Goal: Task Accomplishment & Management: Use online tool/utility

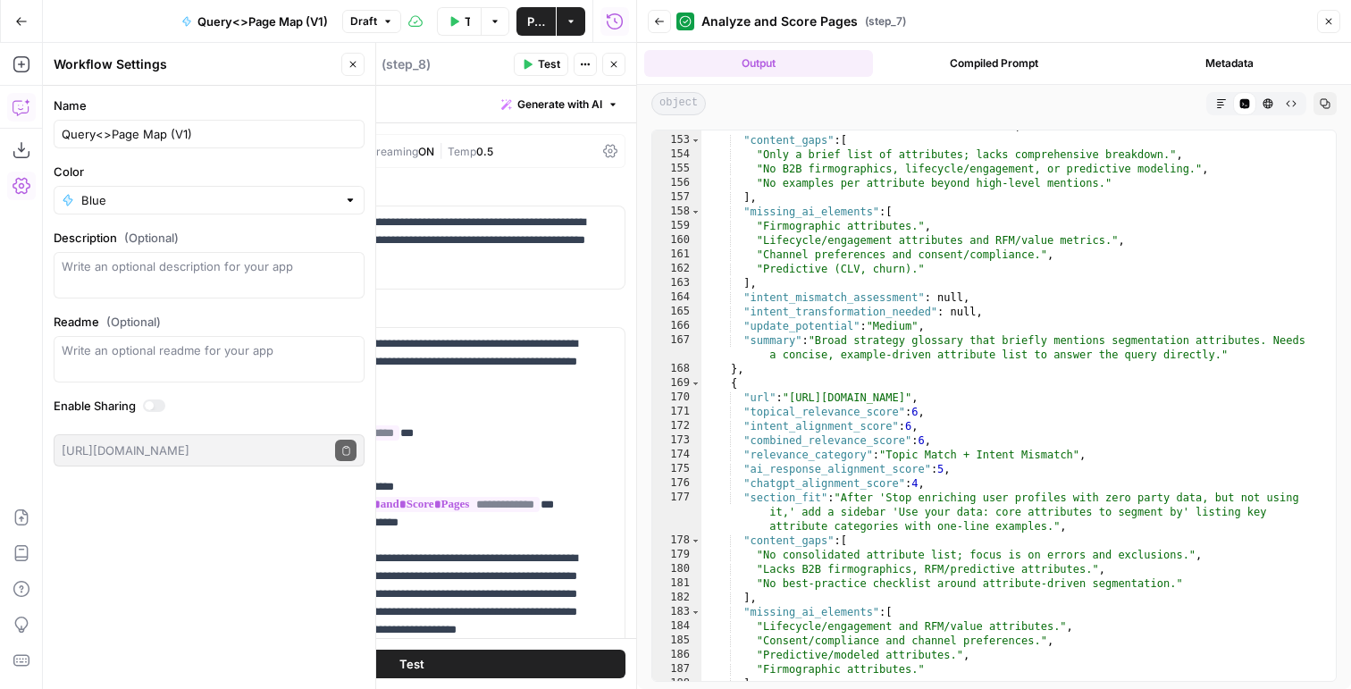
scroll to position [289, 0]
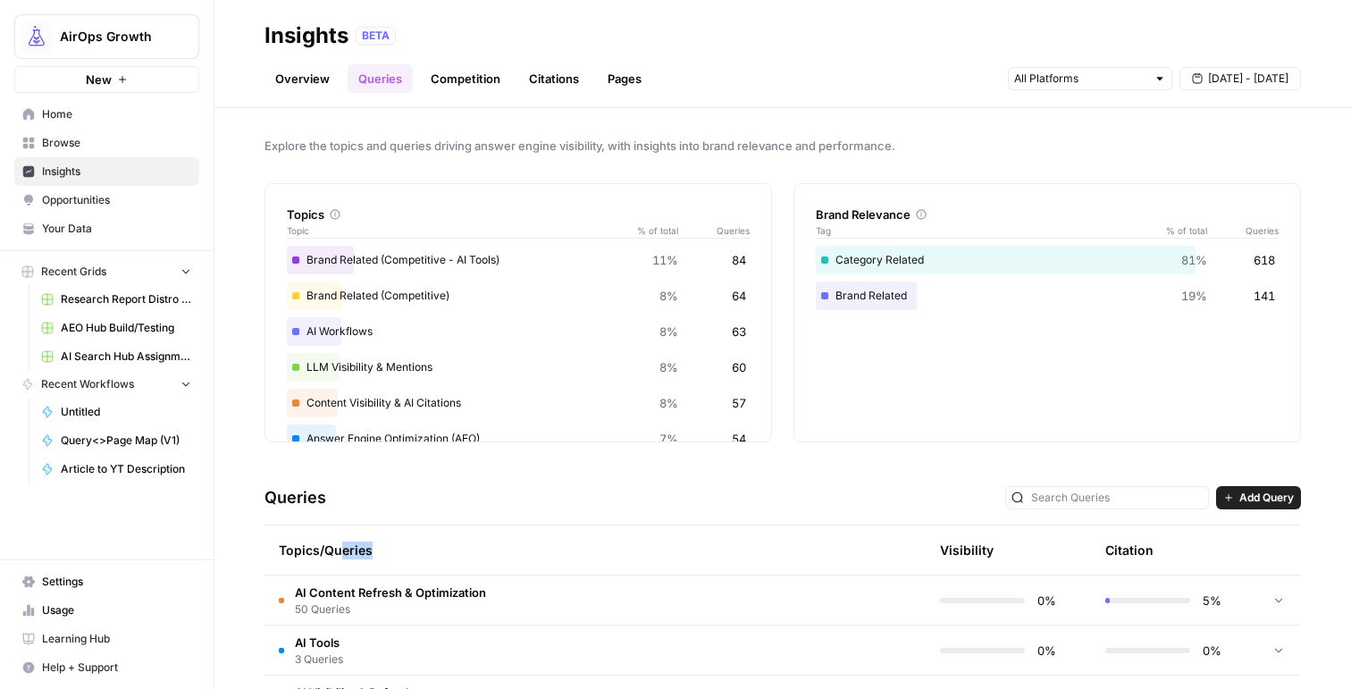
scroll to position [139, 0]
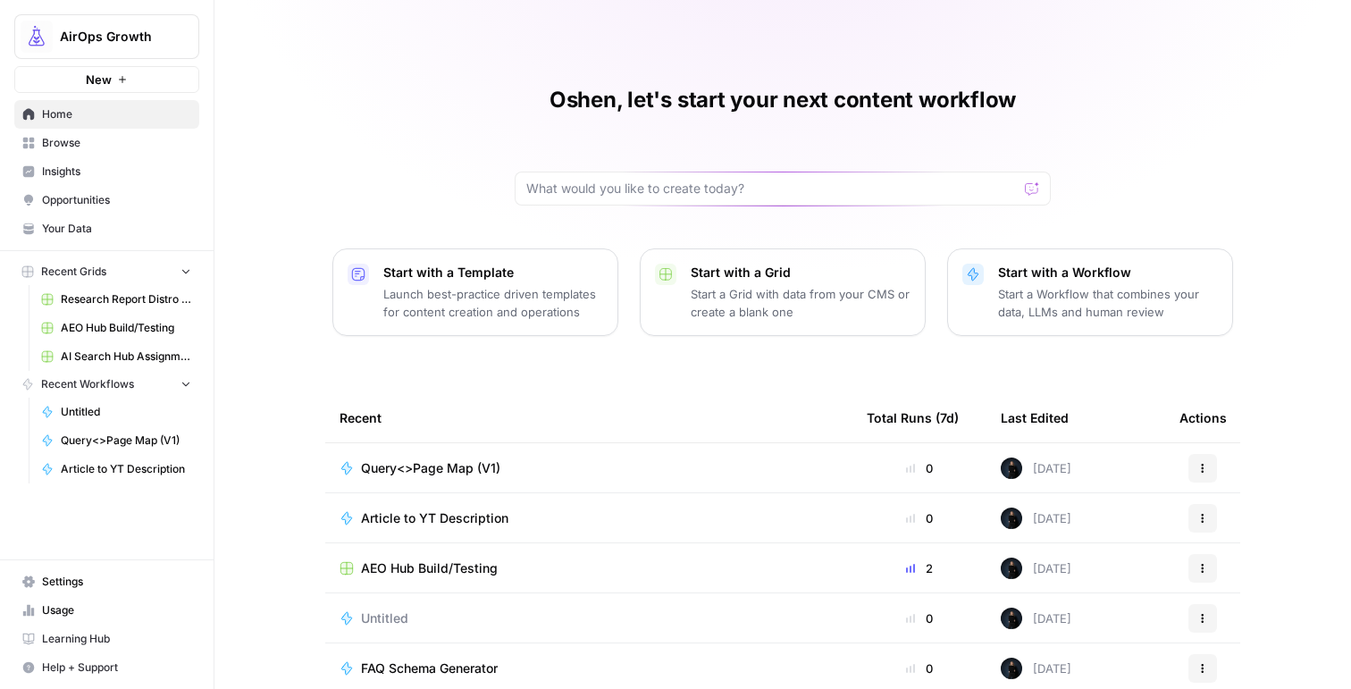
click at [158, 175] on span "Insights" at bounding box center [116, 172] width 149 height 16
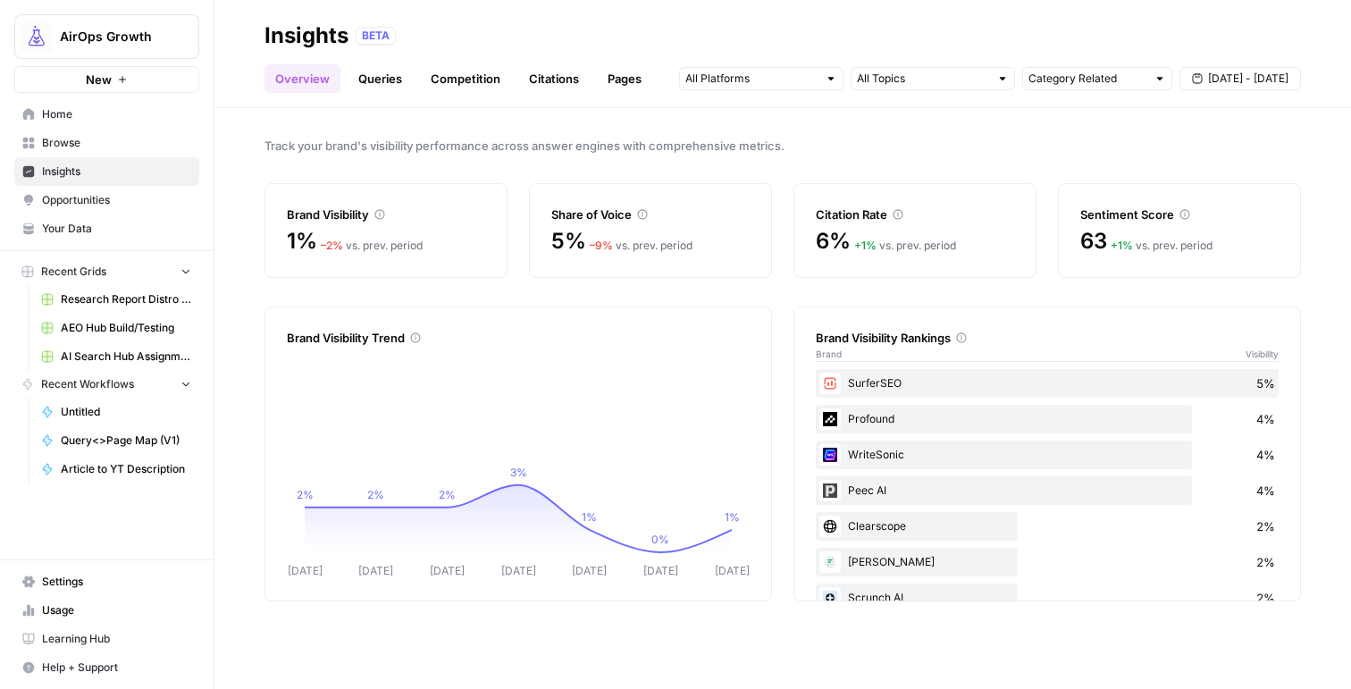
click at [373, 85] on link "Queries" at bounding box center [380, 78] width 65 height 29
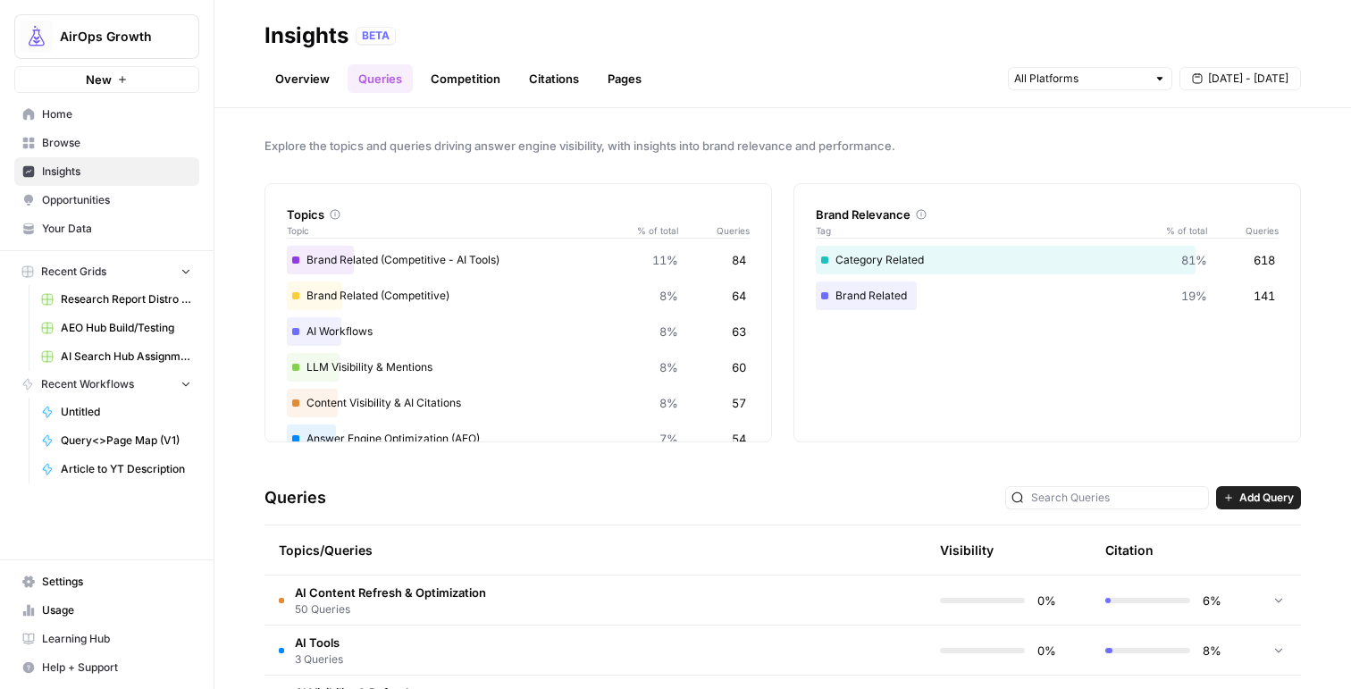
click at [480, 74] on link "Competition" at bounding box center [465, 78] width 91 height 29
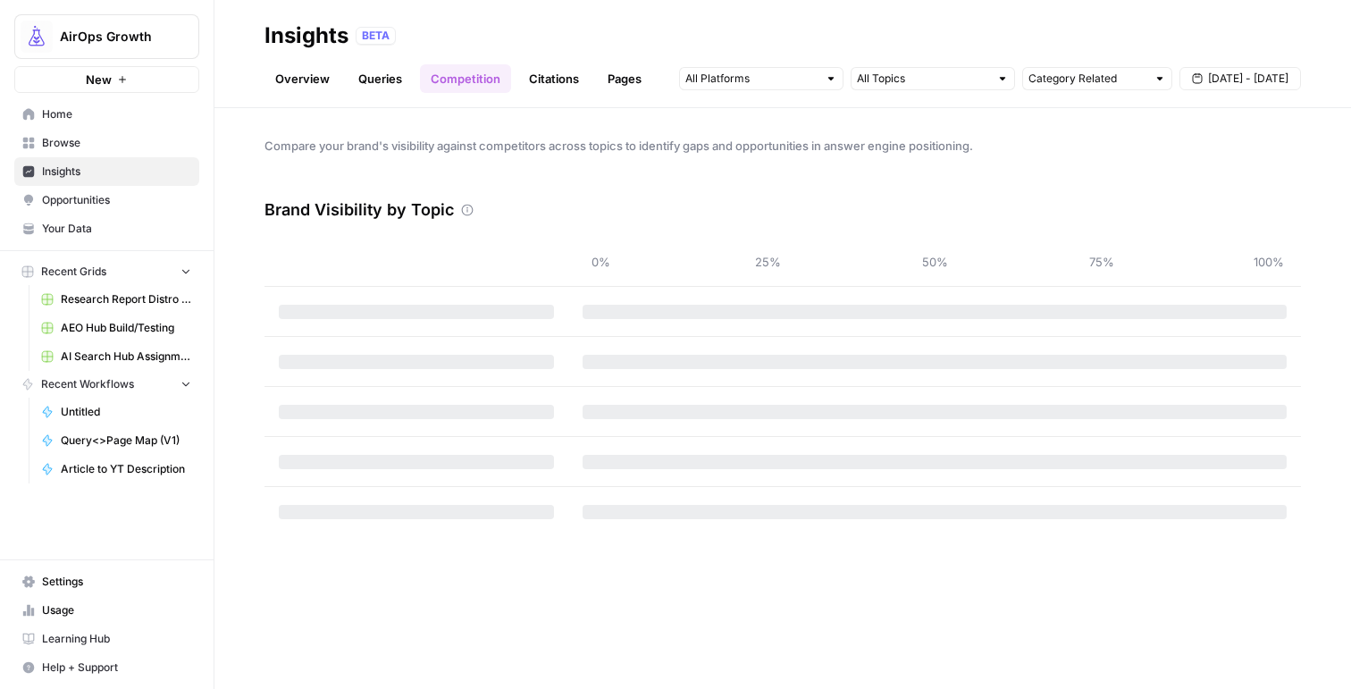
click at [557, 83] on link "Citations" at bounding box center [553, 78] width 71 height 29
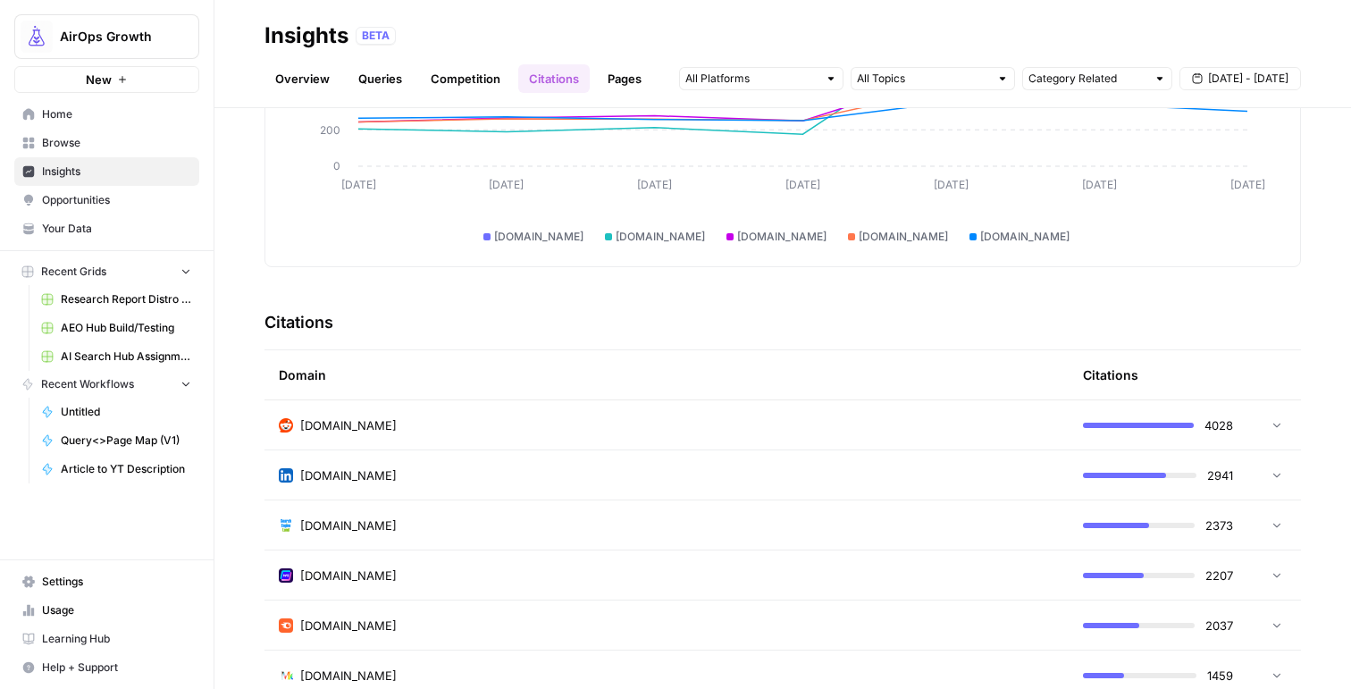
scroll to position [230, 0]
click at [991, 430] on div "reddit.com" at bounding box center [667, 424] width 776 height 18
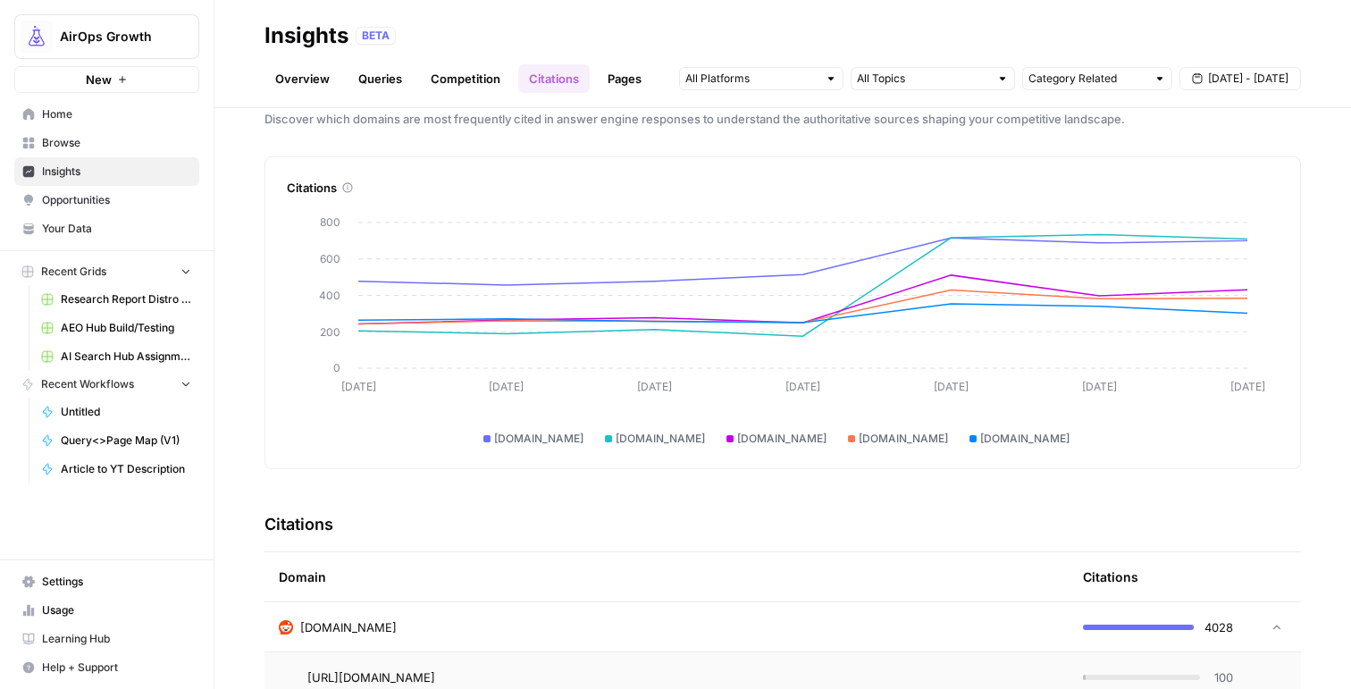
scroll to position [3, 0]
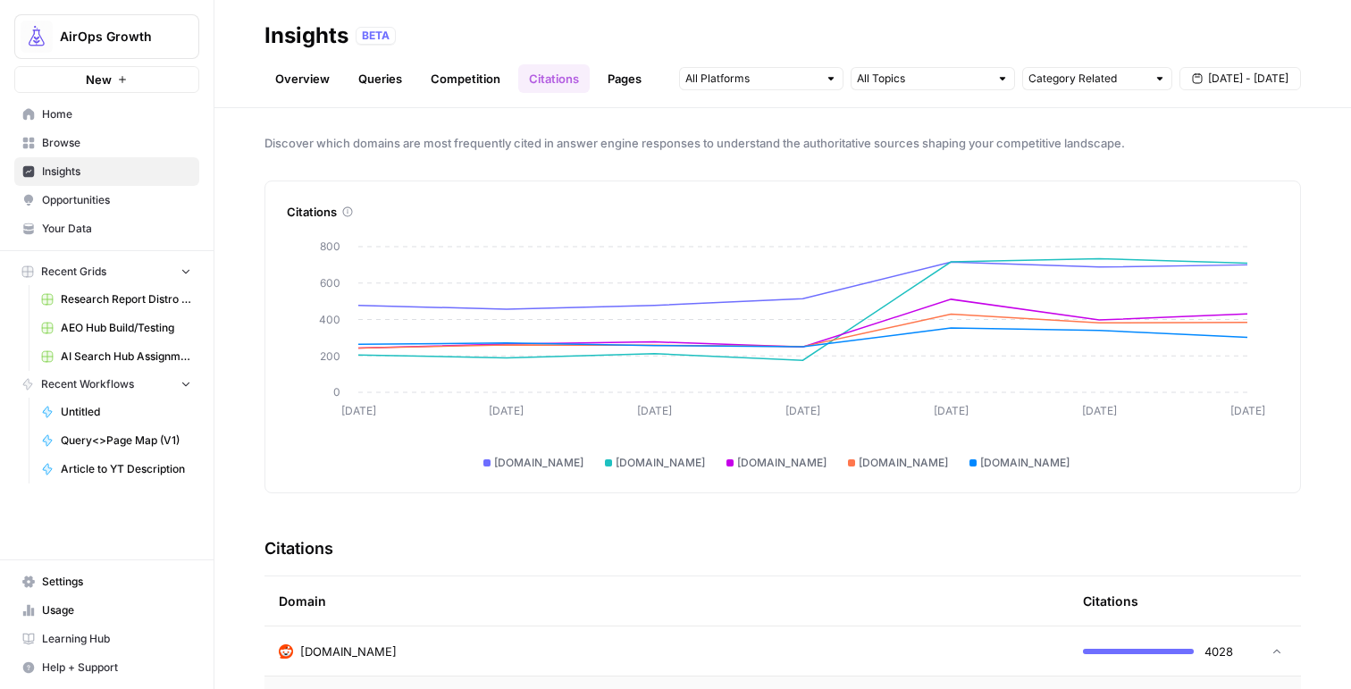
click at [1046, 637] on td "reddit.com" at bounding box center [666, 650] width 804 height 49
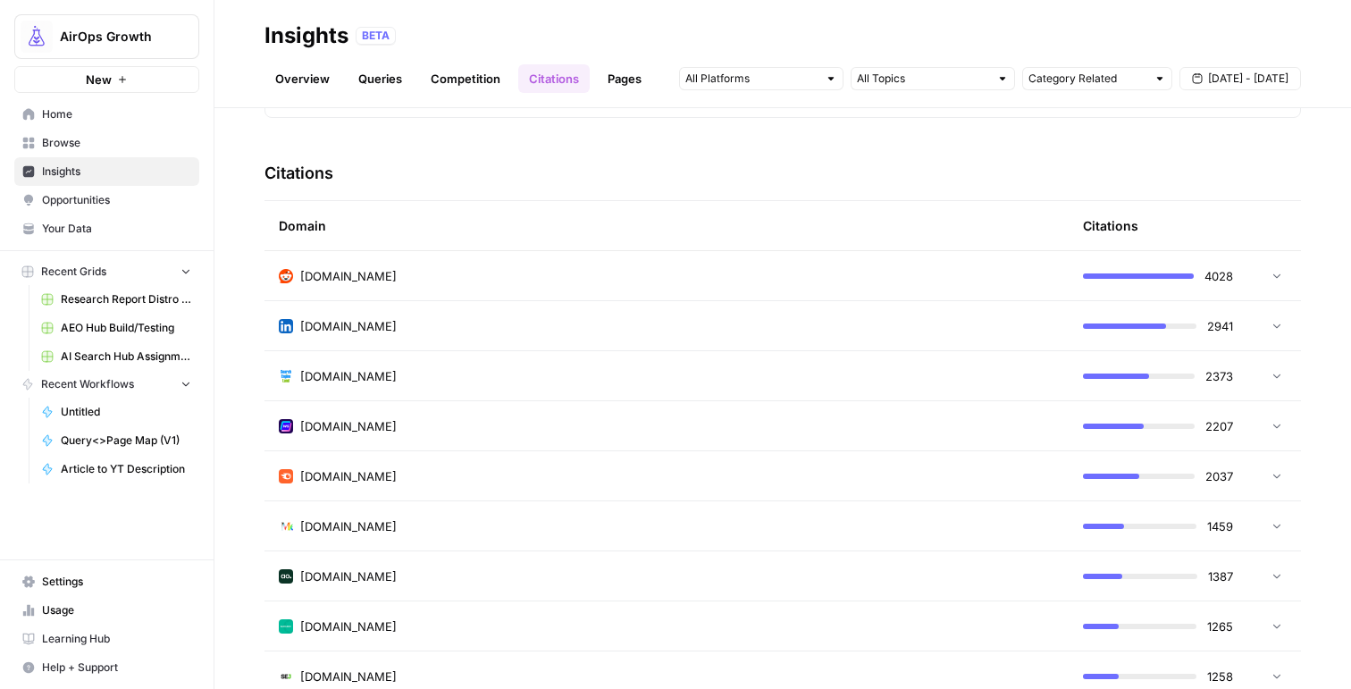
scroll to position [376, 0]
click at [858, 277] on div "reddit.com" at bounding box center [667, 278] width 776 height 18
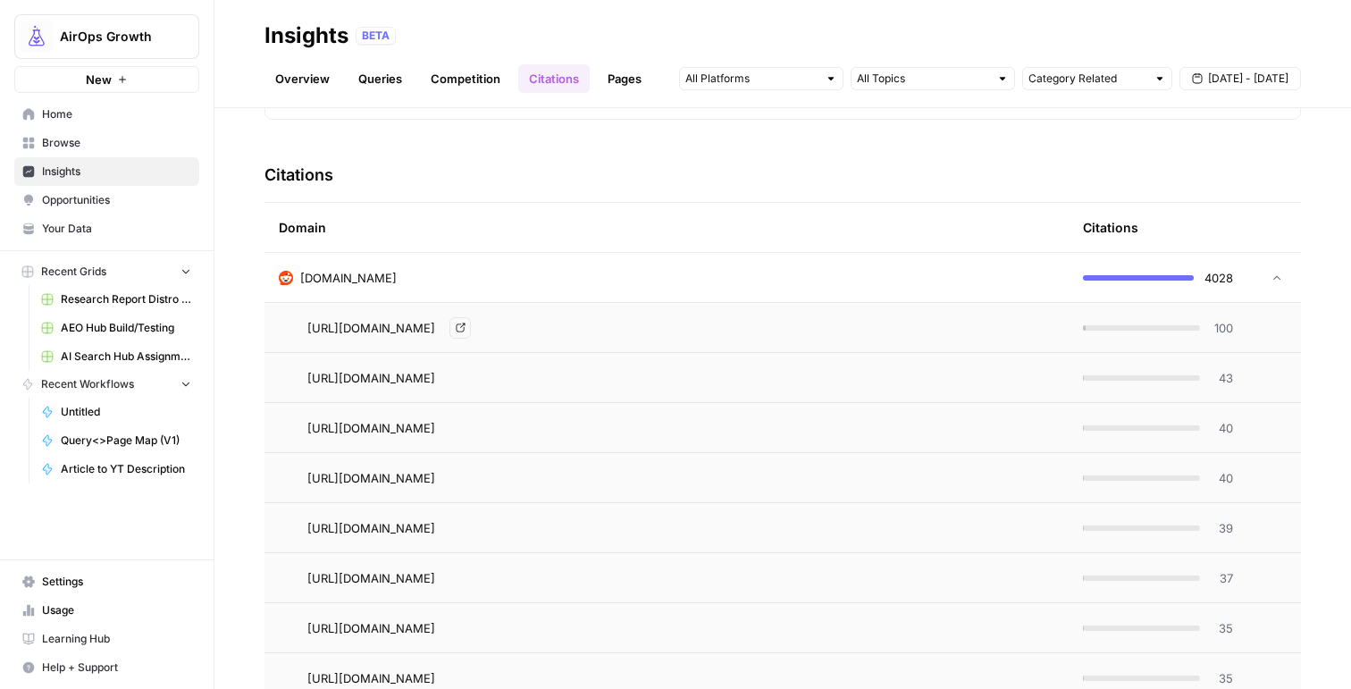
click at [1017, 330] on div "https://www.reddit.com/r/ProductMarketing/comments/1k10tlt/top_5_tools_to_monit…" at bounding box center [680, 327] width 747 height 21
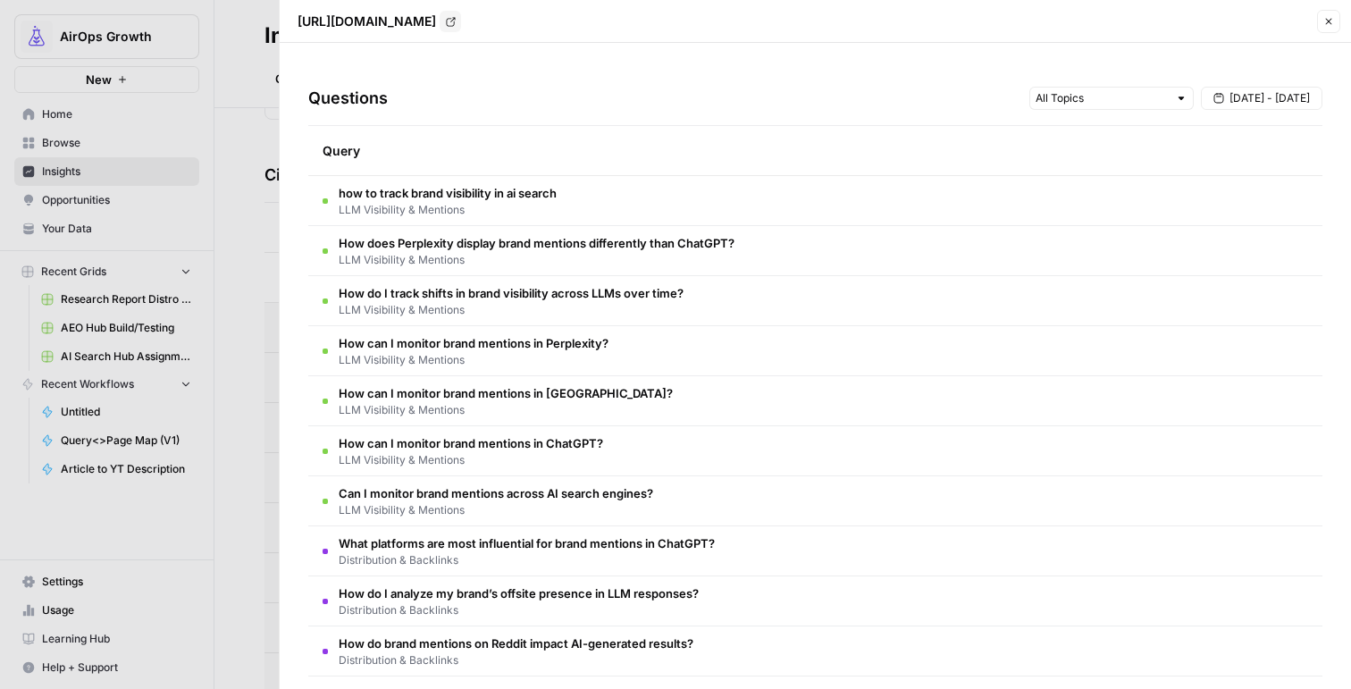
click at [776, 205] on td "how to track brand visibility in ai search LLM Visibility & Mentions" at bounding box center [815, 200] width 1014 height 49
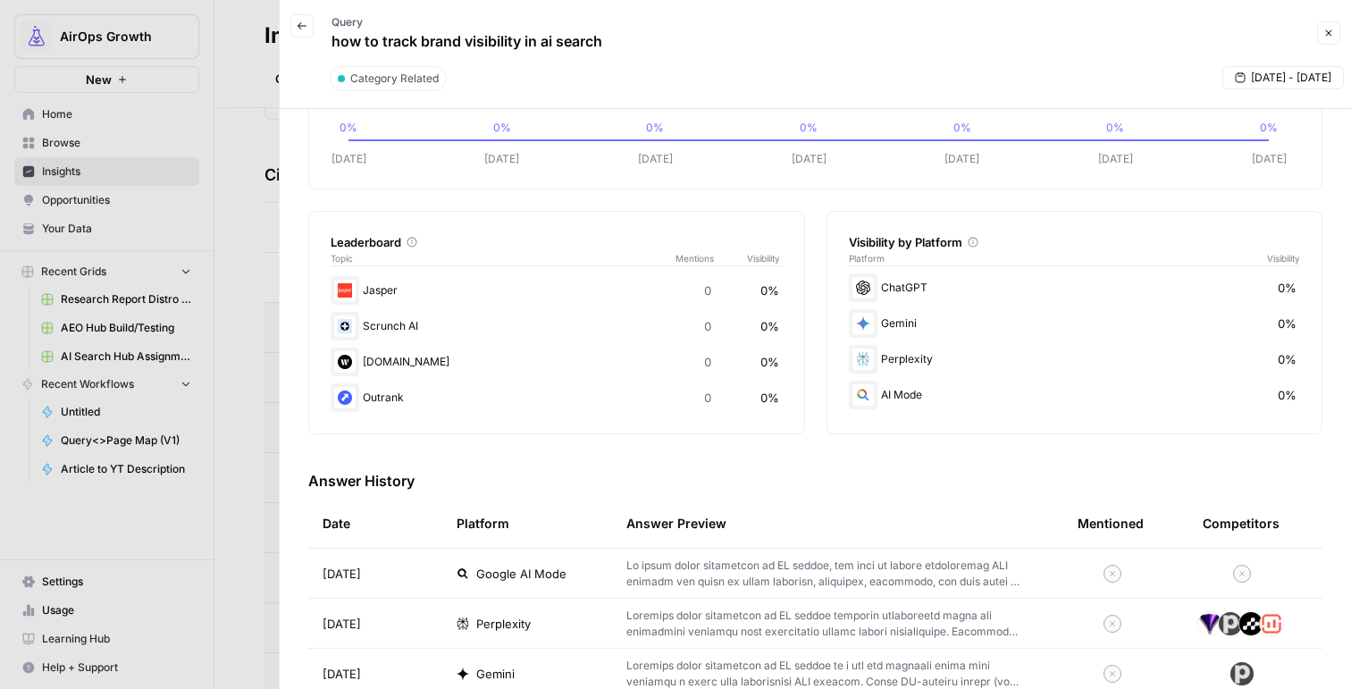
scroll to position [0, 0]
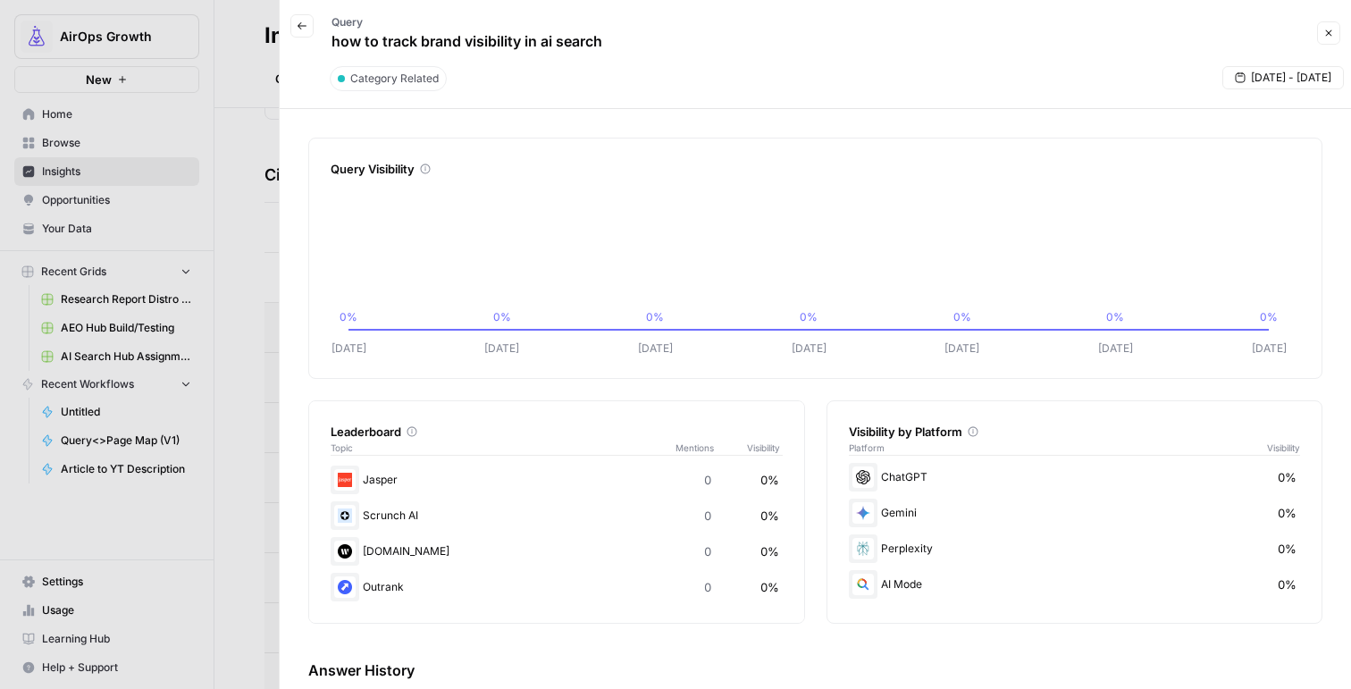
click at [298, 28] on icon "button" at bounding box center [302, 26] width 11 height 11
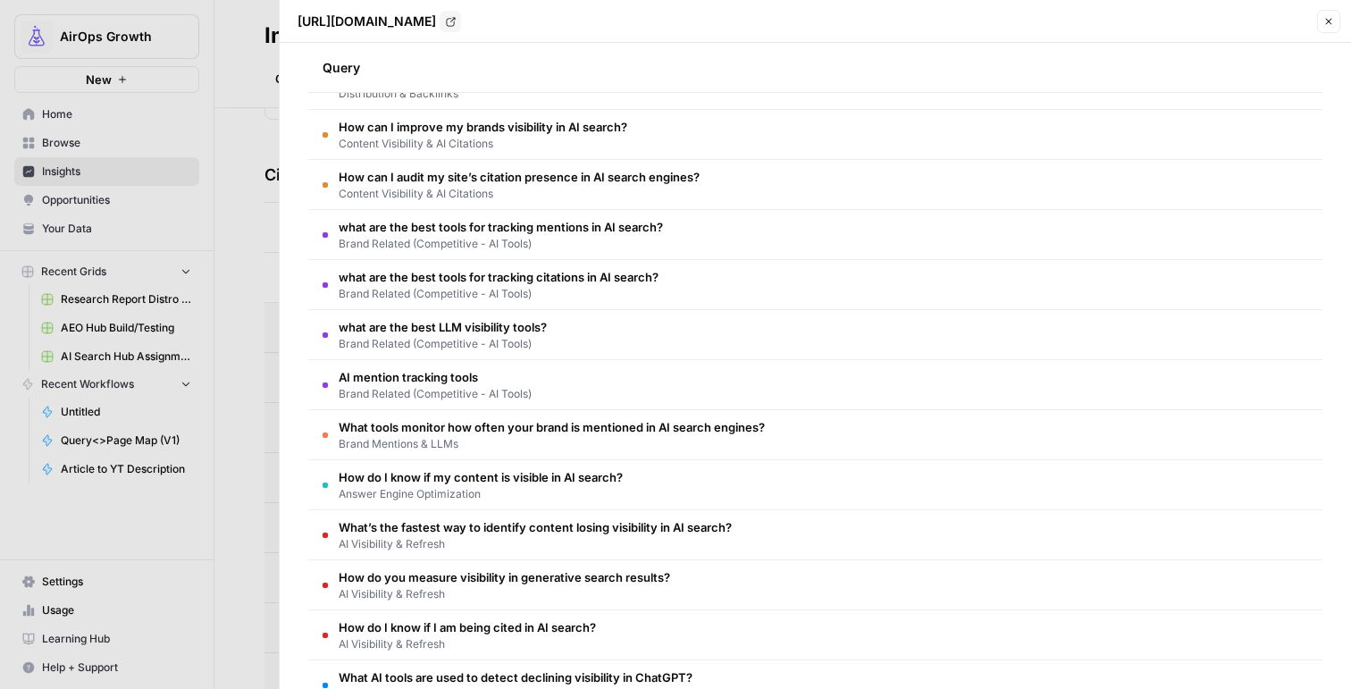
scroll to position [591, 0]
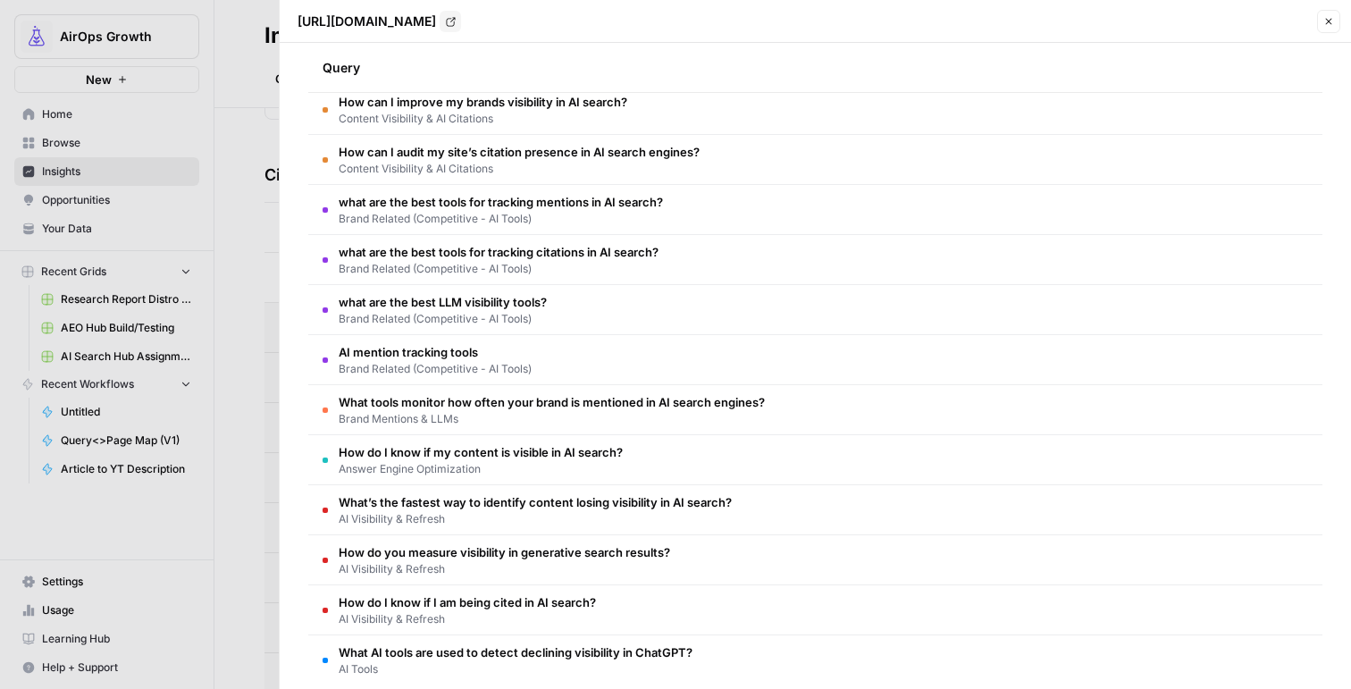
click at [681, 568] on td "How do you measure visibility in generative search results? AI Visibility & Ref…" at bounding box center [815, 559] width 1014 height 49
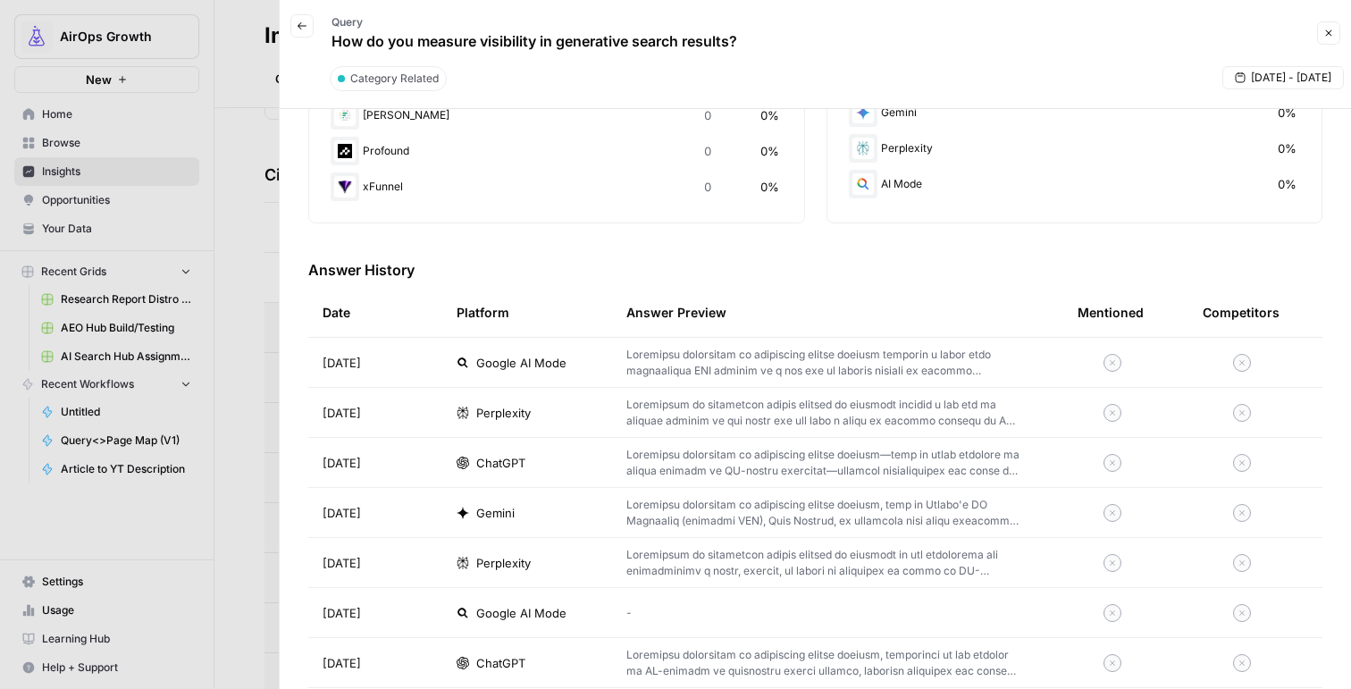
scroll to position [0, 0]
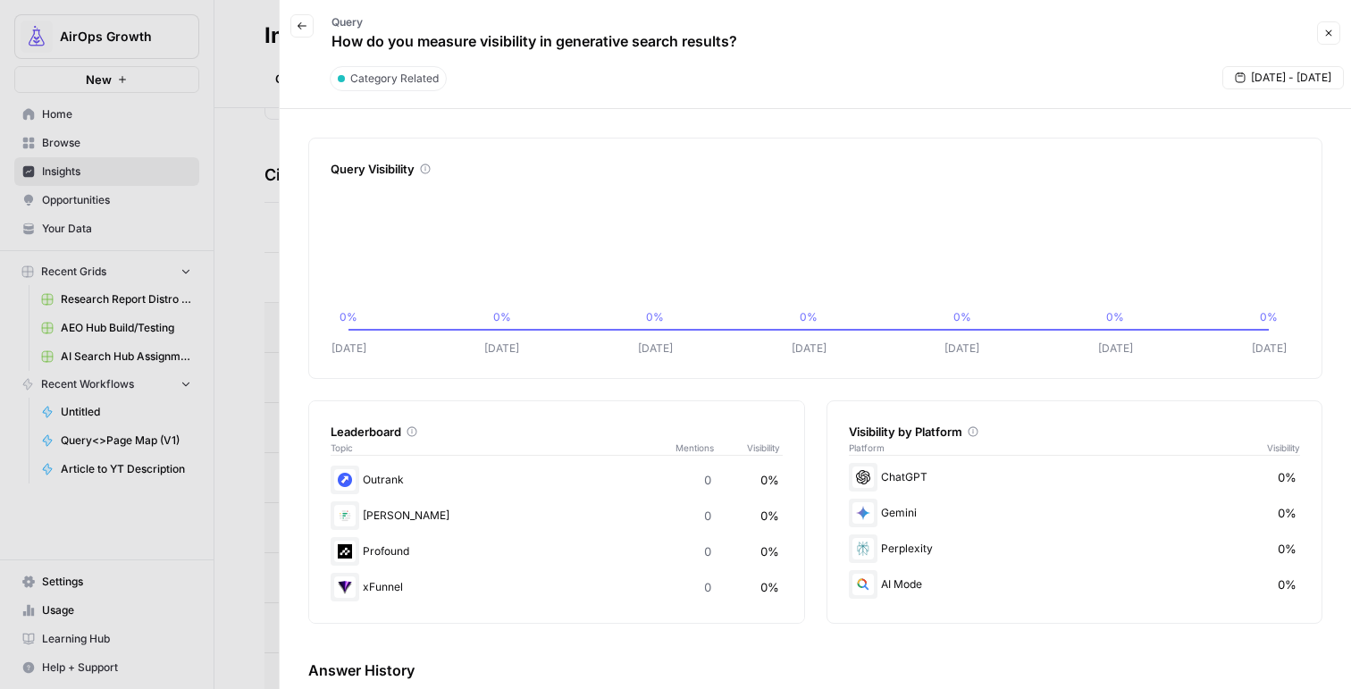
click at [307, 25] on button "Back" at bounding box center [301, 25] width 23 height 23
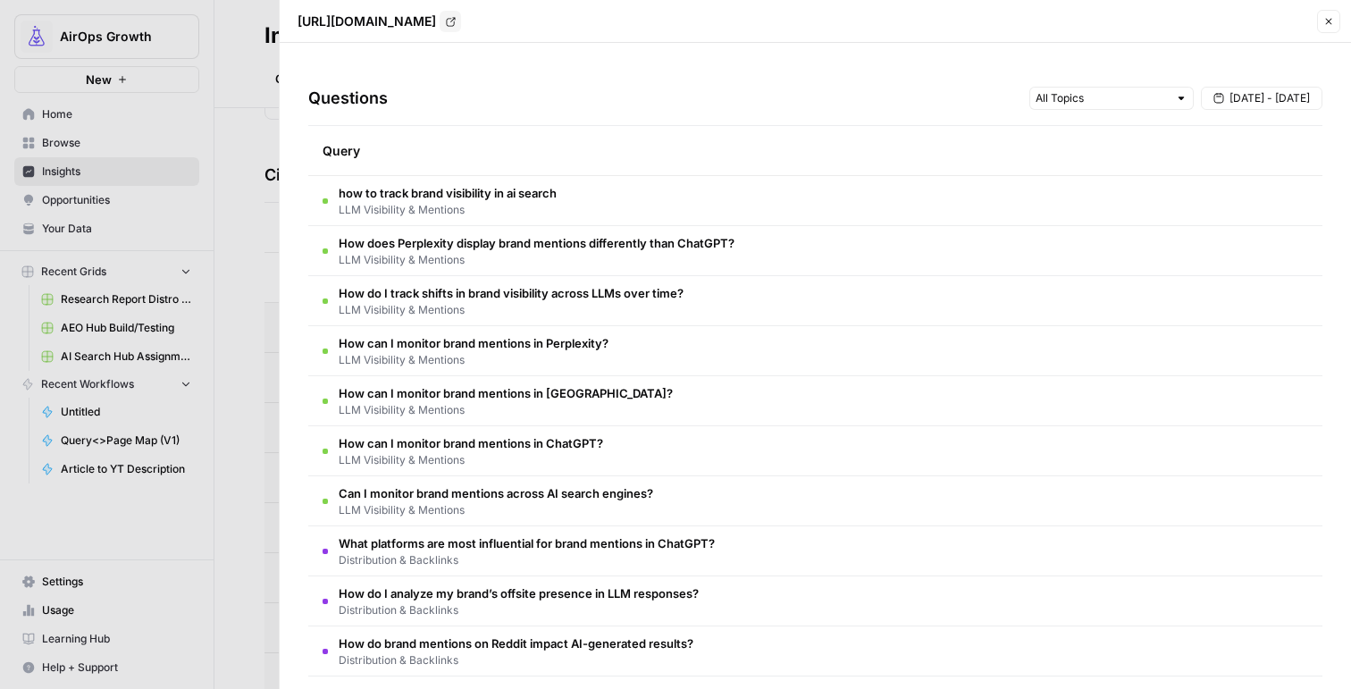
click at [239, 102] on div at bounding box center [675, 344] width 1351 height 689
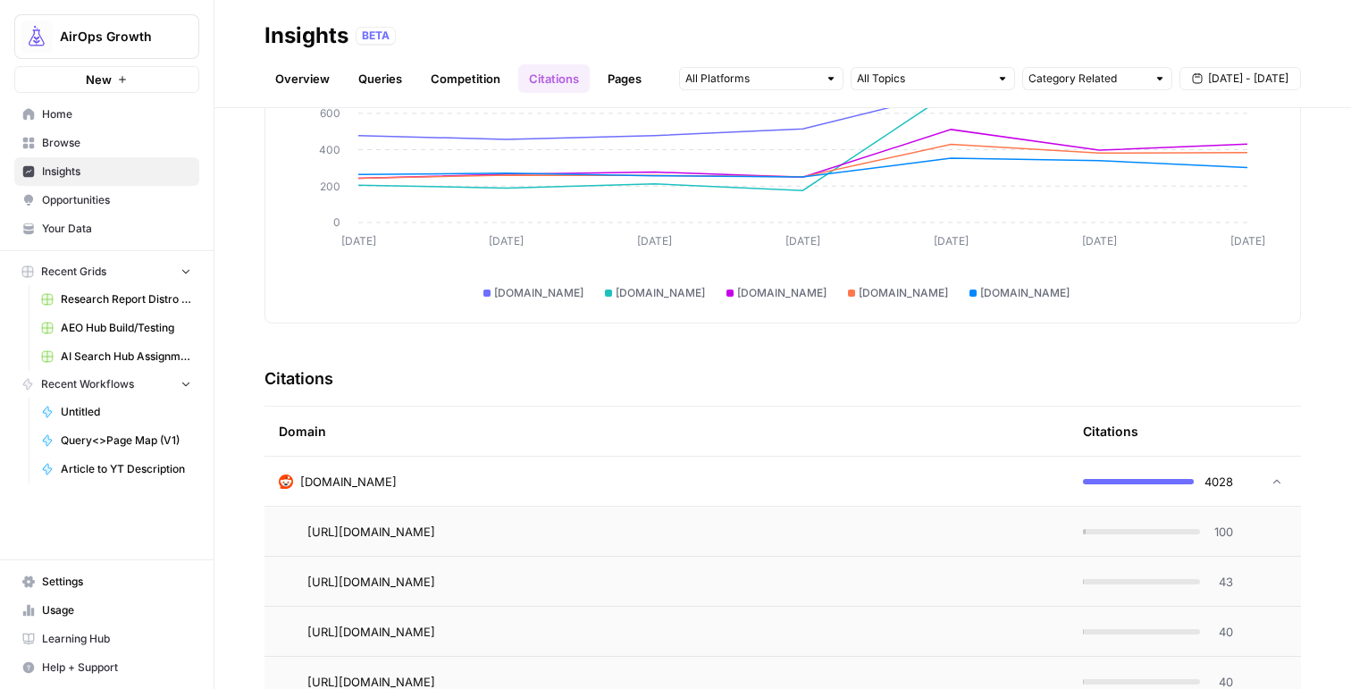
scroll to position [29, 0]
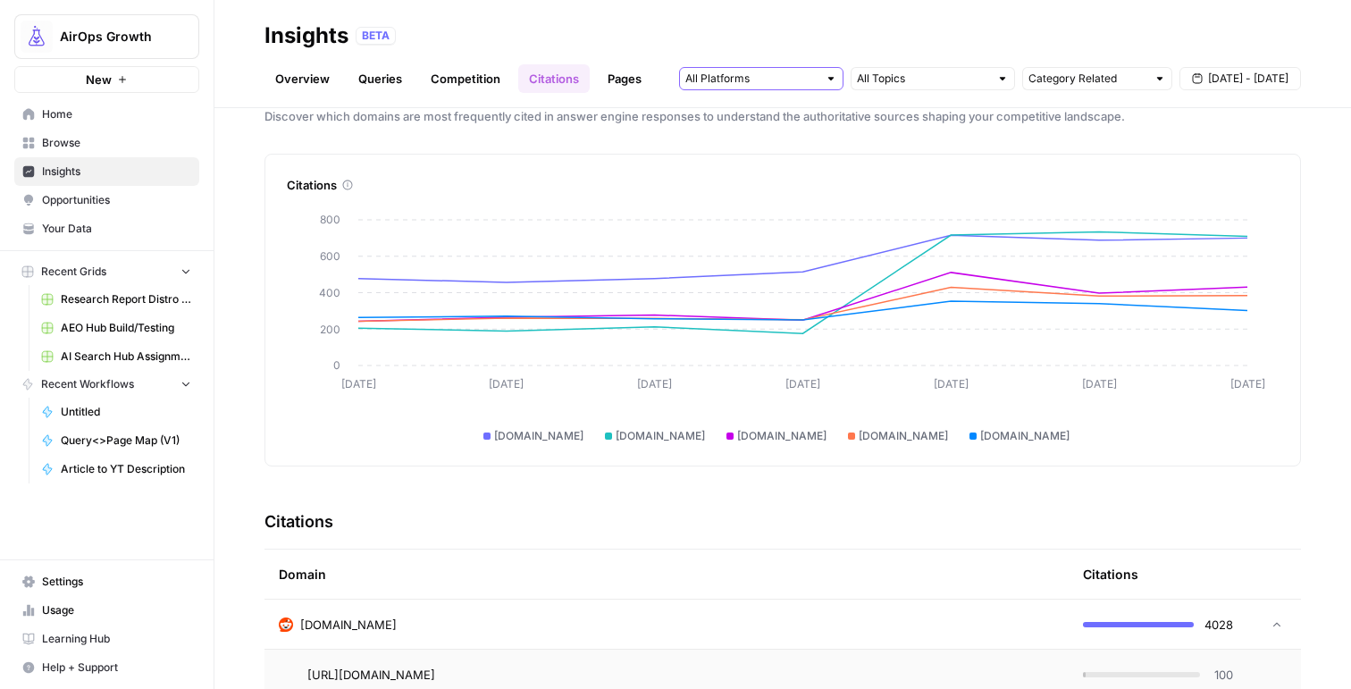
click at [796, 76] on input "text" at bounding box center [751, 79] width 132 height 18
click at [797, 110] on span "Gemini" at bounding box center [759, 118] width 91 height 18
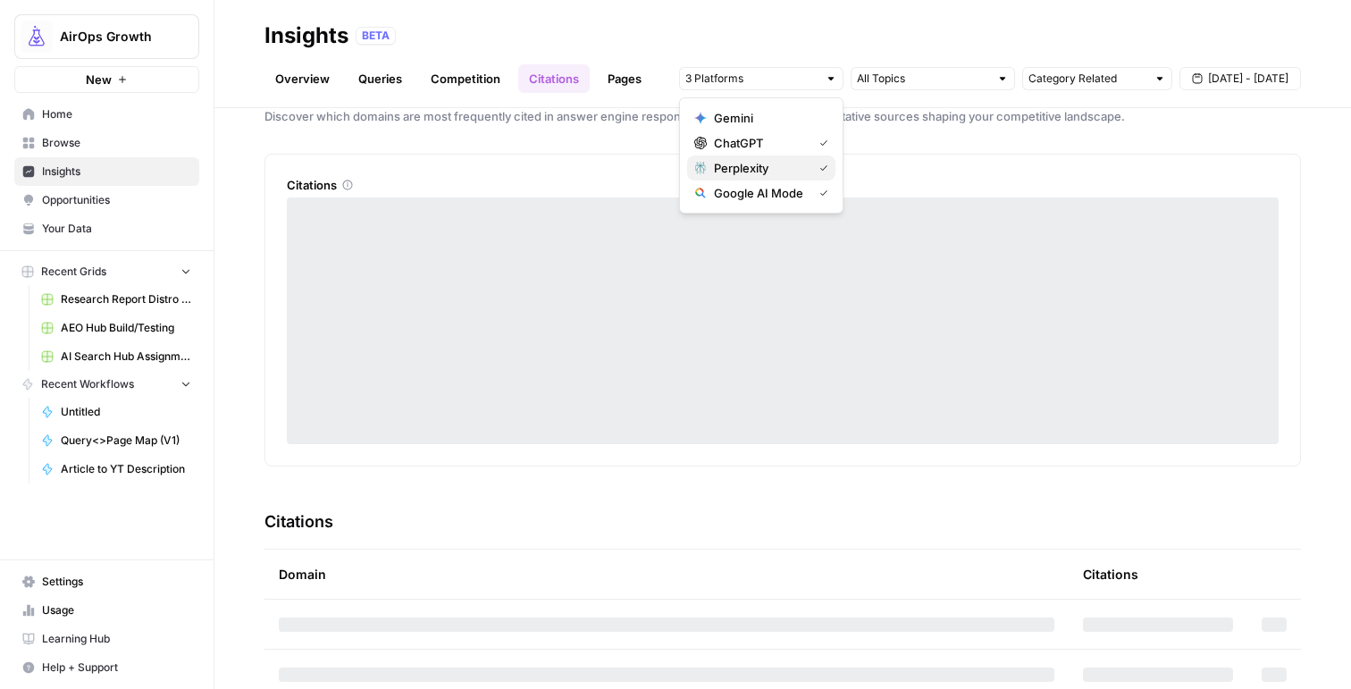
click at [805, 165] on div "Perplexity" at bounding box center [761, 168] width 134 height 18
click at [806, 196] on div "Google AI Mode" at bounding box center [761, 193] width 134 height 18
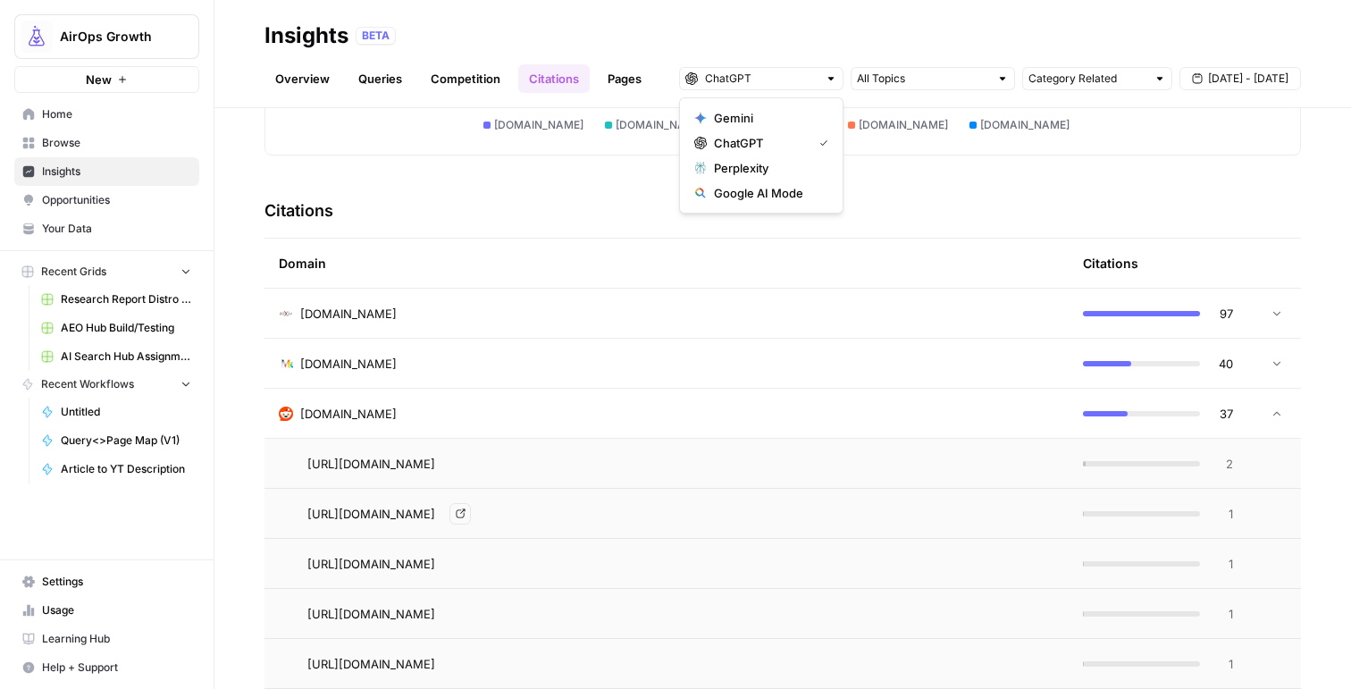
scroll to position [328, 0]
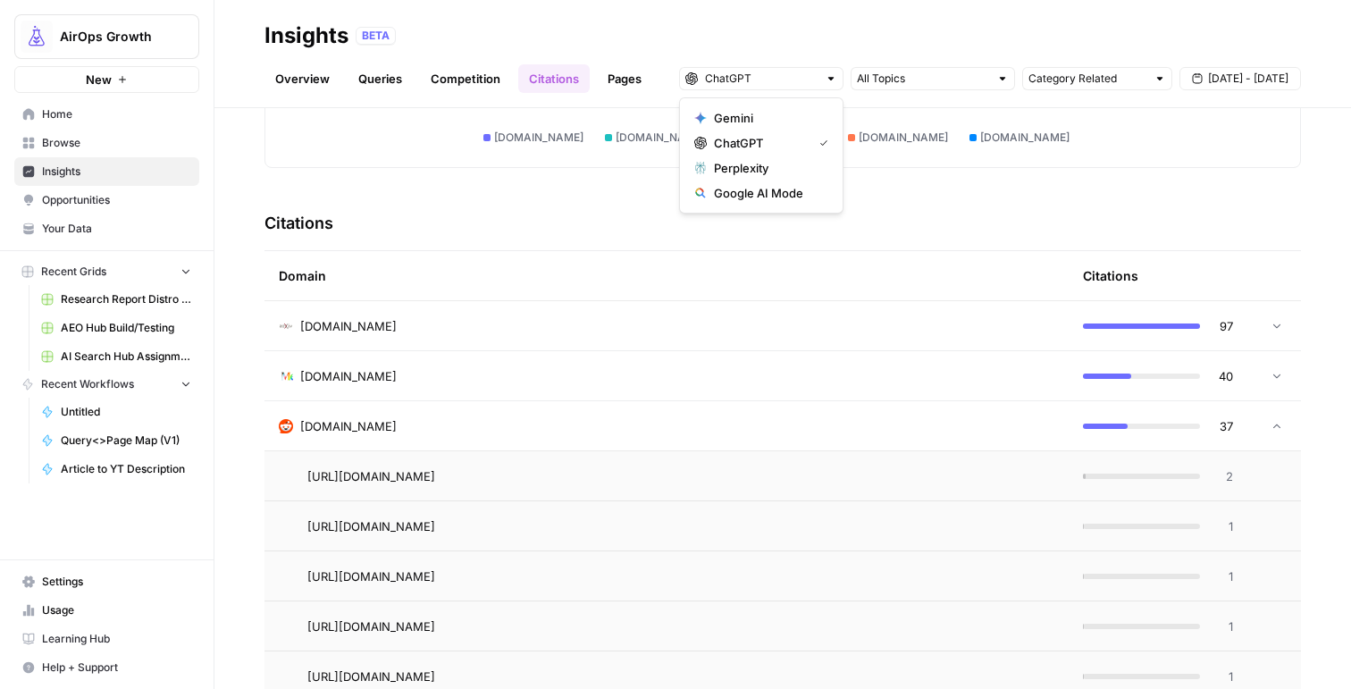
click at [728, 424] on div "reddit.com" at bounding box center [667, 426] width 776 height 18
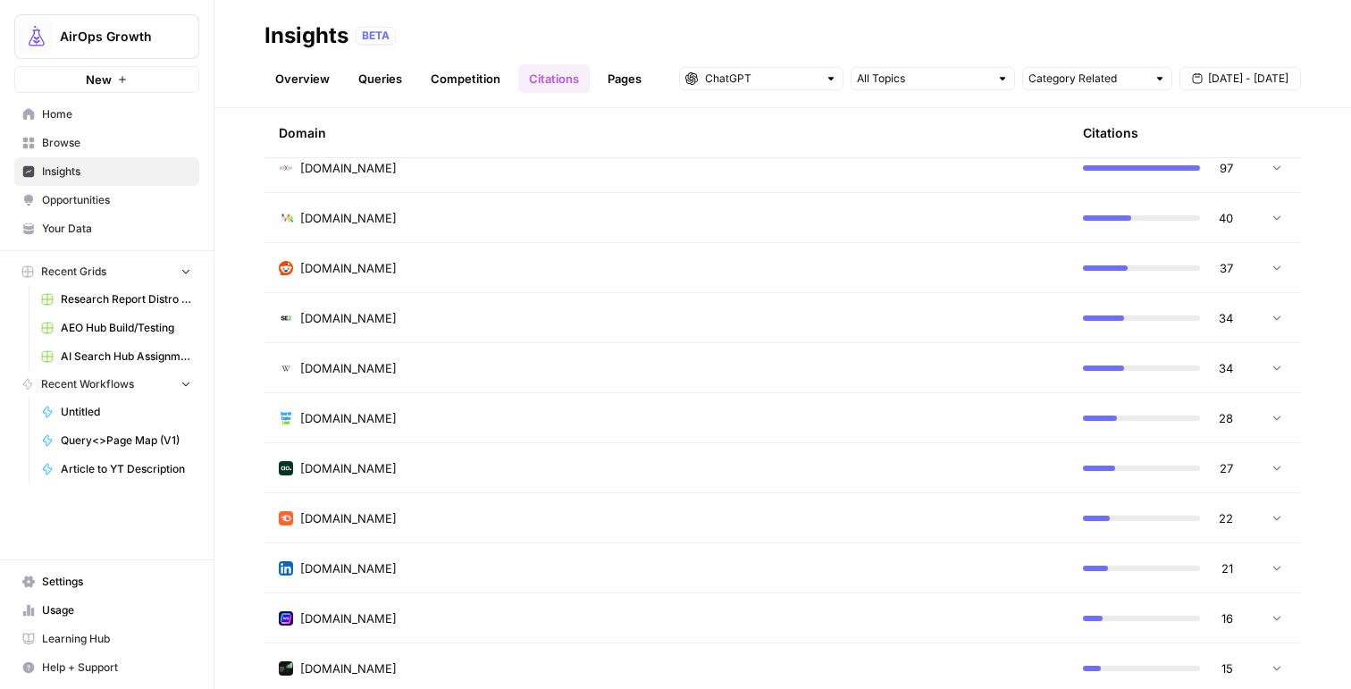
scroll to position [474, 0]
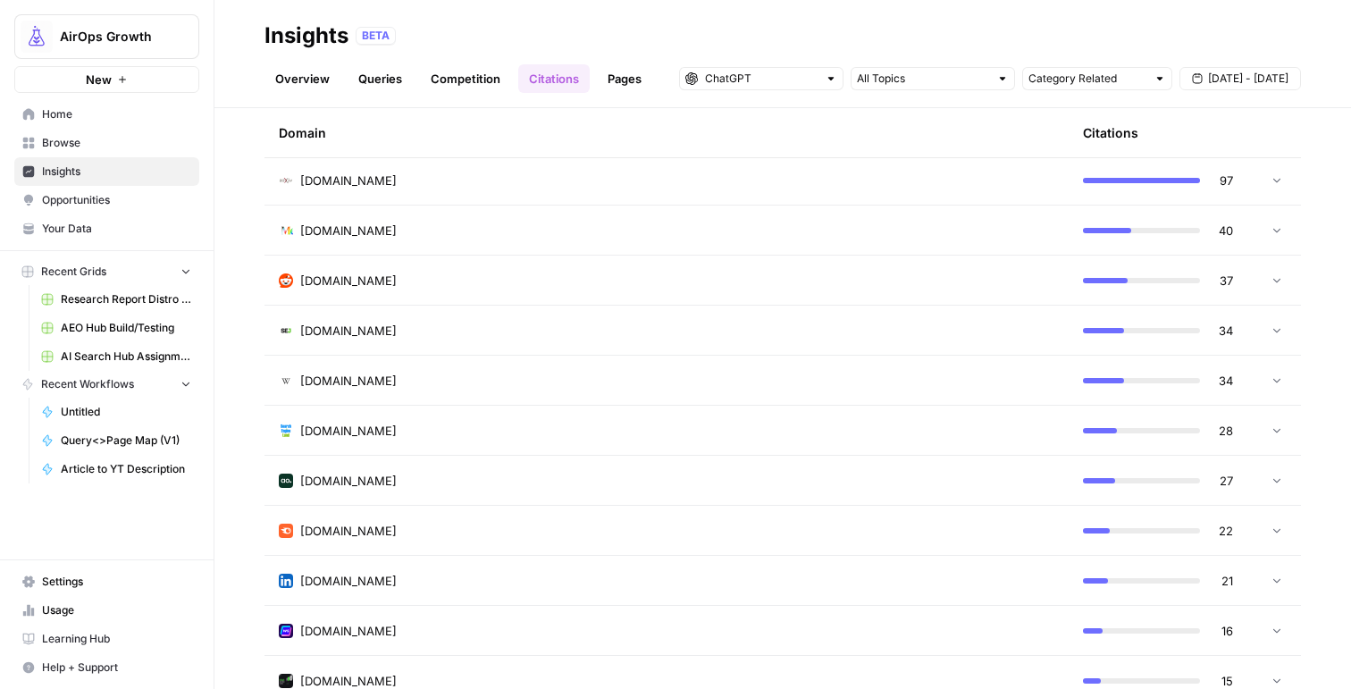
click at [744, 478] on div "[DOMAIN_NAME]" at bounding box center [667, 481] width 776 height 18
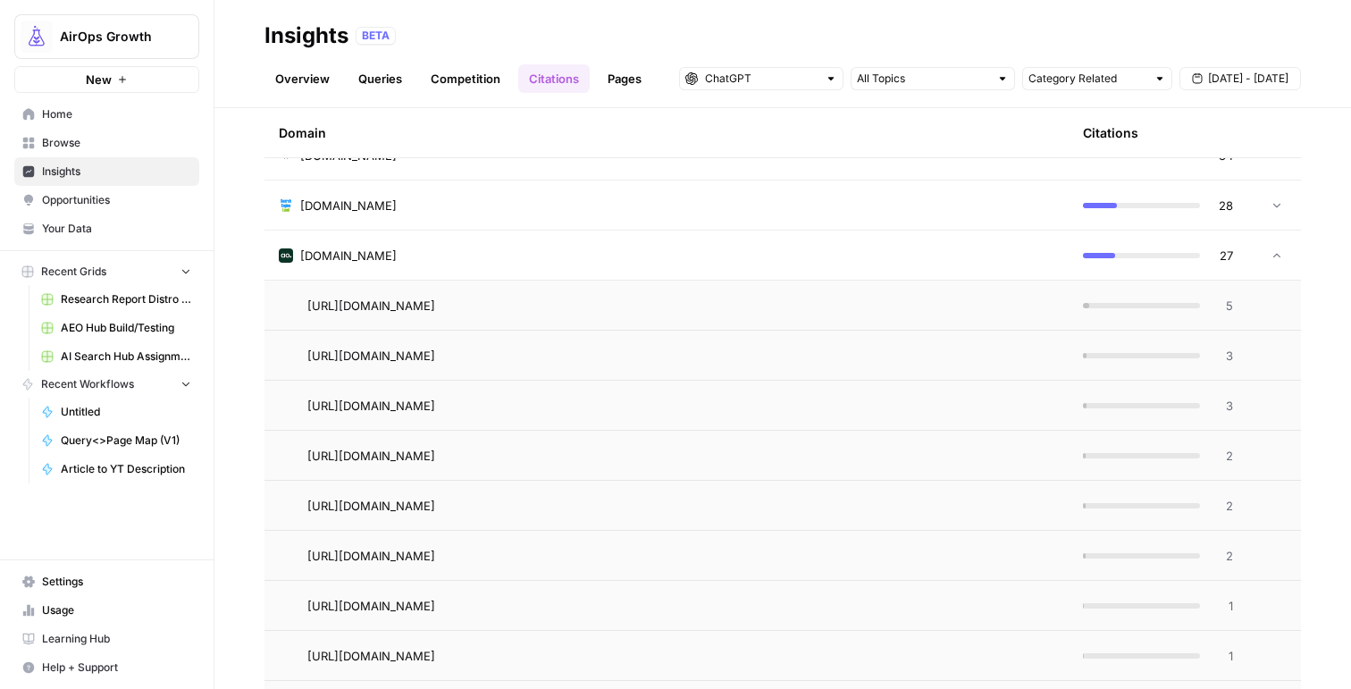
scroll to position [751, 0]
click at [873, 296] on div "https://www.airops.com/report/how-citations-mentions-impact-visibility-in-ai-se…" at bounding box center [680, 302] width 747 height 21
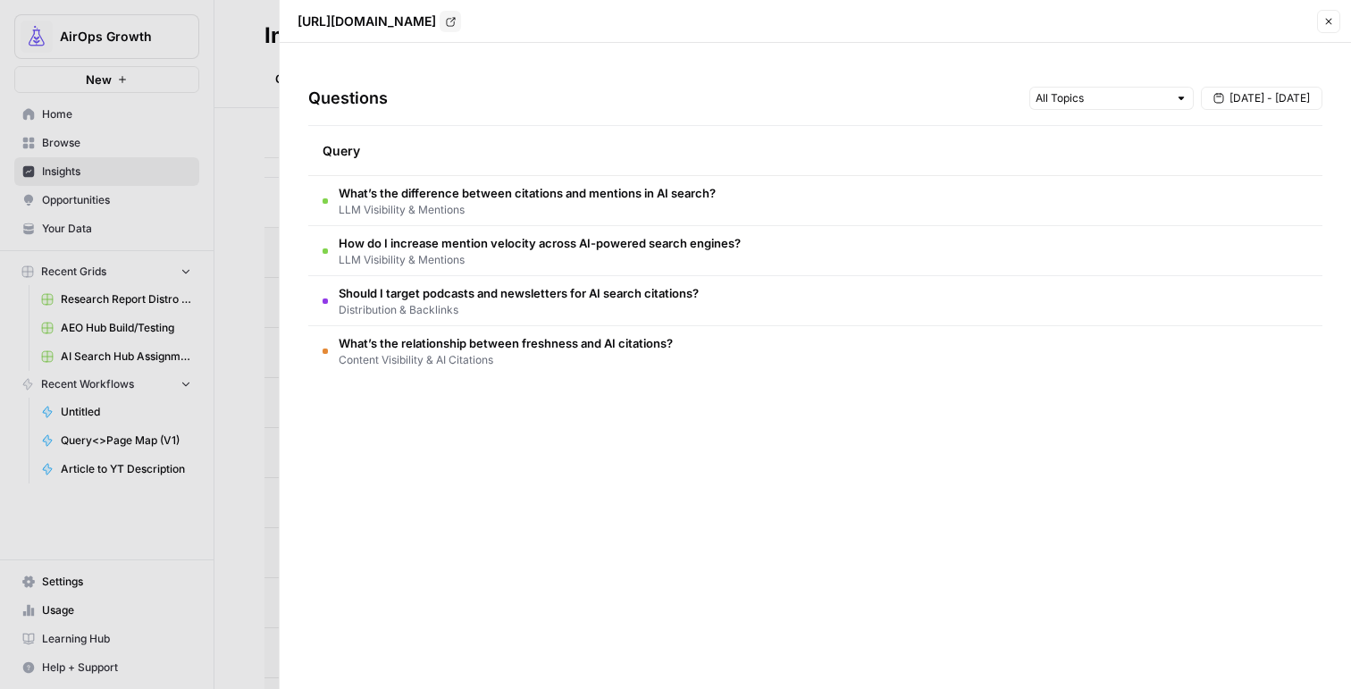
click at [1333, 27] on button "Close" at bounding box center [1328, 21] width 23 height 23
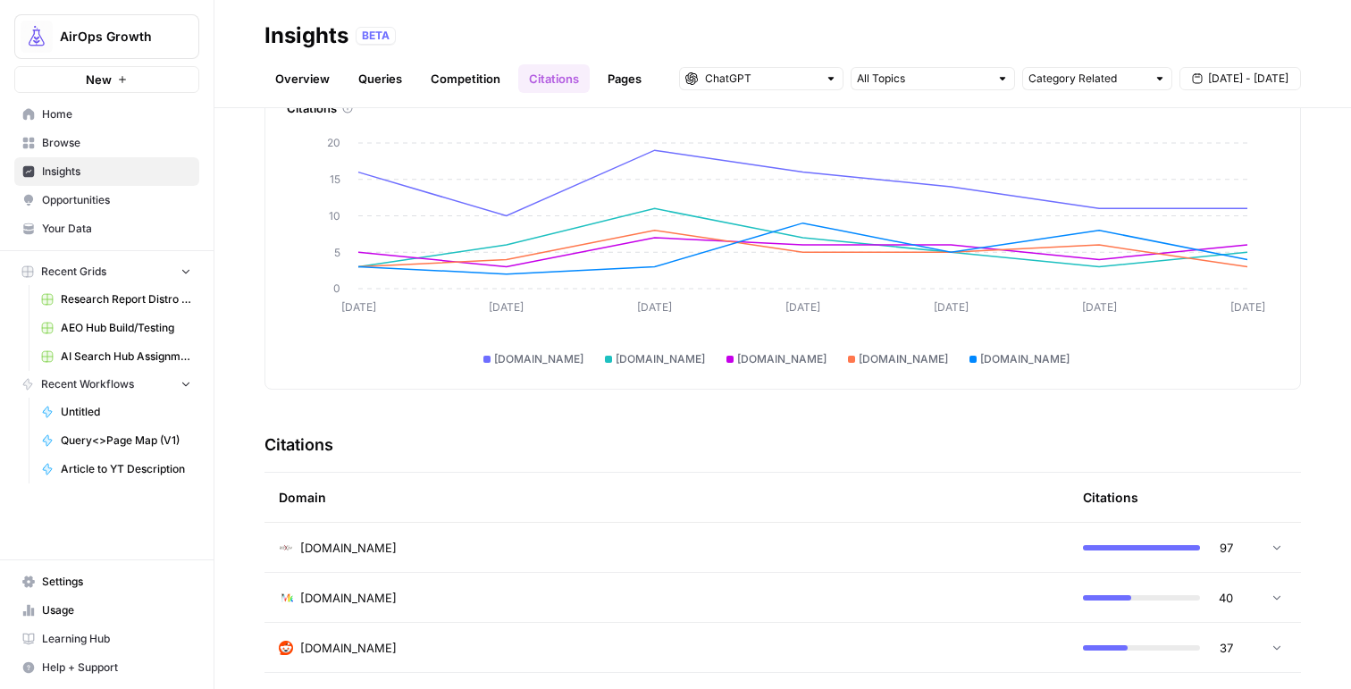
scroll to position [0, 0]
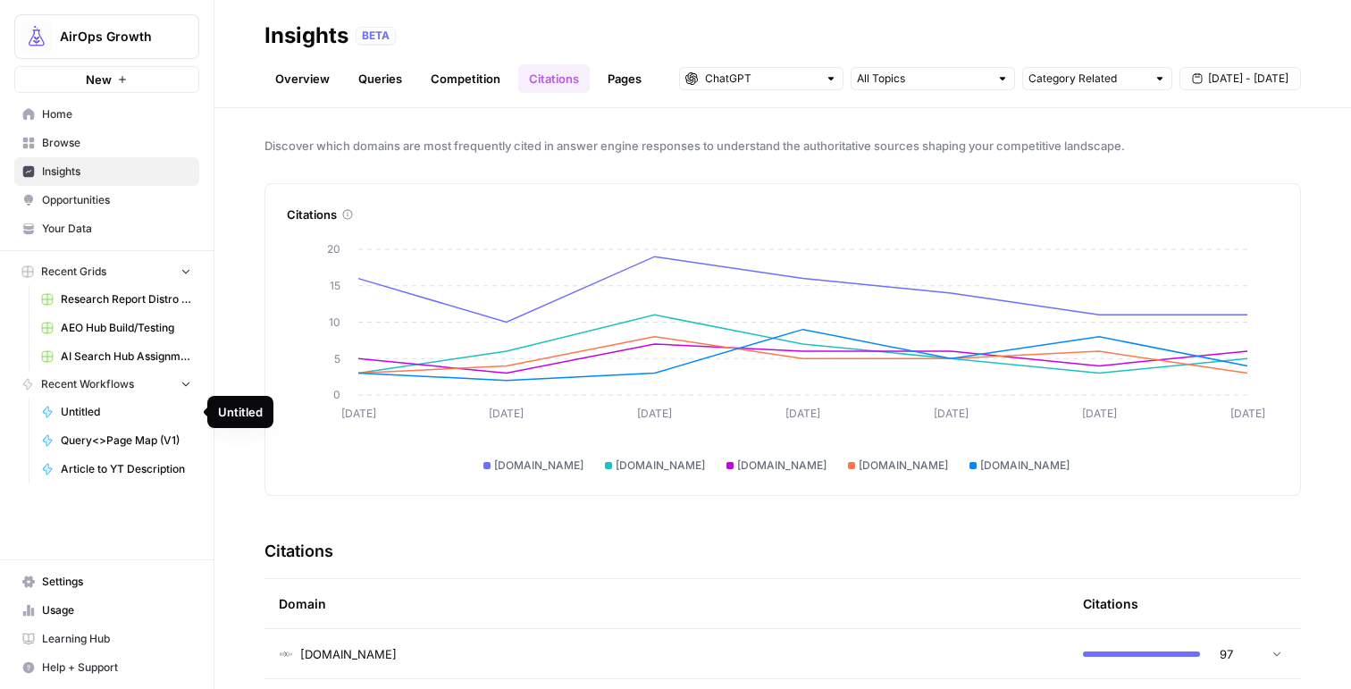
click at [126, 415] on span "Untitled" at bounding box center [126, 412] width 130 height 16
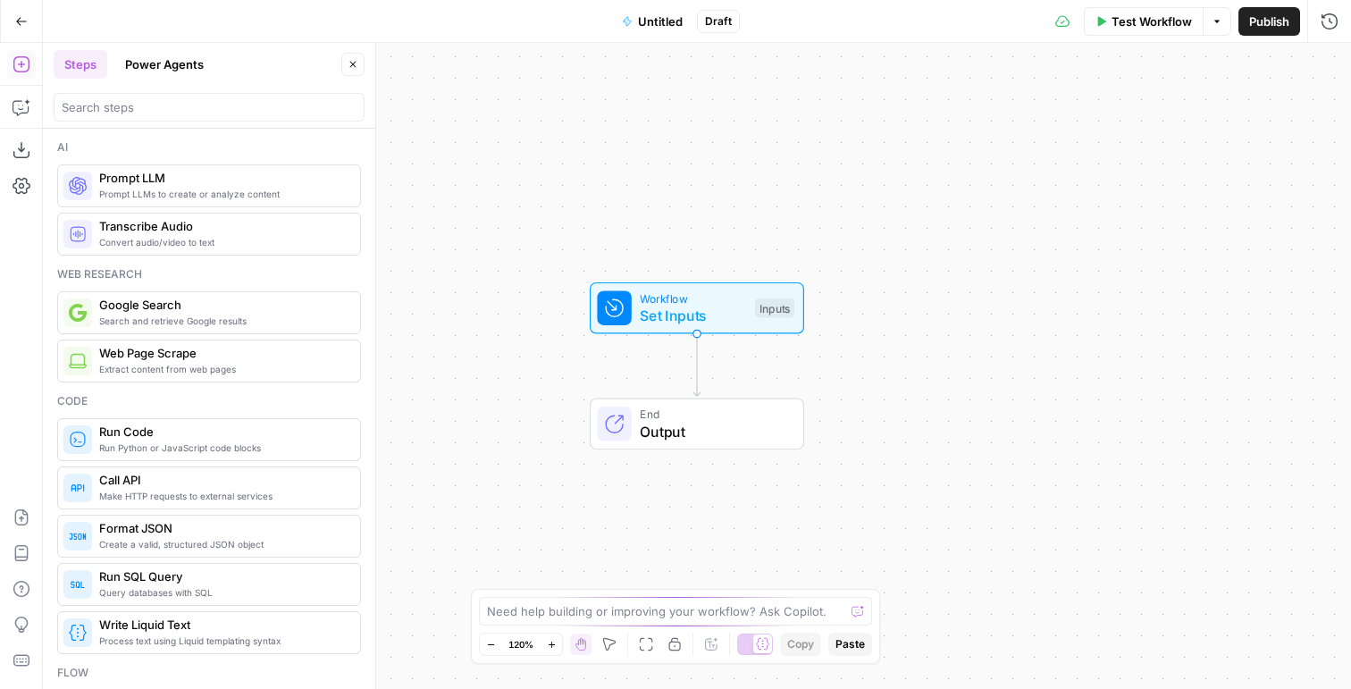
click at [121, 192] on span "Prompt LLMs to create or analyze content" at bounding box center [222, 194] width 247 height 14
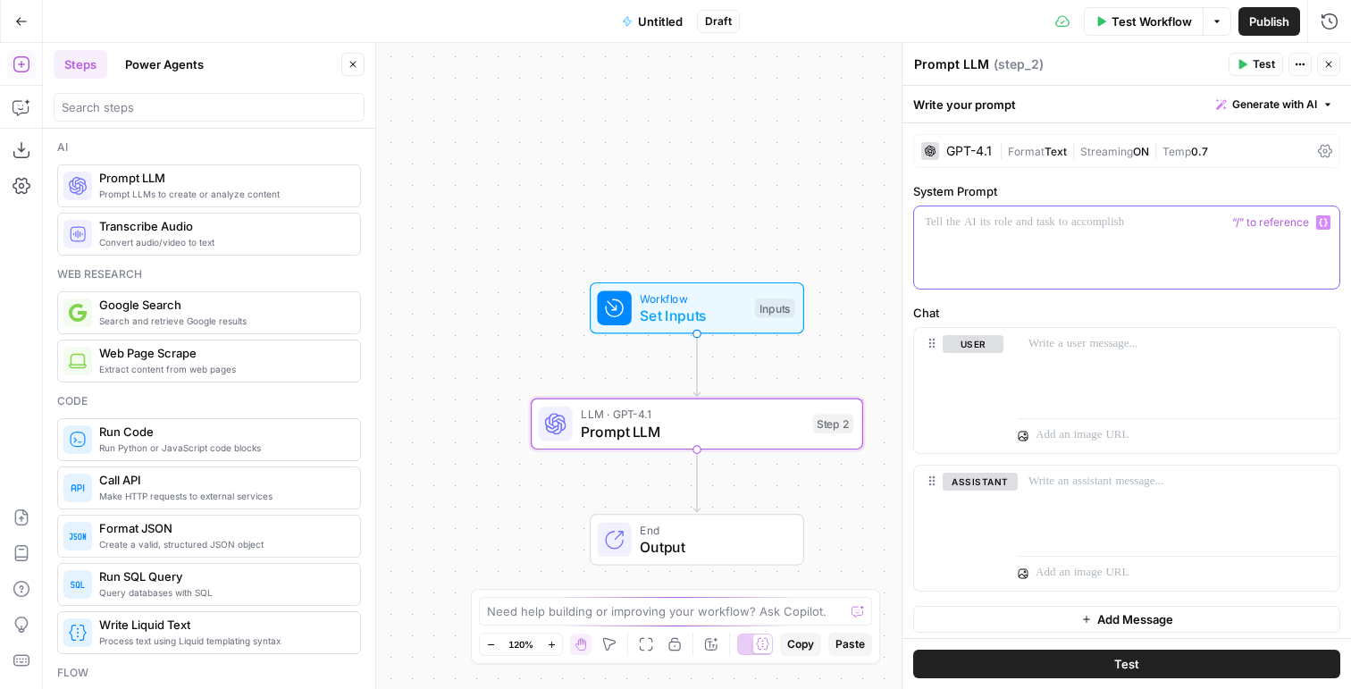
click at [973, 214] on p at bounding box center [1127, 223] width 404 height 18
click at [963, 149] on div "GPT-4.1" at bounding box center [969, 151] width 46 height 13
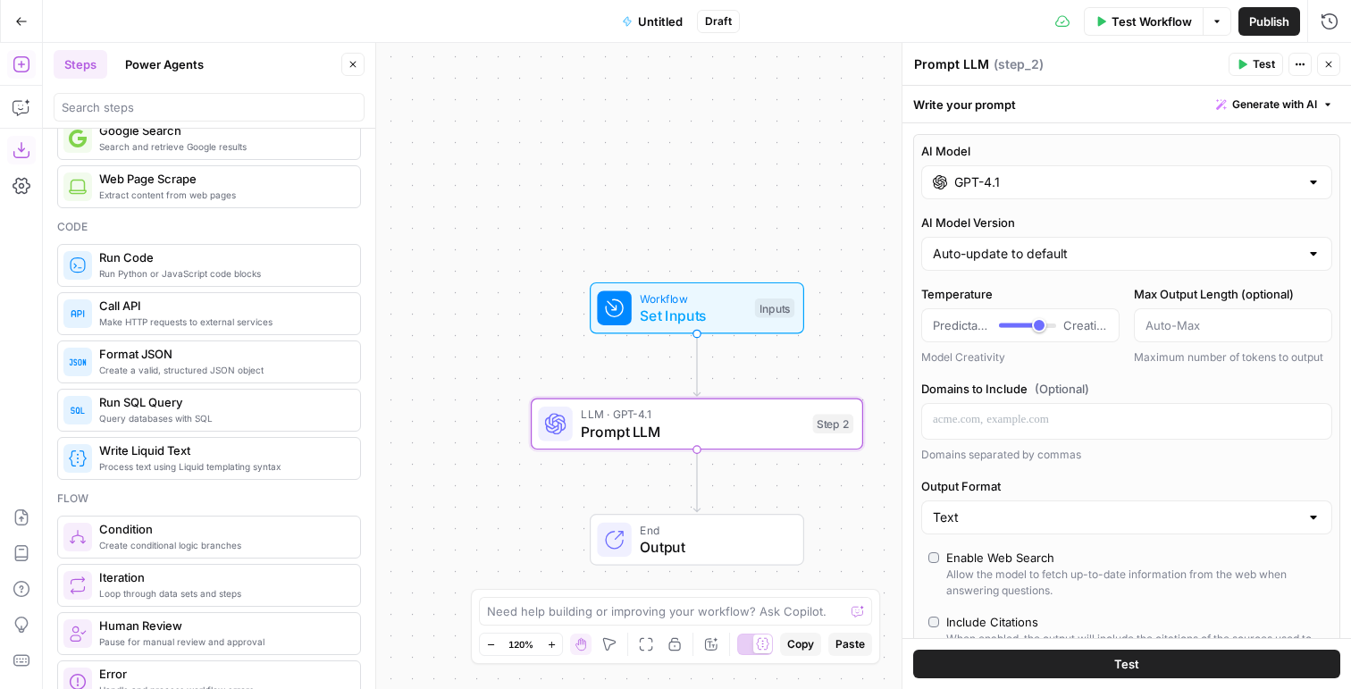
scroll to position [374, 0]
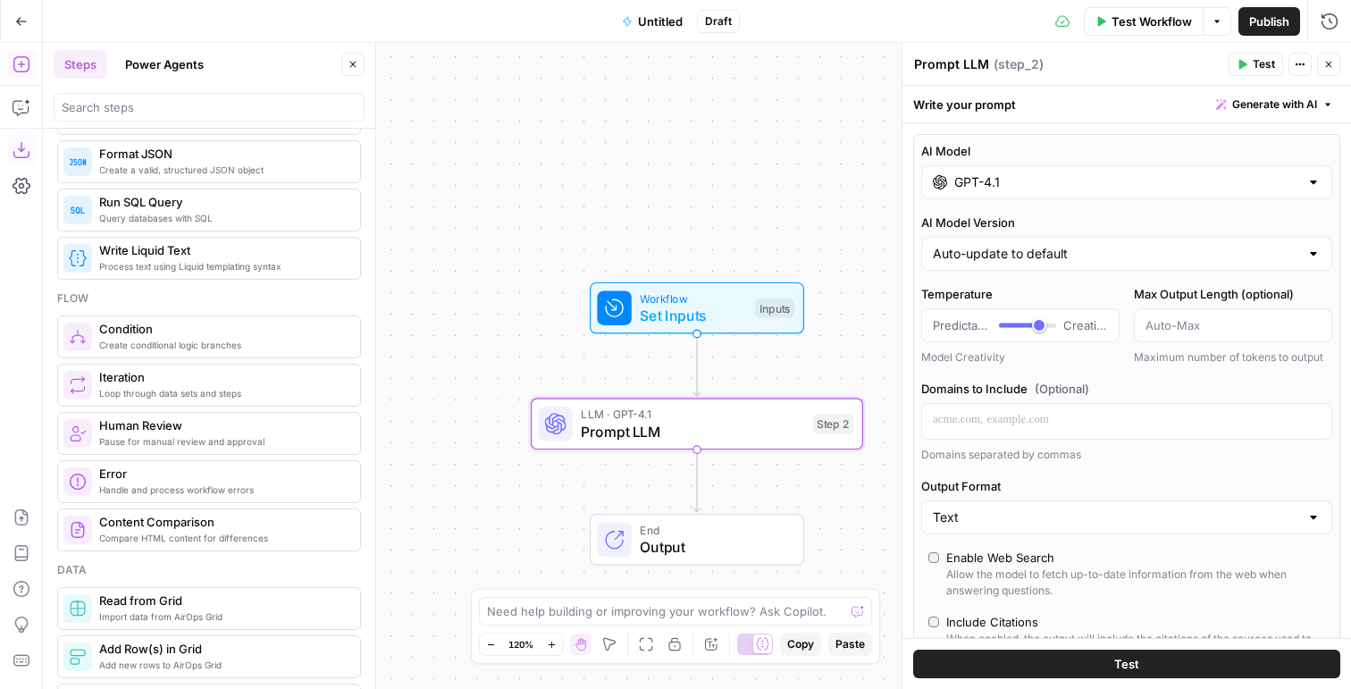
click at [190, 168] on span "Create a valid, structured JSON object" at bounding box center [222, 170] width 247 height 14
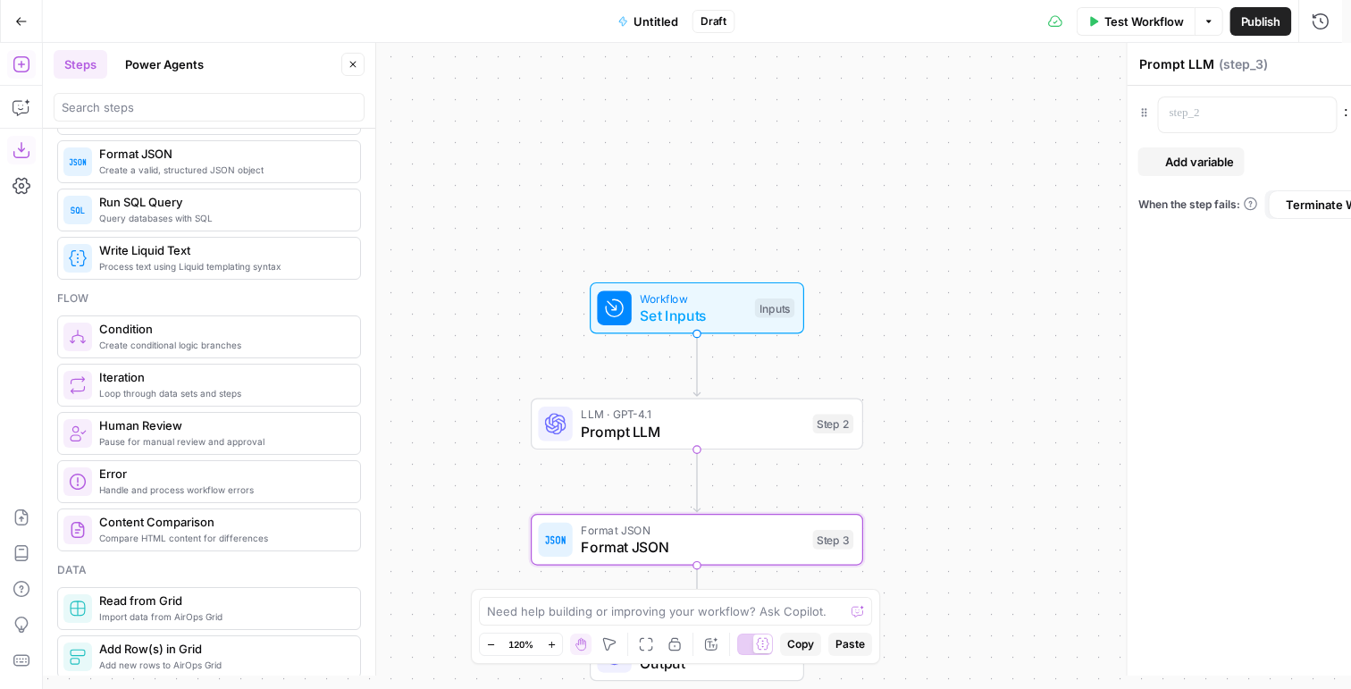
type textarea "Format JSON"
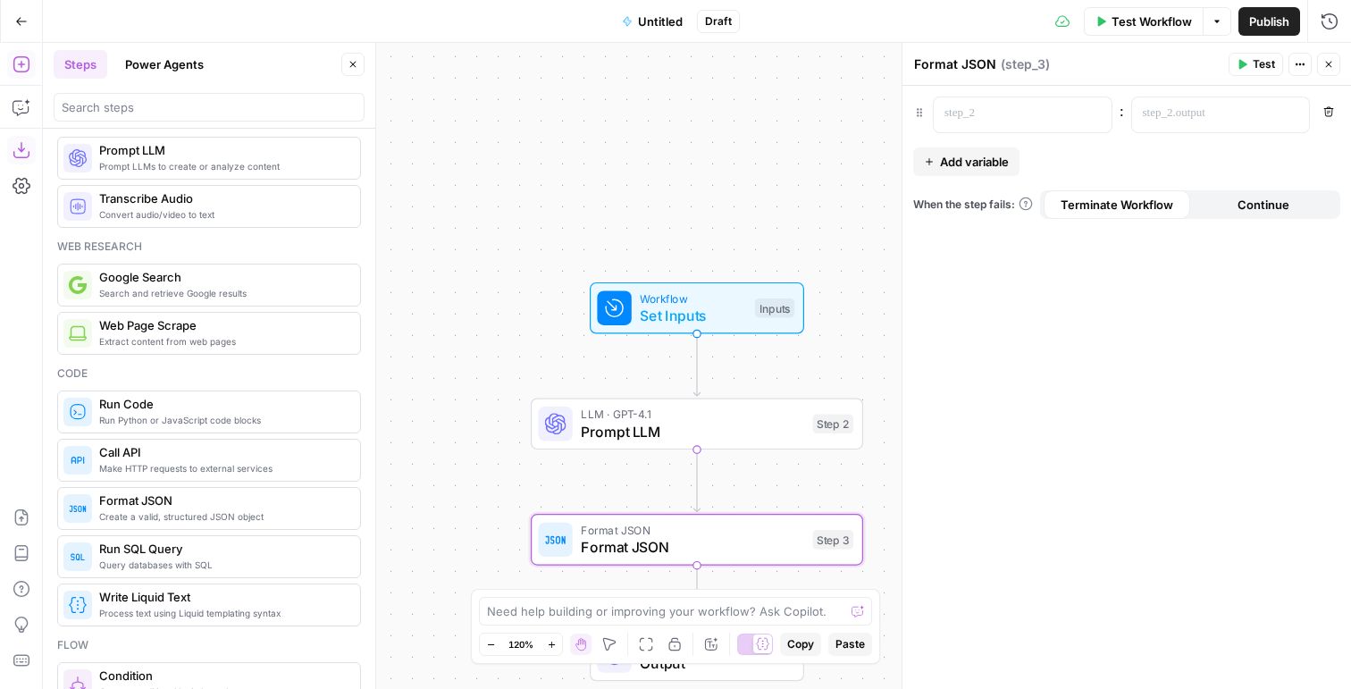
scroll to position [0, 0]
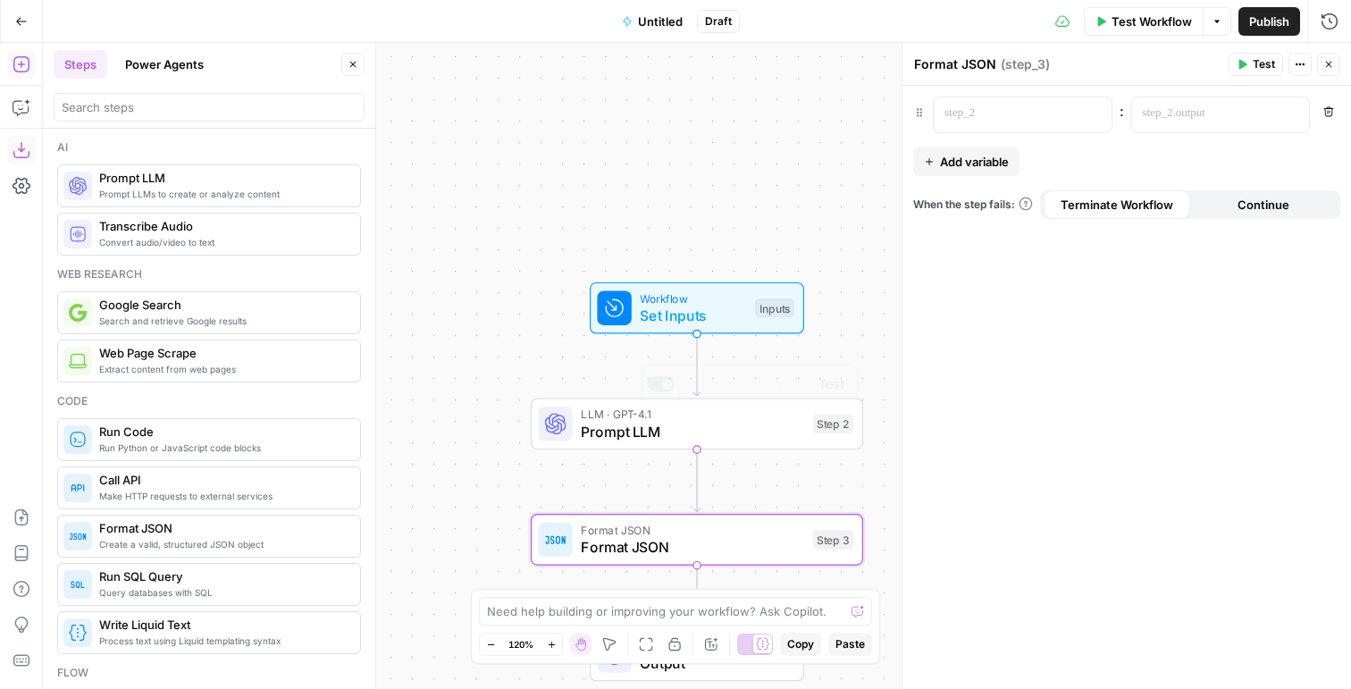
click at [626, 426] on span "Prompt LLM" at bounding box center [692, 431] width 223 height 21
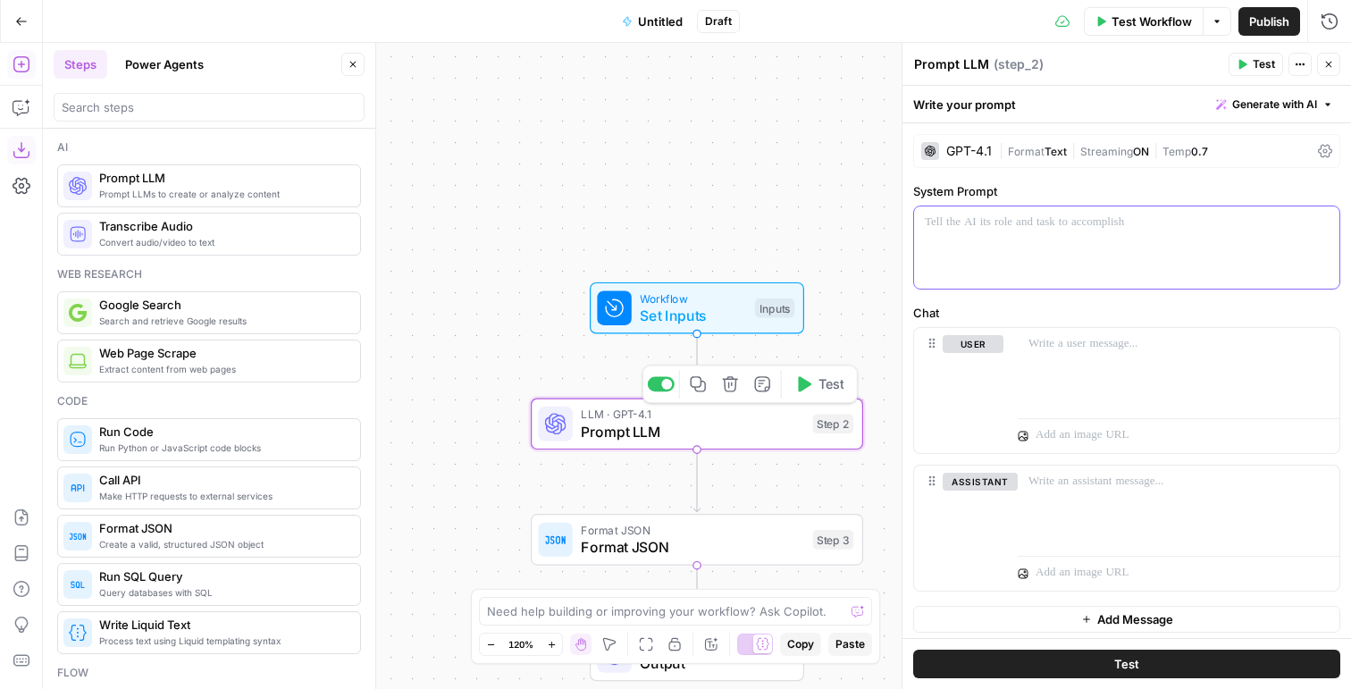
click at [965, 231] on div at bounding box center [1126, 247] width 425 height 82
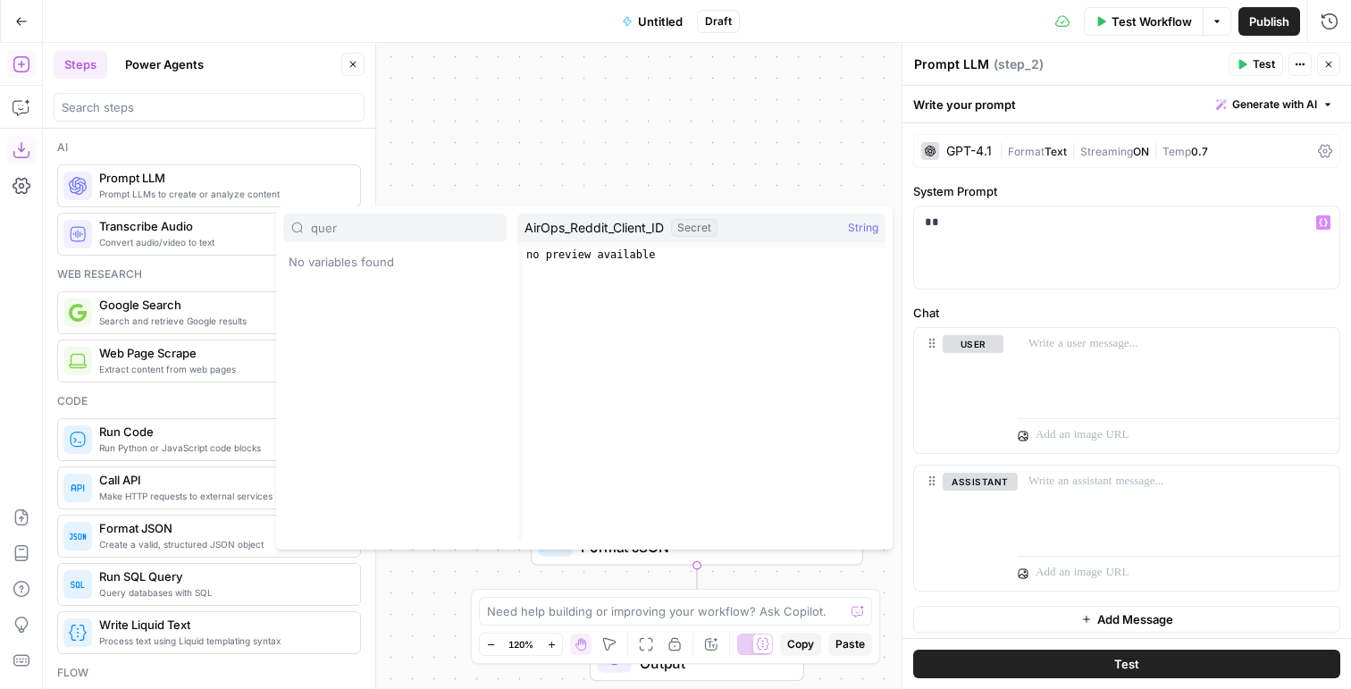
type input "quer"
click at [1083, 245] on div "**" at bounding box center [1126, 247] width 425 height 82
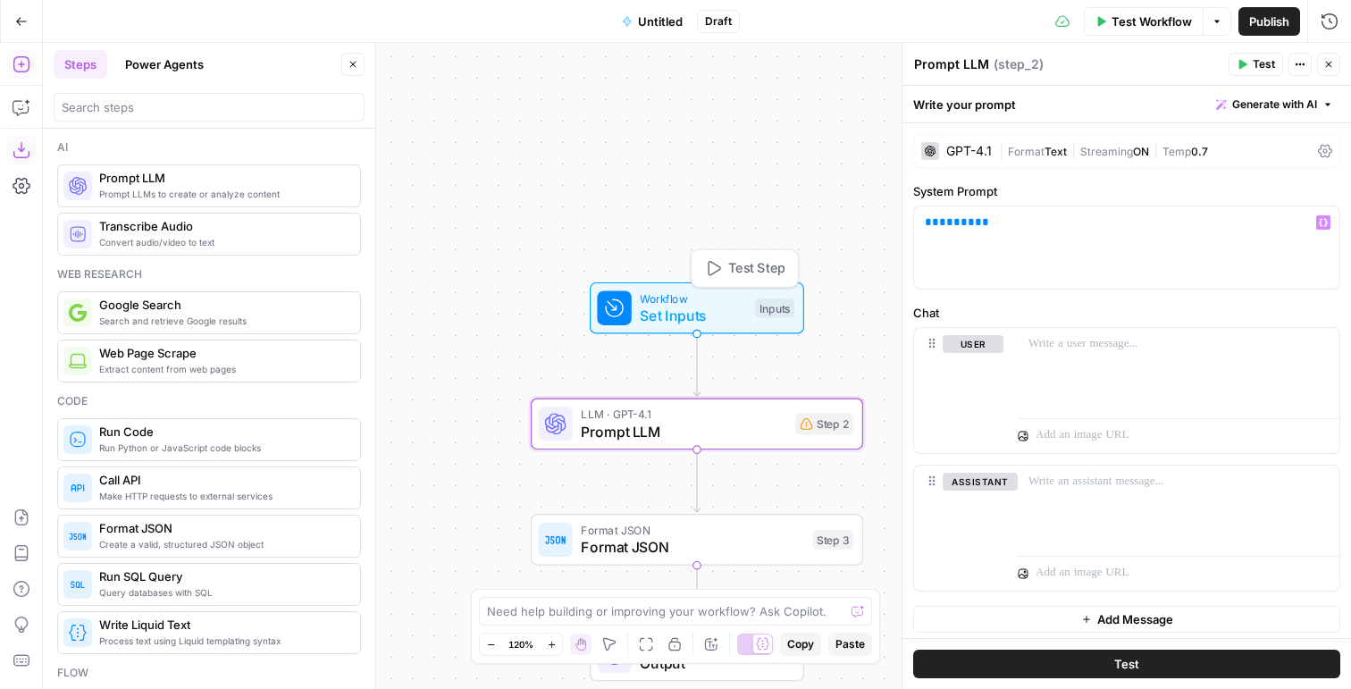
click at [661, 291] on span "Workflow" at bounding box center [693, 297] width 106 height 17
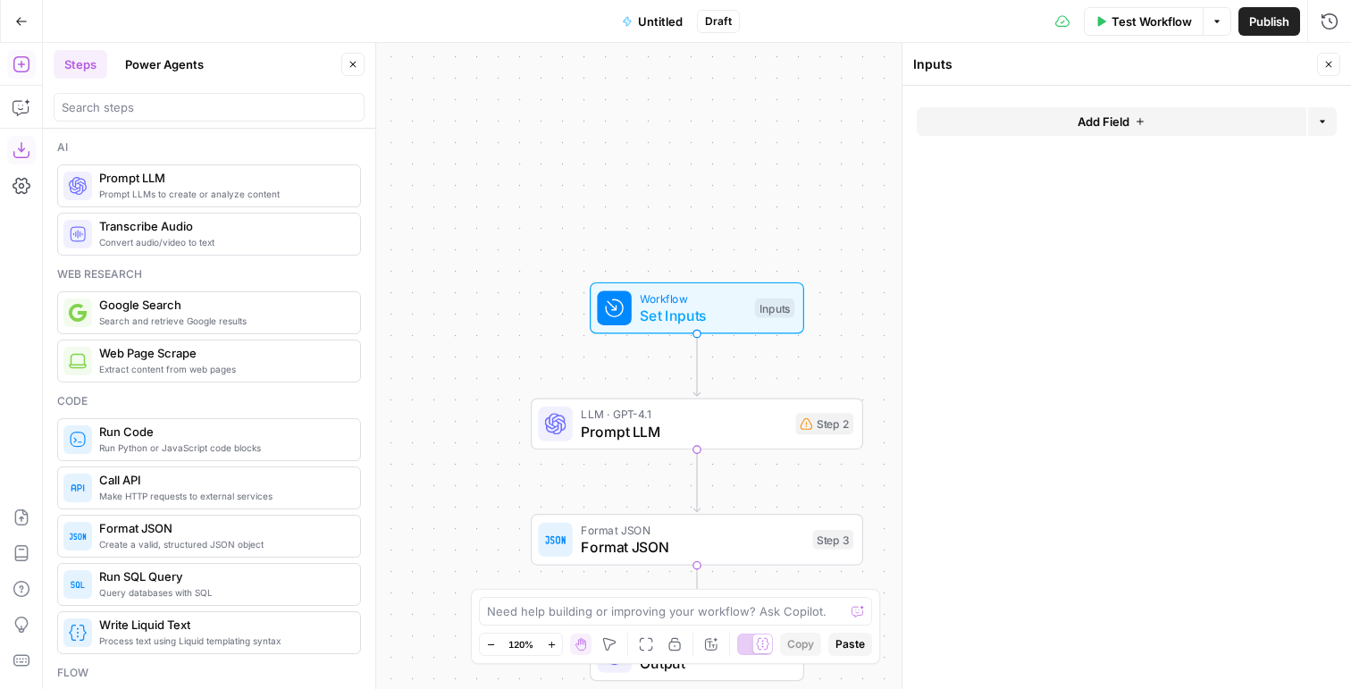
click at [973, 131] on button "Add Field" at bounding box center [1112, 121] width 390 height 29
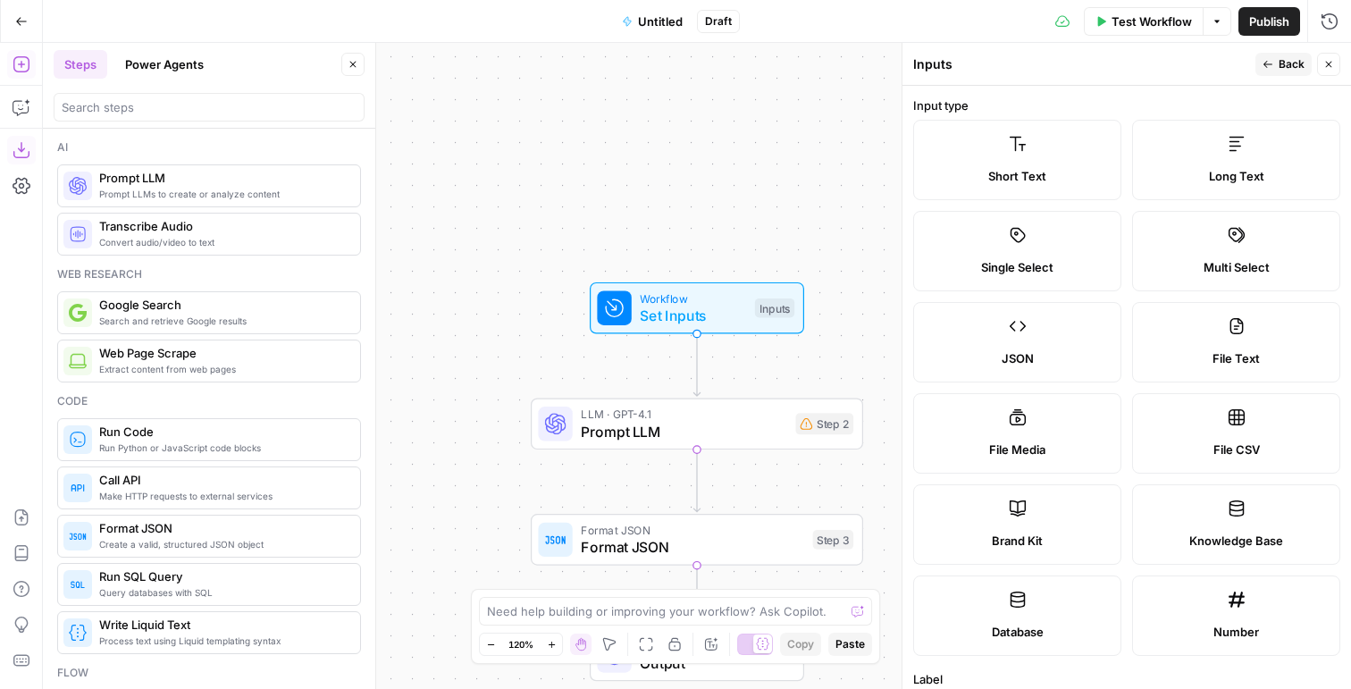
click at [1038, 163] on label "Short Text" at bounding box center [1017, 160] width 208 height 80
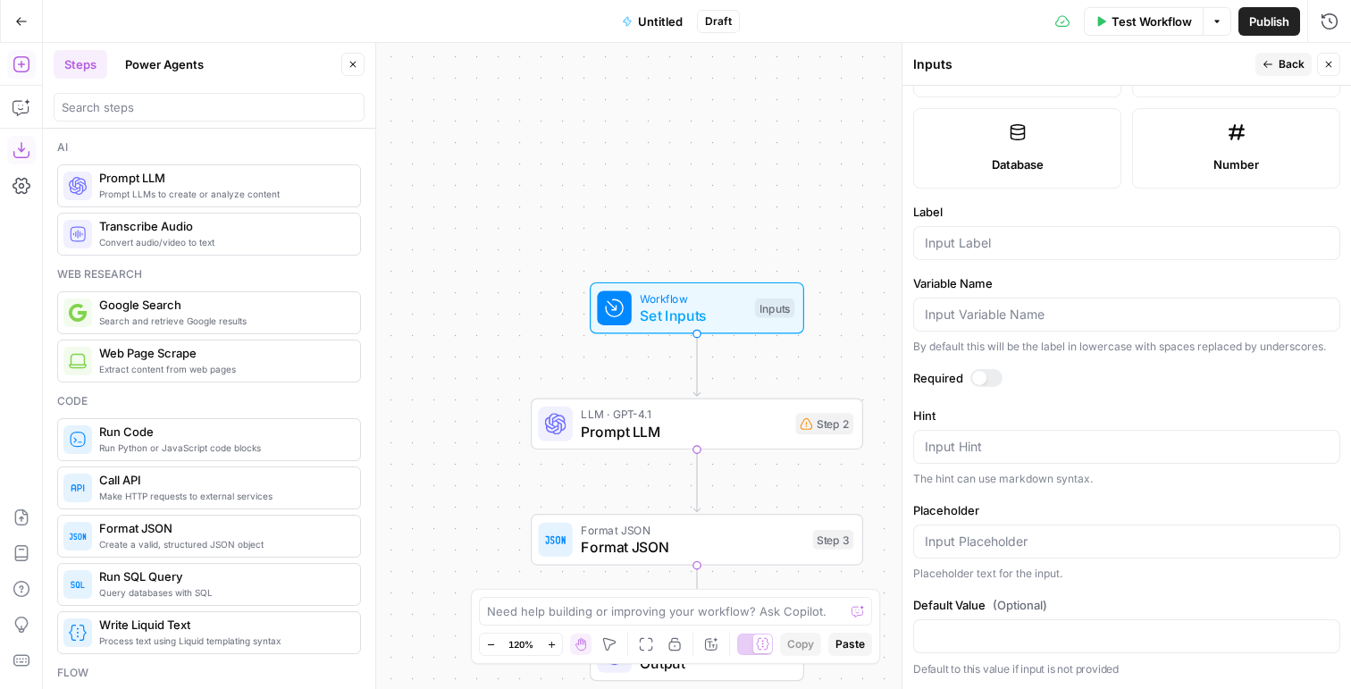
click at [958, 237] on div at bounding box center [1126, 243] width 427 height 34
type input "query"
click at [1330, 69] on icon "button" at bounding box center [1328, 64] width 11 height 11
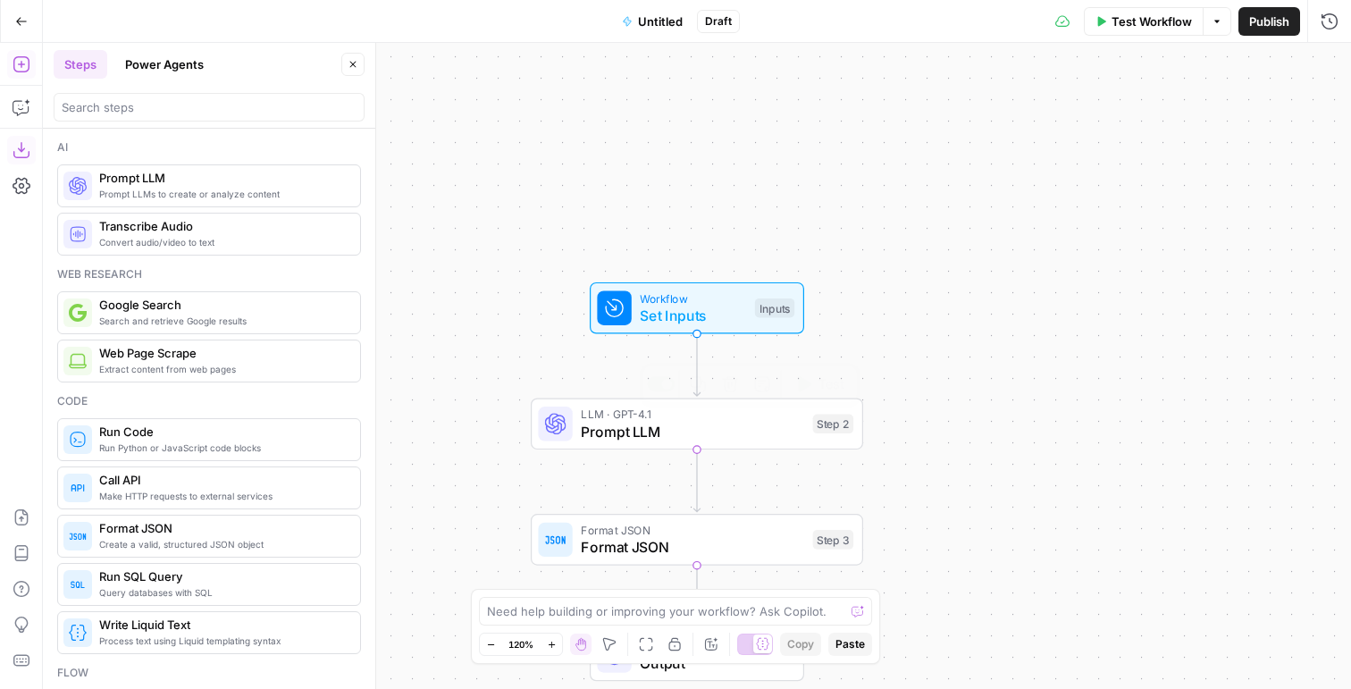
click at [635, 436] on span "Prompt LLM" at bounding box center [692, 431] width 223 height 21
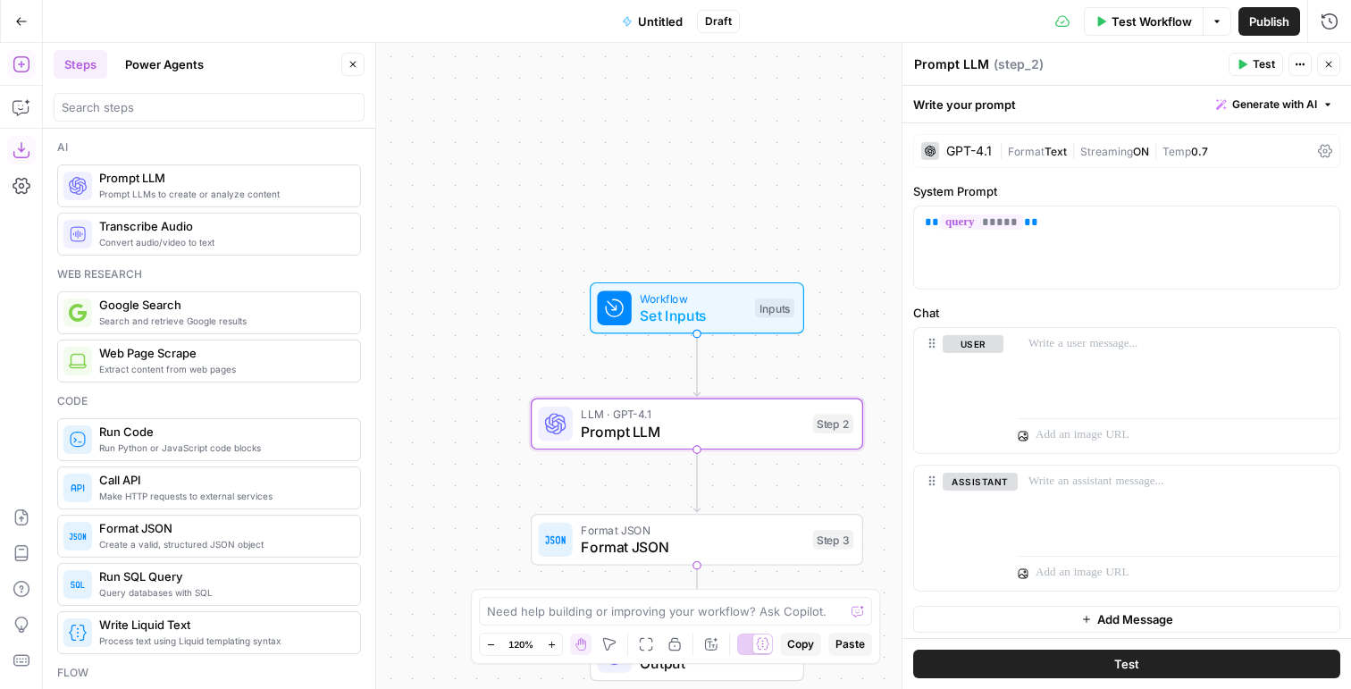
click at [1221, 136] on div "GPT-4.1 | Format Text | Streaming ON | Temp 0.7" at bounding box center [1126, 151] width 427 height 34
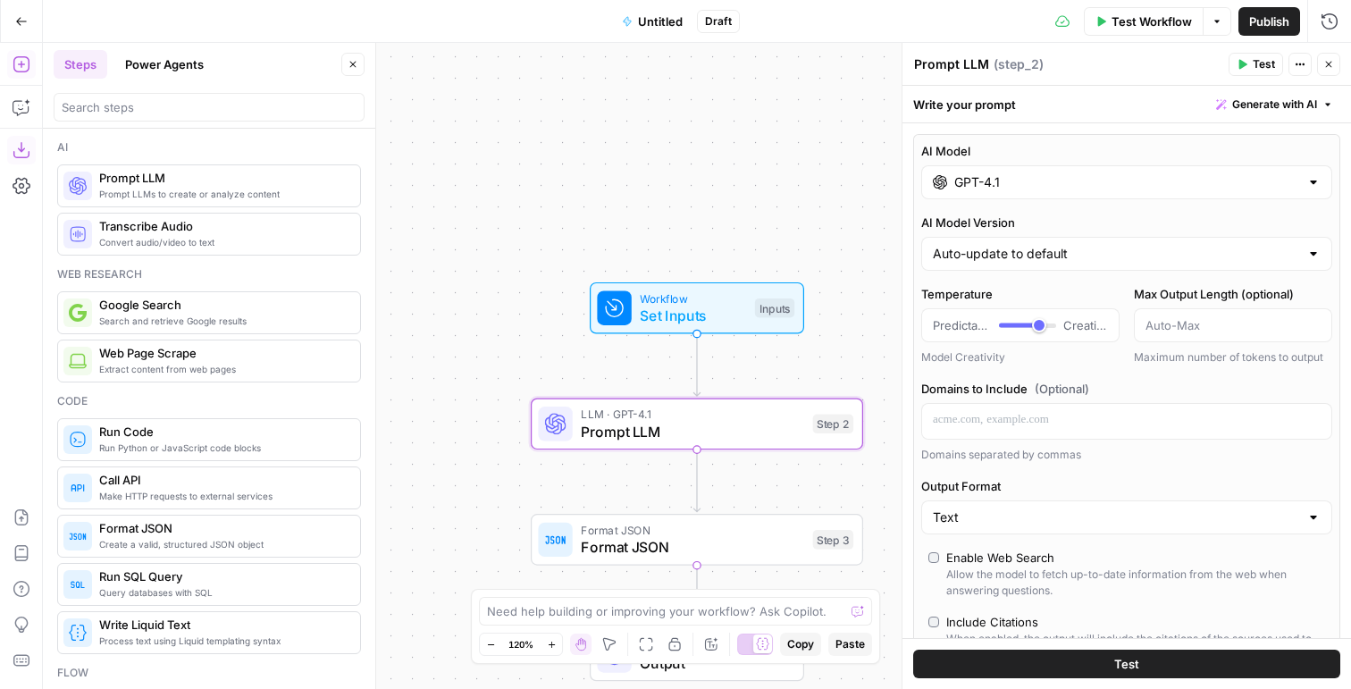
click at [987, 189] on input "GPT-4.1" at bounding box center [1126, 182] width 345 height 18
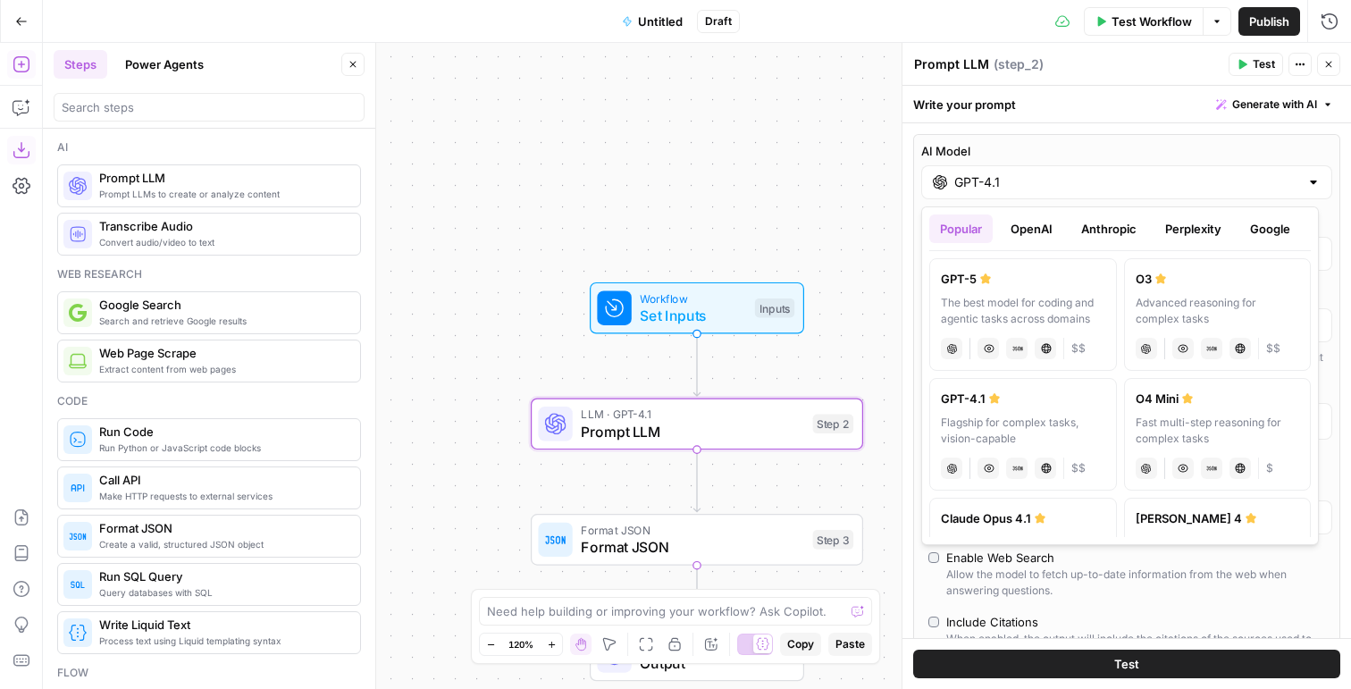
click at [1034, 234] on button "OpenAI" at bounding box center [1031, 228] width 63 height 29
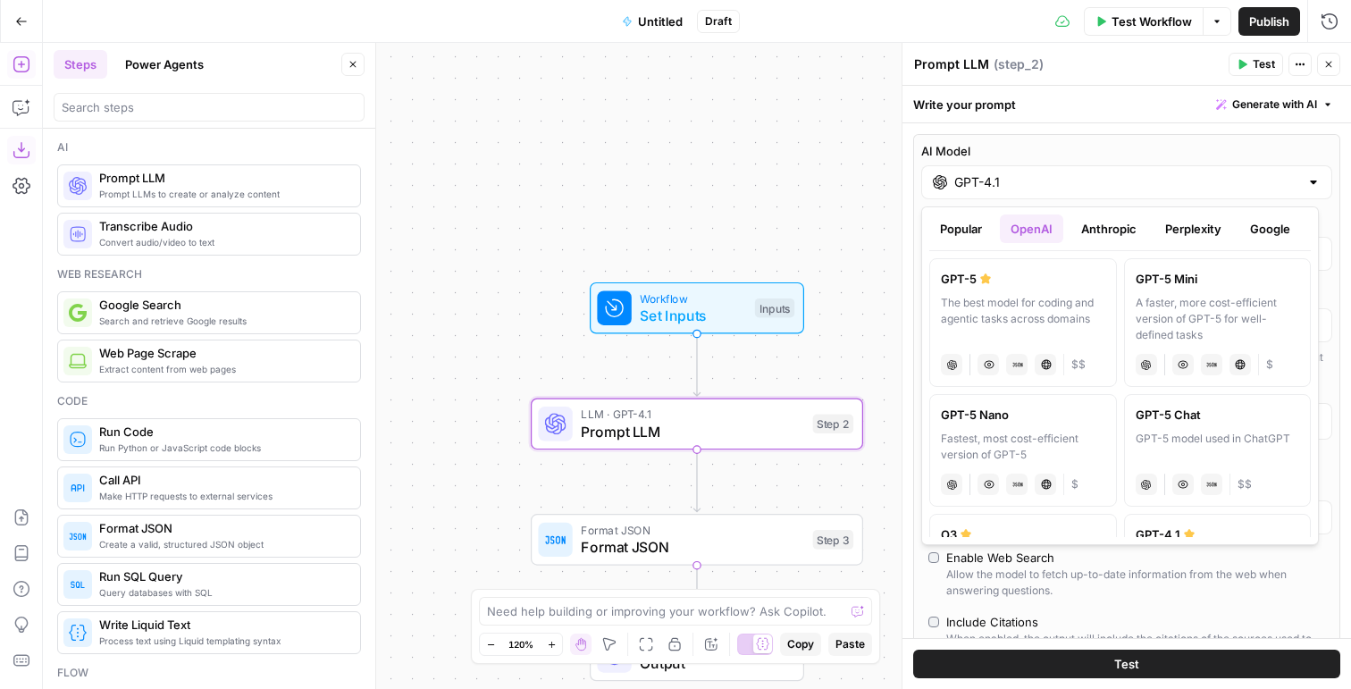
click at [1030, 318] on div "The best model for coding and agentic tasks across domains" at bounding box center [1023, 319] width 164 height 48
type input "GPT-5"
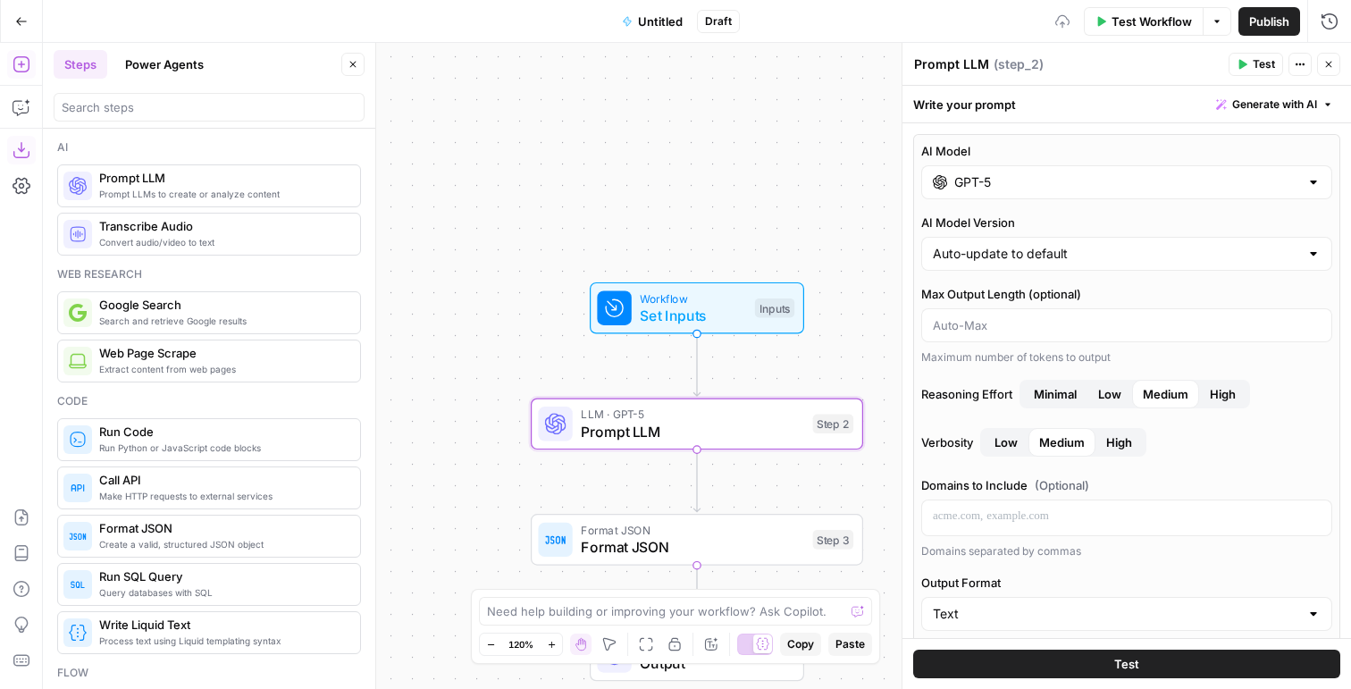
scroll to position [387, 0]
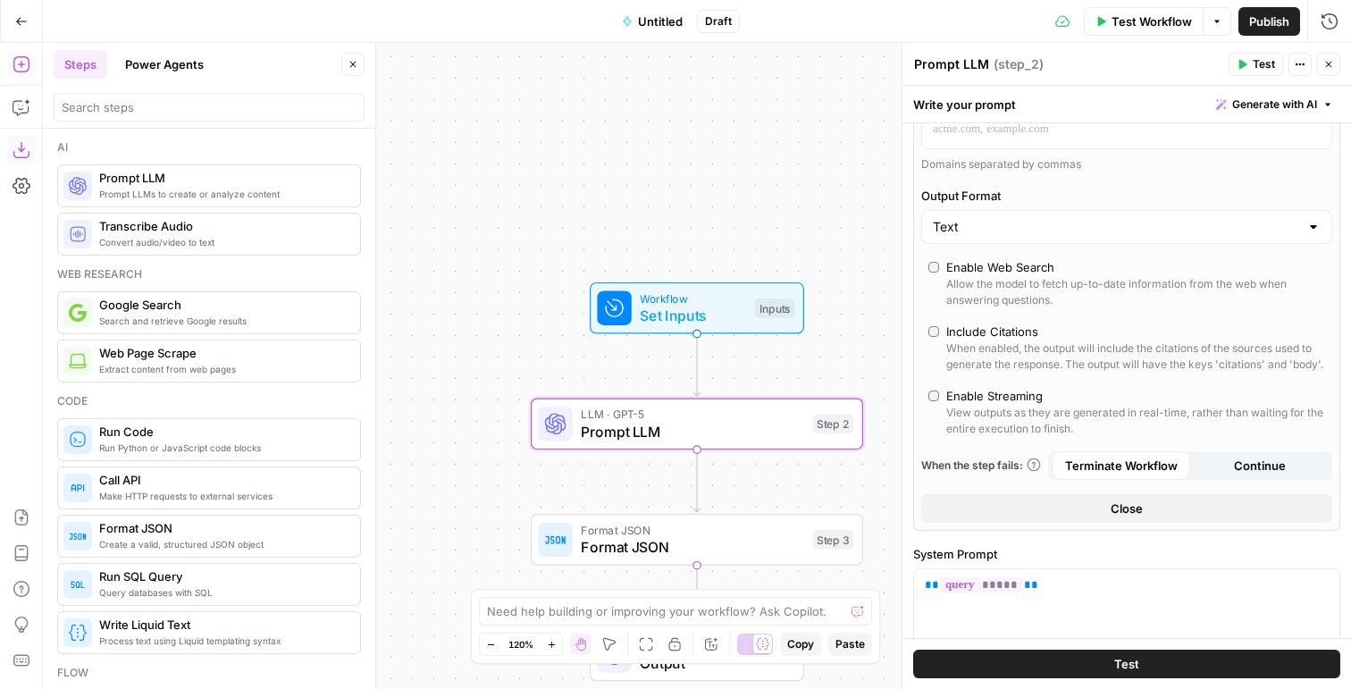
click at [978, 331] on div "Include Citations" at bounding box center [992, 332] width 92 height 18
click at [1010, 256] on div "AI Model GPT-5 AI Model Version Auto-update to default Max Output Length (optio…" at bounding box center [1126, 139] width 427 height 784
click at [1002, 262] on div "Enable Web Search" at bounding box center [1000, 267] width 108 height 18
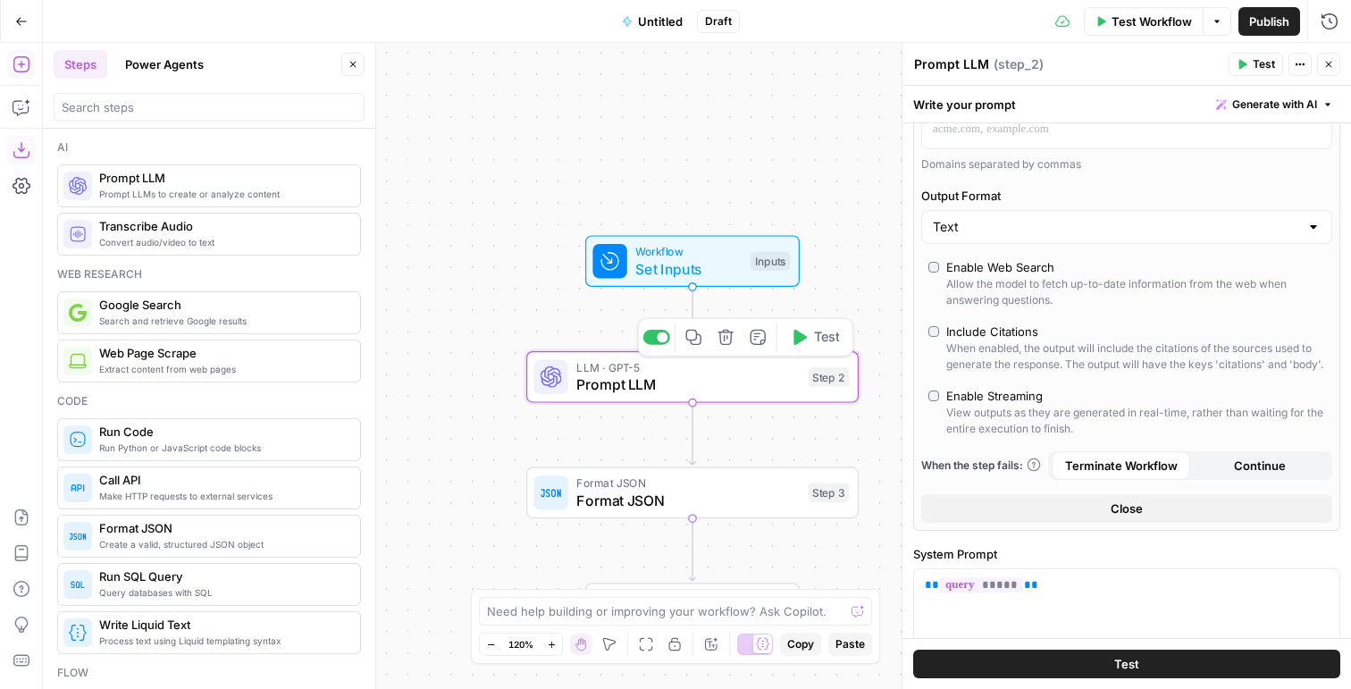
click at [692, 338] on icon "button" at bounding box center [693, 337] width 17 height 17
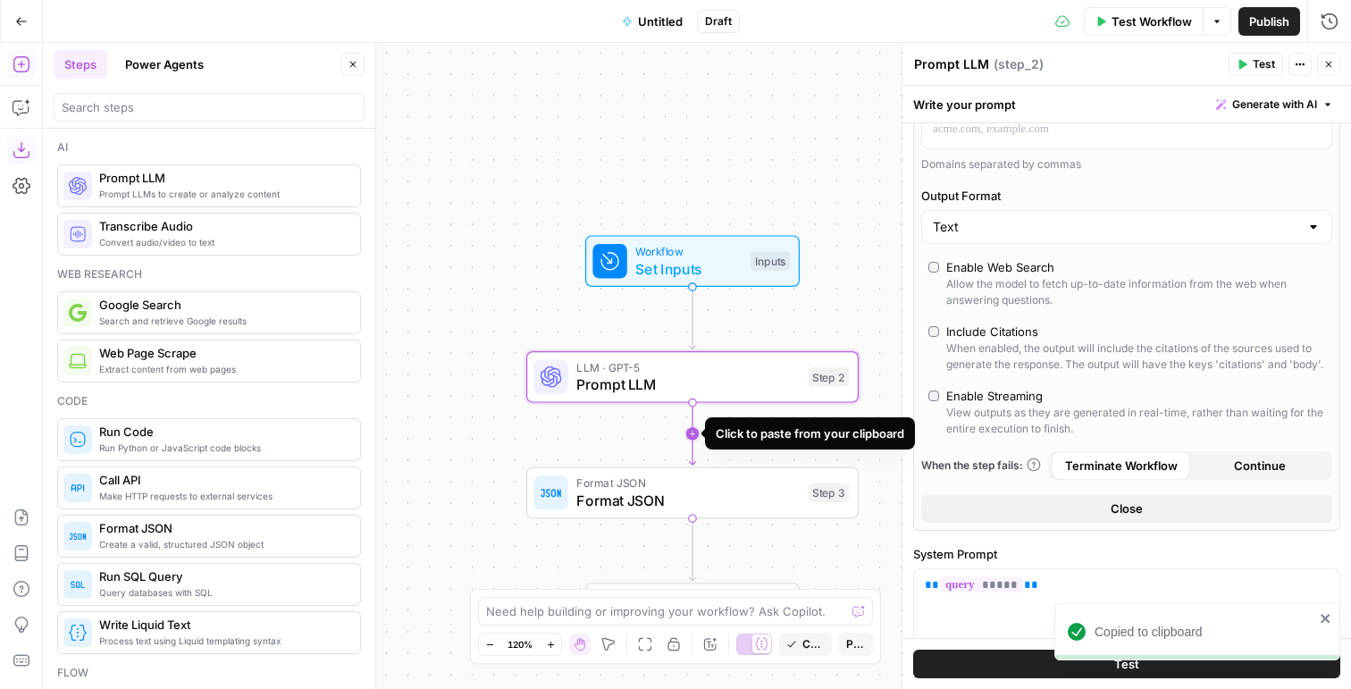
click at [693, 433] on icon "Edge from step_2 to step_3" at bounding box center [692, 434] width 6 height 63
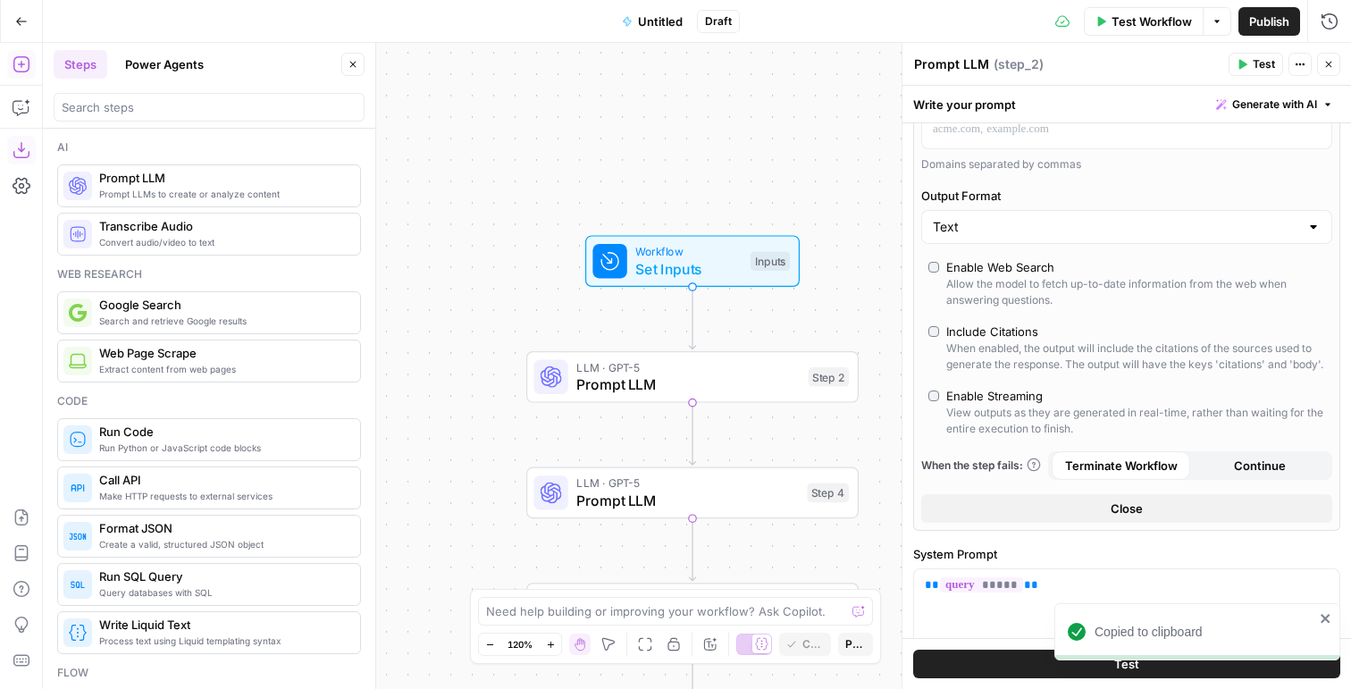
click at [700, 491] on span "Prompt LLM" at bounding box center [687, 500] width 222 height 21
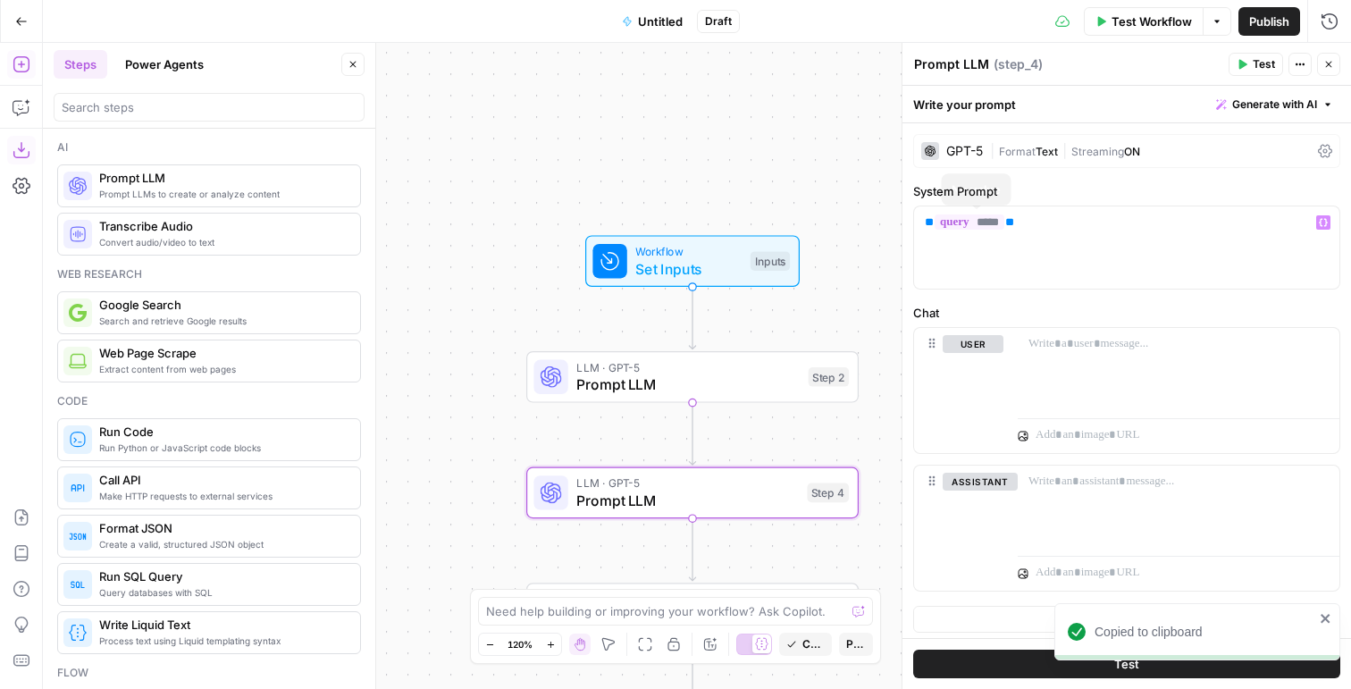
click at [962, 147] on div "GPT-5" at bounding box center [964, 151] width 37 height 13
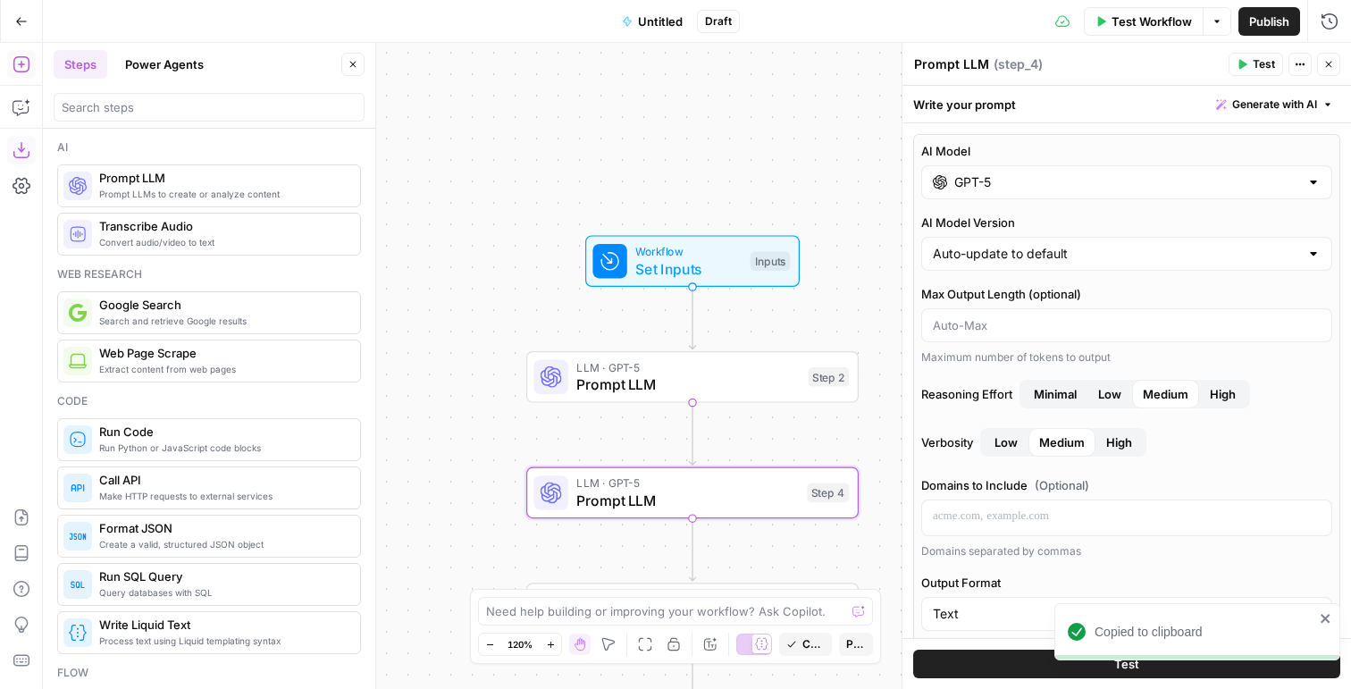
click at [1000, 173] on input "GPT-5" at bounding box center [1126, 182] width 345 height 18
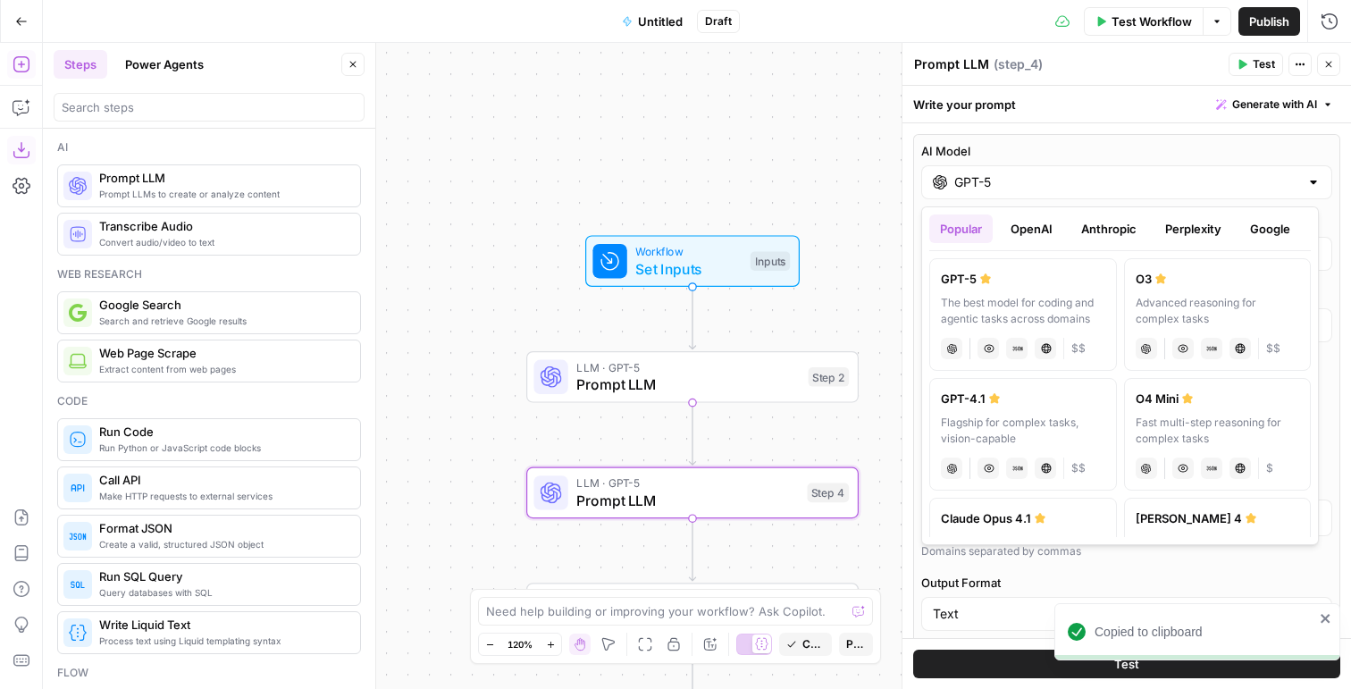
click at [1043, 221] on button "OpenAI" at bounding box center [1031, 228] width 63 height 29
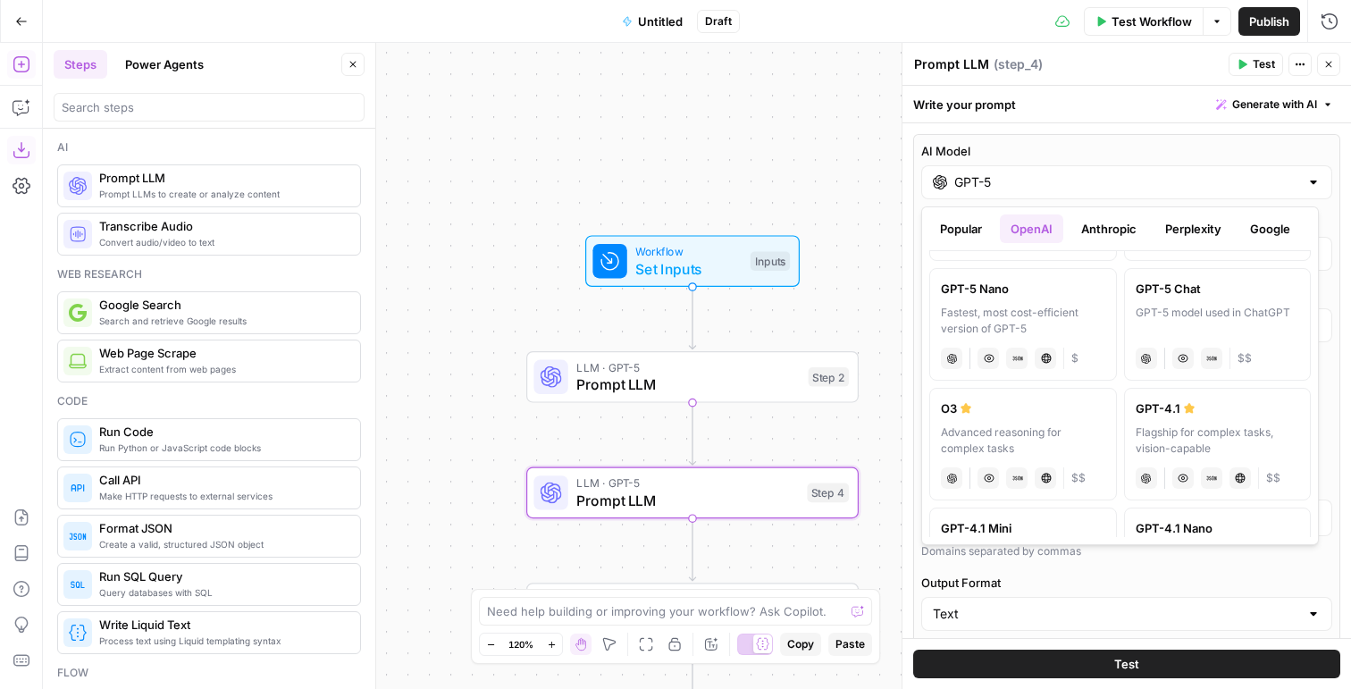
scroll to position [122, 0]
click at [1188, 335] on div "GPT-5 model used in ChatGPT" at bounding box center [1218, 324] width 164 height 32
type input "GPT-5 Chat"
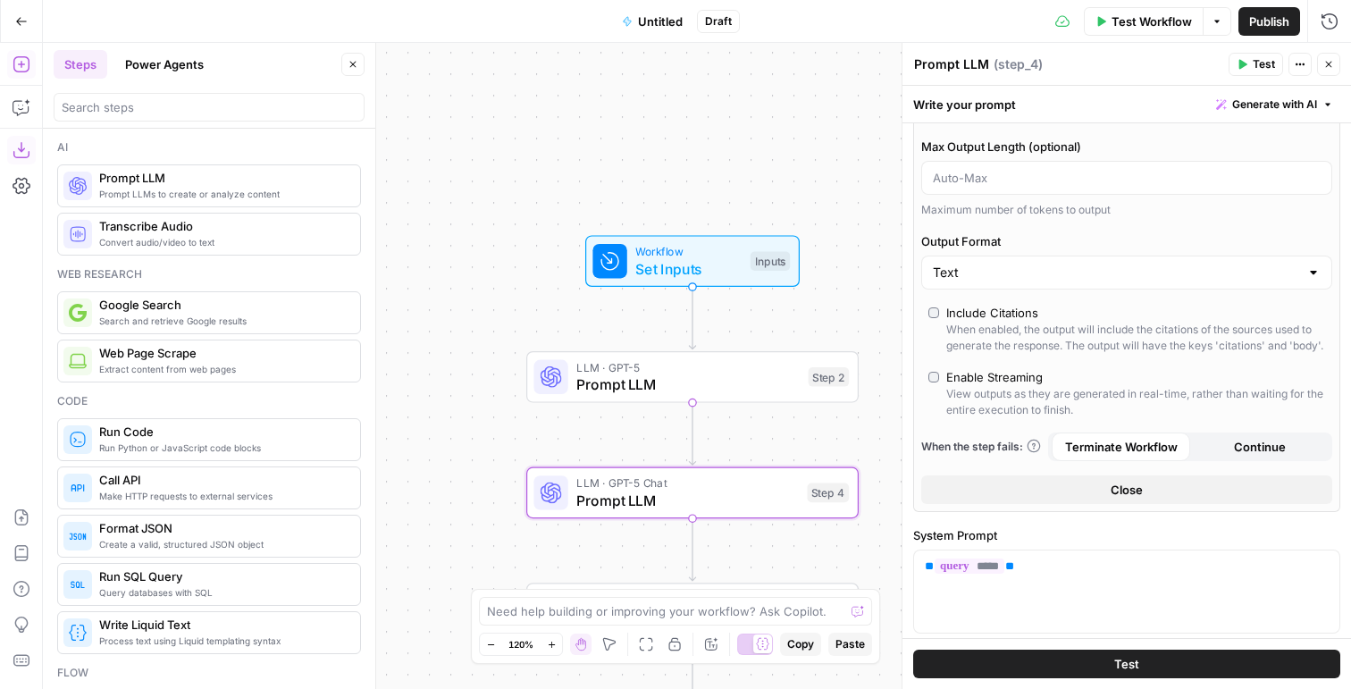
scroll to position [78, 0]
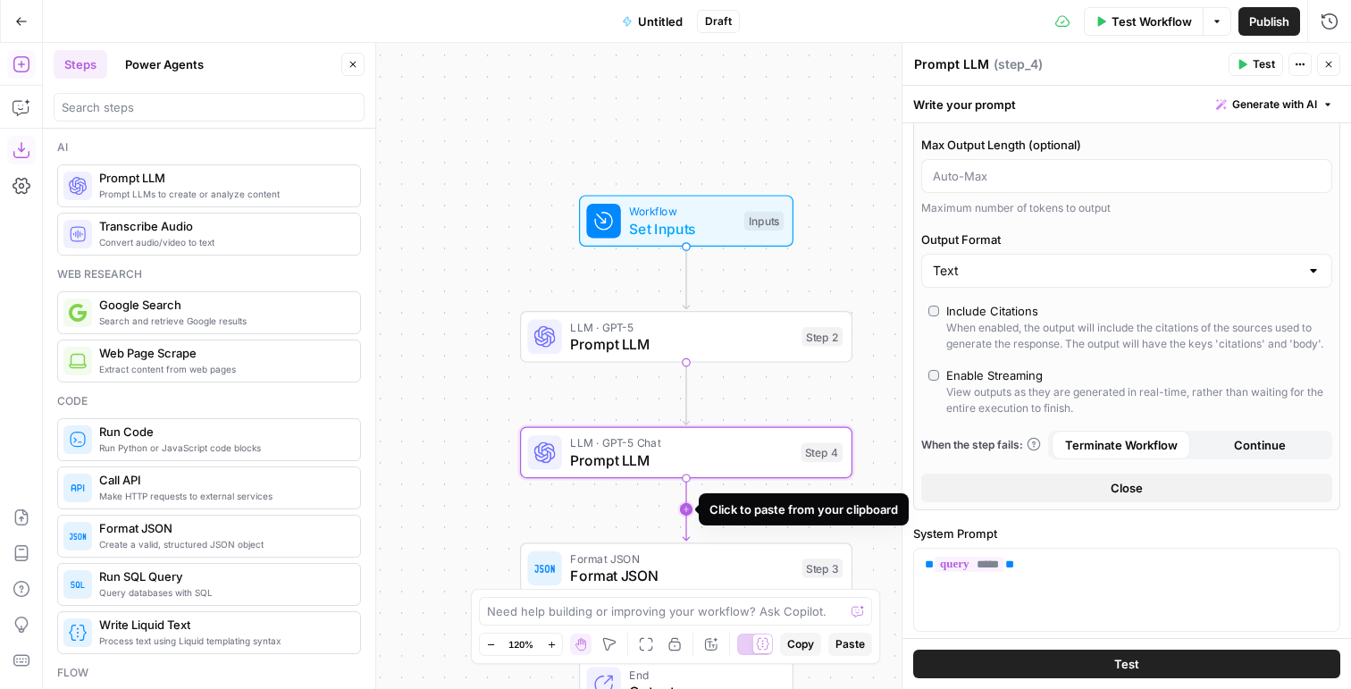
click at [688, 512] on icon "Edge from step_4 to step_3" at bounding box center [686, 509] width 6 height 63
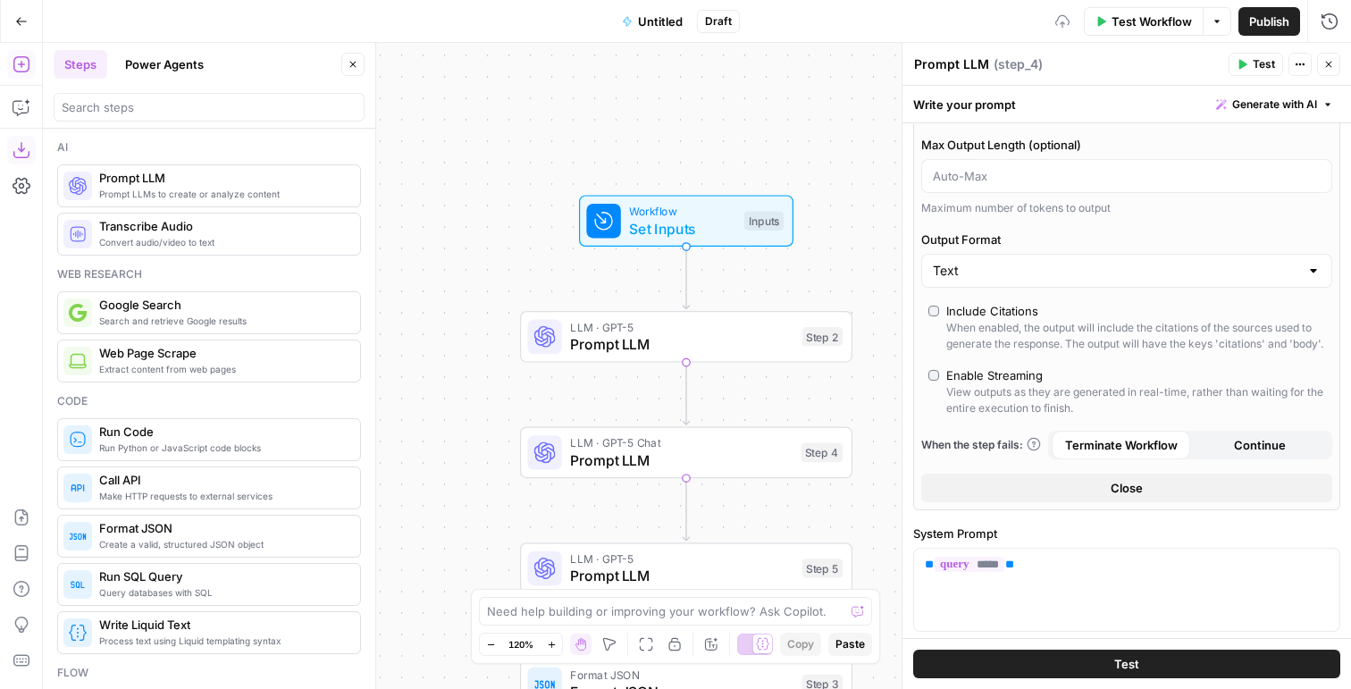
click at [650, 561] on span "LLM · GPT-5" at bounding box center [681, 558] width 223 height 17
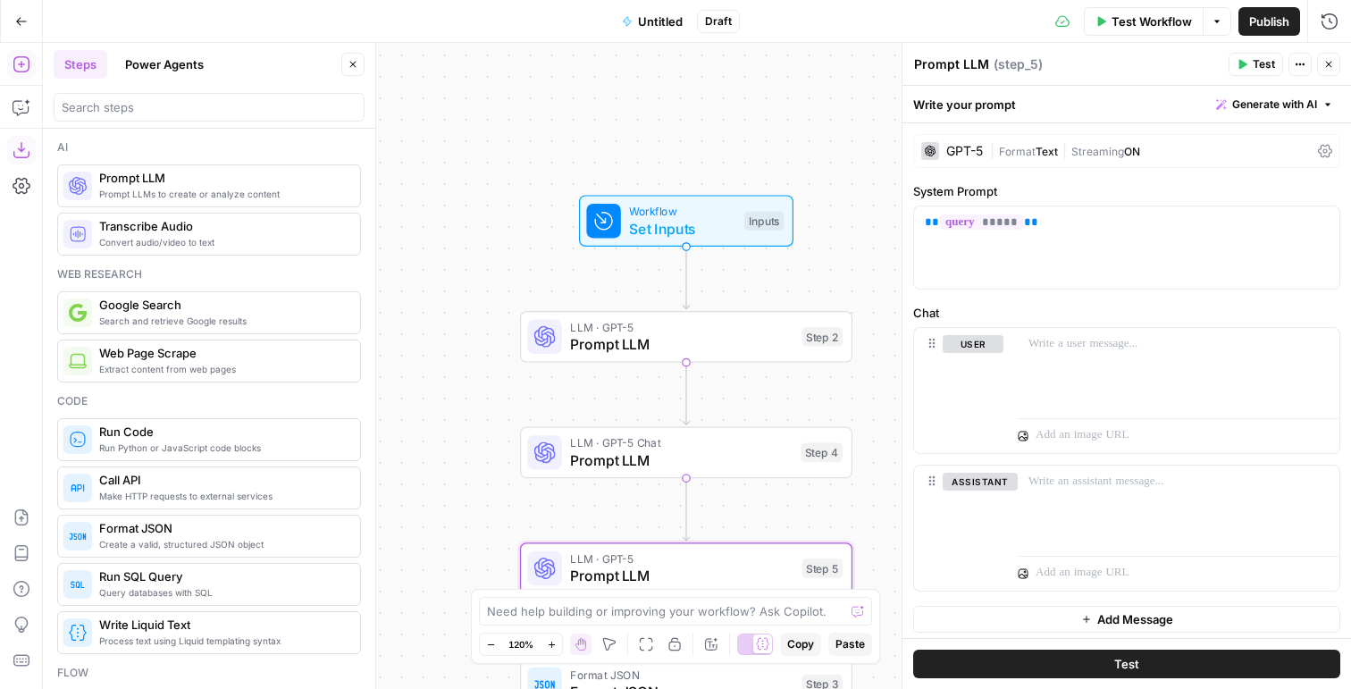
click at [957, 151] on div "GPT-5" at bounding box center [964, 151] width 37 height 13
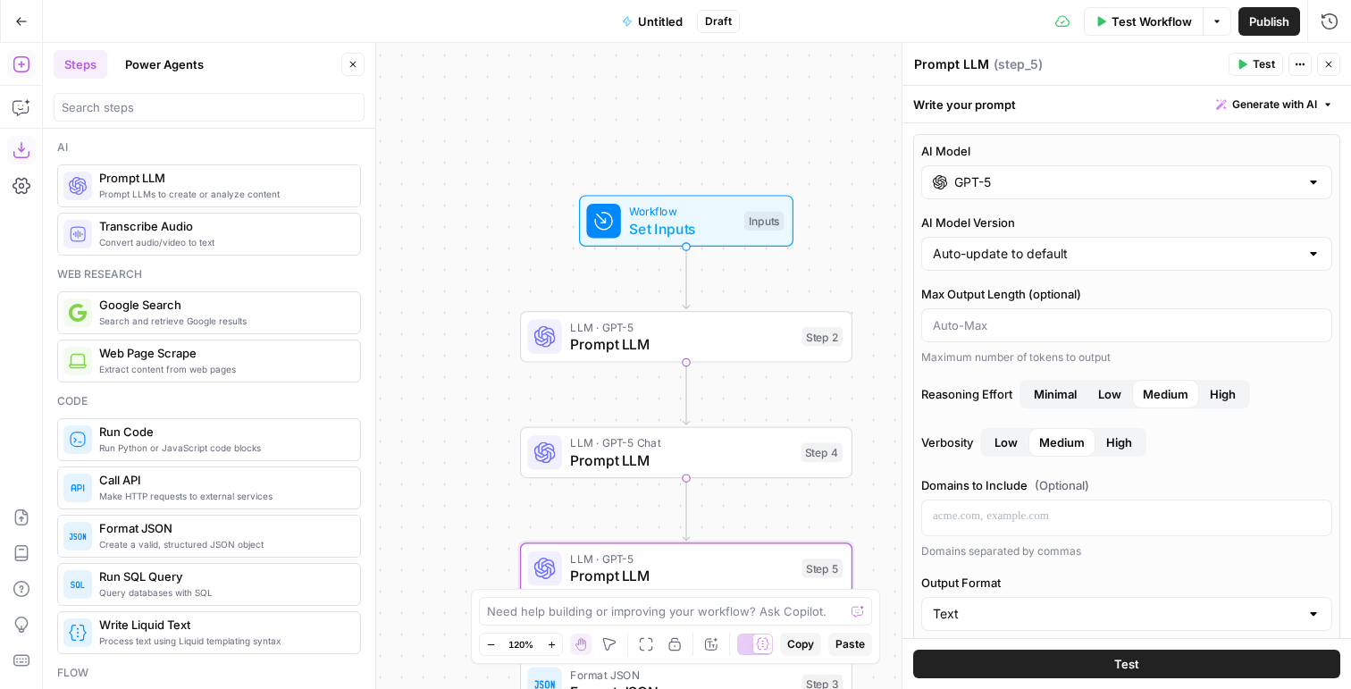
click at [988, 175] on input "GPT-5" at bounding box center [1126, 182] width 345 height 18
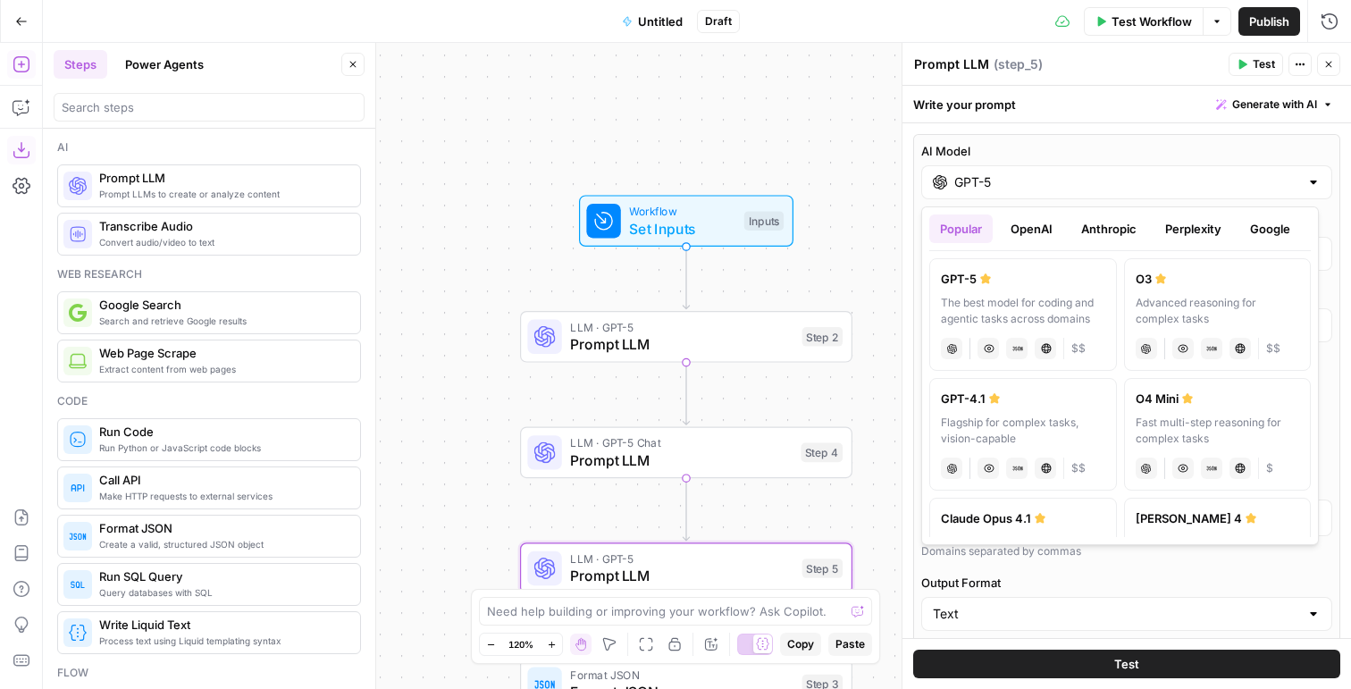
click at [1044, 243] on div "Popular OpenAI Anthropic Perplexity Google Other" at bounding box center [1120, 232] width 382 height 37
click at [1041, 235] on button "OpenAI" at bounding box center [1031, 228] width 63 height 29
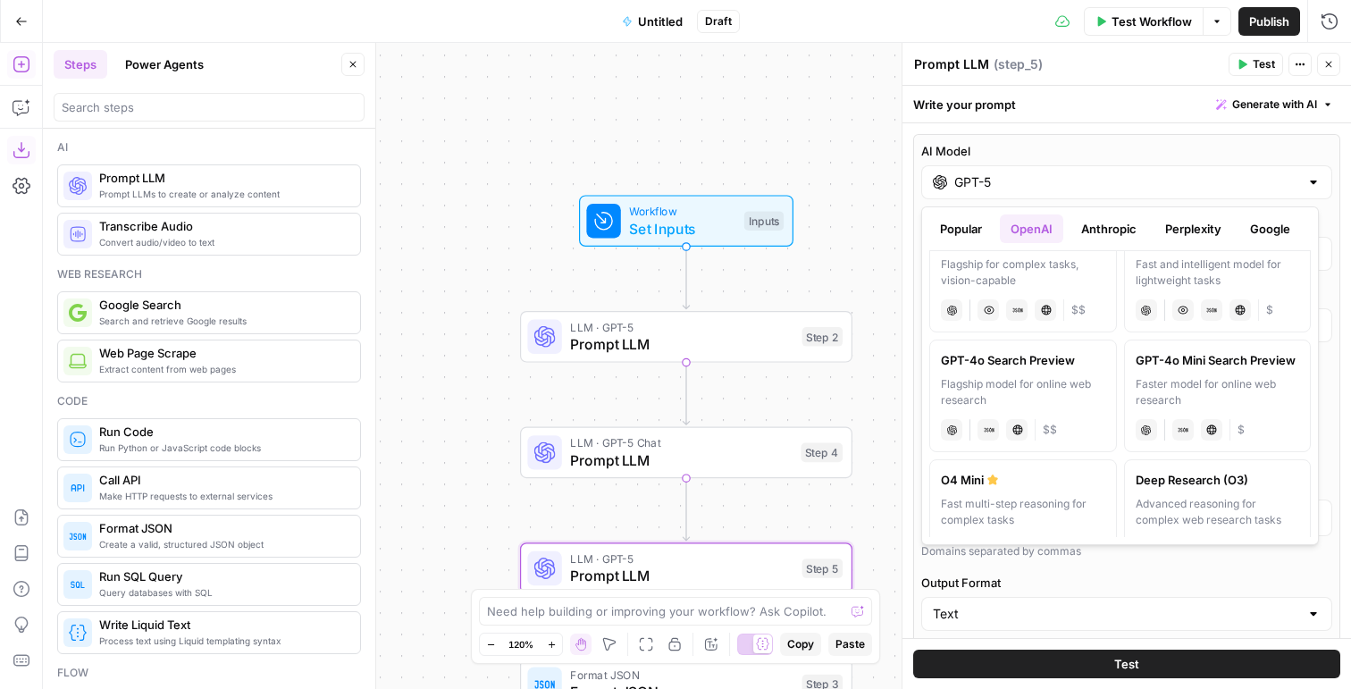
scroll to position [565, 0]
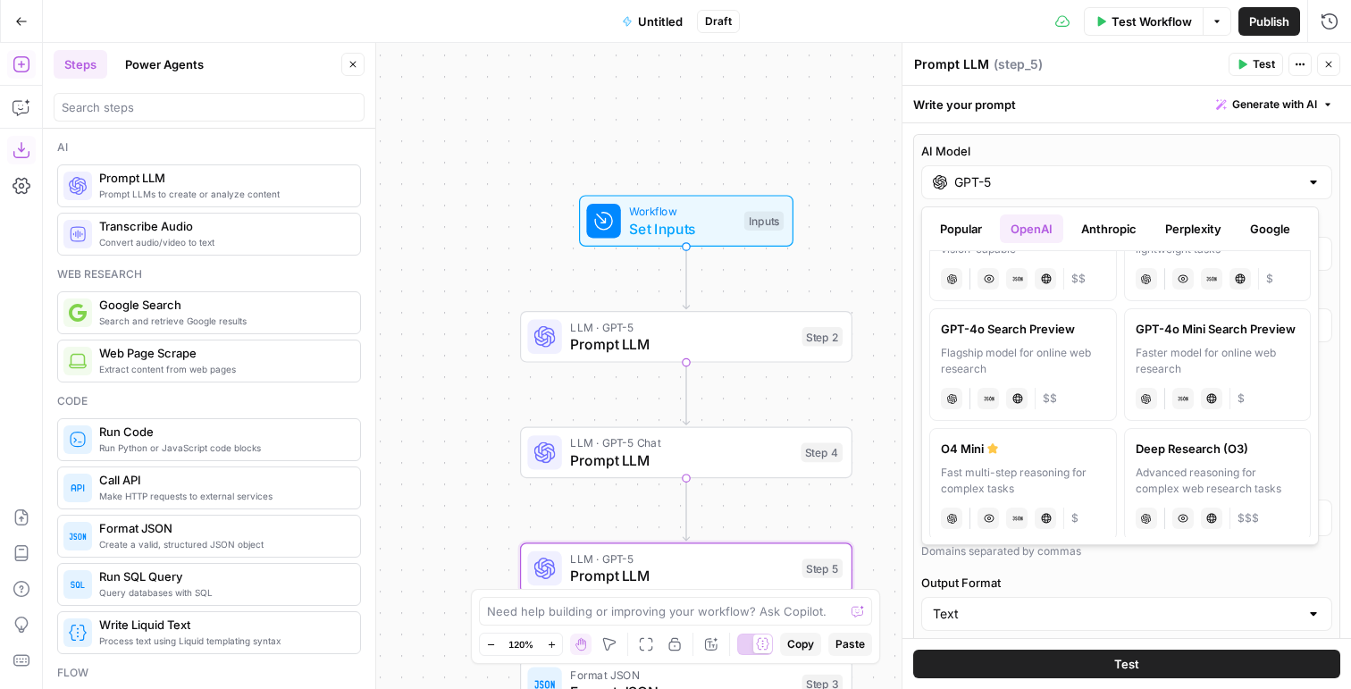
click at [1031, 356] on div "Flagship model for online web research" at bounding box center [1023, 361] width 164 height 32
type input "GPT-4o Search Preview"
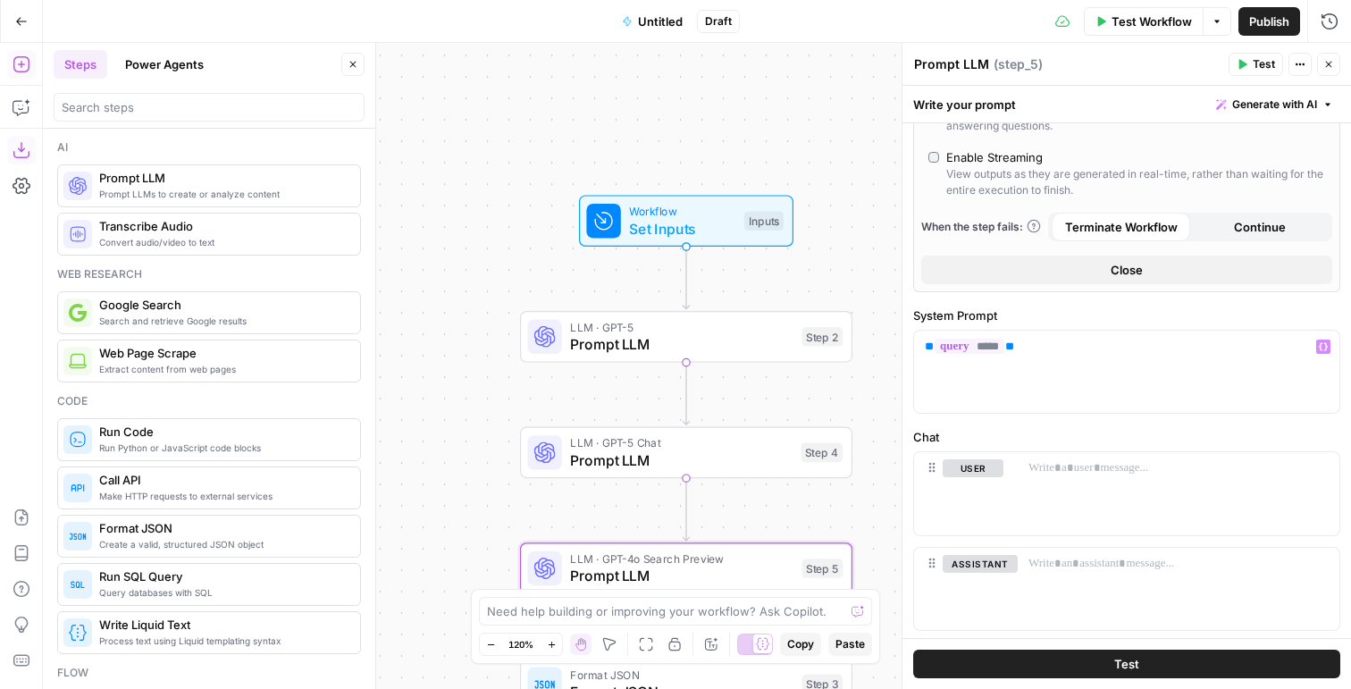
scroll to position [412, 0]
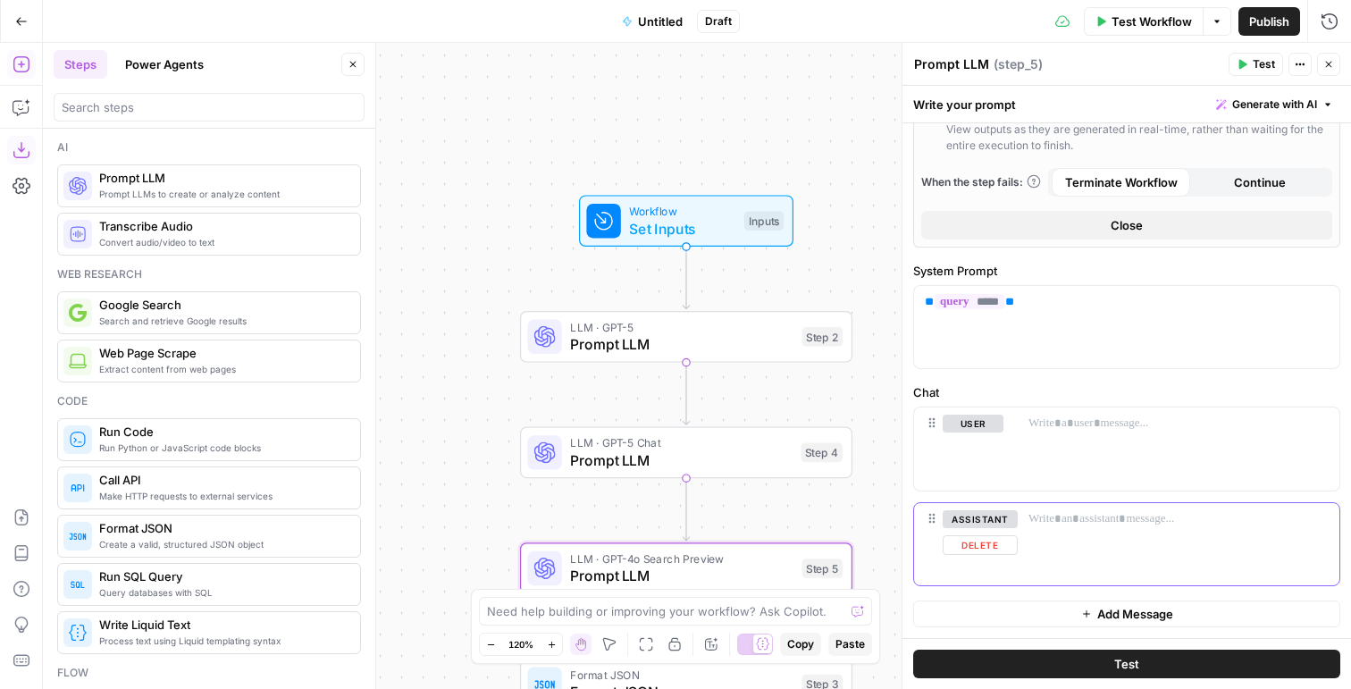
click at [976, 547] on button "Delete" at bounding box center [980, 545] width 75 height 20
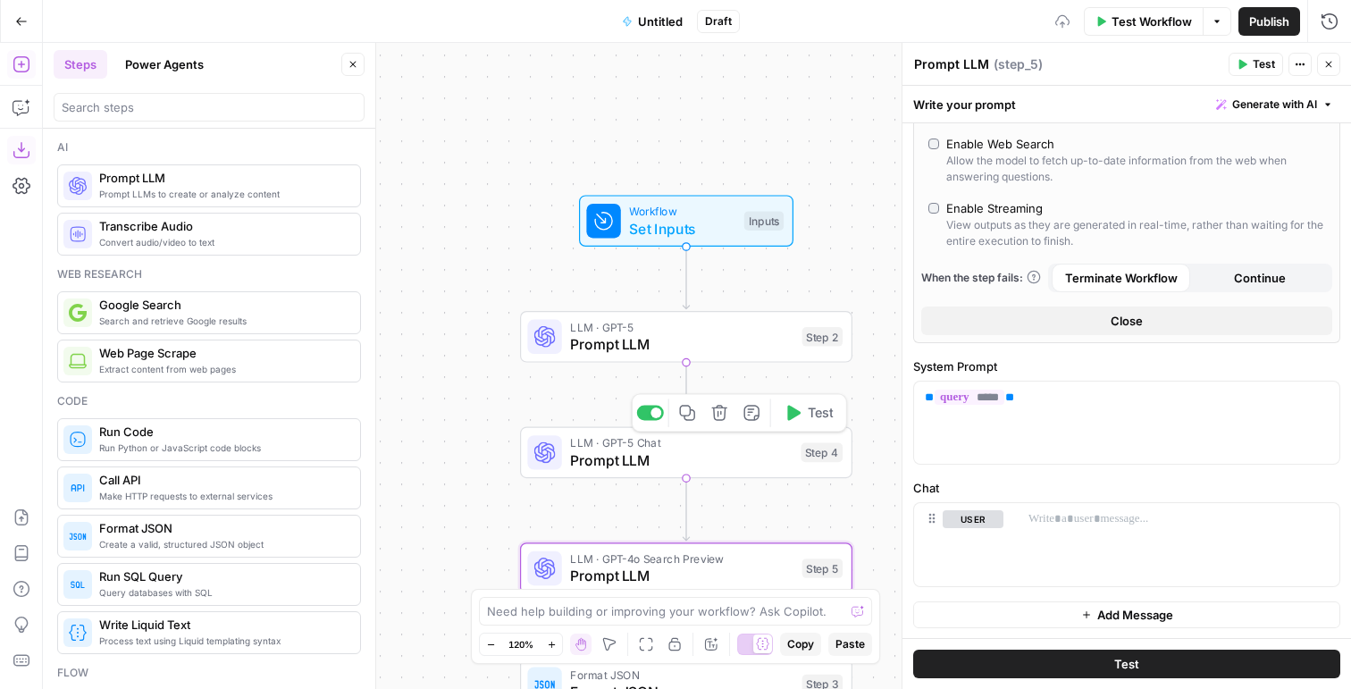
click at [598, 458] on span "Prompt LLM" at bounding box center [681, 459] width 222 height 21
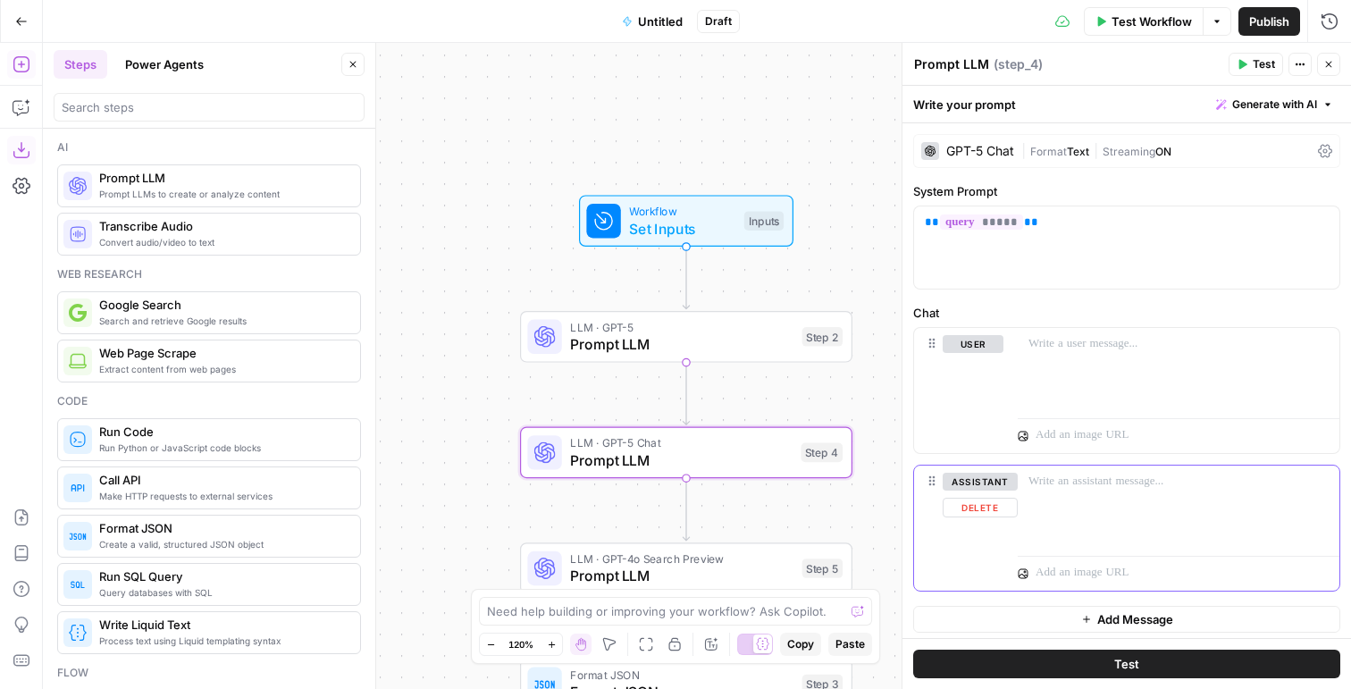
click at [977, 509] on button "Delete" at bounding box center [980, 508] width 75 height 20
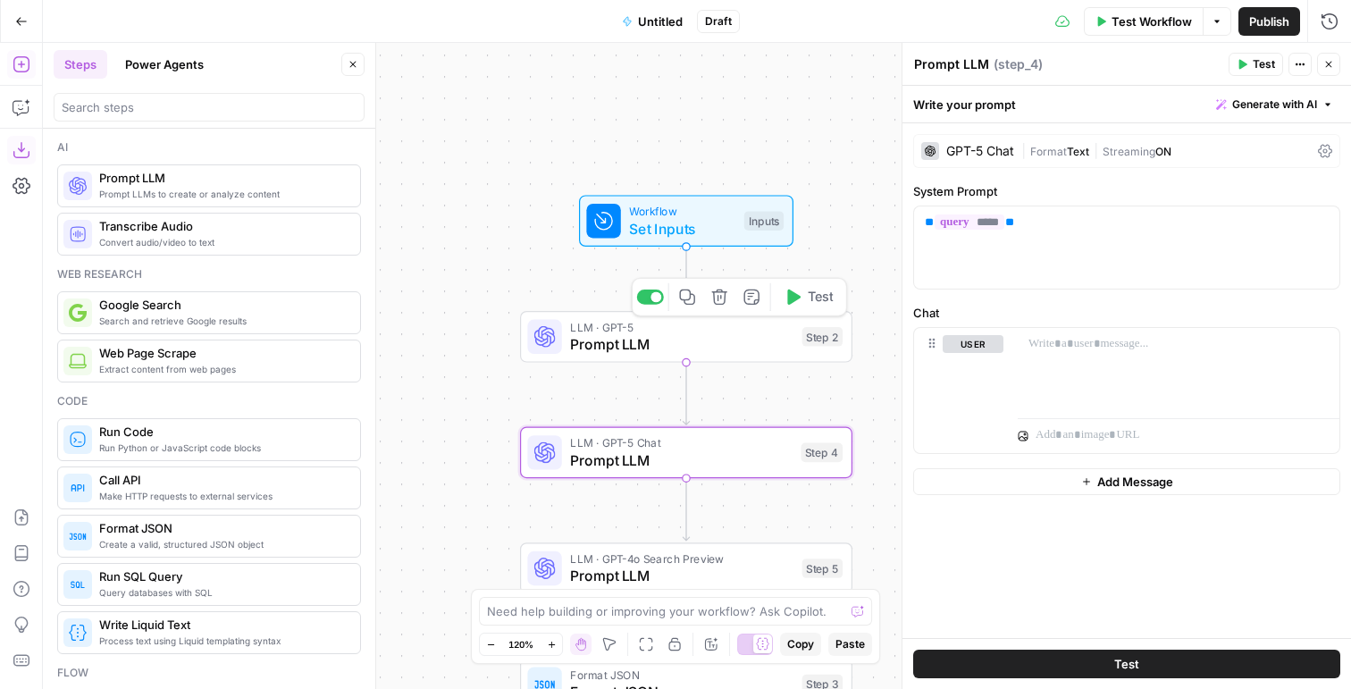
click at [623, 344] on span "Prompt LLM" at bounding box center [681, 343] width 223 height 21
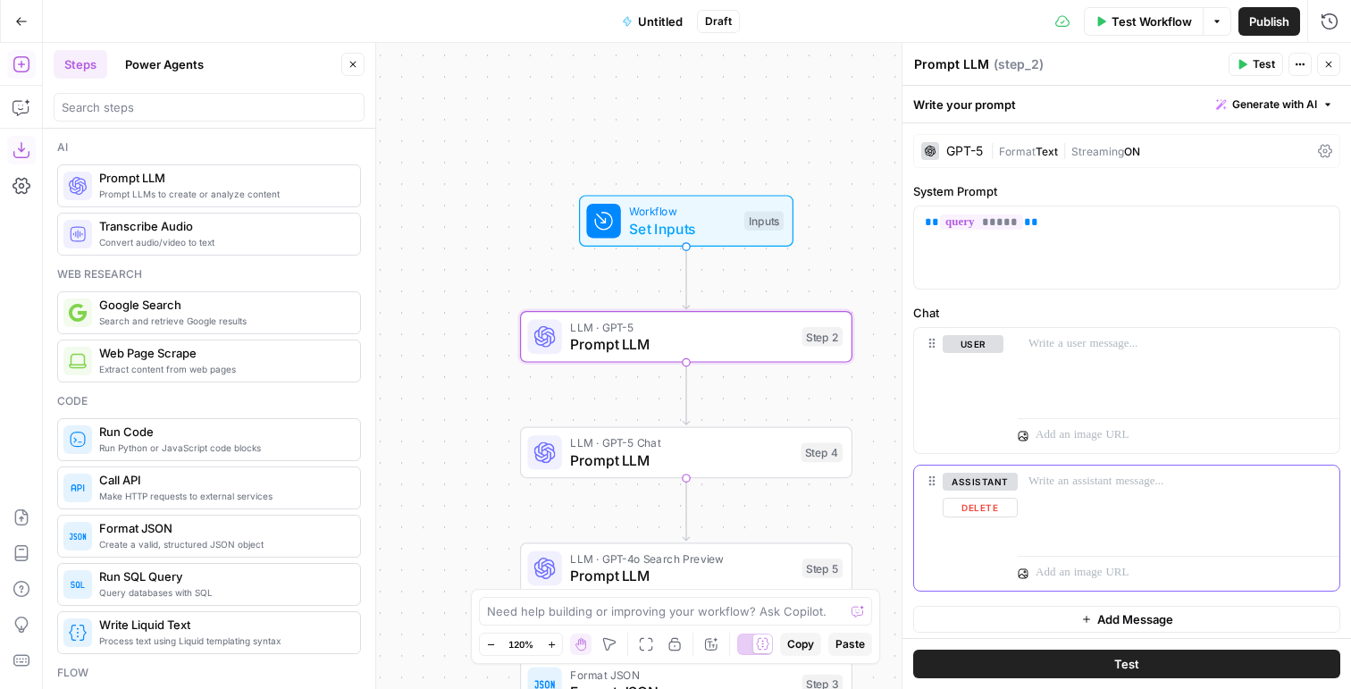
click at [968, 512] on button "Delete" at bounding box center [980, 508] width 75 height 20
click at [621, 451] on span "Prompt LLM" at bounding box center [681, 459] width 222 height 21
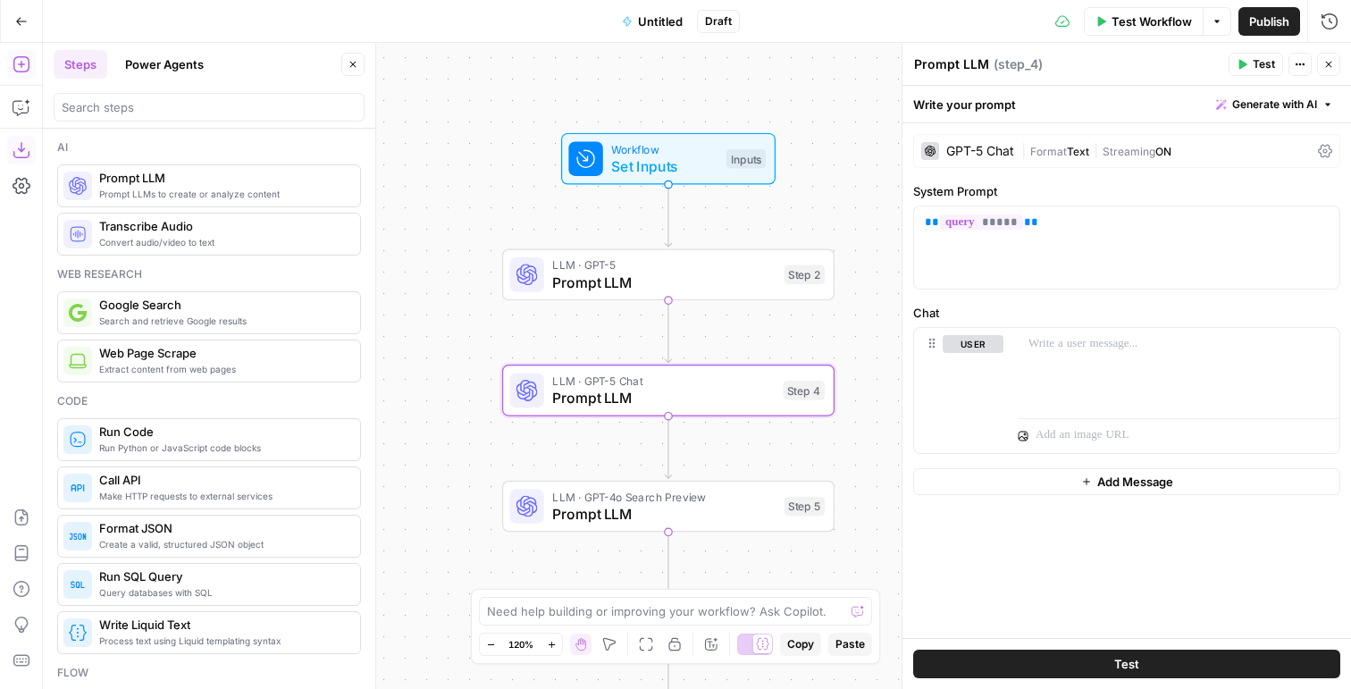
click at [1117, 23] on span "Test Workflow" at bounding box center [1151, 22] width 80 height 18
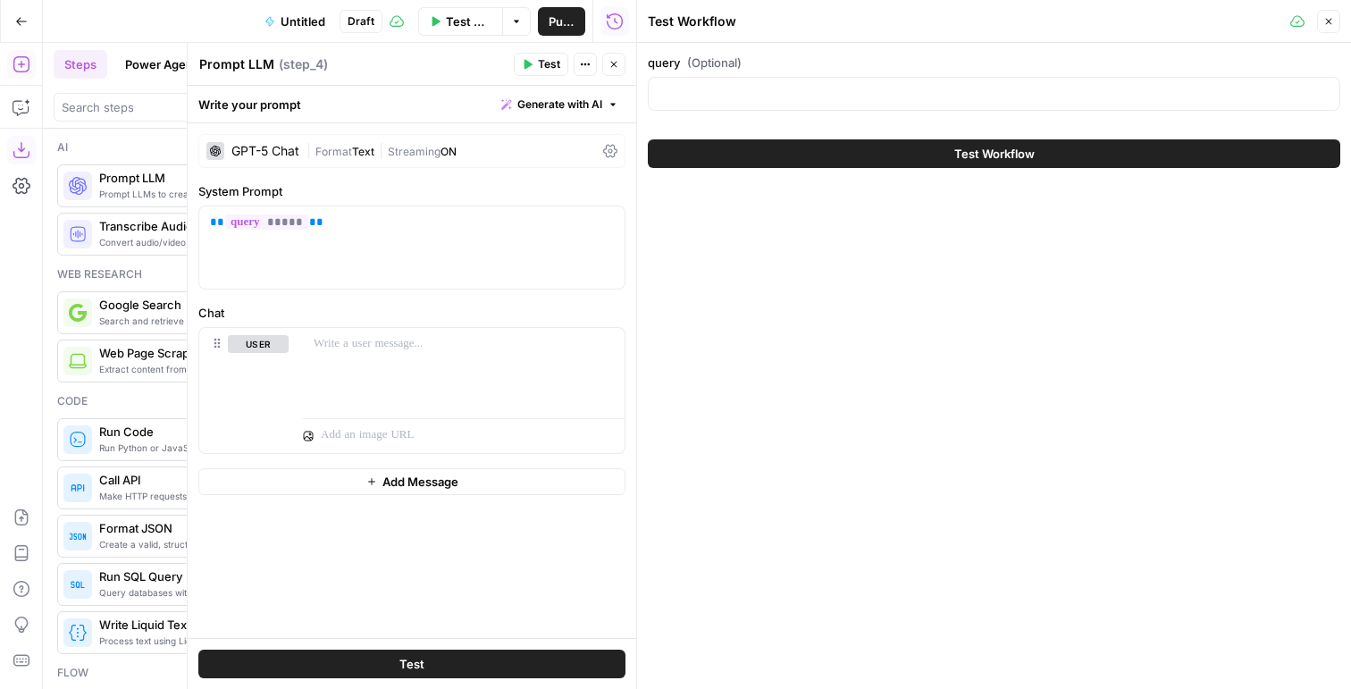
click at [818, 81] on div at bounding box center [994, 94] width 692 height 34
paste input "Can community content help my brand get cited in AI search?"
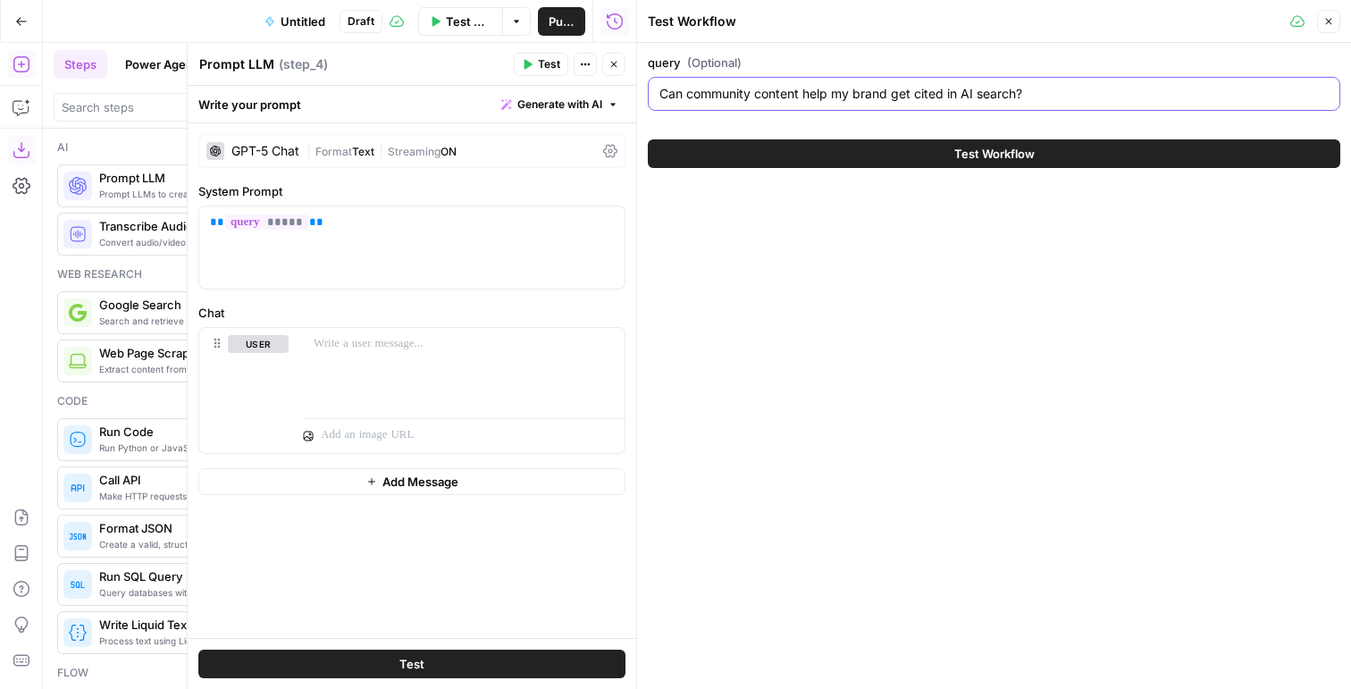
type input "Can community content help my brand get cited in AI search?"
click at [850, 155] on button "Test Workflow" at bounding box center [994, 153] width 692 height 29
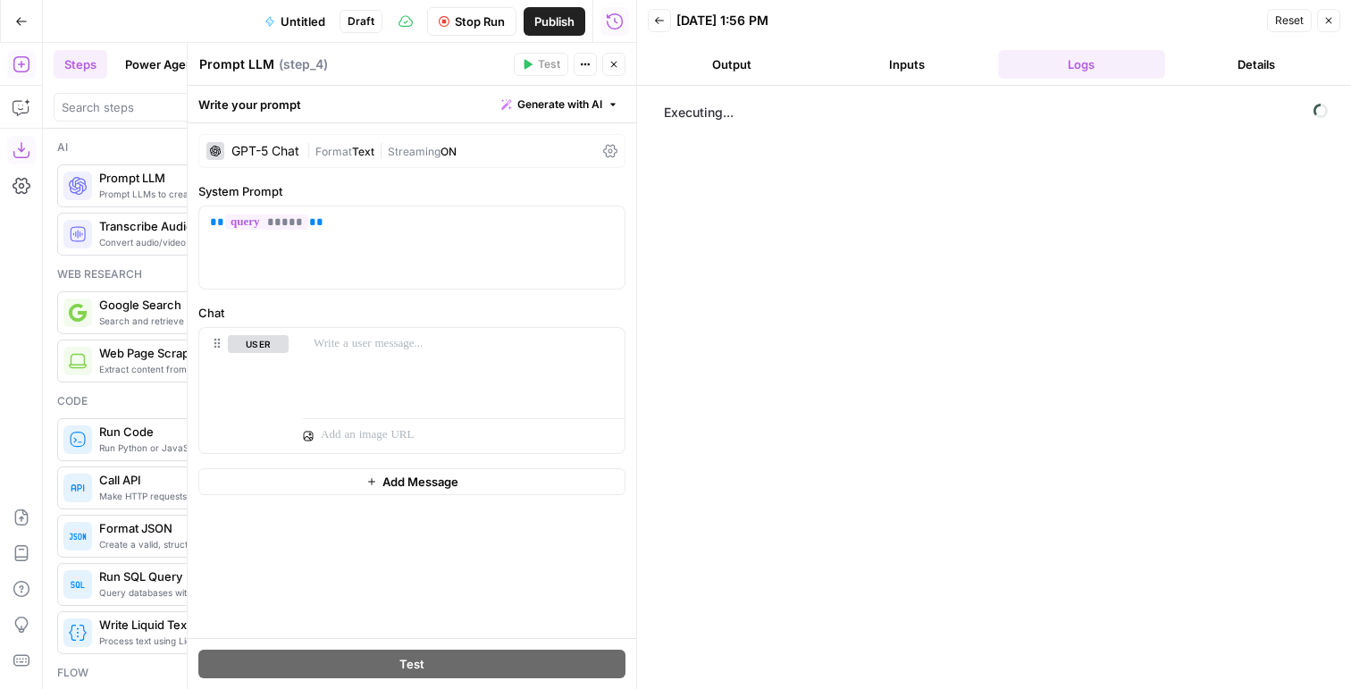
click at [611, 65] on icon "button" at bounding box center [613, 64] width 11 height 11
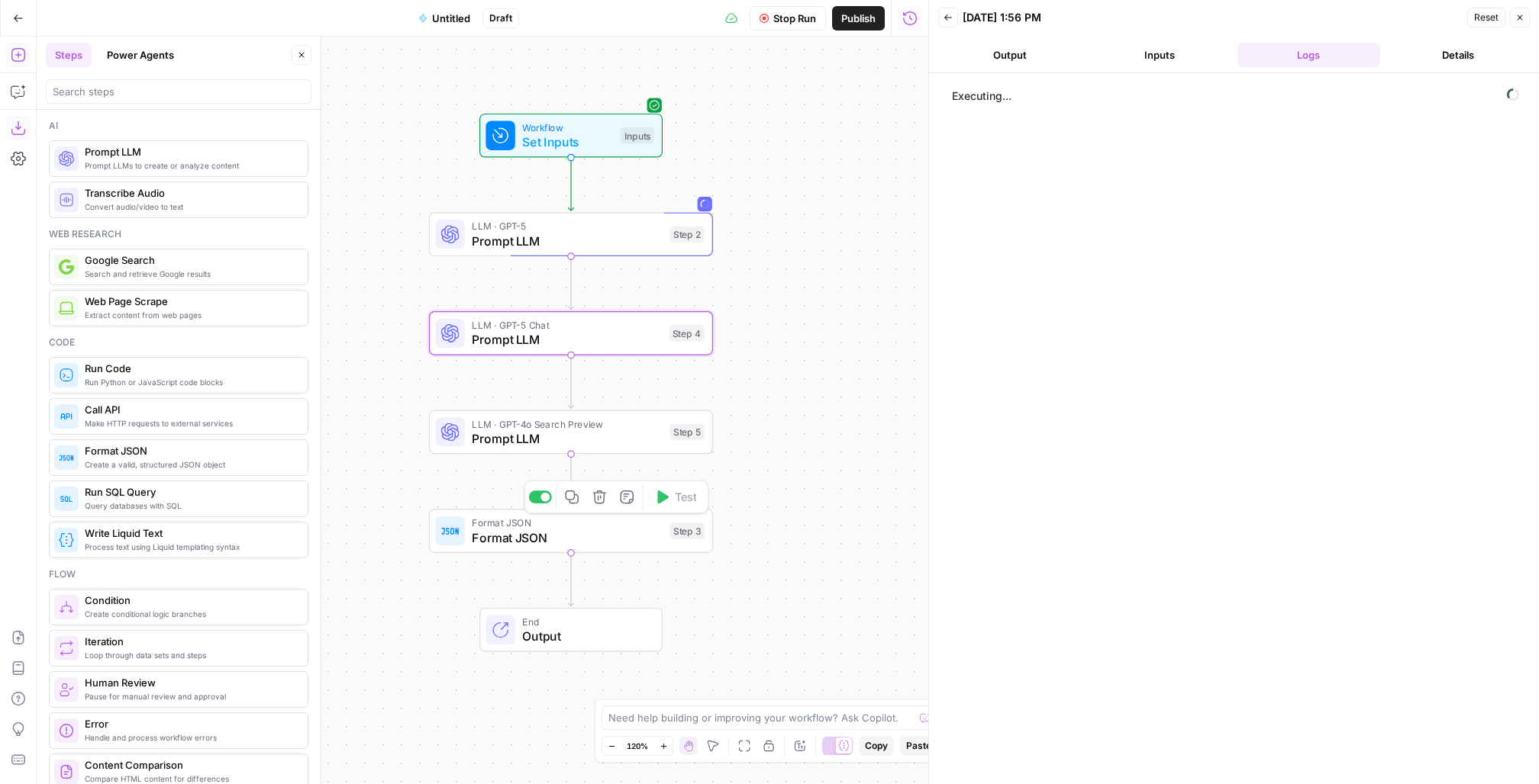
click at [485, 535] on span "Format JSON" at bounding box center [567, 537] width 191 height 18
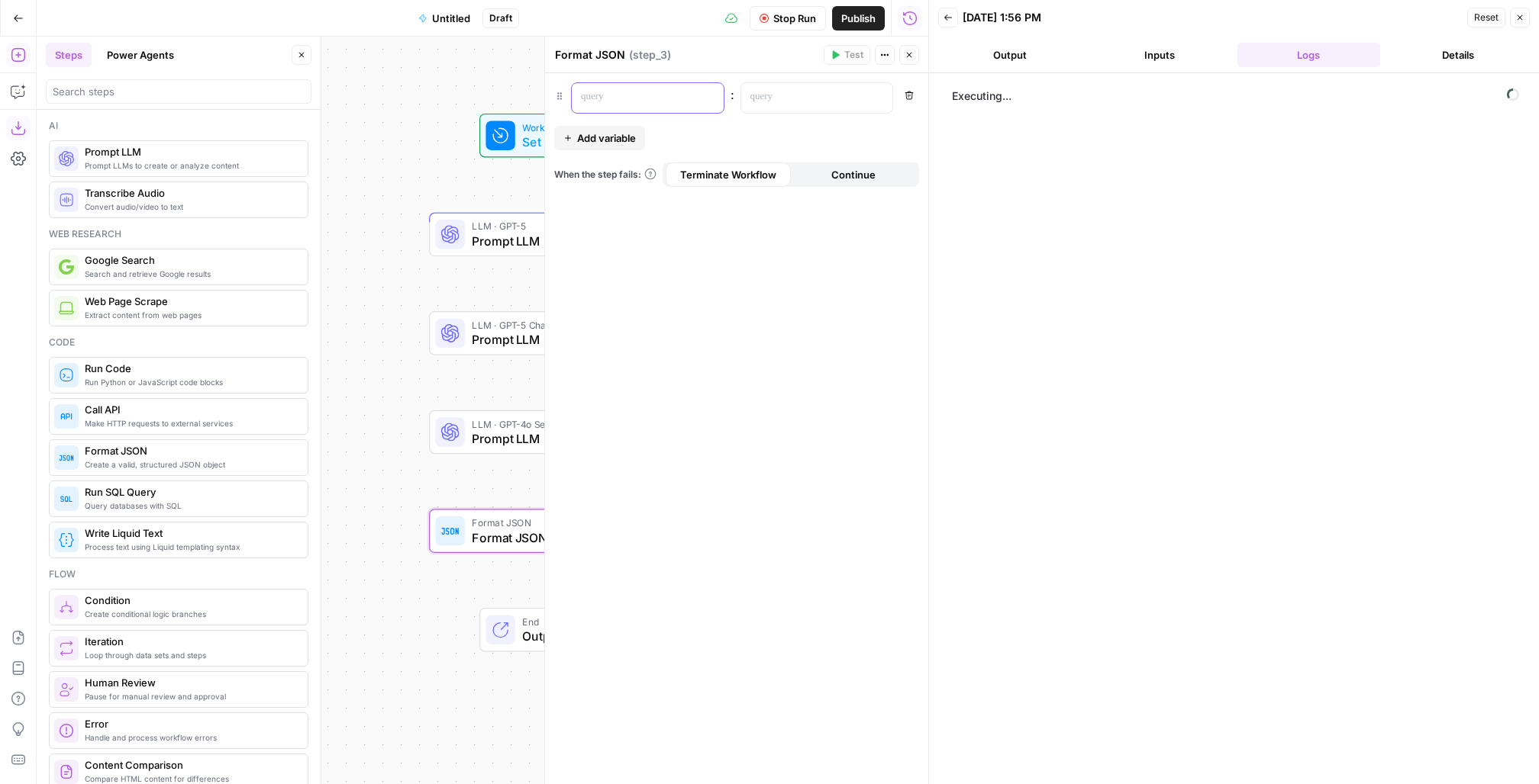
click at [632, 90] on p at bounding box center [636, 97] width 109 height 15
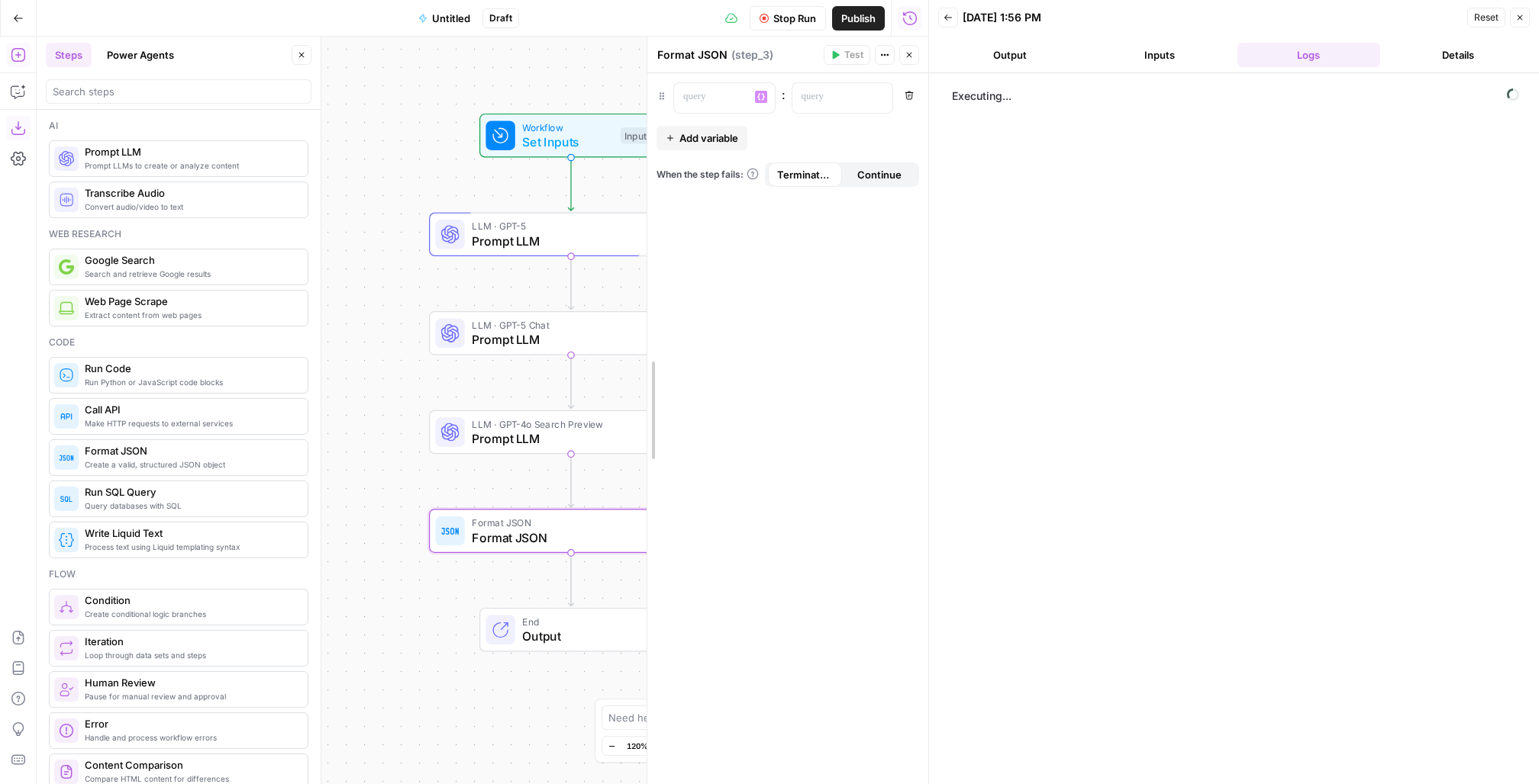
drag, startPoint x: 546, startPoint y: 89, endPoint x: 649, endPoint y: 89, distance: 103.0
click at [714, 97] on p at bounding box center [713, 97] width 58 height 15
click at [909, 56] on icon "button" at bounding box center [909, 55] width 9 height 9
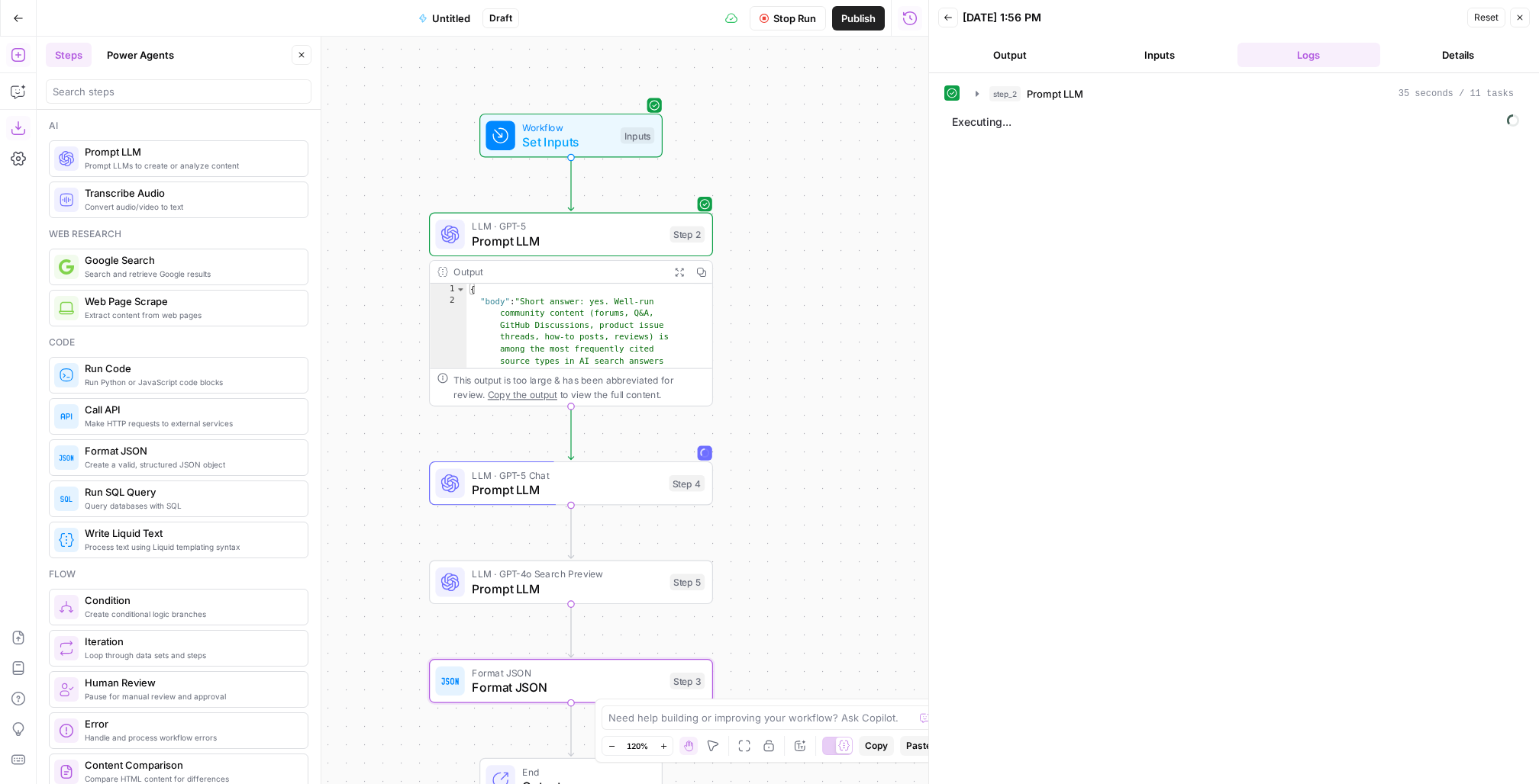
click at [678, 268] on icon "button" at bounding box center [679, 272] width 10 height 10
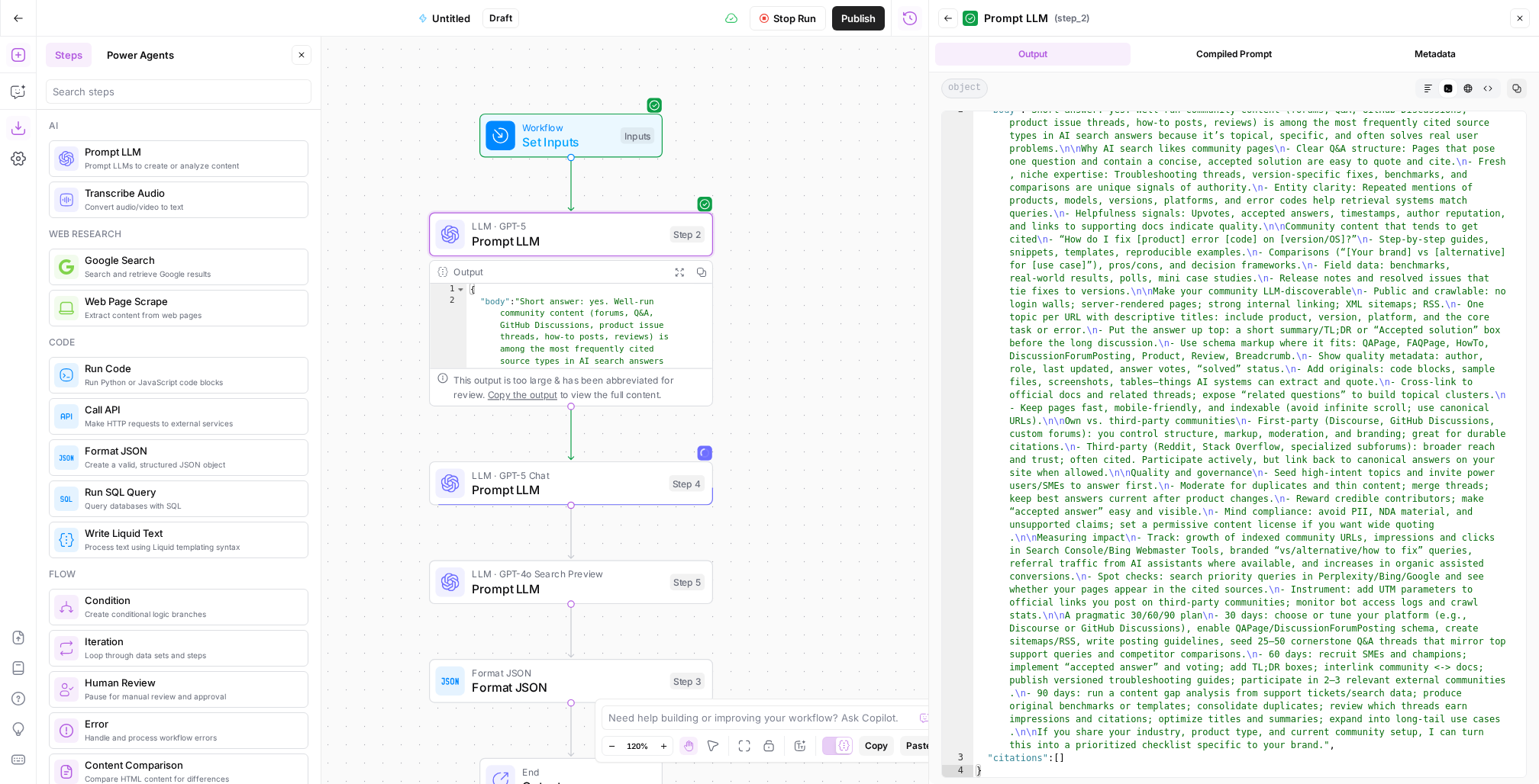
scroll to position [20, 0]
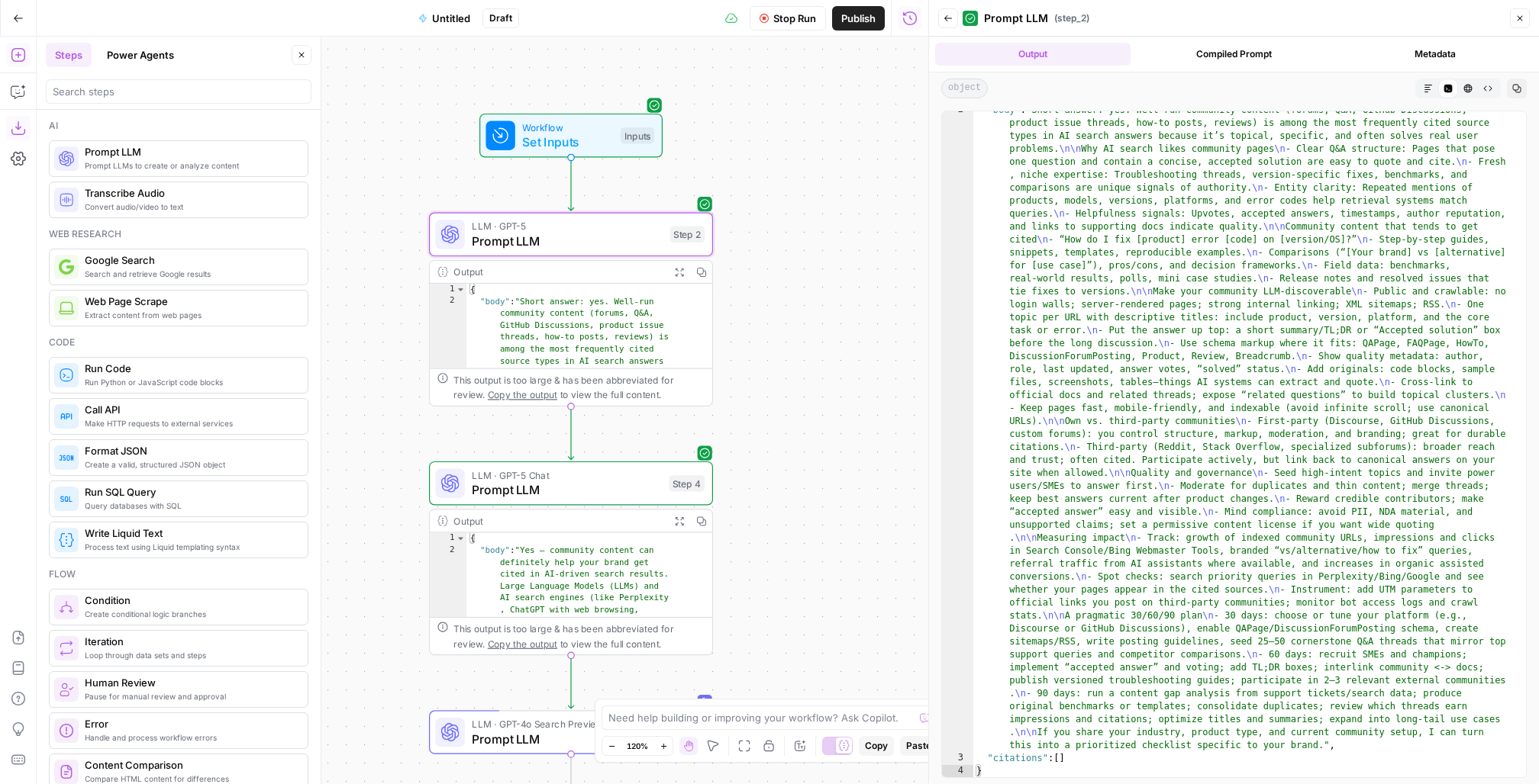
click at [682, 521] on icon "button" at bounding box center [679, 521] width 10 height 10
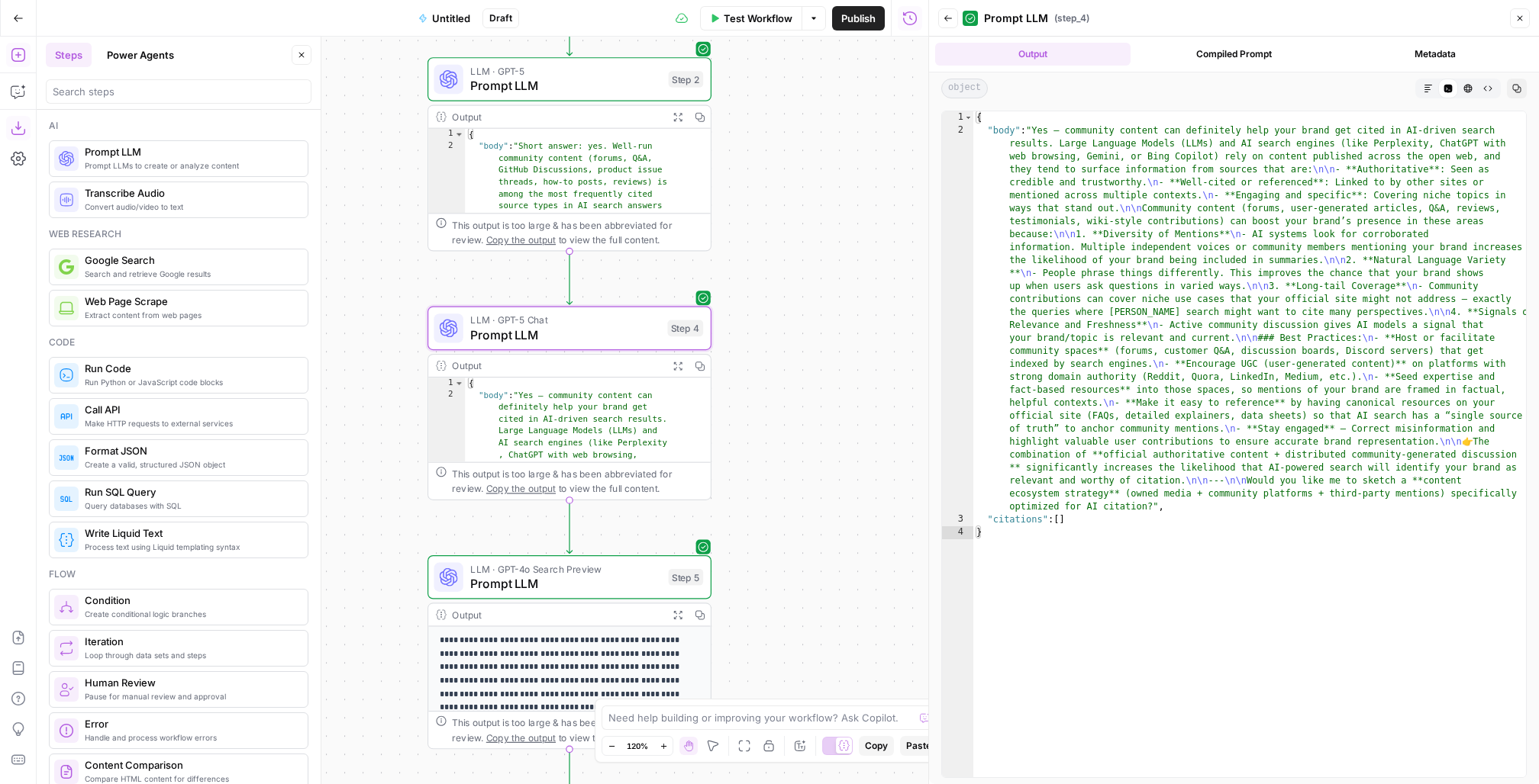
click at [675, 588] on icon "button" at bounding box center [678, 615] width 10 height 10
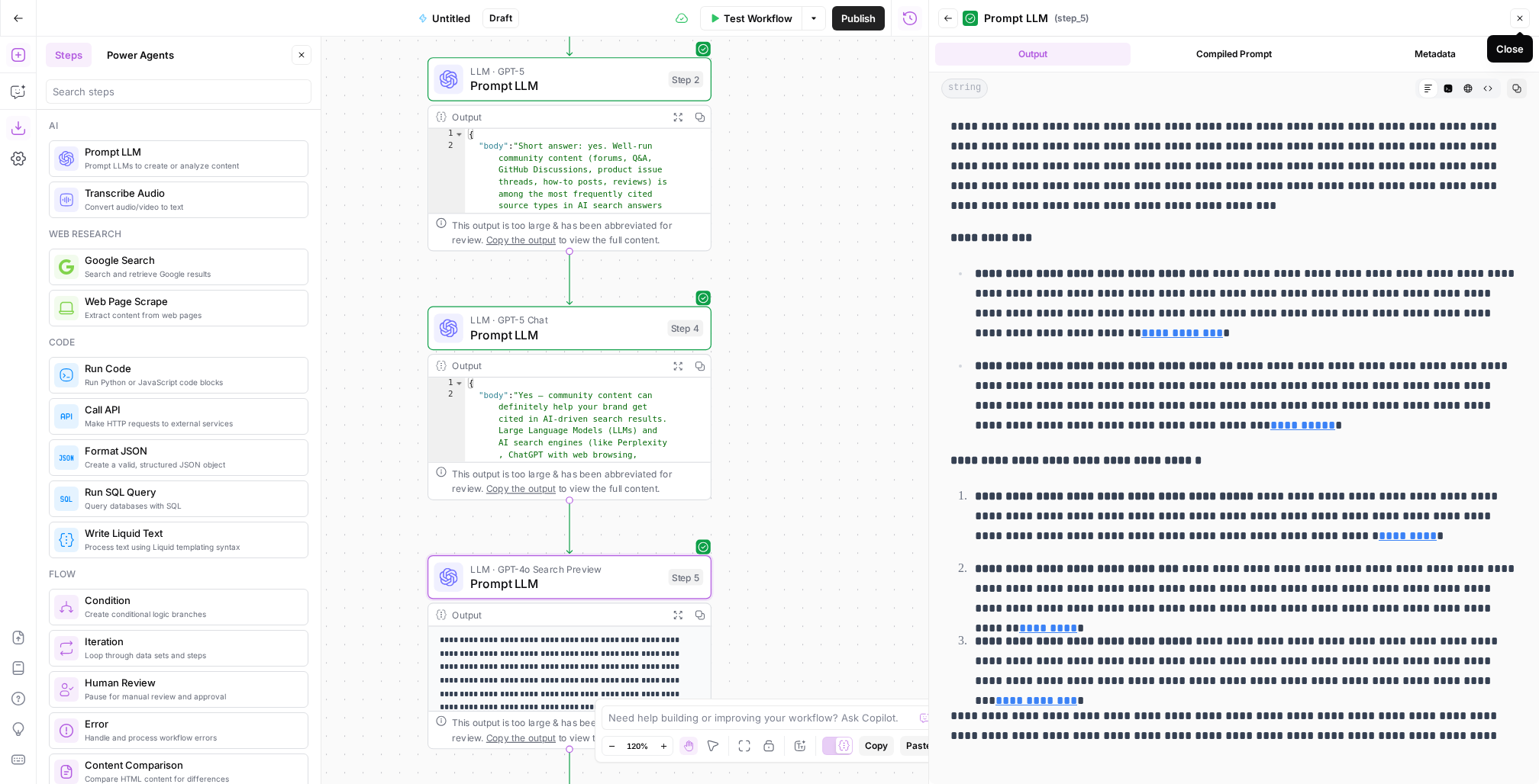
click at [1154, 15] on icon "button" at bounding box center [1520, 18] width 9 height 9
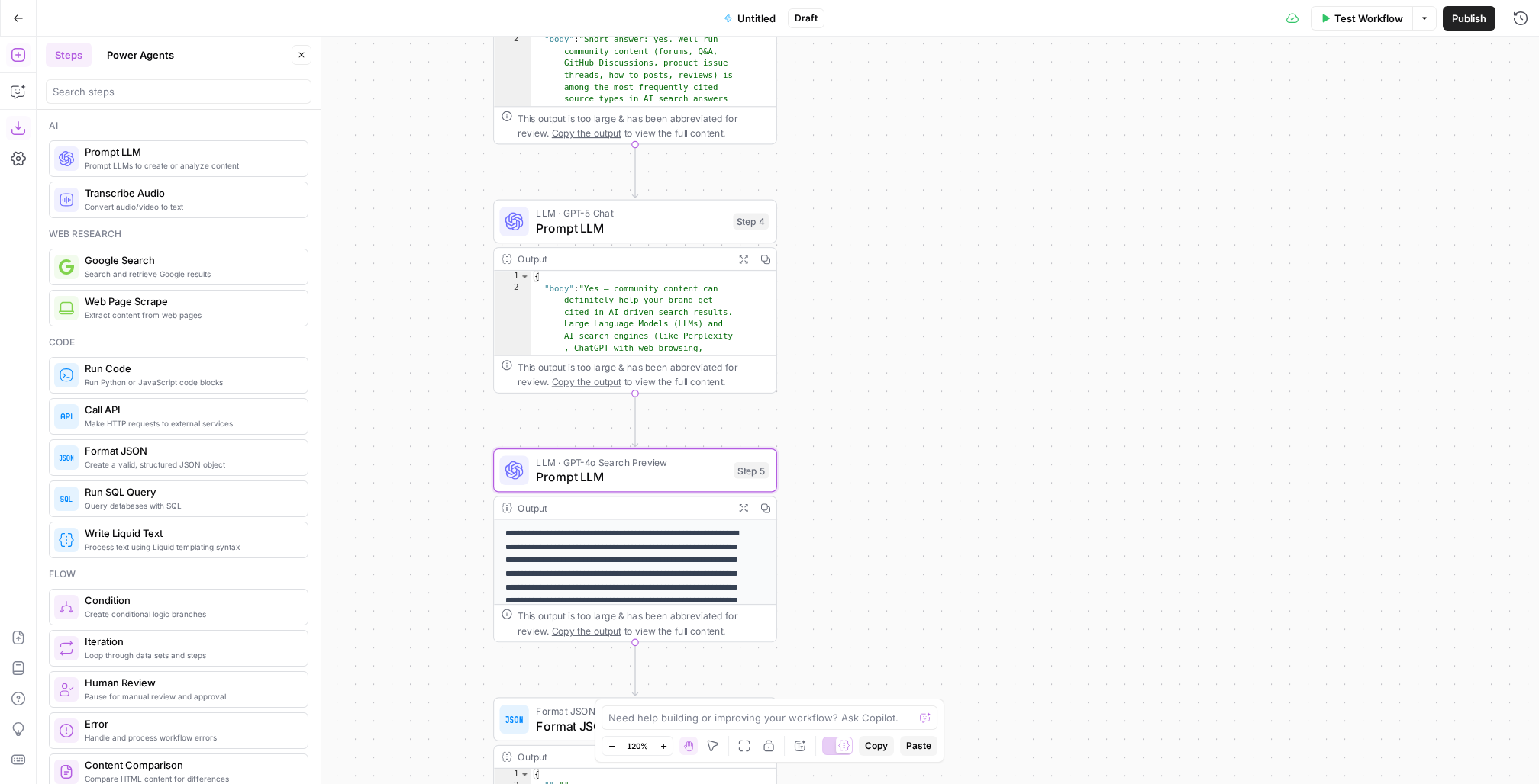
click at [558, 471] on span "Prompt LLM" at bounding box center [631, 477] width 191 height 18
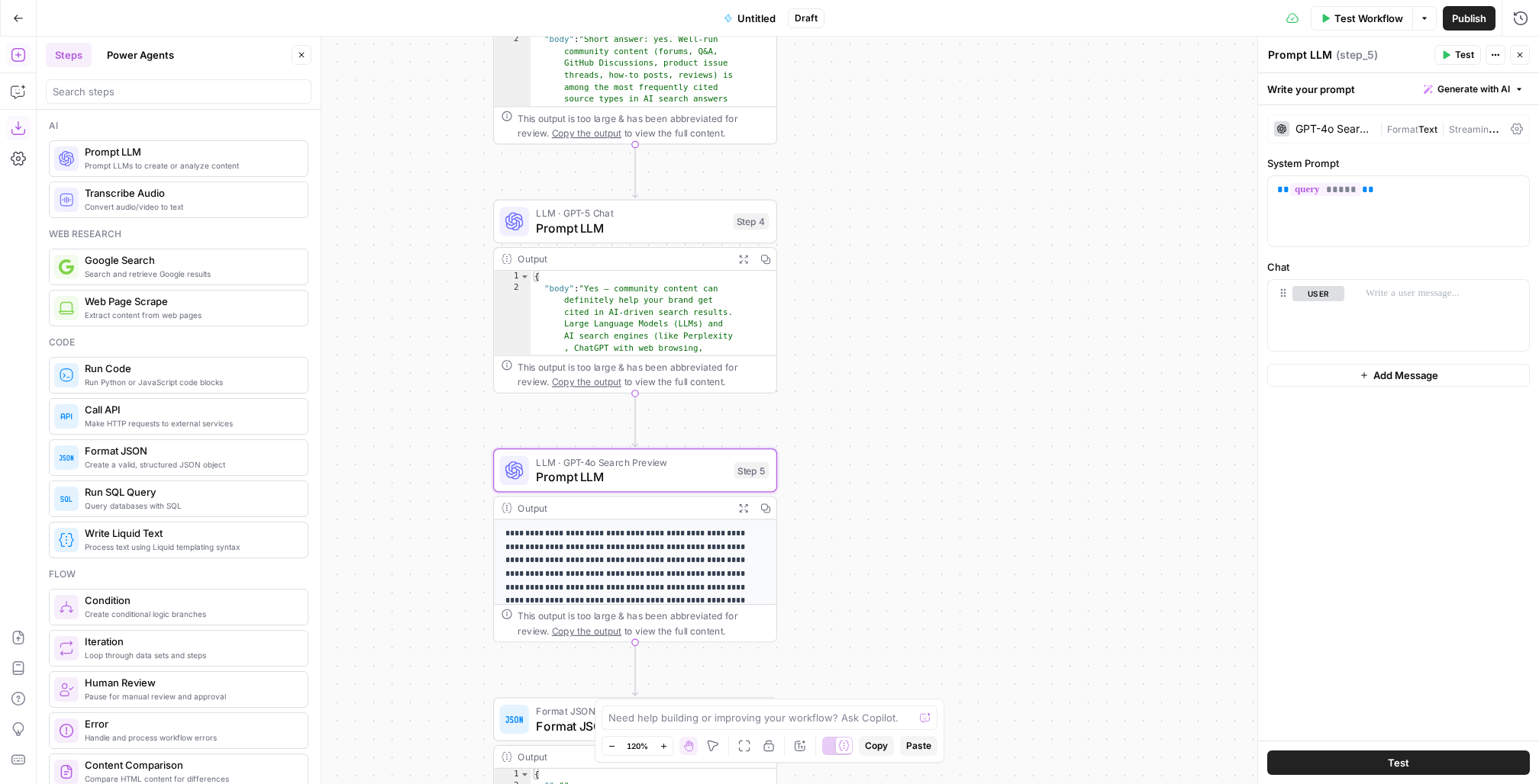
click at [1154, 126] on span "Streaming" at bounding box center [1474, 128] width 50 height 15
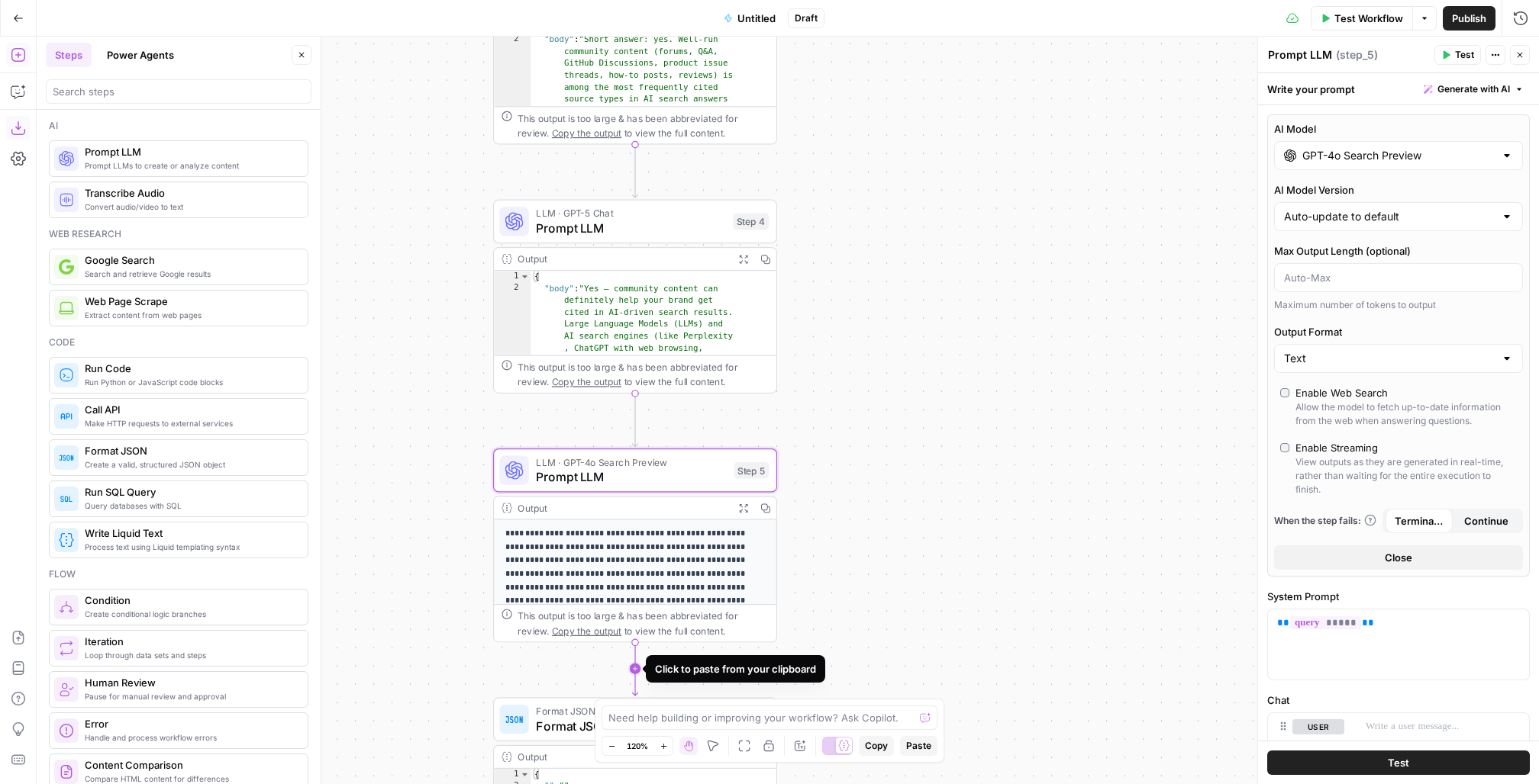
click at [632, 588] on icon "Edge from step_5 to step_3" at bounding box center [635, 669] width 5 height 54
click at [546, 588] on span "Prompt LLM" at bounding box center [631, 726] width 191 height 18
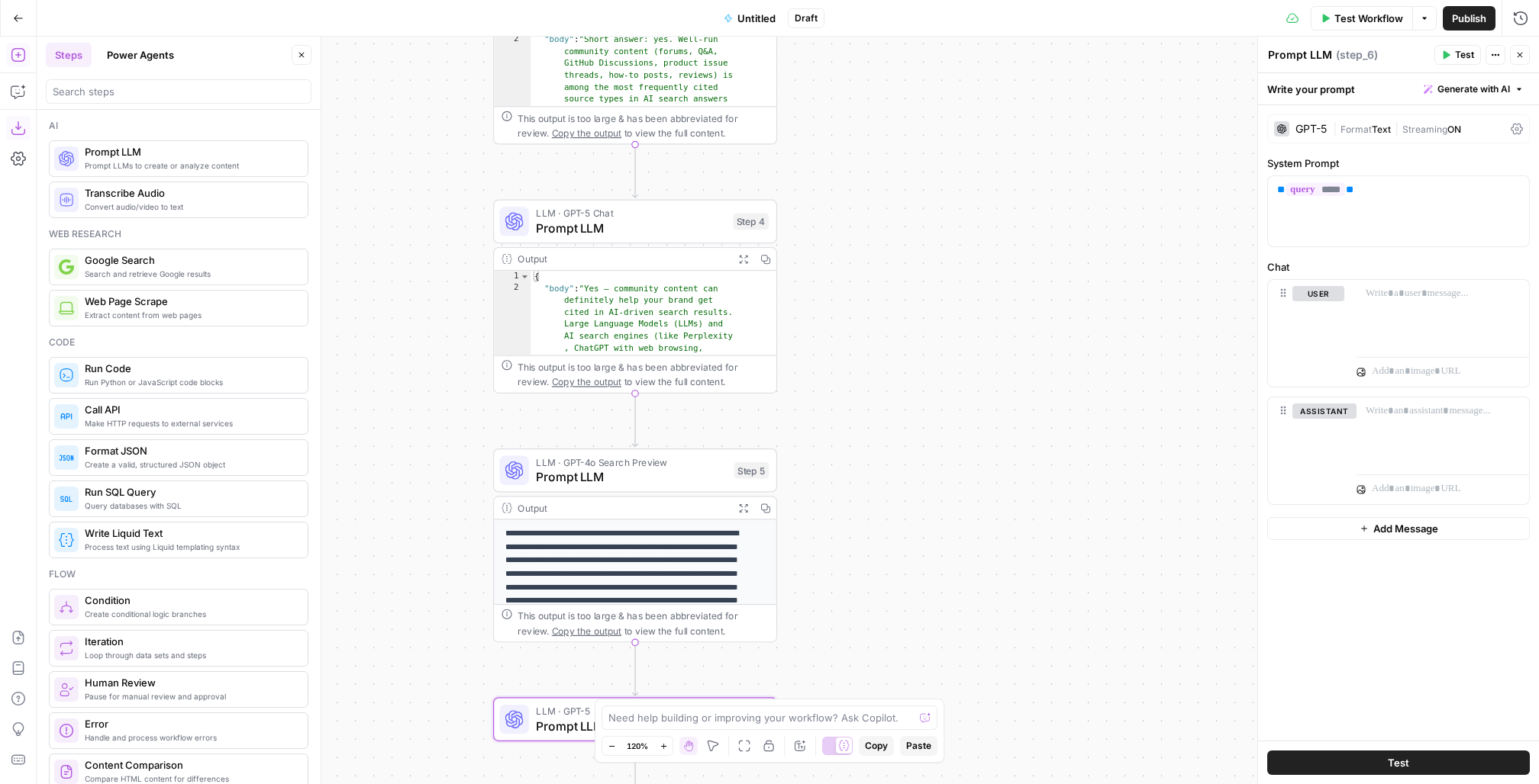
click at [1154, 115] on div "GPT-5 | Format Text | Streaming ON" at bounding box center [1398, 129] width 262 height 29
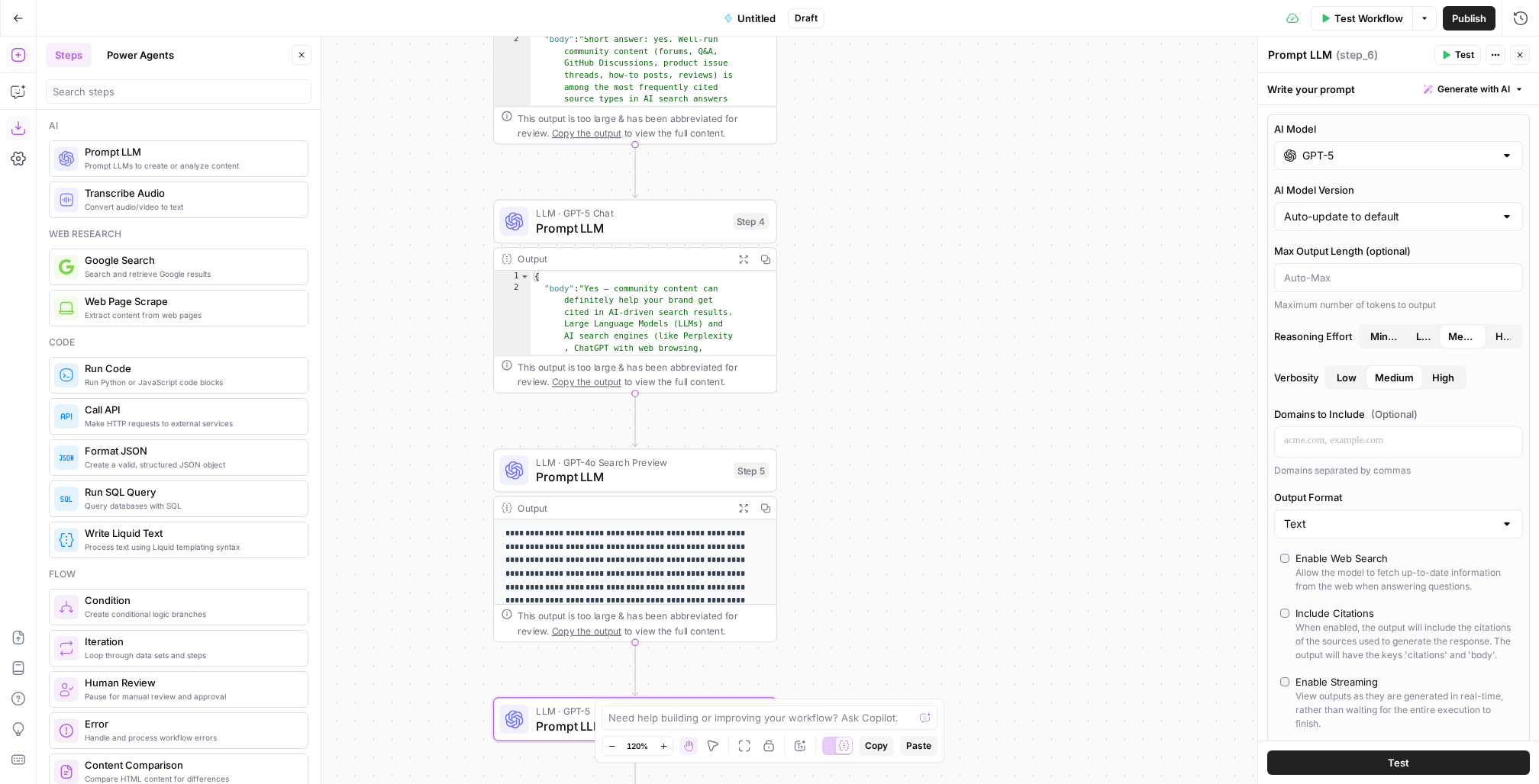
click at [1154, 148] on input "GPT-5" at bounding box center [1398, 155] width 192 height 15
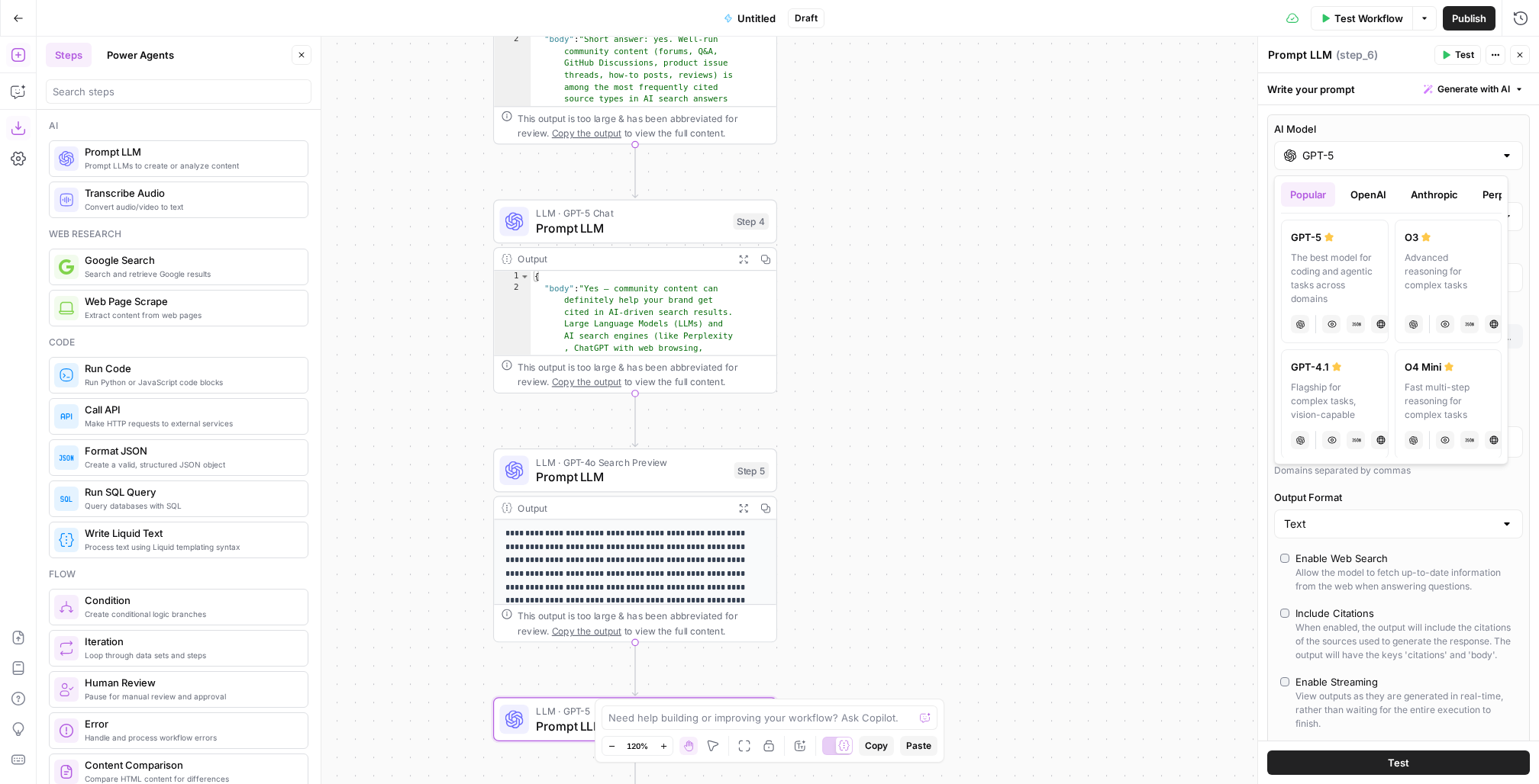
click at [1154, 190] on button "OpenAI" at bounding box center [1368, 195] width 54 height 25
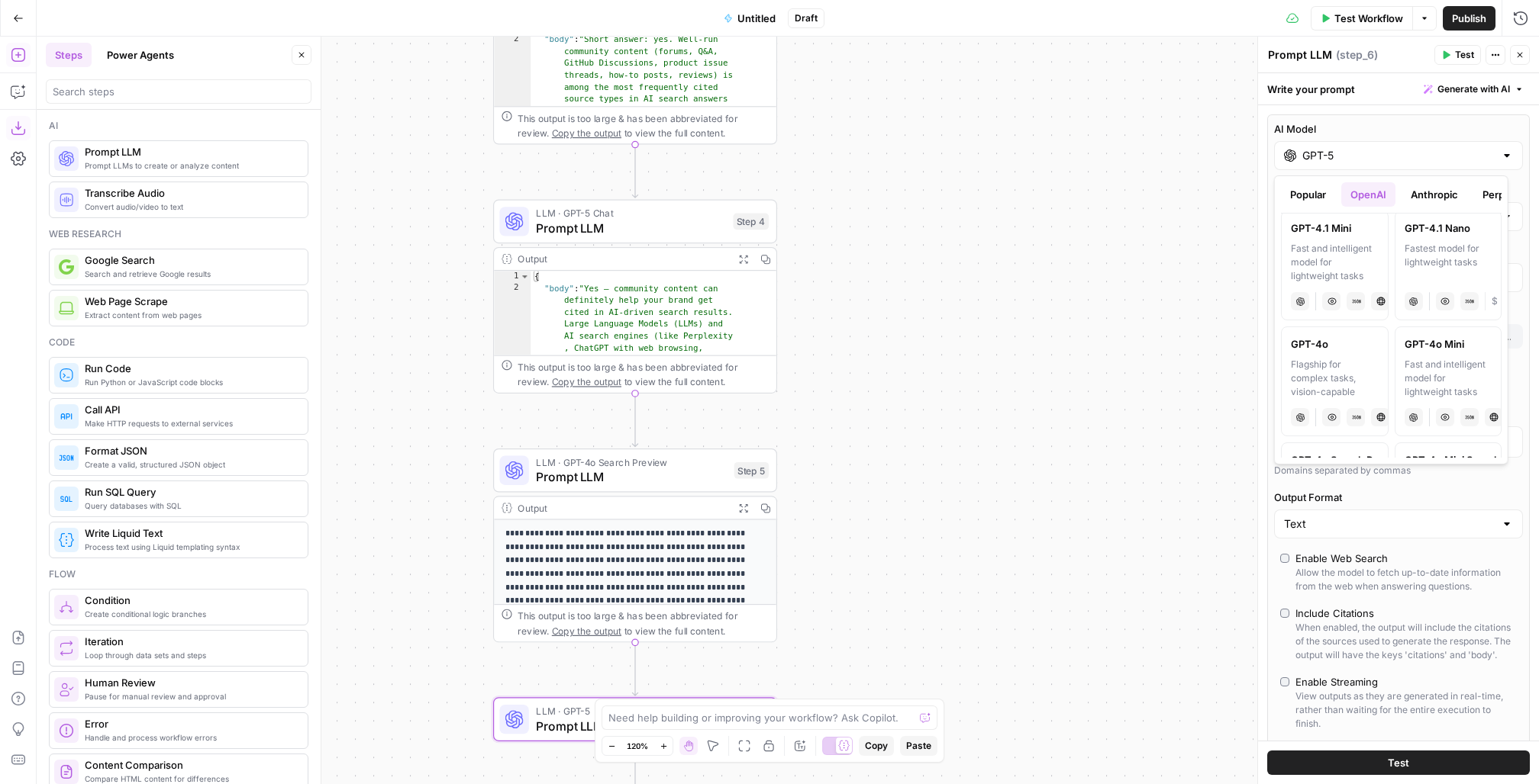
scroll to position [380, 0]
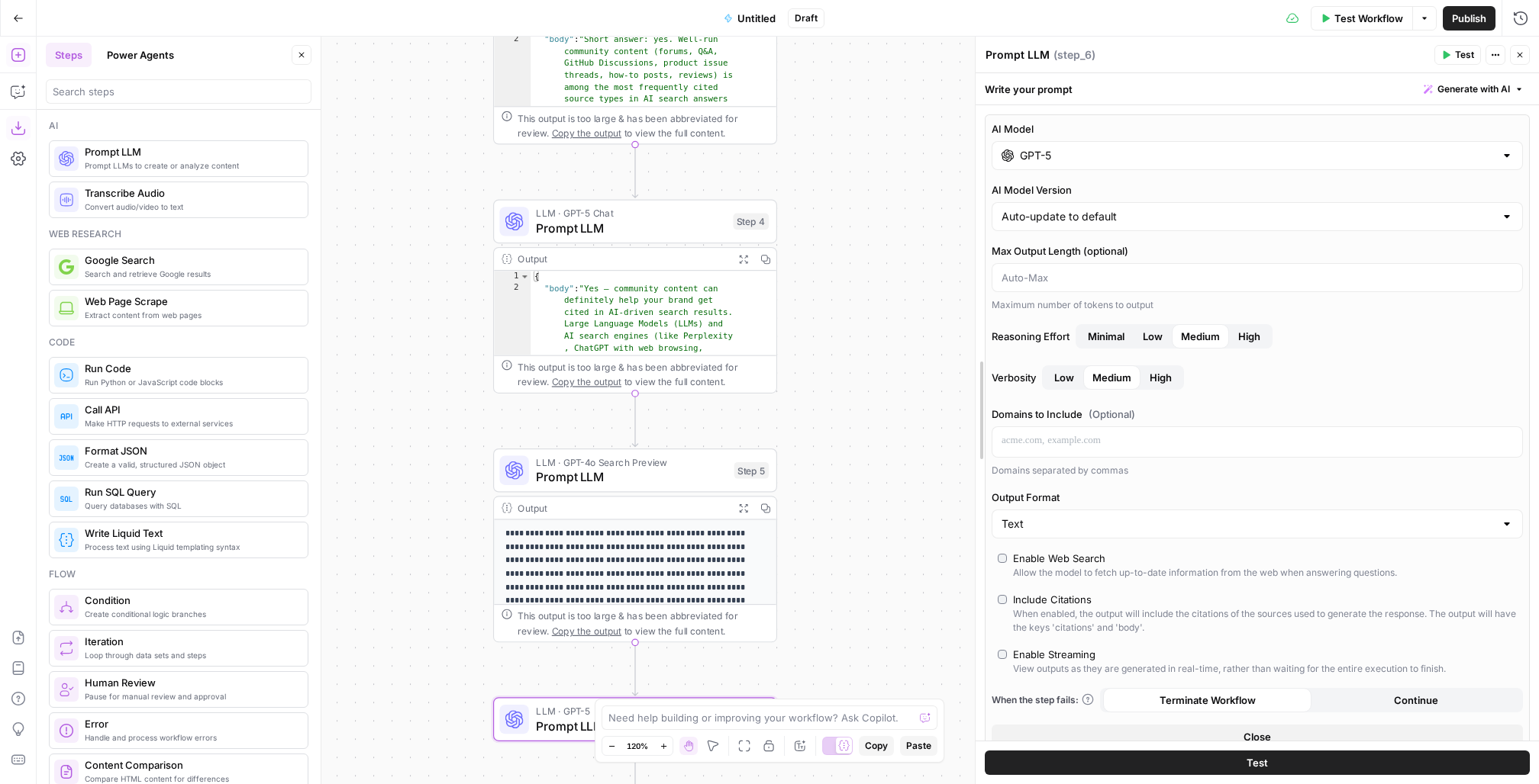
drag, startPoint x: 1265, startPoint y: 335, endPoint x: 982, endPoint y: 336, distance: 283.0
click at [1111, 156] on input "GPT-5" at bounding box center [1258, 155] width 475 height 15
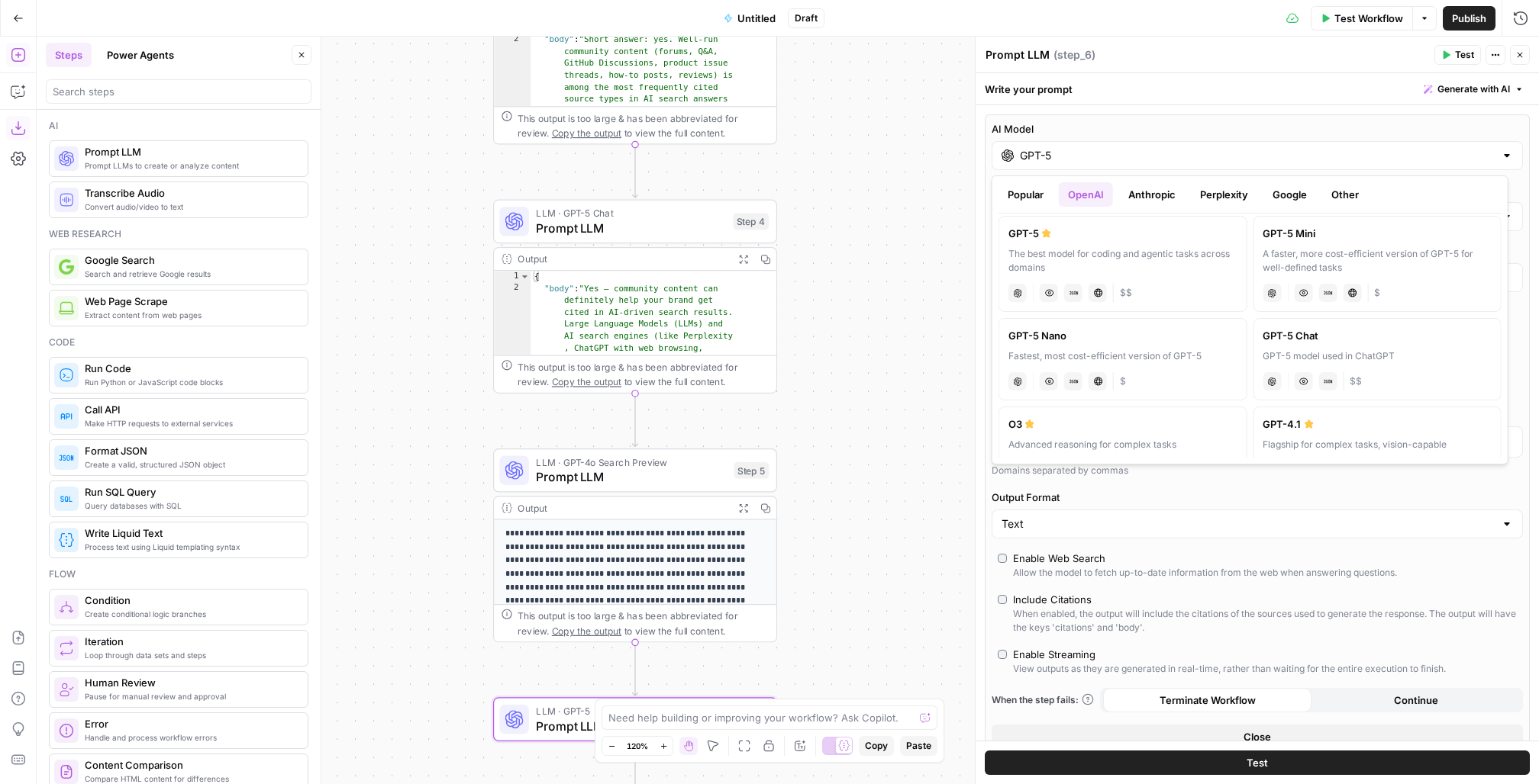
scroll to position [33, 0]
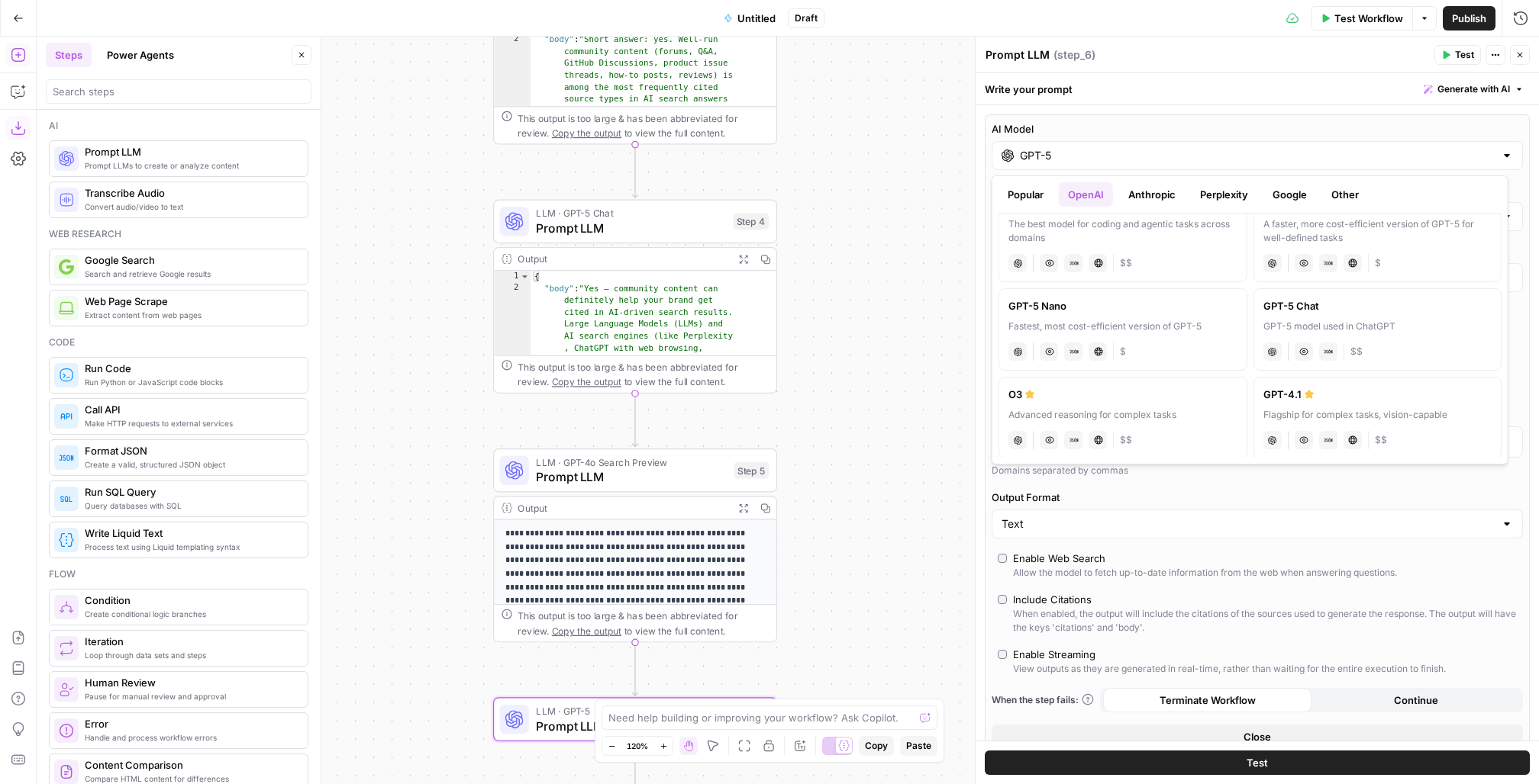
click at [1154, 240] on div "A faster, more cost-efficient version of GPT-5 for well-defined tasks" at bounding box center [1377, 231] width 229 height 27
type input "GPT-5 Mini"
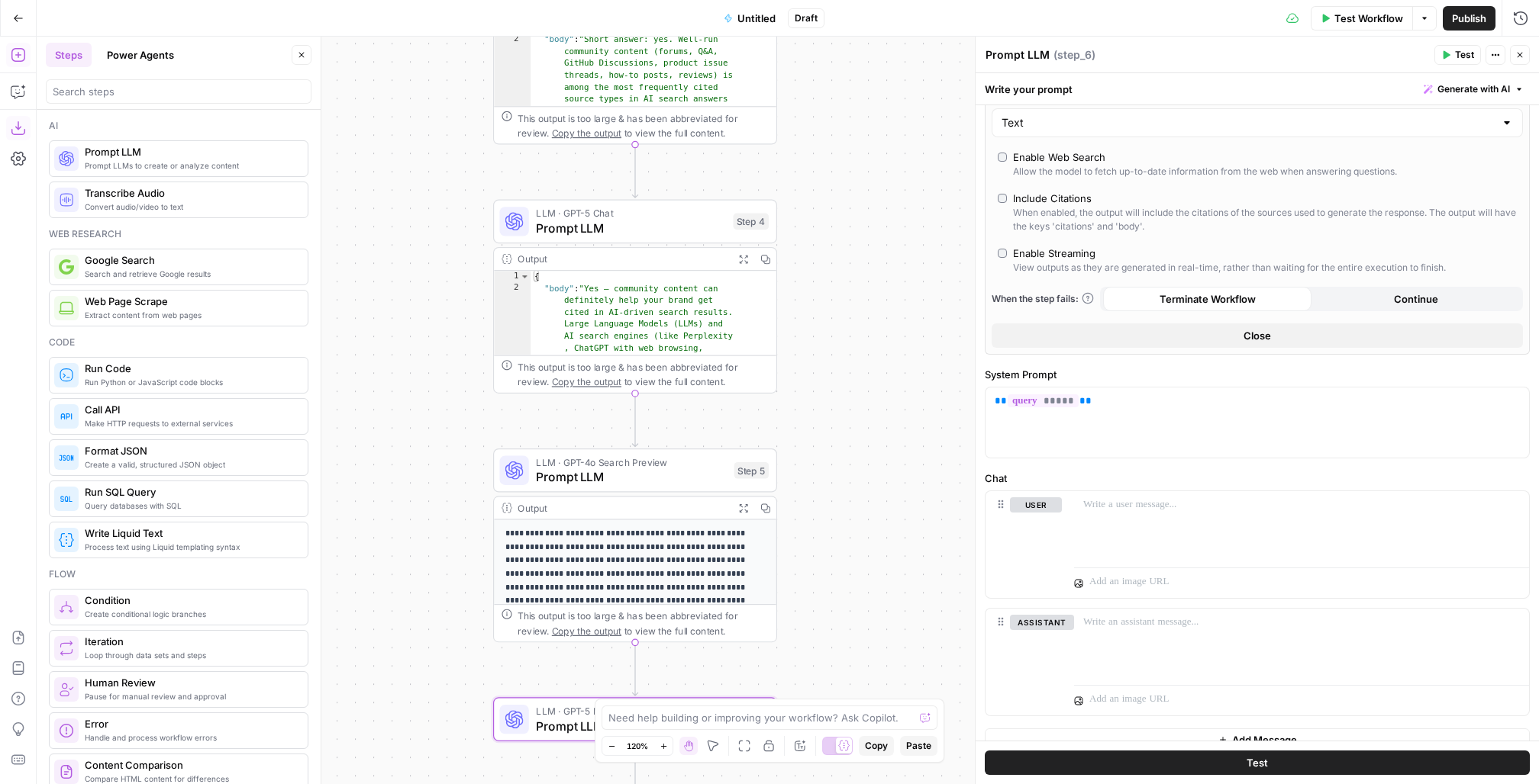
scroll to position [375, 0]
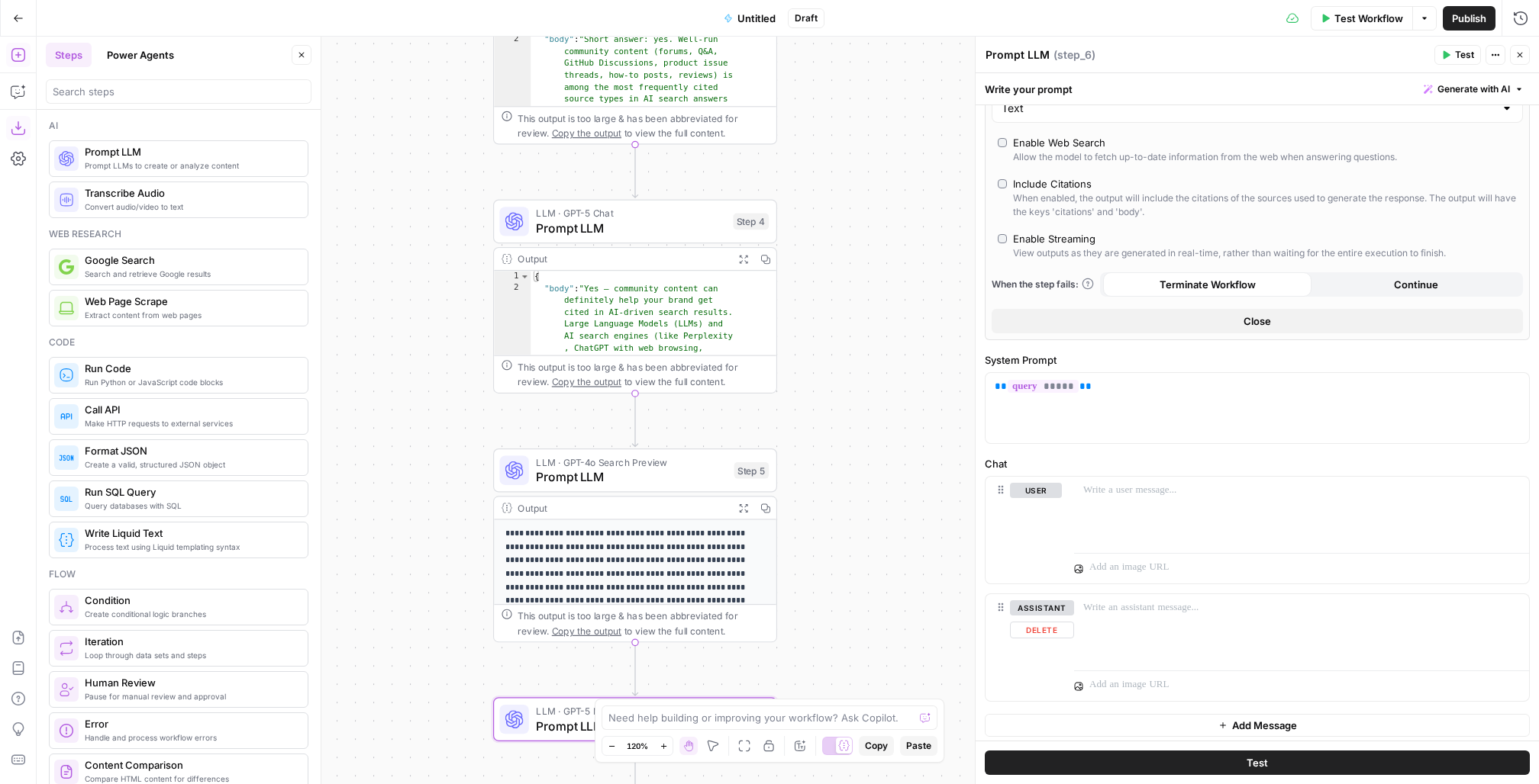
click at [1051, 588] on div "assistant Delete" at bounding box center [1042, 647] width 64 height 95
click at [1059, 588] on button "Delete" at bounding box center [1042, 630] width 64 height 17
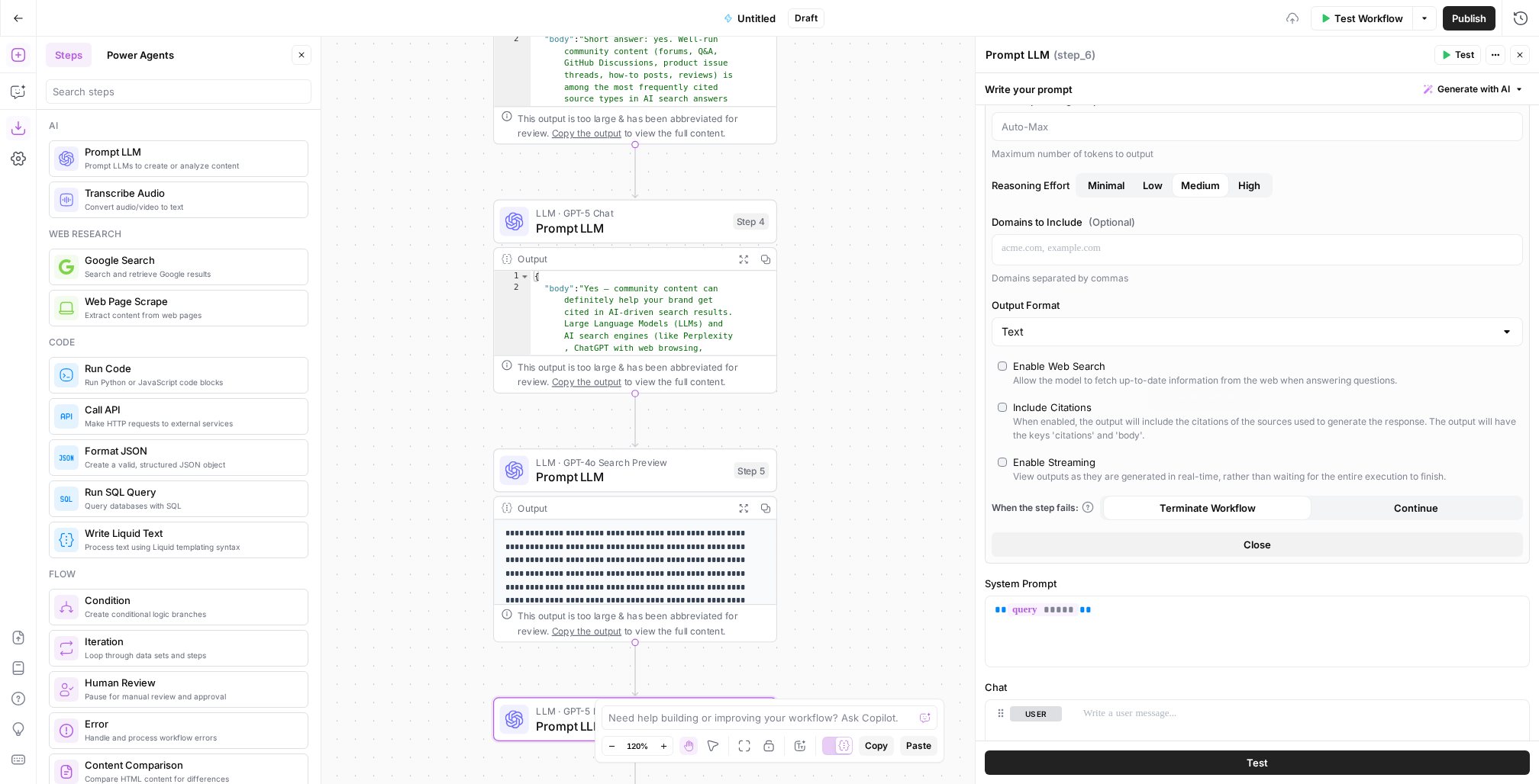
scroll to position [36, 0]
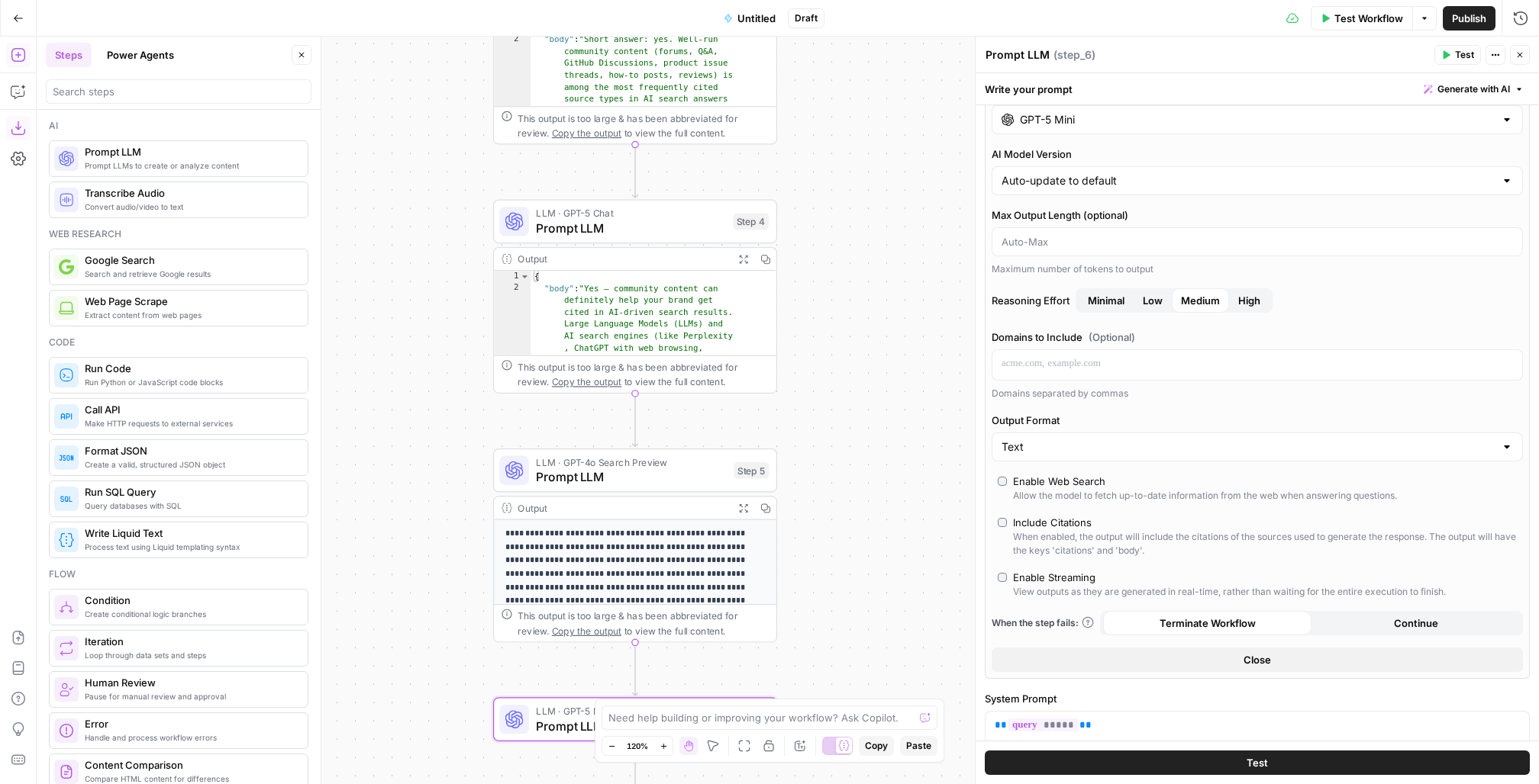
click at [1154, 56] on icon "button" at bounding box center [1520, 55] width 9 height 9
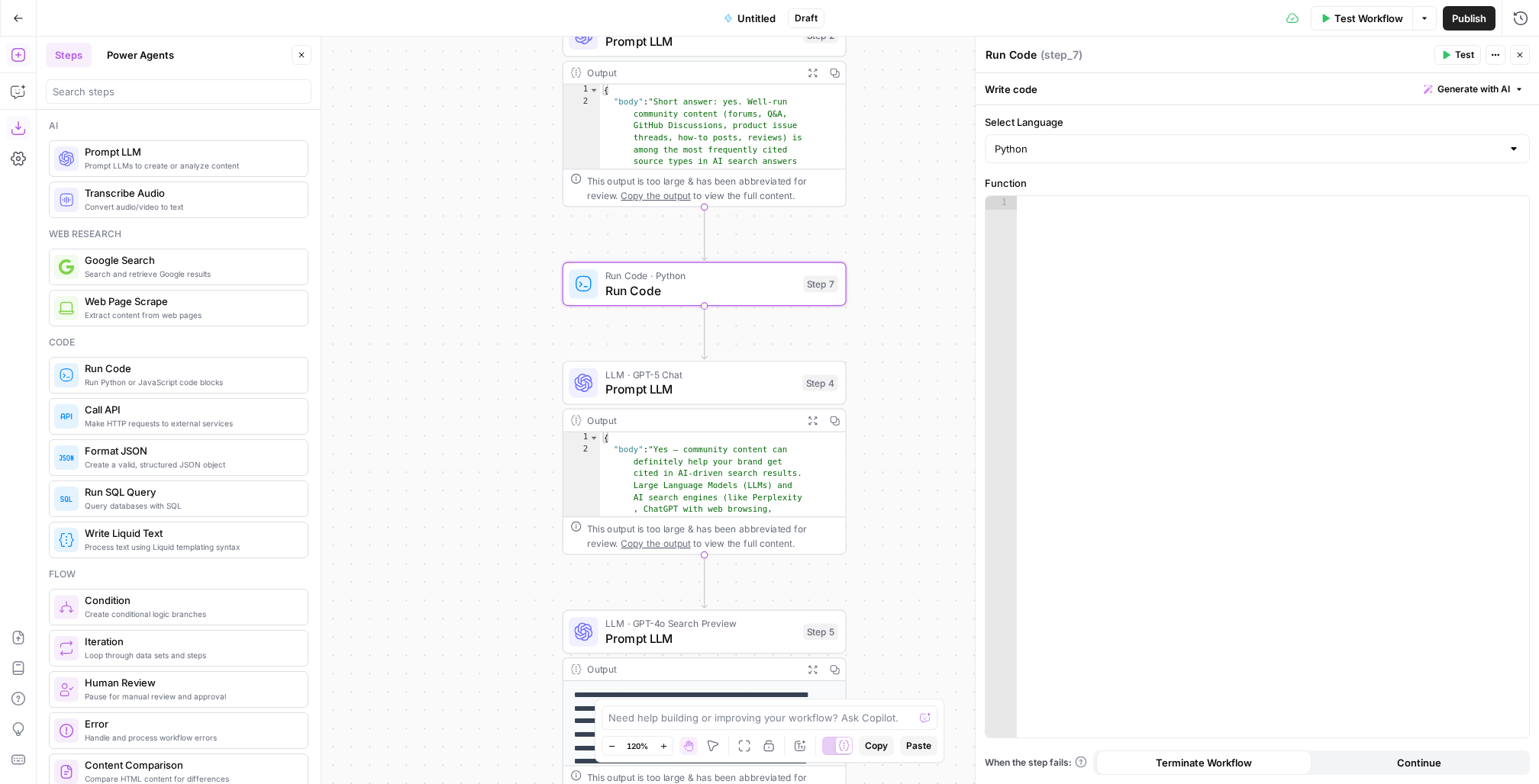
click at [1154, 89] on span "Generate with AI" at bounding box center [1473, 89] width 73 height 14
click at [1154, 155] on div at bounding box center [1377, 178] width 291 height 91
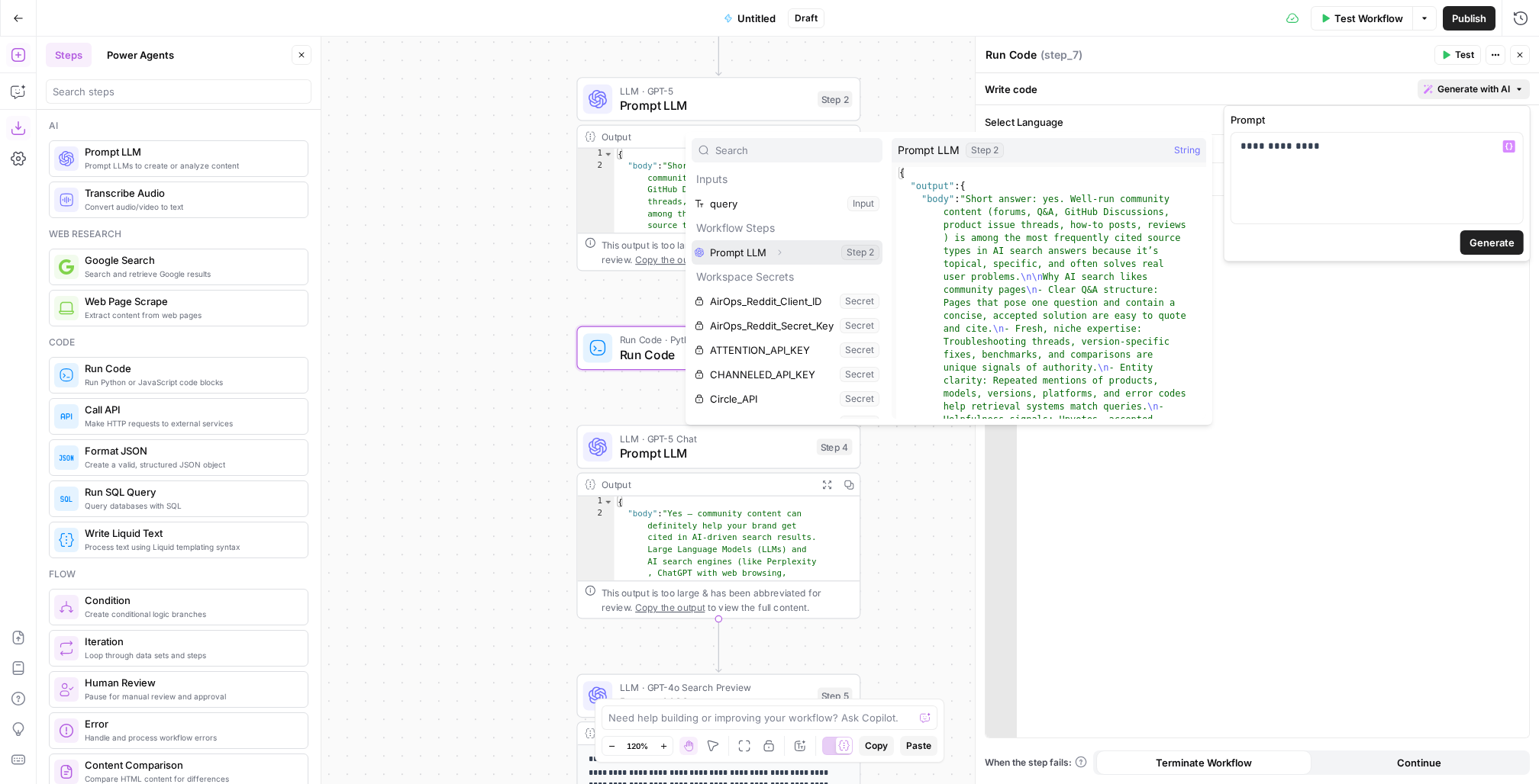
click at [785, 252] on button "Expand" at bounding box center [779, 252] width 20 height 20
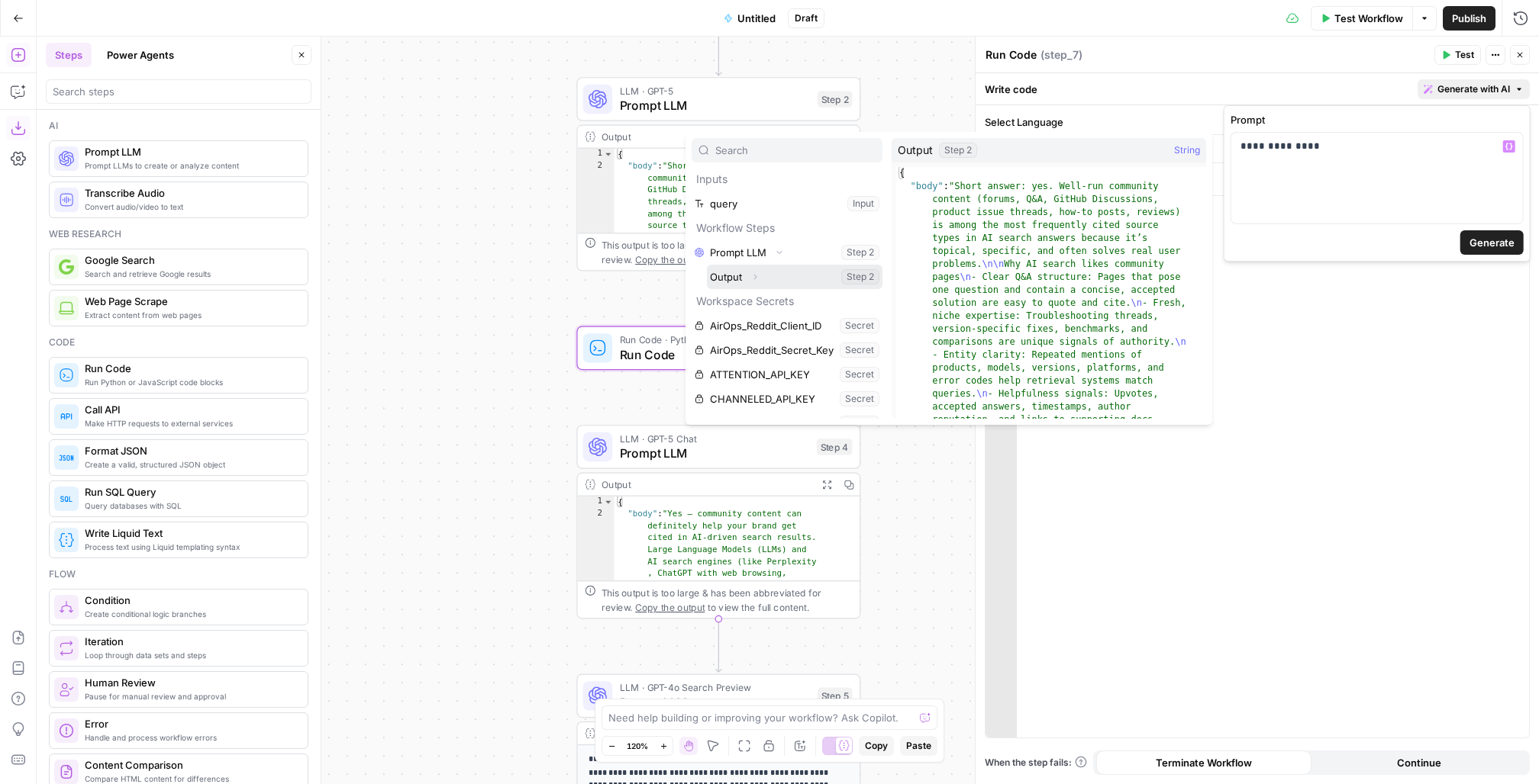
click at [735, 281] on button "Select variable Output" at bounding box center [794, 277] width 175 height 25
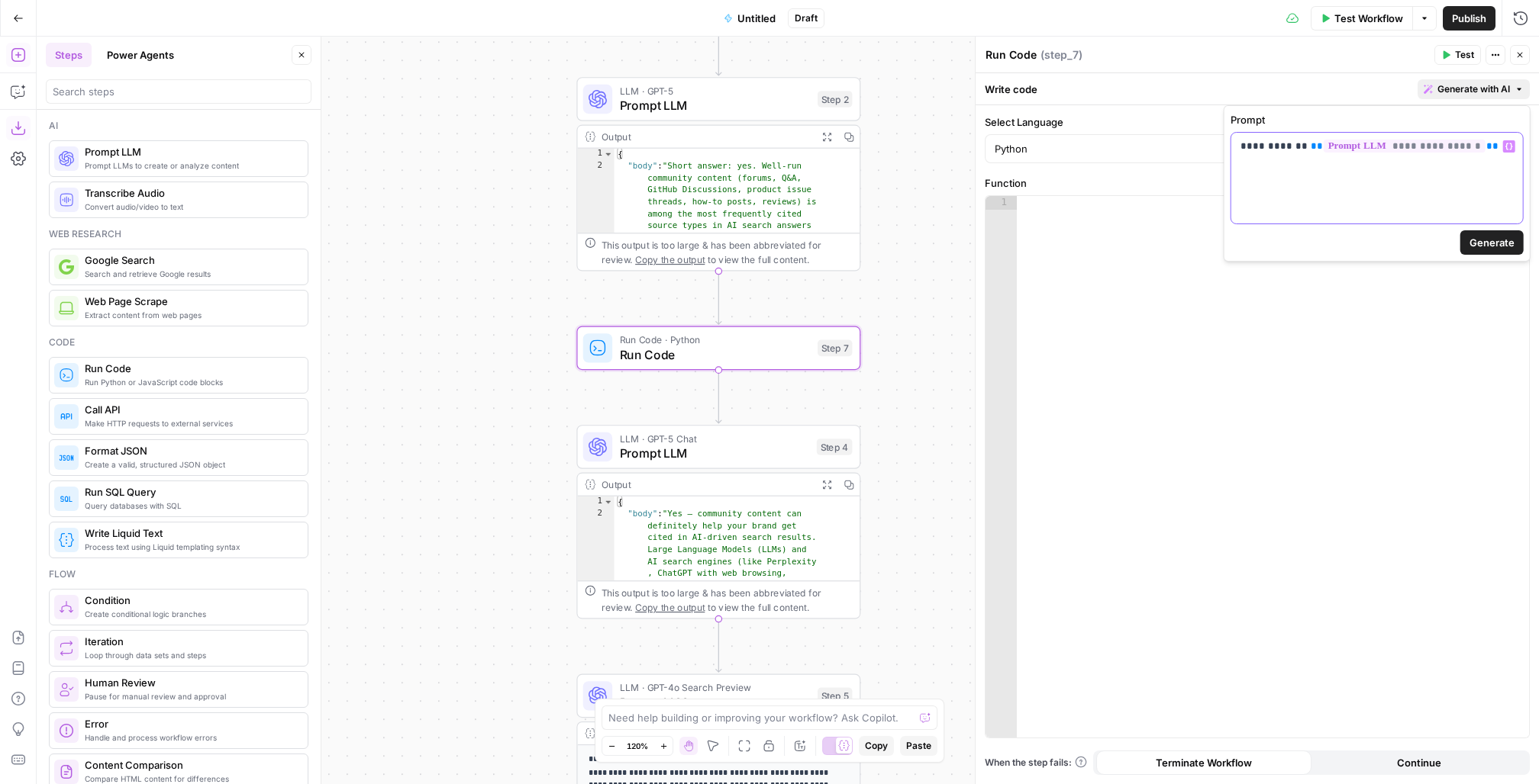
click at [1154, 147] on p "**********" at bounding box center [1377, 147] width 274 height 15
drag, startPoint x: 1272, startPoint y: 147, endPoint x: 1231, endPoint y: 148, distance: 41.0
click at [1154, 148] on div "**********" at bounding box center [1377, 178] width 291 height 91
click at [1154, 149] on p "**********" at bounding box center [1377, 147] width 274 height 15
click at [1154, 153] on p "**********" at bounding box center [1377, 147] width 274 height 15
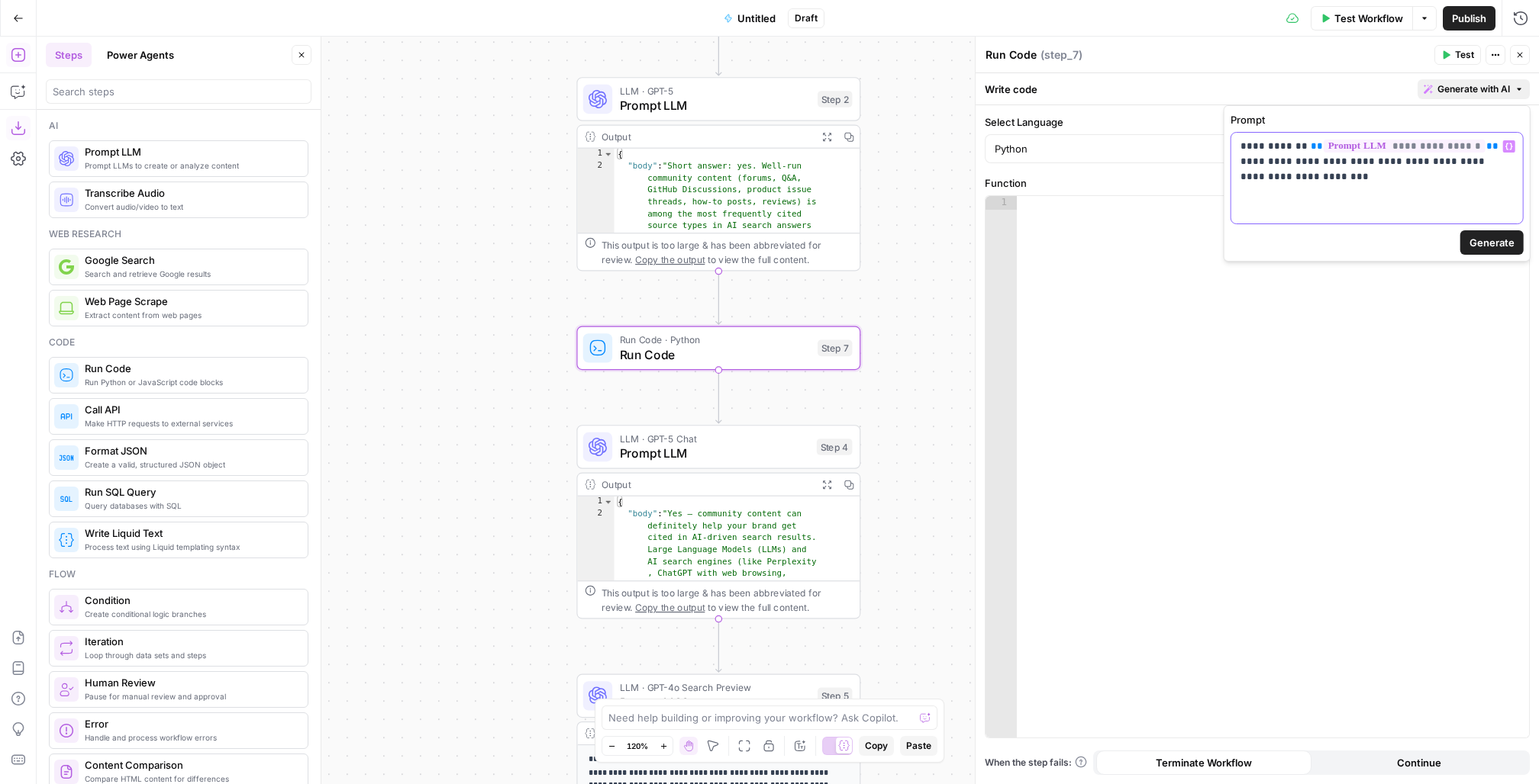
drag, startPoint x: 1313, startPoint y: 161, endPoint x: 1335, endPoint y: 204, distance: 48.3
click at [1154, 204] on div "**********" at bounding box center [1377, 178] width 291 height 91
click at [1154, 239] on span "Generate" at bounding box center [1492, 243] width 45 height 15
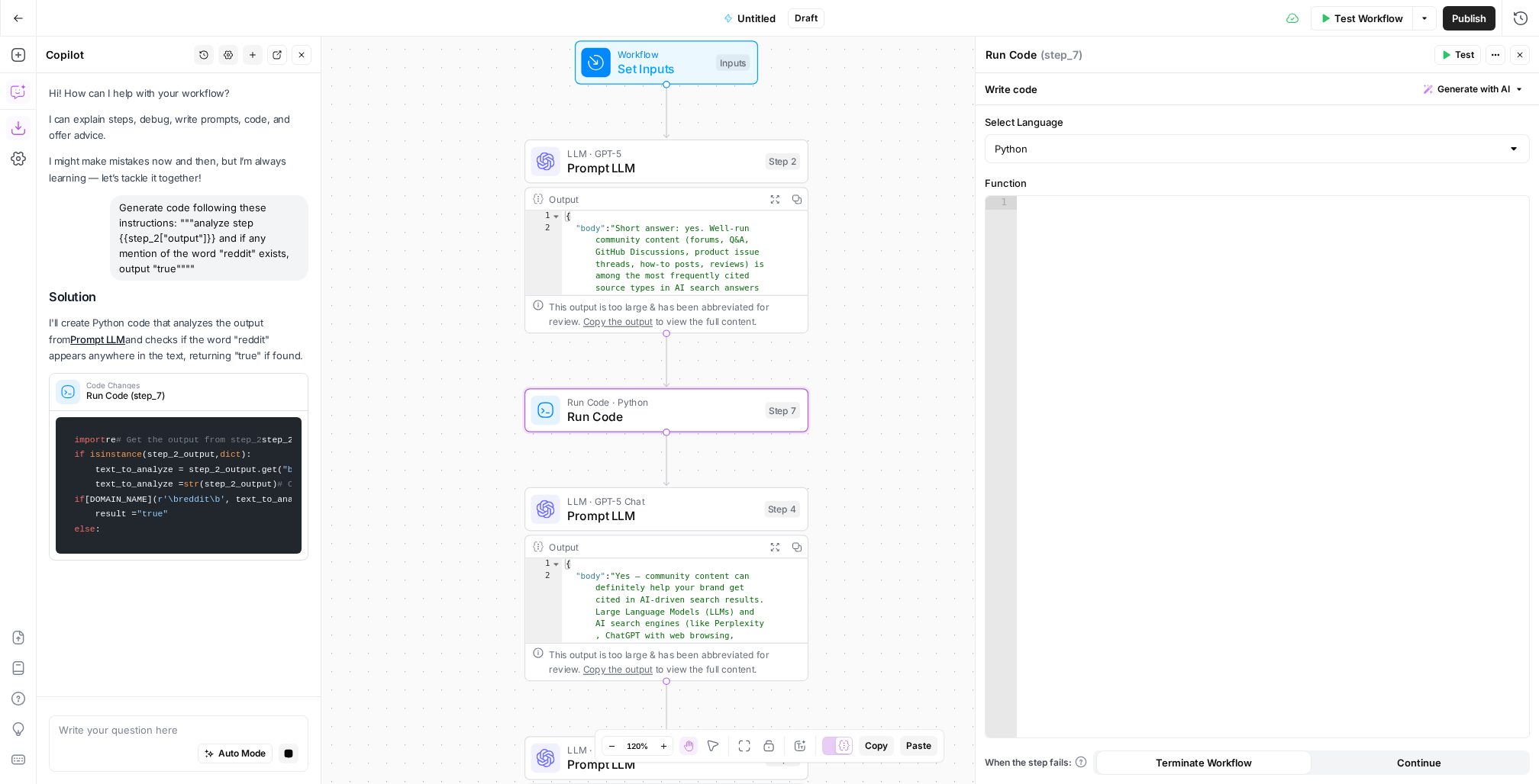
scroll to position [0, 0]
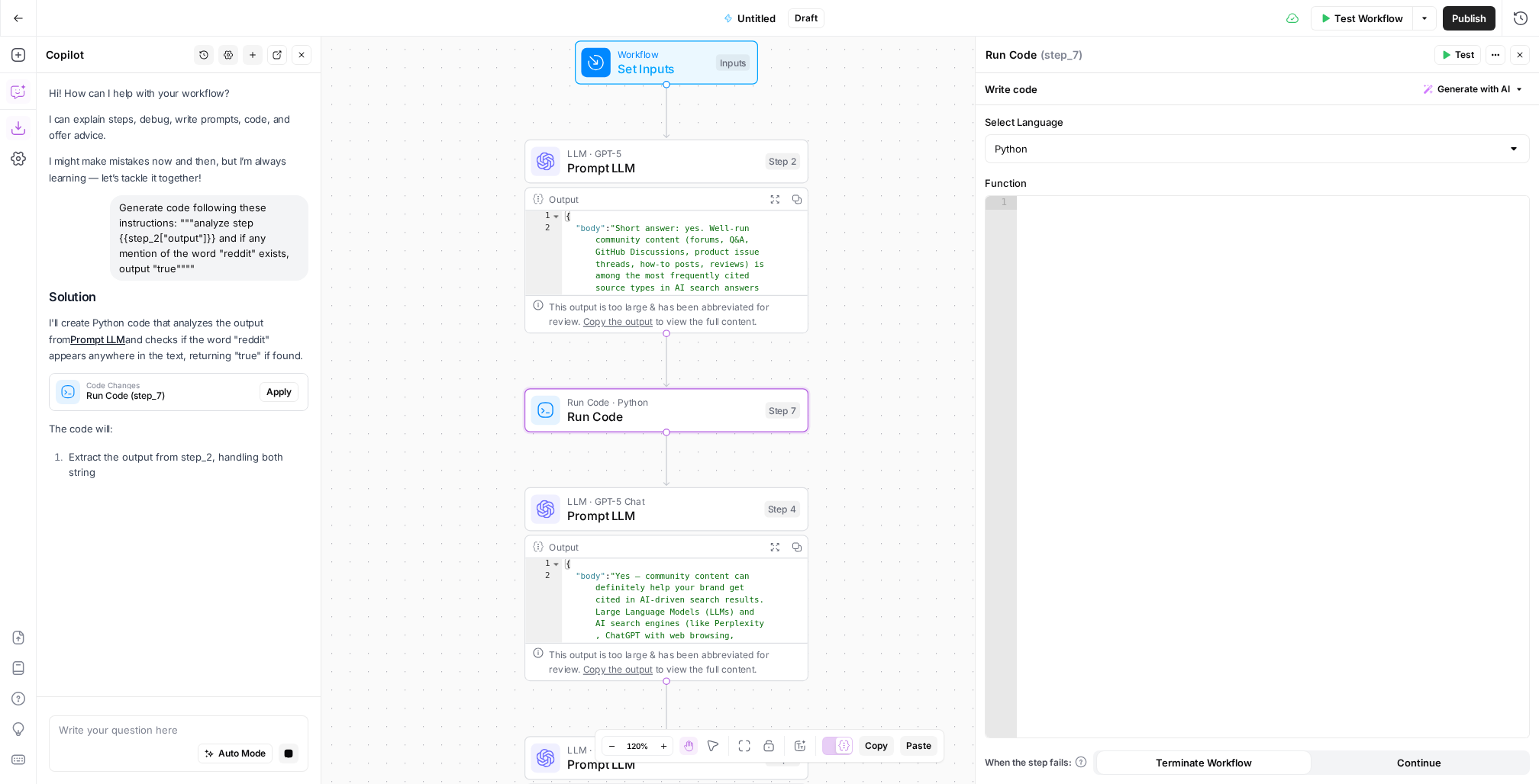
click at [270, 389] on span "Apply" at bounding box center [279, 392] width 25 height 14
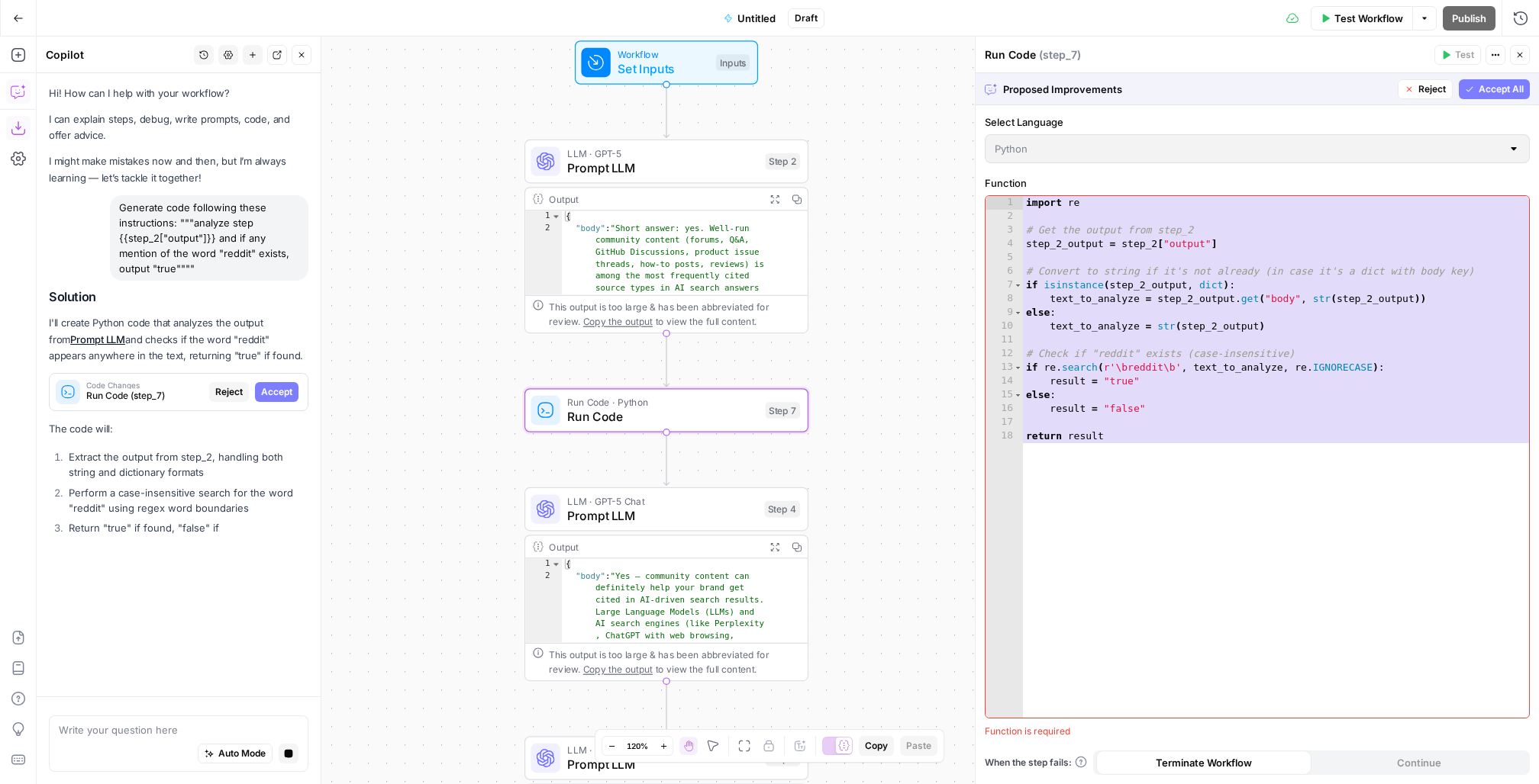
click at [270, 389] on span "Accept" at bounding box center [277, 392] width 32 height 14
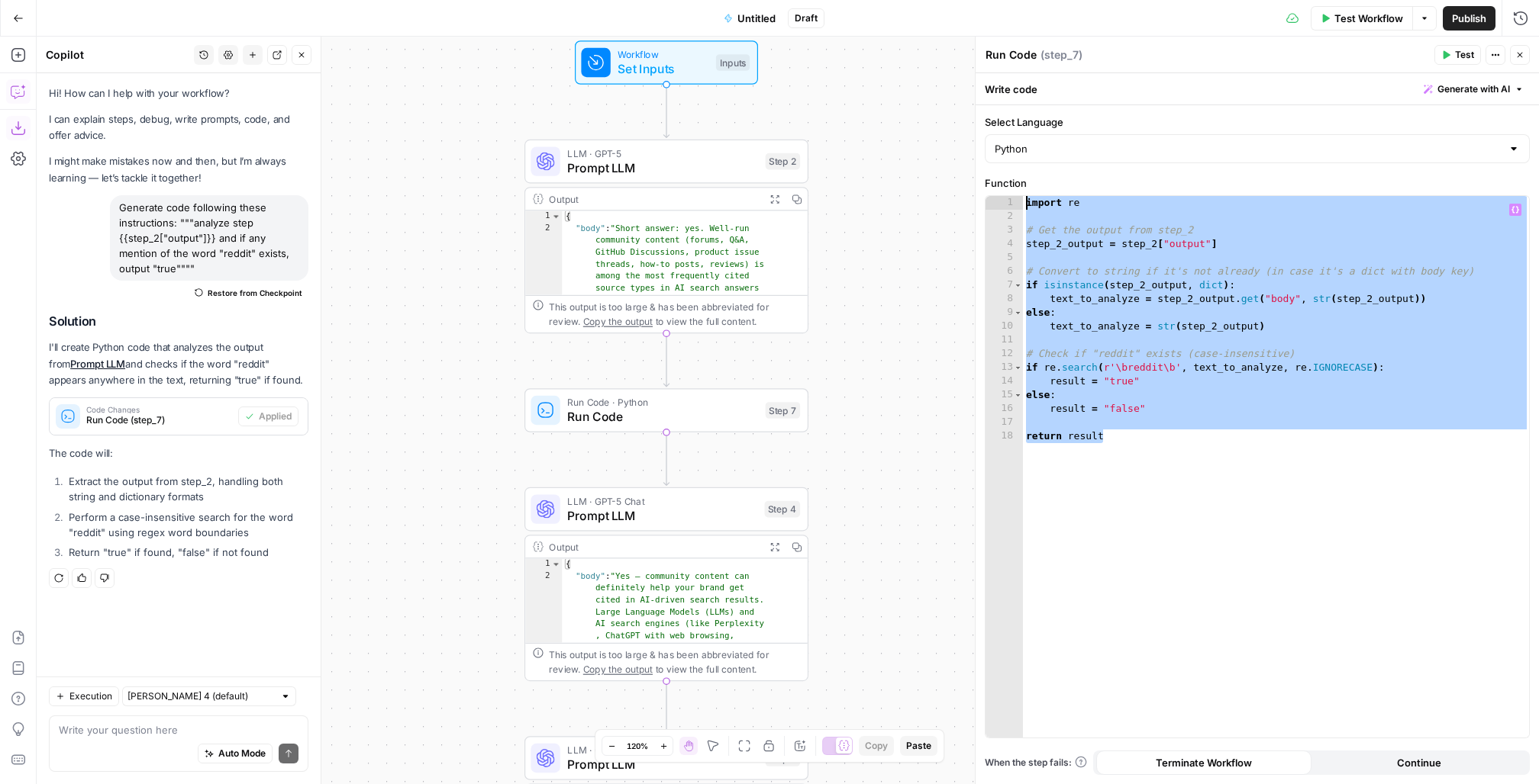
drag, startPoint x: 1149, startPoint y: 497, endPoint x: 1011, endPoint y: 202, distance: 325.7
click at [1011, 202] on div "**********" at bounding box center [1257, 467] width 543 height 541
type textarea "*********"
click at [603, 413] on span "Run Code" at bounding box center [662, 416] width 191 height 18
click at [1016, 48] on textarea "Run Code" at bounding box center [1011, 55] width 51 height 15
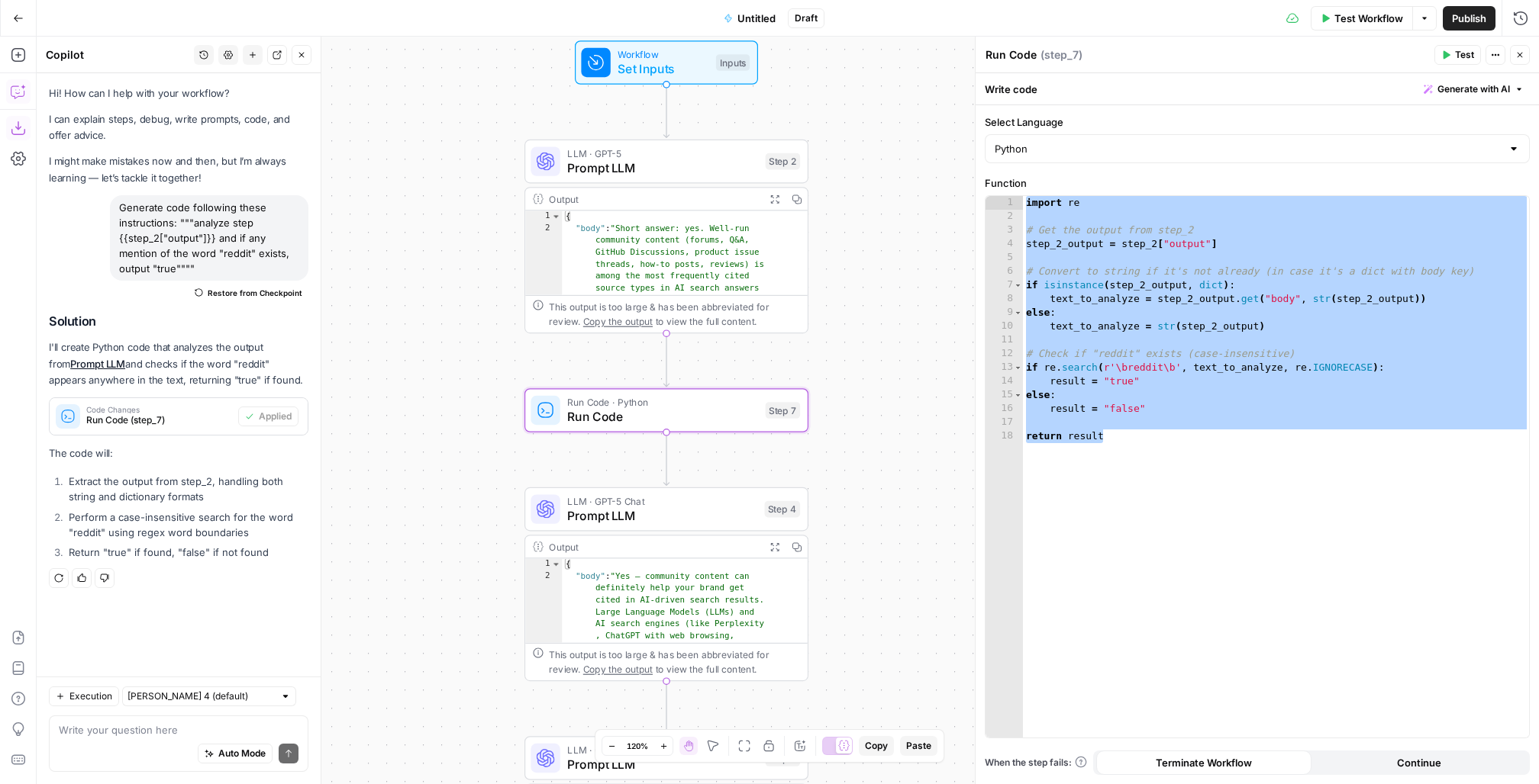
click at [1016, 48] on textarea "Run Code" at bounding box center [1011, 55] width 51 height 15
type textarea "gpt 5"
click at [671, 377] on icon "button" at bounding box center [667, 376] width 15 height 15
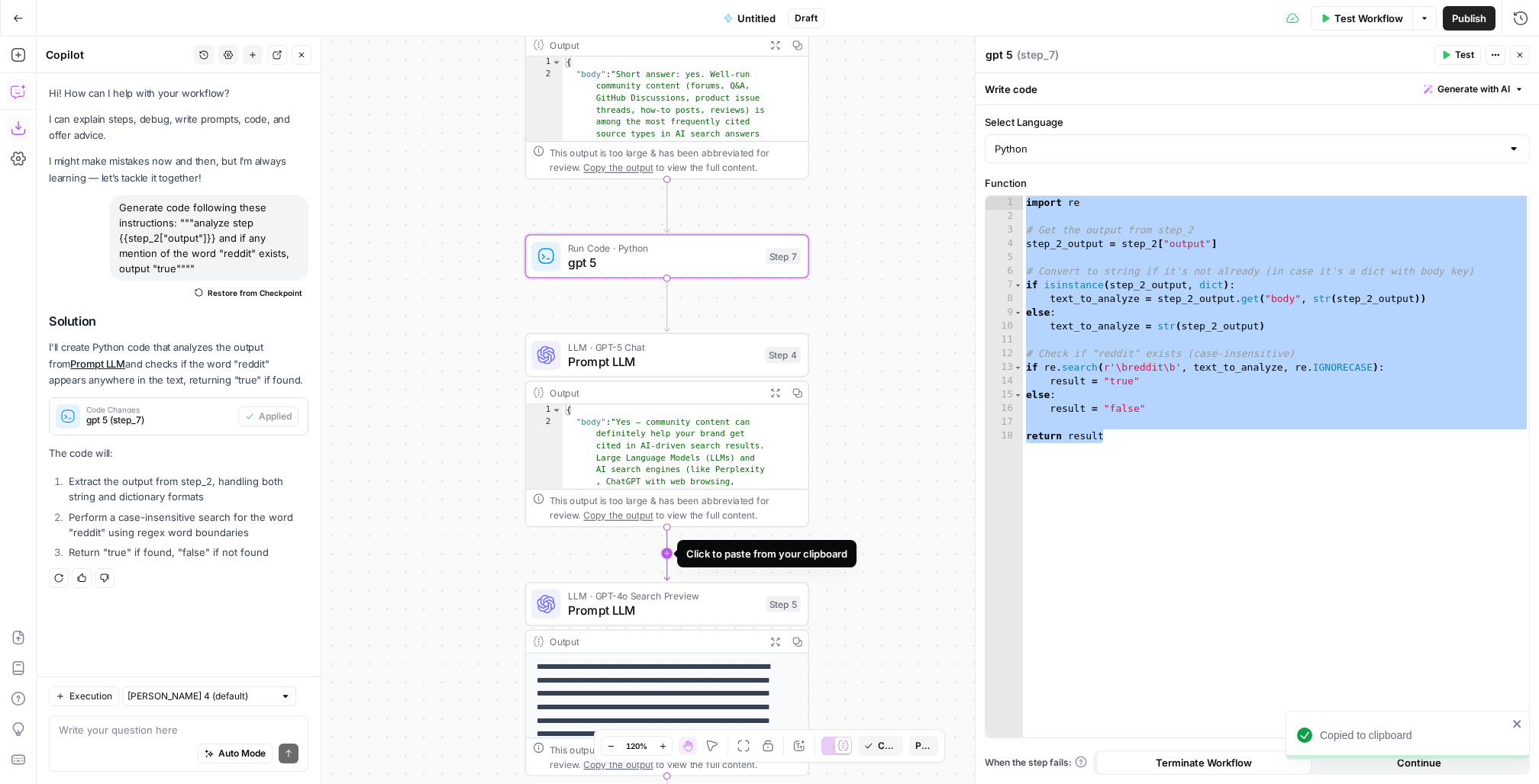
click at [667, 551] on icon "Edge from step_4 to step_5" at bounding box center [667, 553] width 5 height 54
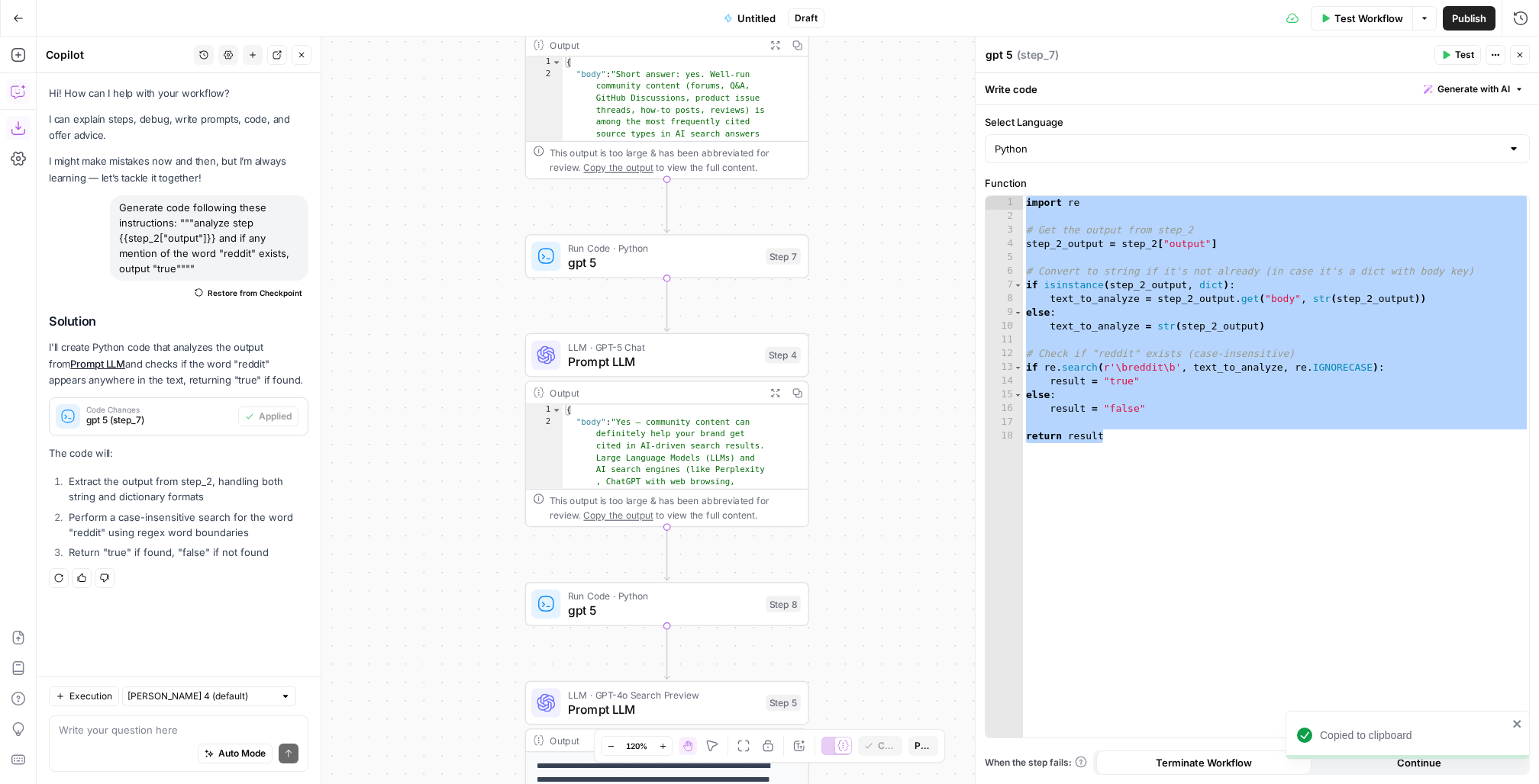
click at [643, 588] on span "Run Code · Python" at bounding box center [663, 596] width 191 height 15
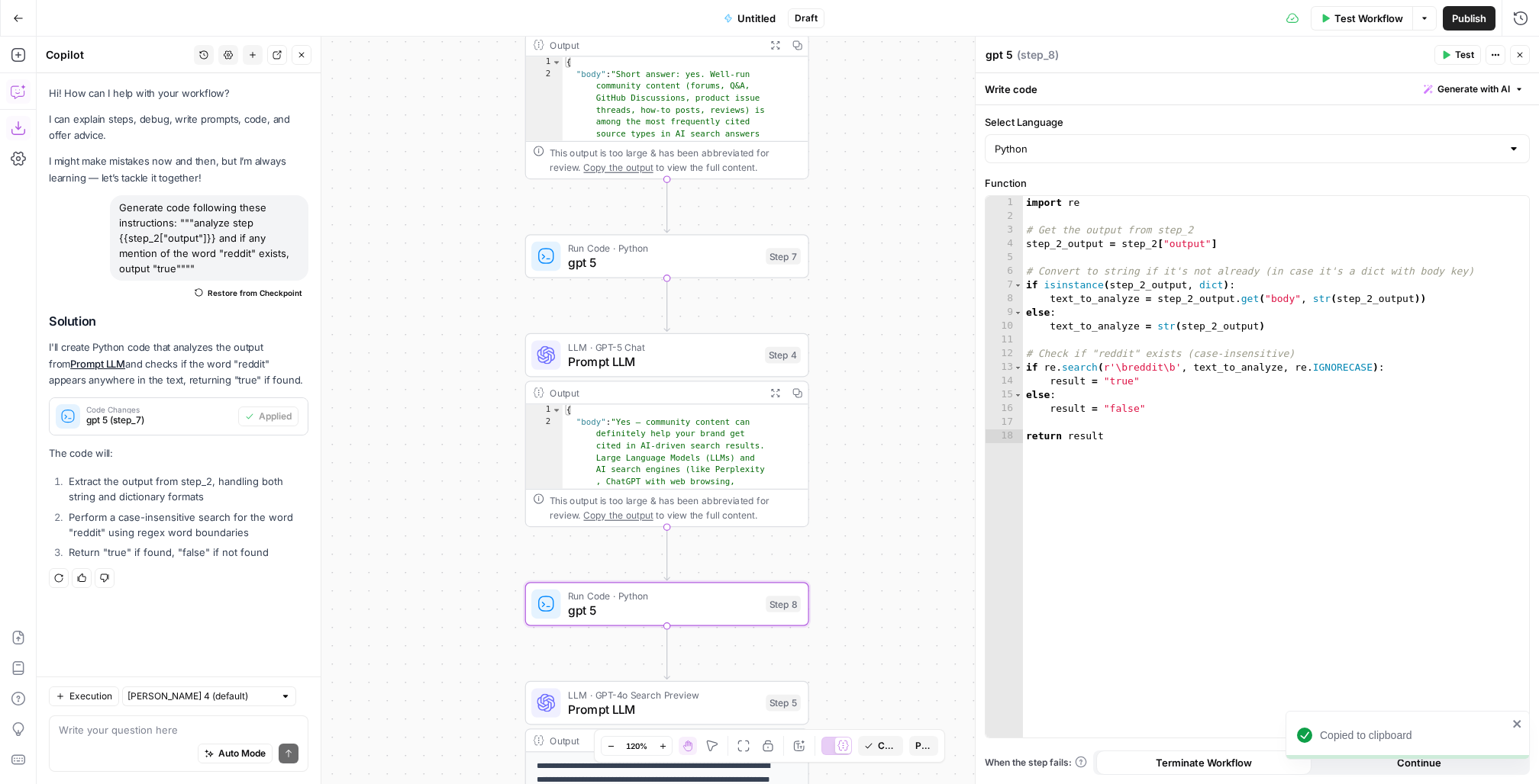
click at [1007, 53] on textarea "gpt 5" at bounding box center [999, 55] width 27 height 15
type textarea "gpt 5-chat"
click at [1154, 243] on div "import re # Get the output from step_2 step_2_output = step_2 [ "output" ] # Co…" at bounding box center [1276, 481] width 507 height 570
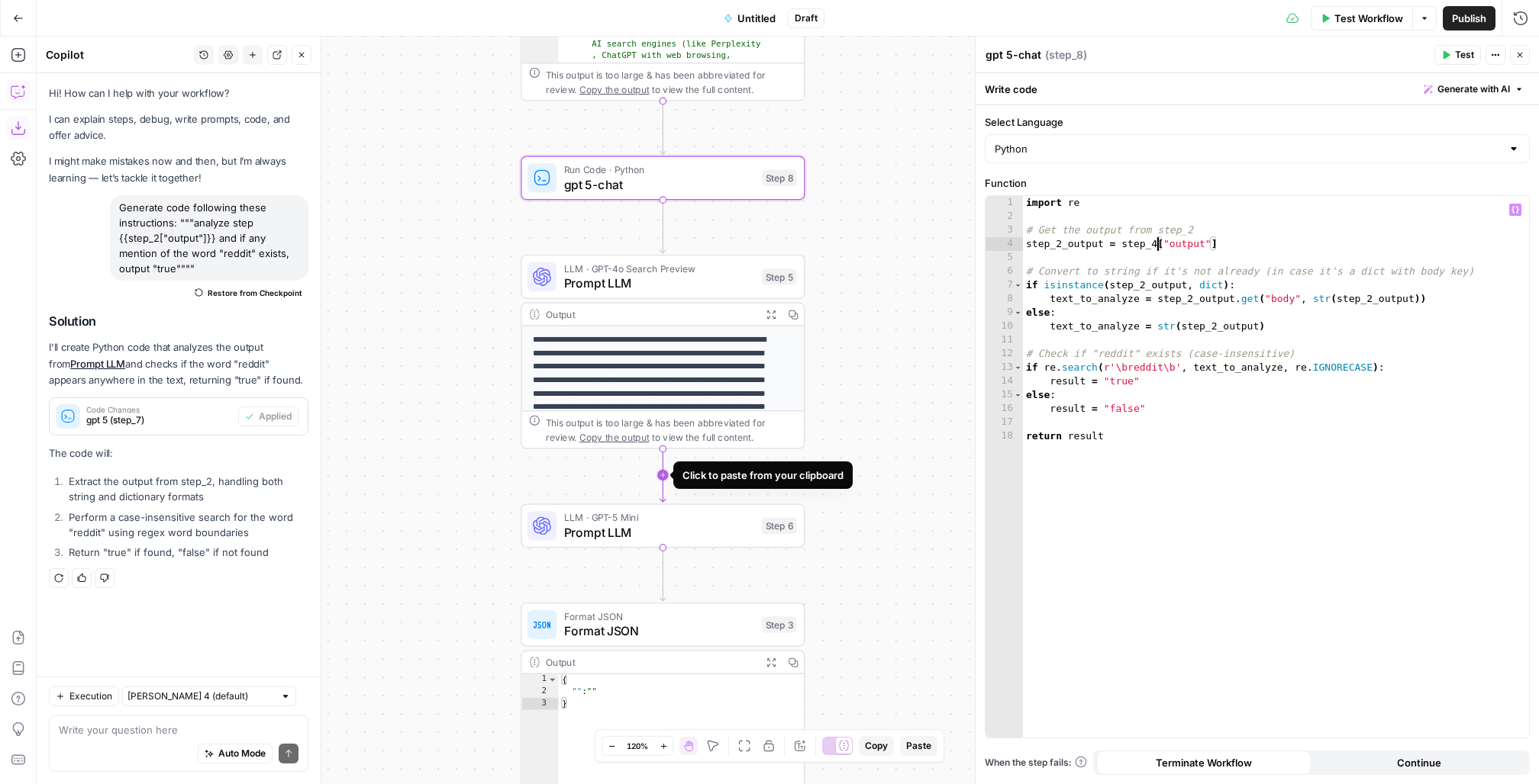
type textarea "**********"
click at [662, 475] on icon "Edge from step_5 to step_6" at bounding box center [663, 475] width 5 height 54
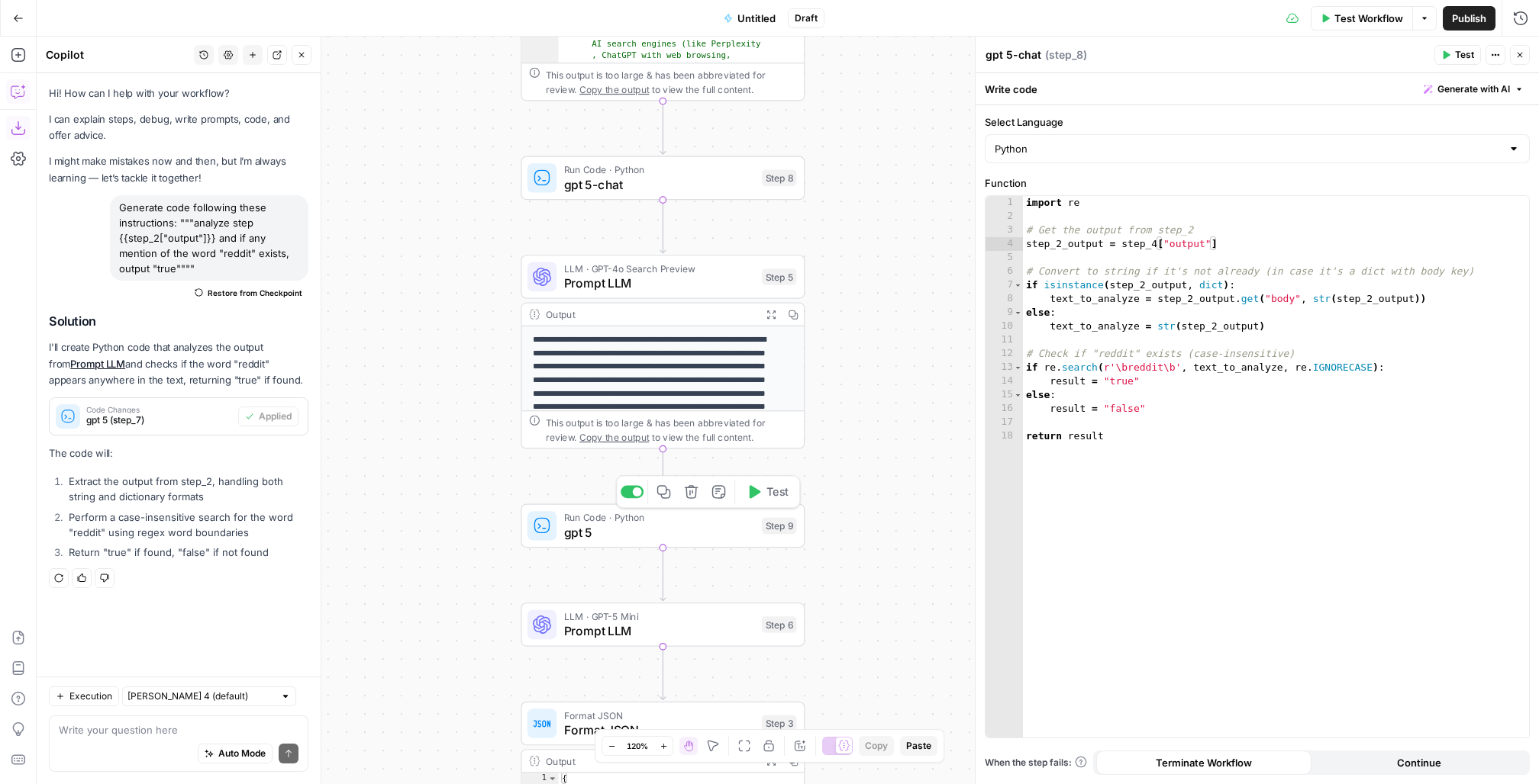
click at [611, 529] on span "gpt 5" at bounding box center [659, 532] width 191 height 18
click at [1007, 53] on textarea "gpt 5" at bounding box center [999, 55] width 27 height 15
type textarea "gpt-4o search preview"
click at [1154, 240] on div "import re # Get the output from step_2 step_2_output = step_2 [ "output" ] # Co…" at bounding box center [1276, 481] width 507 height 570
click at [1060, 234] on div "import re # Get the output from step_2 step_2_output = step_5 [ "output" ] # Co…" at bounding box center [1276, 481] width 507 height 570
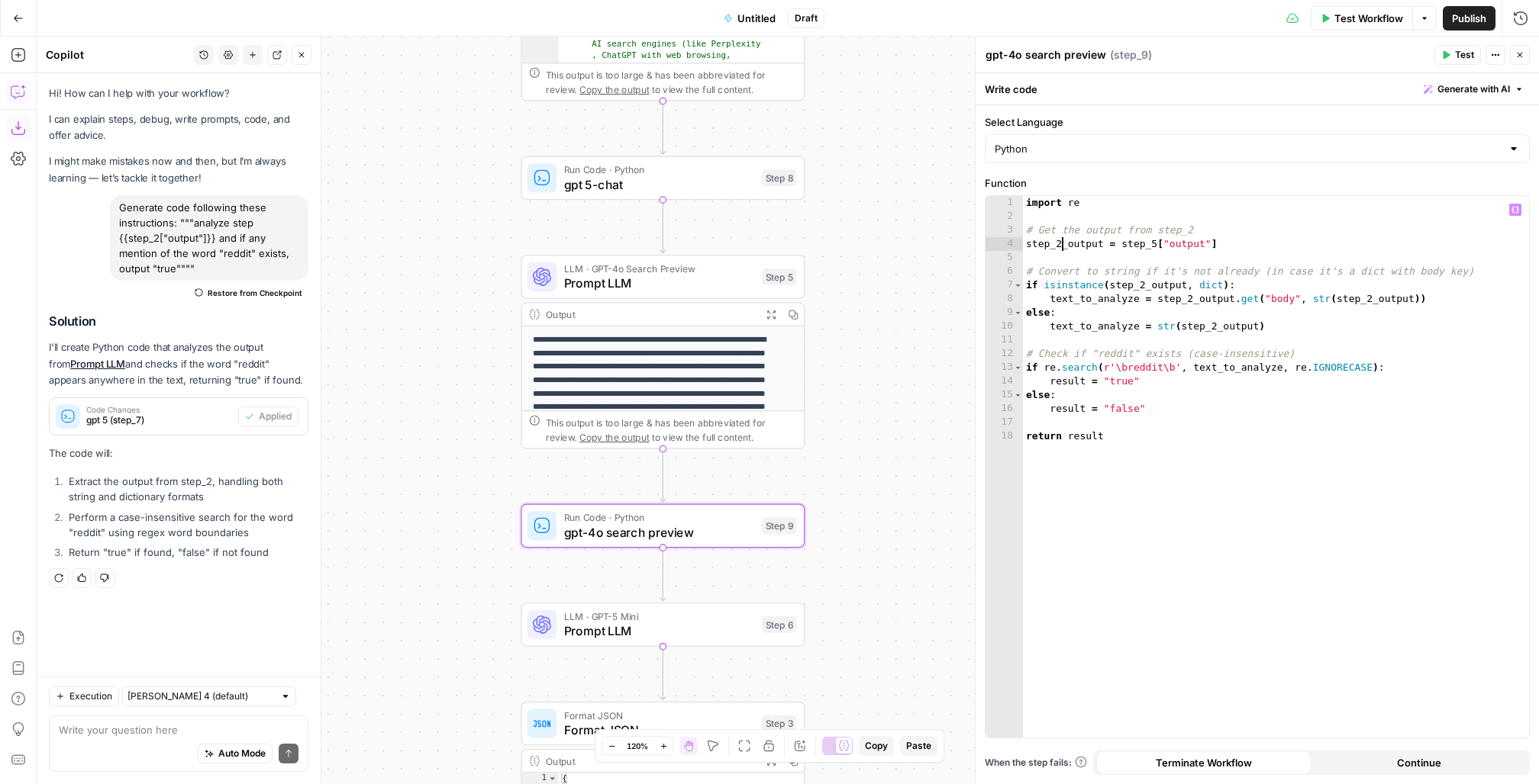
click at [1060, 242] on div "import re # Get the output from step_2 step_2_output = step_5 [ "output" ] # Co…" at bounding box center [1276, 481] width 507 height 570
type textarea "**********"
click at [592, 178] on span "gpt 5-chat" at bounding box center [659, 184] width 191 height 18
click at [1061, 246] on div "import re # Get the output from step_2 step_2_output = step_4 [ "output" ] # Co…" at bounding box center [1276, 481] width 507 height 570
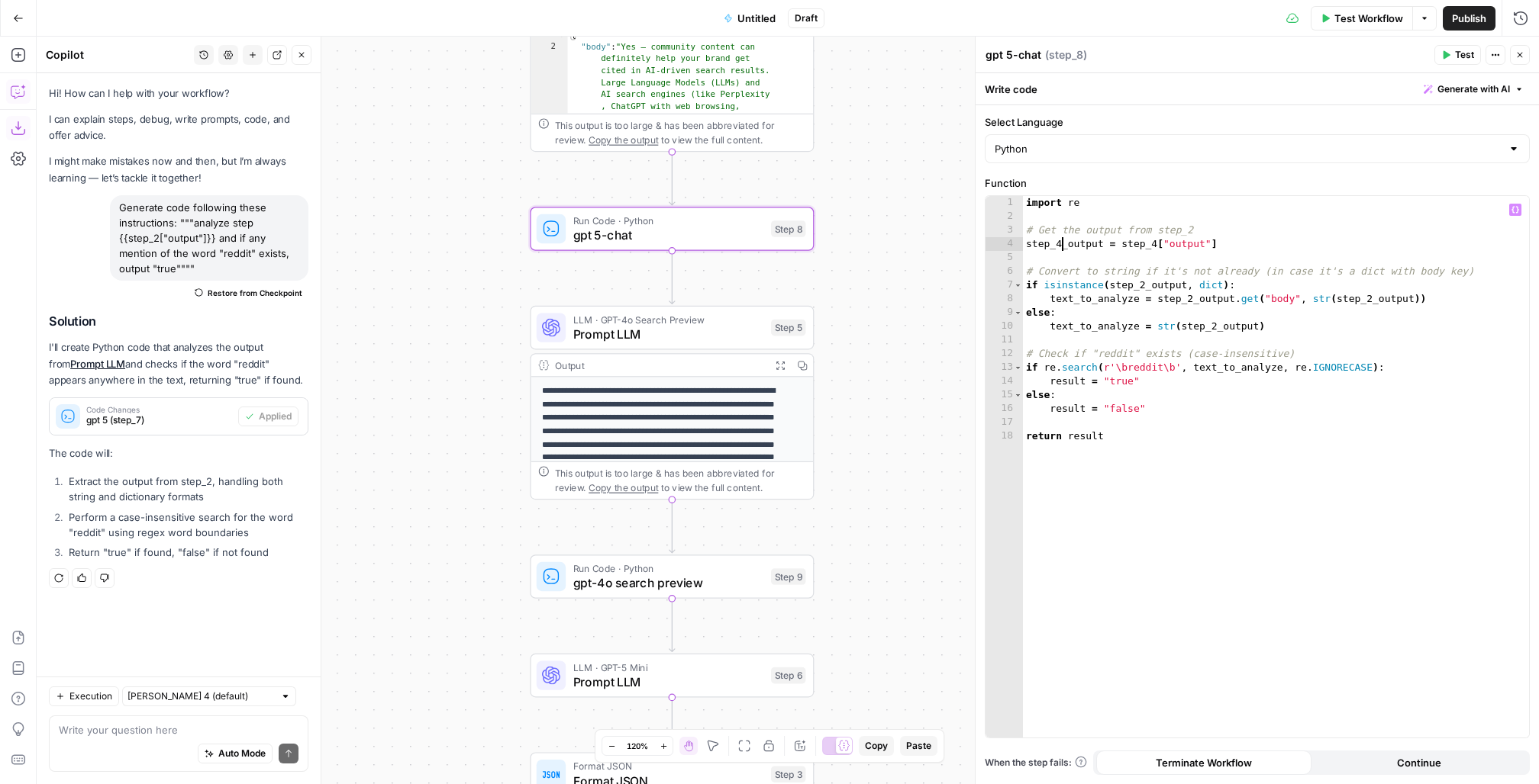
type textarea "**********"
click at [583, 570] on span "Run Code · Python" at bounding box center [668, 569] width 191 height 15
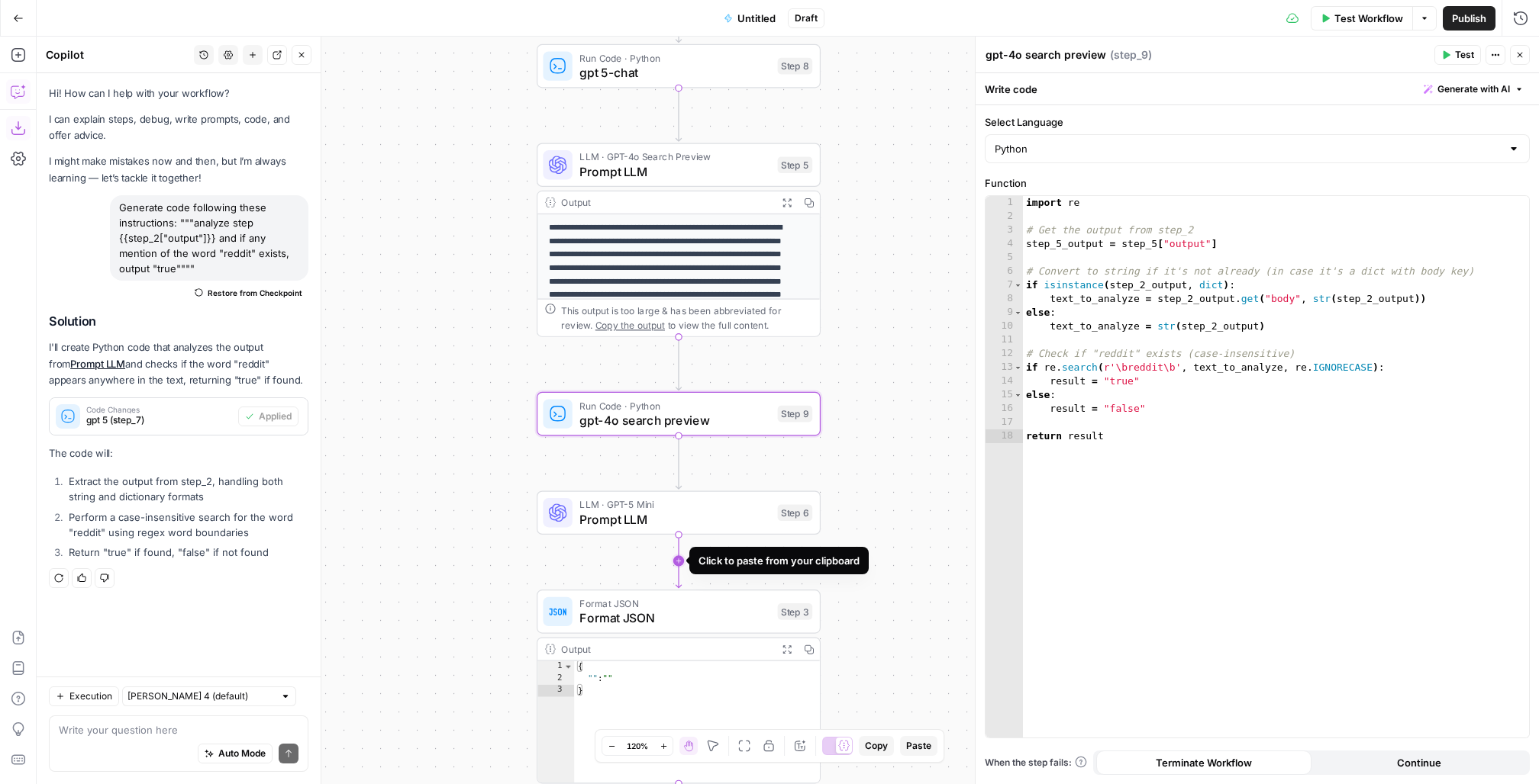
click at [678, 560] on icon "Edge from step_6 to step_3" at bounding box center [678, 560] width 5 height 54
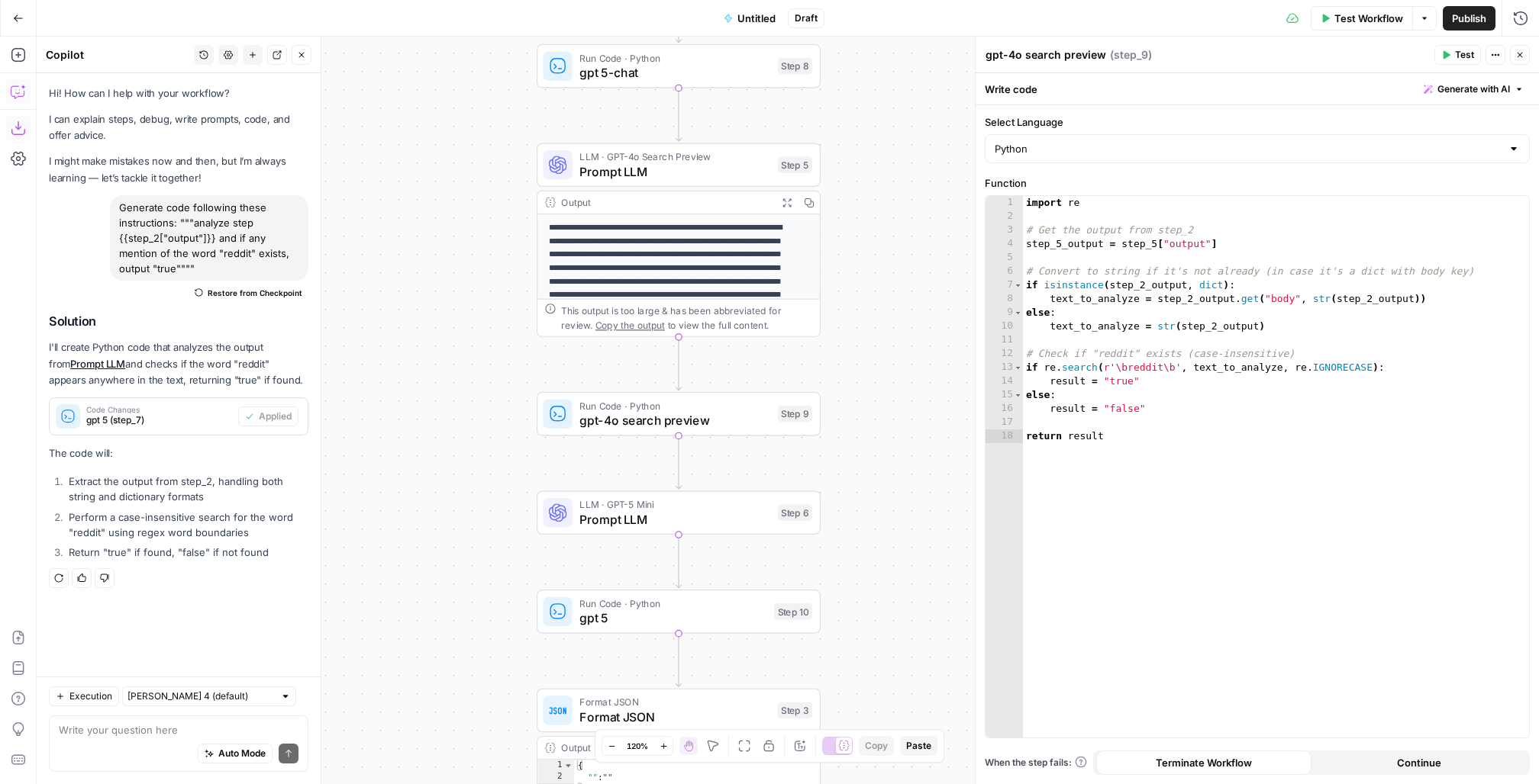
click at [626, 511] on span "Prompt LLM" at bounding box center [674, 519] width 191 height 18
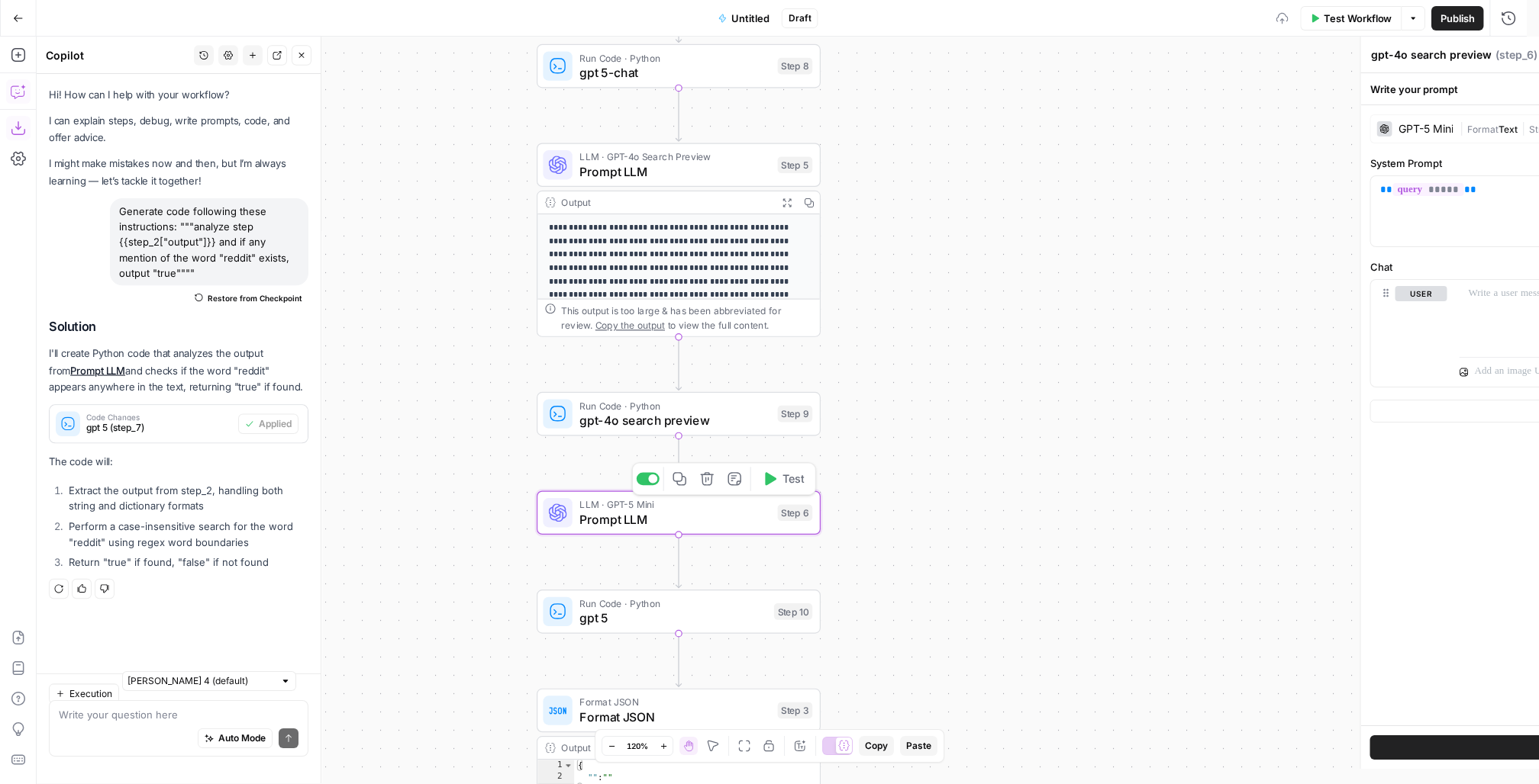
type textarea "Prompt LLM"
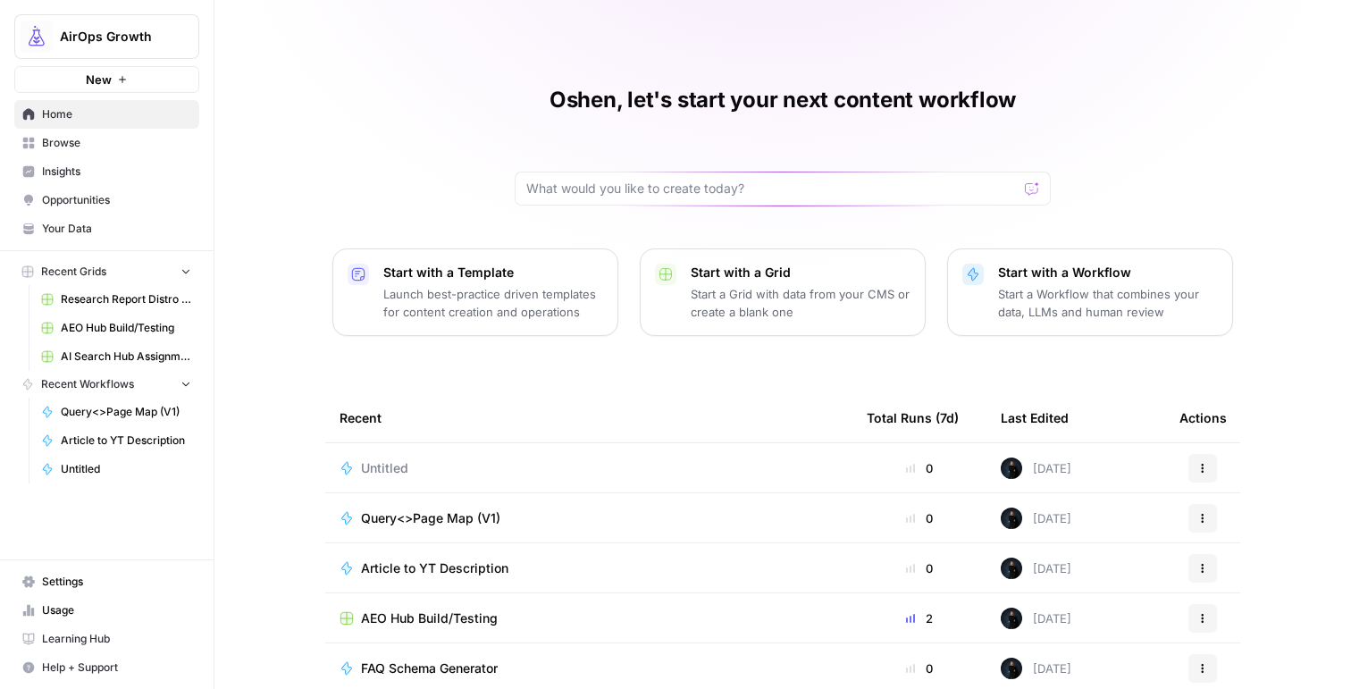
click at [84, 173] on span "Insights" at bounding box center [116, 172] width 149 height 16
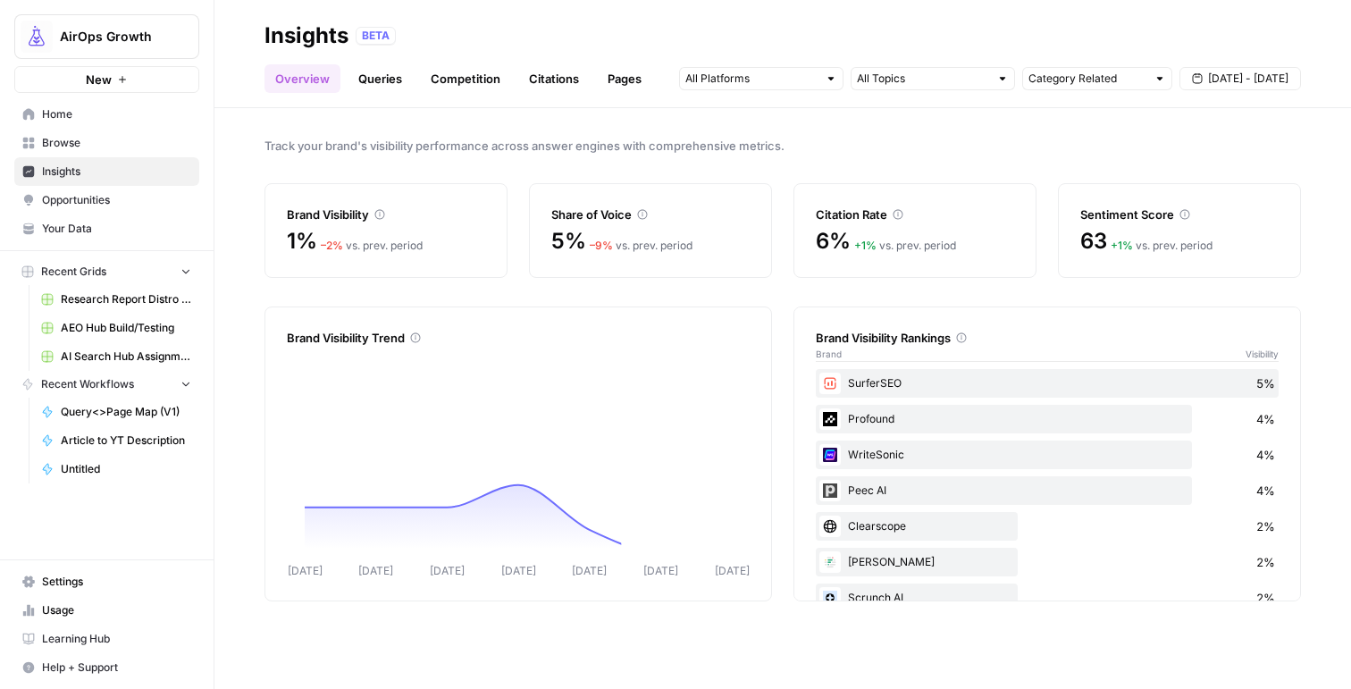
click at [554, 79] on link "Citations" at bounding box center [553, 78] width 71 height 29
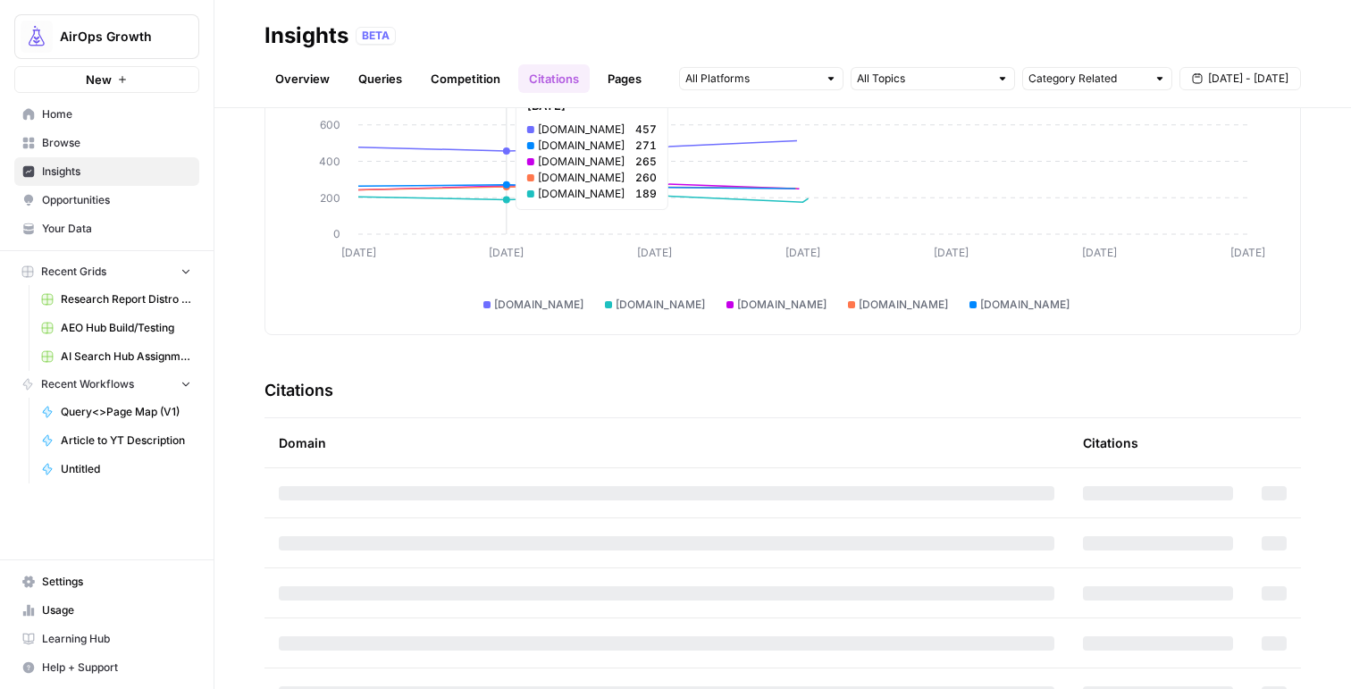
scroll to position [190, 0]
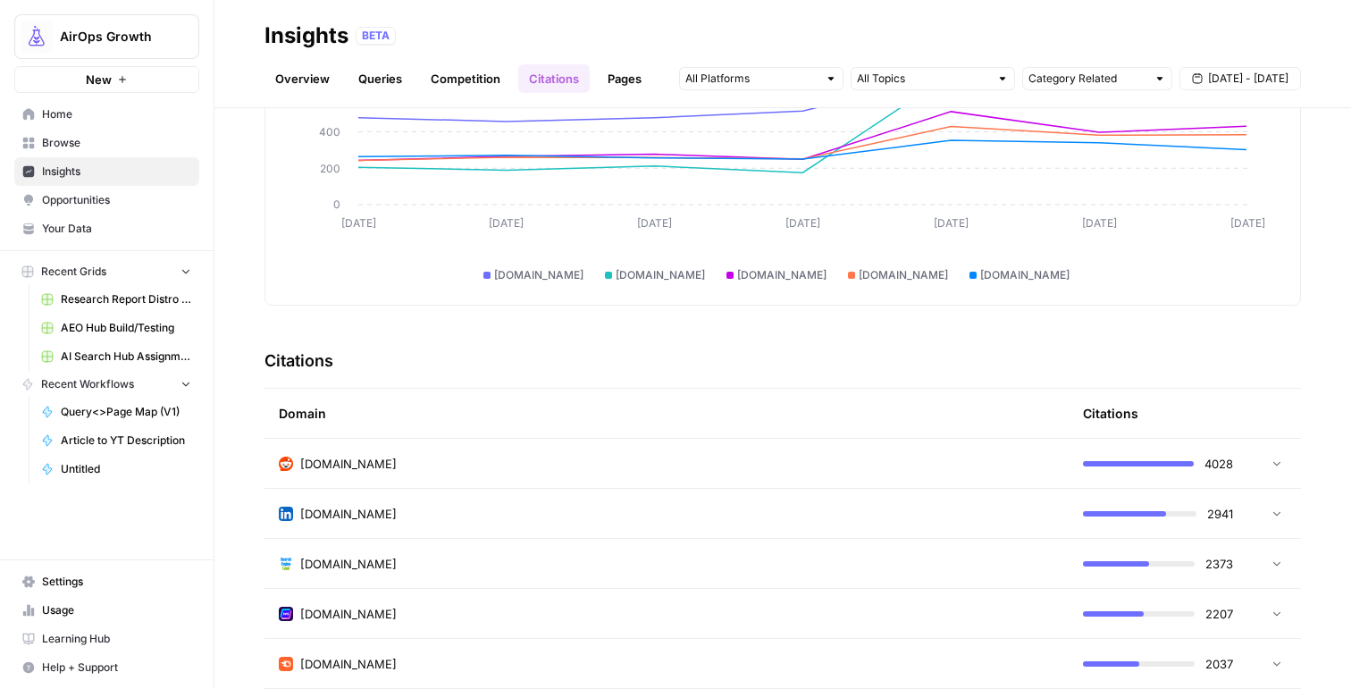
click at [365, 78] on link "Queries" at bounding box center [380, 78] width 65 height 29
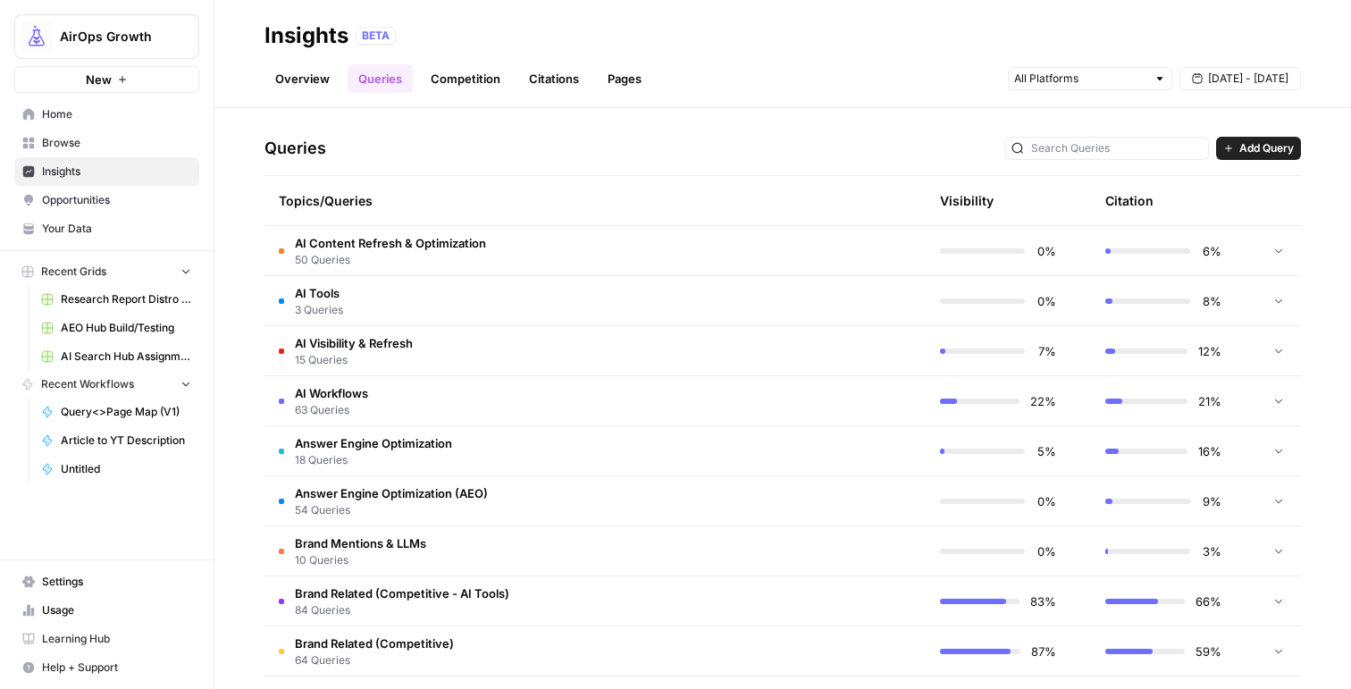
scroll to position [352, 0]
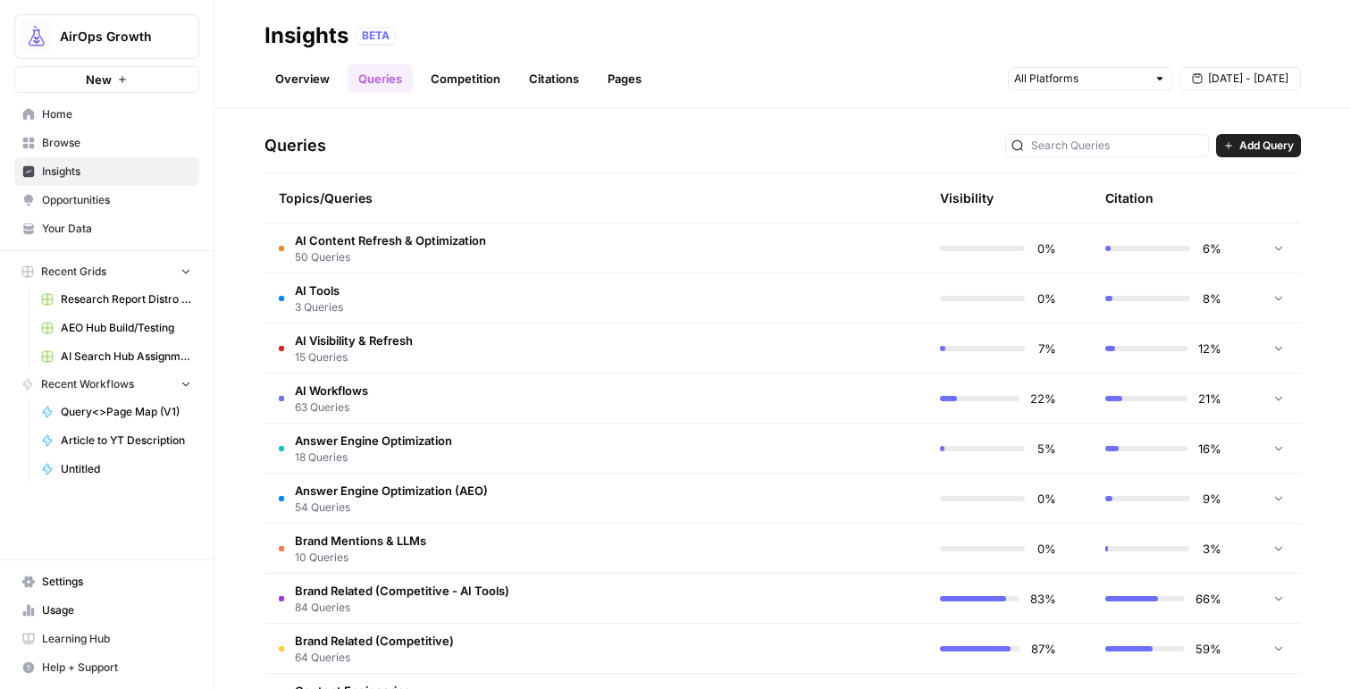
click at [514, 407] on td "AI Workflows 63 Queries" at bounding box center [509, 397] width 491 height 49
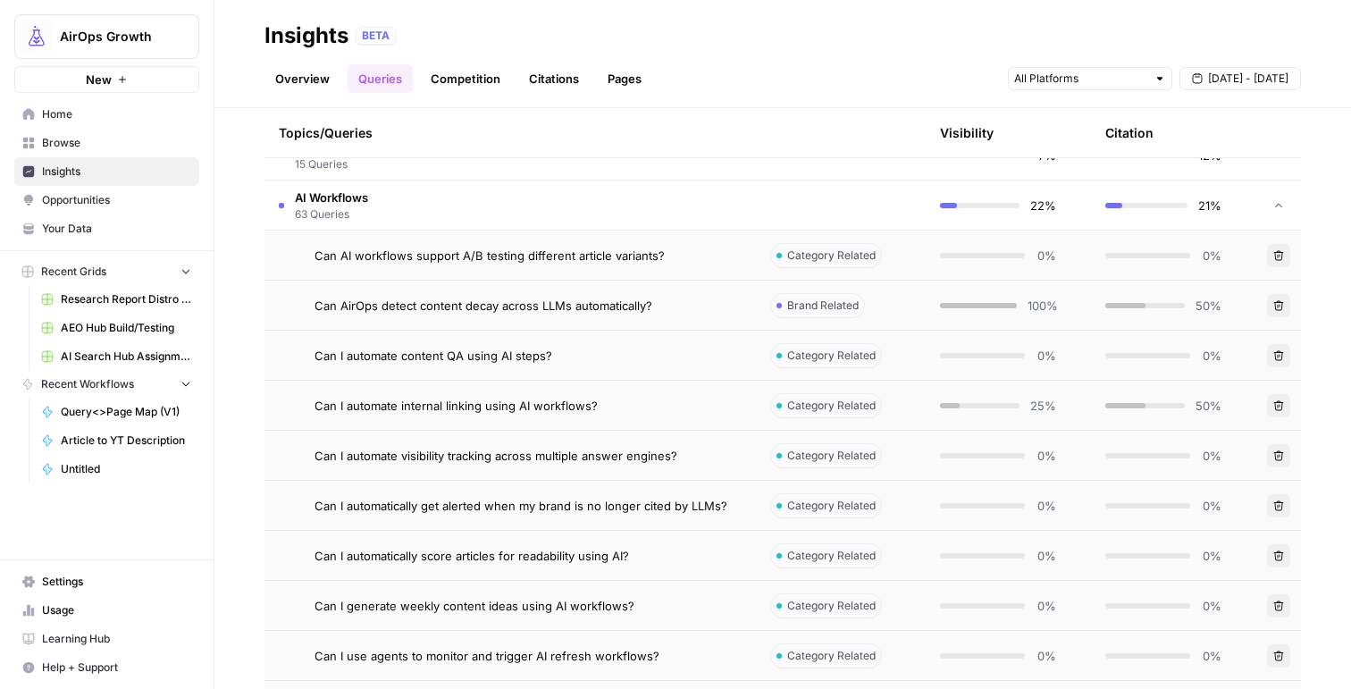
scroll to position [551, 0]
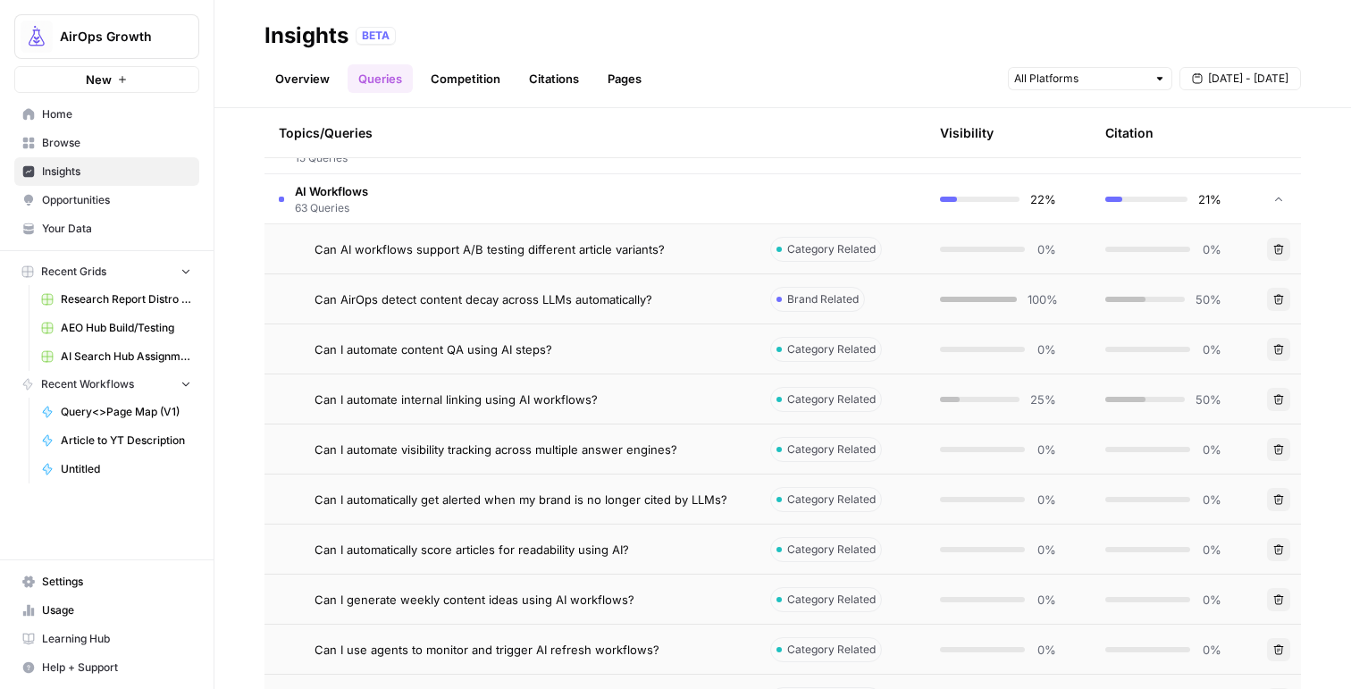
click at [416, 205] on td "AI Workflows 63 Queries" at bounding box center [509, 198] width 491 height 49
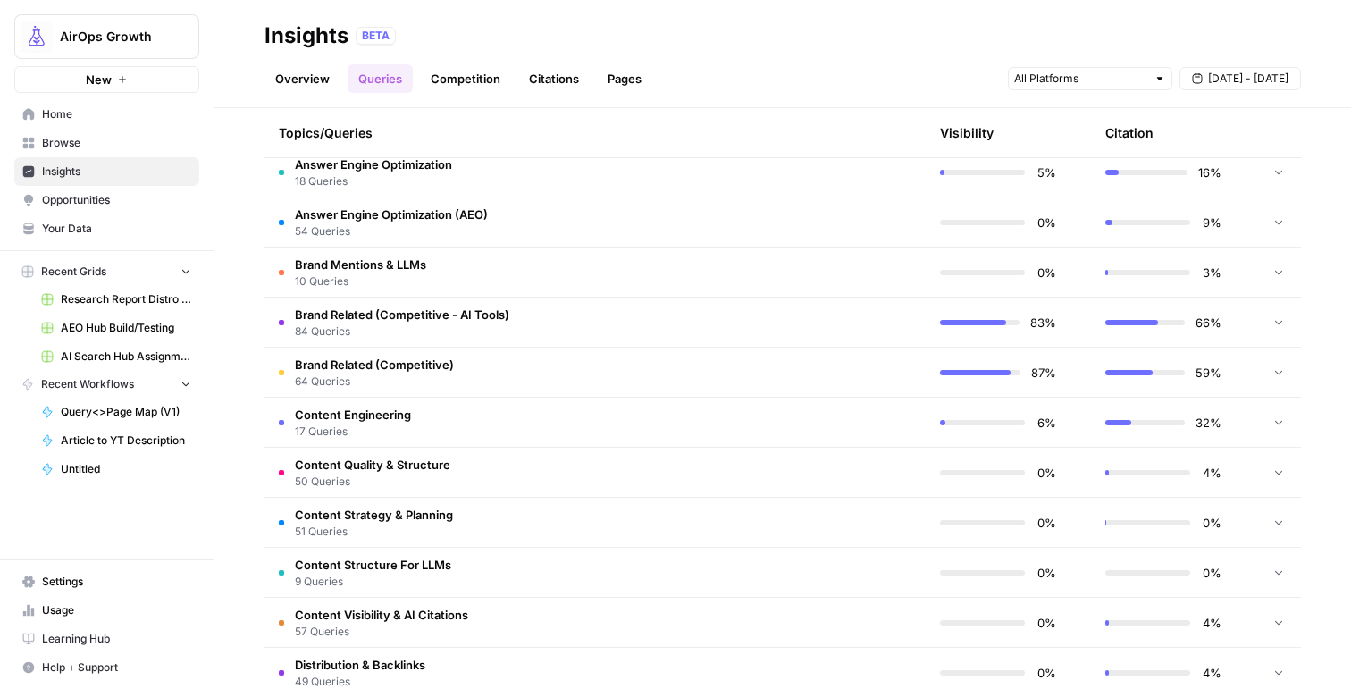
scroll to position [631, 0]
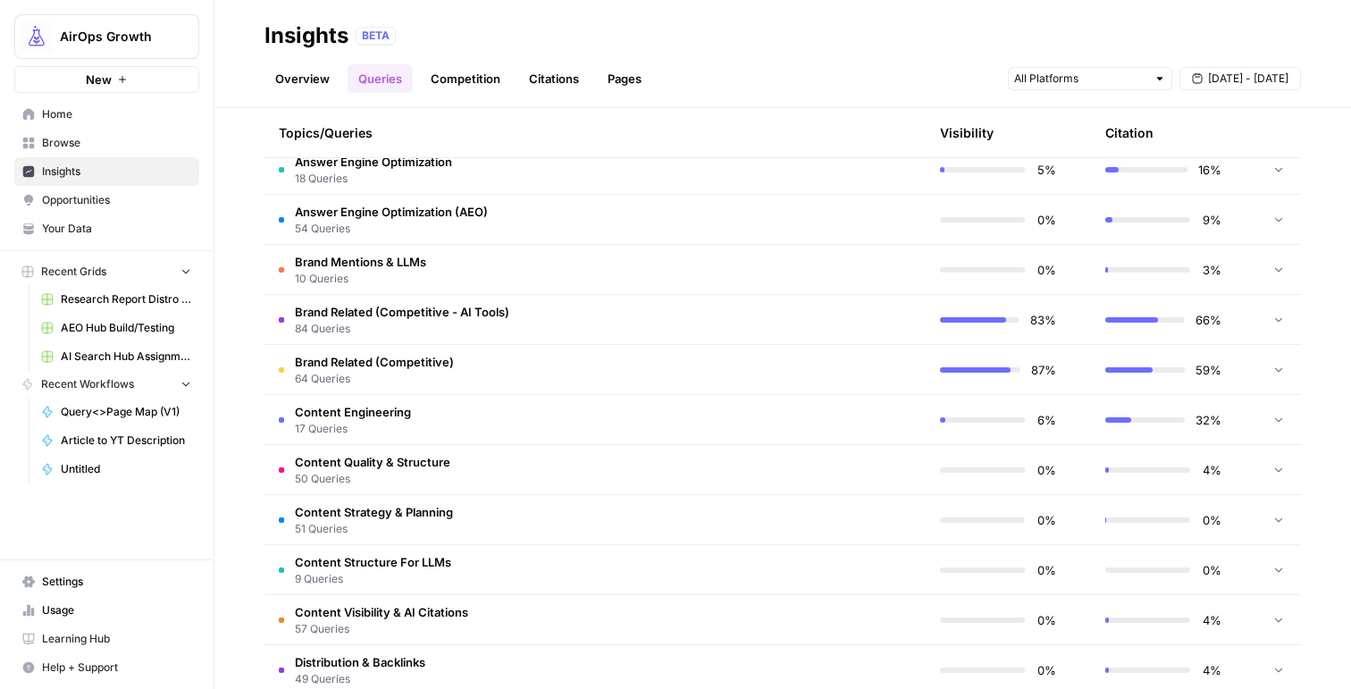
click at [519, 621] on td "Content Visibility & AI Citations 57 Queries" at bounding box center [509, 619] width 491 height 49
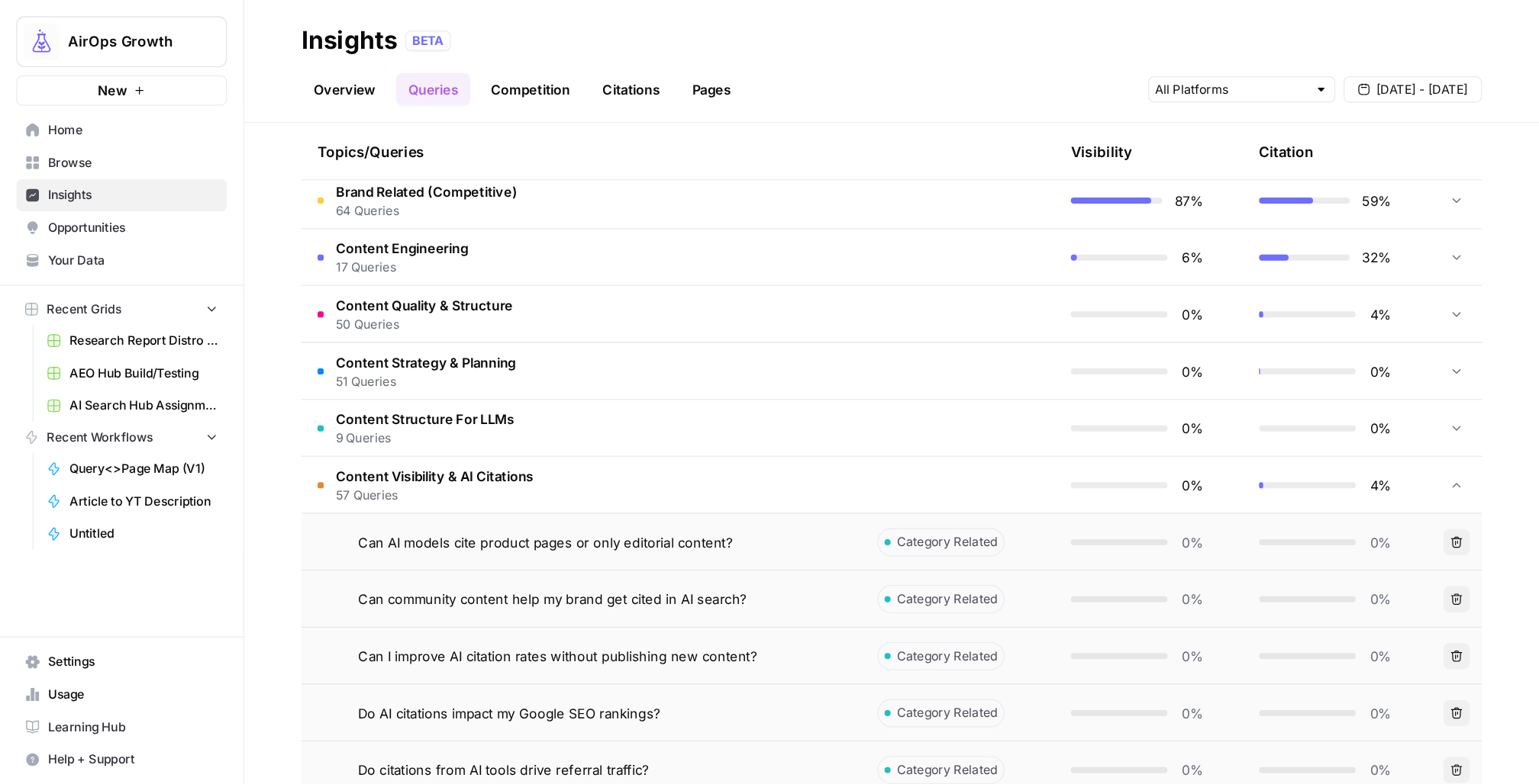
scroll to position [705, 0]
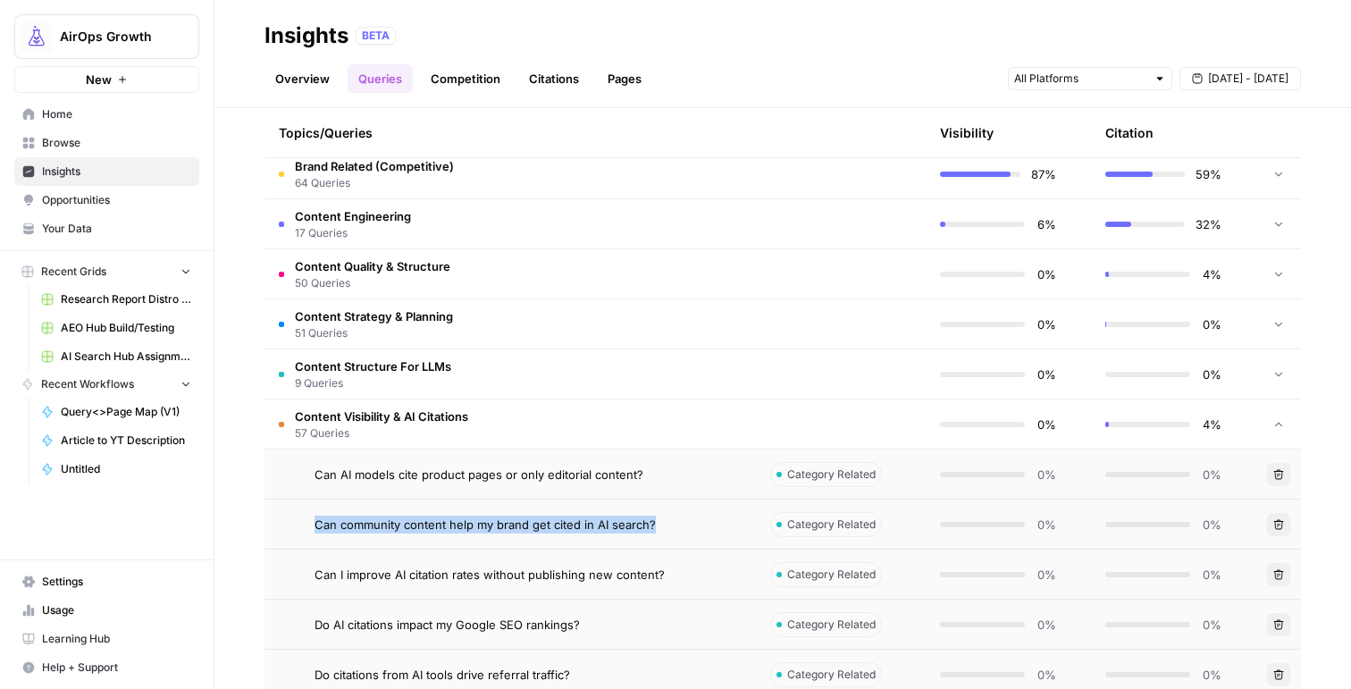
drag, startPoint x: 668, startPoint y: 526, endPoint x: 301, endPoint y: 523, distance: 367.2
click at [301, 523] on div "Can community content help my brand get cited in AI search?" at bounding box center [510, 525] width 463 height 18
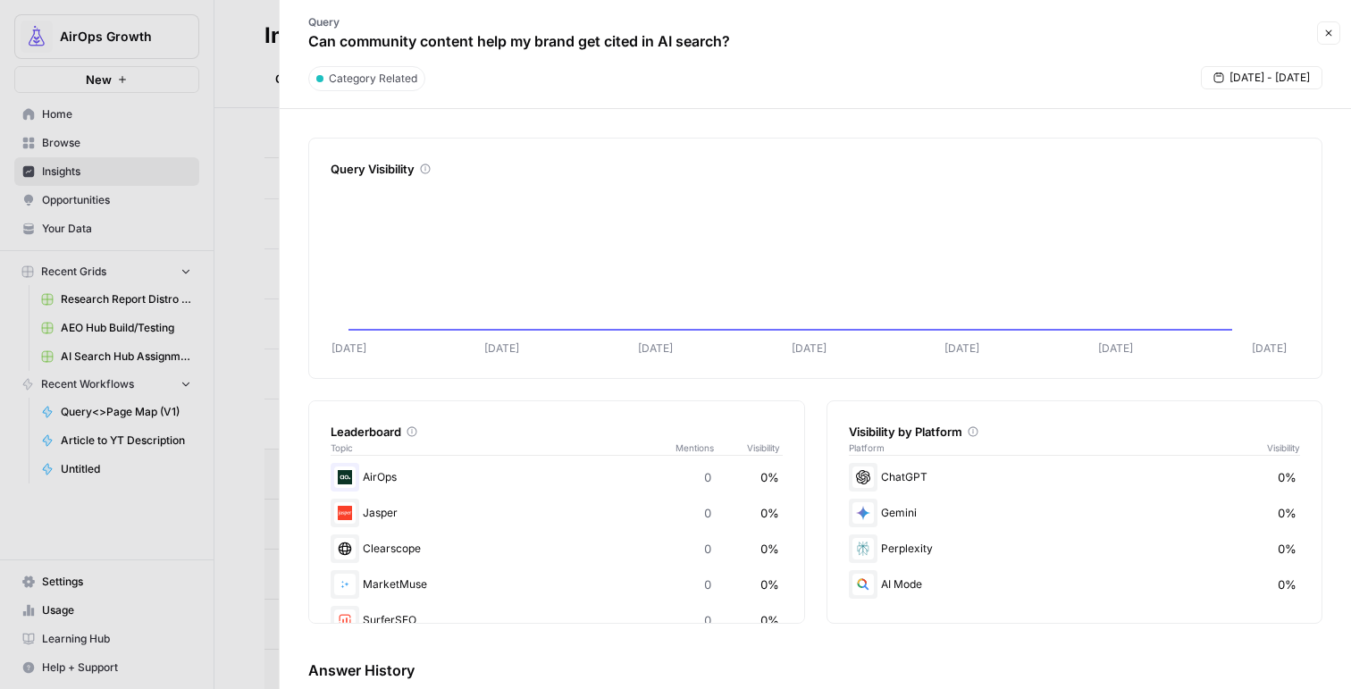
click at [451, 38] on p "Can community content help my brand get cited in AI search?" at bounding box center [519, 40] width 422 height 21
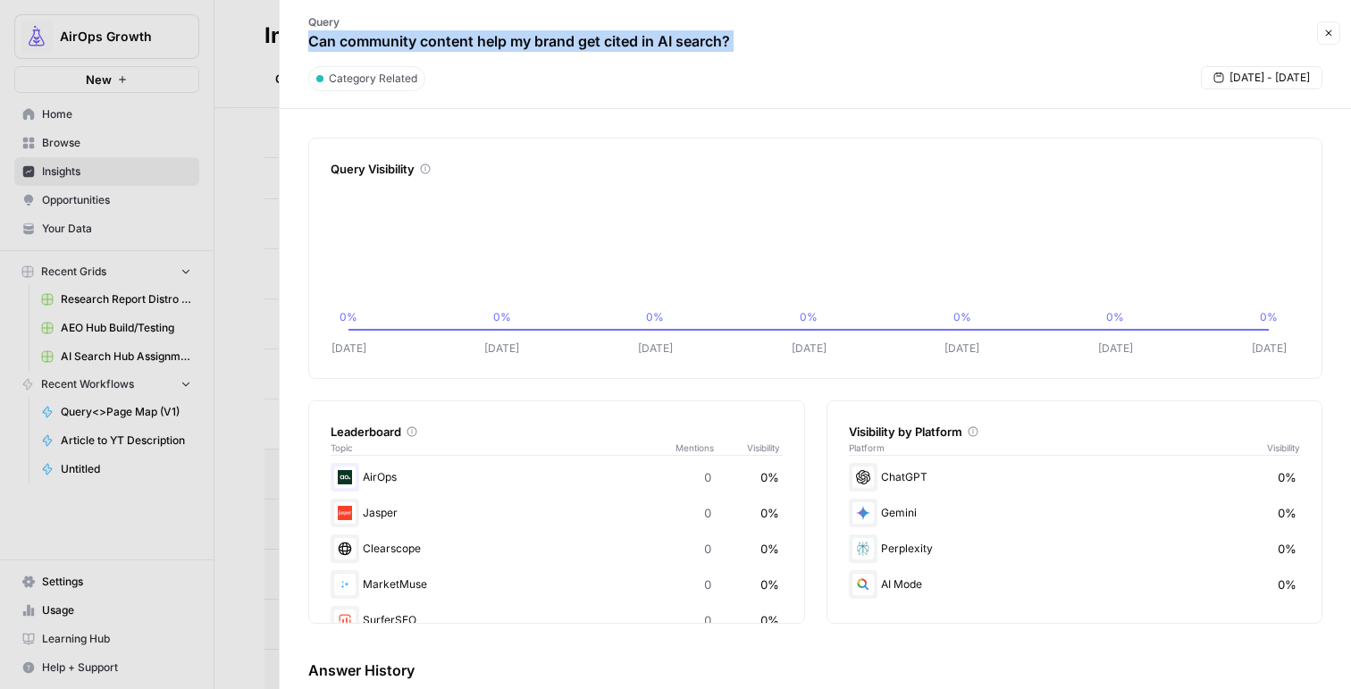
copy div "Can community content help my brand get cited in AI search? Close"
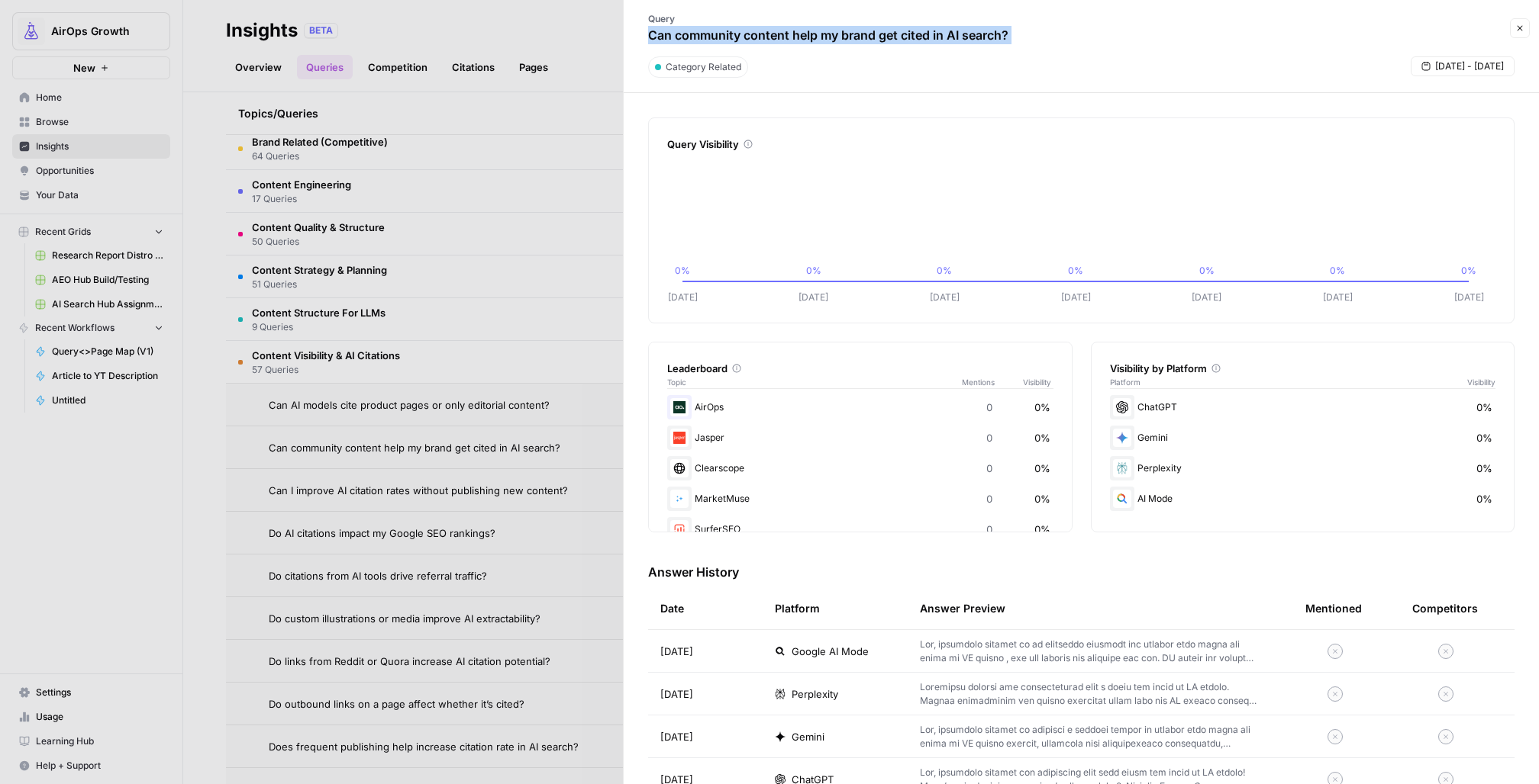
scroll to position [705, 0]
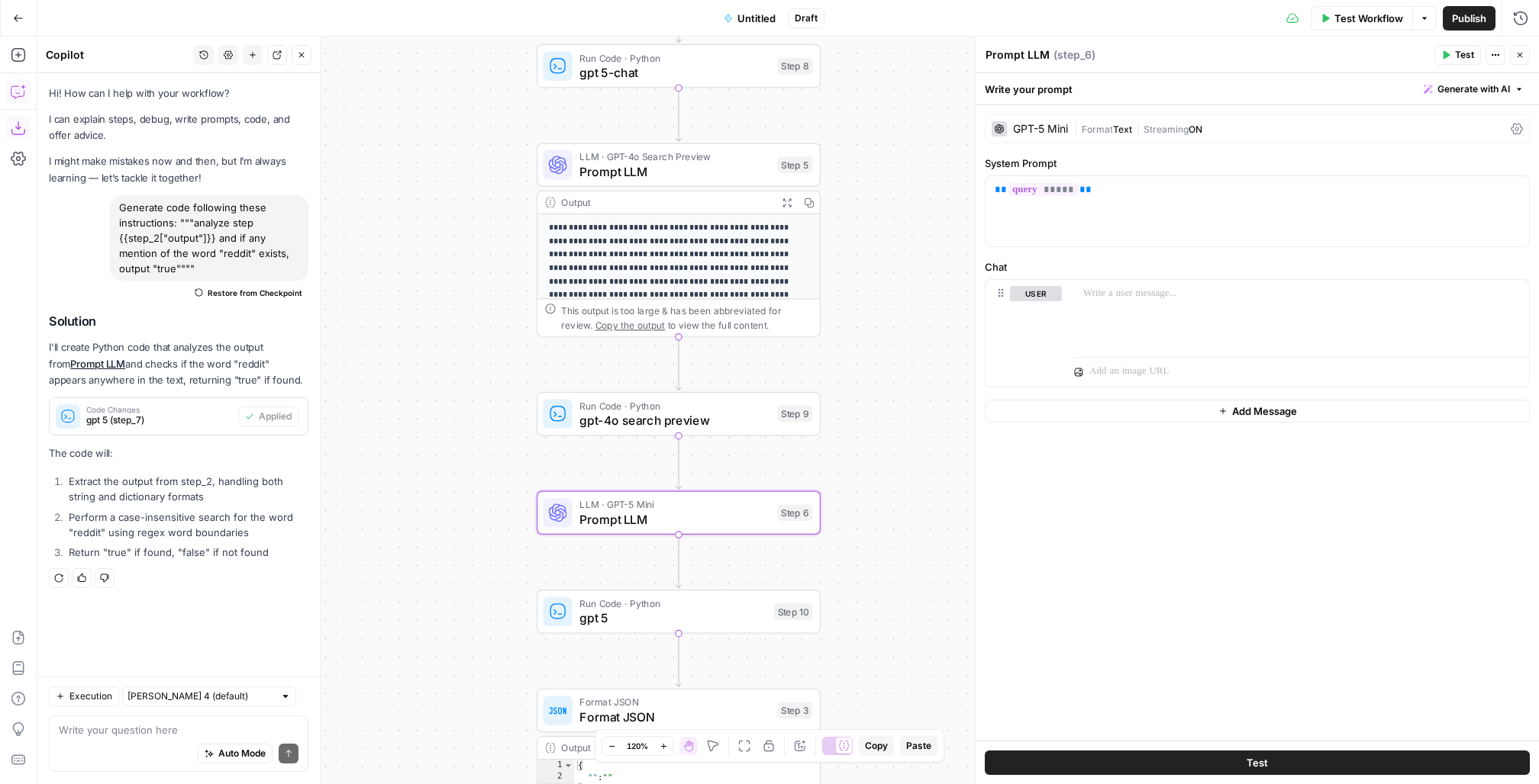
click at [1023, 56] on textarea "Prompt LLM" at bounding box center [1017, 55] width 64 height 15
type textarea "gpt 5 mini"
click at [614, 620] on span "gpt 5" at bounding box center [673, 617] width 187 height 18
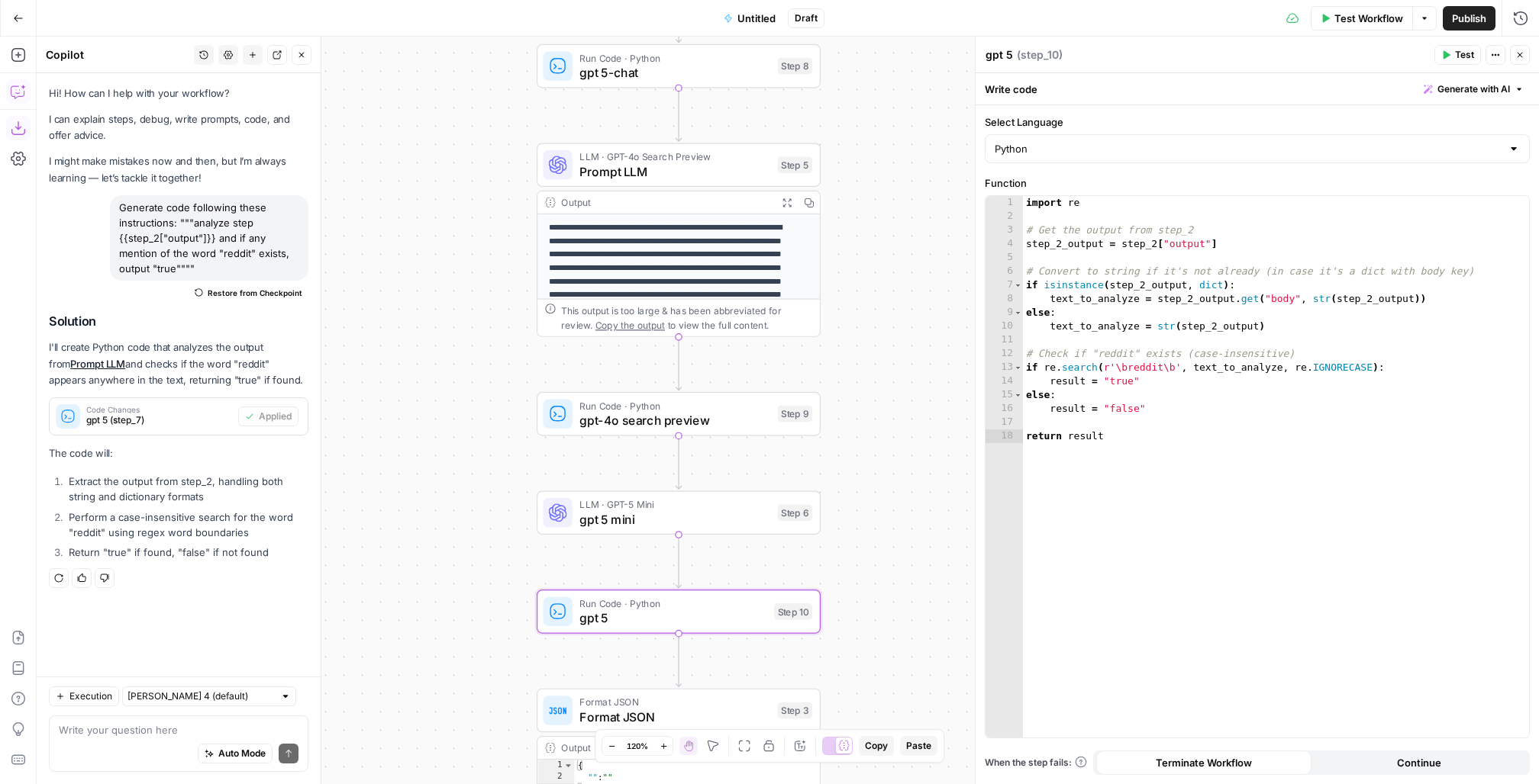
click at [1009, 56] on textarea "gpt 5" at bounding box center [999, 55] width 27 height 15
type textarea "gpt 5-mini"
click at [1056, 245] on div "import re # Get the output from step_2 step_2_output = step_2 [ "output" ] # Co…" at bounding box center [1276, 481] width 507 height 570
click at [1154, 241] on div "import re # Get the output from step_2 step_6_output = step_2 [ "output" ] # Co…" at bounding box center [1276, 481] width 507 height 570
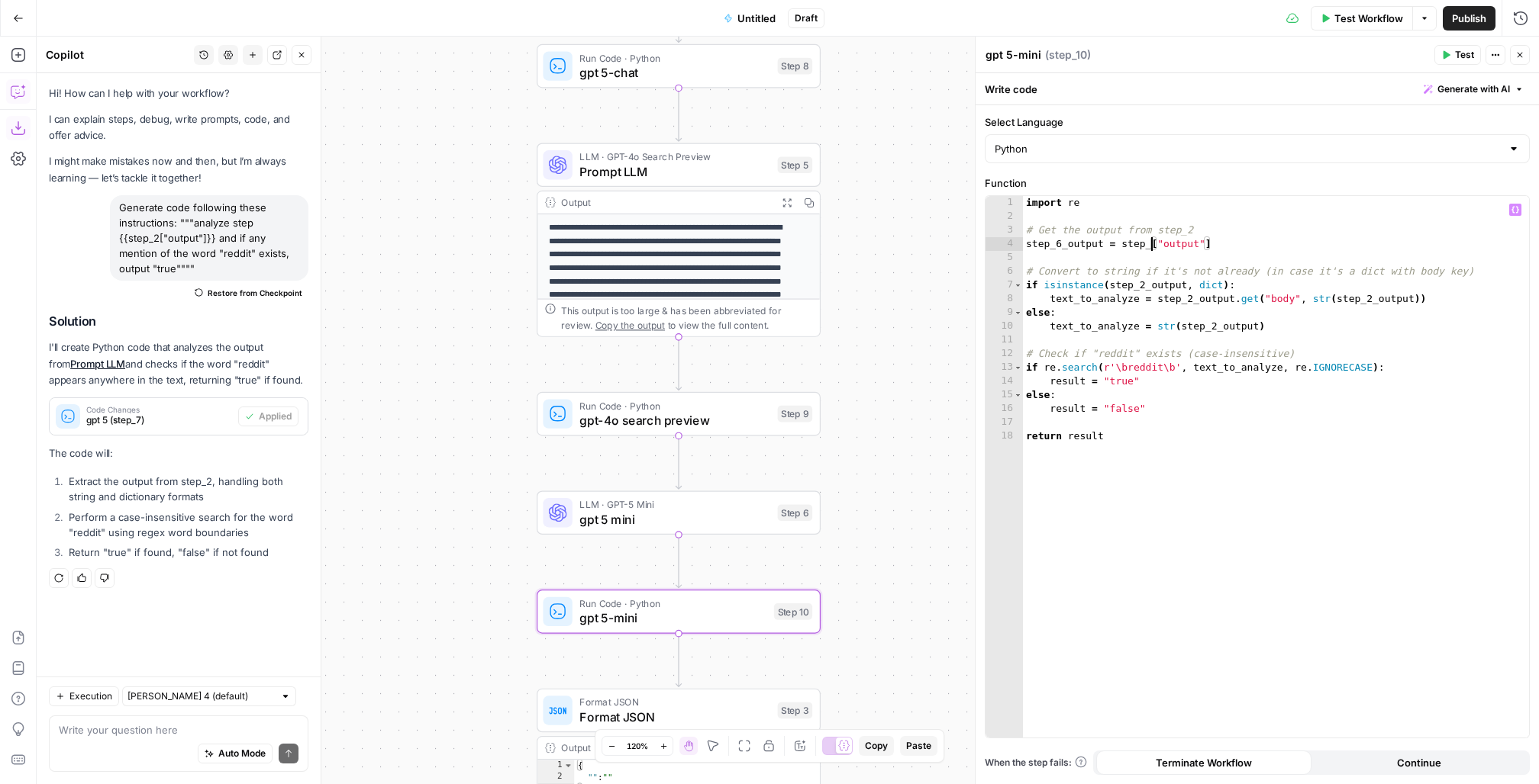
scroll to position [0, 101]
click at [1071, 280] on div "import re # Get the output from step_2 step_6_output = step_6 [ "output" ] # Co…" at bounding box center [1276, 481] width 507 height 570
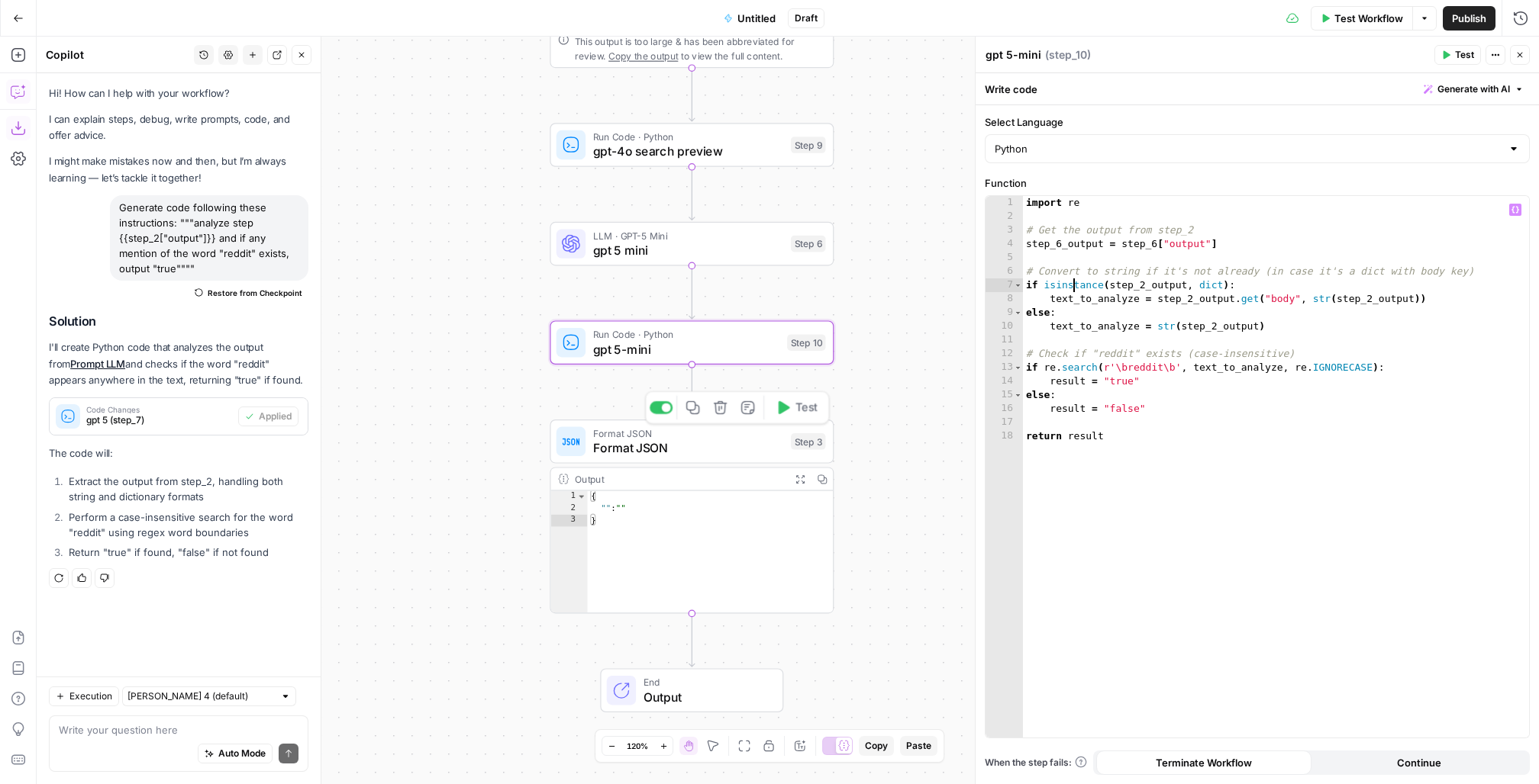
type textarea "**********"
click at [626, 446] on span "Format JSON" at bounding box center [688, 448] width 191 height 18
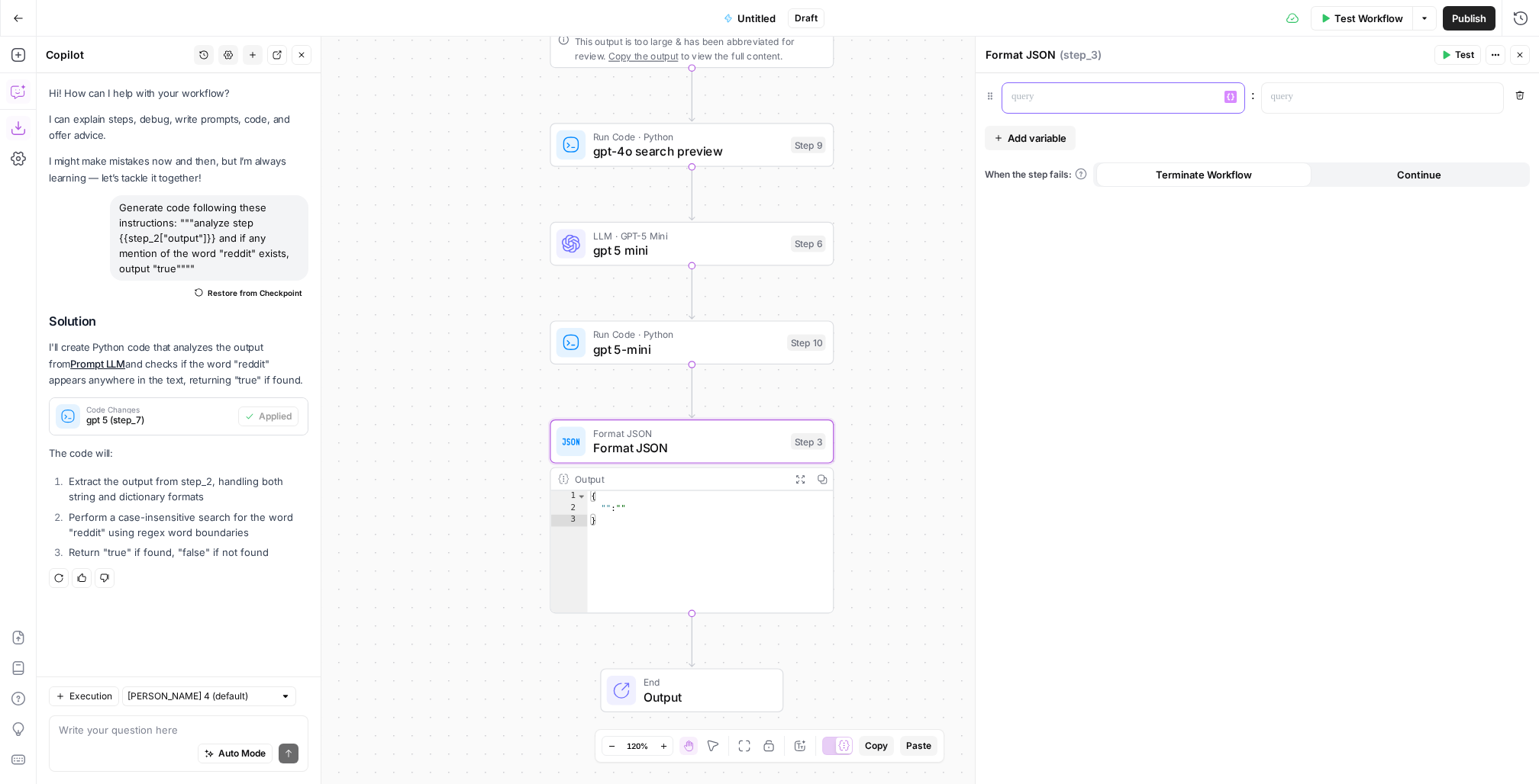
click at [1063, 102] on p at bounding box center [1111, 97] width 199 height 15
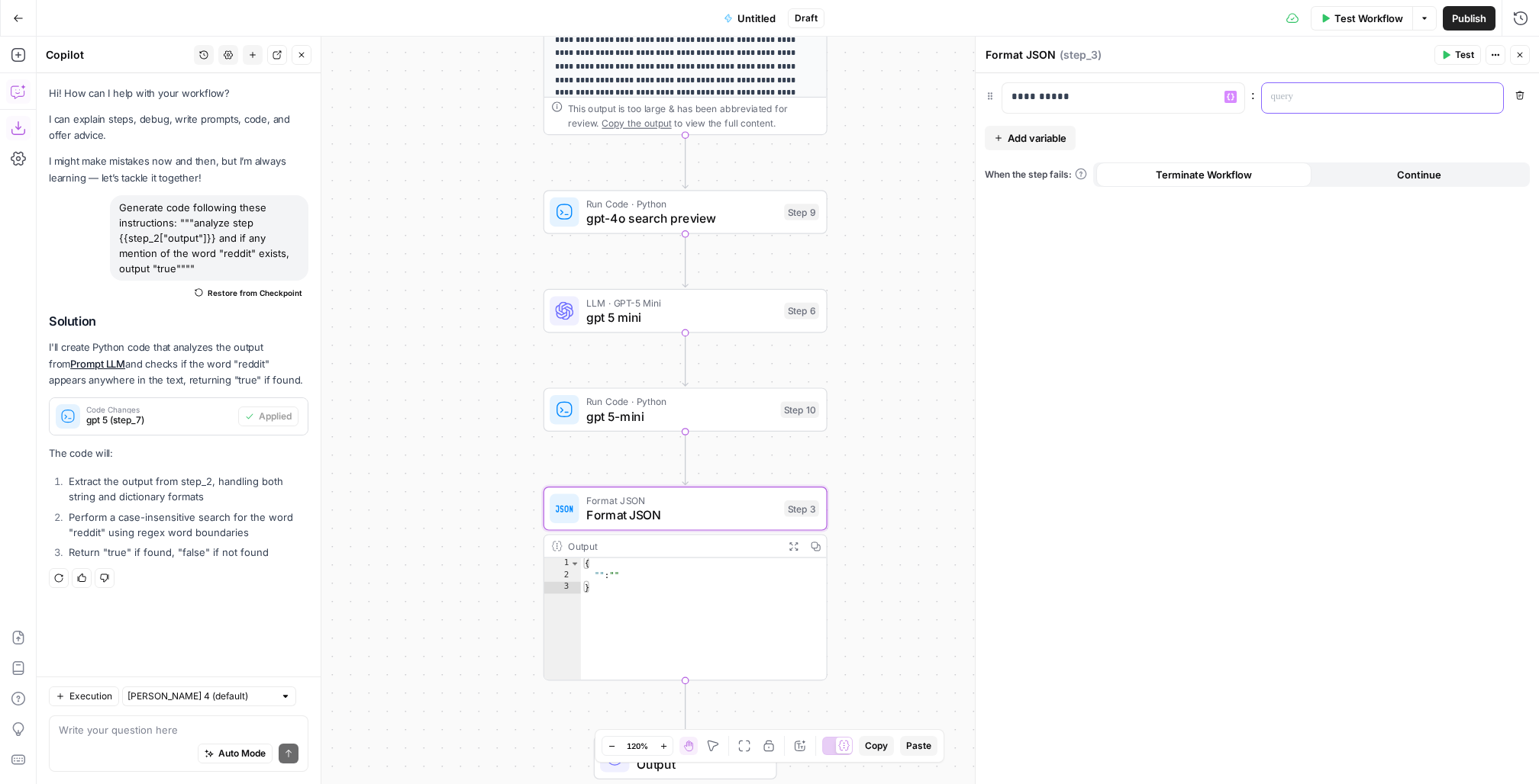
click at [1285, 95] on p at bounding box center [1371, 97] width 199 height 15
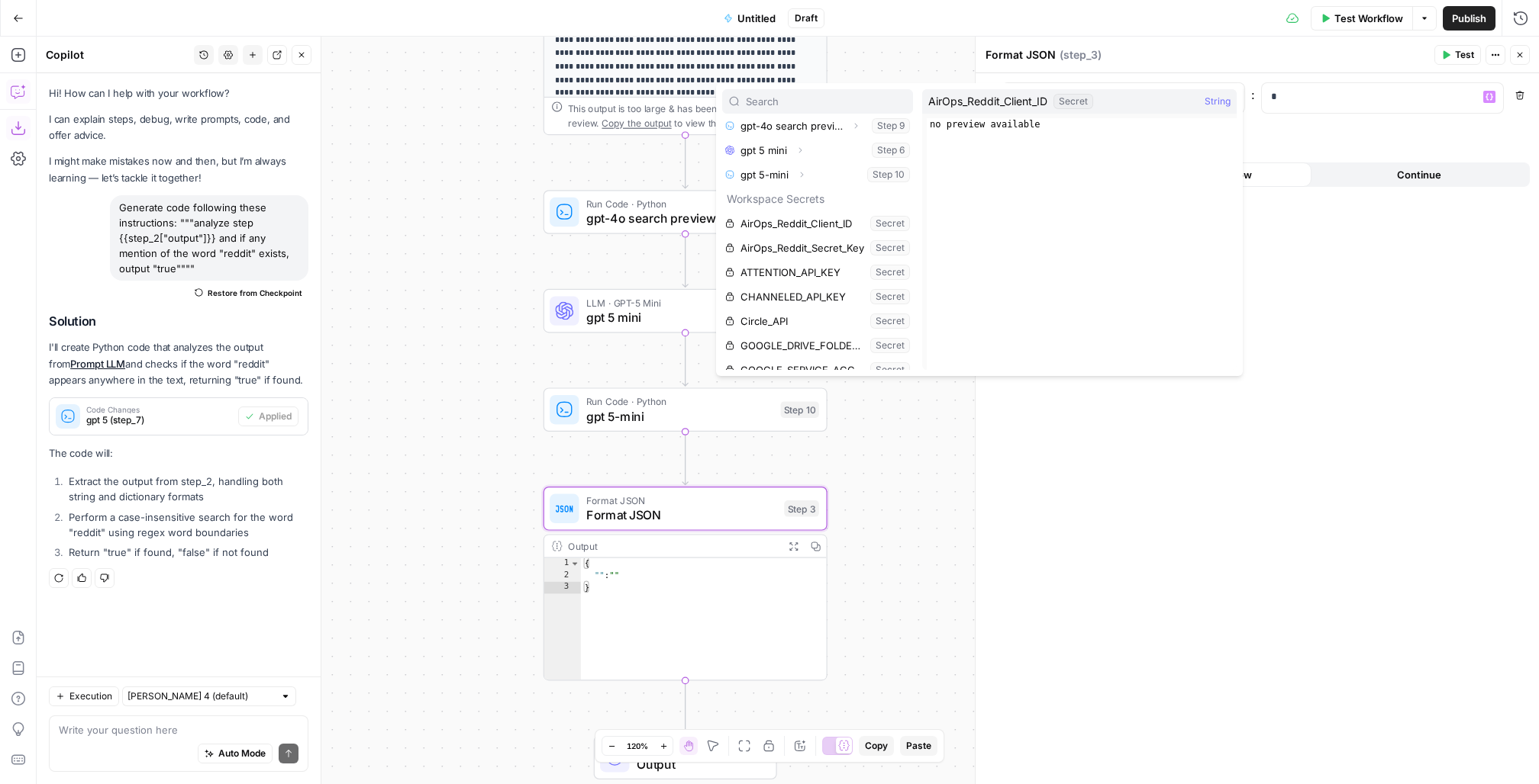
scroll to position [182, 0]
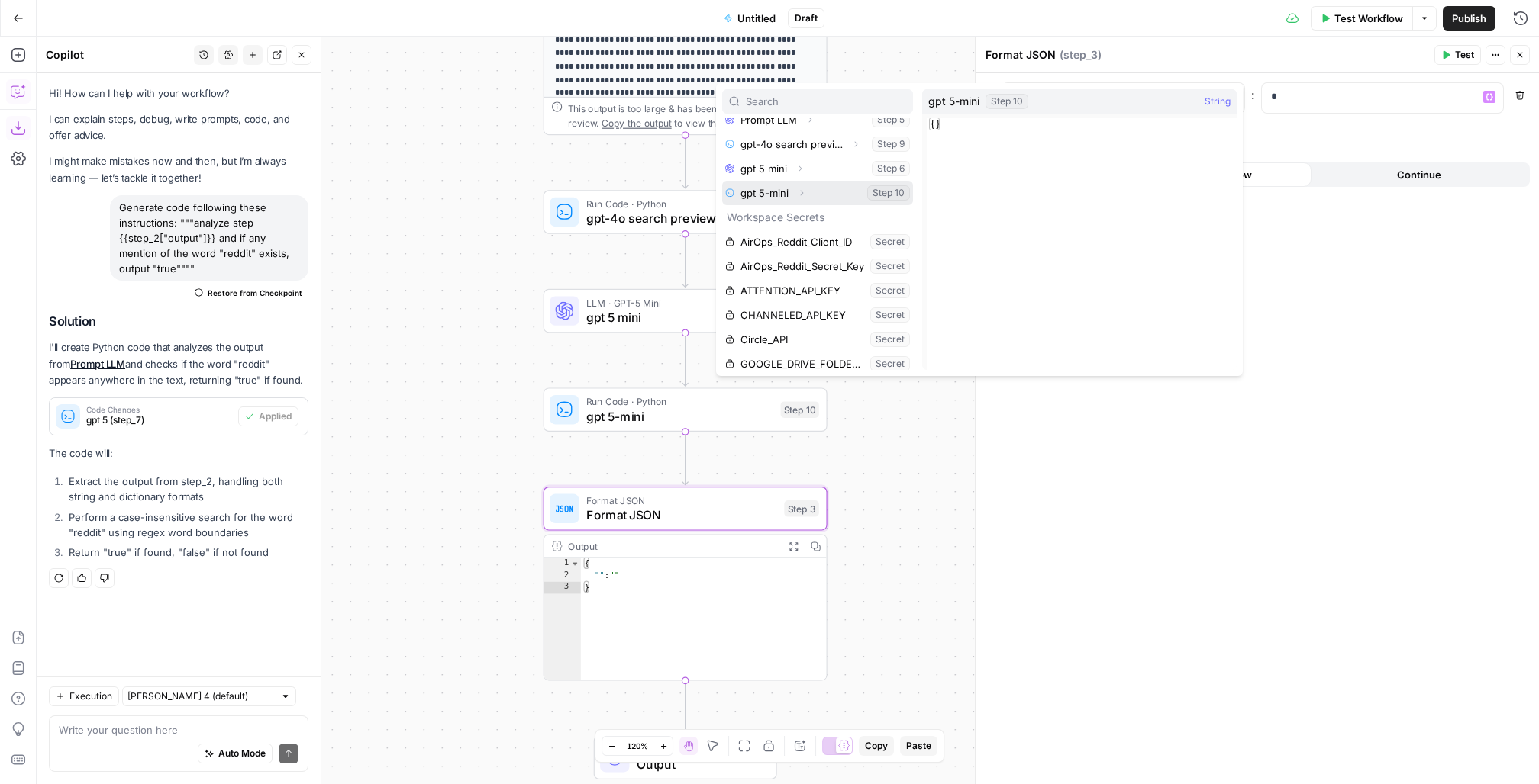
click at [804, 190] on icon "button" at bounding box center [802, 193] width 9 height 9
click at [766, 213] on button "Select variable Output" at bounding box center [825, 217] width 175 height 25
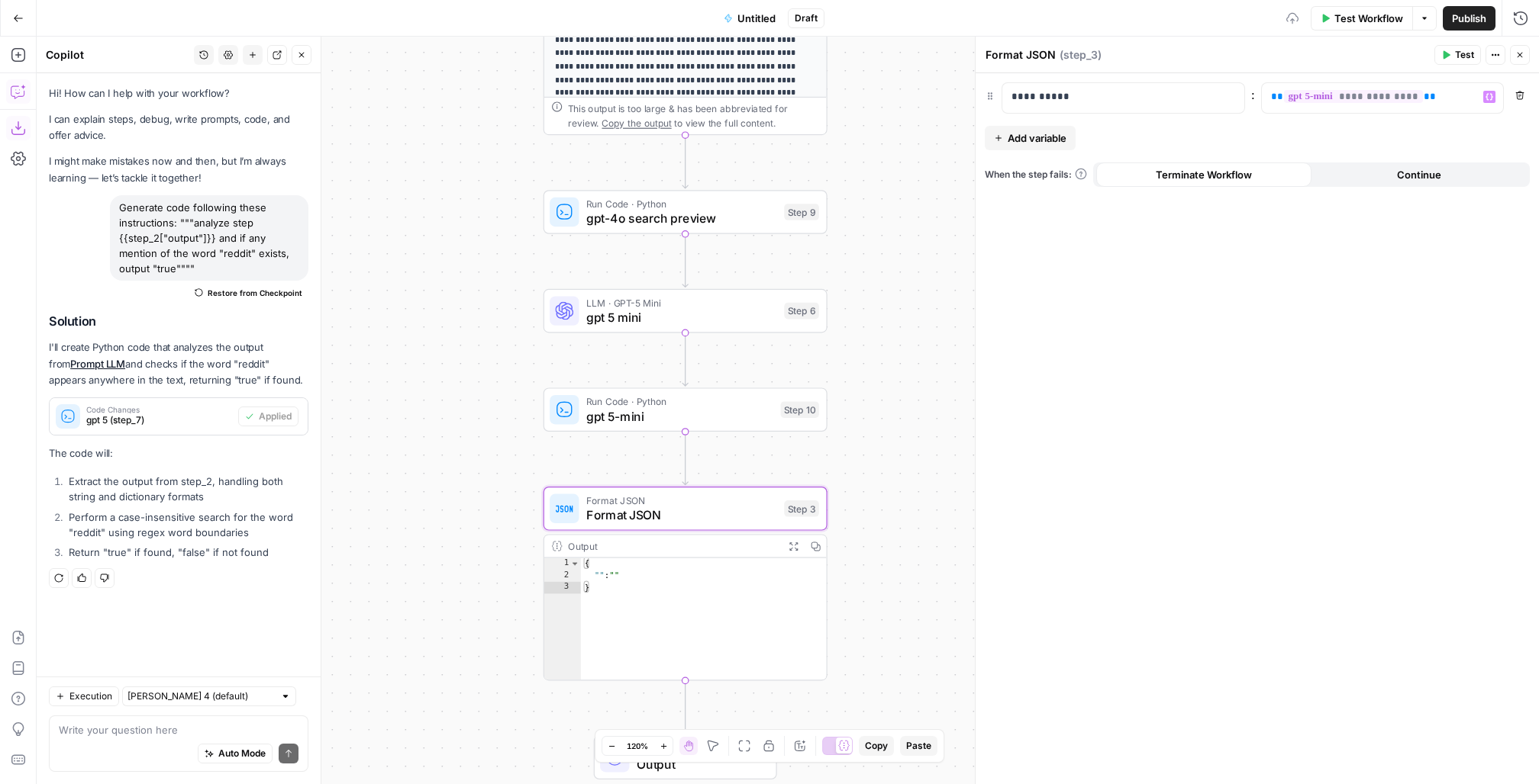
click at [1036, 138] on span "Add variable" at bounding box center [1037, 138] width 59 height 15
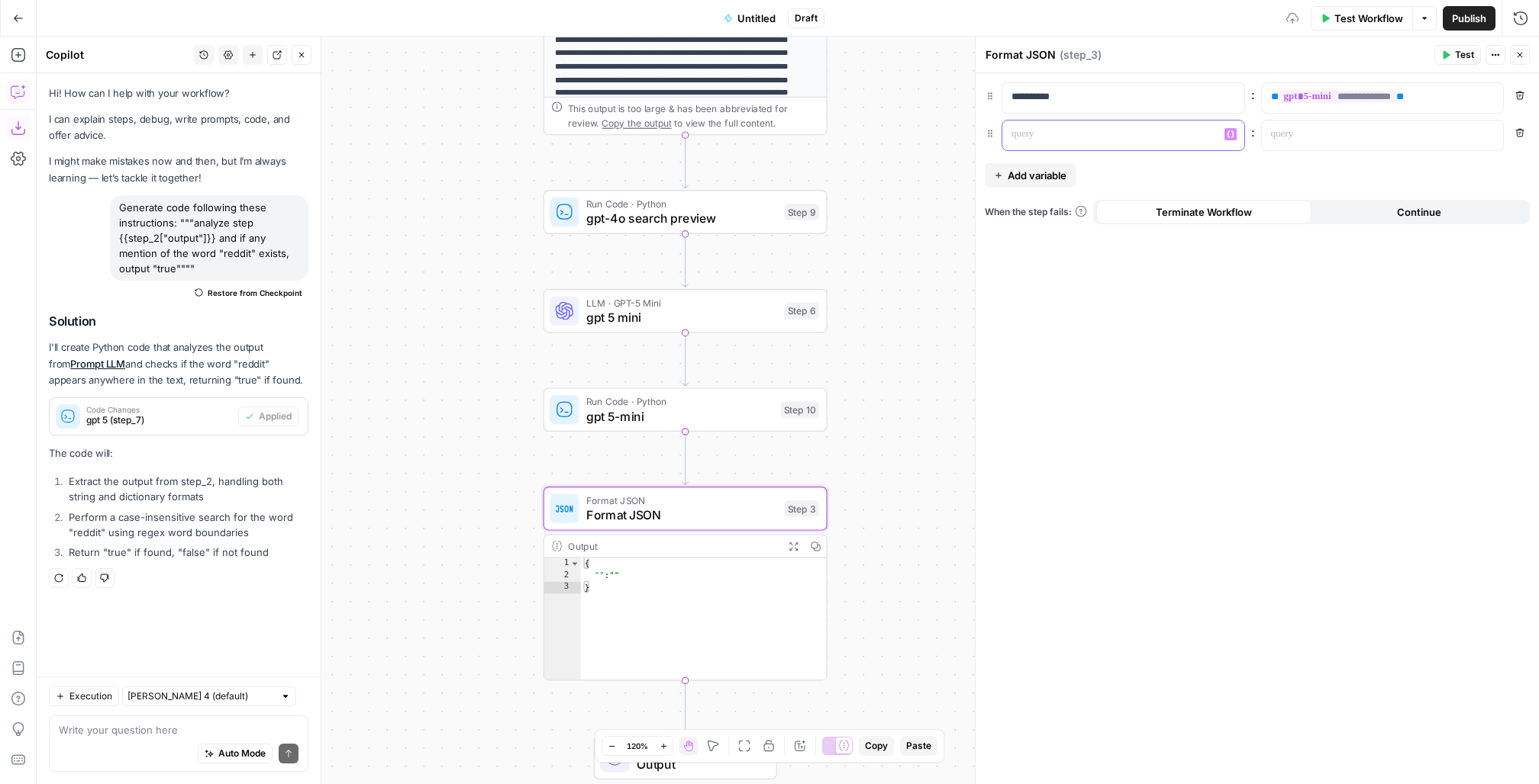
click at [1051, 139] on p at bounding box center [1111, 134] width 199 height 15
click at [1283, 127] on p at bounding box center [1371, 134] width 199 height 15
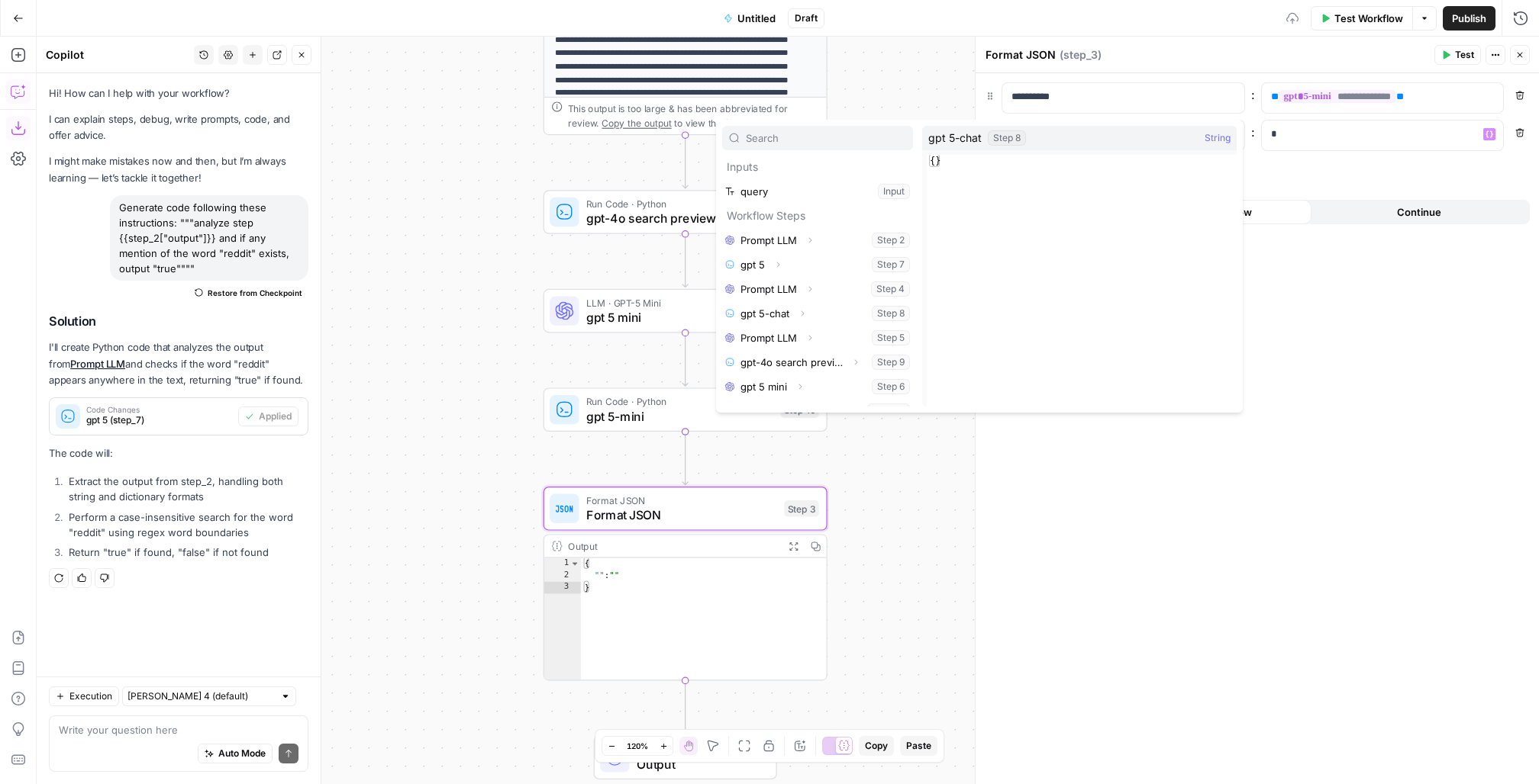
scroll to position [79, 0]
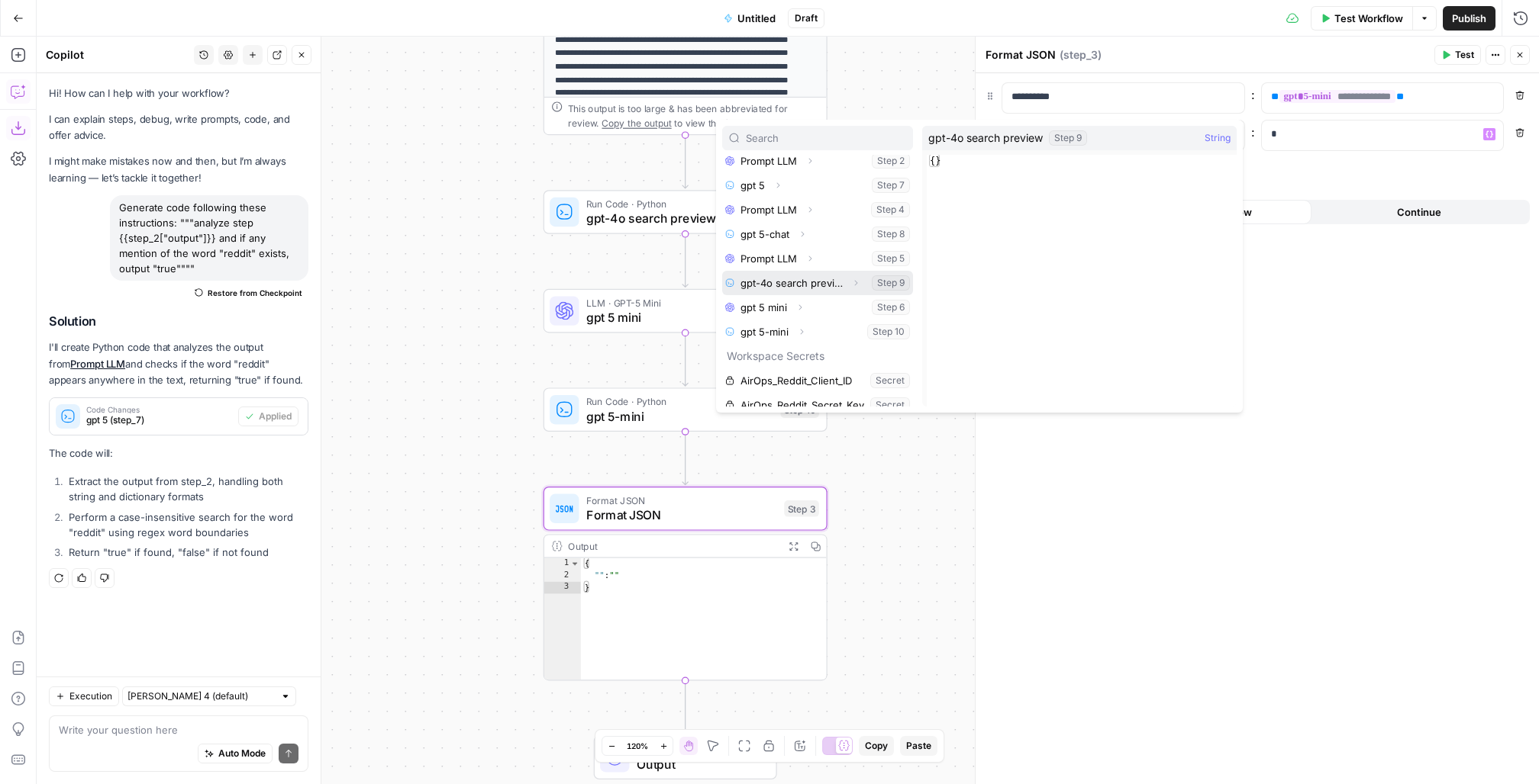
click at [851, 278] on icon "button" at bounding box center [855, 283] width 9 height 9
click at [767, 302] on button "Select variable Output" at bounding box center [825, 307] width 175 height 25
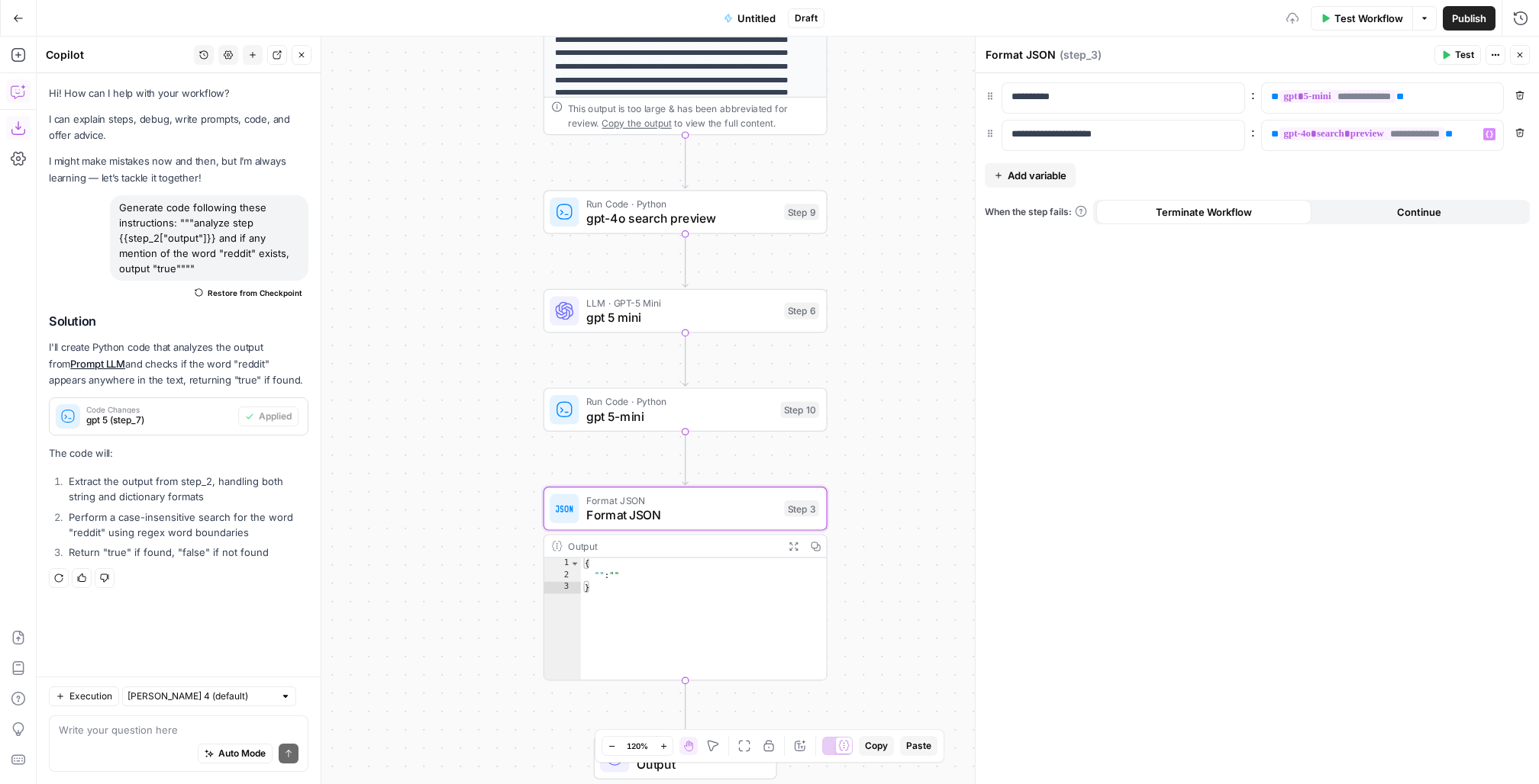
click at [1033, 170] on span "Add variable" at bounding box center [1037, 176] width 59 height 15
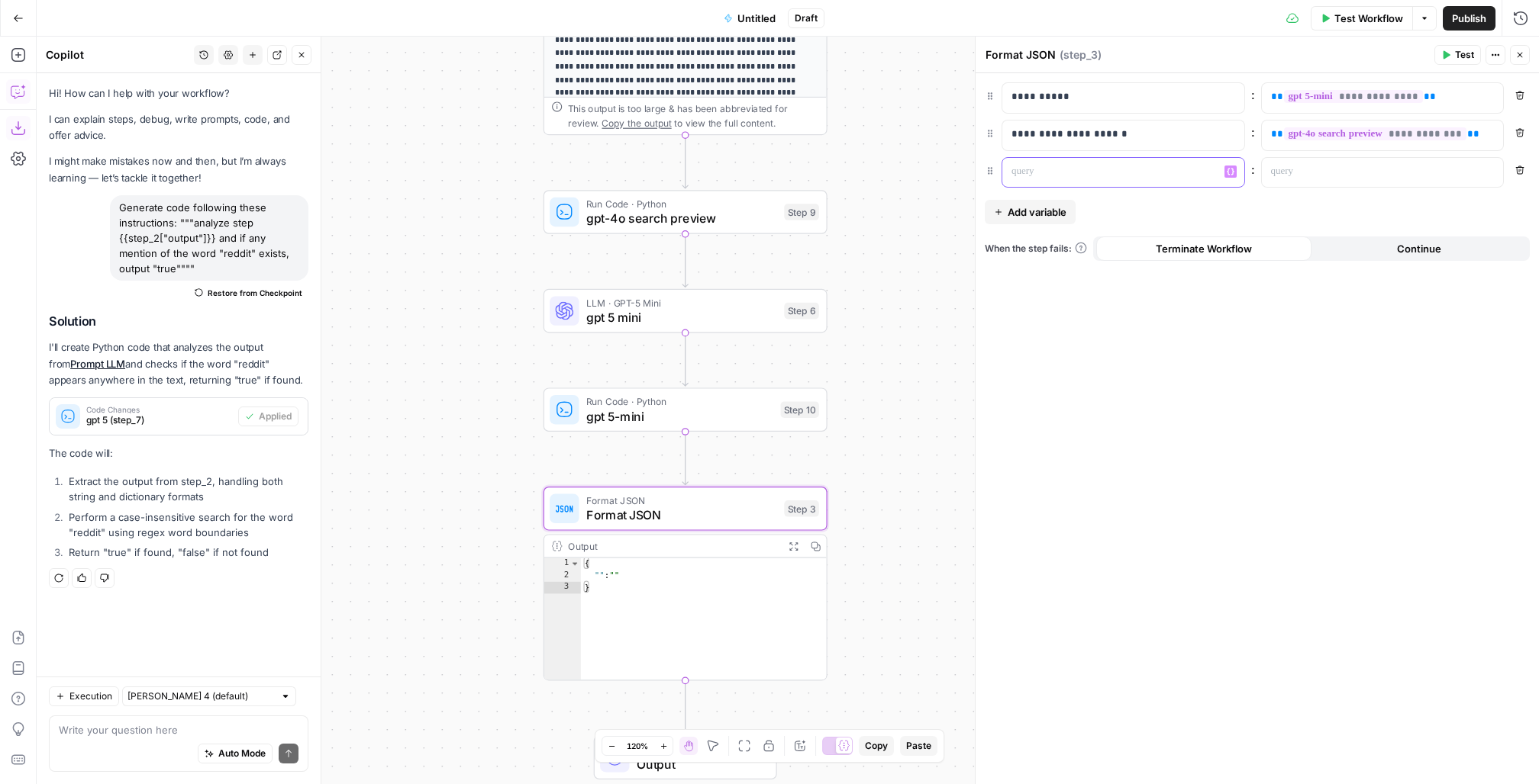
click at [1033, 170] on p at bounding box center [1111, 172] width 199 height 15
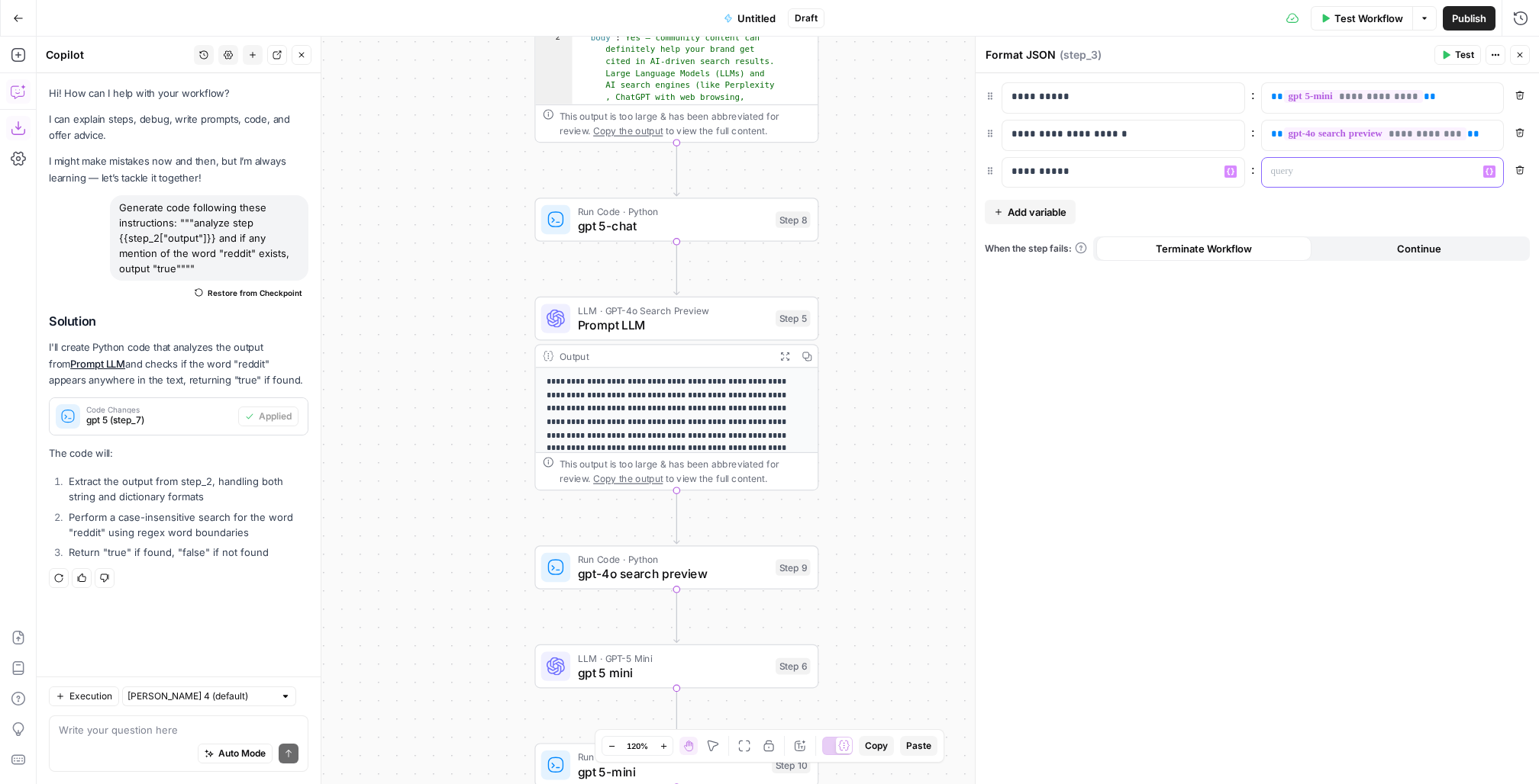
click at [1300, 171] on p at bounding box center [1371, 172] width 199 height 15
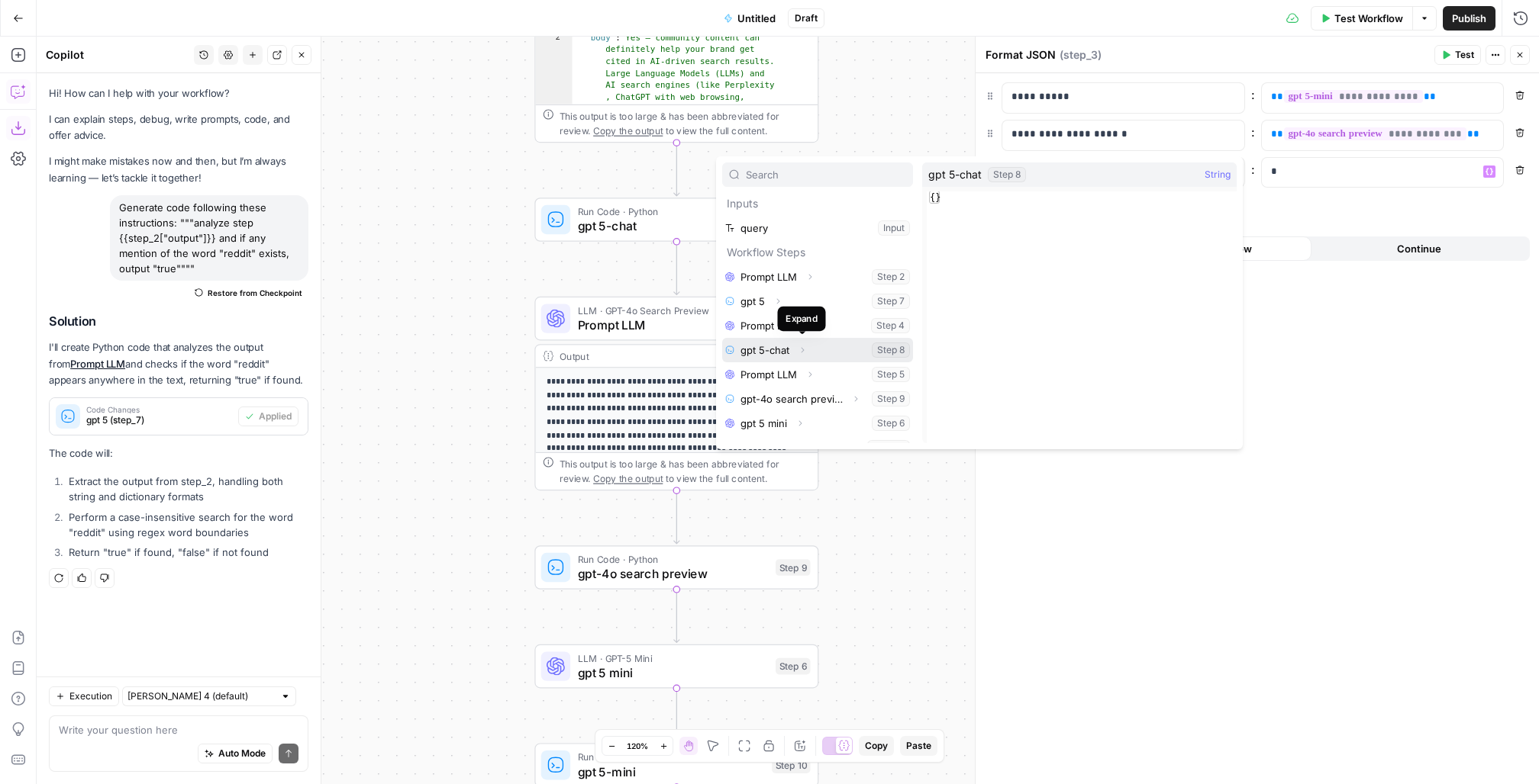
click at [807, 349] on button "Expand" at bounding box center [802, 349] width 20 height 20
click at [765, 369] on button "Select variable Output" at bounding box center [825, 374] width 175 height 25
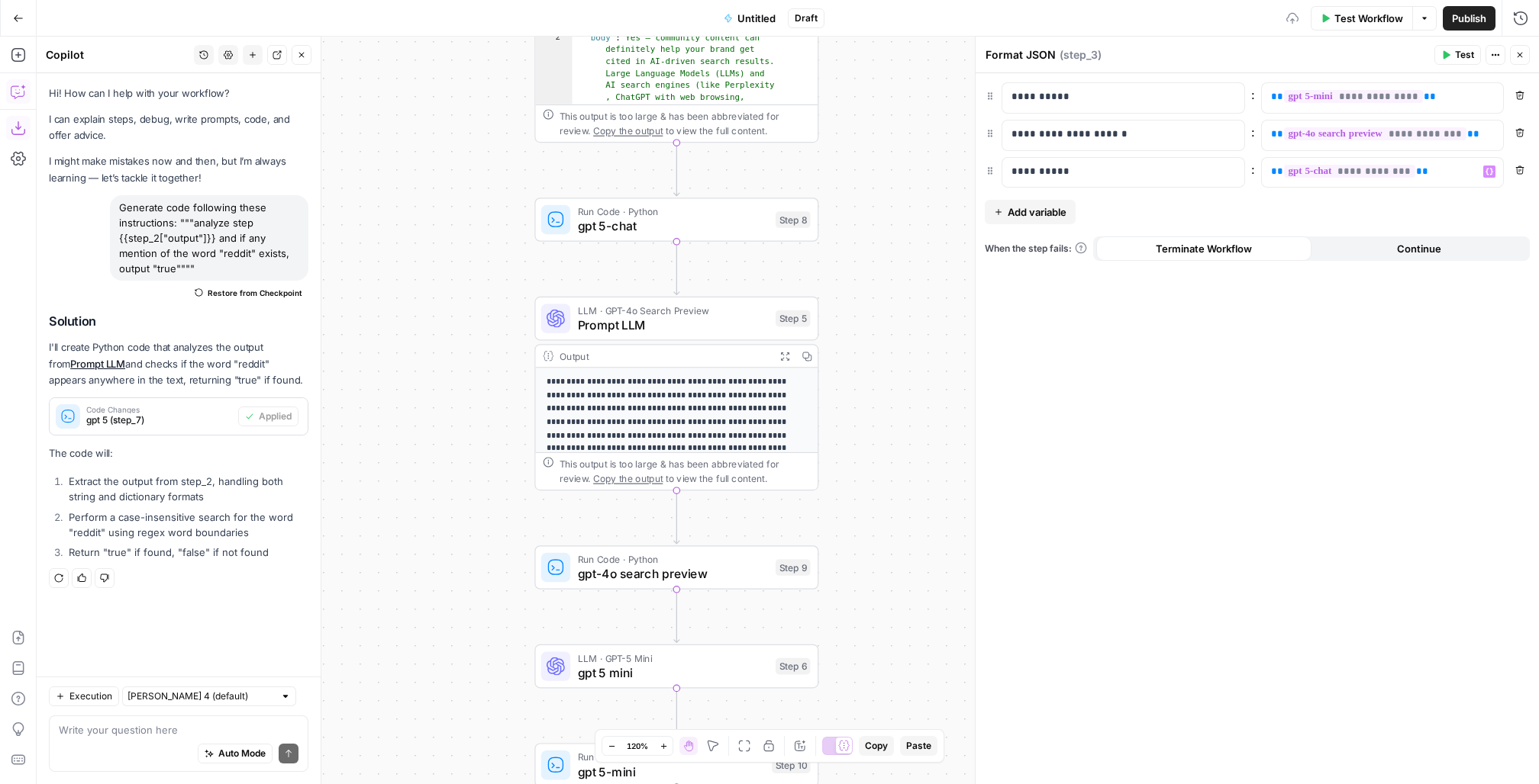
click at [1029, 211] on span "Add variable" at bounding box center [1037, 212] width 59 height 15
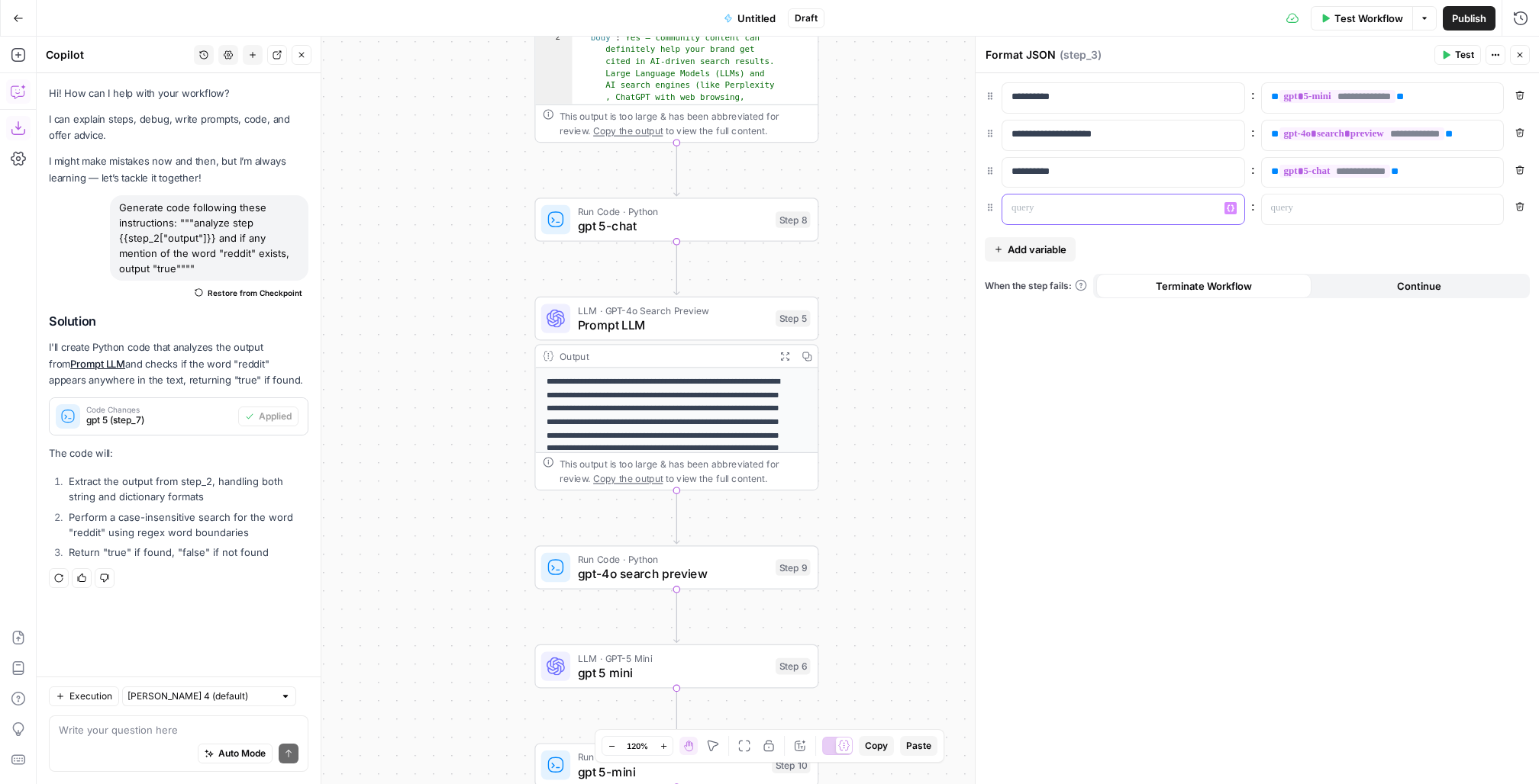
click at [1038, 214] on div at bounding box center [1111, 209] width 218 height 30
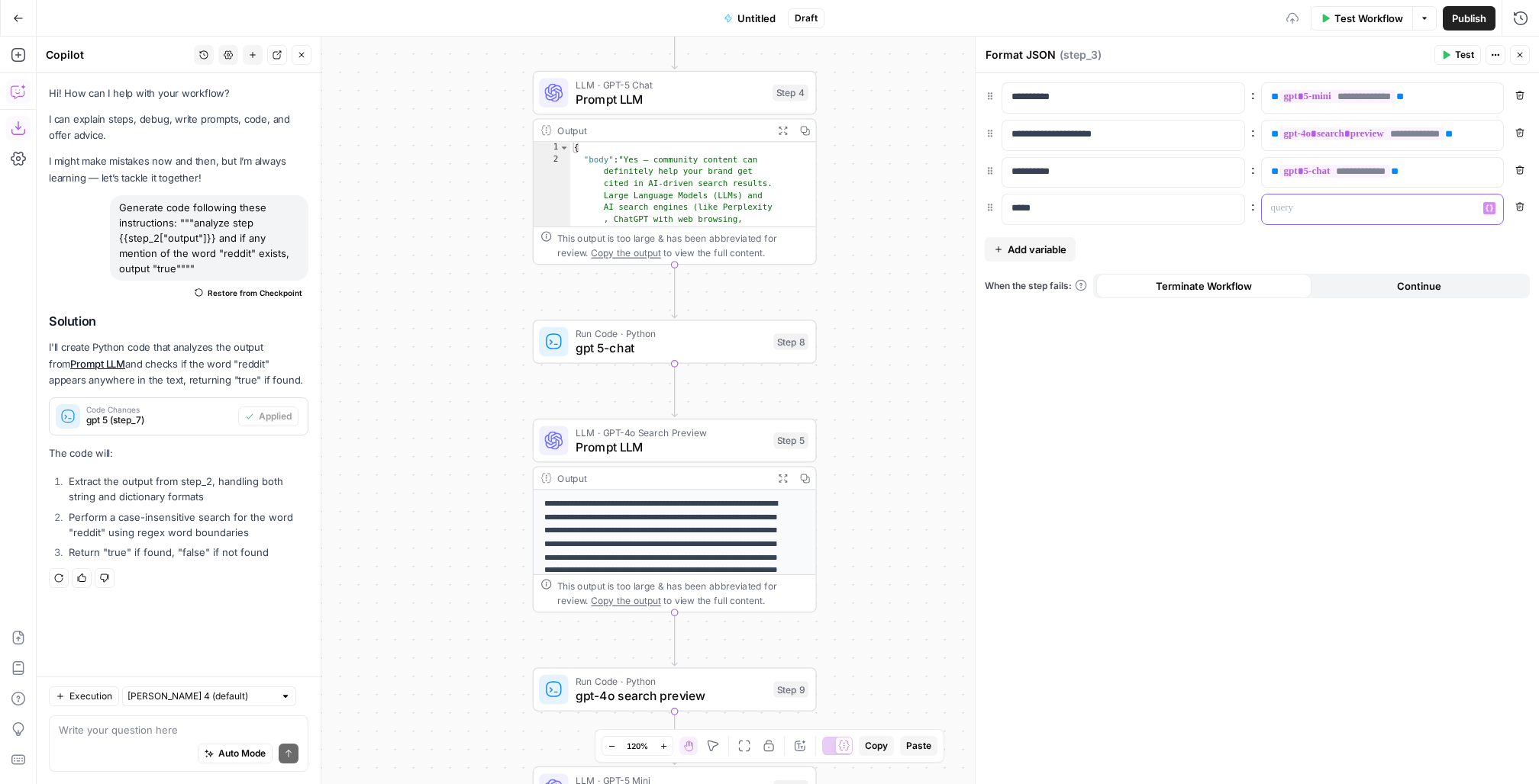
click at [1324, 207] on p at bounding box center [1371, 208] width 199 height 15
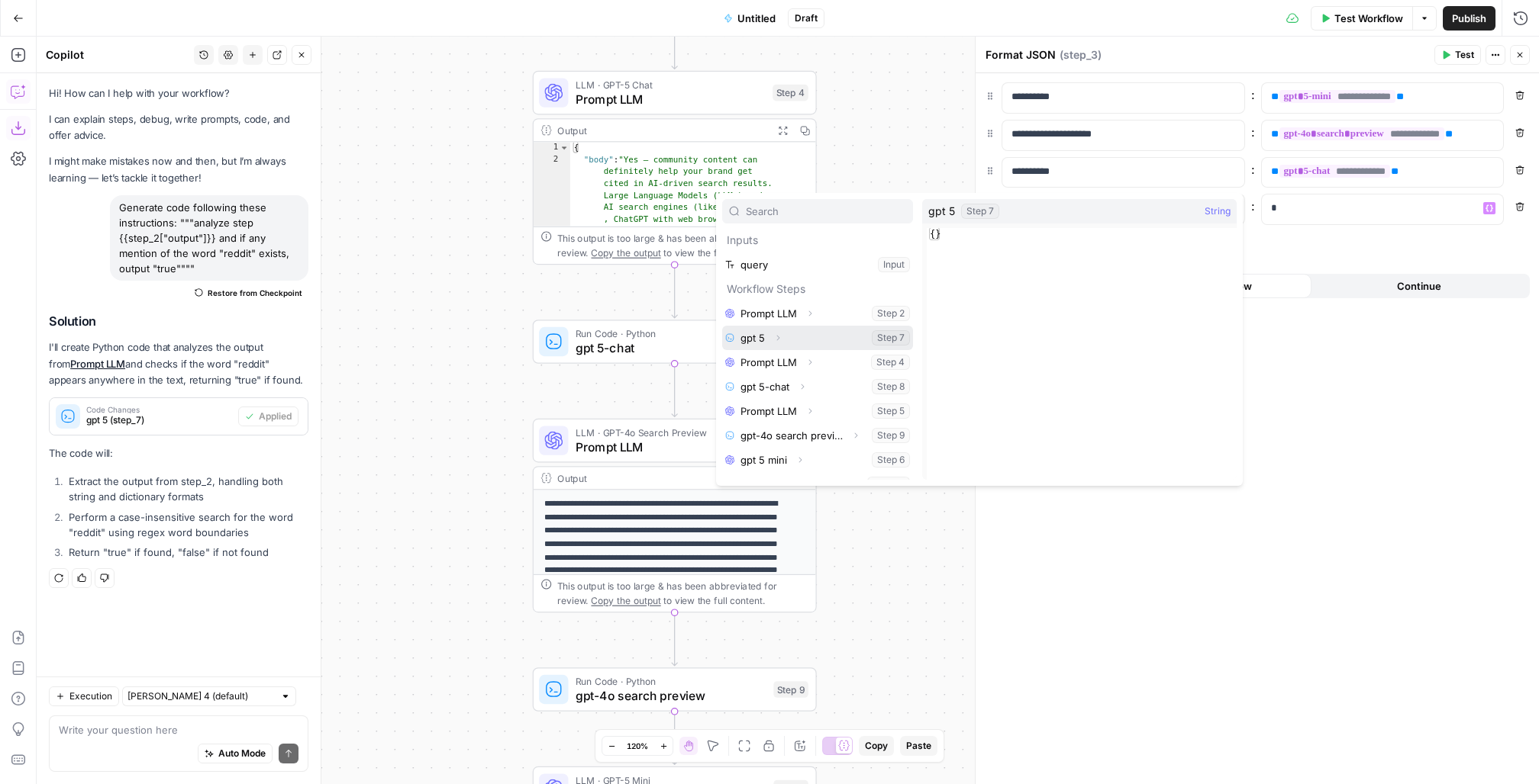
click at [784, 334] on button "Expand" at bounding box center [778, 337] width 20 height 20
click at [760, 357] on button "Select variable Output" at bounding box center [825, 362] width 175 height 25
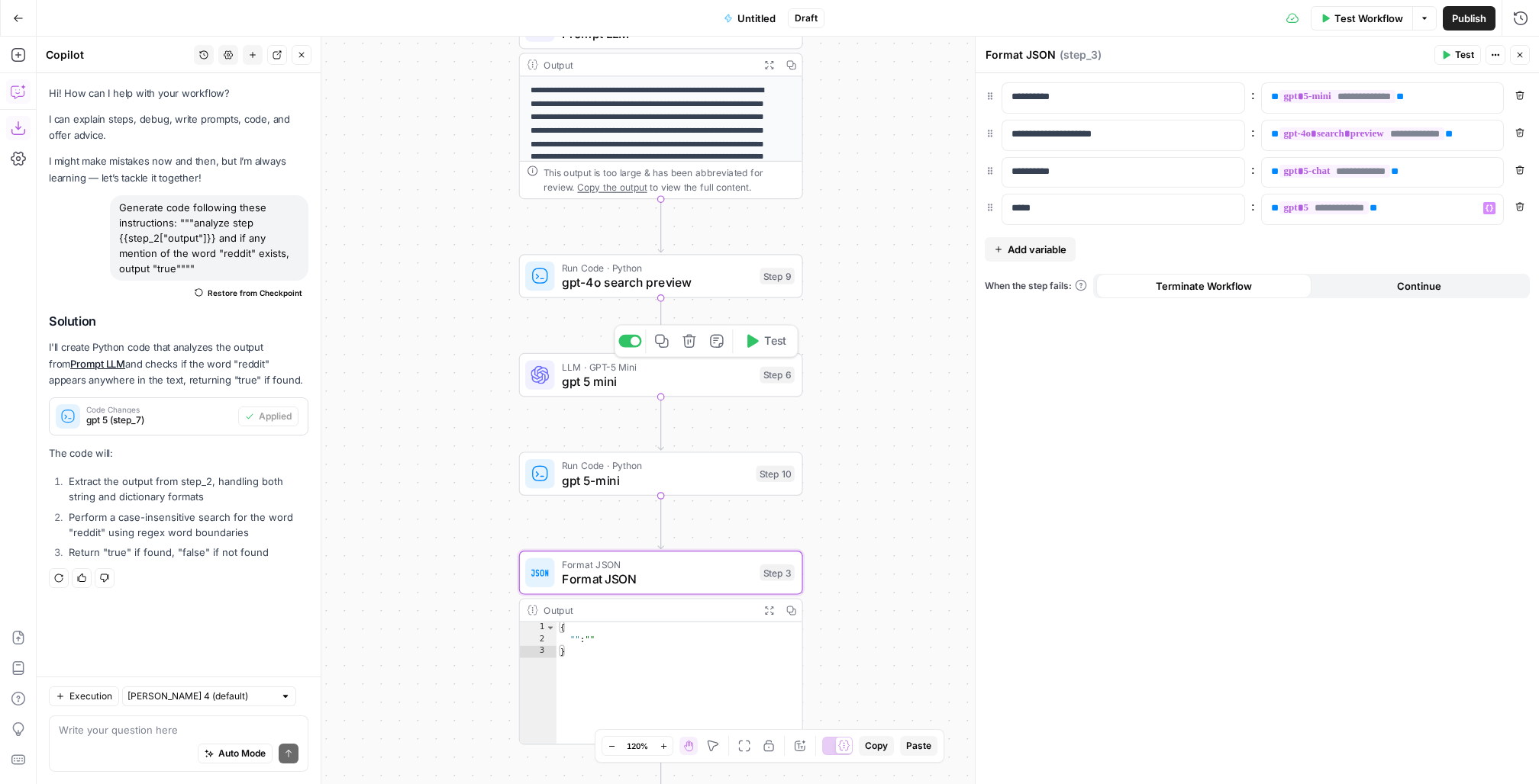
click at [666, 340] on icon "button" at bounding box center [661, 341] width 15 height 15
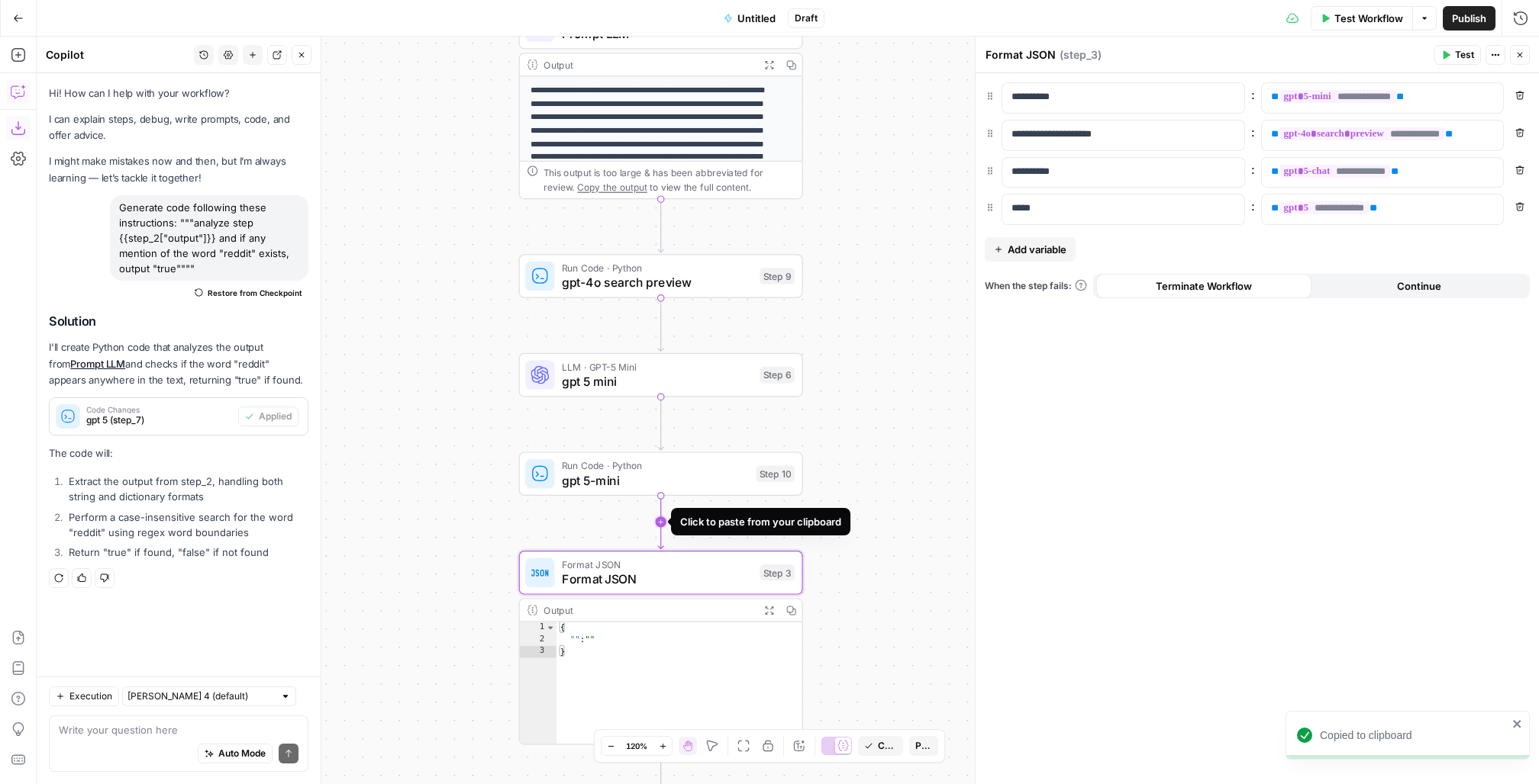
click at [663, 518] on icon "Edge from step_10 to step_3" at bounding box center [661, 522] width 5 height 54
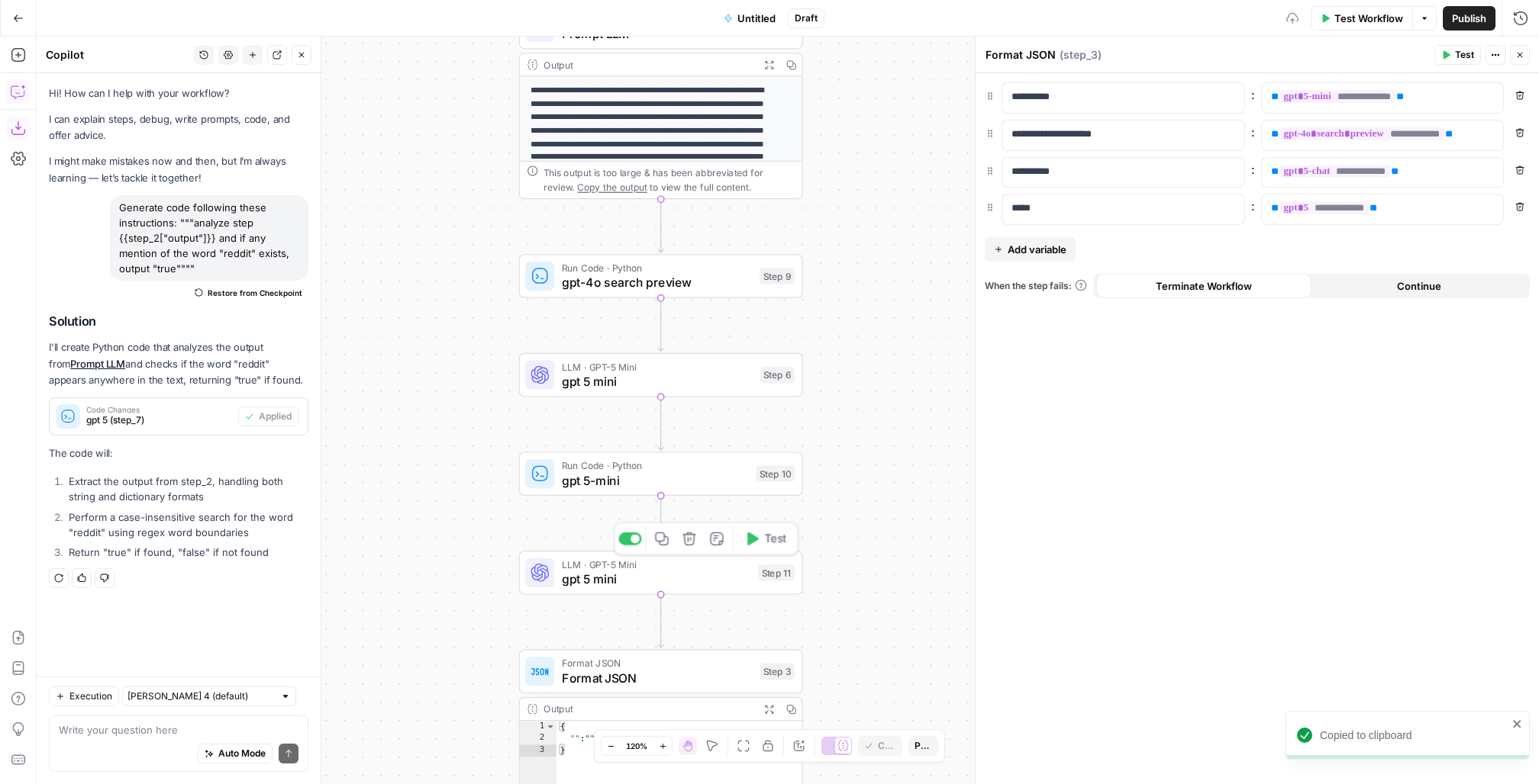
click at [628, 570] on div "LLM · GPT-5 Mini gpt 5 mini" at bounding box center [656, 572] width 189 height 32
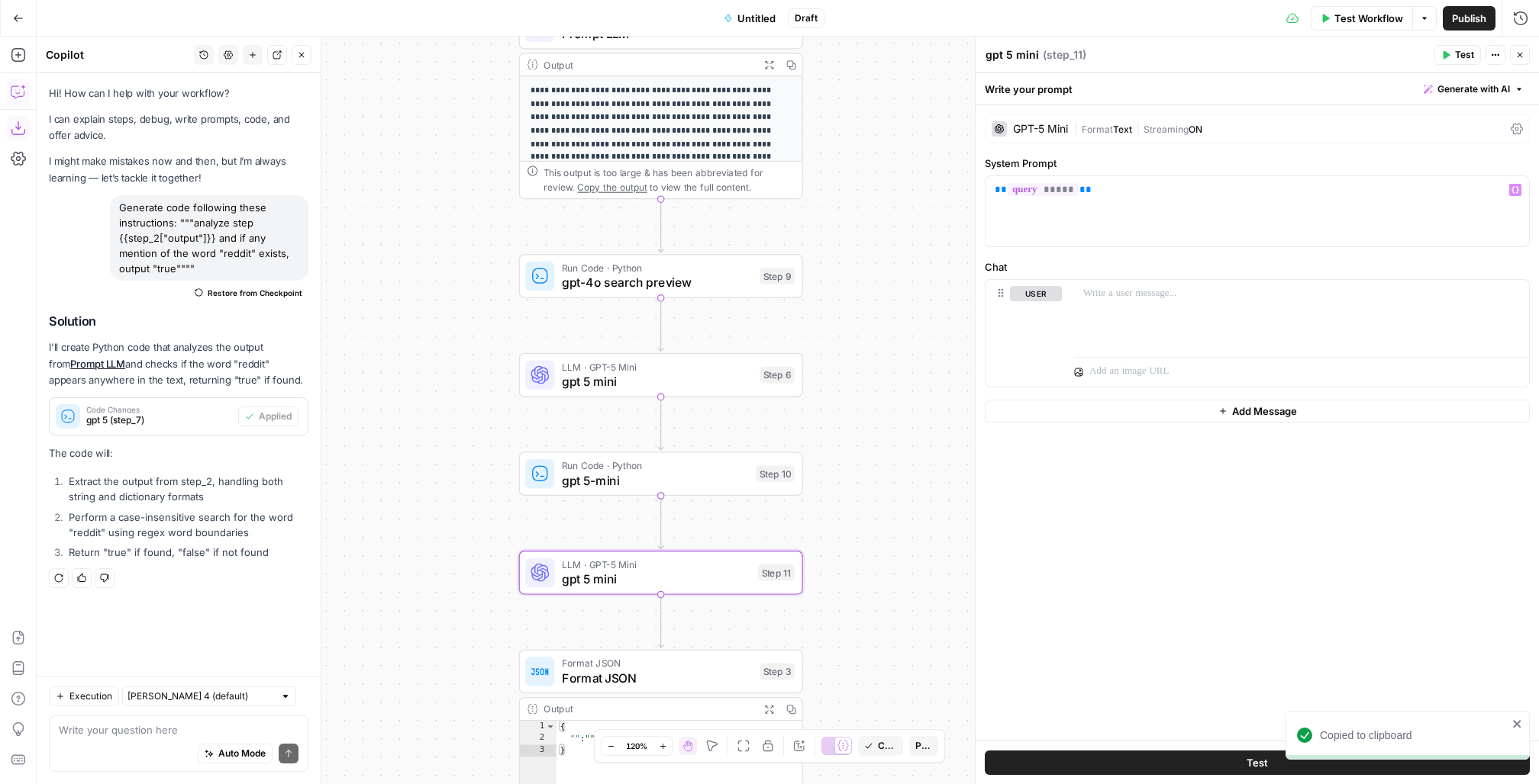
click at [1043, 132] on div "GPT-5 Mini" at bounding box center [1041, 129] width 55 height 11
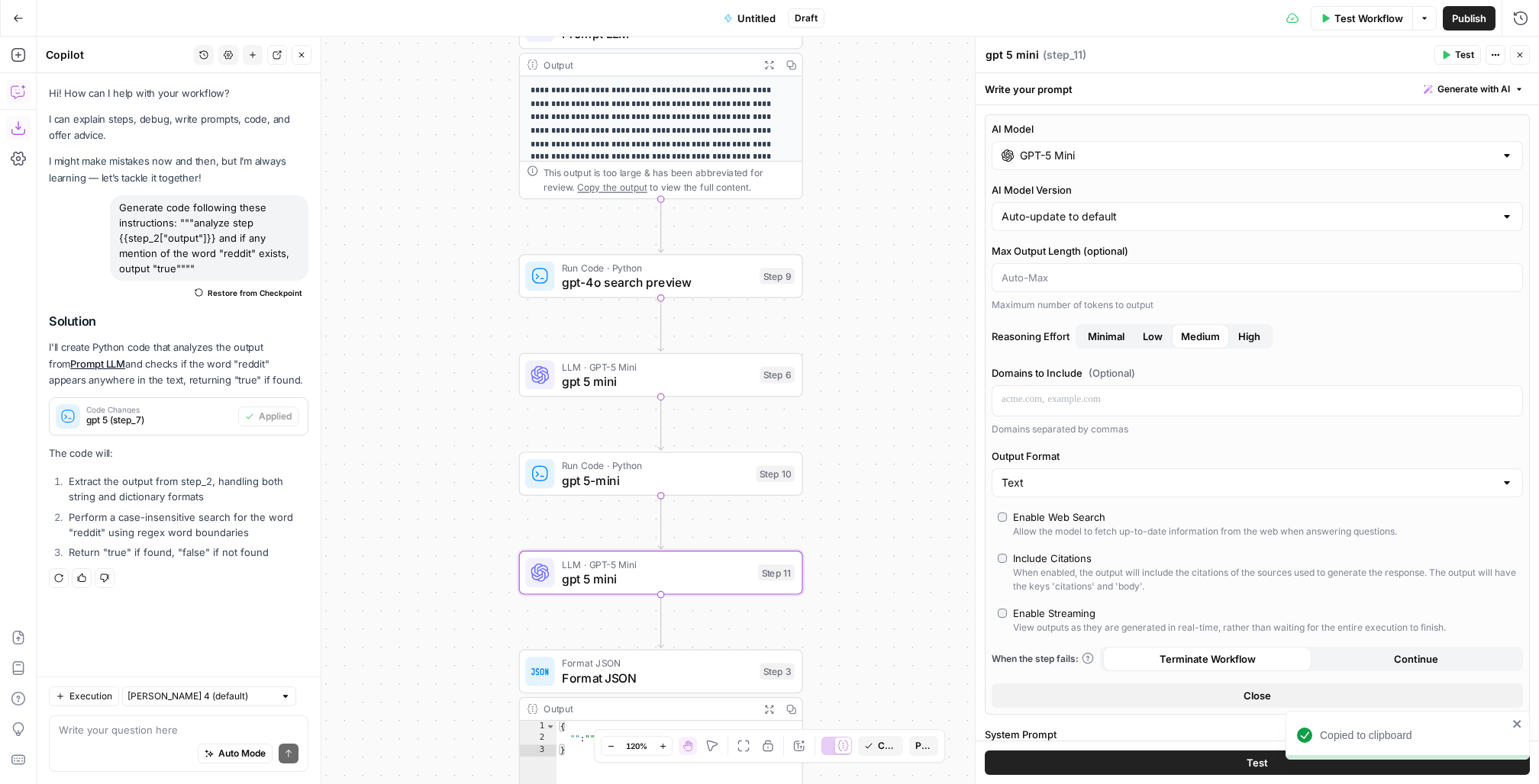
click at [1064, 144] on div "GPT-5 Mini" at bounding box center [1258, 155] width 532 height 29
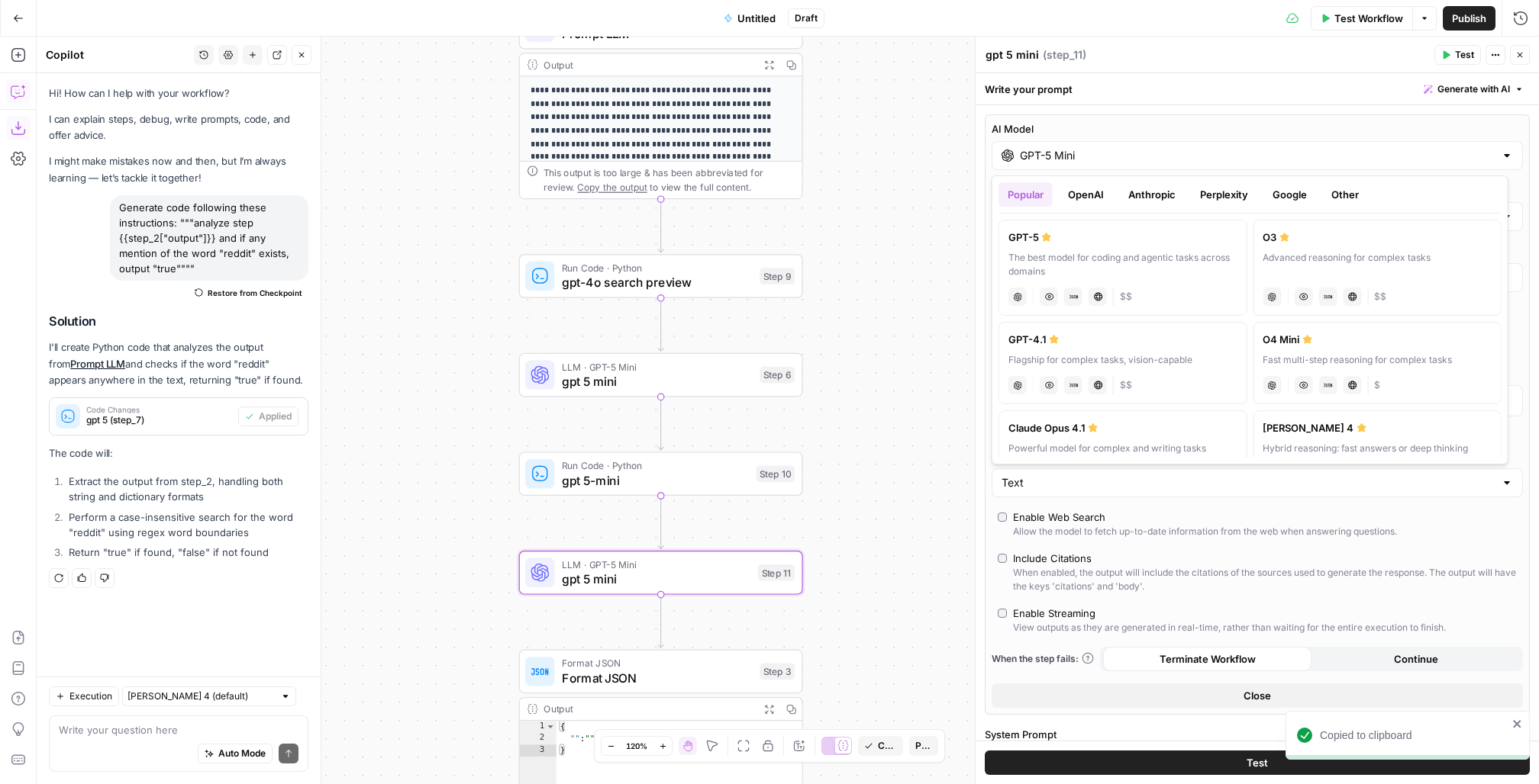
click at [1100, 200] on button "OpenAI" at bounding box center [1085, 195] width 54 height 25
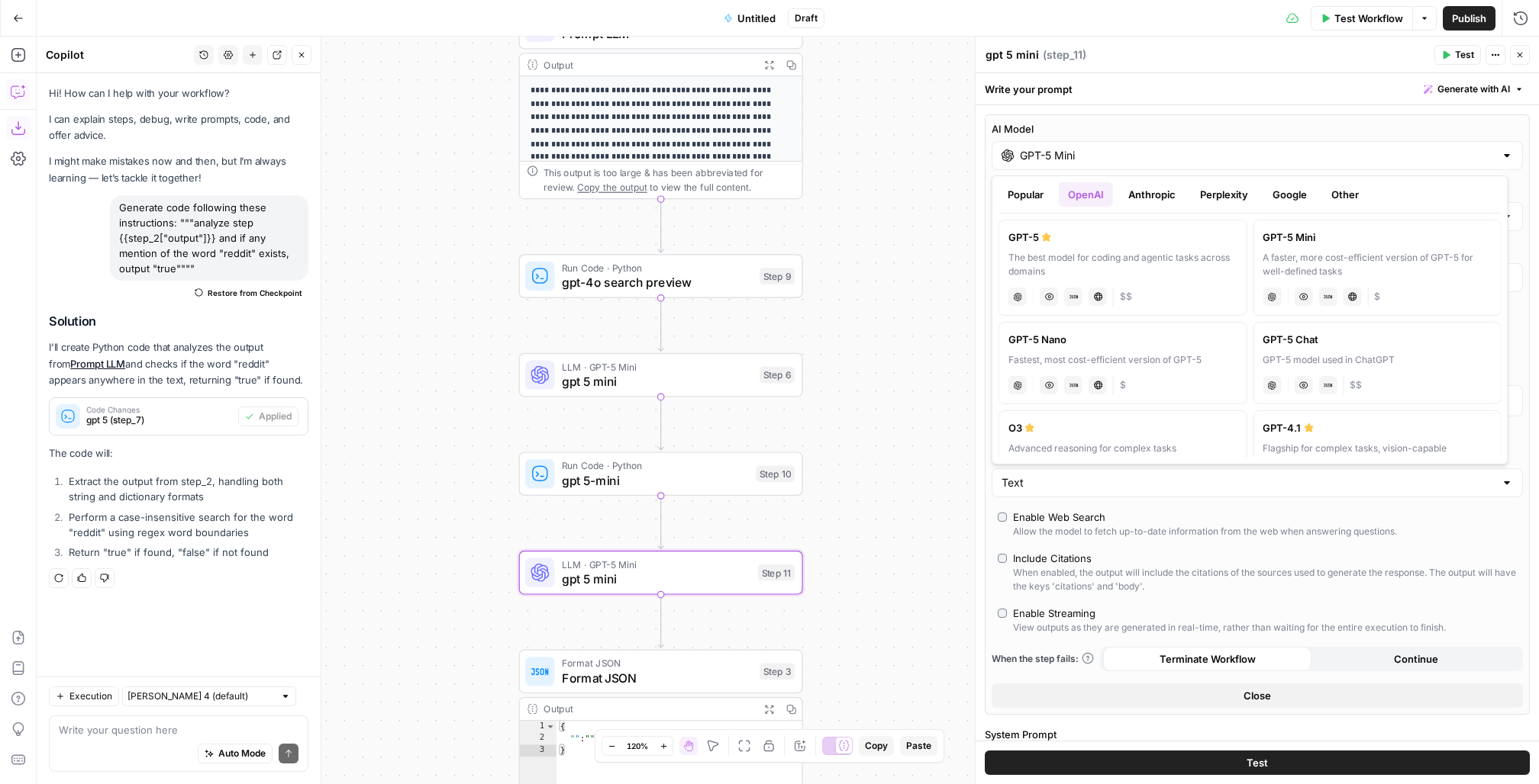
click at [1177, 350] on label "GPT-5 Nano Fastest, most cost-efficient version of GPT-5 chat Vision Capabiliti…" at bounding box center [1123, 363] width 249 height 82
type input "GPT-5 Nano"
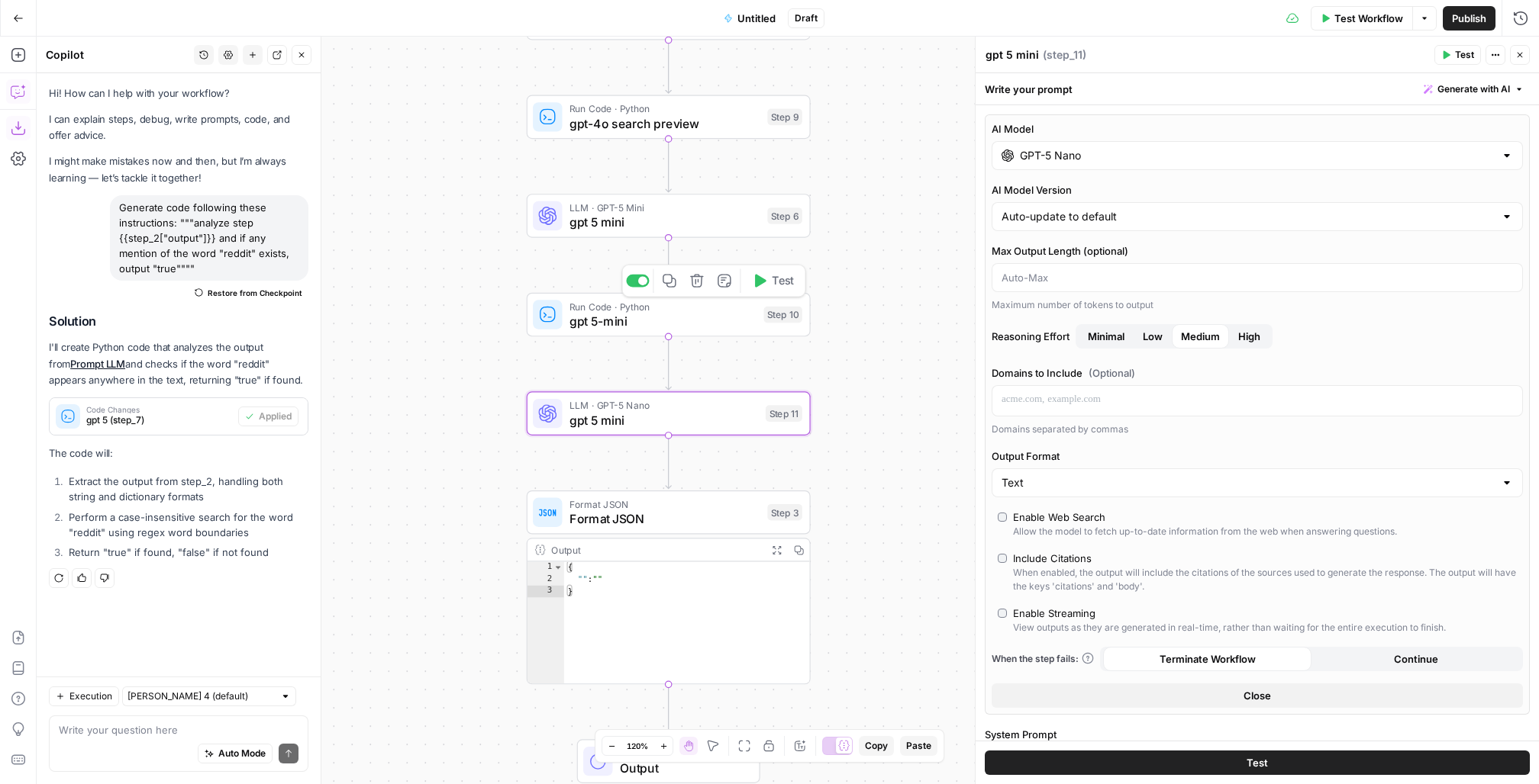
click at [673, 281] on icon "button" at bounding box center [669, 280] width 13 height 13
click at [670, 457] on icon "Edge from step_11 to step_3" at bounding box center [668, 461] width 5 height 54
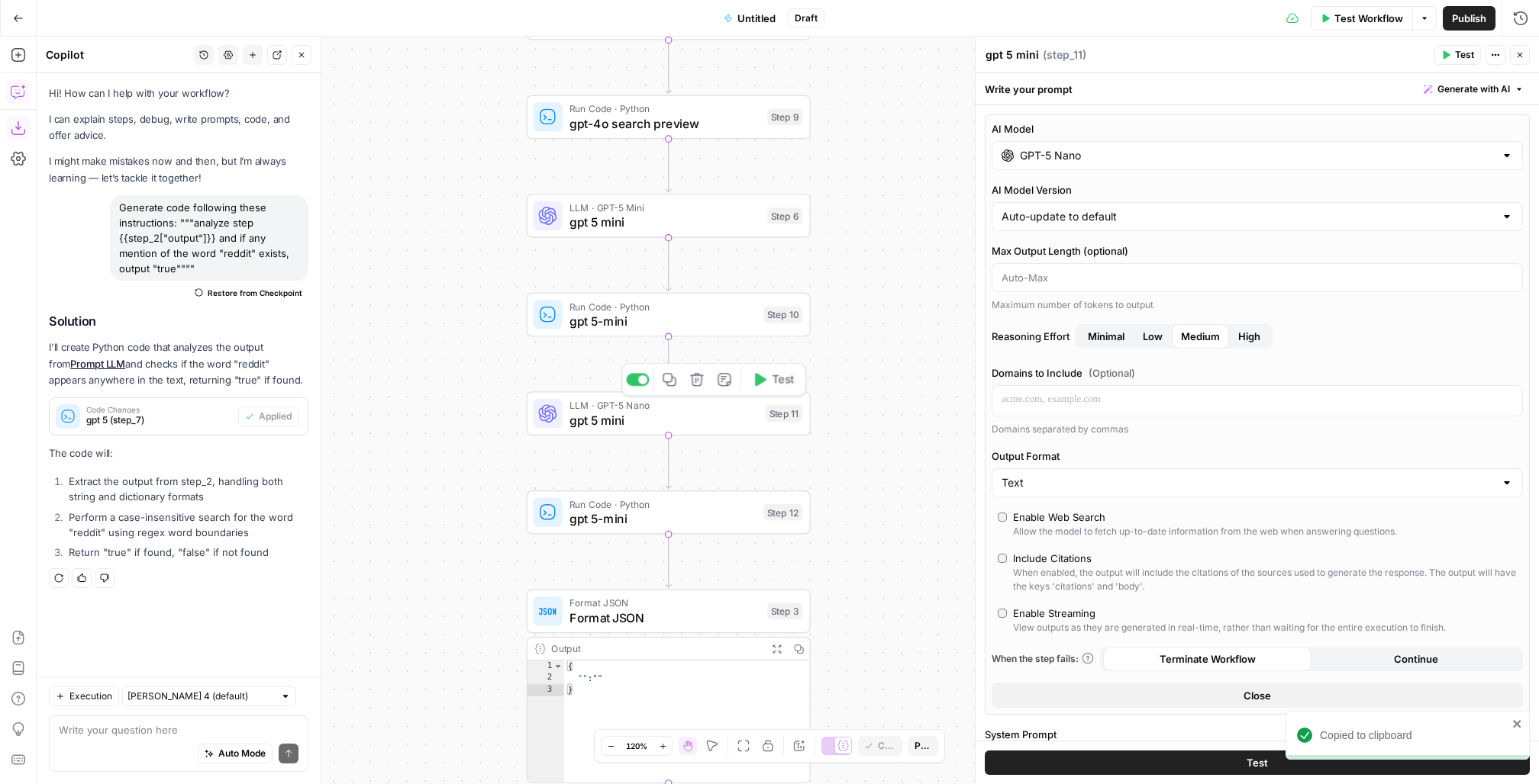
click at [617, 419] on span "gpt 5 mini" at bounding box center [664, 420] width 189 height 18
click at [1014, 55] on textarea "gpt 5 mini" at bounding box center [1012, 55] width 54 height 15
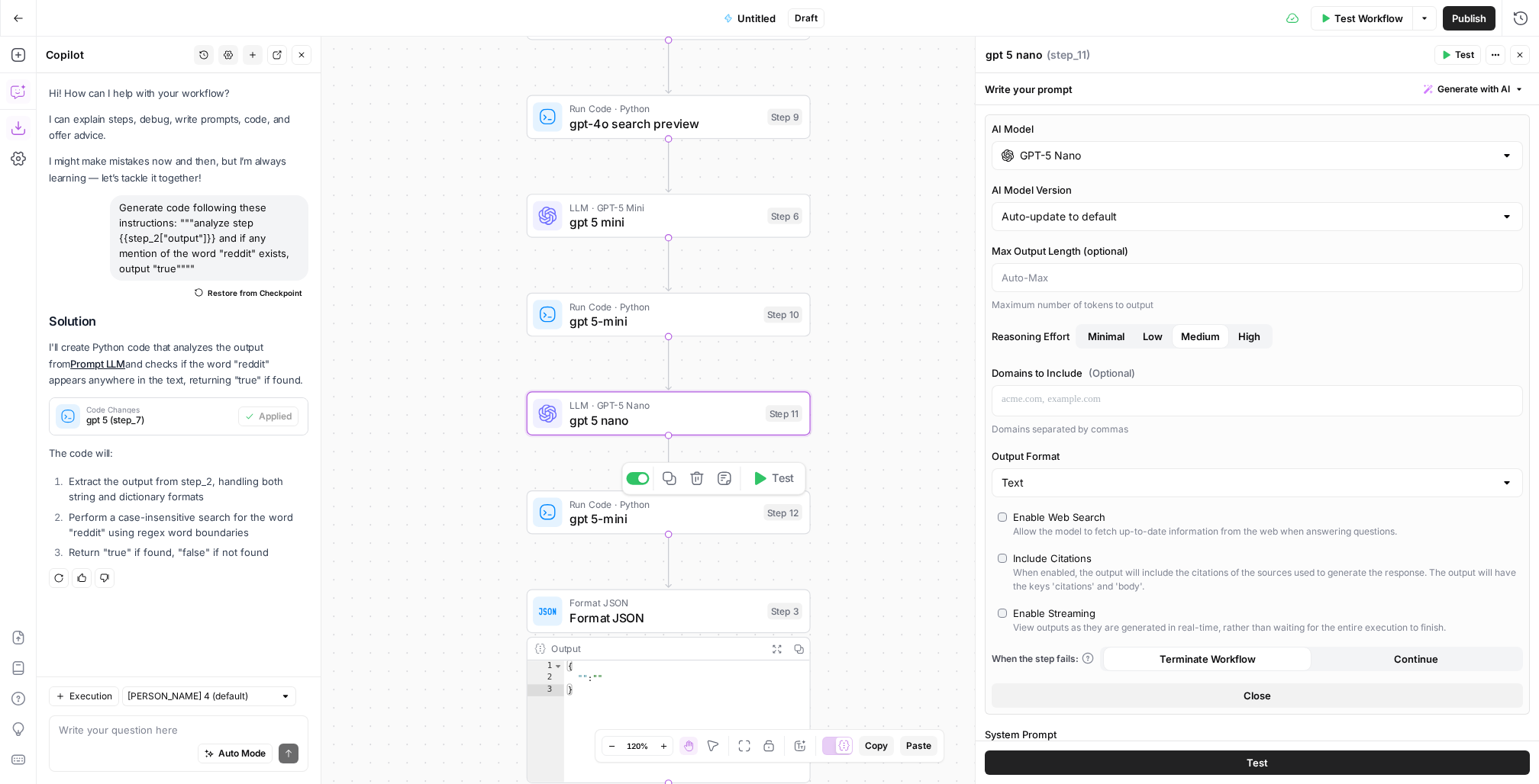
type textarea "gpt 5 nano"
click at [607, 510] on span "gpt 5-mini" at bounding box center [663, 518] width 187 height 18
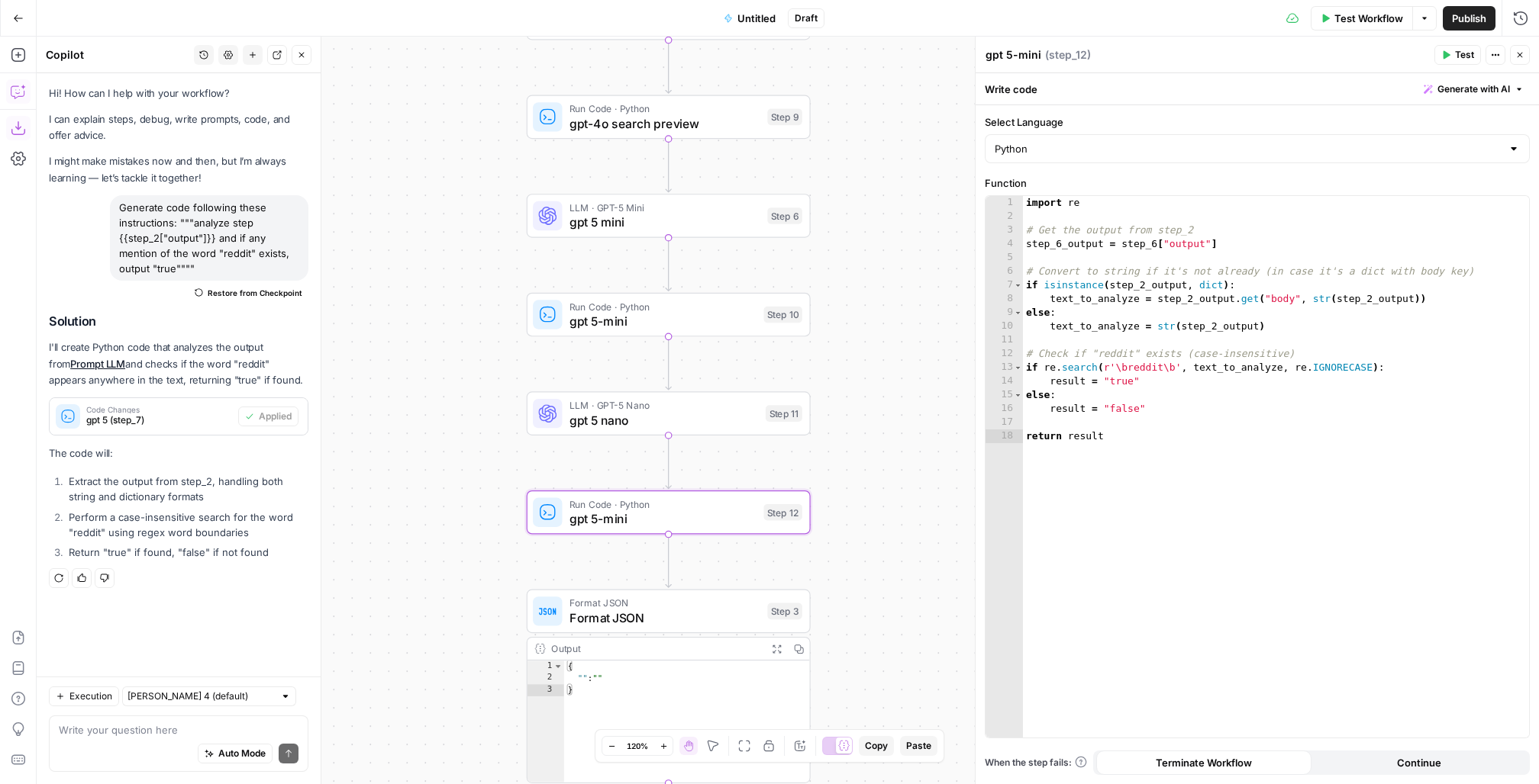
click at [1030, 52] on textarea "gpt 5-mini" at bounding box center [1013, 55] width 56 height 15
type textarea "gpt 5-nano"
click at [1060, 247] on div "import re # Get the output from step_2 step_6_output = step_6 [ "output" ] # Co…" at bounding box center [1276, 481] width 507 height 570
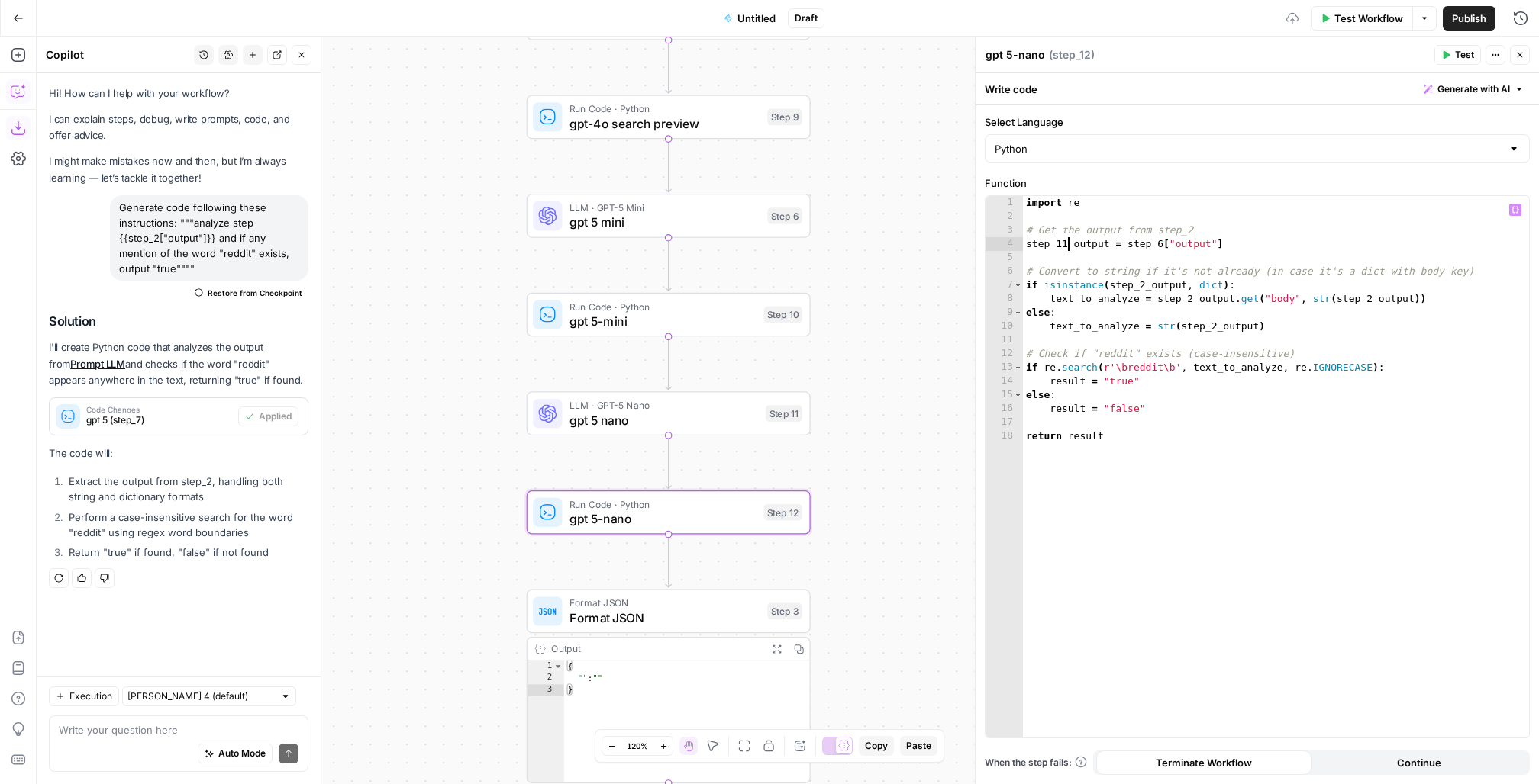
click at [1165, 240] on div "import re # Get the output from step_2 step_11_output = step_6 [ "output" ] # C…" at bounding box center [1276, 481] width 507 height 570
click at [1118, 367] on div "import re # Get the output from step_2 step_11_output = step_11 [ "output" ] # …" at bounding box center [1276, 481] width 507 height 570
click at [1144, 282] on div "import re # Get the output from step_2 step_11_output = step_11 [ "output" ] # …" at bounding box center [1276, 481] width 507 height 570
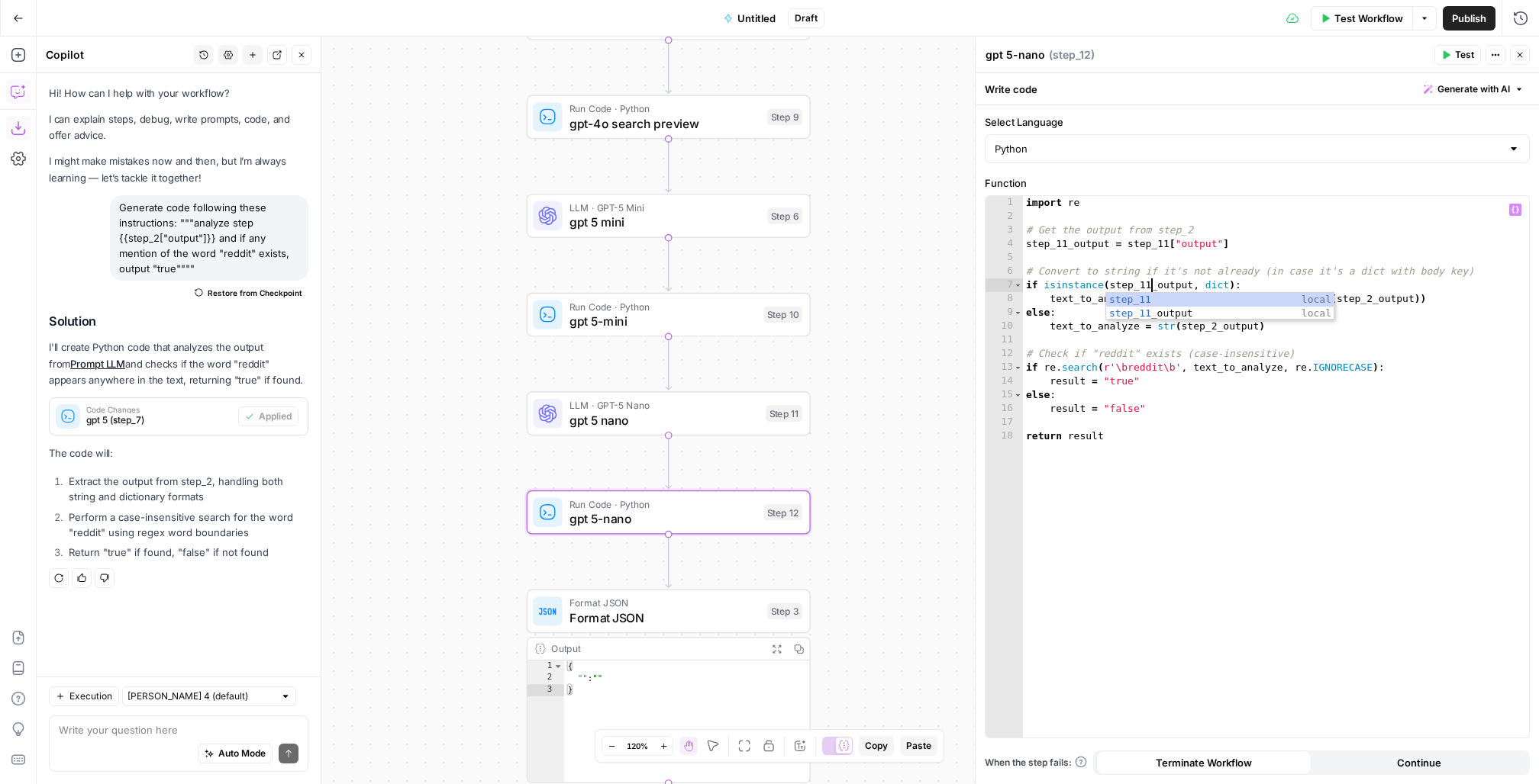
click at [1074, 356] on div "import re # Get the output from step_2 step_11_output = step_11 [ "output" ] # …" at bounding box center [1276, 481] width 507 height 570
click at [1212, 331] on div "import re # Get the output from step_2 step_11_output = step_11 [ "output" ] # …" at bounding box center [1276, 481] width 507 height 570
click at [1376, 300] on div "import re # Get the output from step_2 step_11_output = step_11 [ "output" ] # …" at bounding box center [1276, 481] width 507 height 570
click at [1371, 297] on div "import re # Get the output from step_2 step_11_output = step_11 [ "output" ] # …" at bounding box center [1276, 481] width 507 height 570
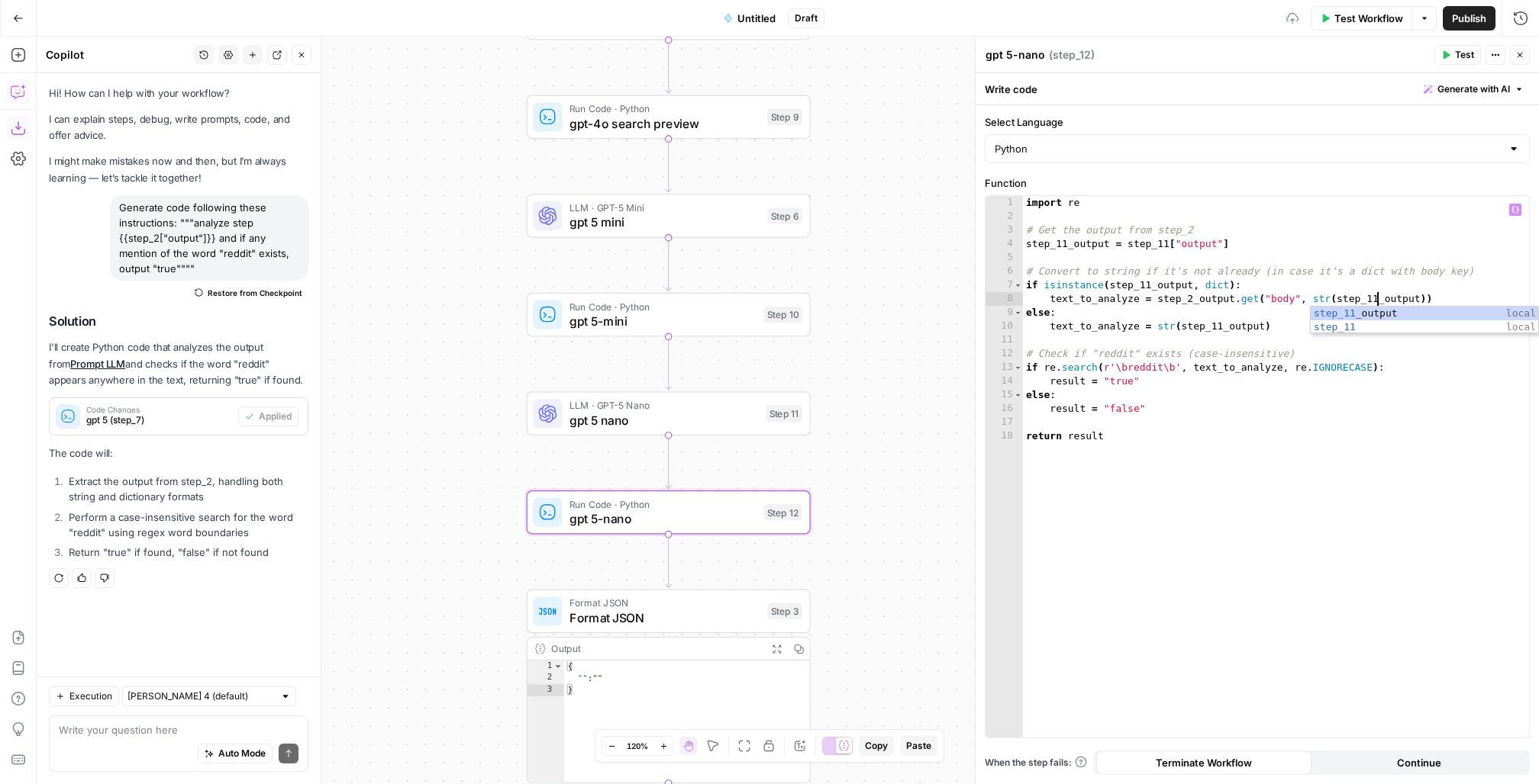
click at [1186, 347] on div "import re # Get the output from step_2 step_11_output = step_11 [ "output" ] # …" at bounding box center [1276, 481] width 507 height 570
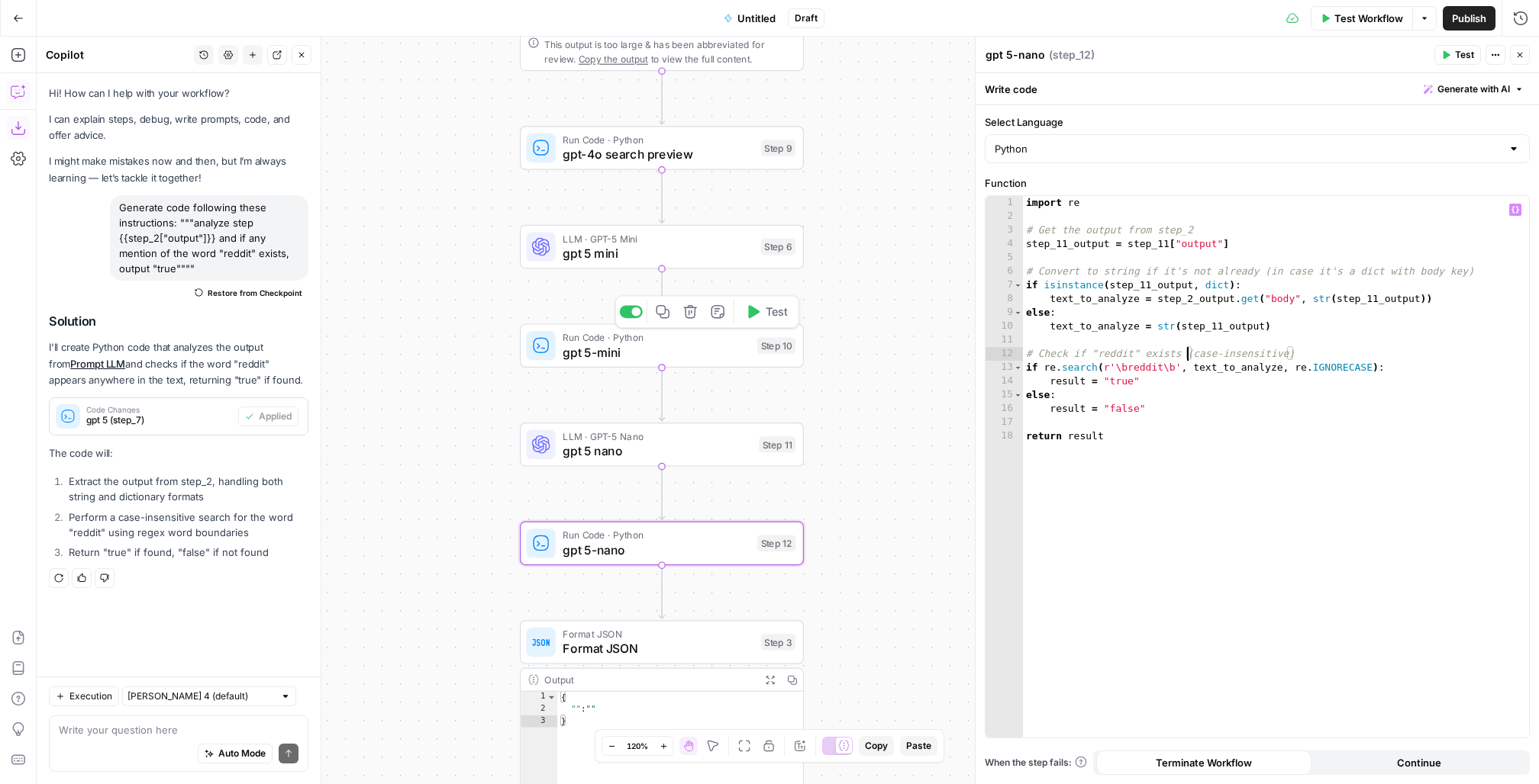
type textarea "**********"
click at [613, 348] on span "gpt 5-mini" at bounding box center [655, 352] width 187 height 18
click at [1142, 281] on div "import re # Get the output from step_2 step_6_output = step_6 [ "output" ] # Co…" at bounding box center [1276, 481] width 507 height 570
click at [1194, 297] on div "import re # Get the output from step_2 step_6_output = step_6 [ "output" ] # Co…" at bounding box center [1276, 481] width 507 height 570
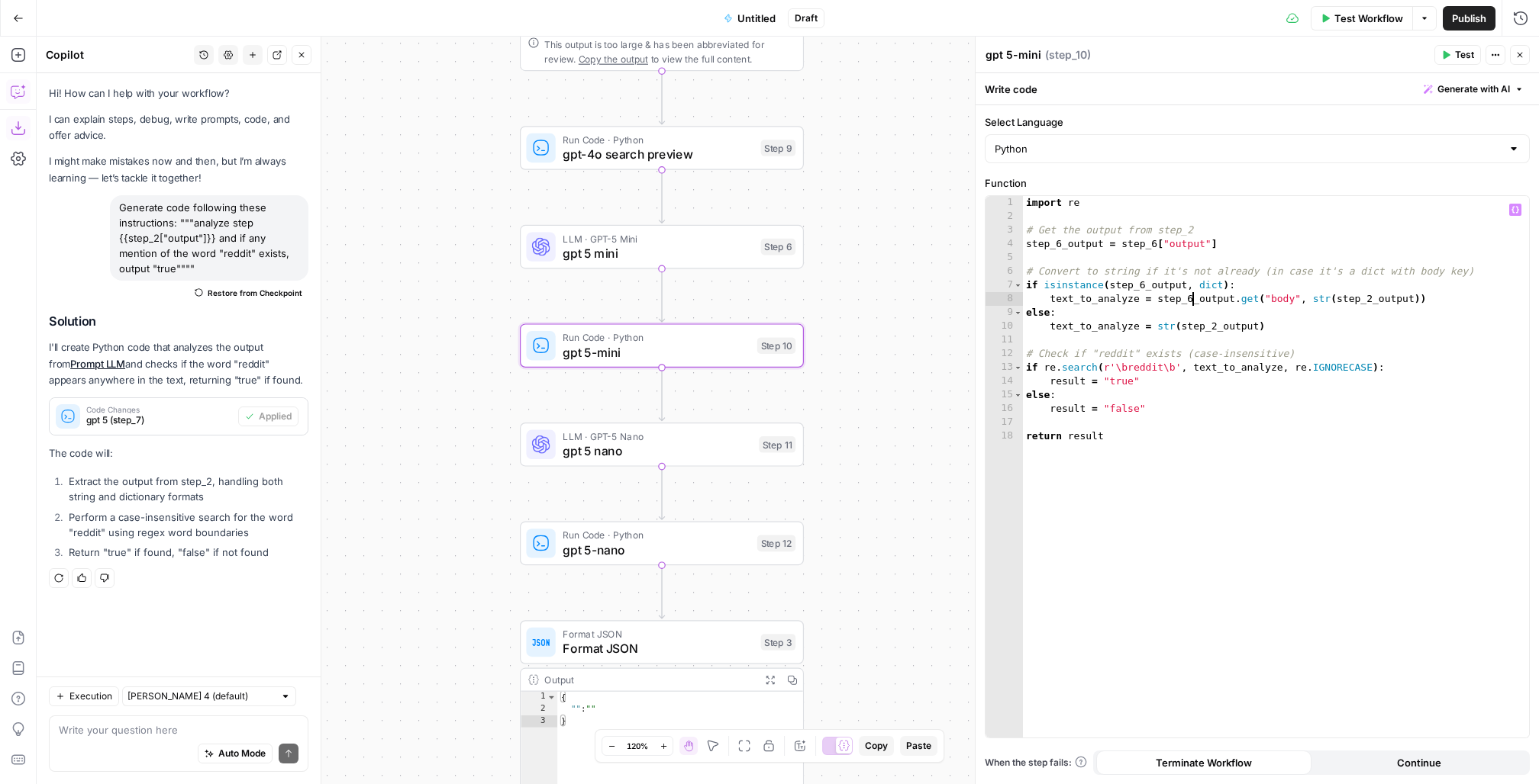
scroll to position [0, 128]
click at [1372, 299] on div "import re # Get the output from step_2 step_6_output = step_6 [ "output" ] # Co…" at bounding box center [1276, 481] width 507 height 570
click at [1212, 328] on div "import re # Get the output from step_2 step_6_output = step_6 [ "output" ] # Co…" at bounding box center [1276, 481] width 507 height 570
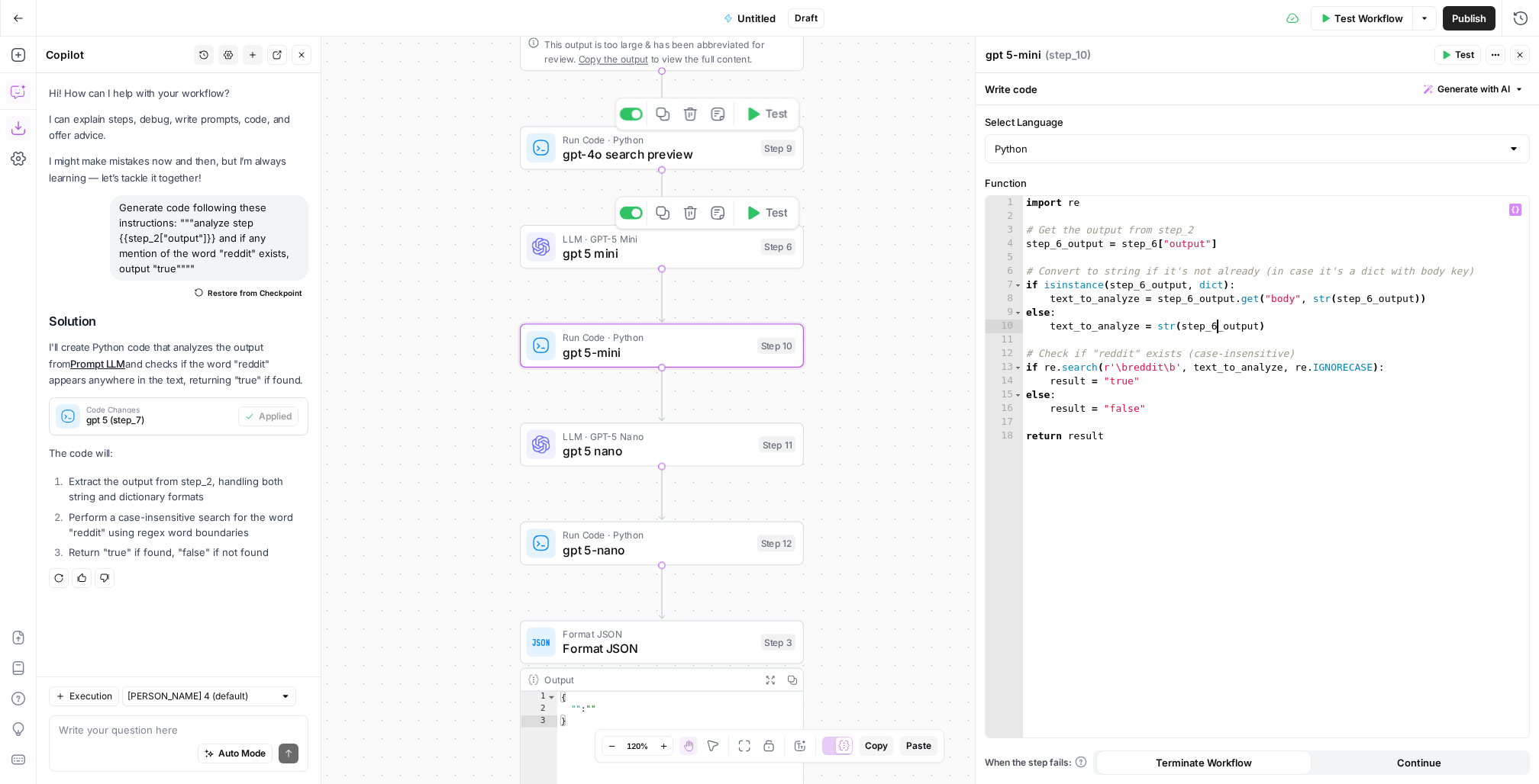
type textarea "**********"
click at [581, 154] on span "gpt-4o search preview" at bounding box center [657, 154] width 191 height 18
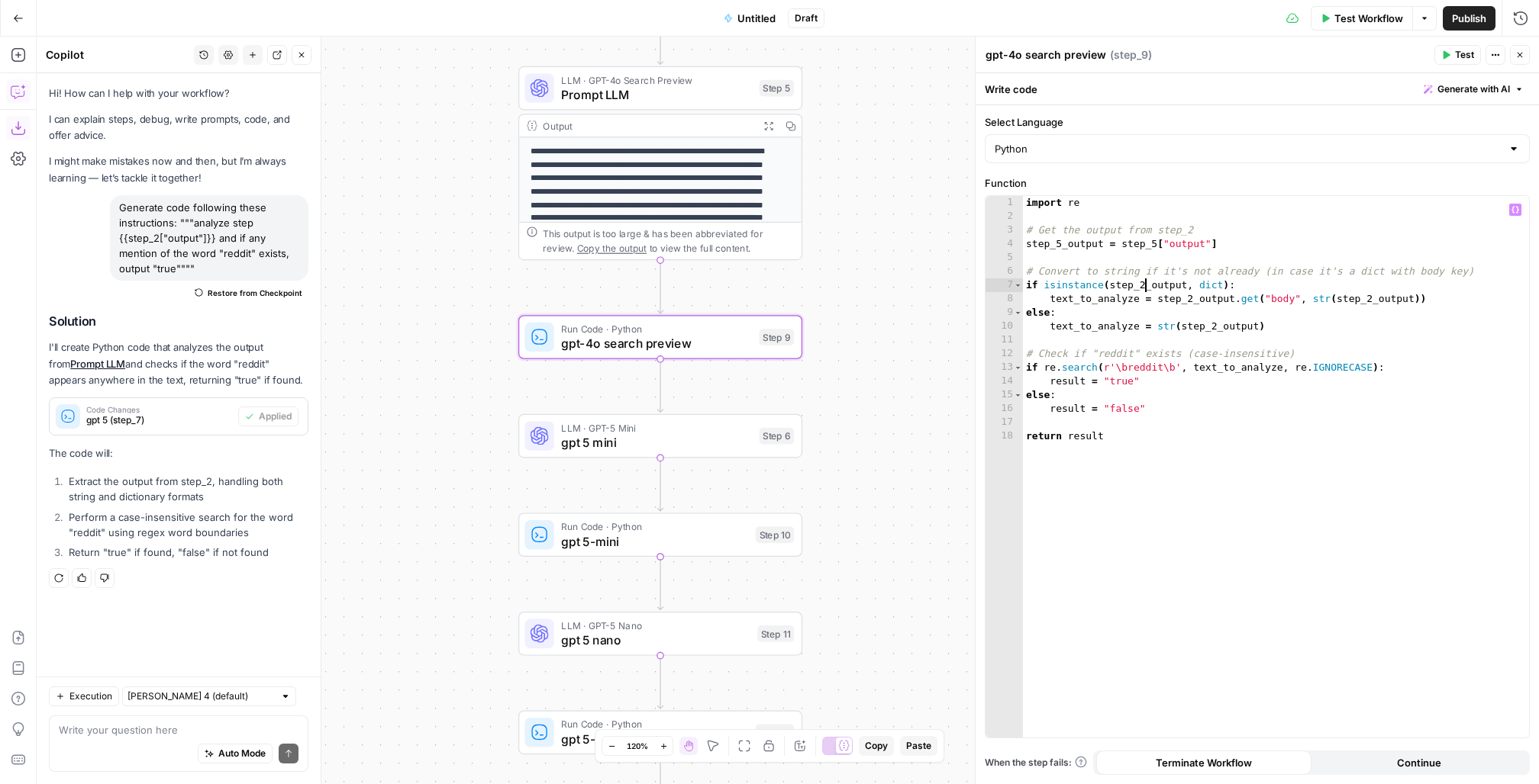
click at [1143, 281] on div "import re # Get the output from step_2 step_5_output = step_5 [ "output" ] # Co…" at bounding box center [1276, 481] width 507 height 570
click at [1191, 299] on div "import re # Get the output from step_2 step_5_output = step_5 [ "output" ] # Co…" at bounding box center [1276, 481] width 507 height 570
click at [1372, 293] on div "import re # Get the output from step_2 step_5_output = step_5 [ "output" ] # Co…" at bounding box center [1276, 481] width 507 height 570
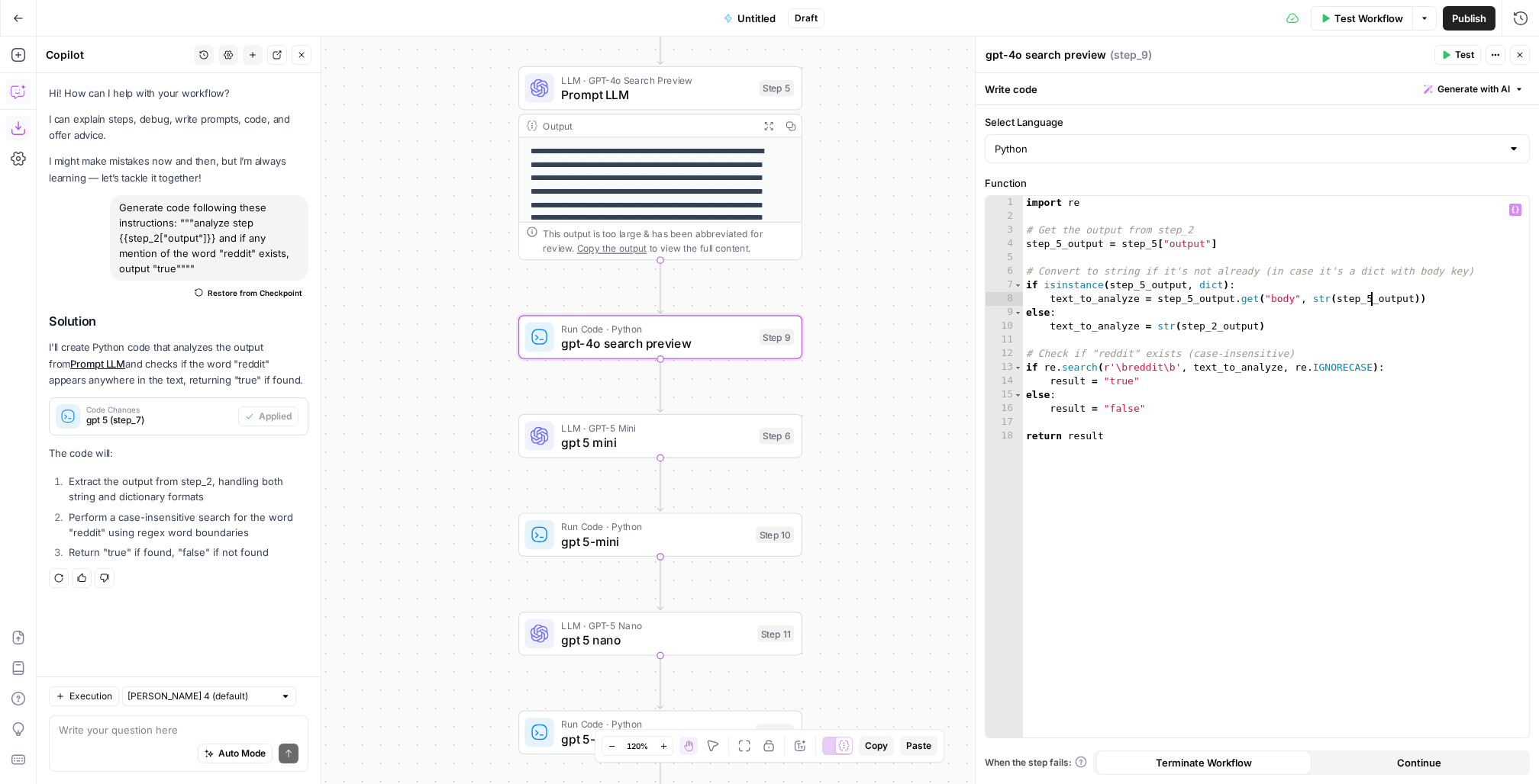
scroll to position [0, 266]
click at [1218, 324] on div "import re # Get the output from step_2 step_5_output = step_5 [ "output" ] # Co…" at bounding box center [1276, 481] width 507 height 570
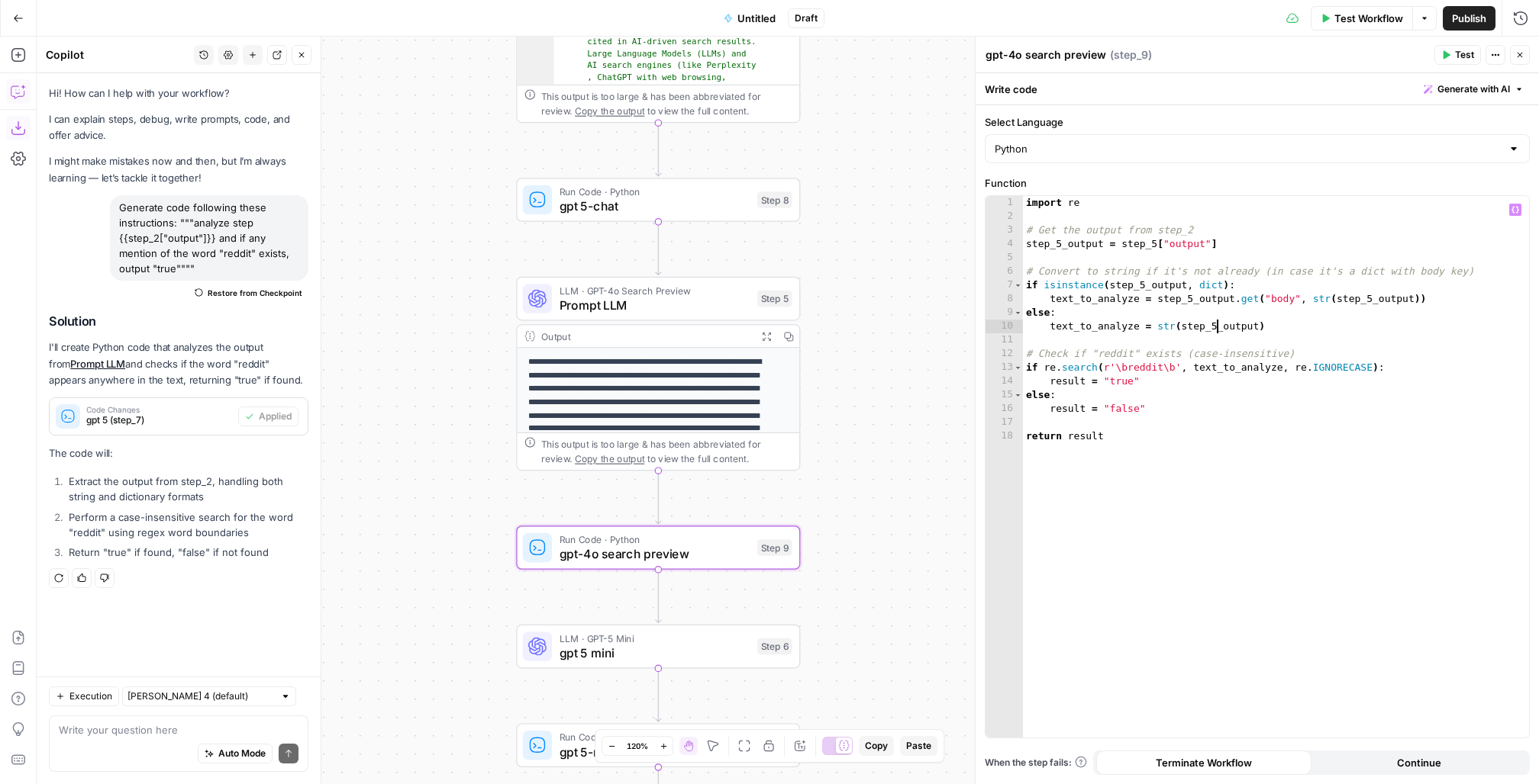
type textarea "**********"
click at [603, 197] on span "gpt 5-chat" at bounding box center [655, 206] width 191 height 18
click at [1144, 290] on div "import re # Get the output from step_2 step_4_output = step_4 [ "output" ] # Co…" at bounding box center [1276, 481] width 507 height 570
click at [1195, 299] on div "import re # Get the output from step_2 step_4_output = step_4 [ "output" ] # Co…" at bounding box center [1276, 481] width 507 height 570
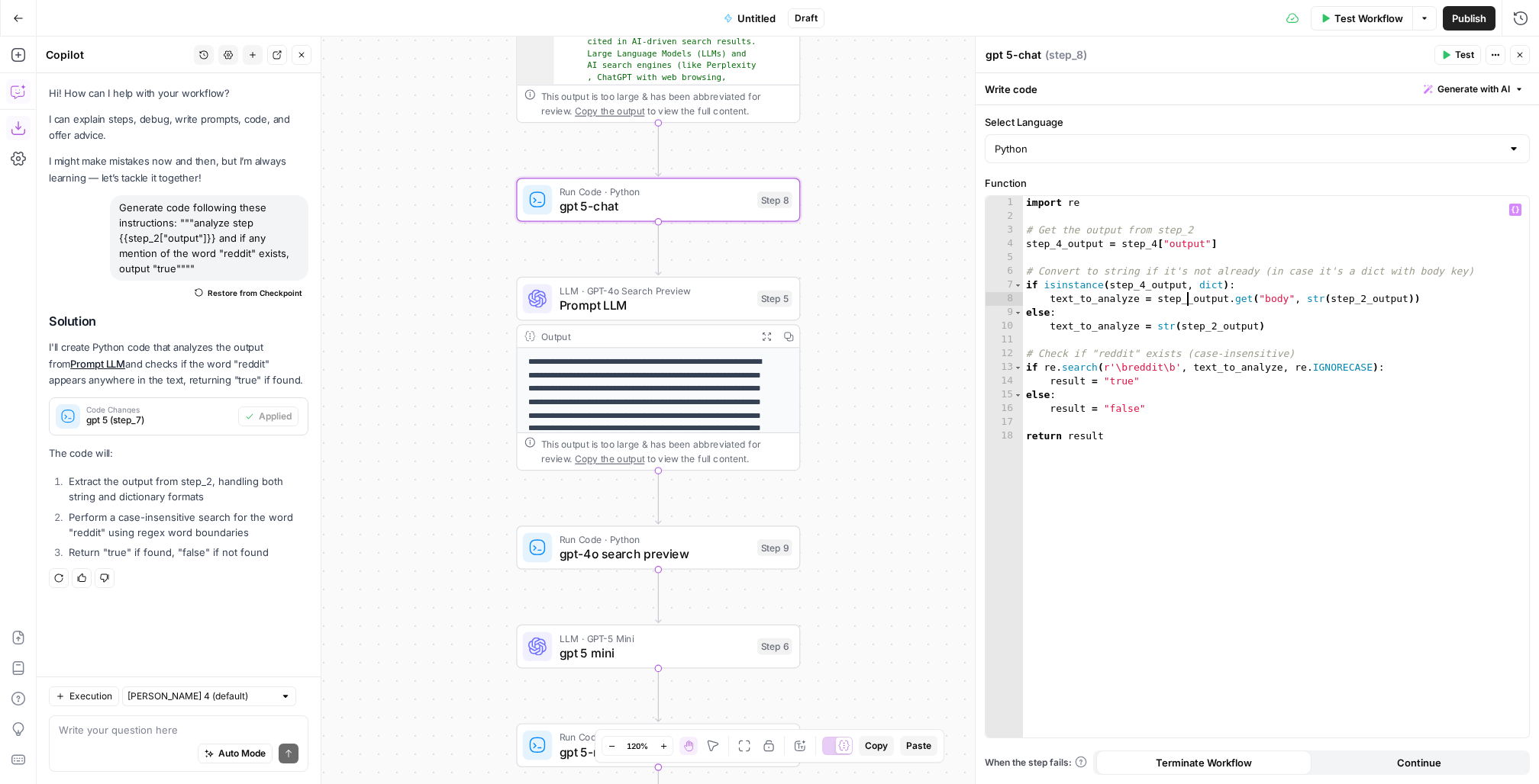
scroll to position [0, 128]
click at [1368, 297] on div "import re # Get the output from step_2 step_4_output = step_4 [ "output" ] # Co…" at bounding box center [1276, 481] width 507 height 570
click at [1214, 320] on div "import re # Get the output from step_2 step_4_output = step_4 [ "output" ] # Co…" at bounding box center [1276, 481] width 507 height 570
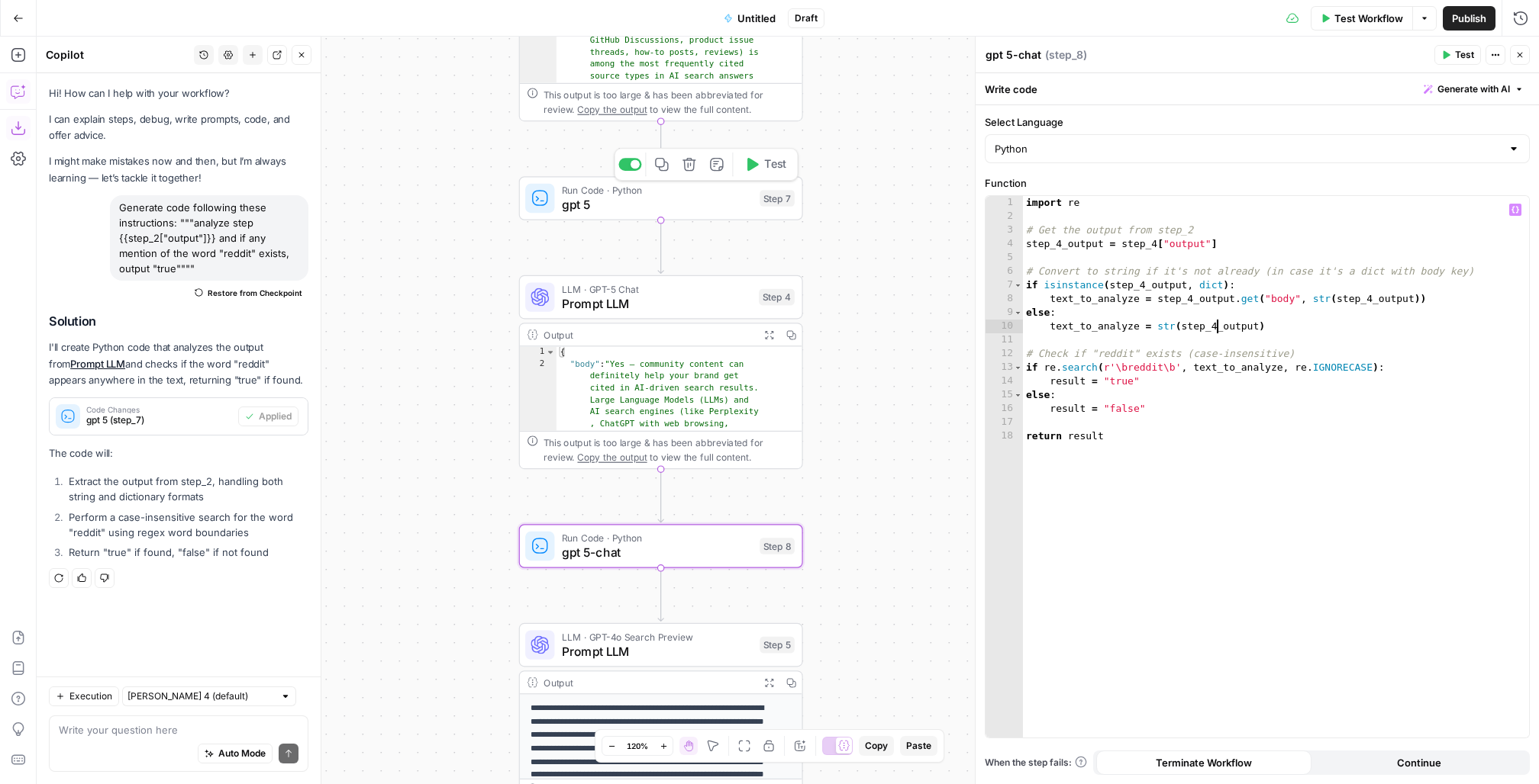
type textarea "**********"
click at [710, 202] on span "gpt 5" at bounding box center [657, 204] width 191 height 18
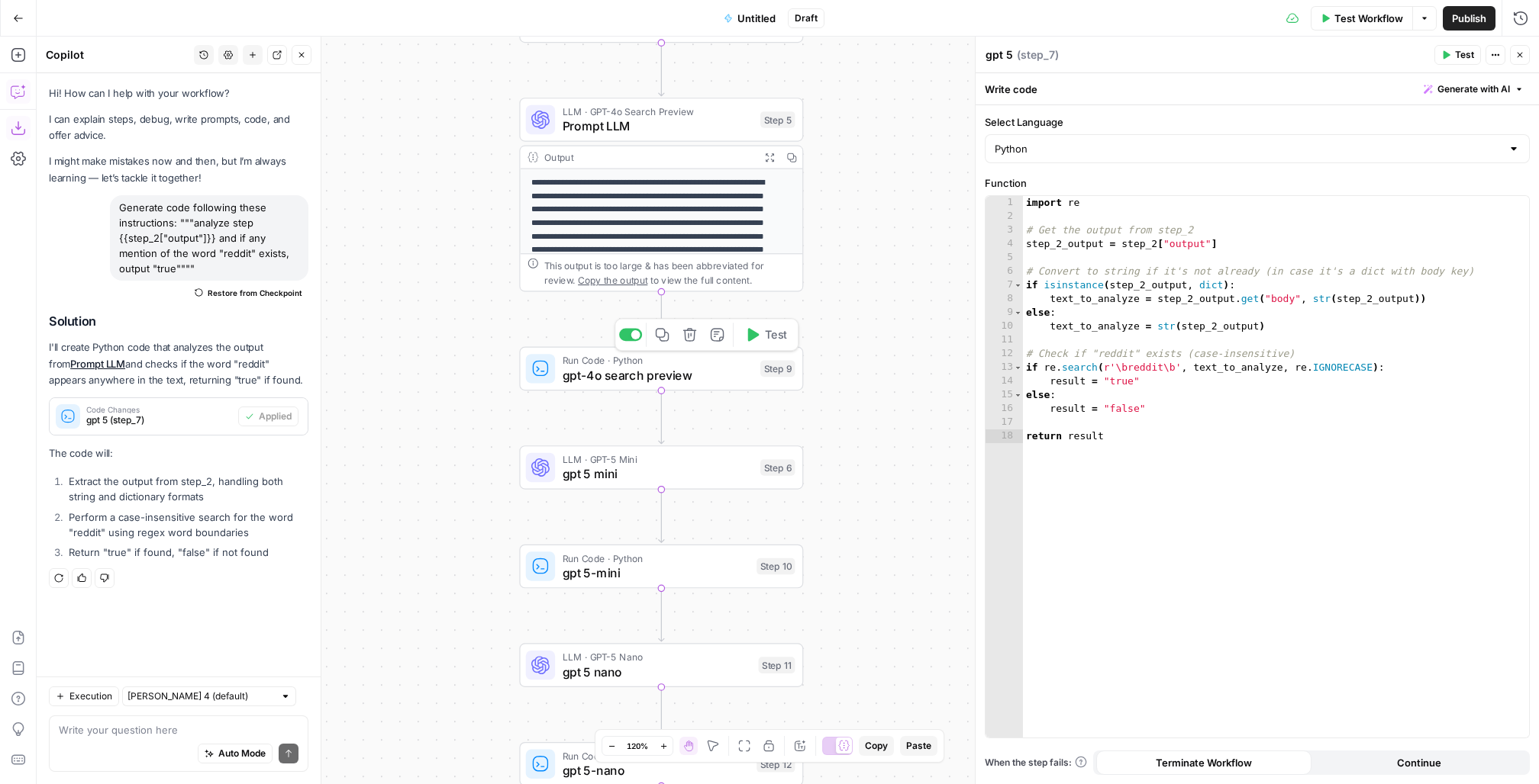
click at [753, 337] on icon "button" at bounding box center [754, 334] width 11 height 13
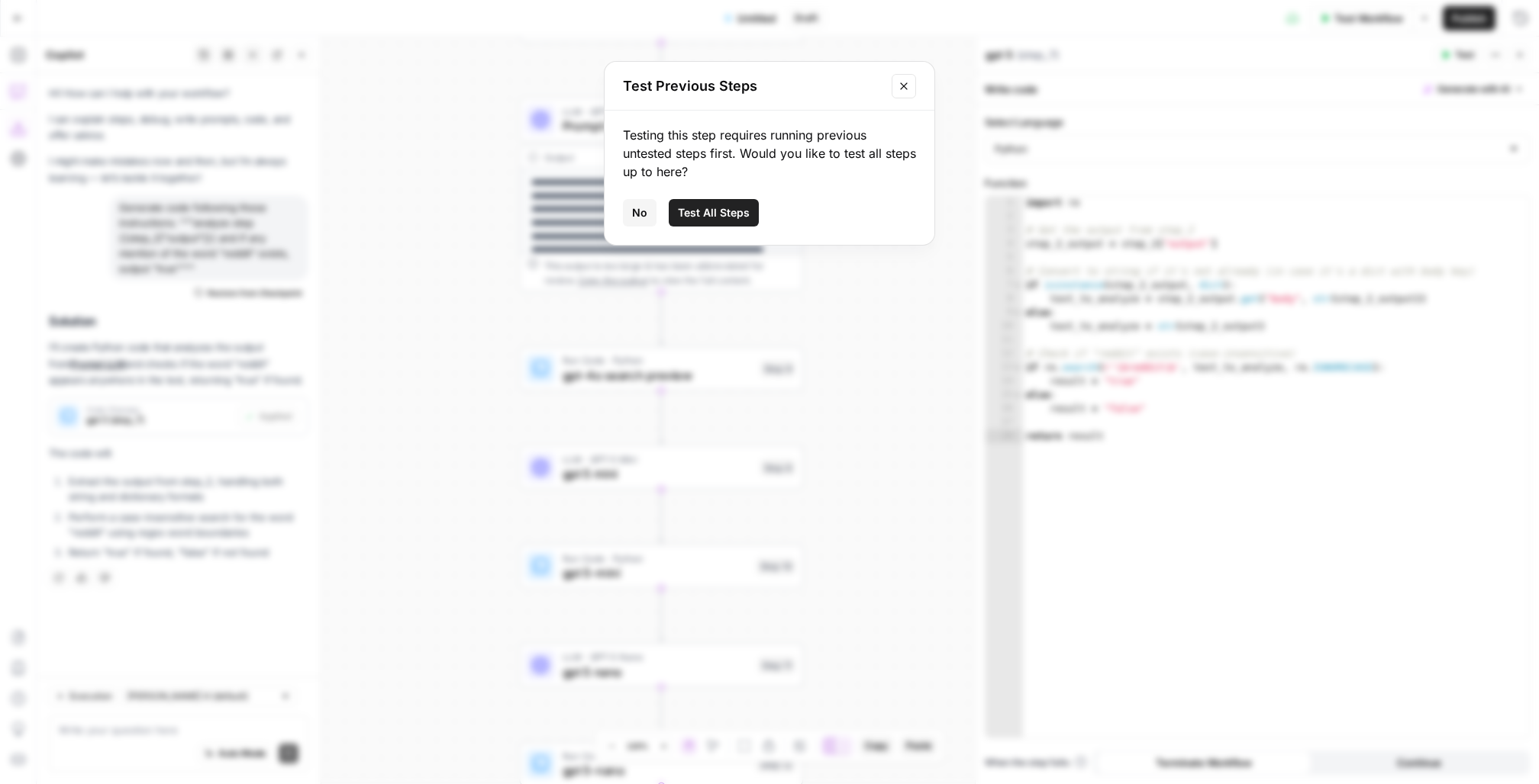
click at [709, 213] on span "Test All Steps" at bounding box center [714, 213] width 72 height 15
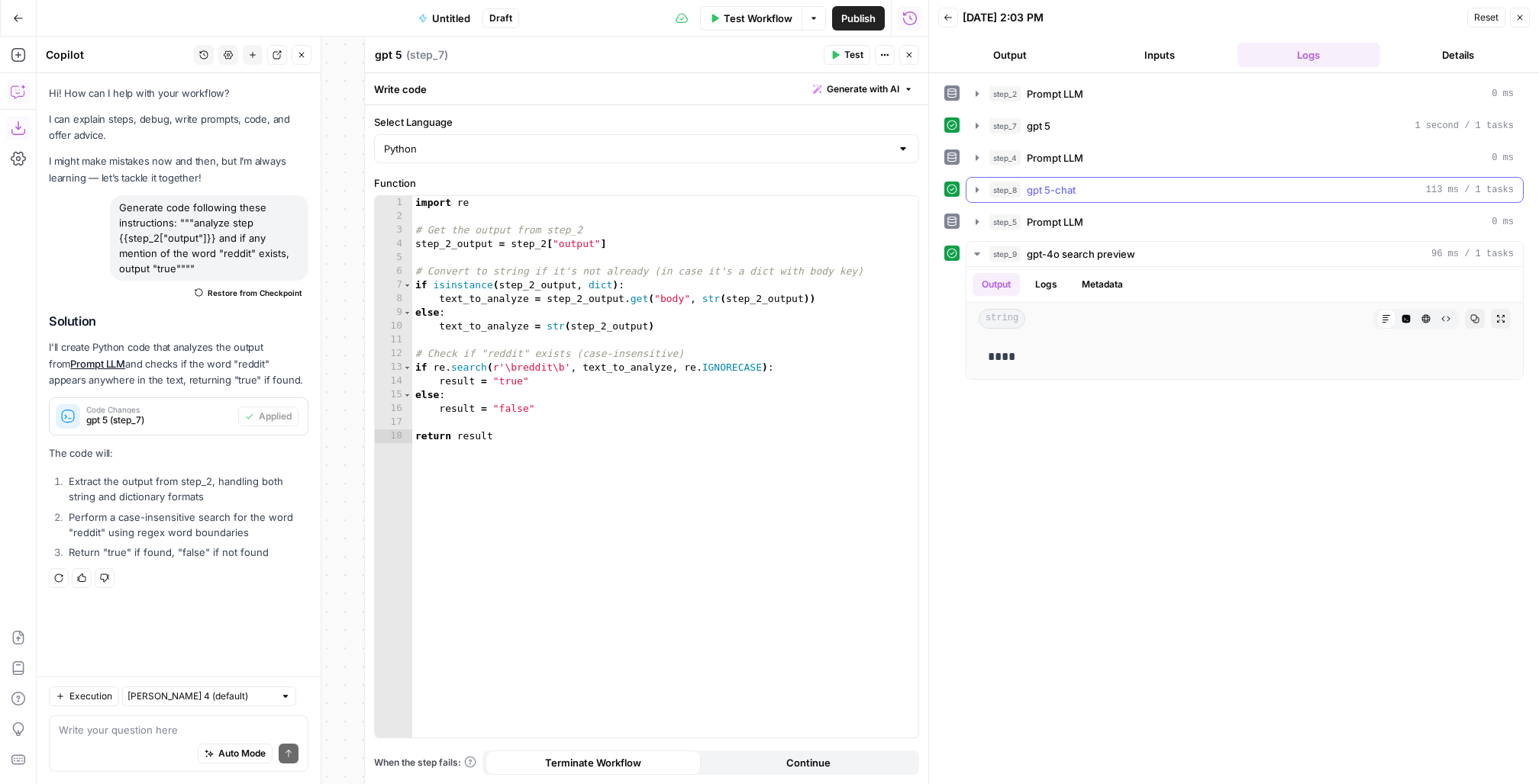
click at [975, 185] on icon "button" at bounding box center [978, 190] width 12 height 12
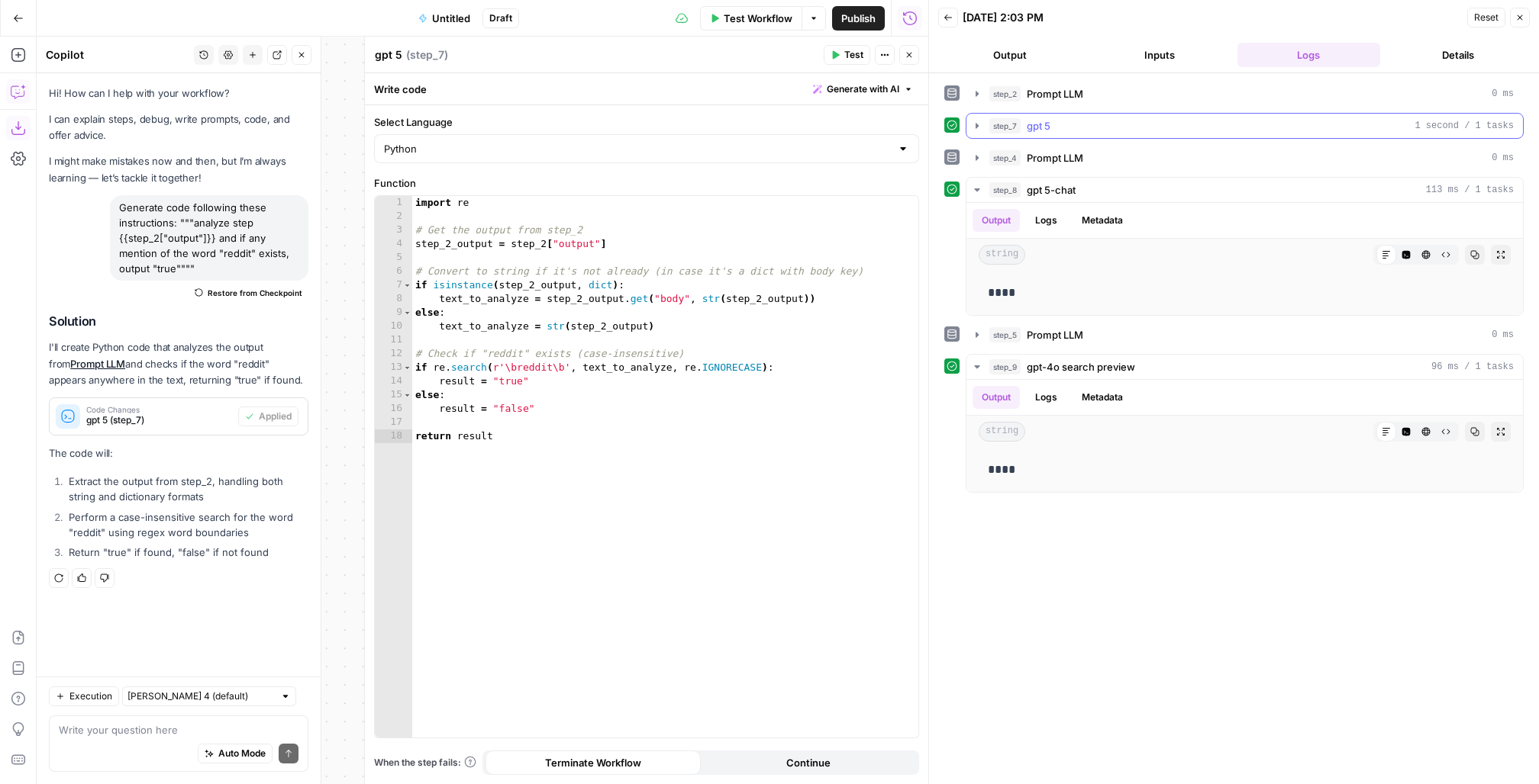
click at [977, 124] on icon "button" at bounding box center [978, 126] width 3 height 5
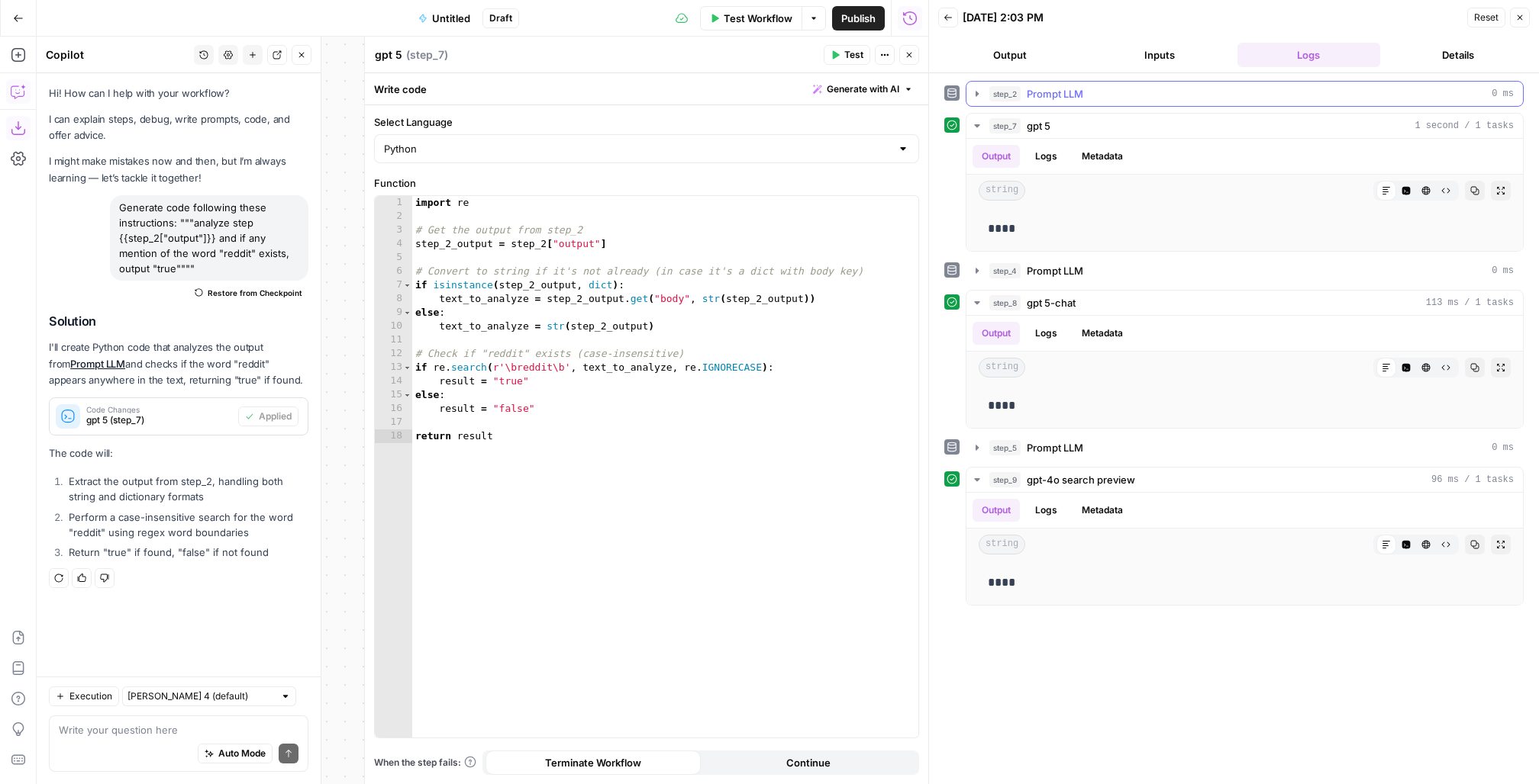
click at [979, 91] on icon "button" at bounding box center [978, 94] width 12 height 12
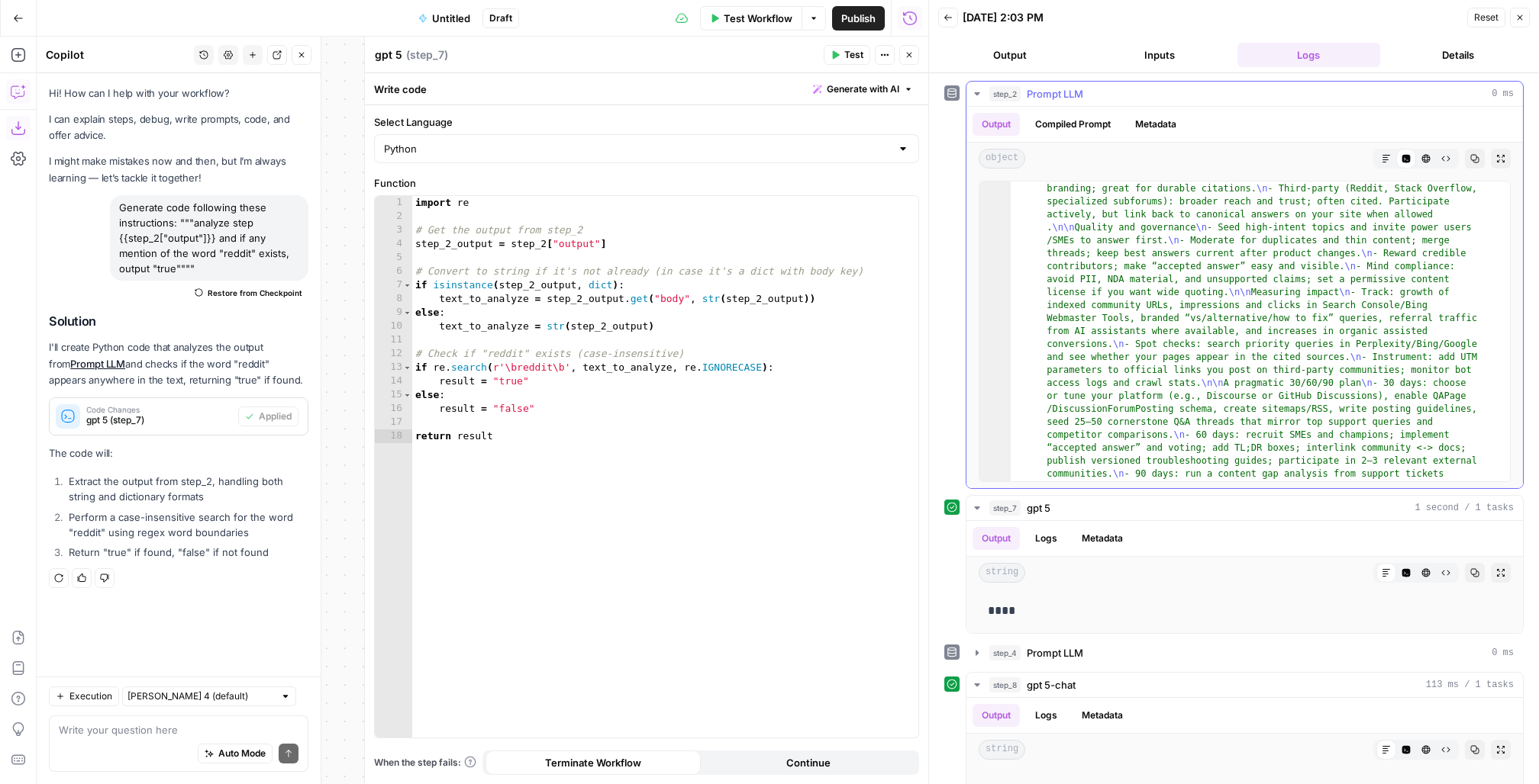
scroll to position [401, 0]
click at [1063, 312] on div ""body" : "Short answer: yes. Well-run community content (forums, Q&A, GitHub Di…" at bounding box center [1253, 696] width 484 height 1805
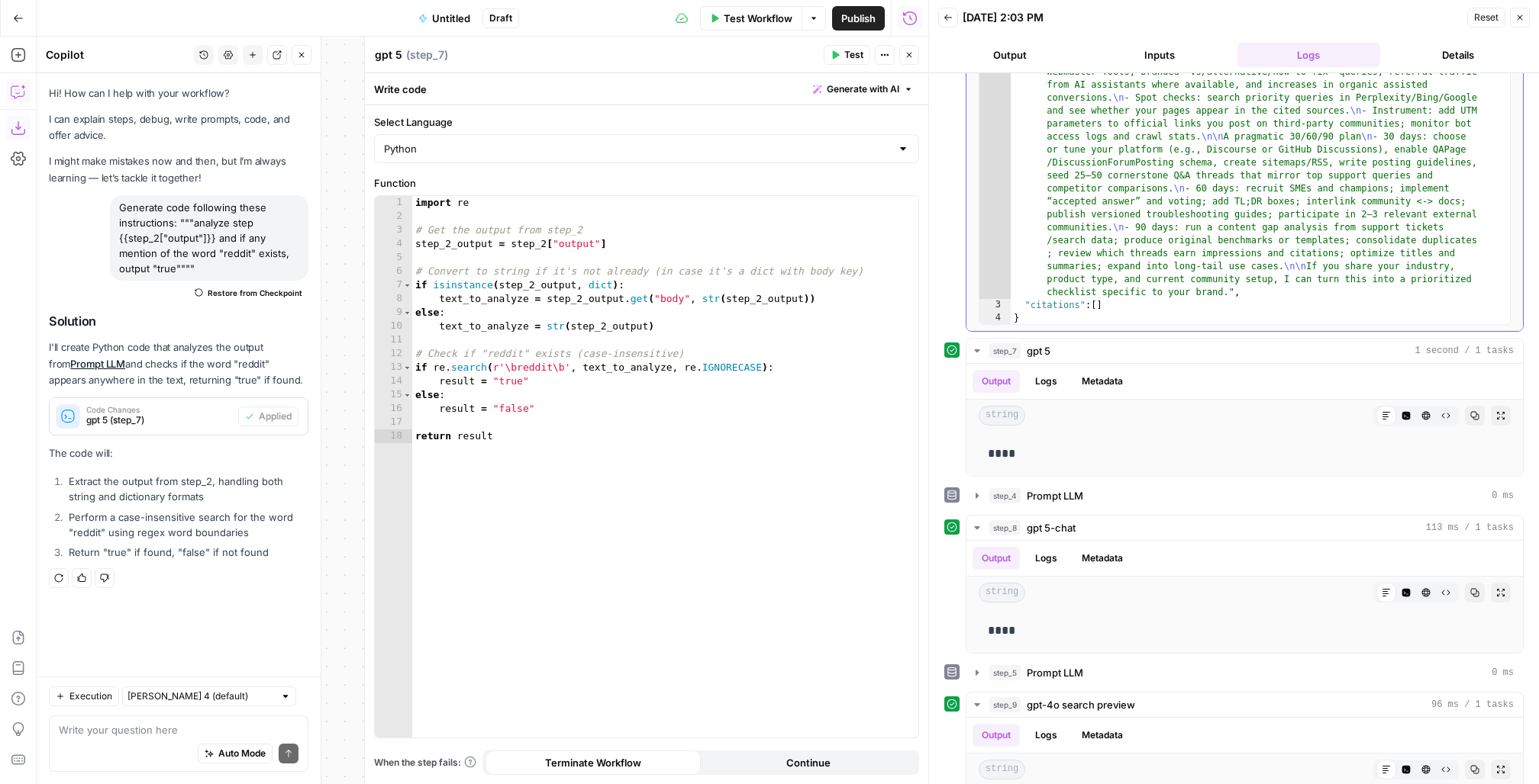
scroll to position [181, 0]
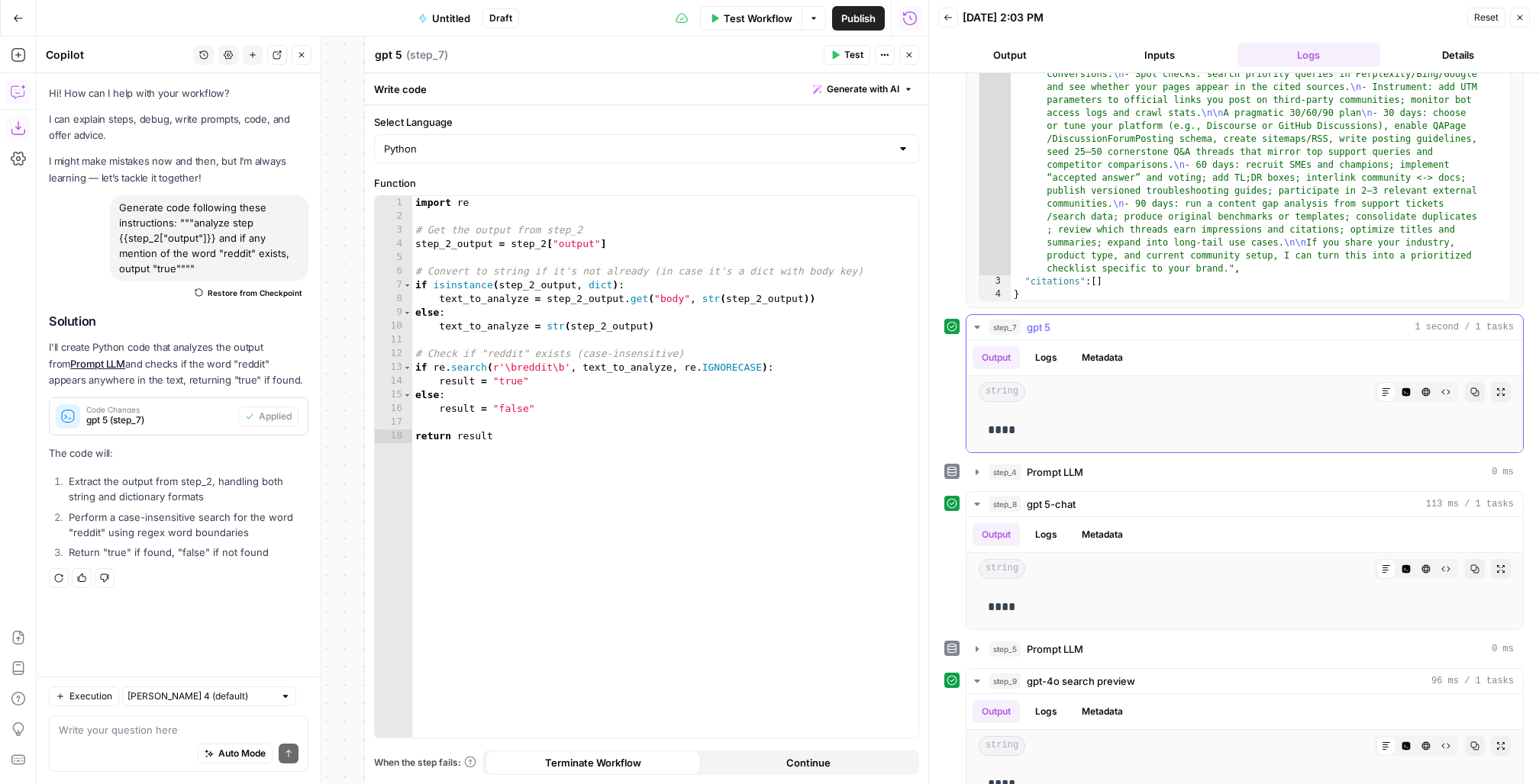
type input "******"
click at [980, 327] on icon "button" at bounding box center [978, 327] width 12 height 12
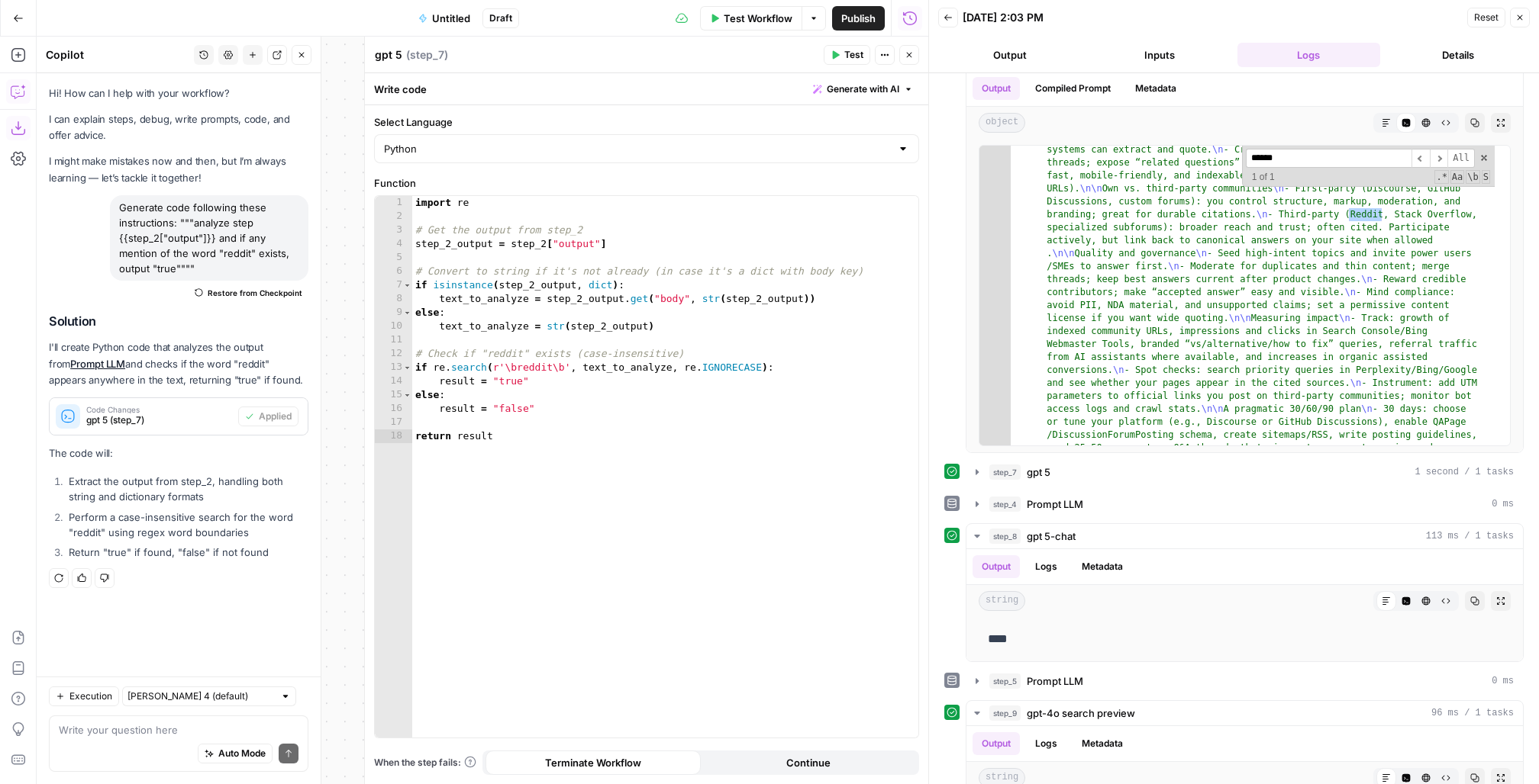
scroll to position [0, 0]
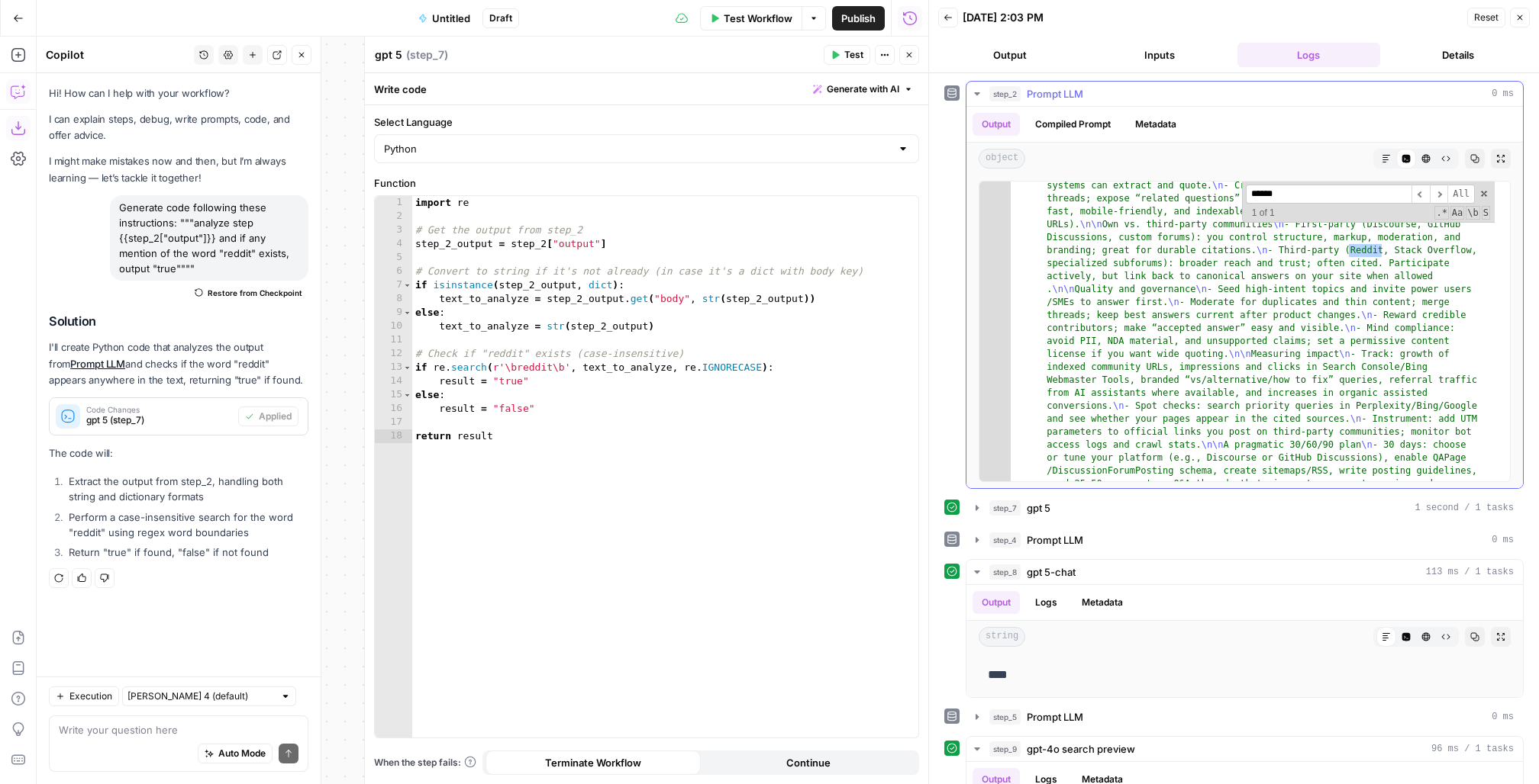
click at [976, 91] on icon "button" at bounding box center [978, 94] width 12 height 12
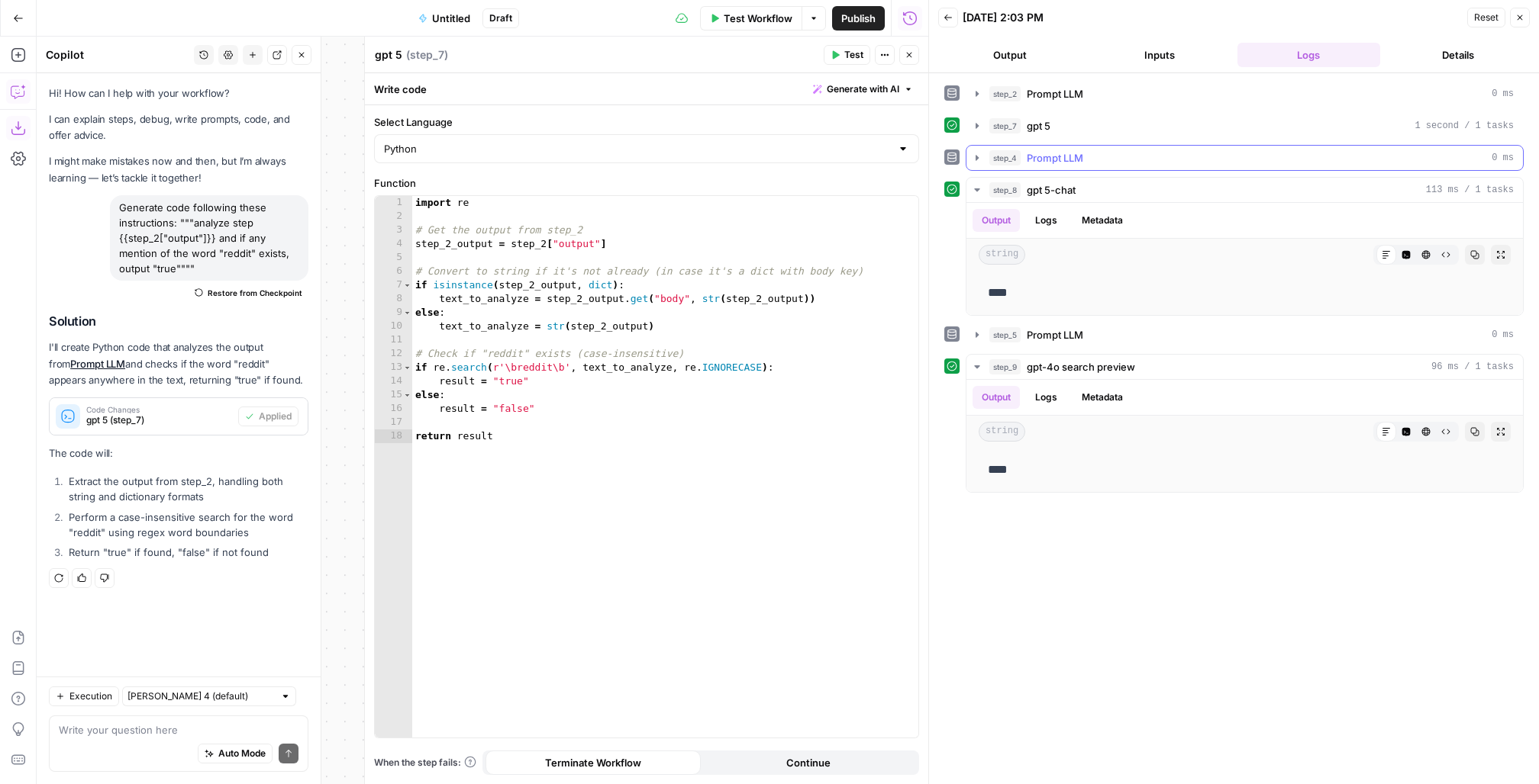
click at [972, 160] on icon "button" at bounding box center [978, 158] width 12 height 12
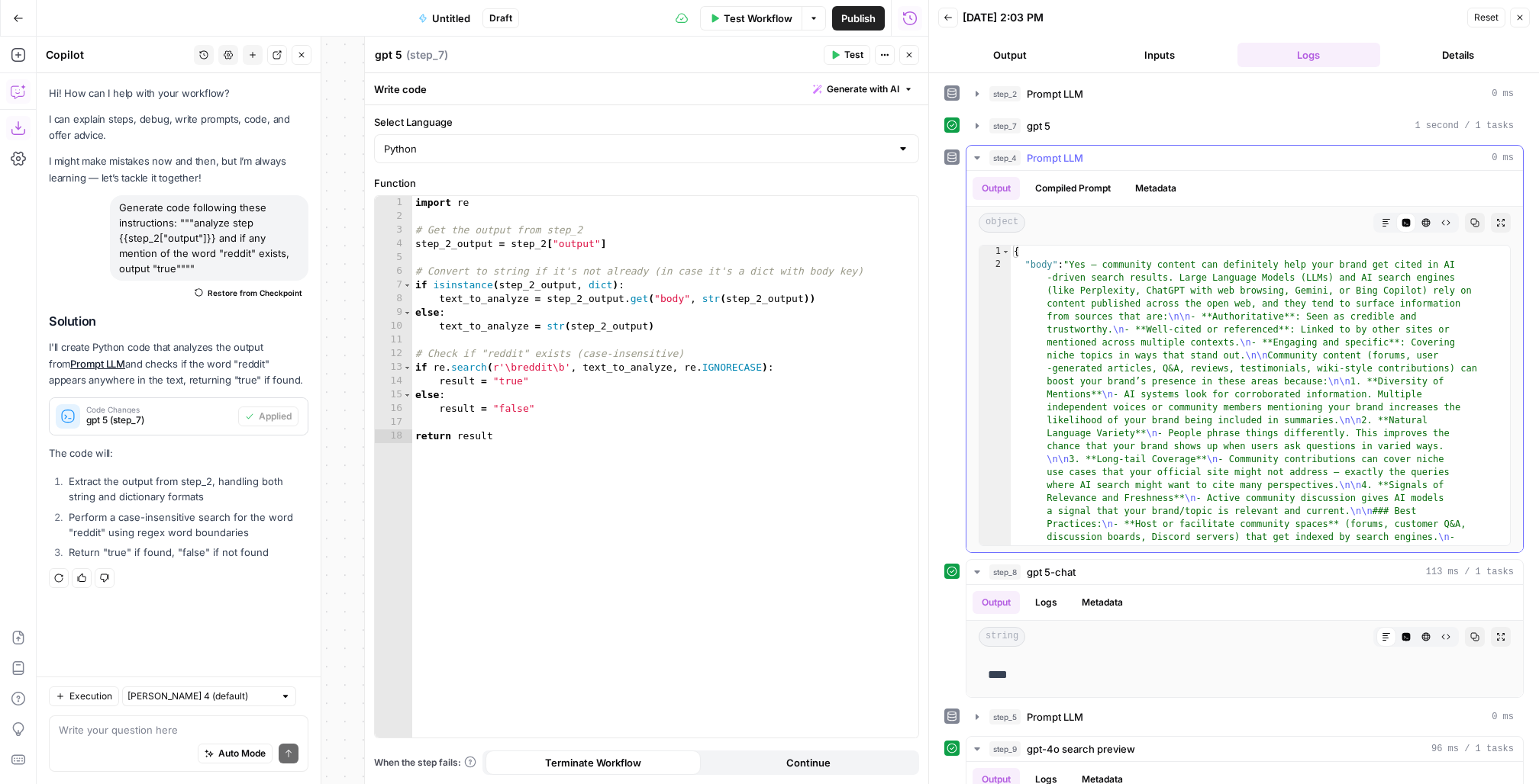
click at [1094, 342] on div "{ "body" : "Yes — community content can definitely help your brand get cited in…" at bounding box center [1253, 636] width 484 height 781
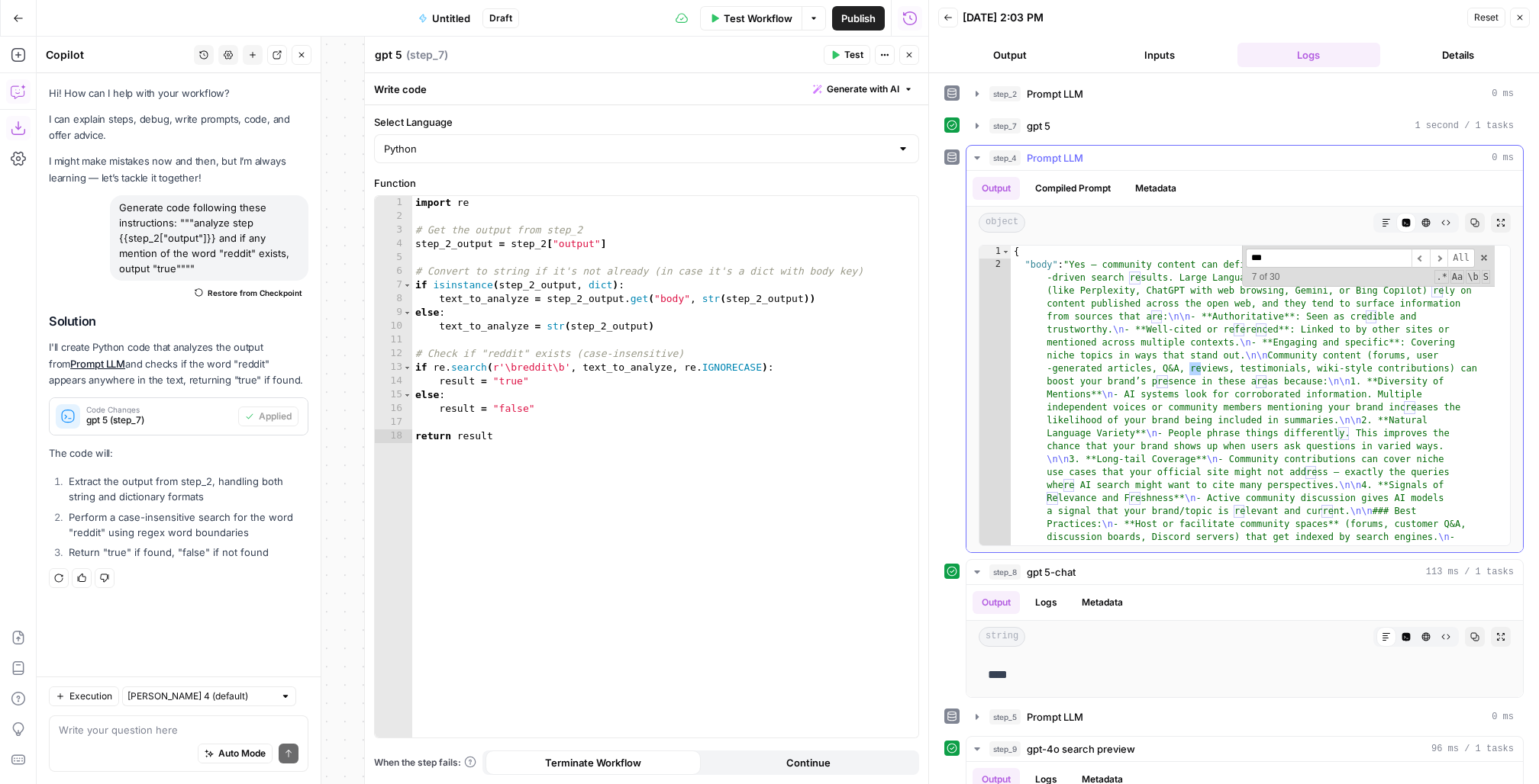
scroll to position [24, 0]
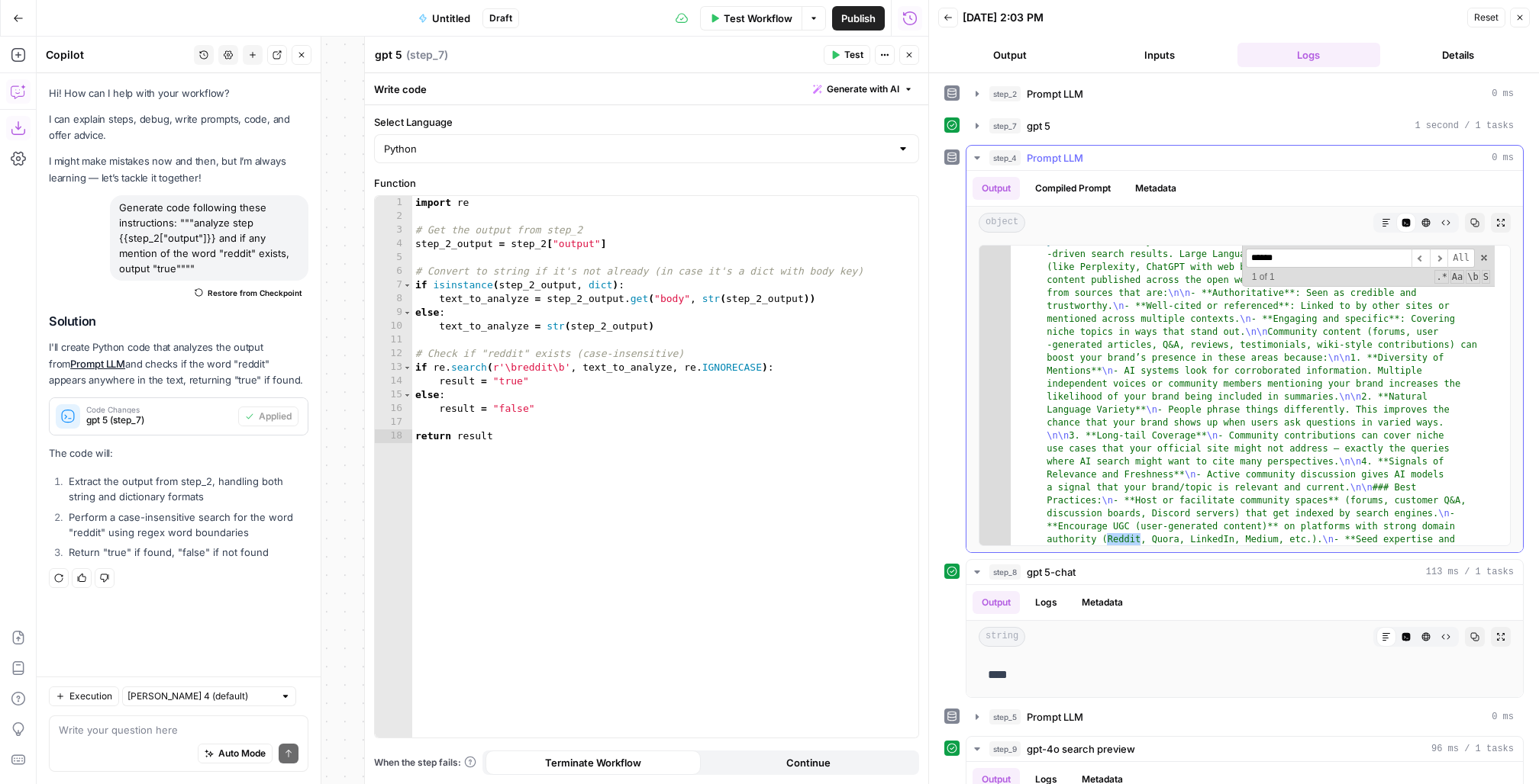
type input "******"
click at [978, 157] on icon "button" at bounding box center [978, 158] width 12 height 12
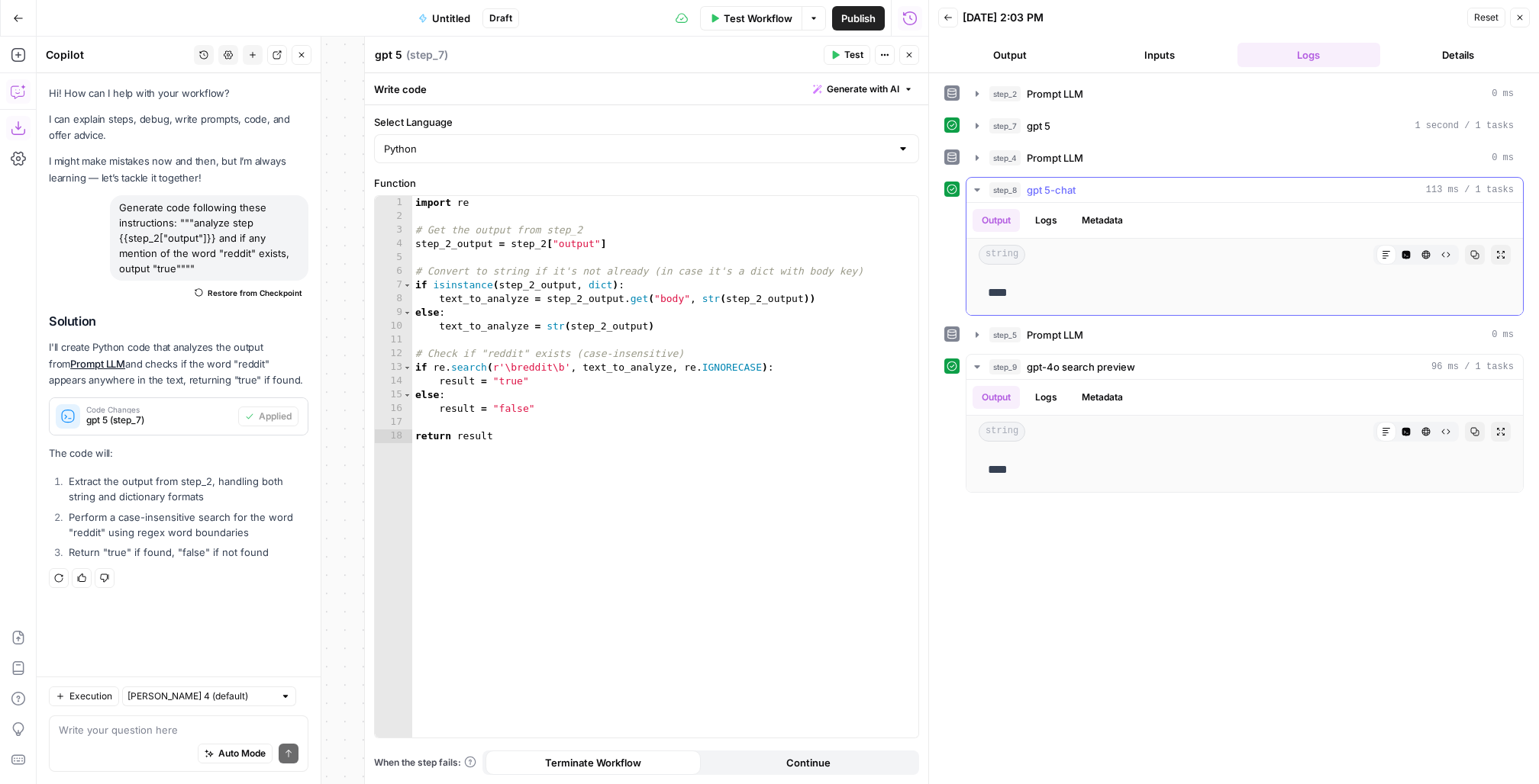
click at [974, 184] on icon "button" at bounding box center [978, 190] width 12 height 12
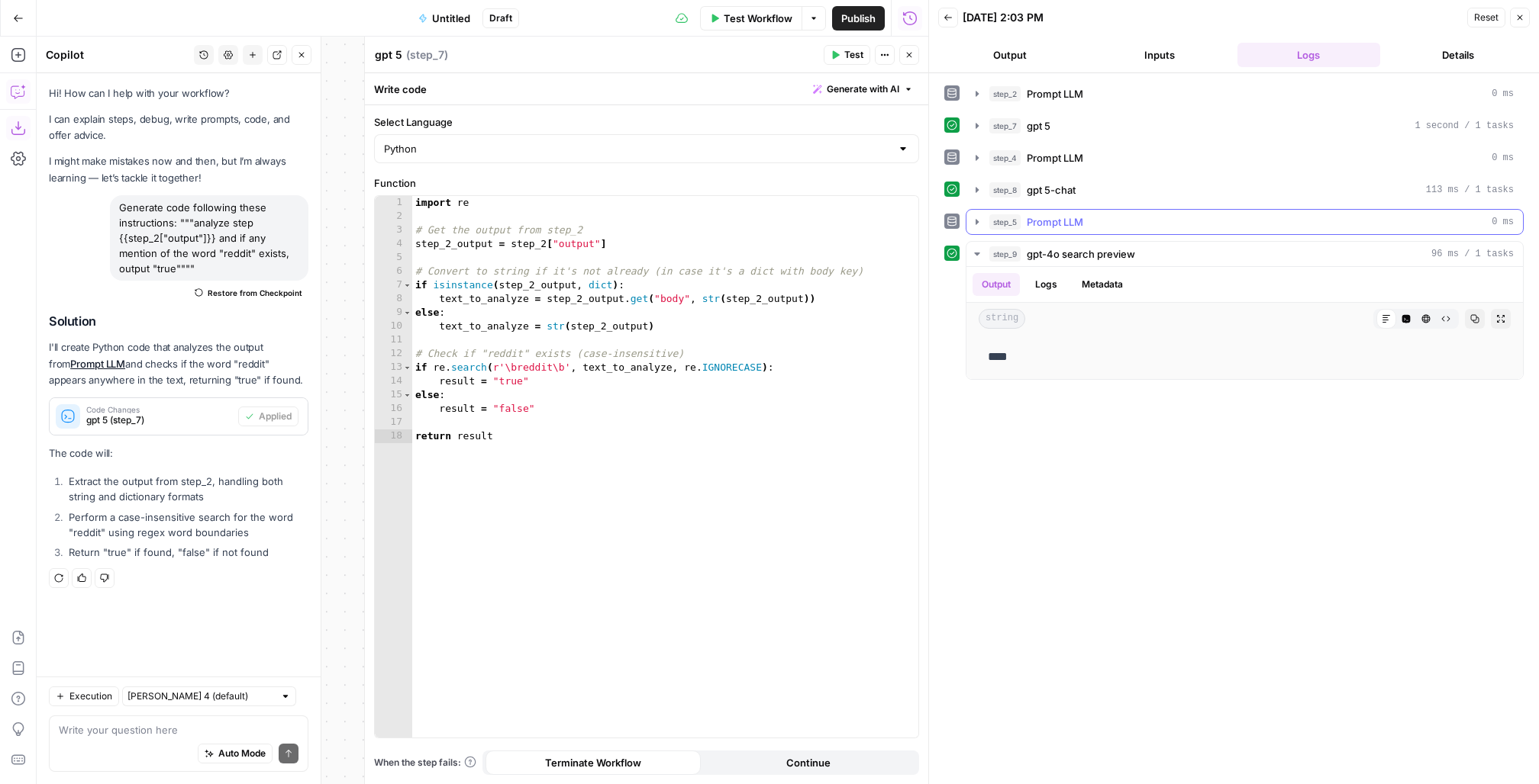
click at [978, 218] on icon "button" at bounding box center [978, 222] width 12 height 12
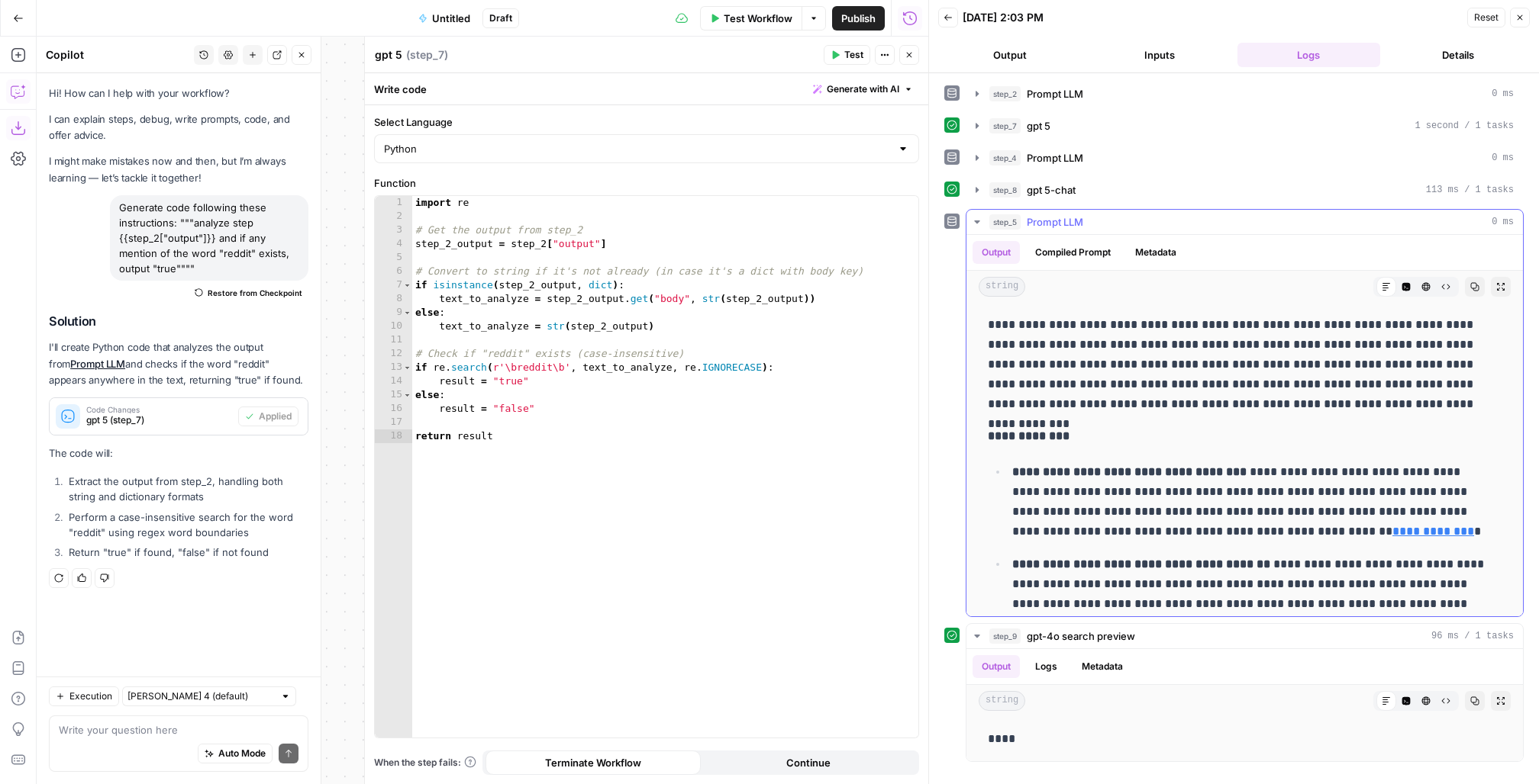
click at [1102, 354] on p "**********" at bounding box center [1237, 365] width 499 height 99
click at [1197, 377] on p "**********" at bounding box center [1237, 365] width 499 height 99
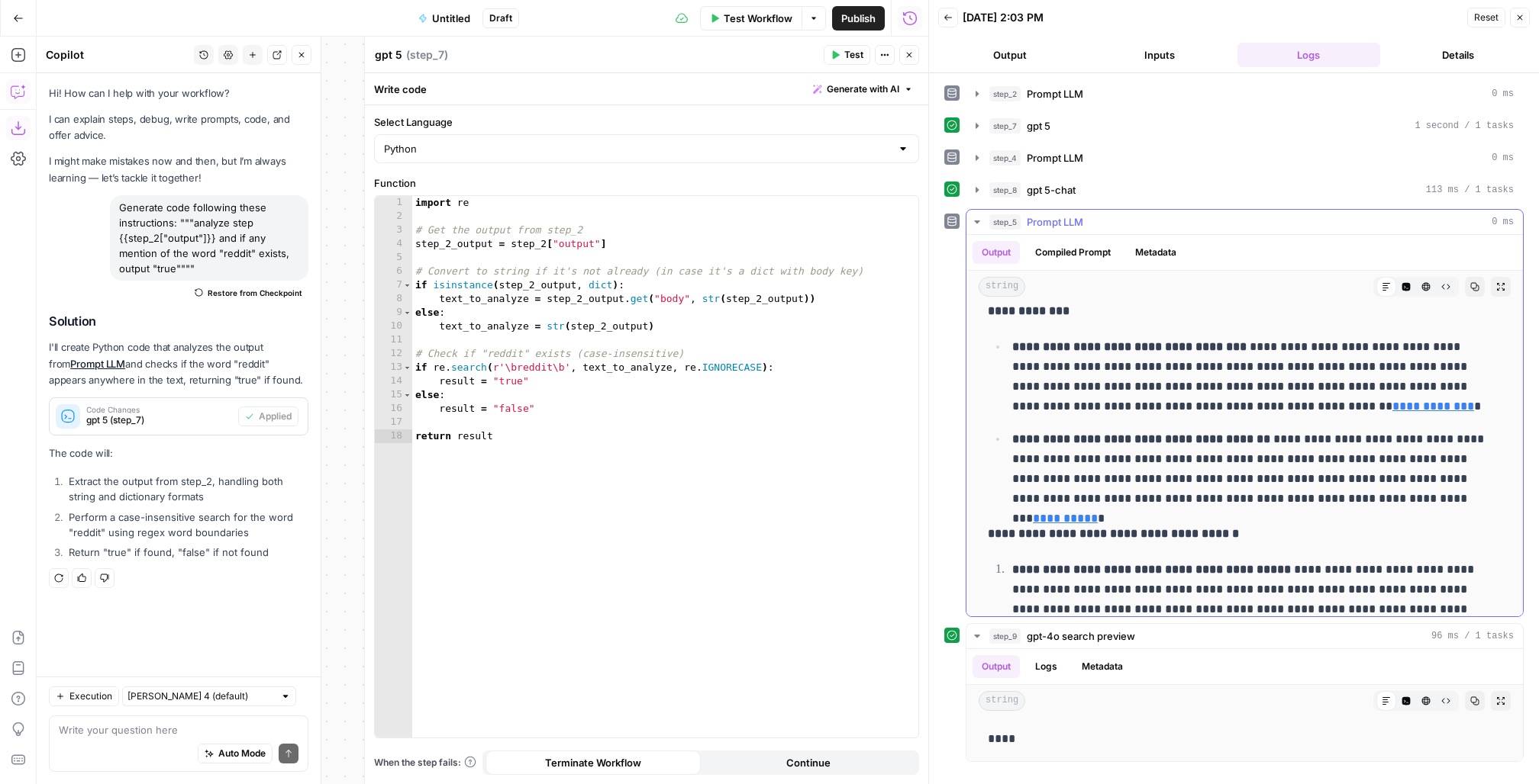
scroll to position [418, 0]
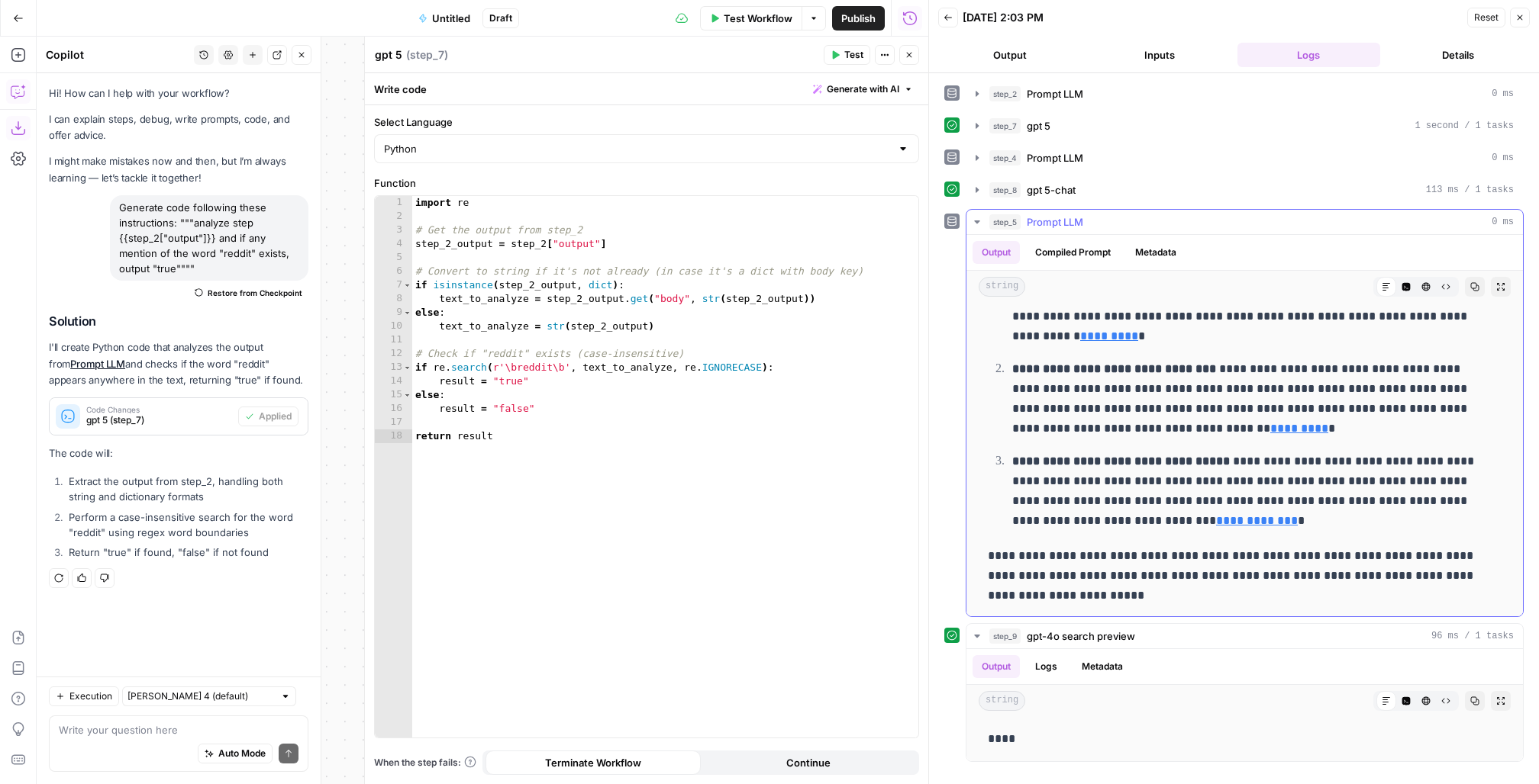
click at [978, 220] on icon "button" at bounding box center [978, 222] width 12 height 12
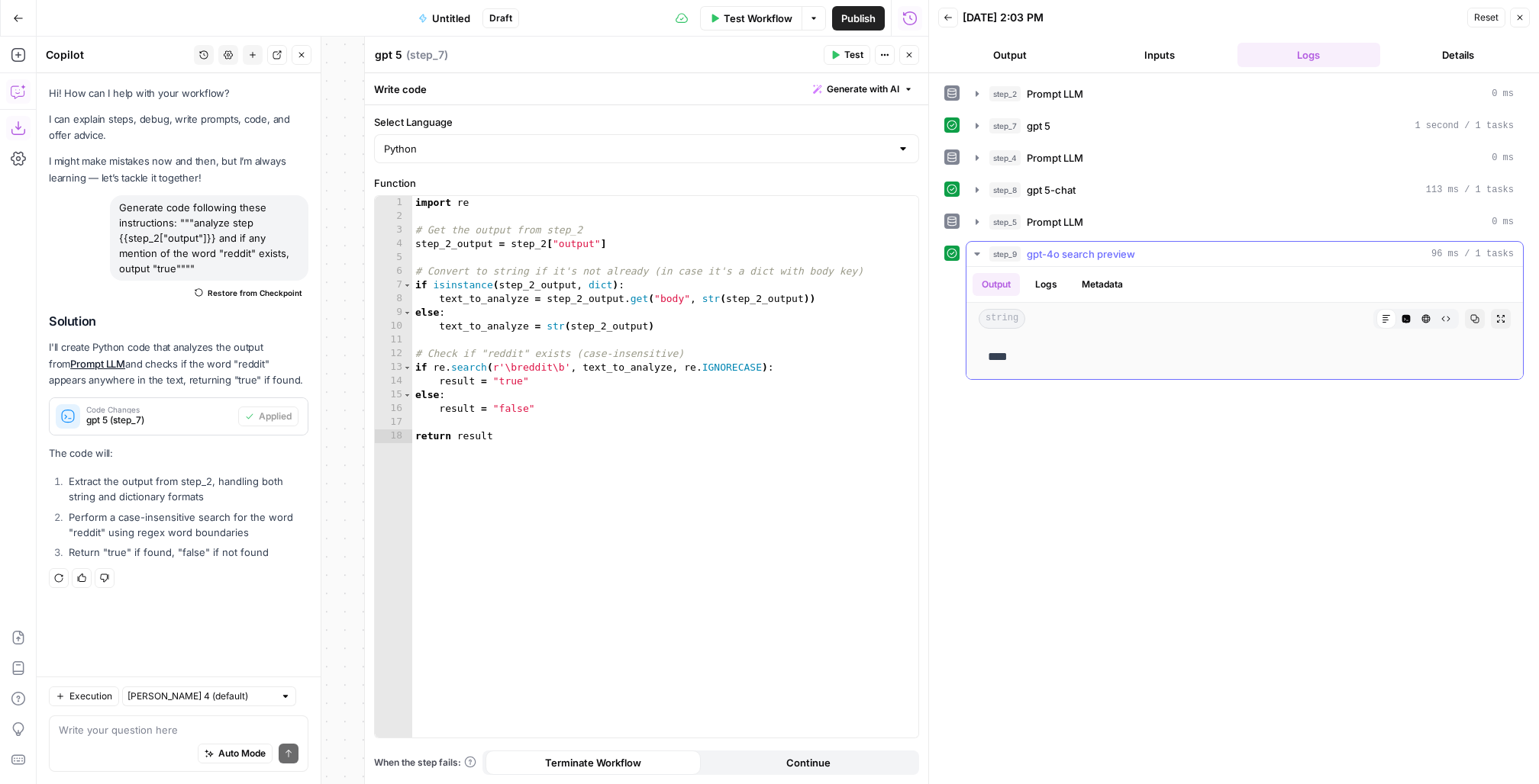
click at [972, 248] on icon "button" at bounding box center [978, 254] width 12 height 12
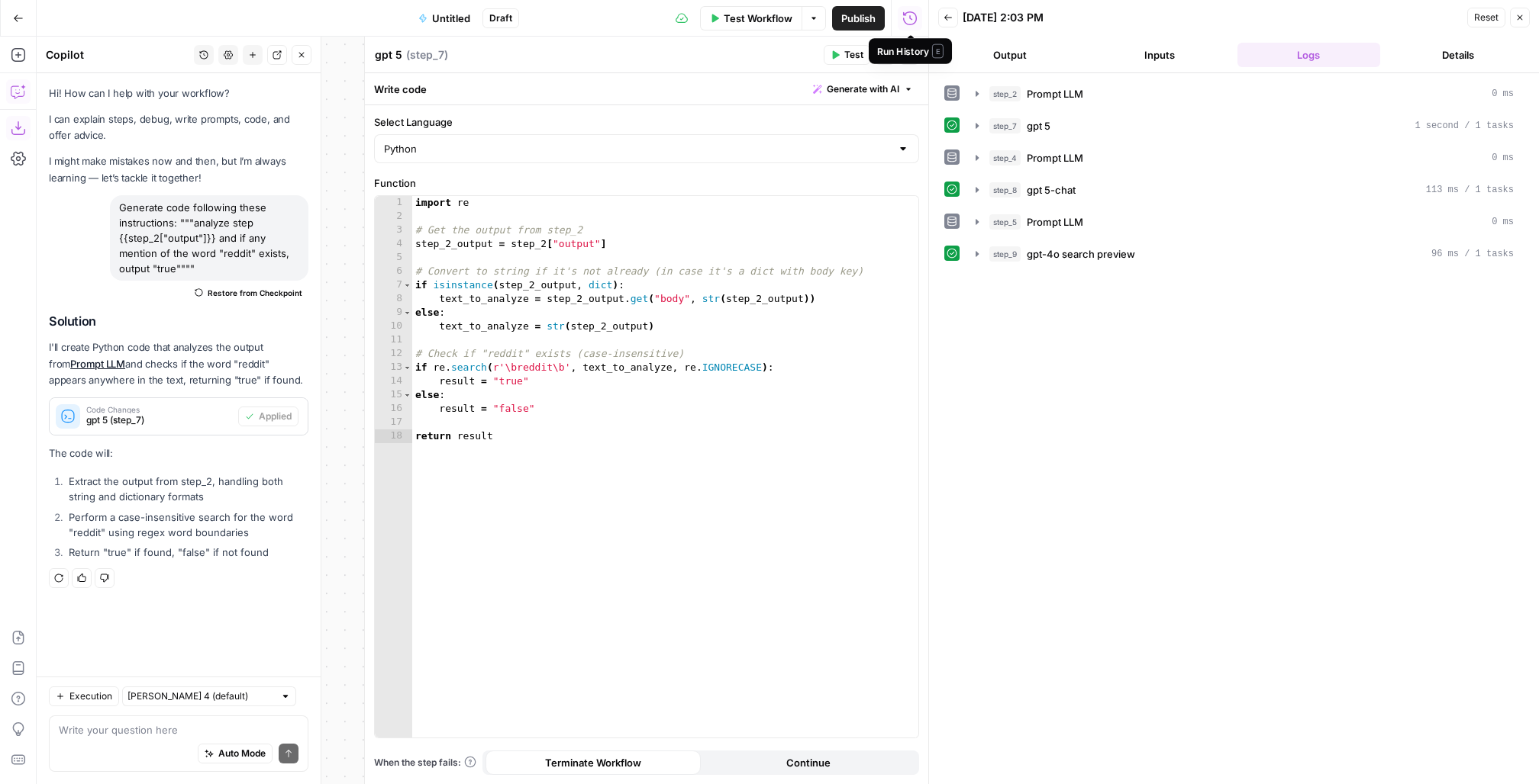
click at [913, 54] on div "Run History E" at bounding box center [911, 50] width 67 height 15
click at [907, 55] on icon "button" at bounding box center [909, 55] width 9 height 9
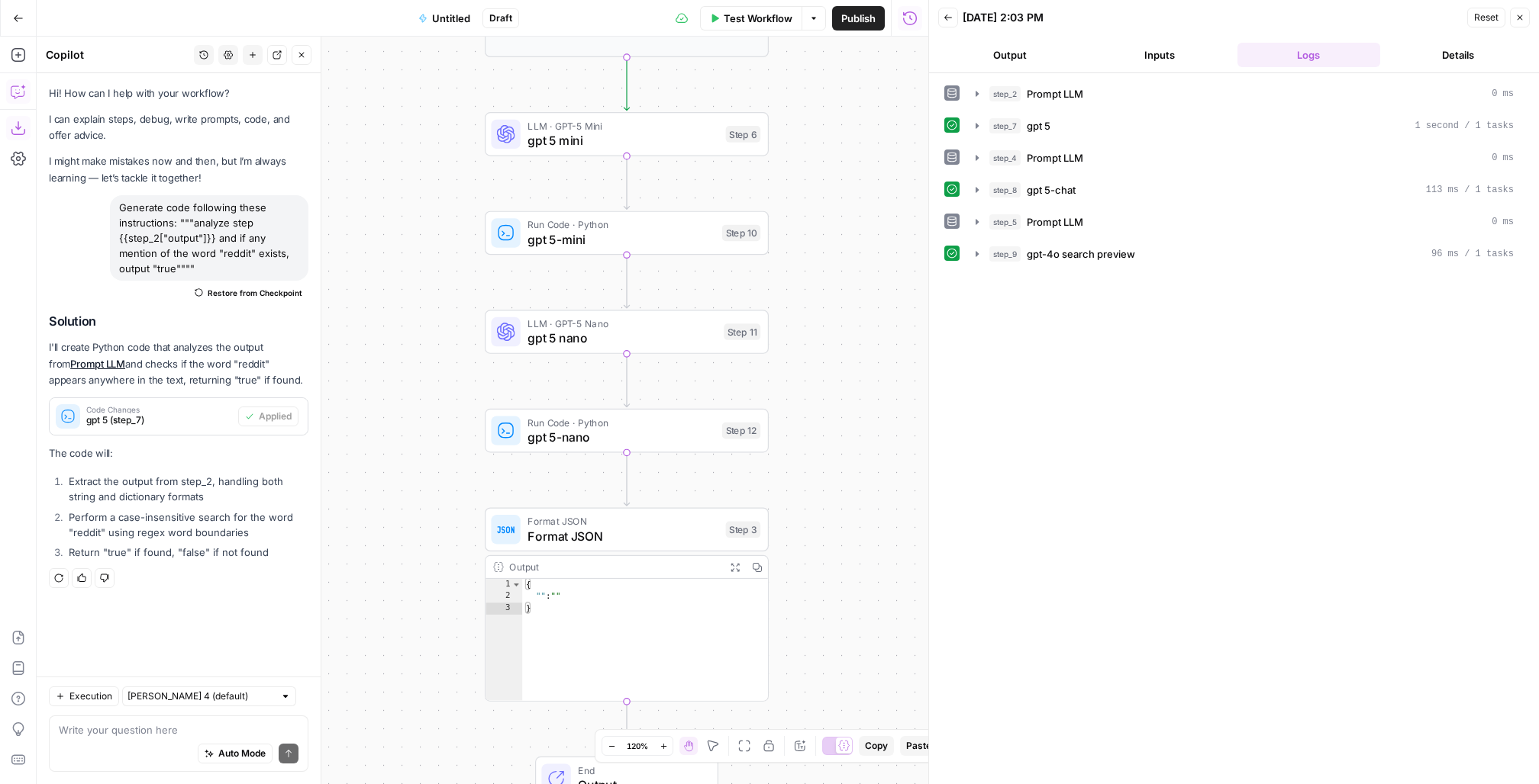
click at [576, 535] on span "Format JSON" at bounding box center [622, 535] width 191 height 18
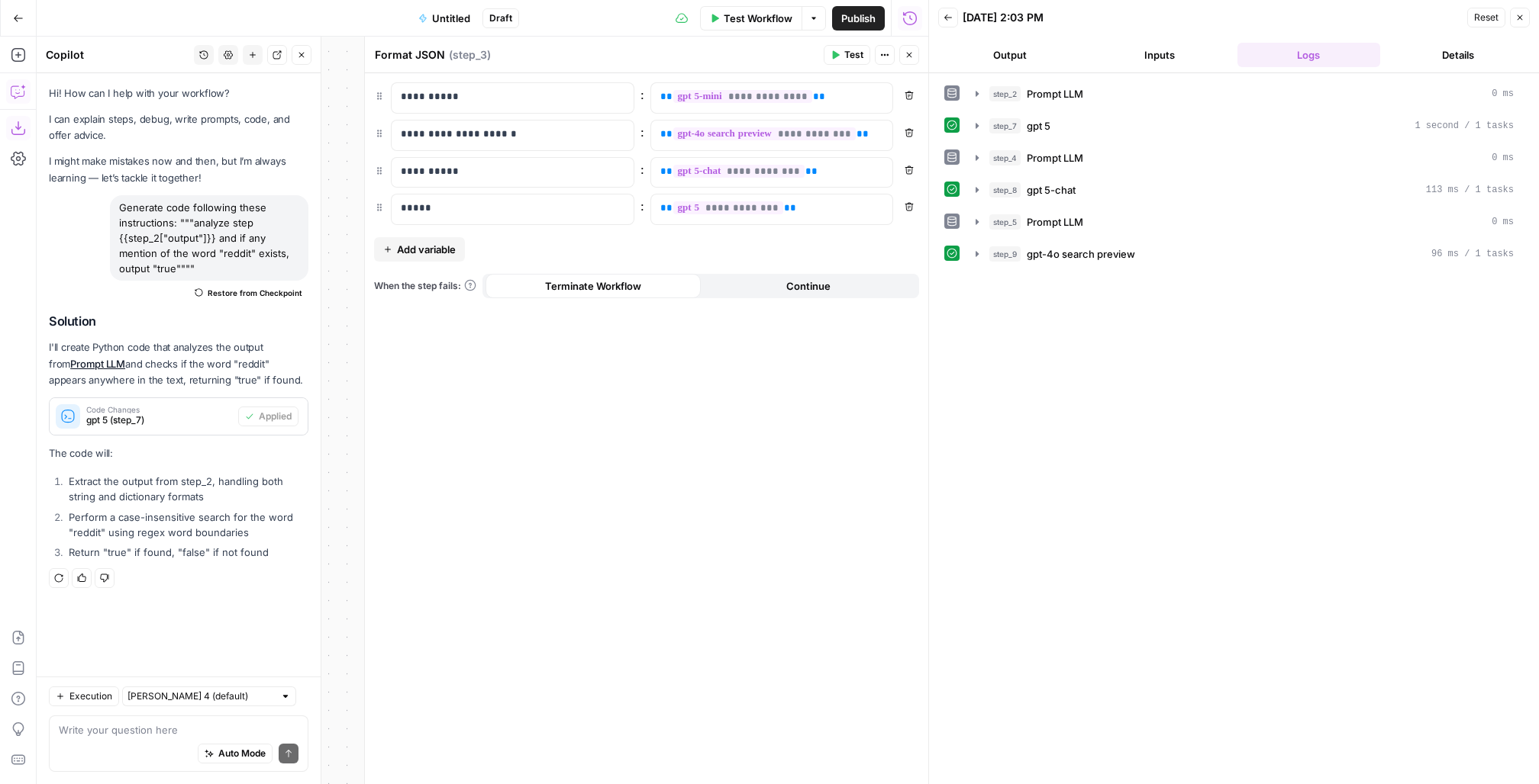
click at [417, 248] on span "Add variable" at bounding box center [426, 249] width 59 height 15
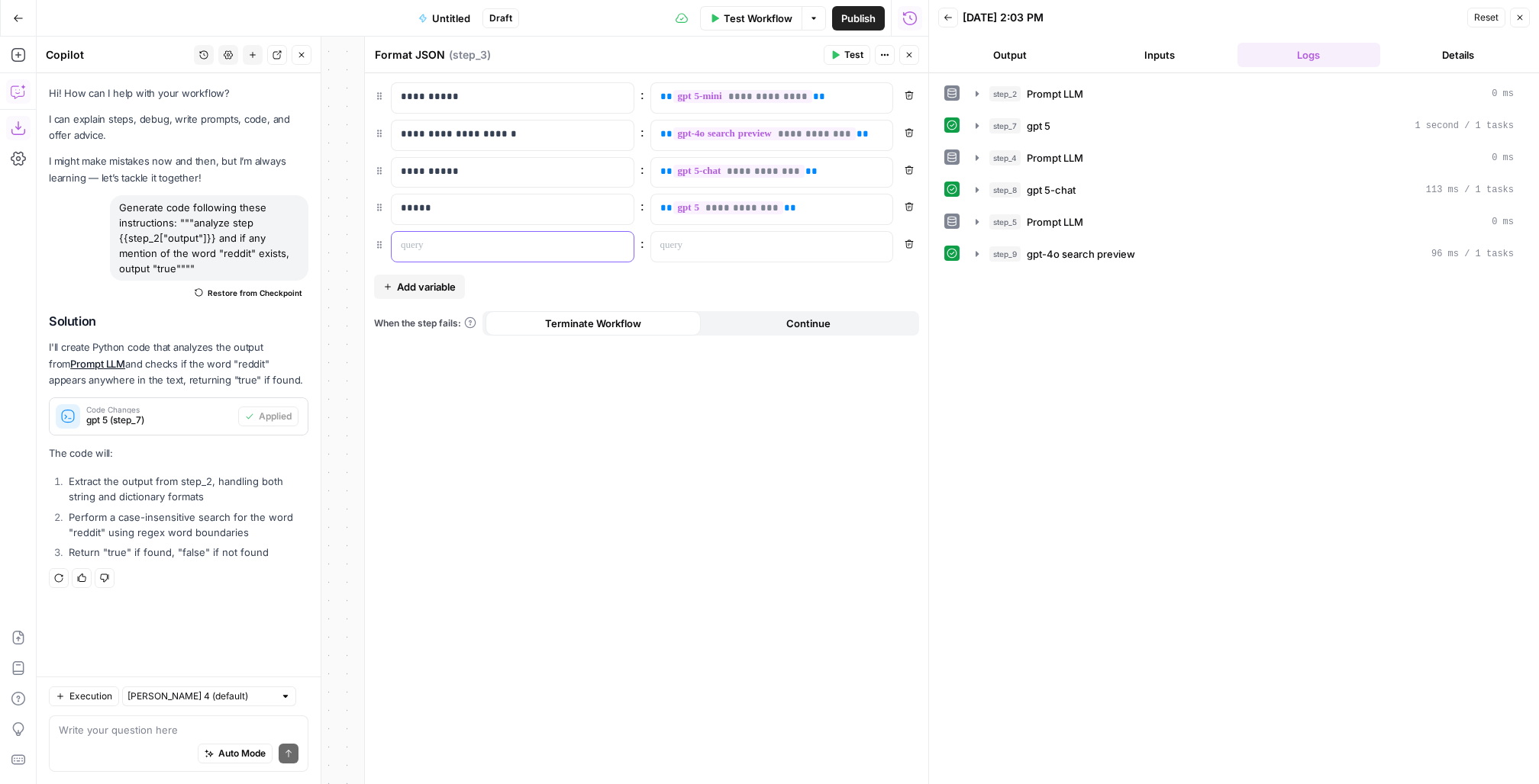
click at [454, 255] on div at bounding box center [500, 247] width 218 height 30
click at [754, 240] on p at bounding box center [760, 246] width 199 height 15
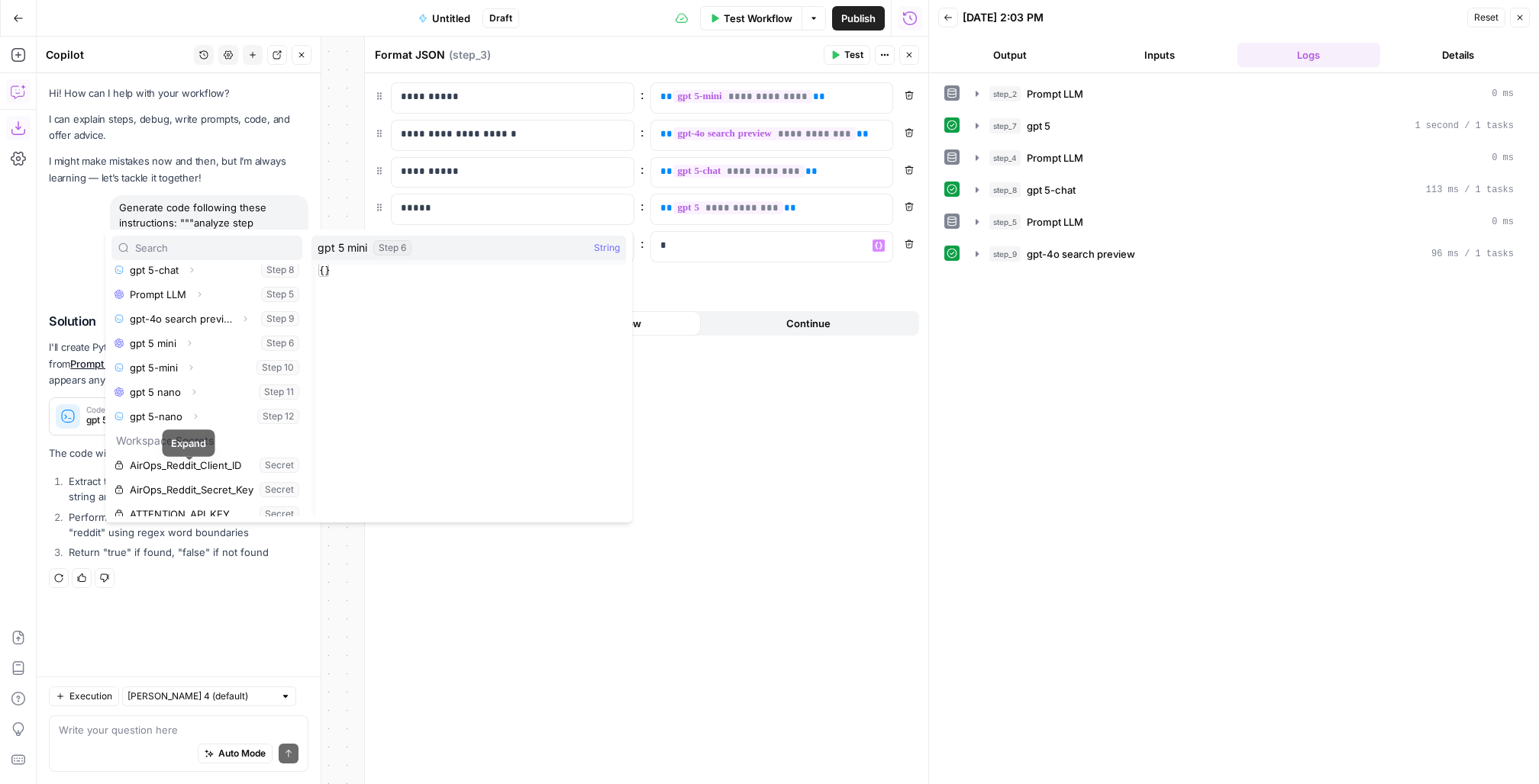
scroll to position [204, 0]
click at [197, 365] on icon "button" at bounding box center [195, 366] width 9 height 9
click at [166, 392] on button "Select variable Output" at bounding box center [214, 389] width 175 height 25
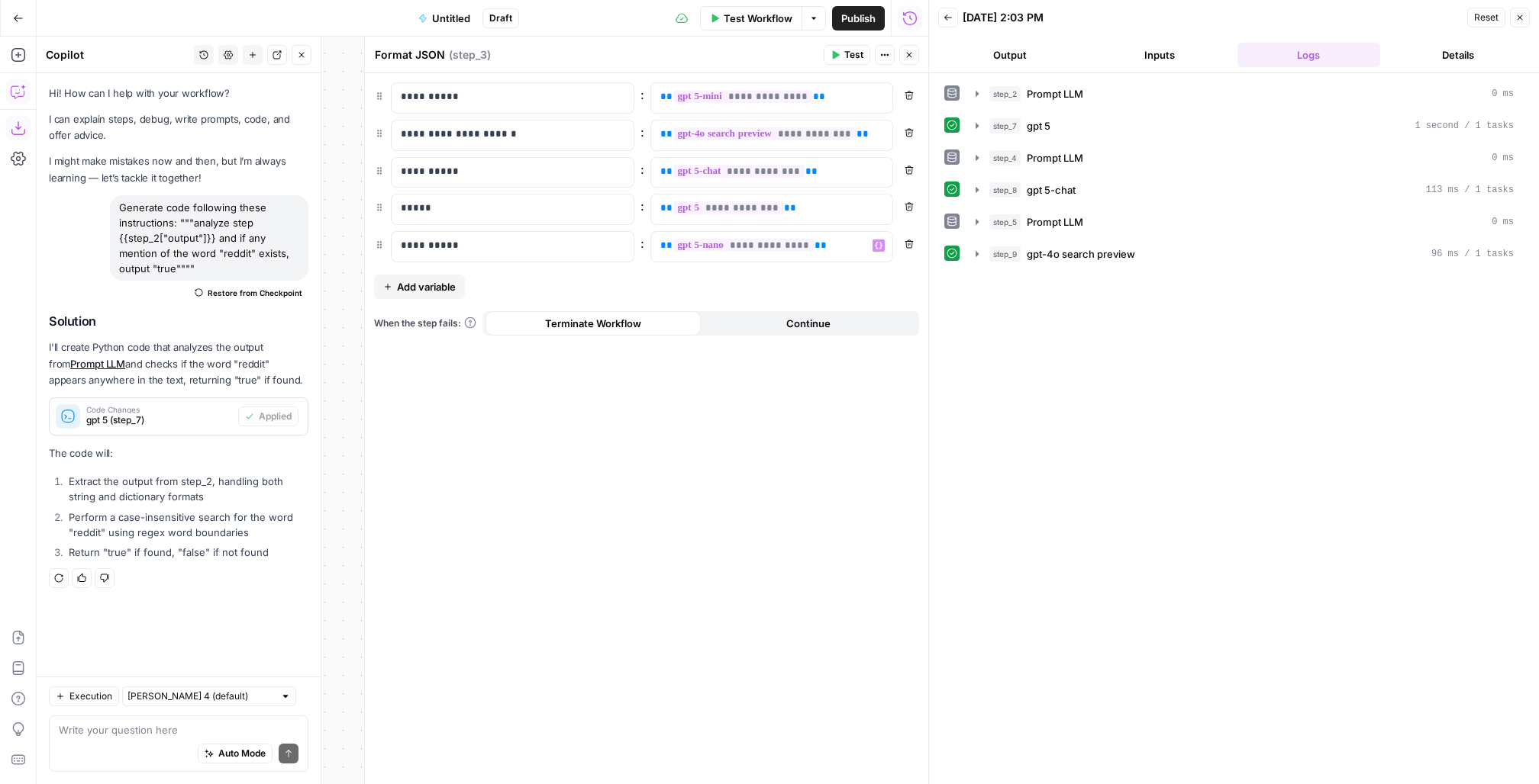
click at [448, 13] on span "Untitled" at bounding box center [451, 19] width 38 height 15
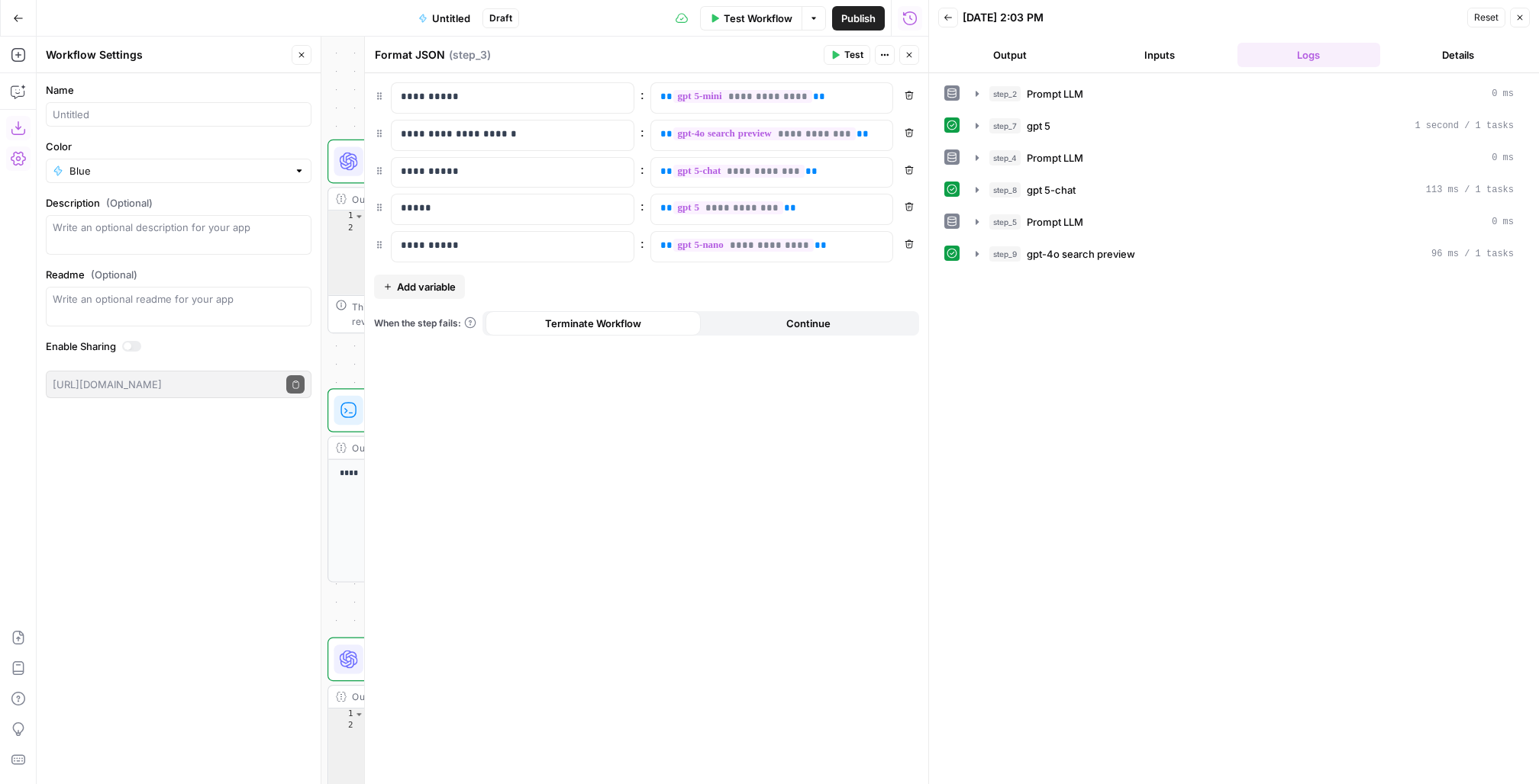
click at [173, 100] on div "Name" at bounding box center [179, 104] width 266 height 44
click at [162, 120] on input "Name" at bounding box center [182, 114] width 246 height 15
type input "e"
click at [143, 116] on input "reddit citation extraction<>model" at bounding box center [182, 114] width 246 height 15
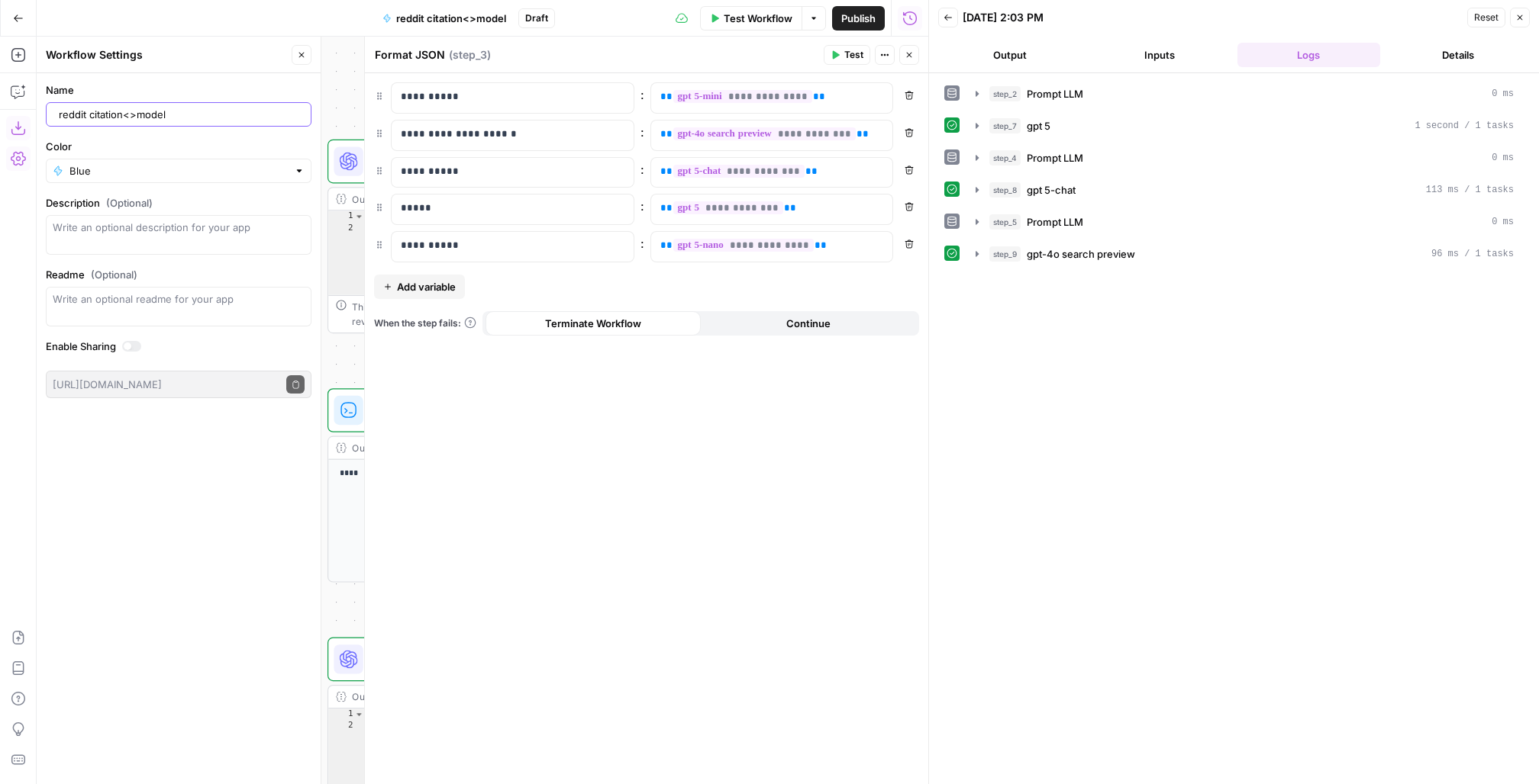
type input "reddit citation<>model"
click at [860, 15] on span "Publish" at bounding box center [859, 19] width 34 height 15
click at [630, 60] on div "Format JSON Format JSON ( step_3 )" at bounding box center [596, 56] width 445 height 17
click at [904, 54] on button "Close" at bounding box center [909, 55] width 20 height 20
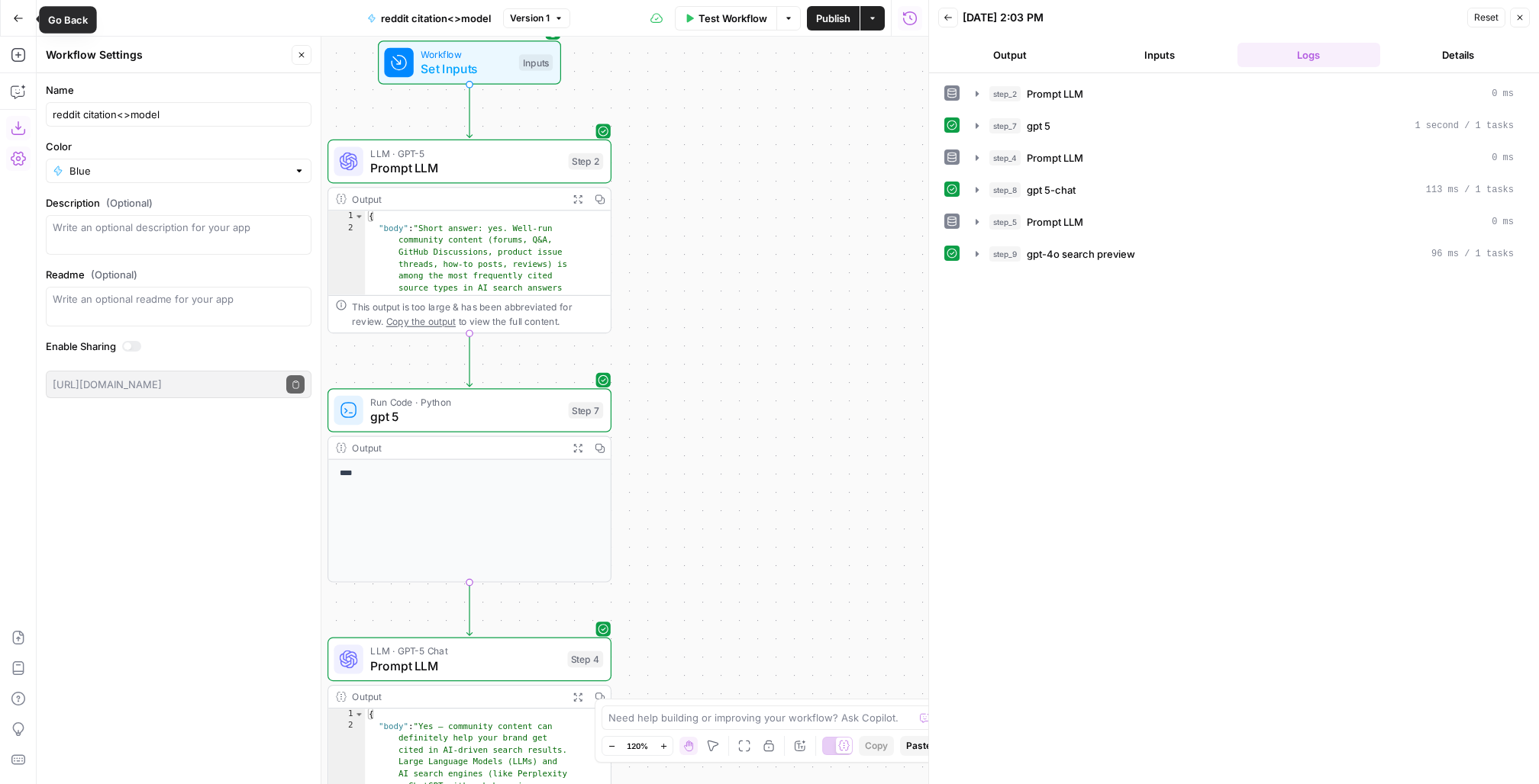
click at [24, 17] on button "Go Back" at bounding box center [18, 18] width 27 height 27
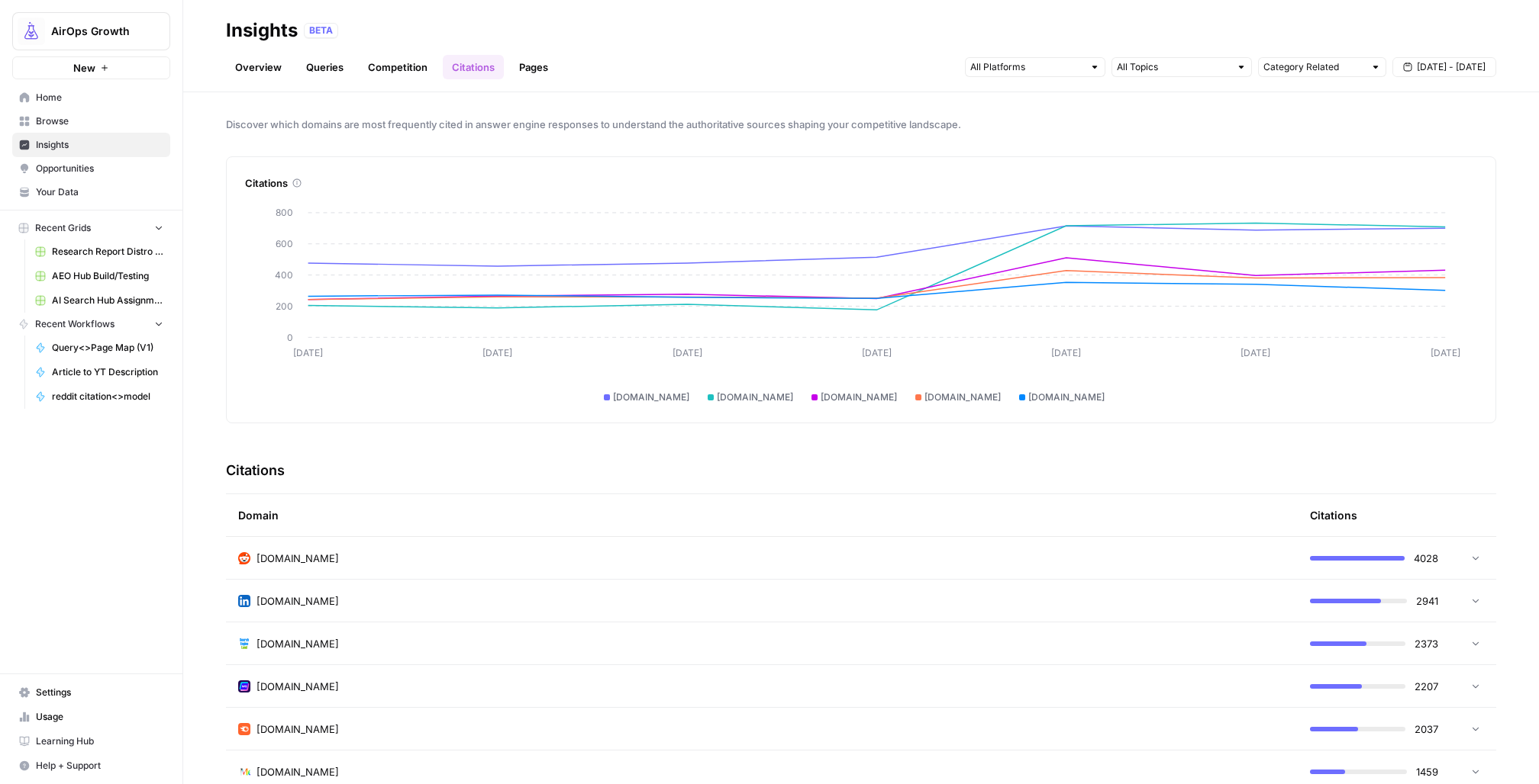
click at [69, 122] on span "Browse" at bounding box center [99, 121] width 127 height 14
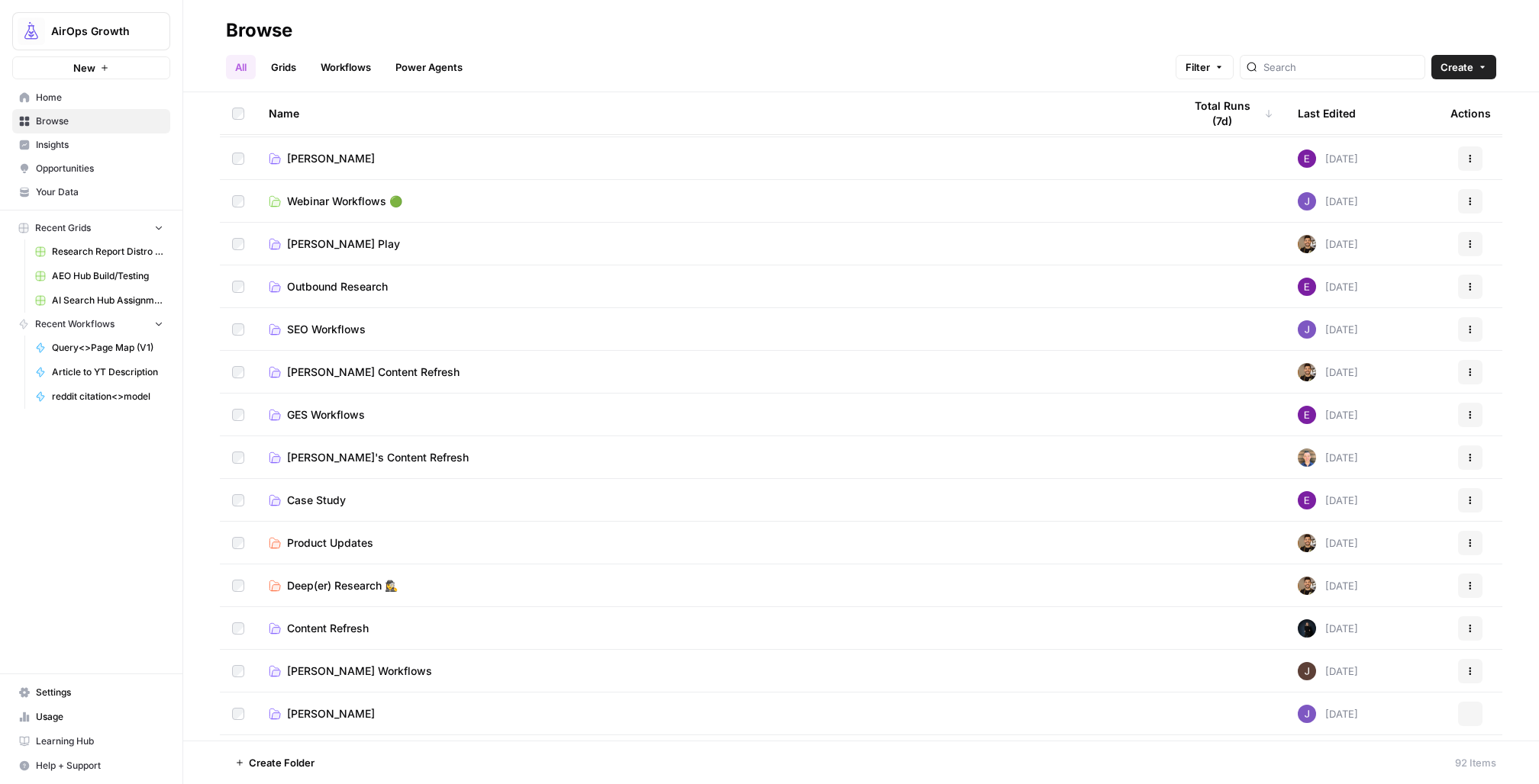
scroll to position [1353, 0]
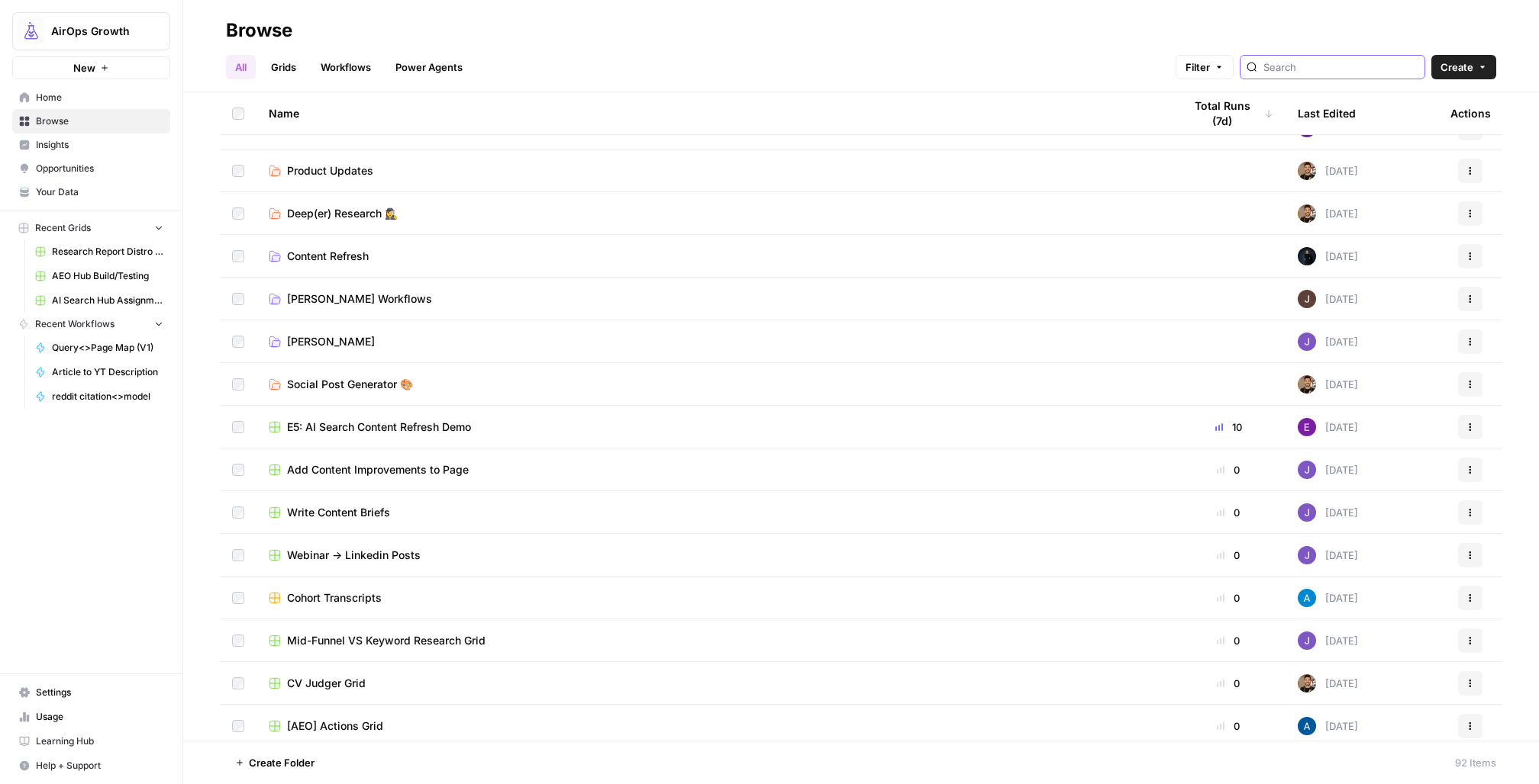
click at [1330, 60] on input "search" at bounding box center [1341, 67] width 155 height 15
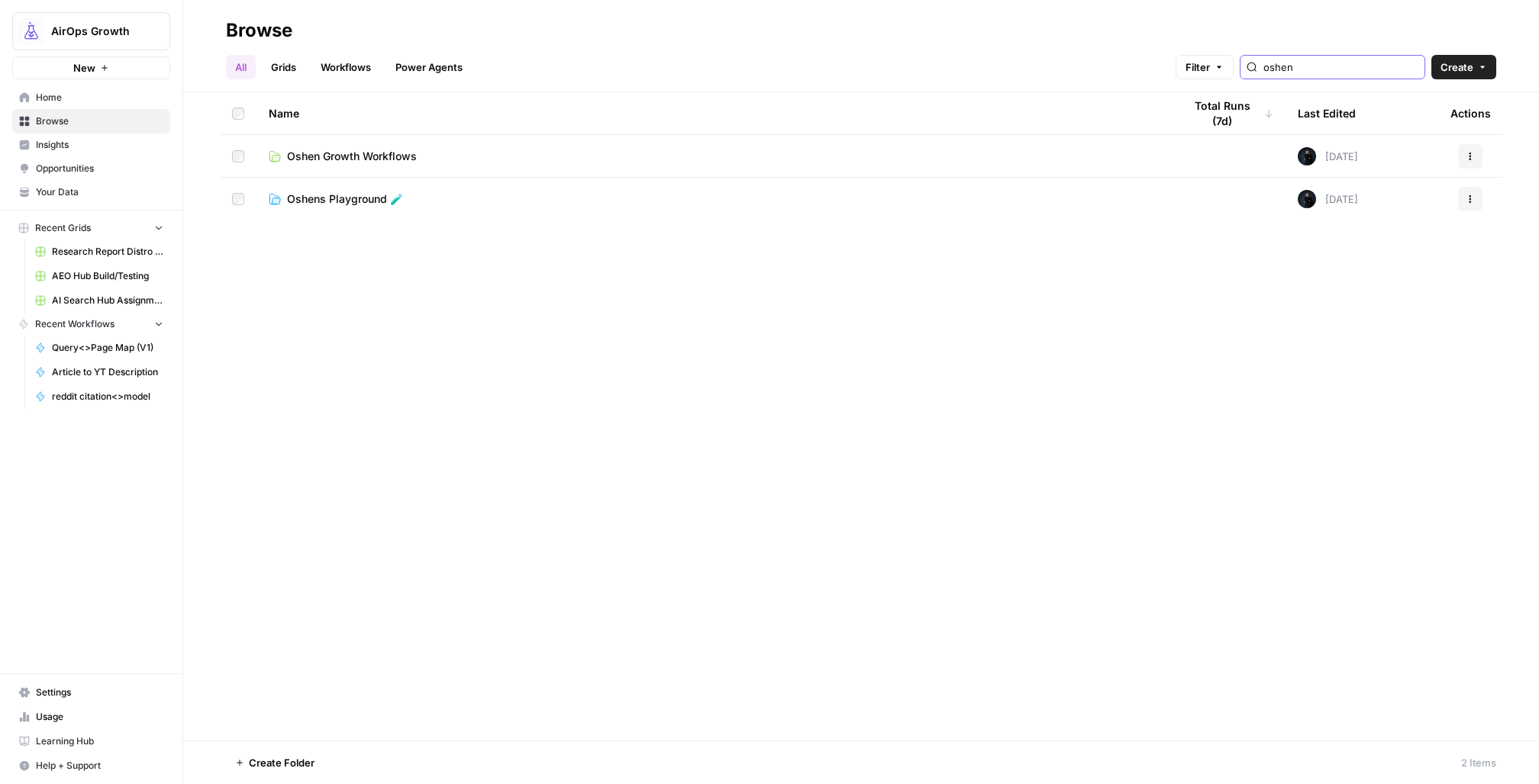
type input "oshen"
click at [361, 204] on span "Oshens Playground 🧪" at bounding box center [345, 199] width 116 height 15
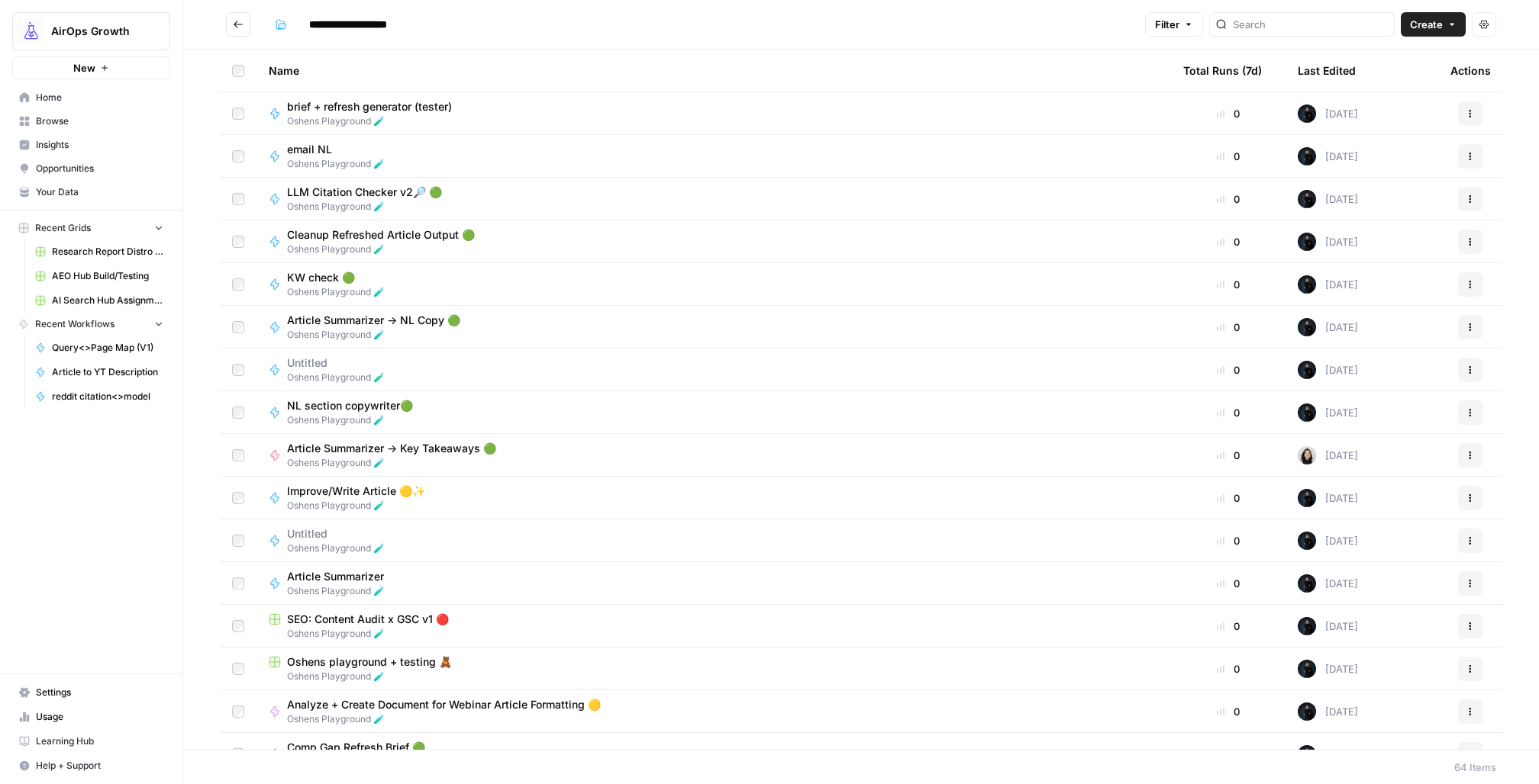
click at [1444, 18] on button "Create" at bounding box center [1434, 24] width 65 height 25
click at [1394, 60] on span "Grid" at bounding box center [1405, 61] width 85 height 15
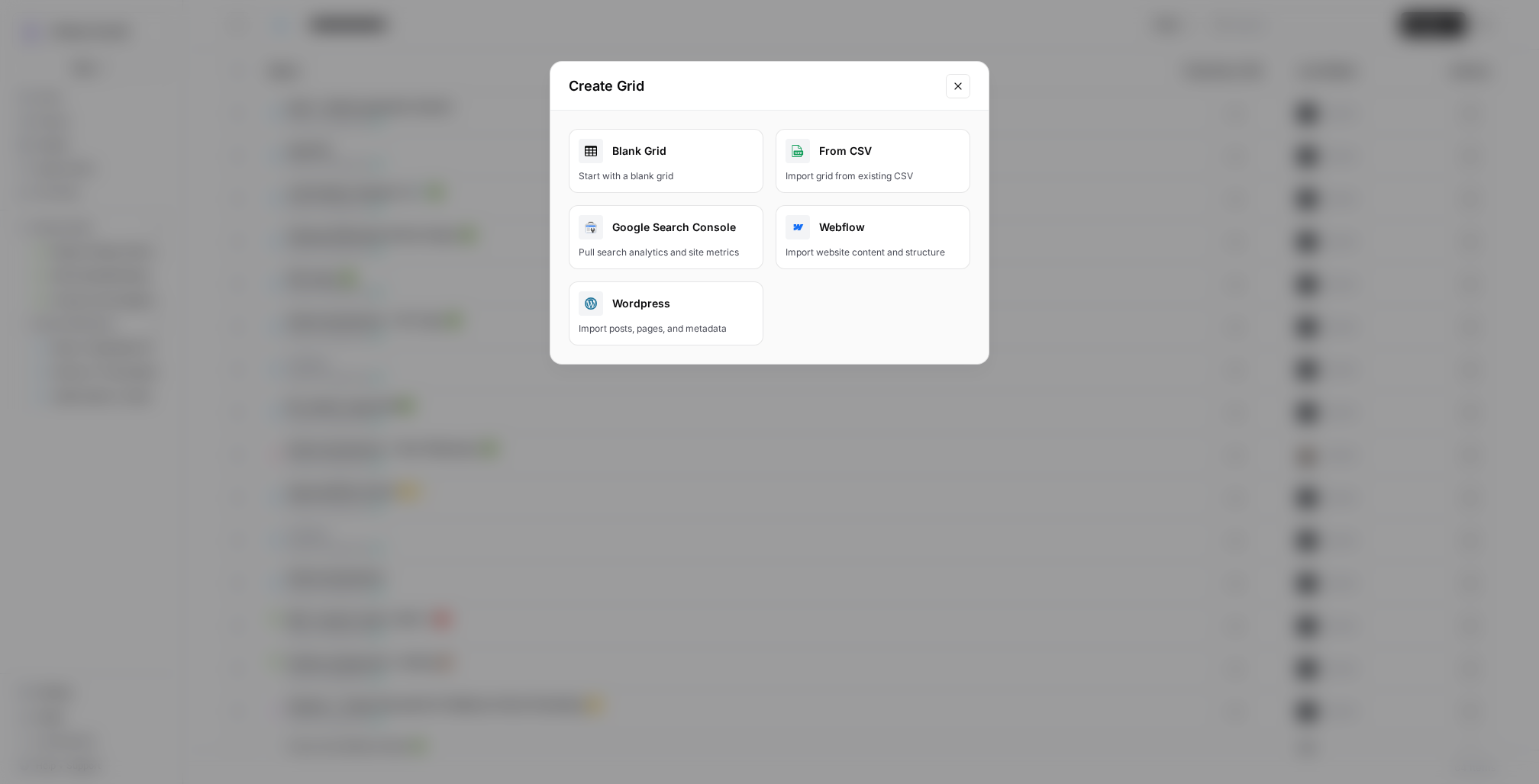
click at [672, 141] on div "Blank Grid" at bounding box center [666, 151] width 175 height 25
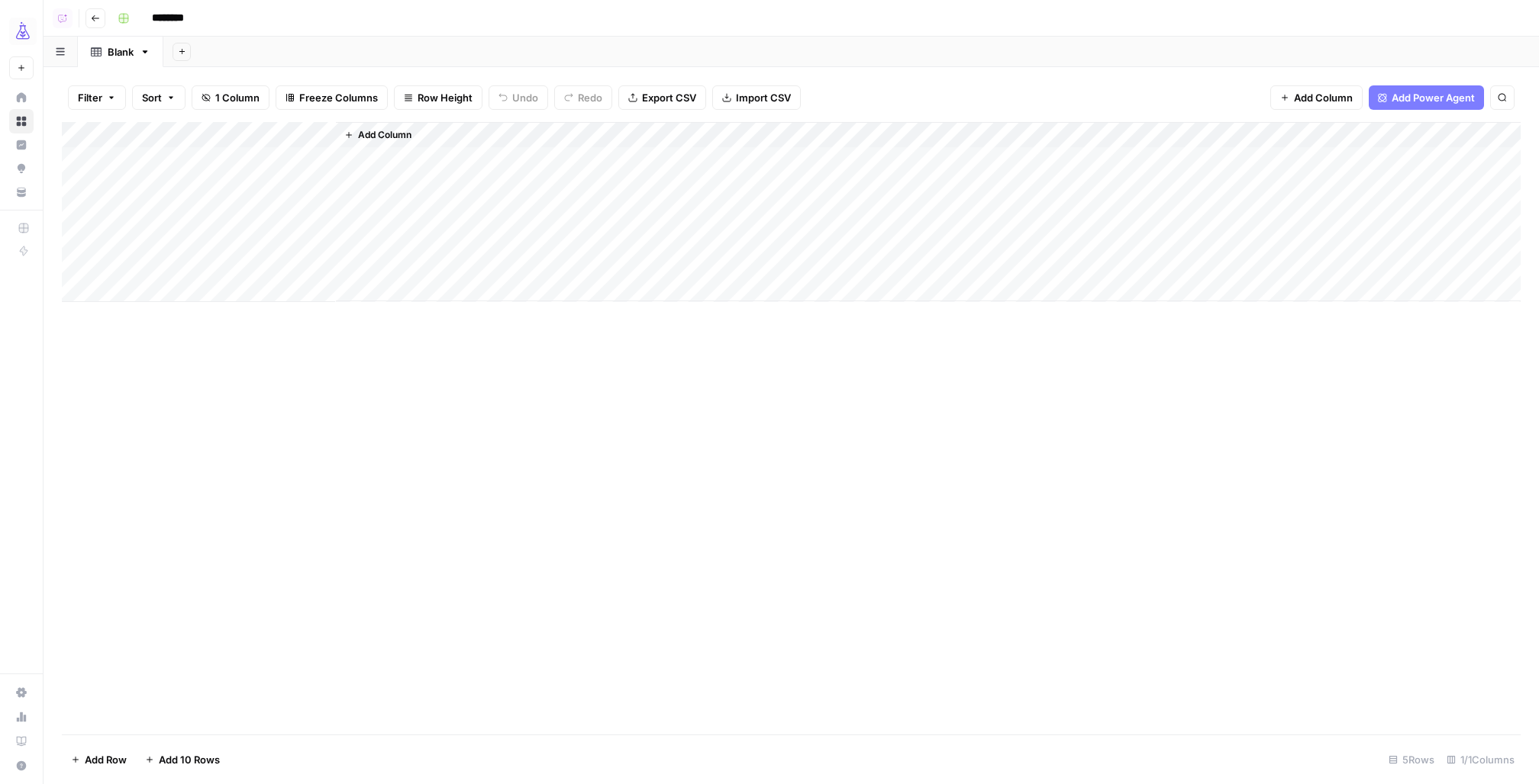
click at [255, 137] on div "Add Column" at bounding box center [790, 212] width 1459 height 180
click at [205, 165] on input "Title" at bounding box center [206, 172] width 155 height 15
type input "query"
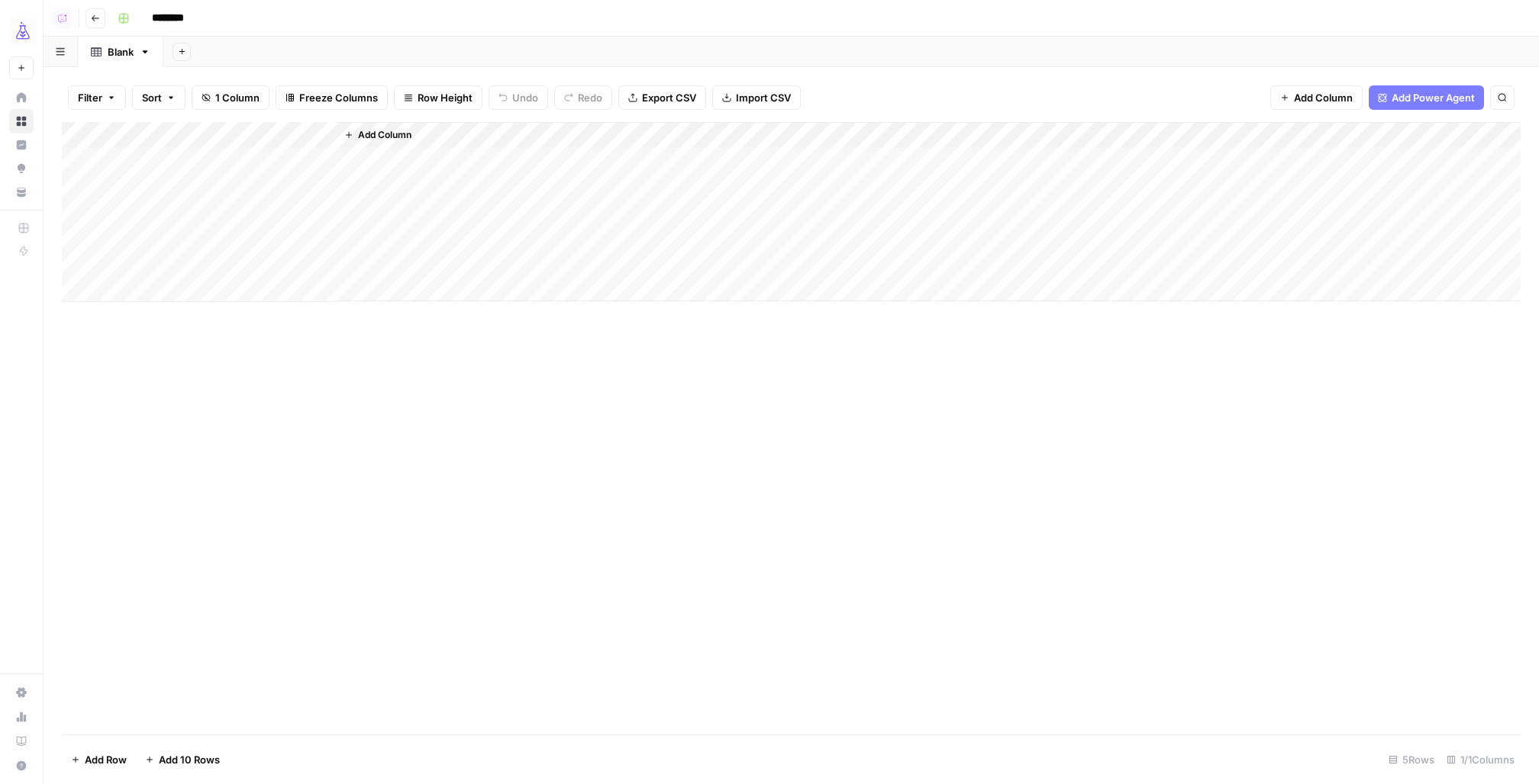
click at [395, 129] on span "Add Column" at bounding box center [385, 135] width 54 height 14
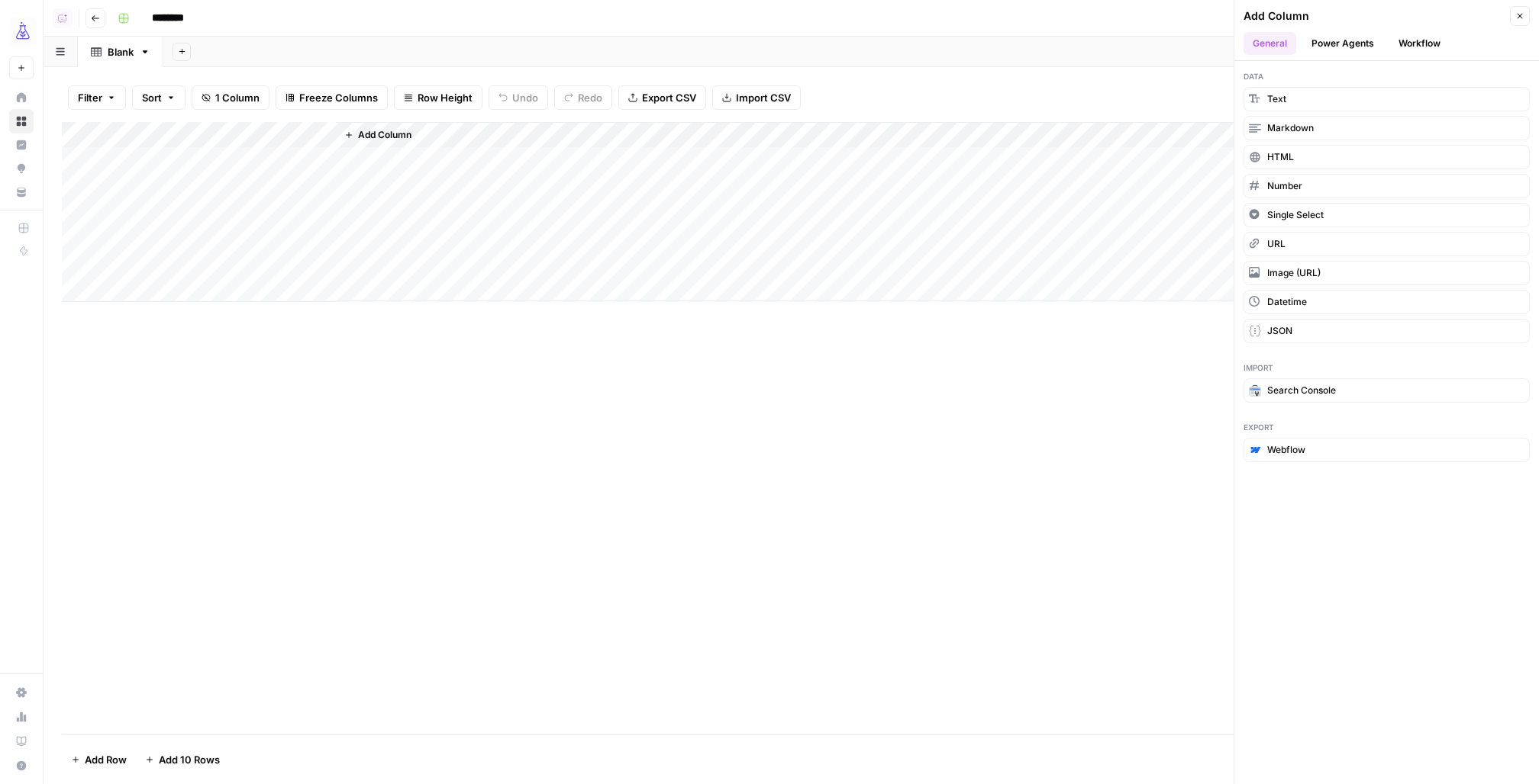
click at [1416, 40] on button "Workflow" at bounding box center [1419, 44] width 61 height 23
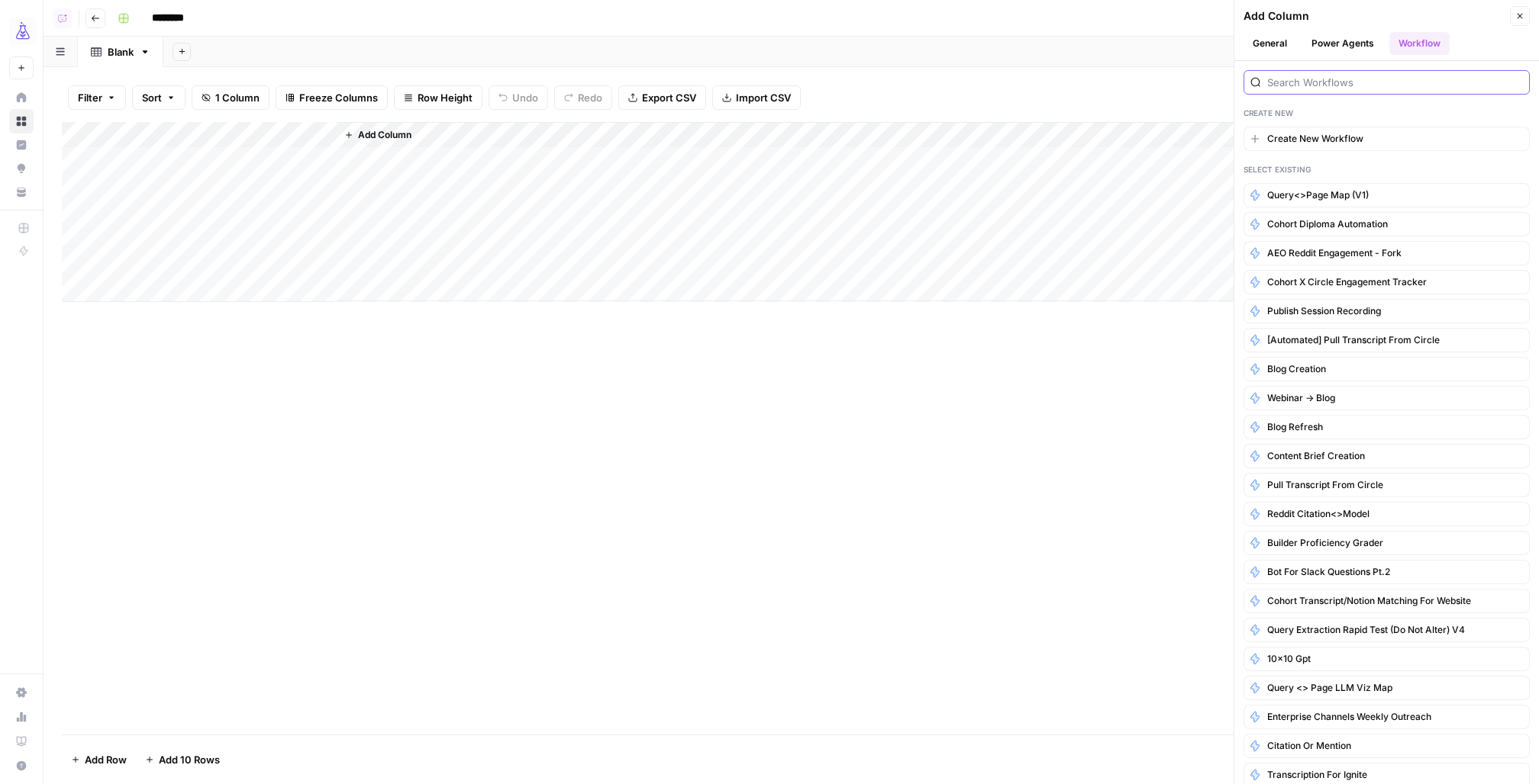
click at [1308, 83] on input "search" at bounding box center [1395, 83] width 256 height 15
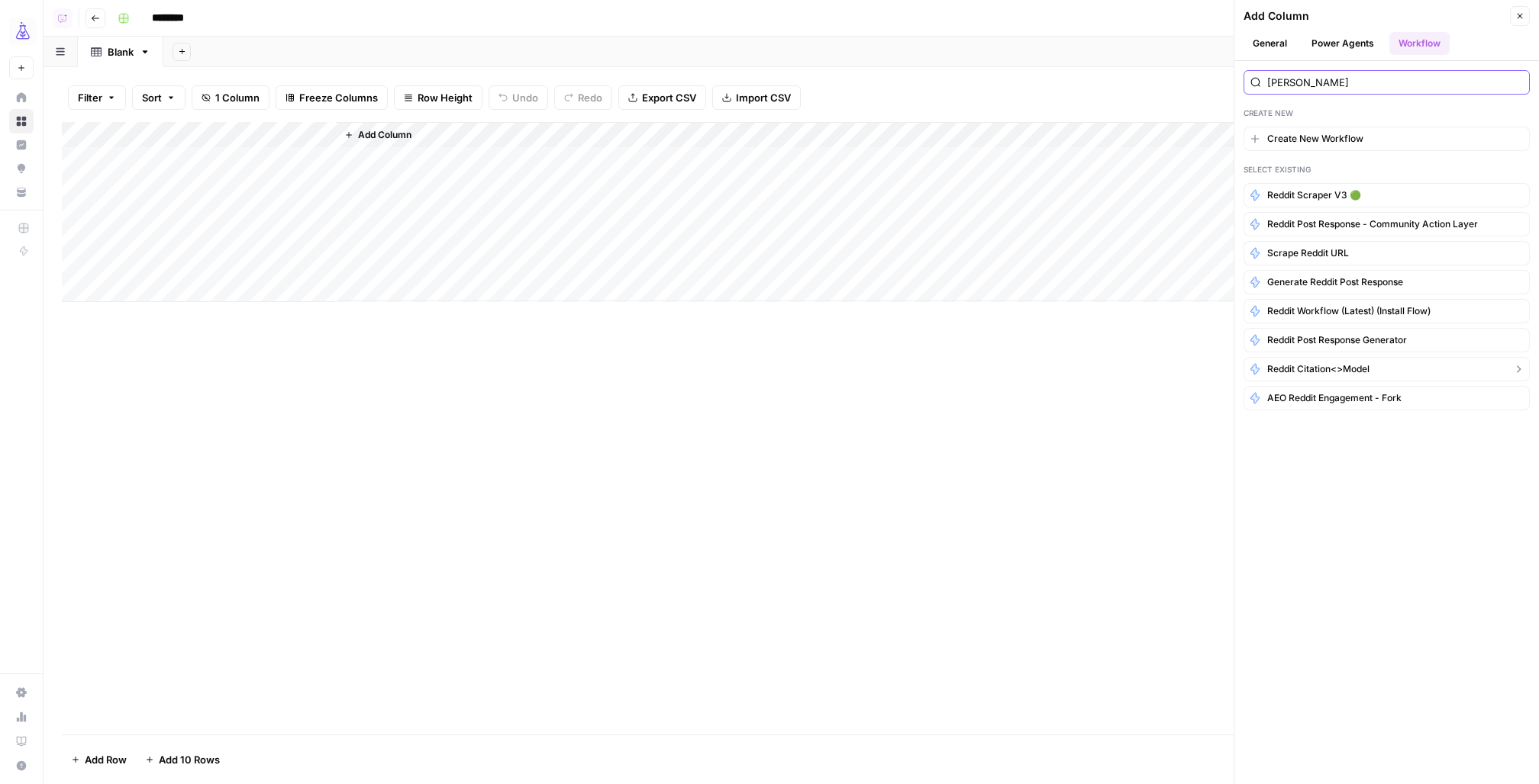
type input "redd"
click at [1324, 363] on span "reddit citation<>model" at bounding box center [1319, 369] width 103 height 14
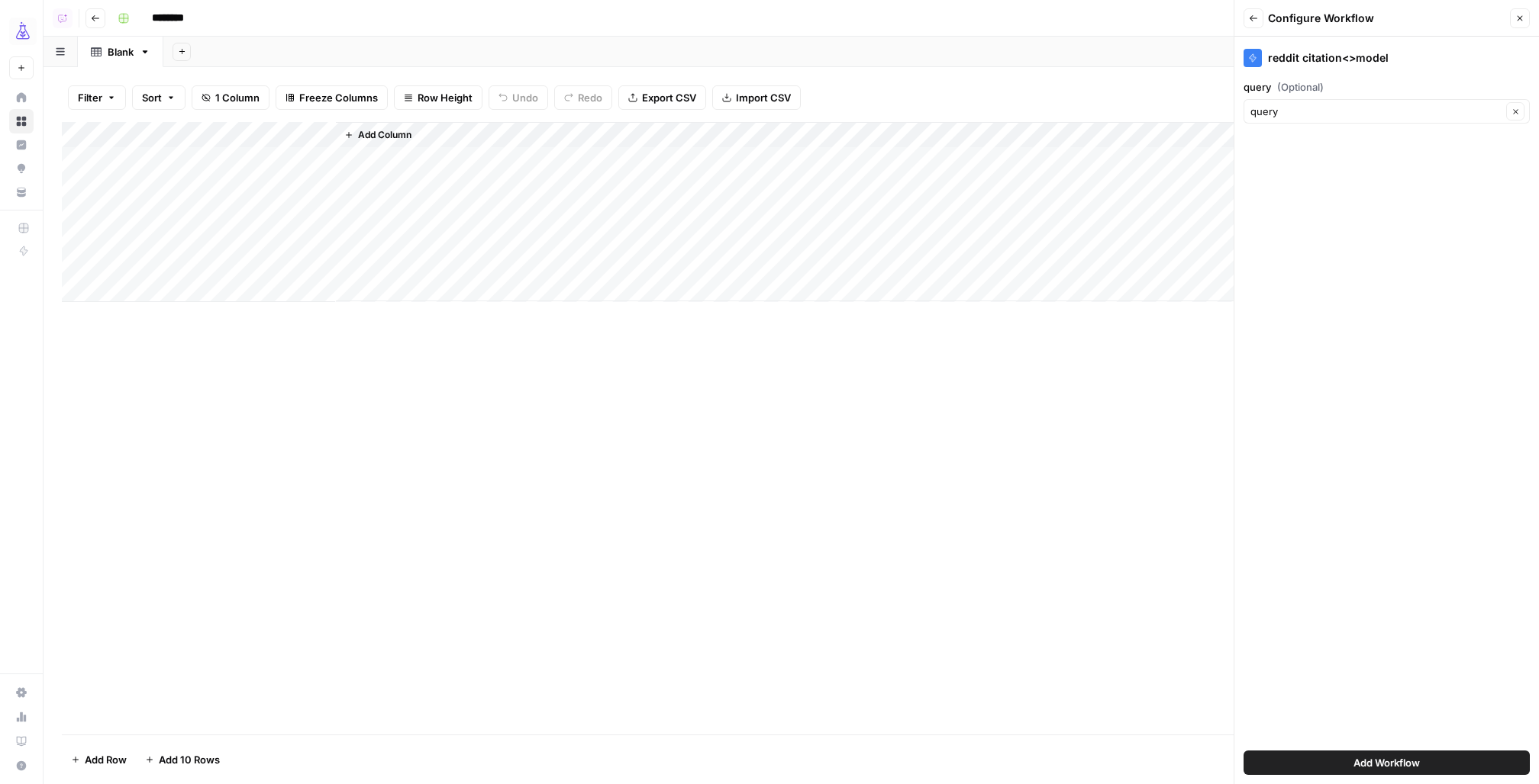
click at [1273, 749] on div "Add Workflow" at bounding box center [1386, 763] width 286 height 43
click at [1271, 755] on button "Add Workflow" at bounding box center [1386, 763] width 286 height 25
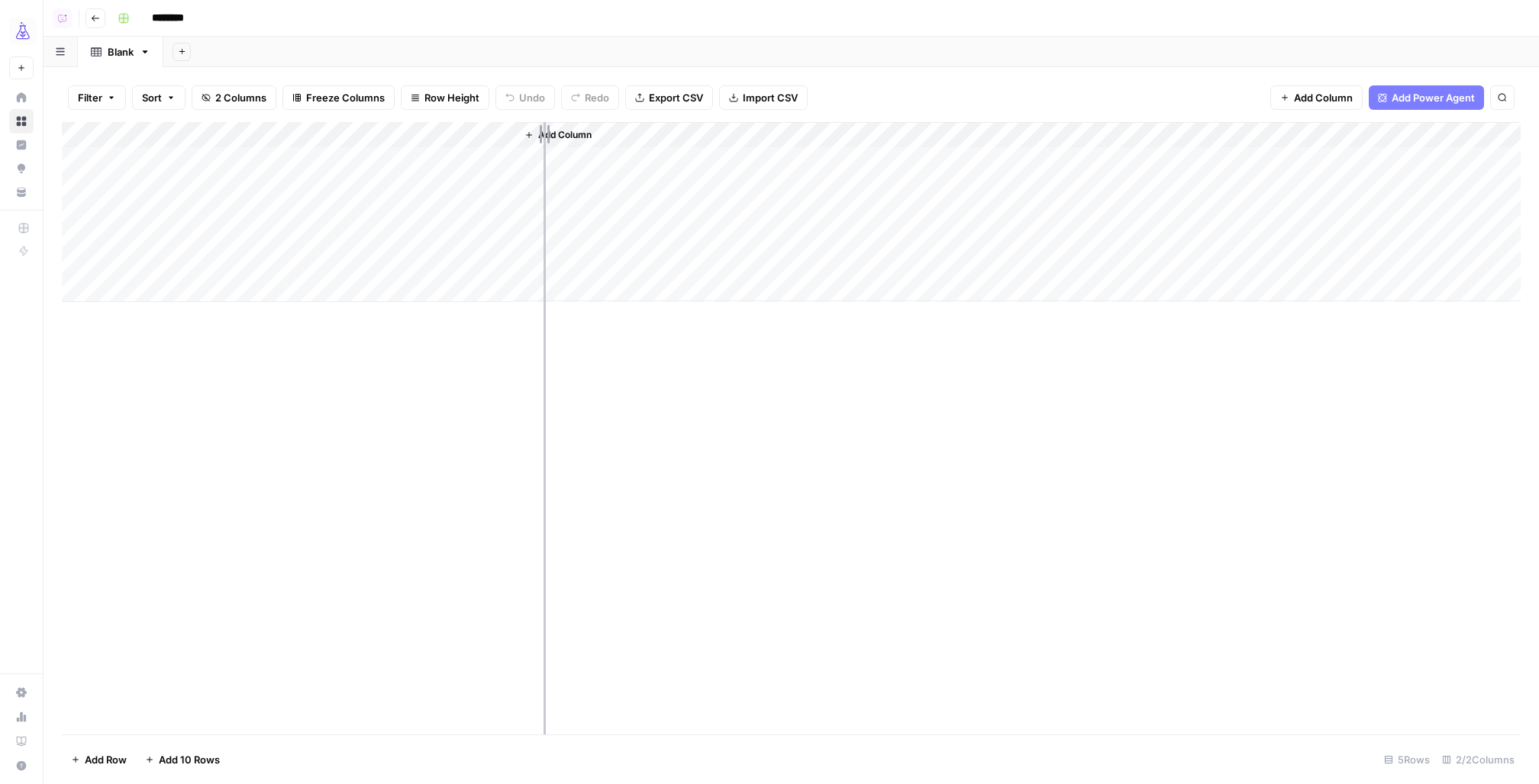
drag, startPoint x: 334, startPoint y: 132, endPoint x: 551, endPoint y: 132, distance: 217.0
click at [551, 132] on div "Add Column" at bounding box center [790, 212] width 1459 height 180
click at [285, 163] on div "Add Column" at bounding box center [790, 212] width 1459 height 180
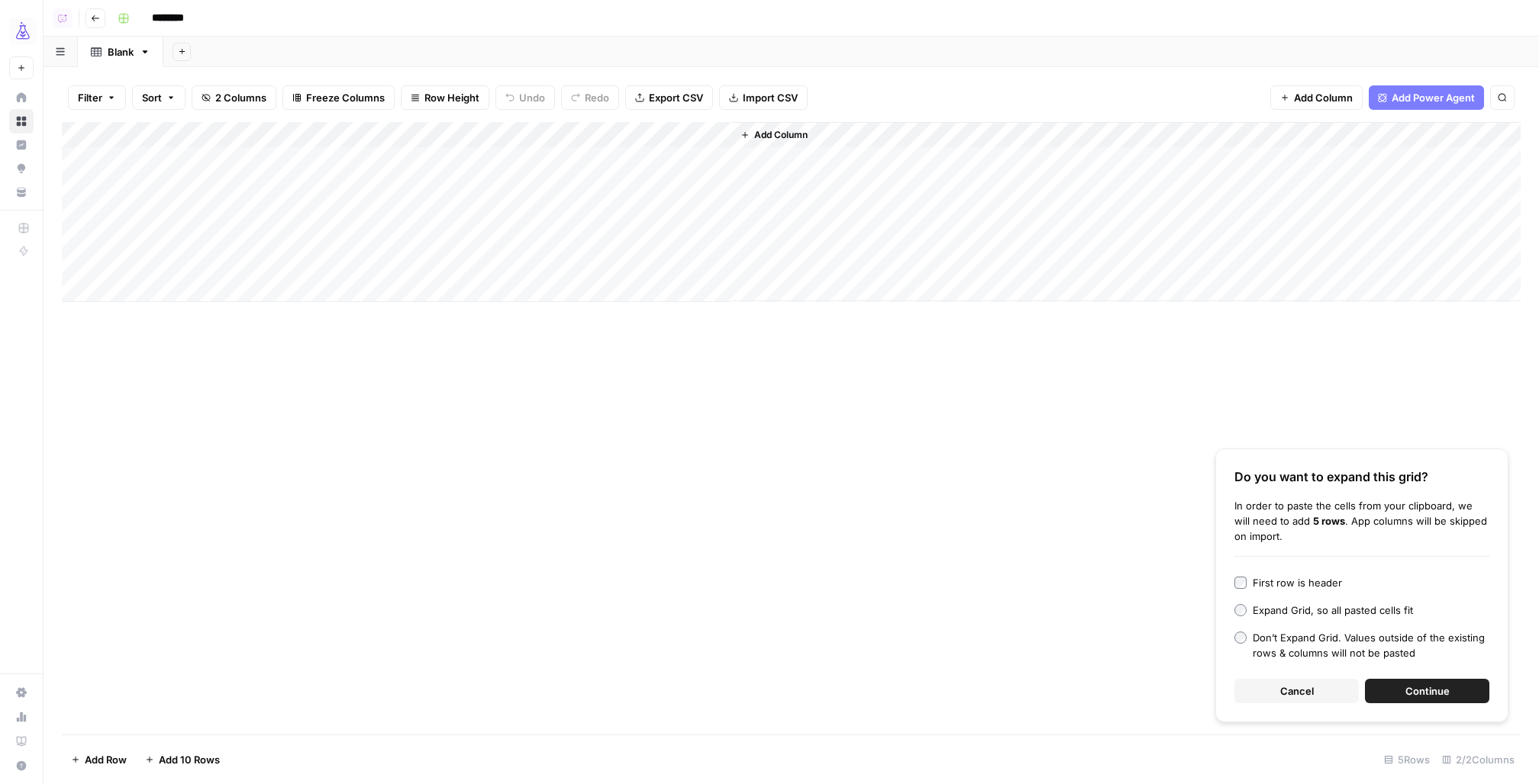
click at [1413, 691] on span "Continue" at bounding box center [1428, 692] width 44 height 15
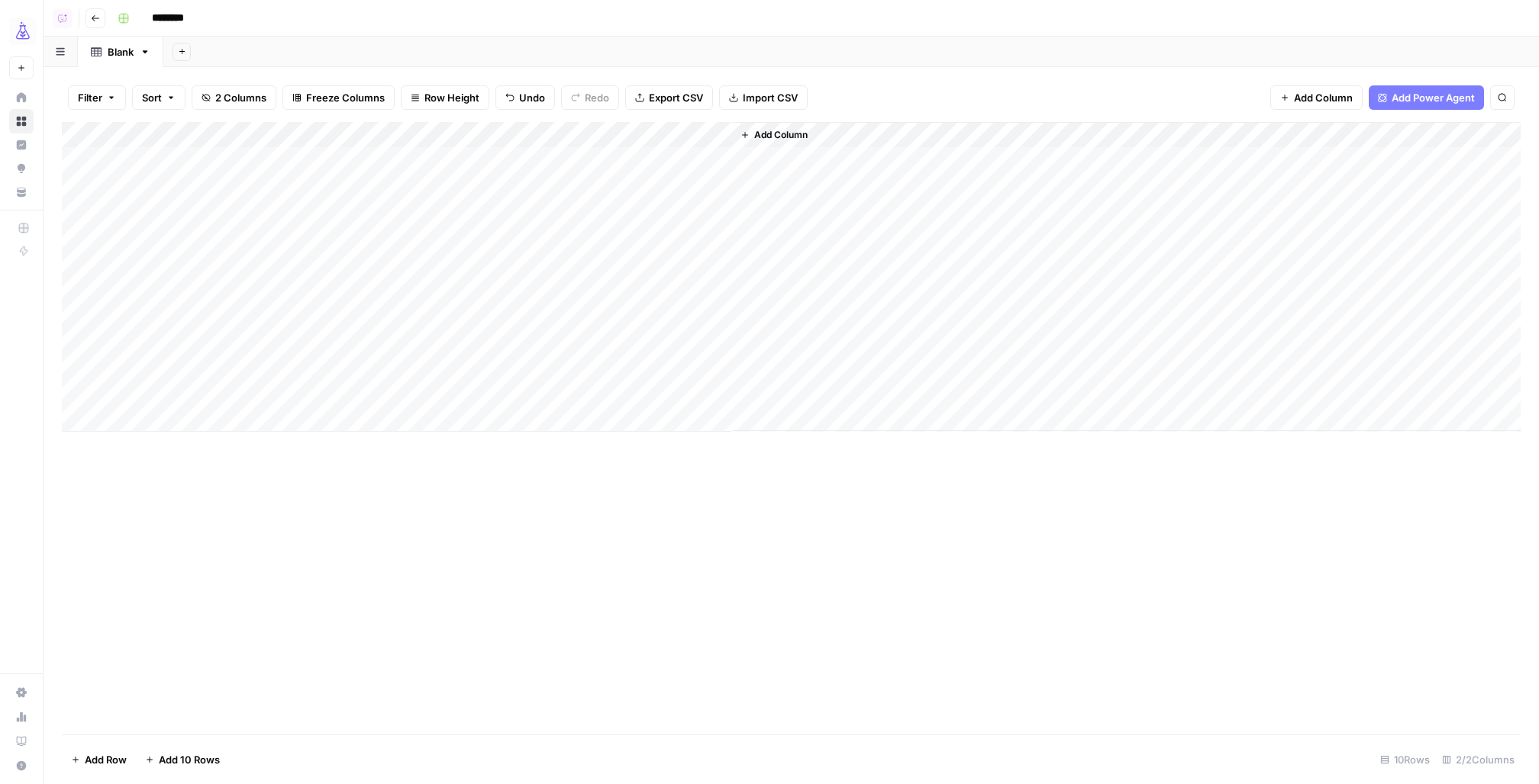
click at [720, 133] on div "Add Column" at bounding box center [790, 277] width 1459 height 310
click at [731, 168] on span "All Rows" at bounding box center [772, 170] width 97 height 15
click at [134, 414] on div "Add Column" at bounding box center [790, 277] width 1459 height 310
click at [190, 543] on div "Add Column" at bounding box center [790, 428] width 1459 height 612
click at [211, 418] on div "Add Column" at bounding box center [790, 290] width 1459 height 336
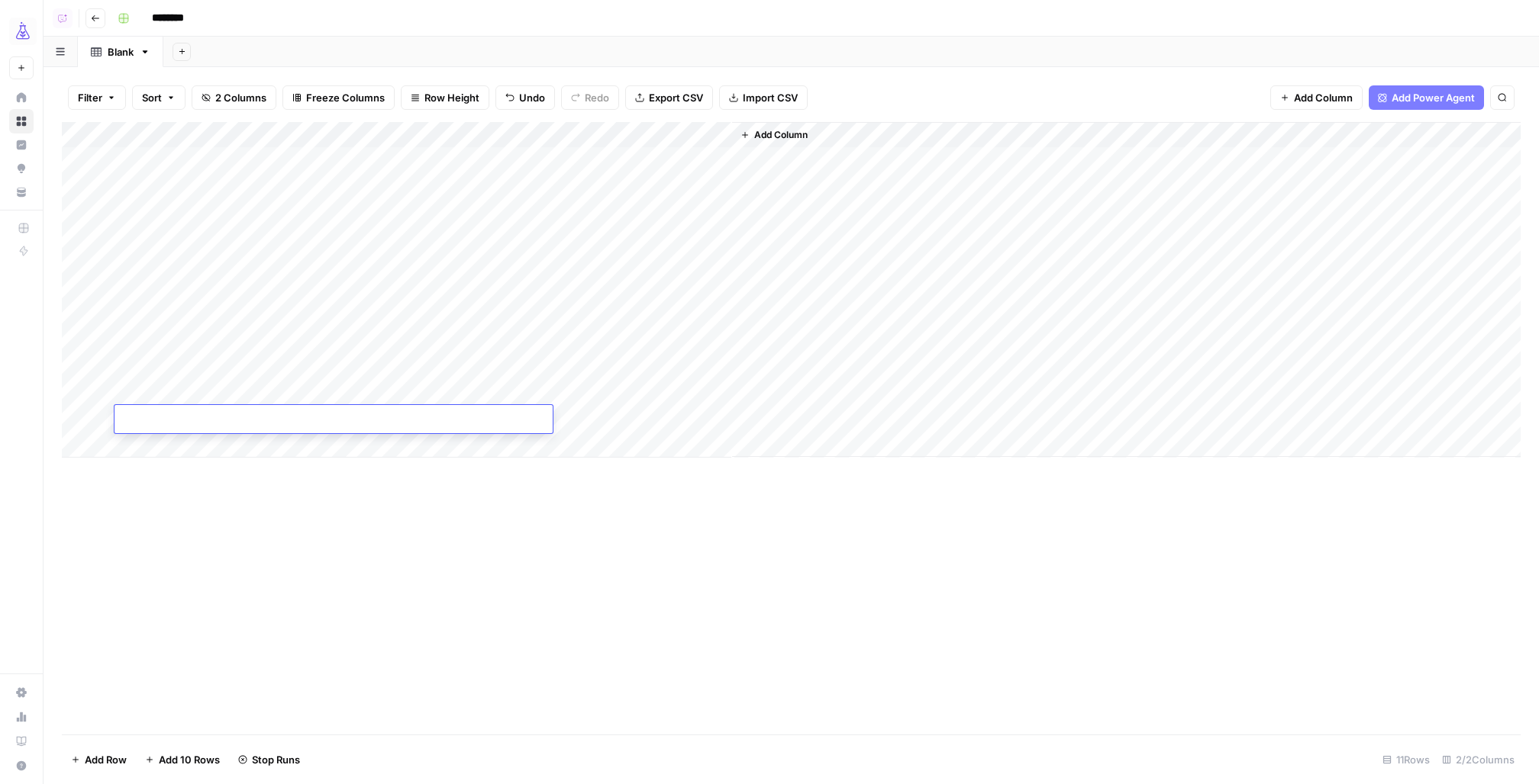
click at [224, 496] on div "Add Column" at bounding box center [790, 428] width 1459 height 612
click at [251, 413] on div "Add Column" at bounding box center [790, 290] width 1459 height 336
click at [243, 492] on div "Add Column" at bounding box center [790, 428] width 1459 height 612
click at [143, 446] on div "Add Column" at bounding box center [790, 290] width 1459 height 336
click at [221, 411] on div "Add Column" at bounding box center [790, 303] width 1459 height 362
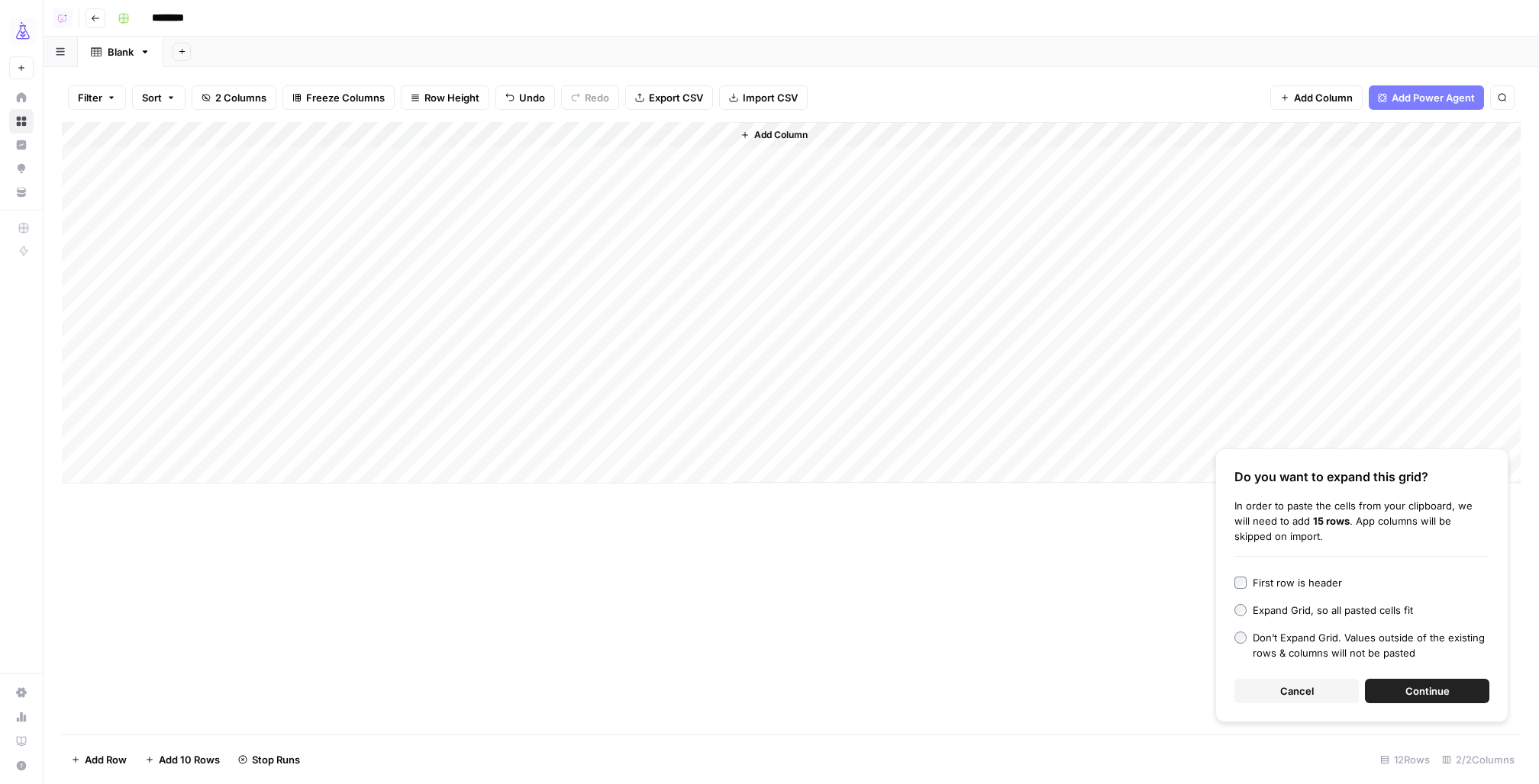
click at [1389, 685] on button "Continue" at bounding box center [1428, 691] width 125 height 25
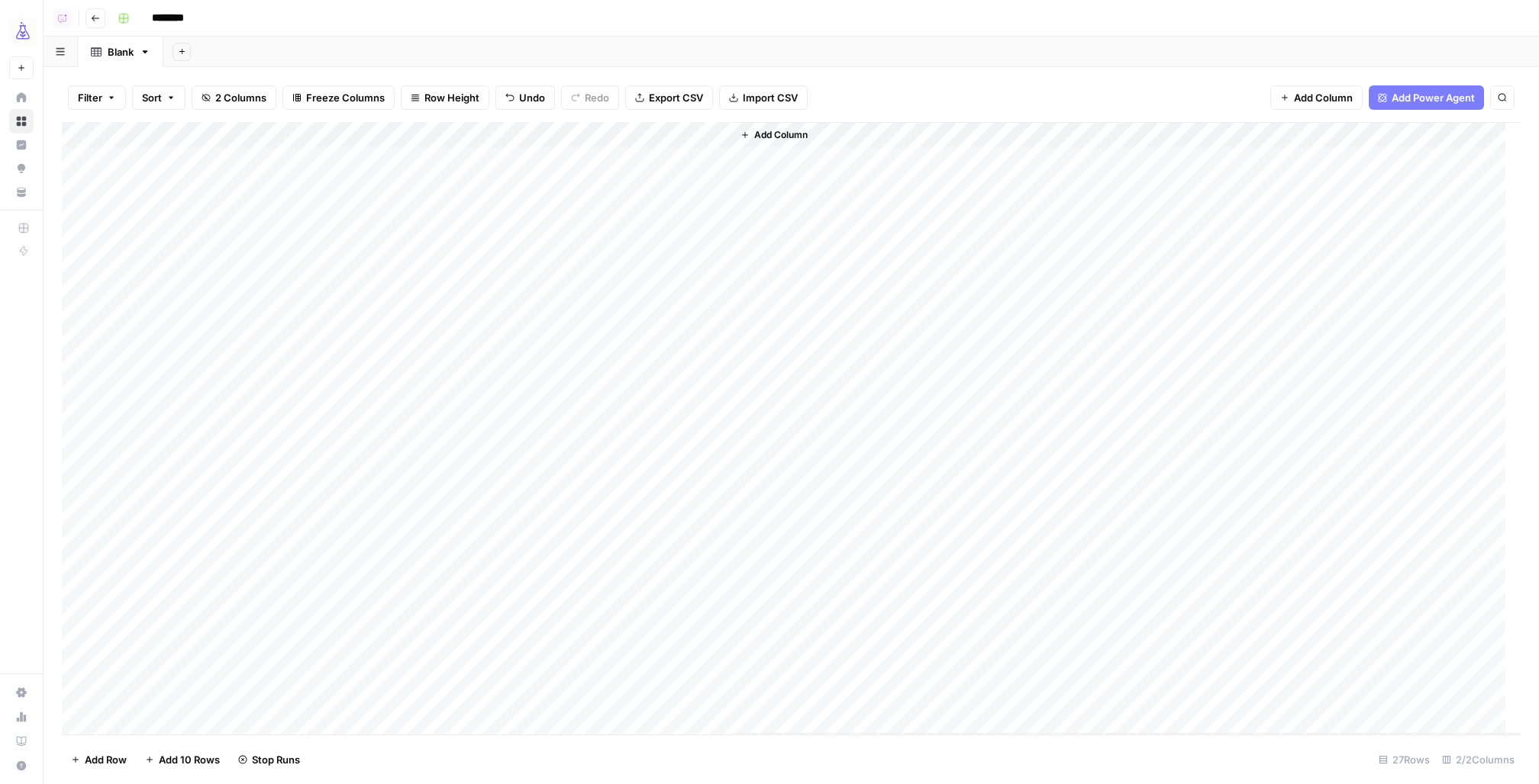
scroll to position [137, 0]
click at [699, 135] on div "Add Column" at bounding box center [790, 428] width 1459 height 612
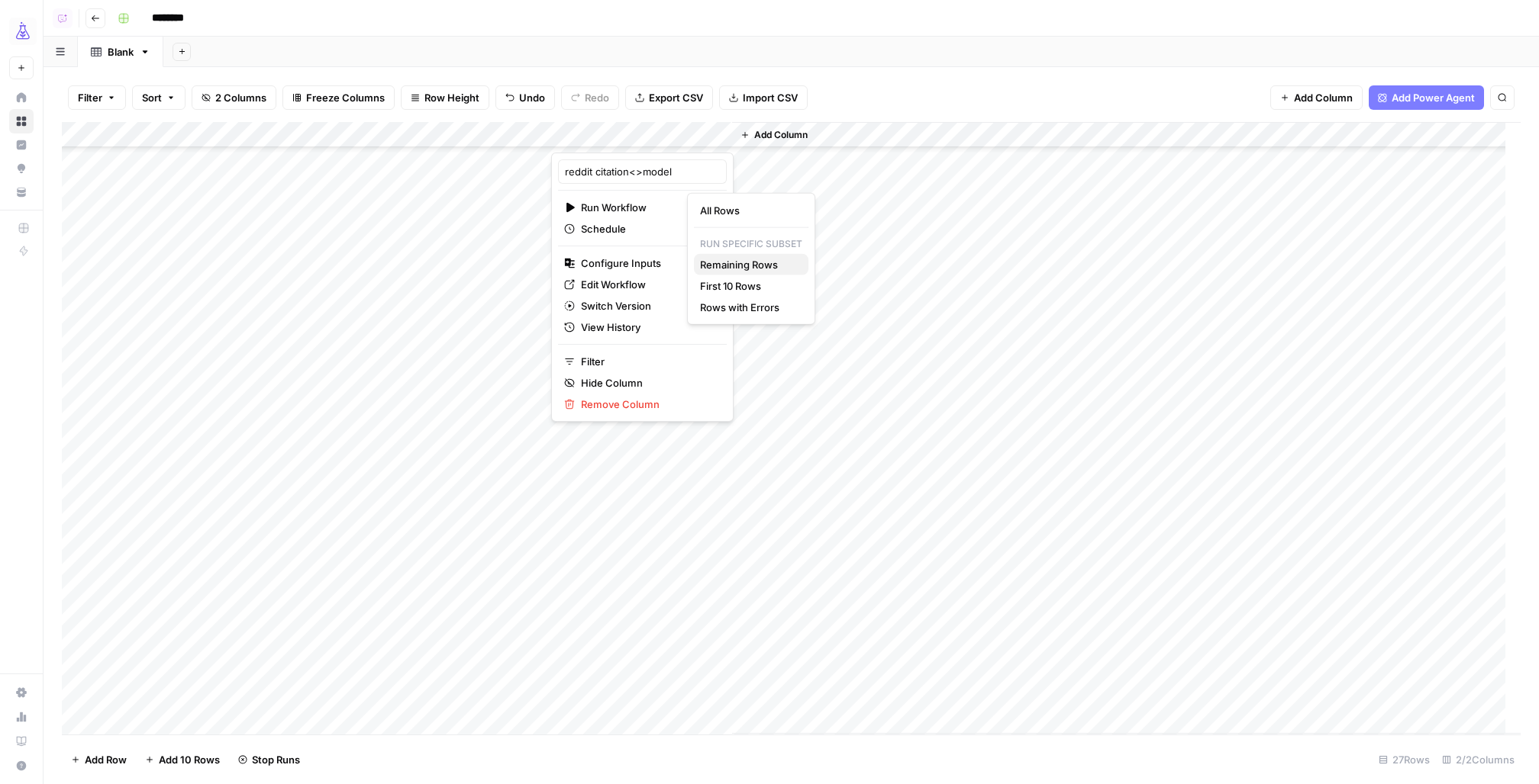
click at [731, 260] on span "Remaining Rows" at bounding box center [748, 265] width 97 height 15
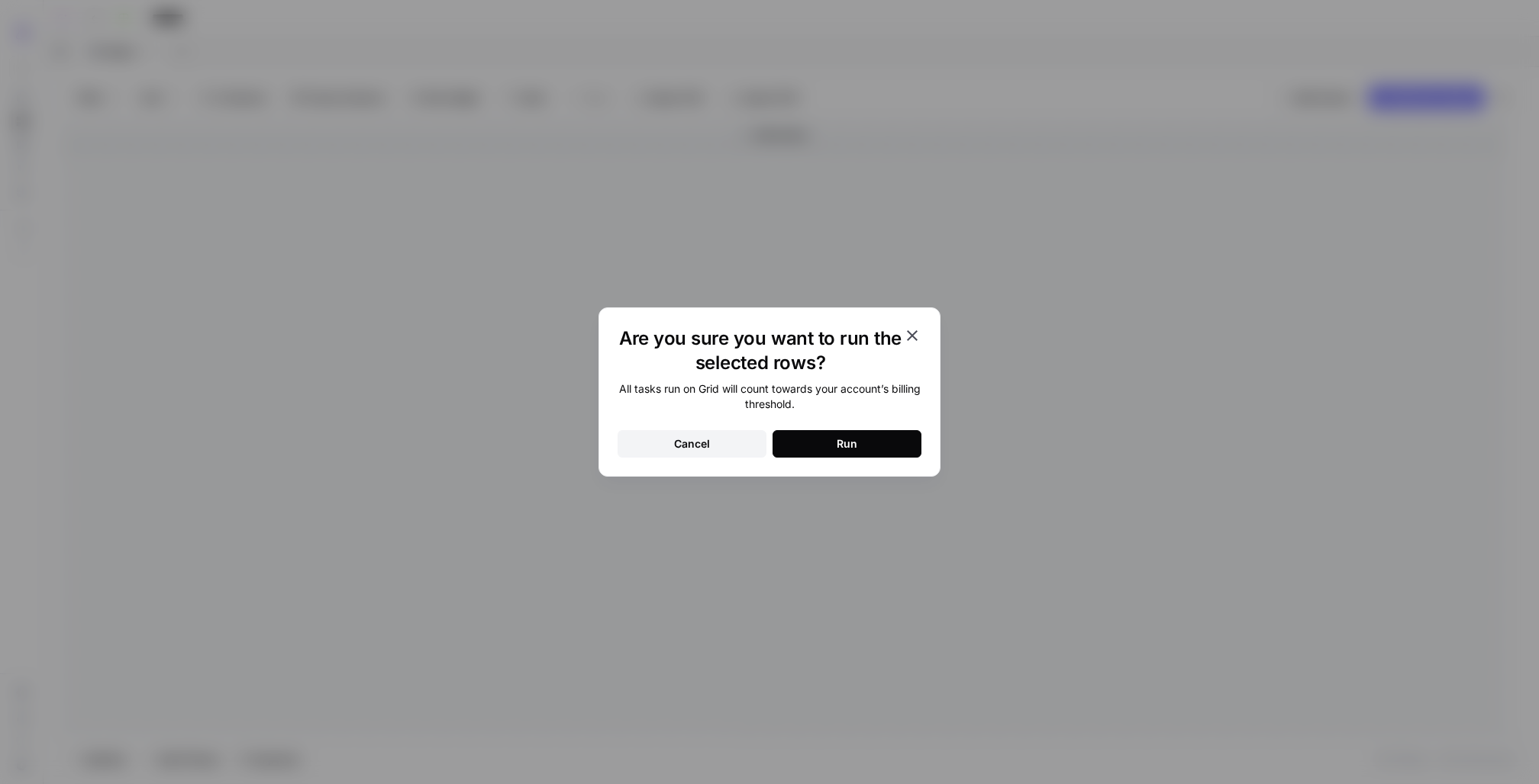
click at [825, 433] on button "Run" at bounding box center [847, 444] width 149 height 27
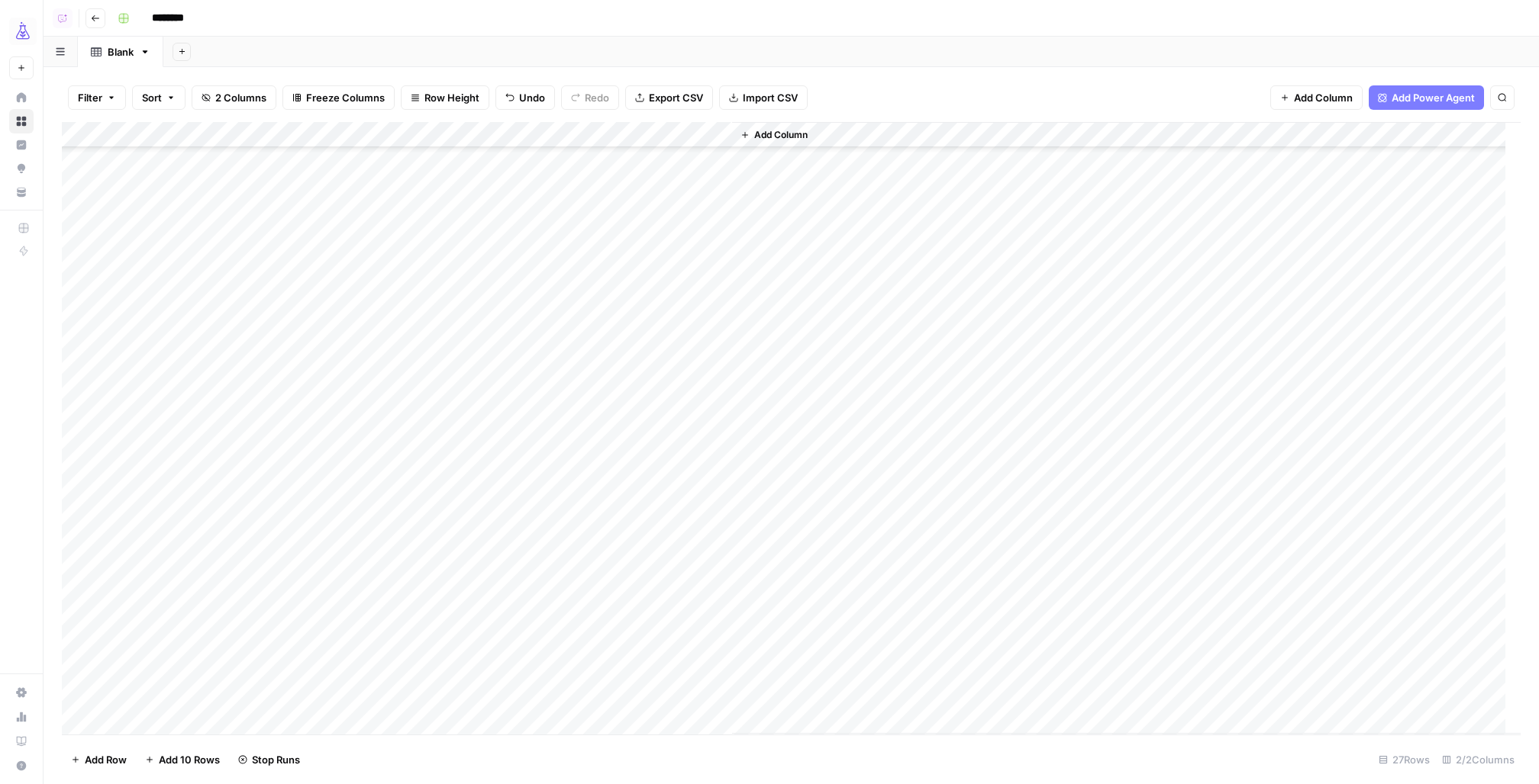
click at [157, 10] on input "********" at bounding box center [188, 18] width 85 height 25
type input "**********"
click at [697, 226] on div "Add Column" at bounding box center [790, 428] width 1459 height 612
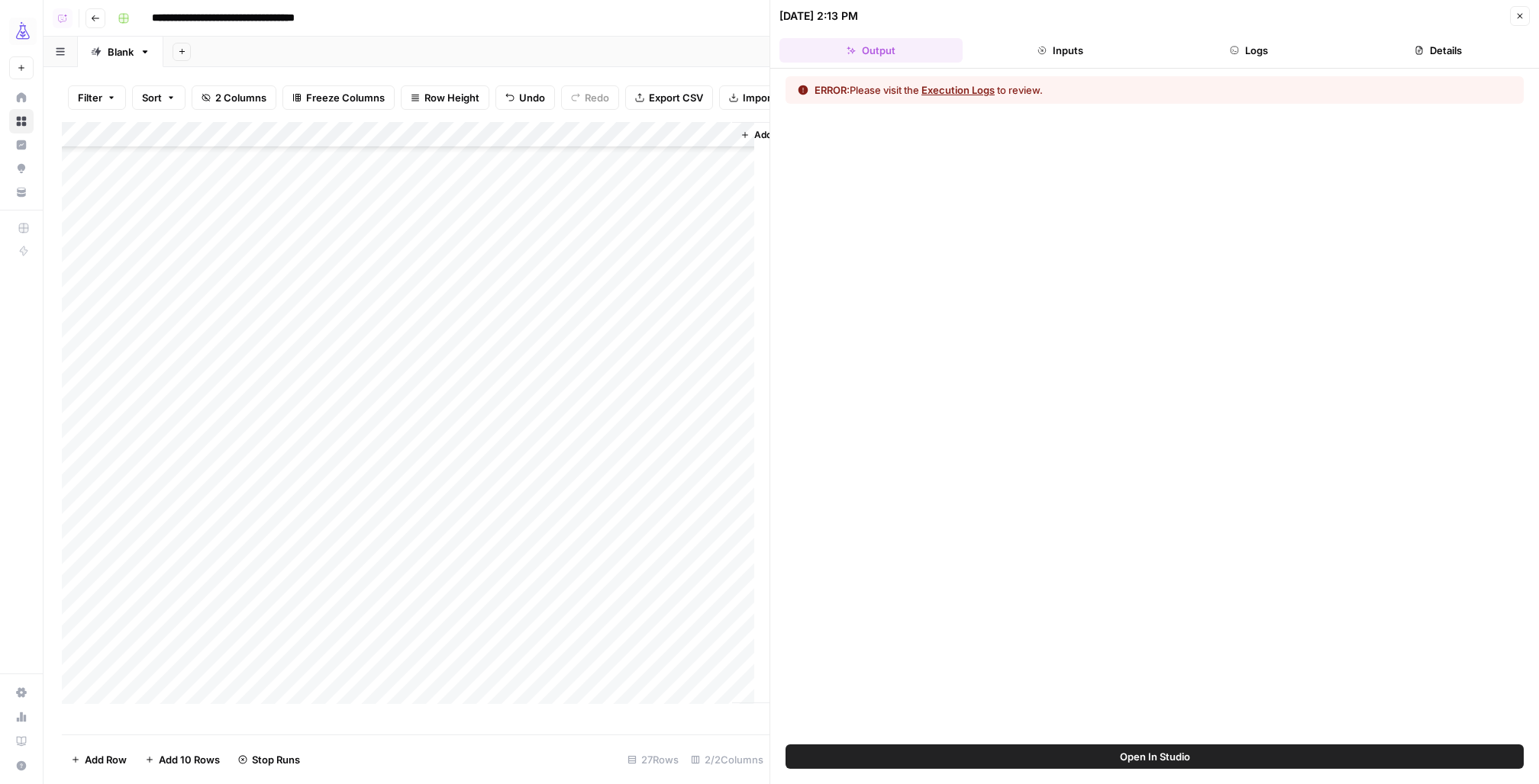
click at [1407, 50] on button "Details" at bounding box center [1438, 50] width 183 height 25
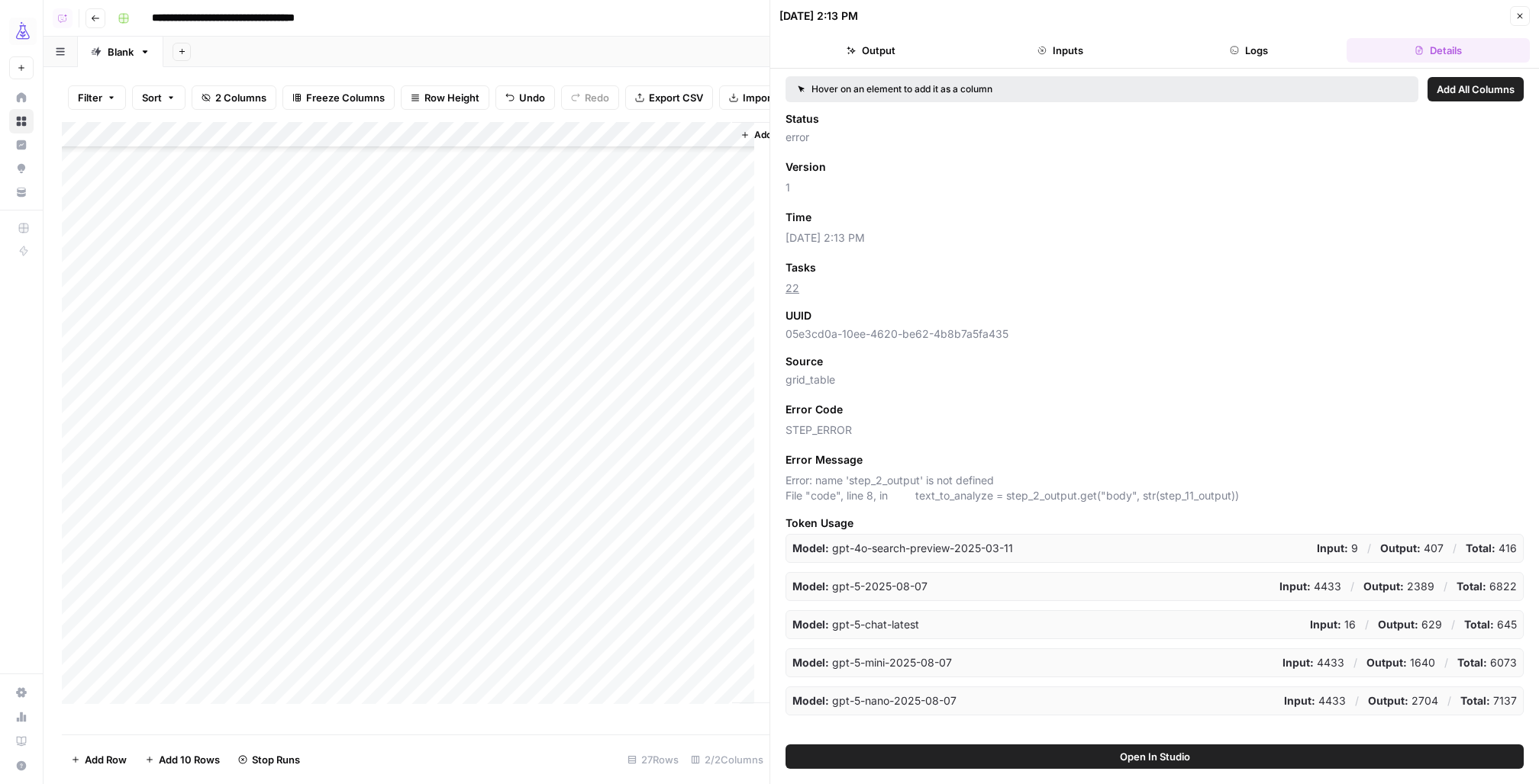
click at [1292, 55] on button "Logs" at bounding box center [1249, 50] width 183 height 25
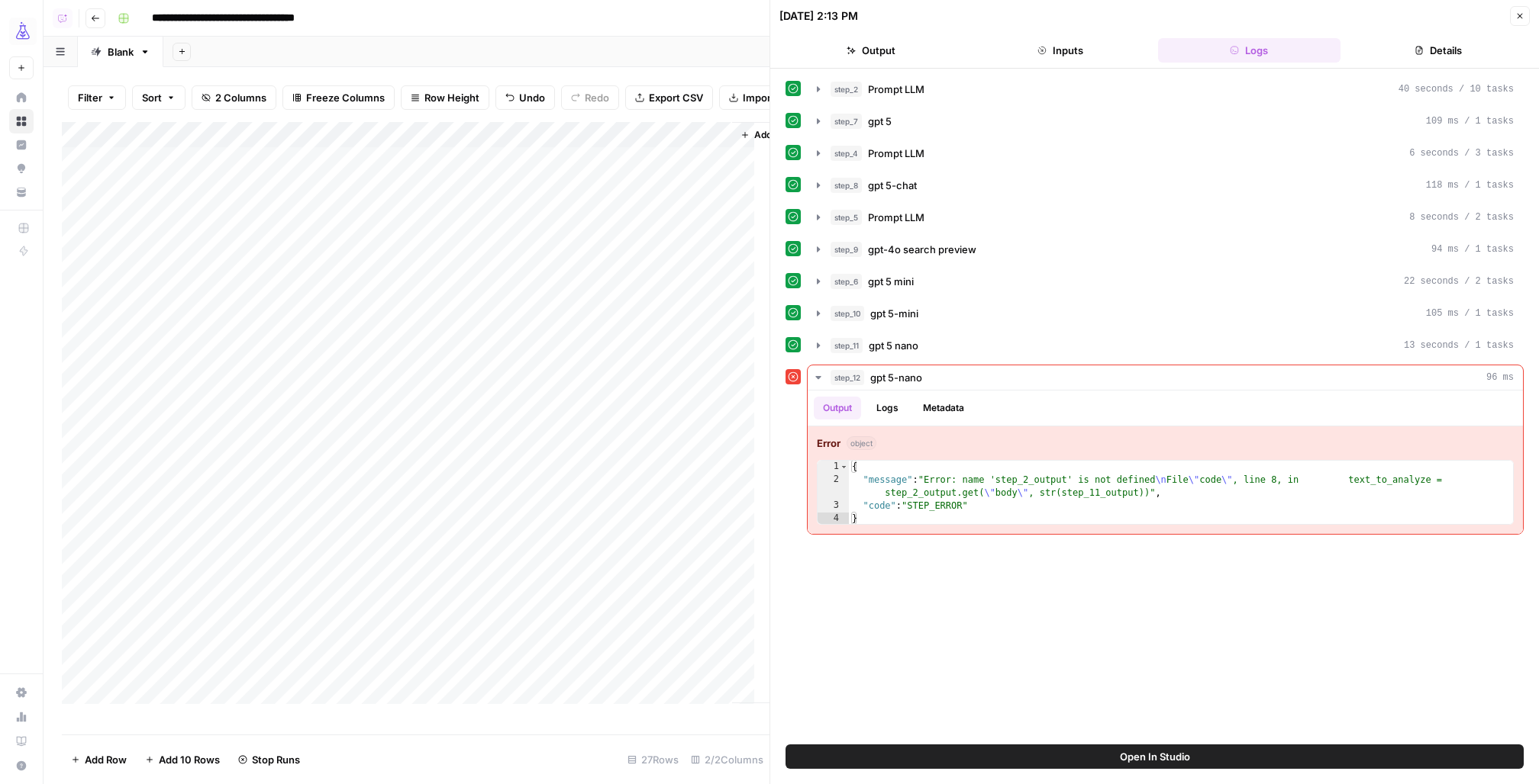
click at [716, 151] on div "Add Column" at bounding box center [415, 421] width 708 height 598
click at [1242, 749] on button "Open In Studio" at bounding box center [1154, 757] width 738 height 25
click at [720, 150] on div "Add Column" at bounding box center [415, 421] width 708 height 598
click at [732, 184] on span "All Rows" at bounding box center [772, 185] width 97 height 15
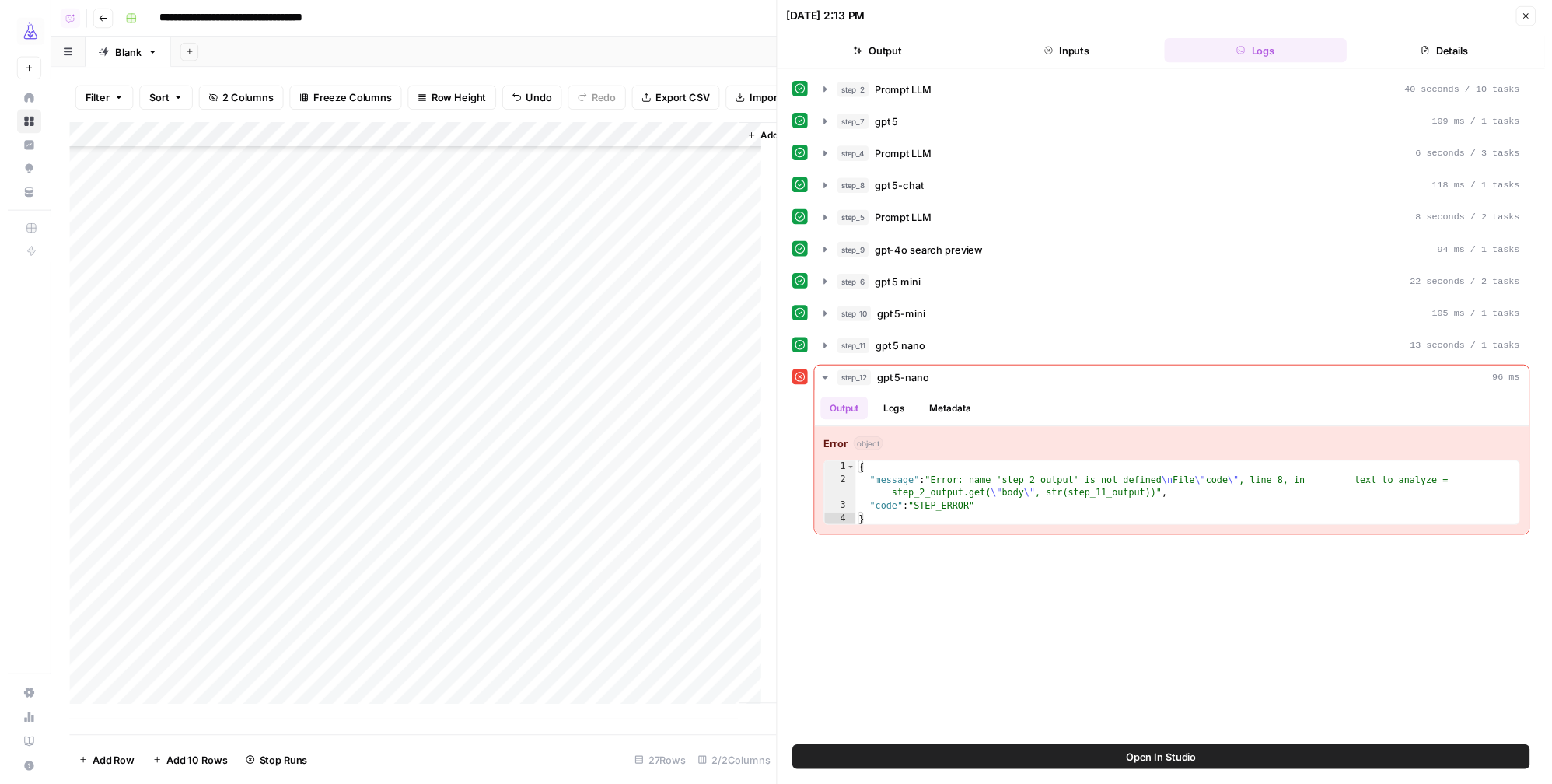
scroll to position [171, 0]
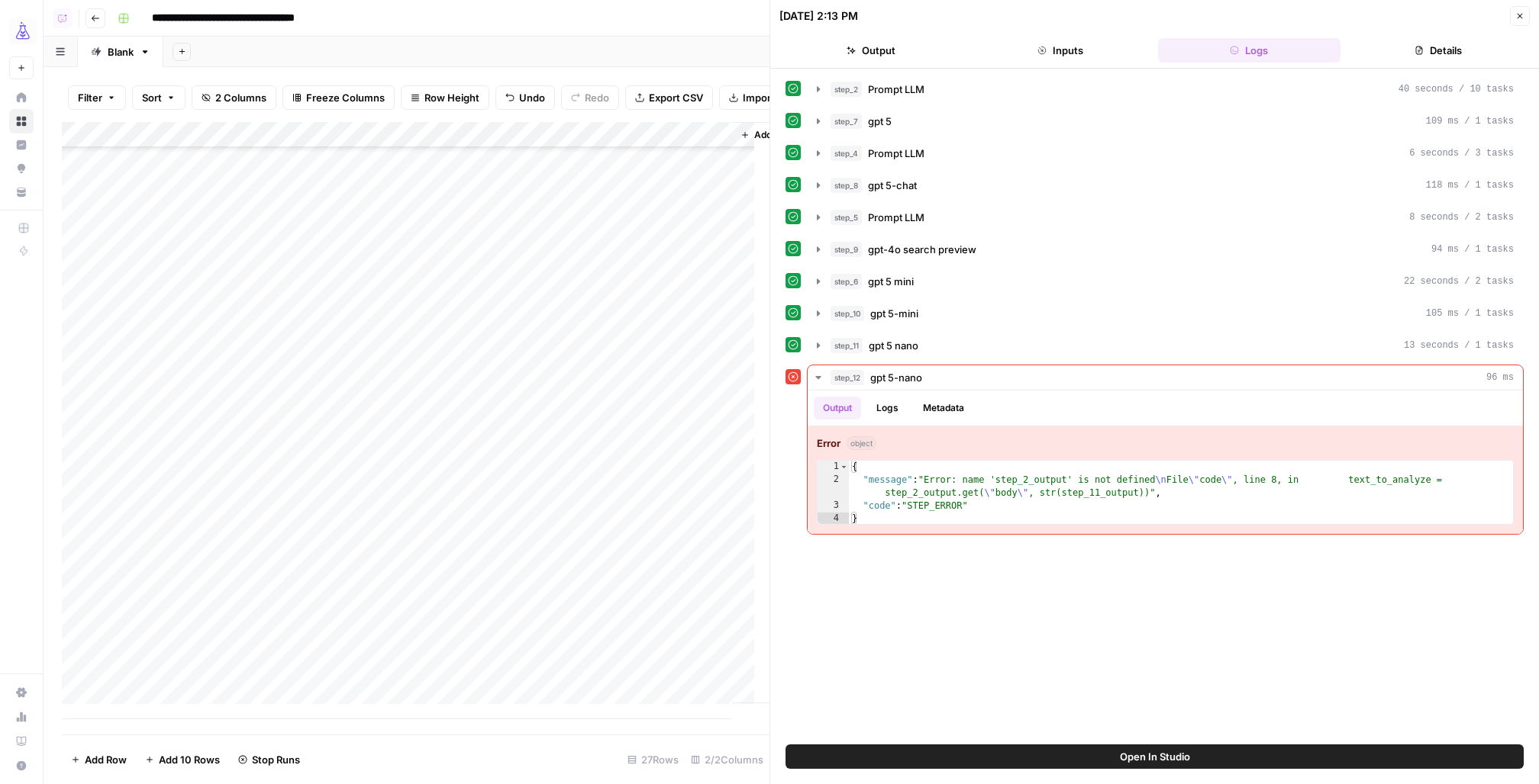
click at [1517, 12] on icon "button" at bounding box center [1520, 15] width 9 height 9
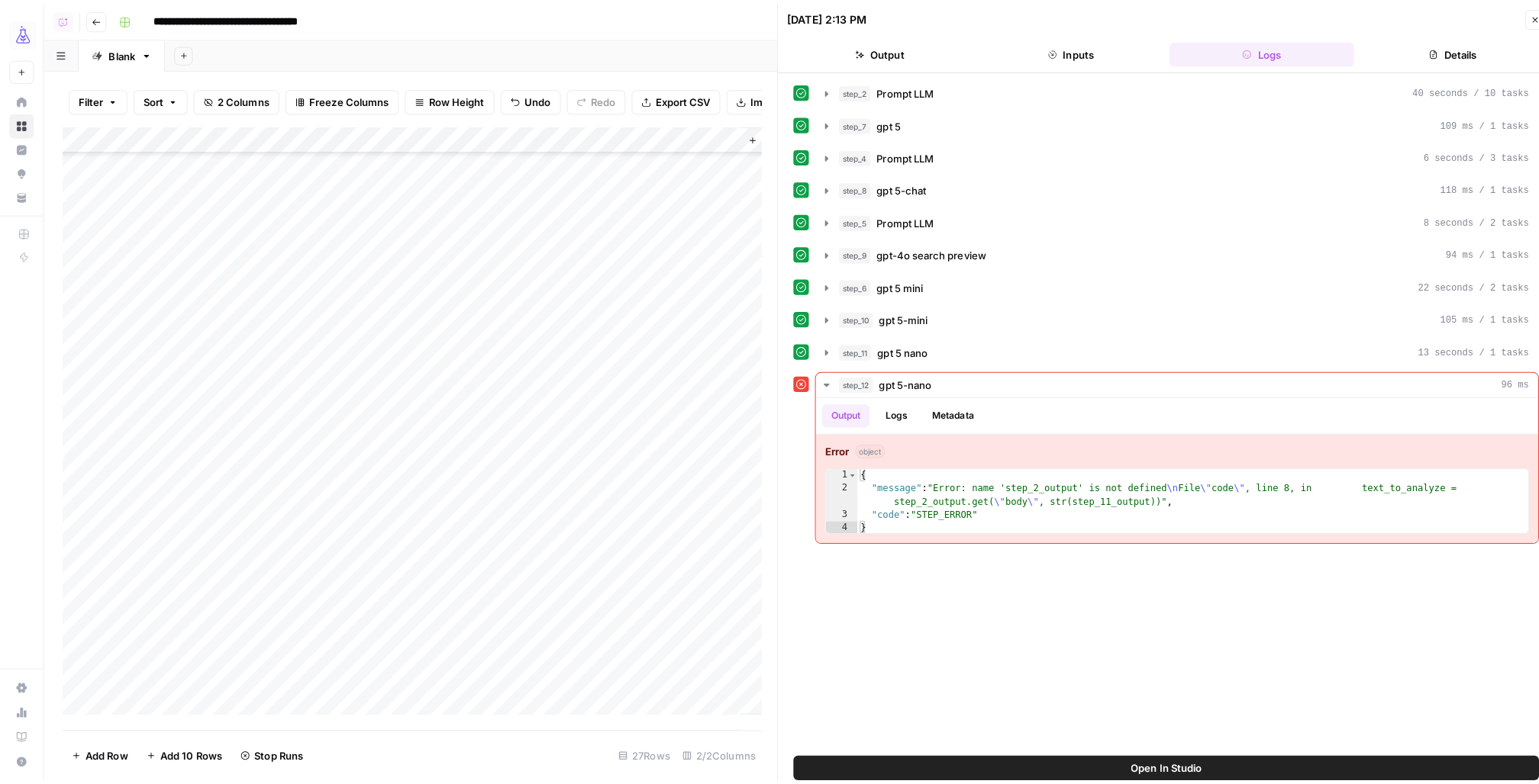
scroll to position [137, 0]
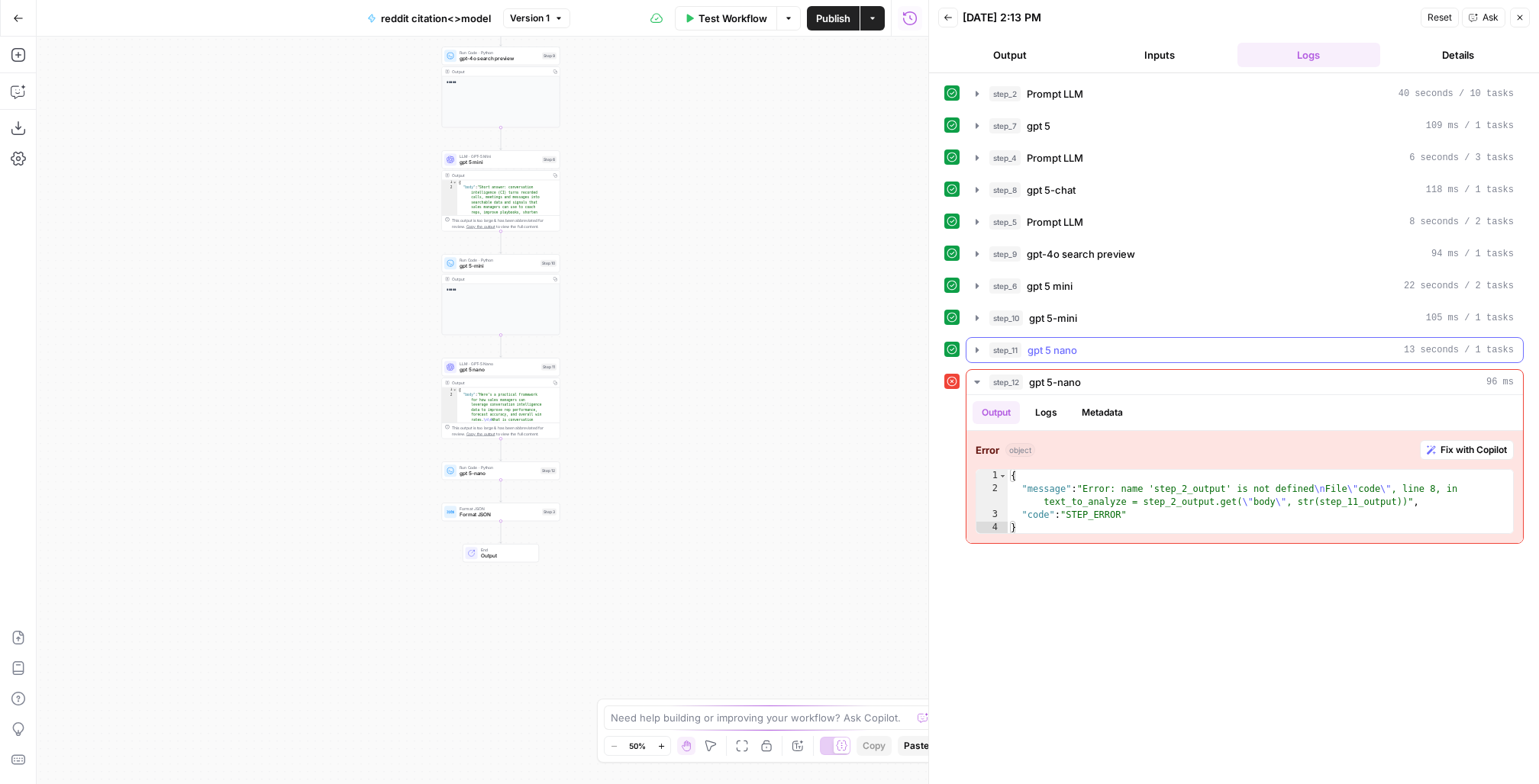
click at [982, 350] on icon "button" at bounding box center [978, 350] width 12 height 12
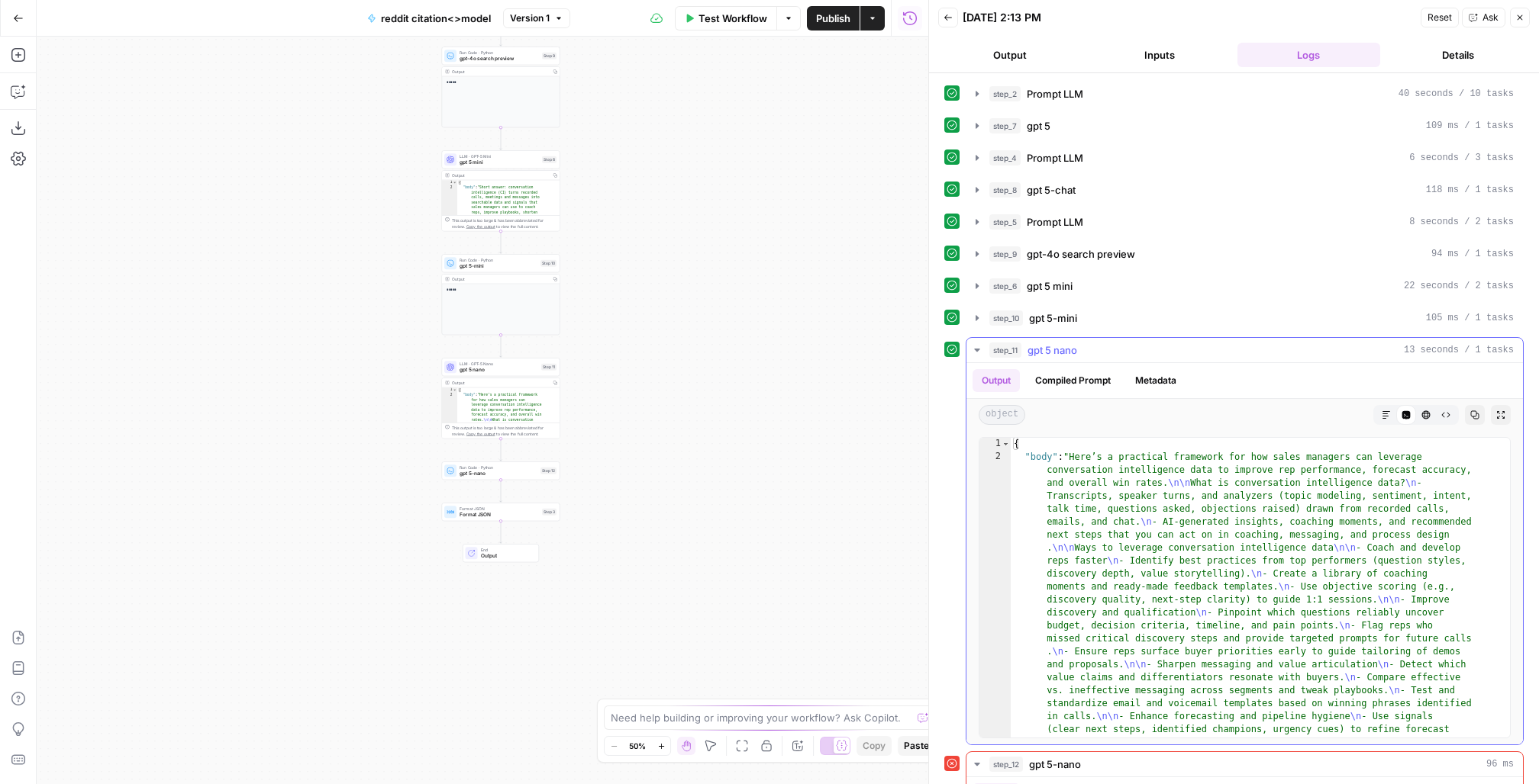
click at [978, 348] on icon "button" at bounding box center [977, 350] width 5 height 3
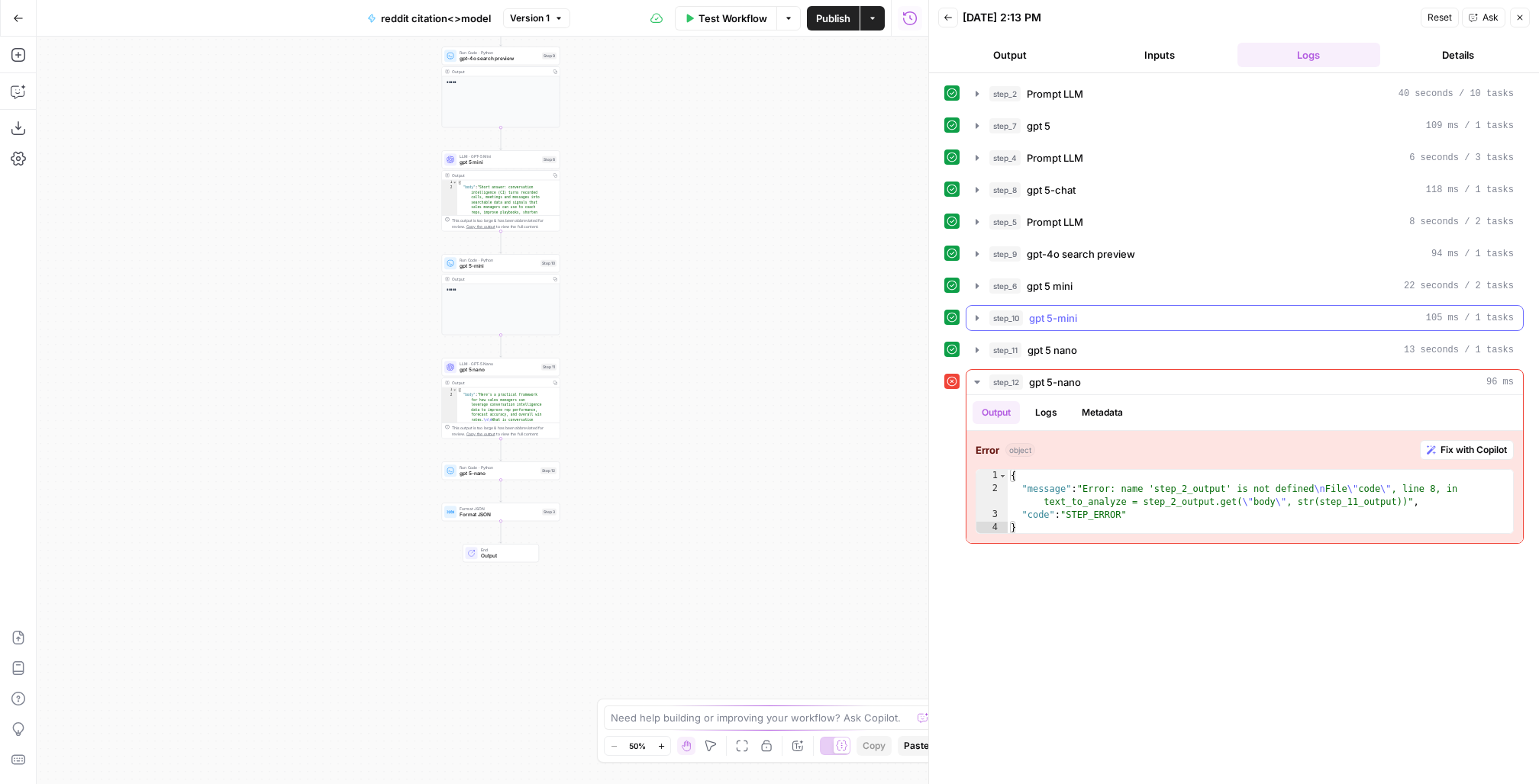
click at [976, 315] on icon "button" at bounding box center [978, 318] width 3 height 5
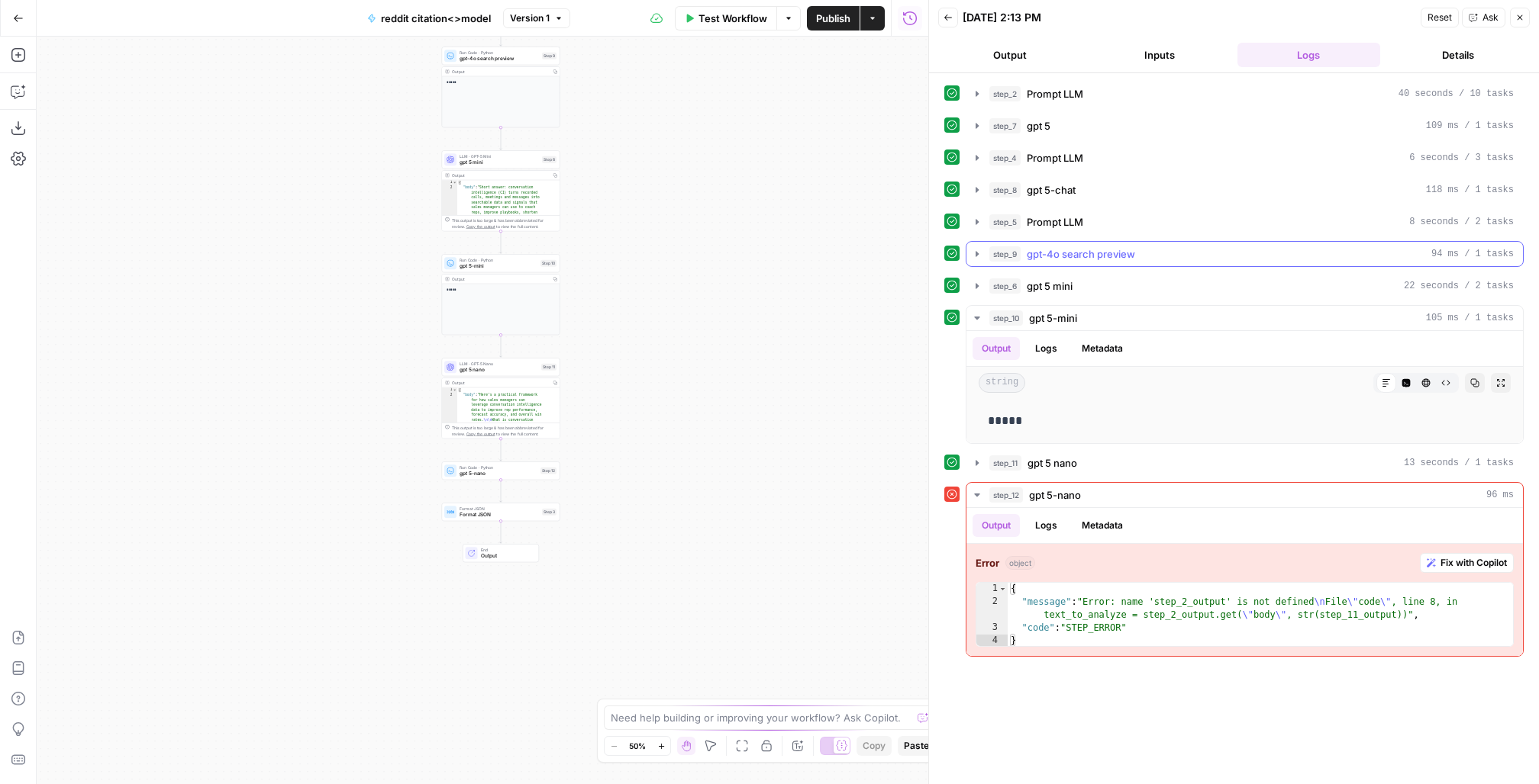
click at [976, 242] on button "step_9 gpt-4o search preview 94 ms / 1 tasks" at bounding box center [1244, 254] width 556 height 25
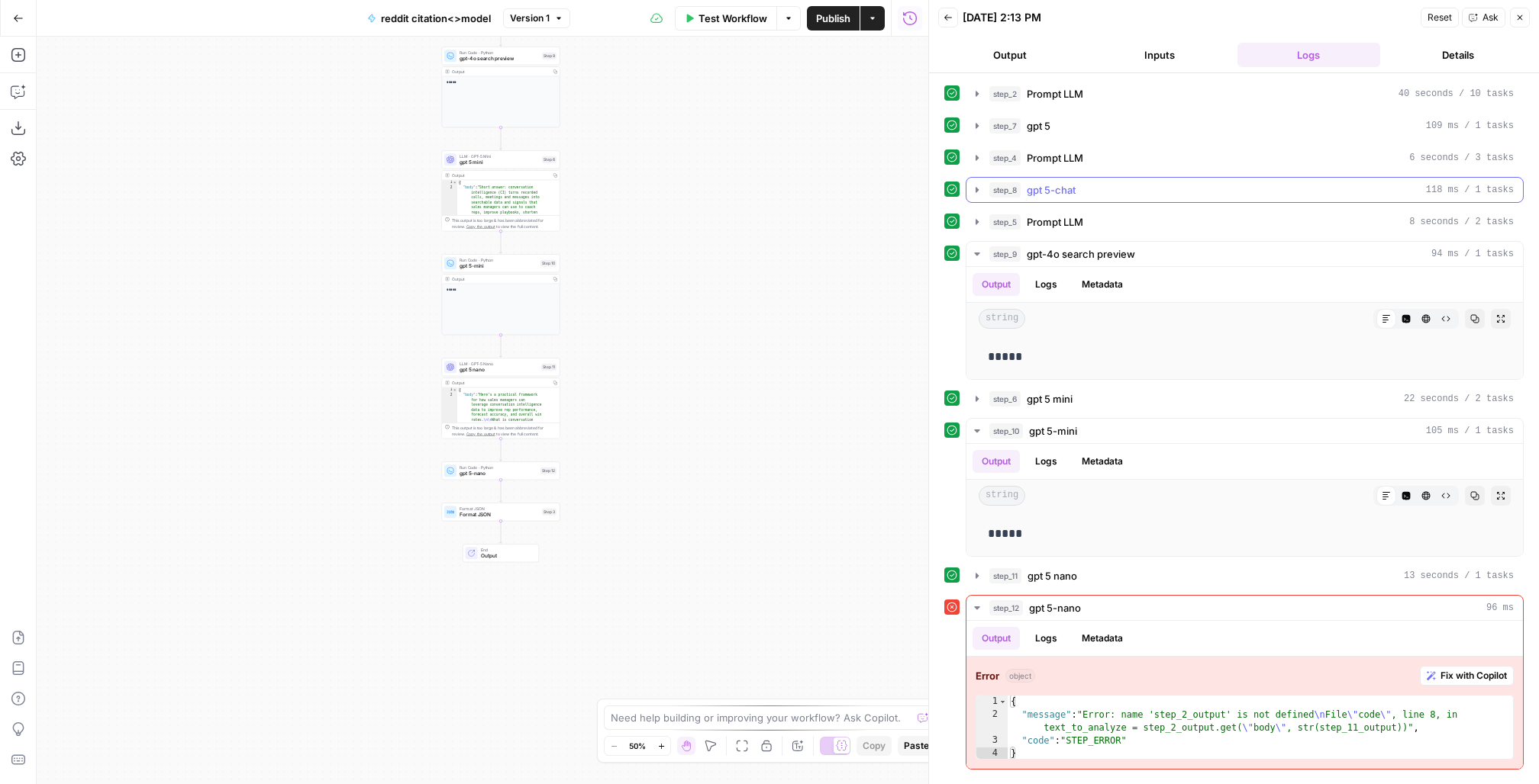
click at [976, 189] on icon "button" at bounding box center [978, 190] width 3 height 5
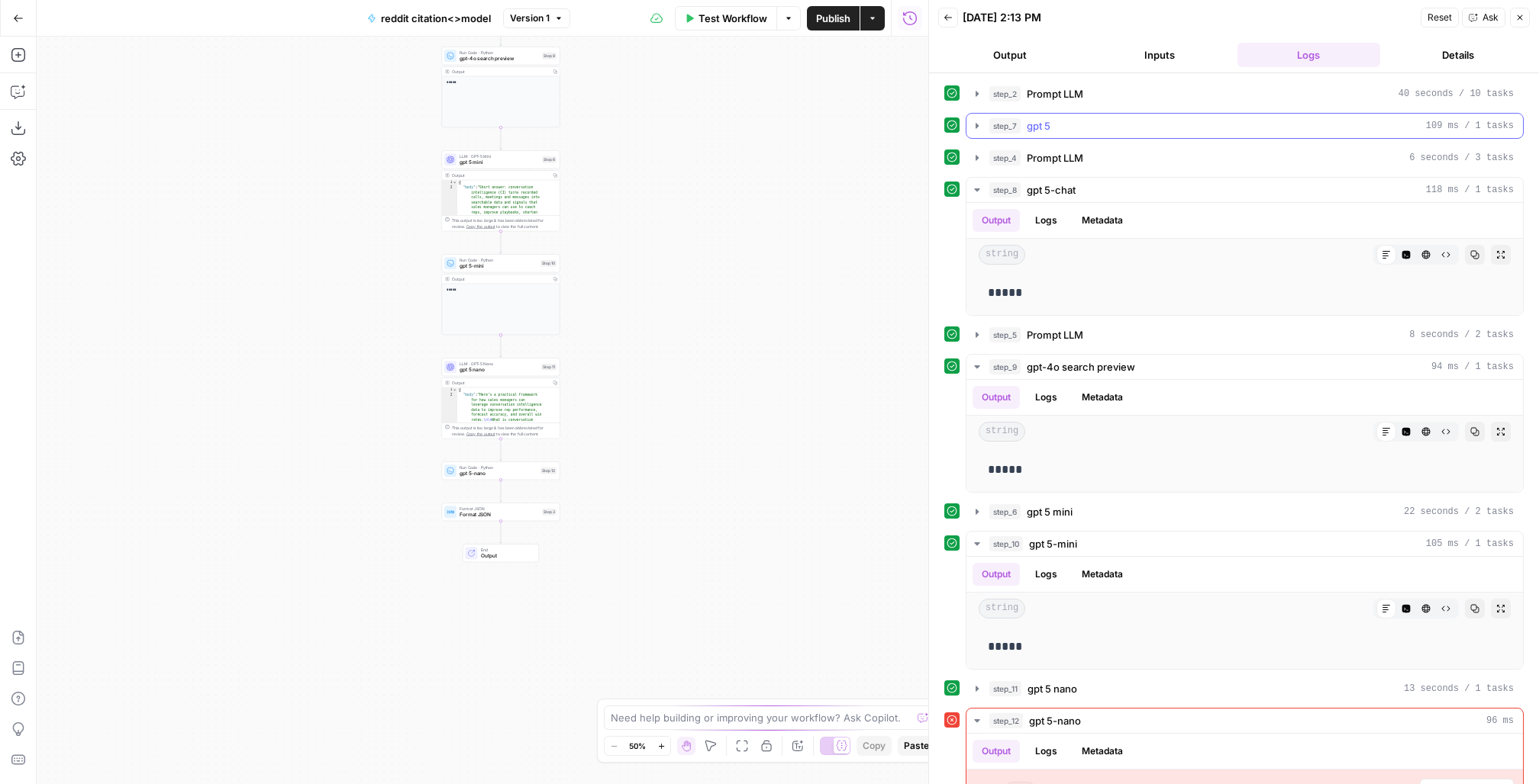
click at [973, 121] on icon "button" at bounding box center [978, 126] width 12 height 12
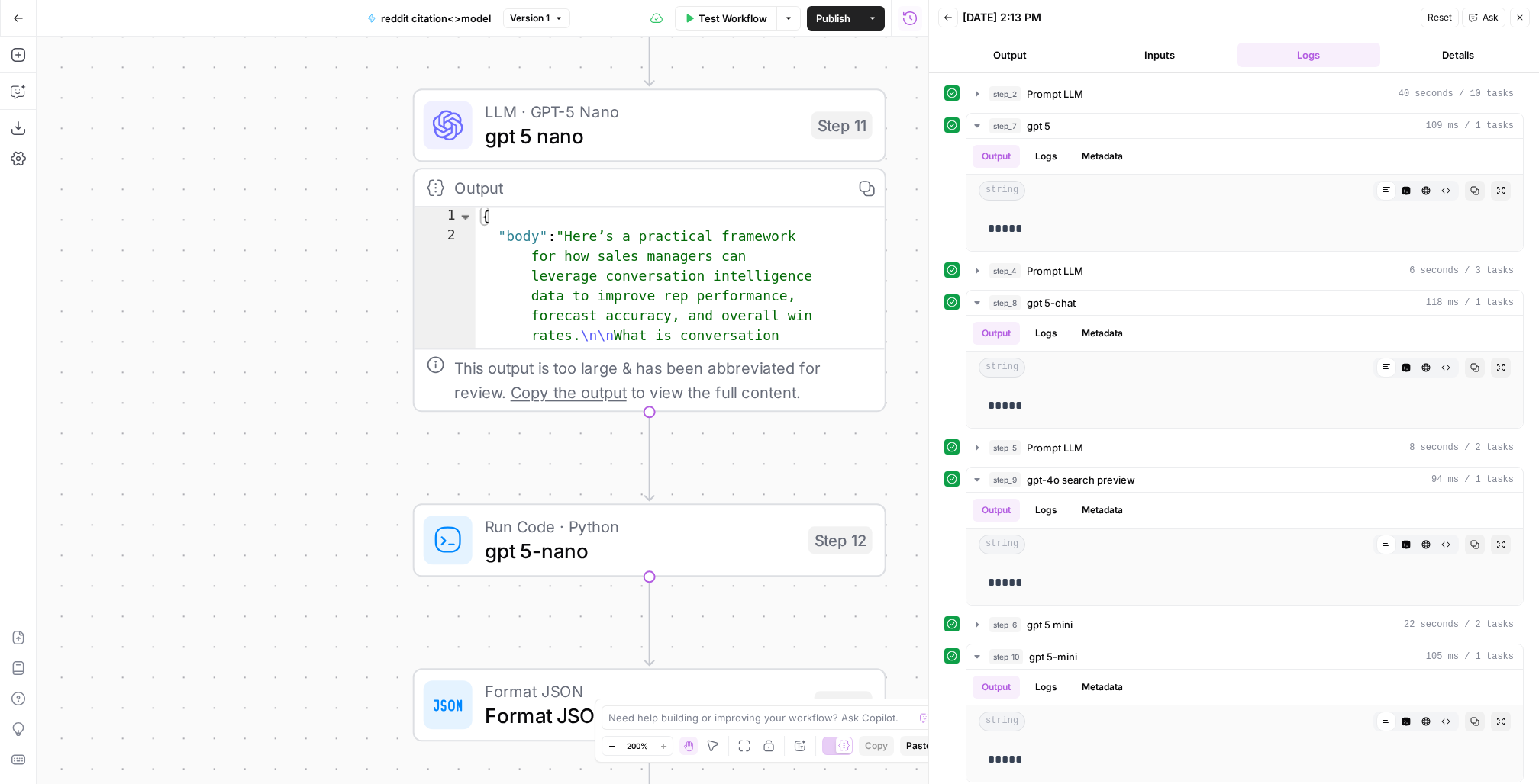
click at [538, 555] on span "gpt 5-nano" at bounding box center [640, 551] width 312 height 31
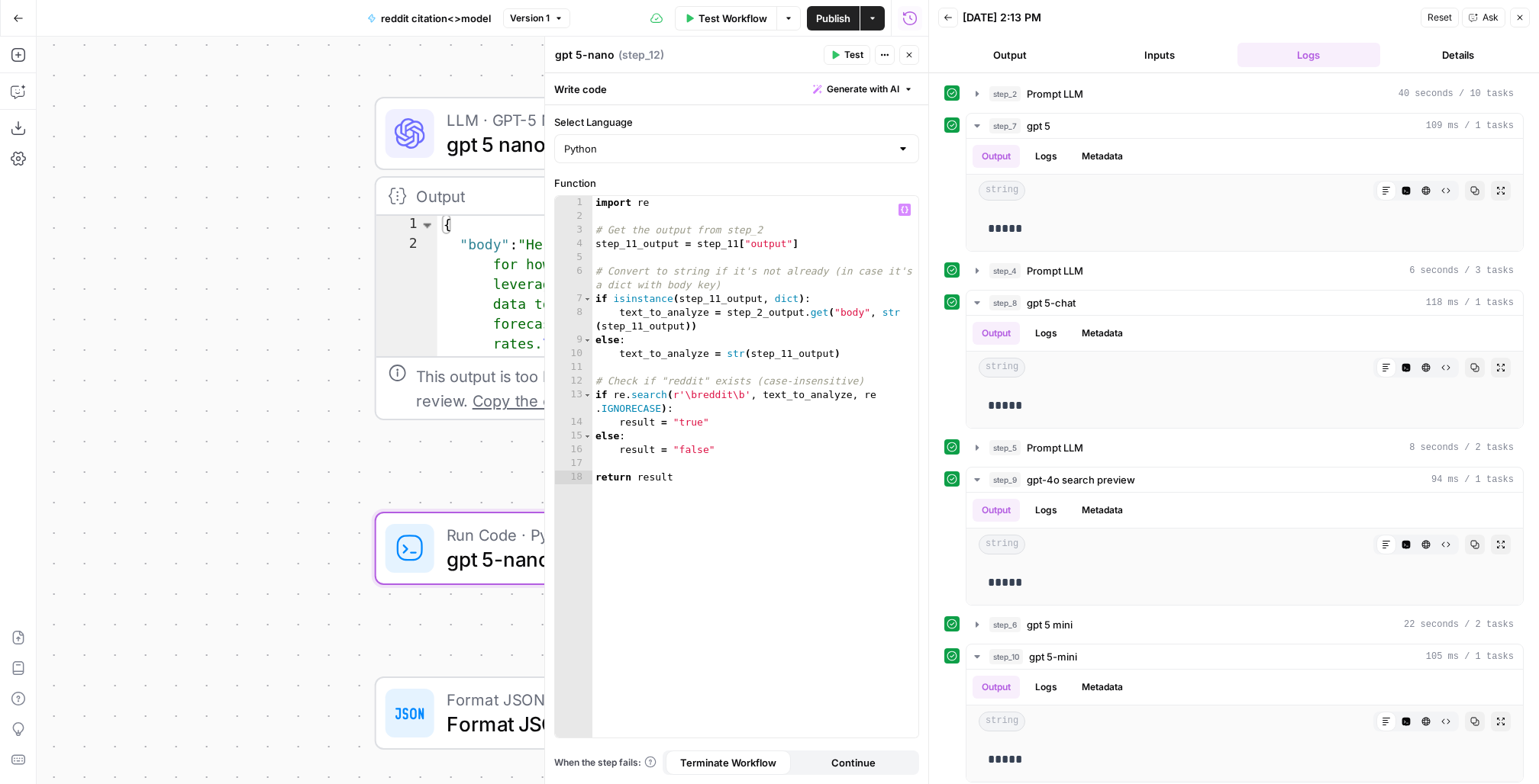
click at [763, 313] on div "import re # Get the output from step_2 step_11_output = step_11 [ "output" ] # …" at bounding box center [755, 481] width 326 height 570
click at [785, 611] on div "import re # Get the output from step_2 step_11_output = step_11 [ "output" ] # …" at bounding box center [755, 481] width 326 height 570
click at [765, 233] on div "import re # Get the output from step_2 step_11_output = step_11 [ "output" ] # …" at bounding box center [755, 481] width 326 height 570
type textarea "**********"
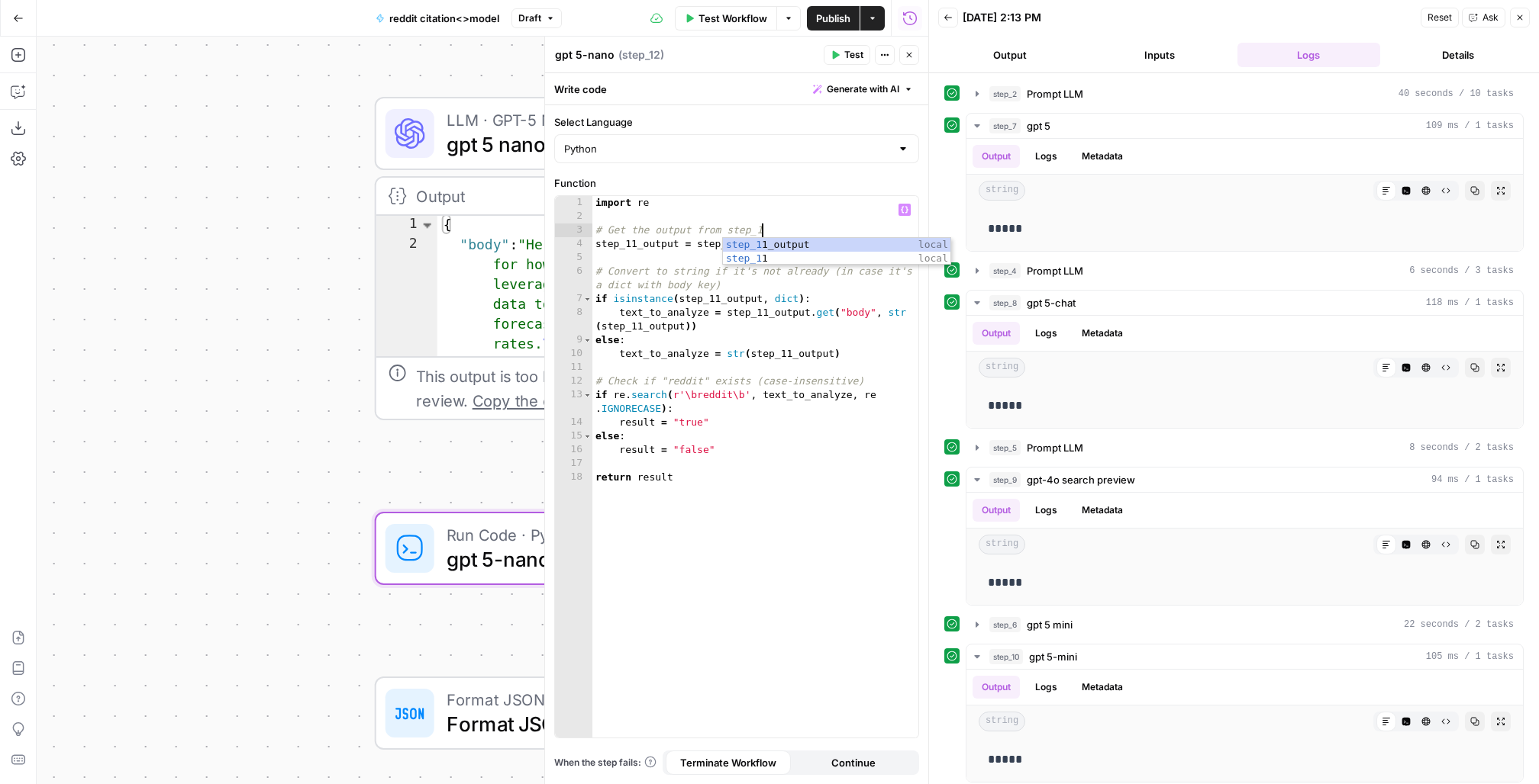
scroll to position [0, 132]
click at [719, 212] on div "import re # Get the output from step_11 step_11_output = step_11 [ "output" ] #…" at bounding box center [755, 481] width 326 height 570
click at [825, 18] on span "Publish" at bounding box center [833, 19] width 34 height 15
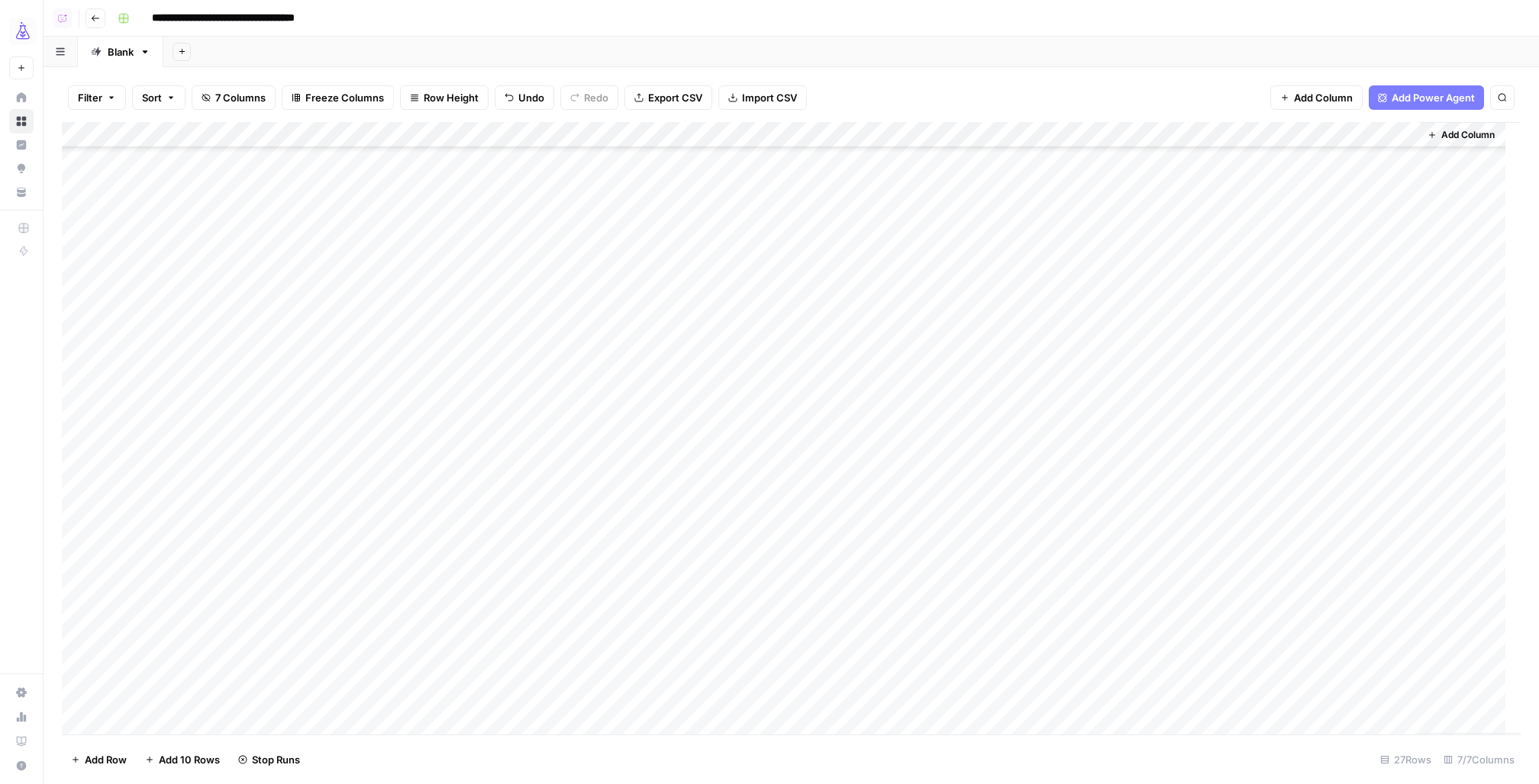
scroll to position [137, 0]
click at [291, 641] on div "Add Column" at bounding box center [790, 428] width 1459 height 612
click at [232, 620] on div "Add Column" at bounding box center [790, 428] width 1459 height 612
click at [226, 441] on div "Add Column" at bounding box center [790, 428] width 1459 height 612
click at [281, 384] on div "Add Column" at bounding box center [790, 428] width 1459 height 612
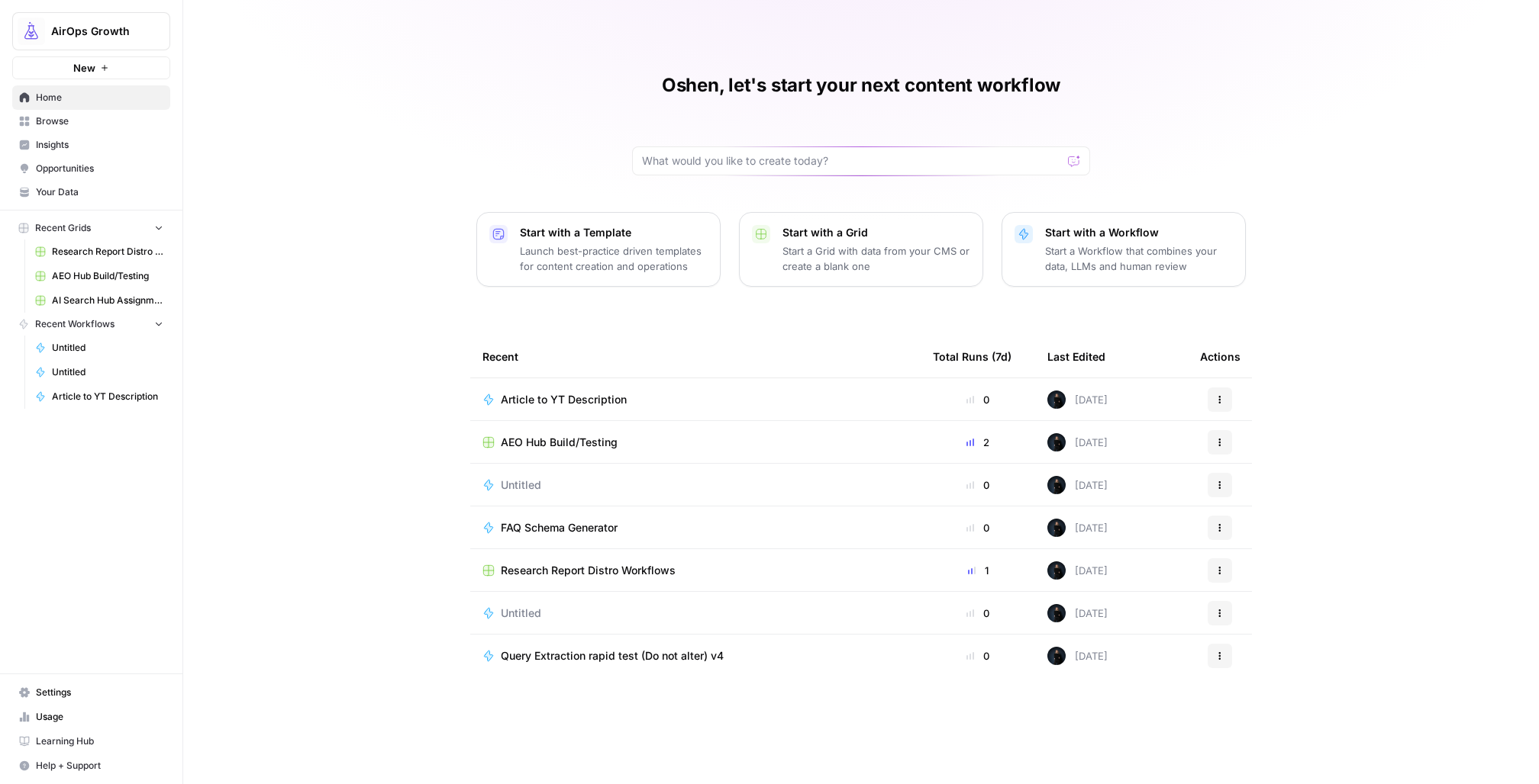
click at [78, 153] on link "Insights" at bounding box center [91, 144] width 158 height 25
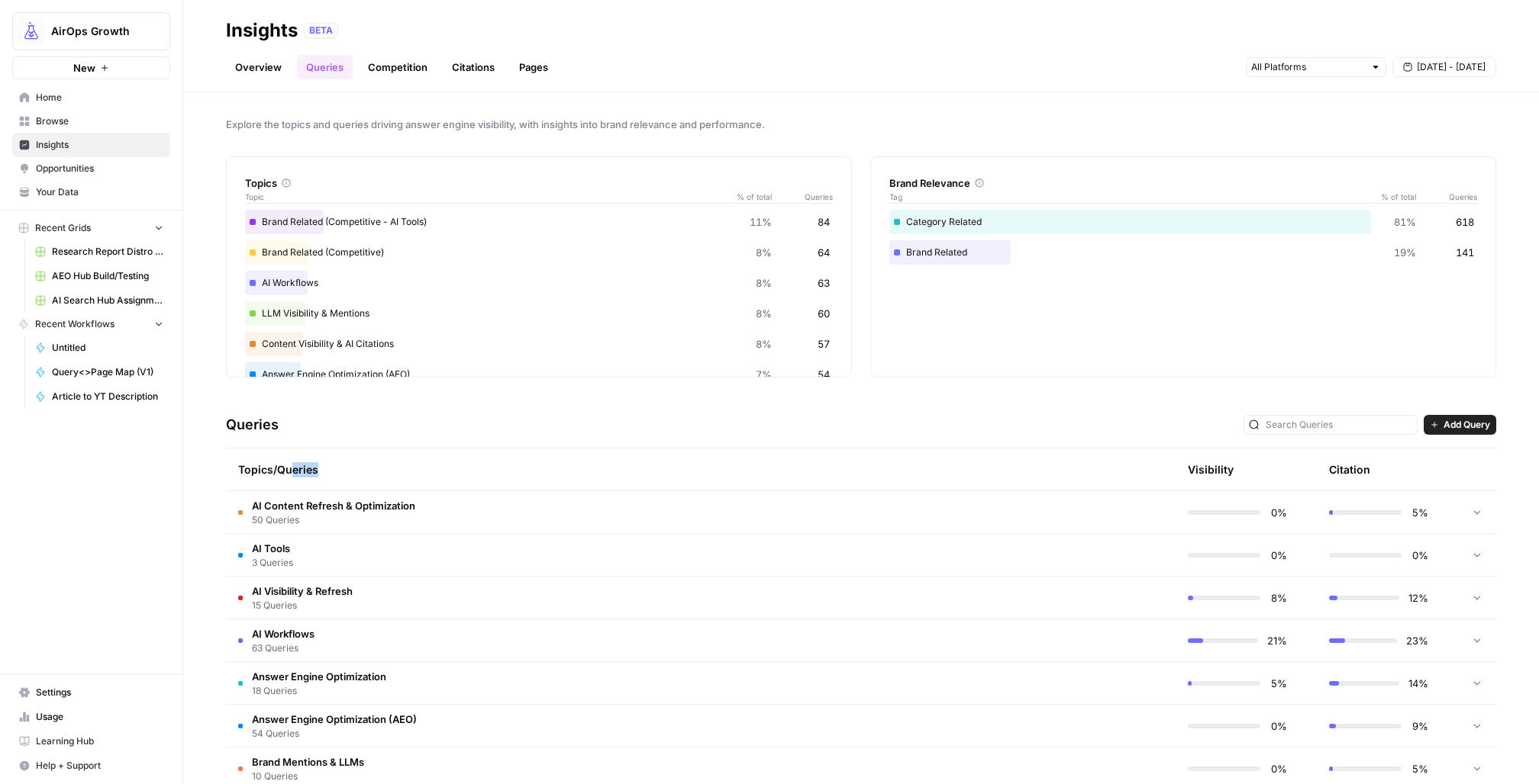
scroll to position [119, 0]
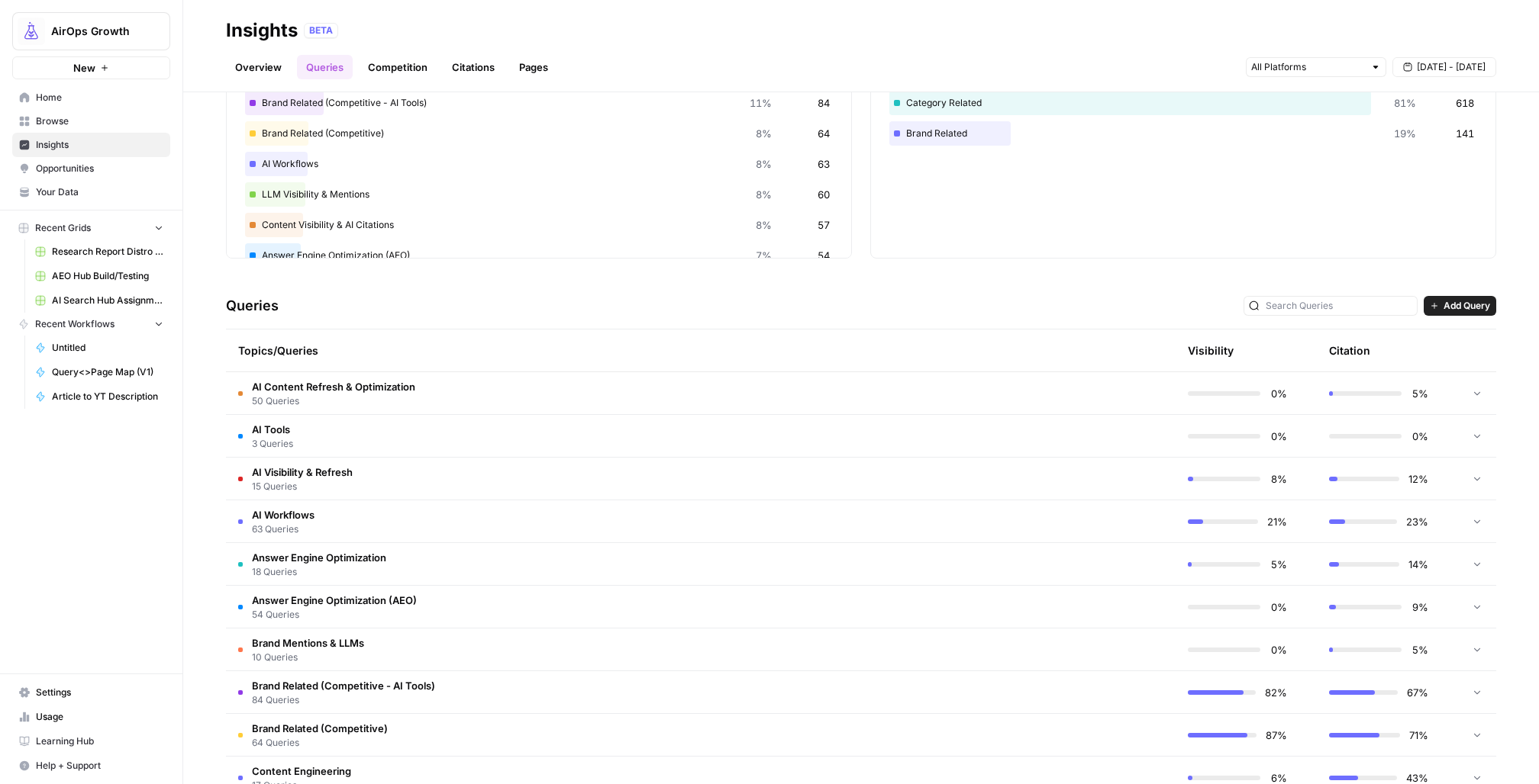
click at [450, 595] on td "Answer Engine Optimization (AEO) 54 Queries" at bounding box center [628, 606] width 805 height 42
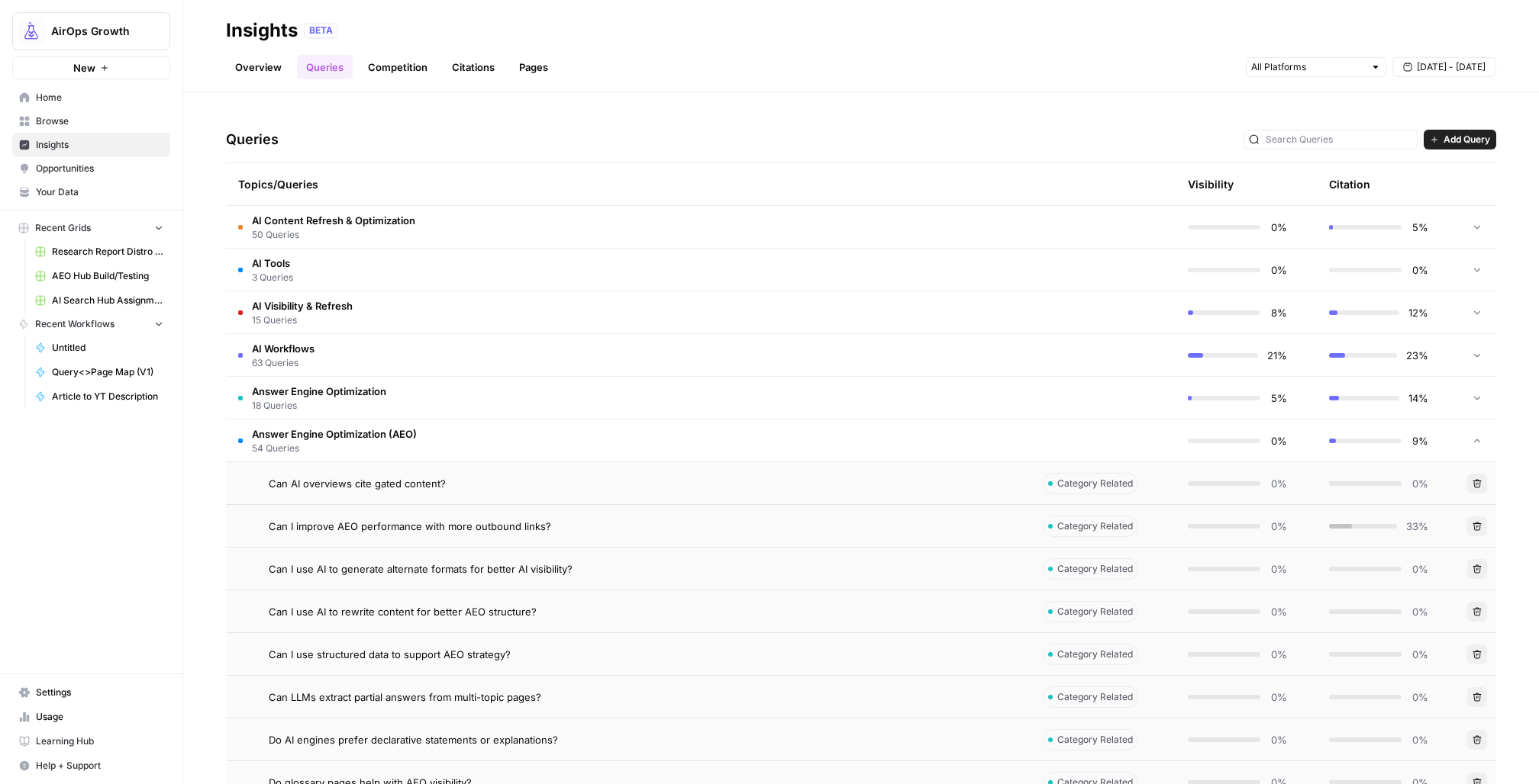
scroll to position [289, 0]
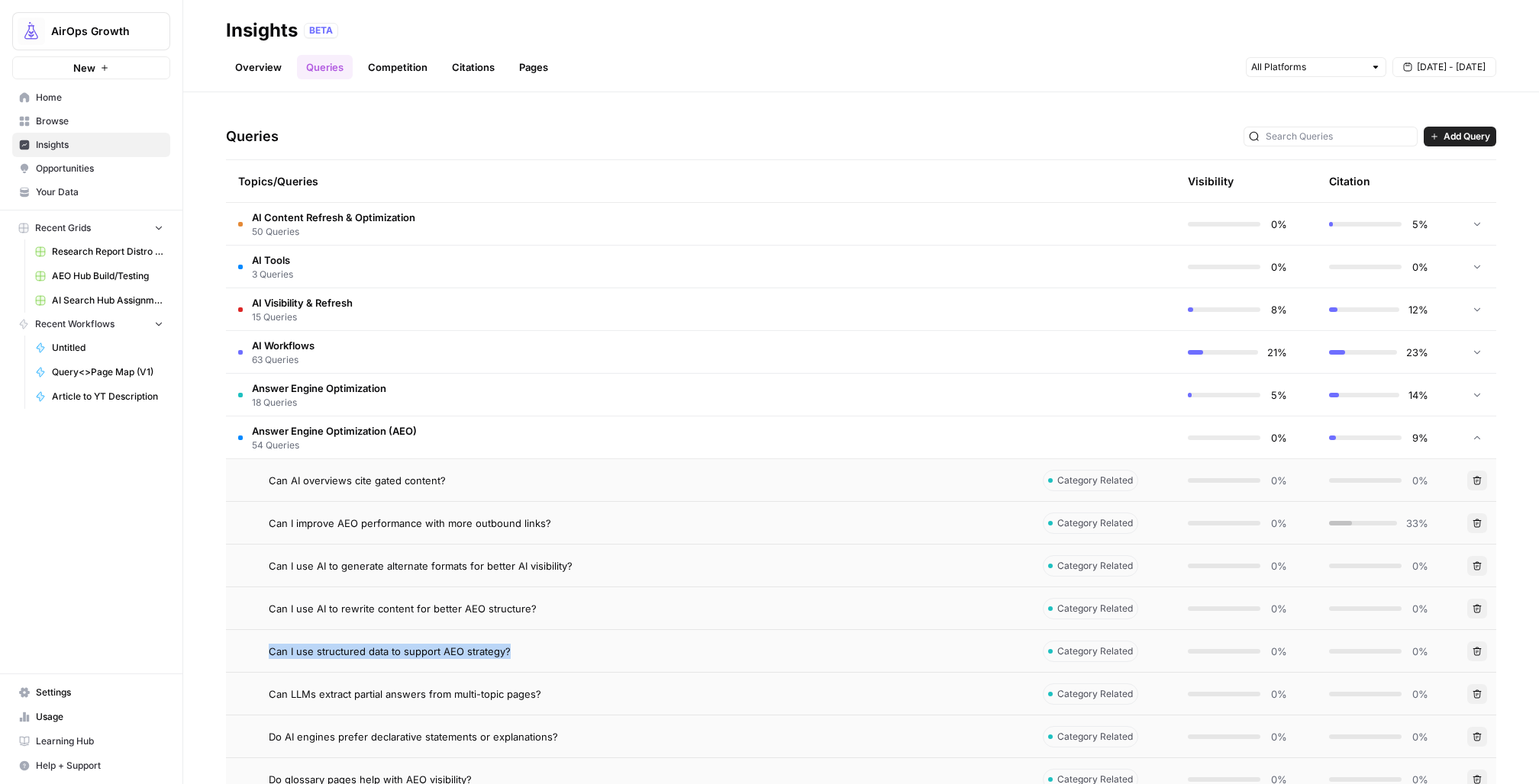
drag, startPoint x: 529, startPoint y: 658, endPoint x: 254, endPoint y: 657, distance: 275.0
click at [253, 657] on td "Can I use structured data to support AEO strategy?" at bounding box center [628, 651] width 805 height 42
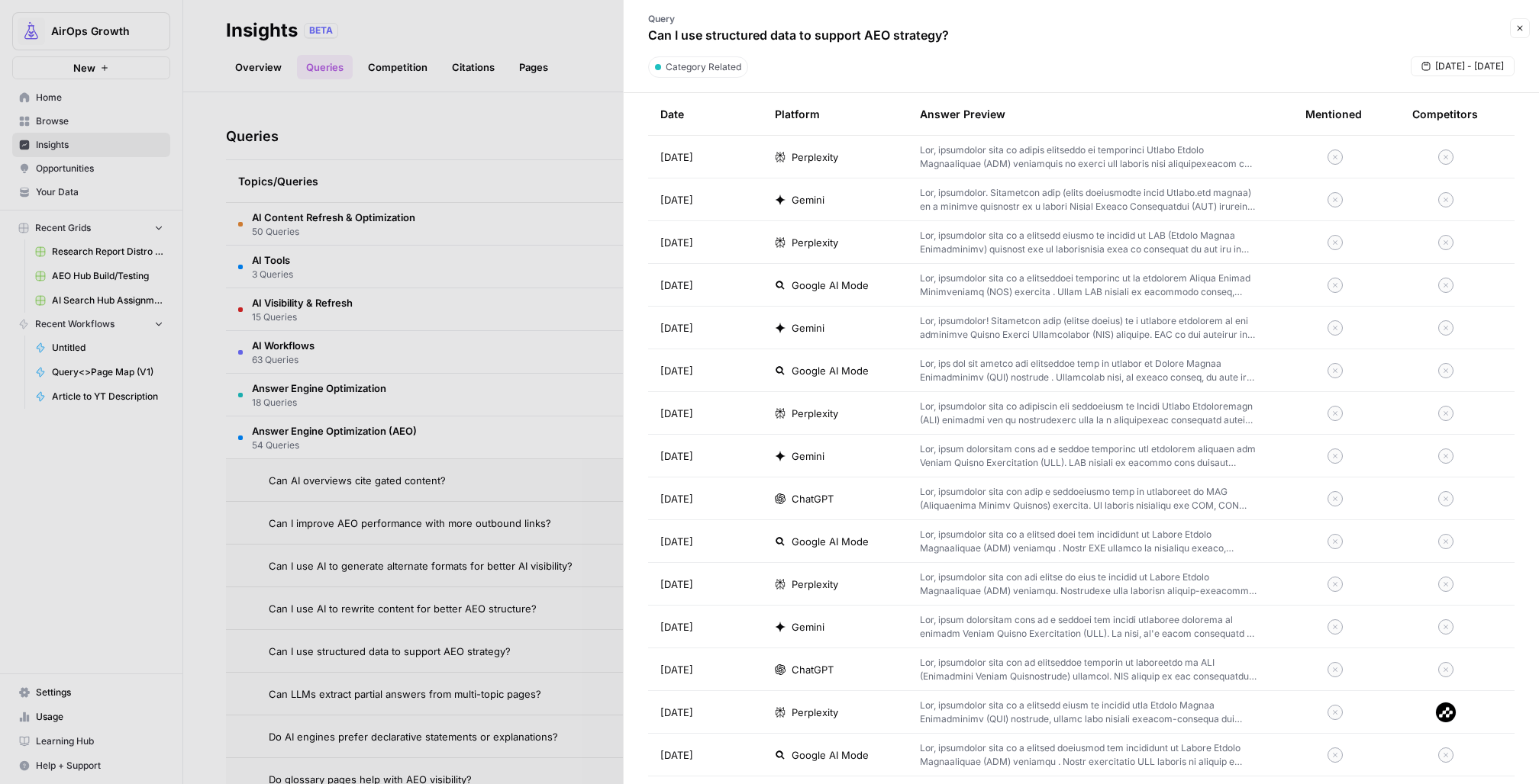
scroll to position [766, 0]
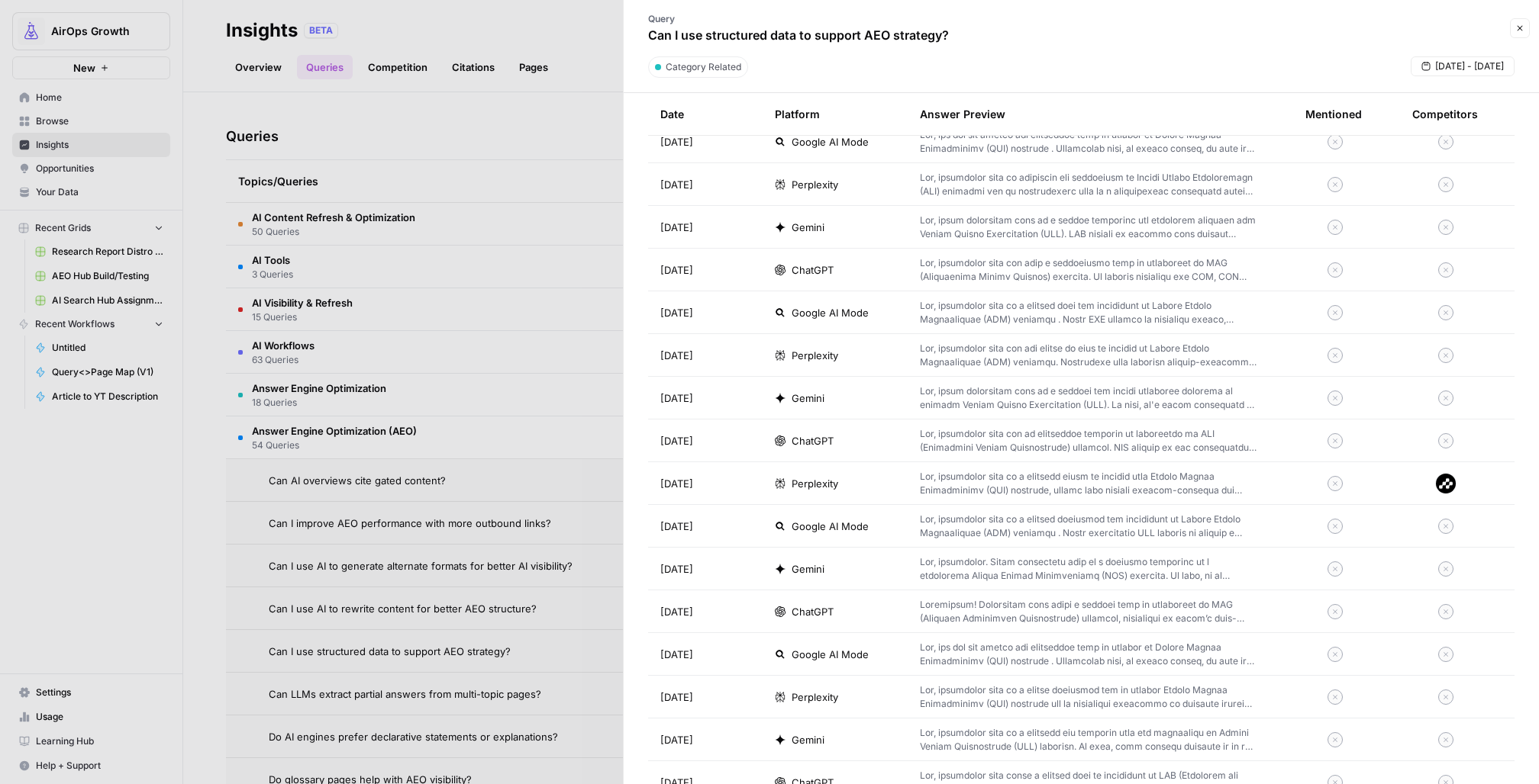
click at [1002, 430] on p at bounding box center [1089, 441] width 337 height 27
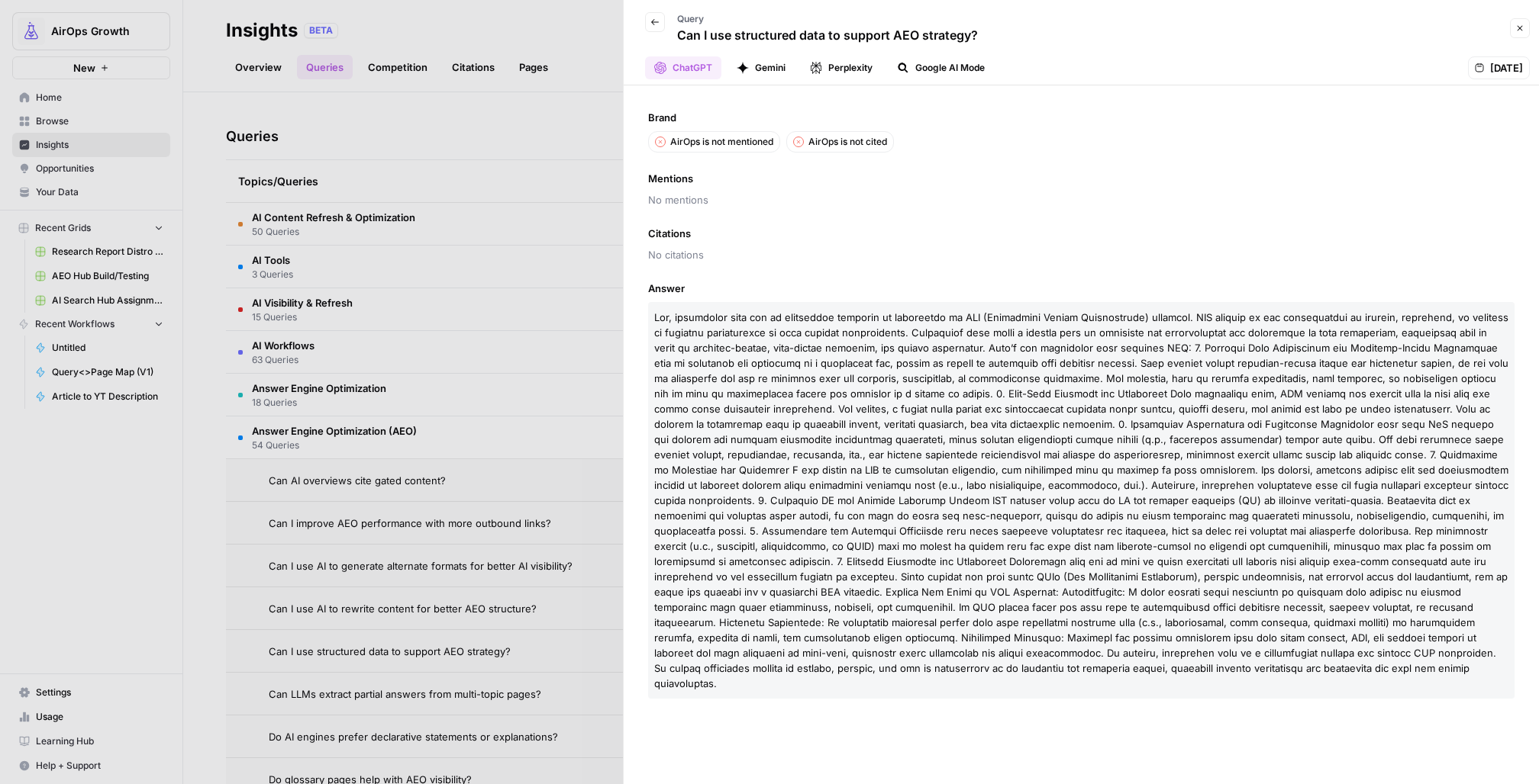
click at [397, 589] on div at bounding box center [769, 392] width 1539 height 784
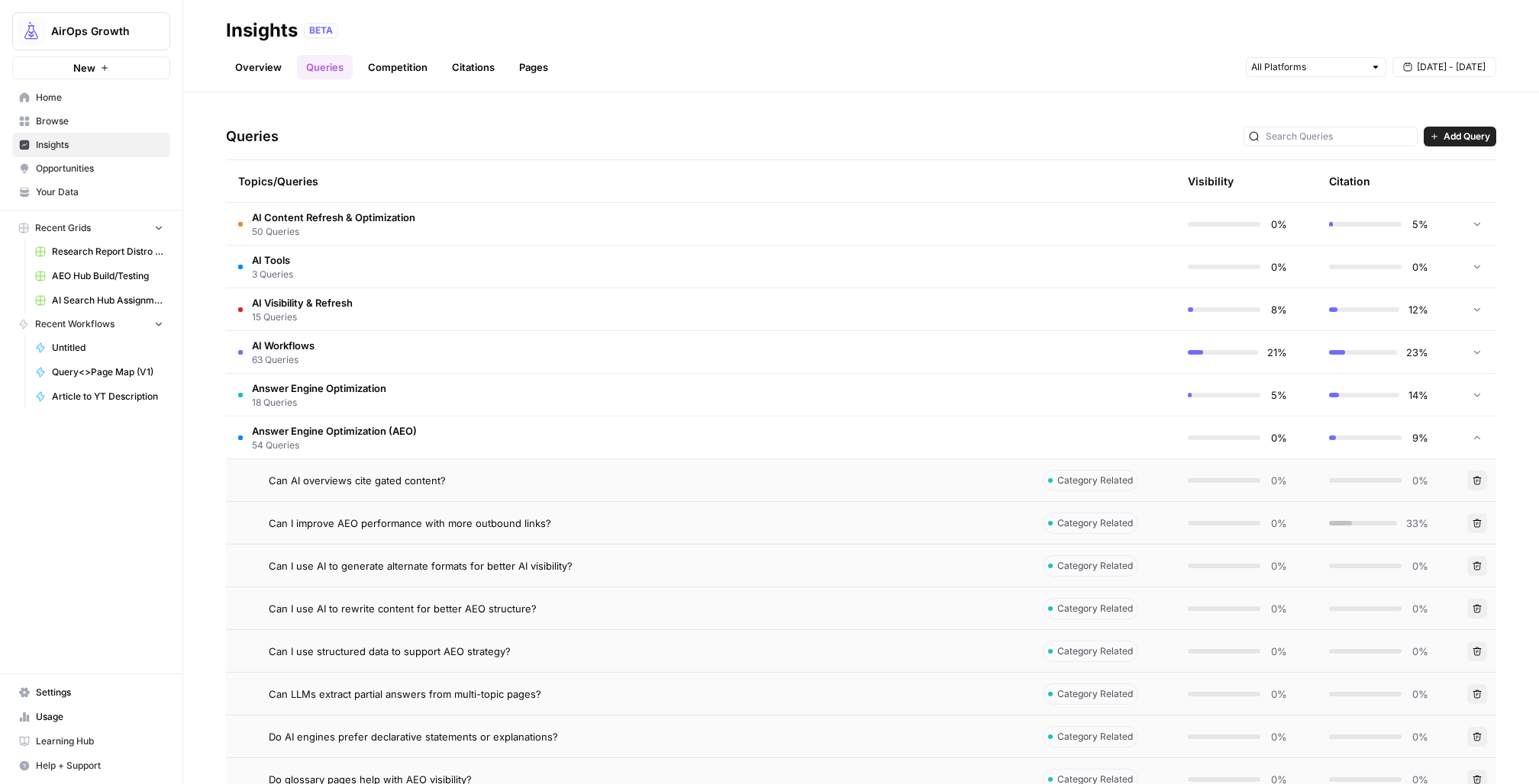
click at [437, 741] on span "Do AI engines prefer declarative statements or explanations?" at bounding box center [414, 737] width 290 height 15
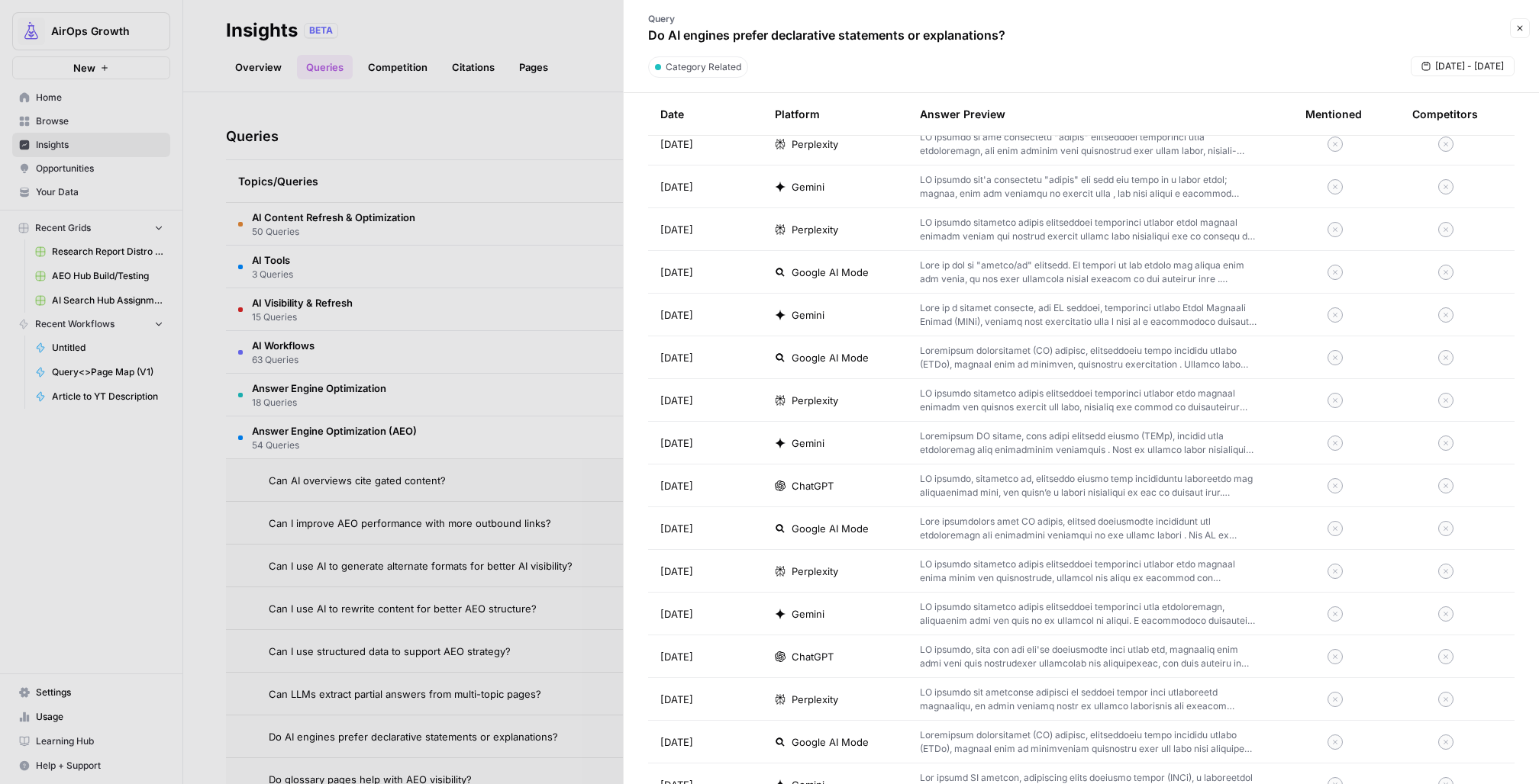
scroll to position [766, 0]
click at [786, 605] on div "ChatGPT" at bounding box center [835, 612] width 120 height 15
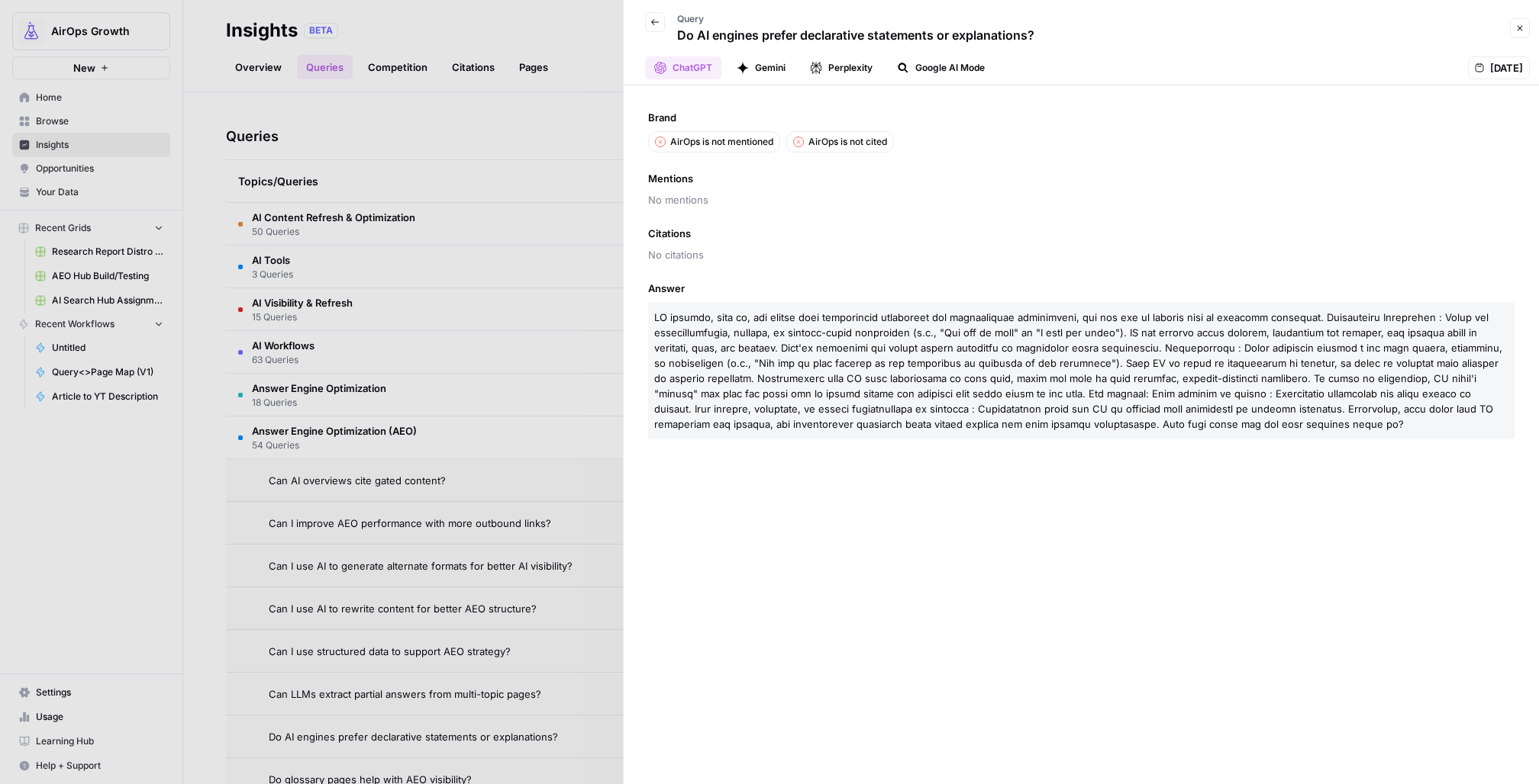
click at [943, 61] on button "Google AI Mode" at bounding box center [941, 67] width 106 height 23
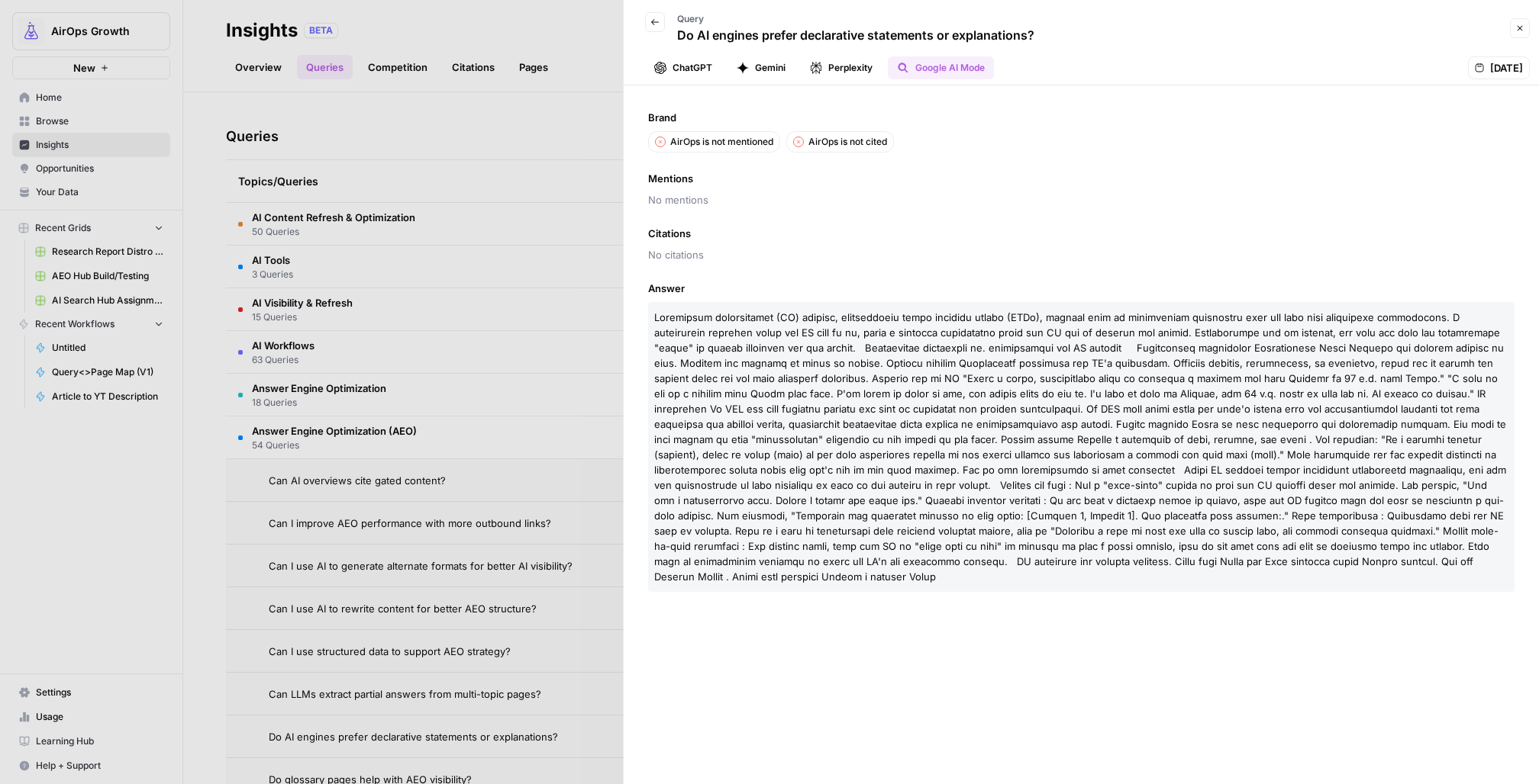
click at [819, 75] on button "Perplexity" at bounding box center [841, 67] width 81 height 23
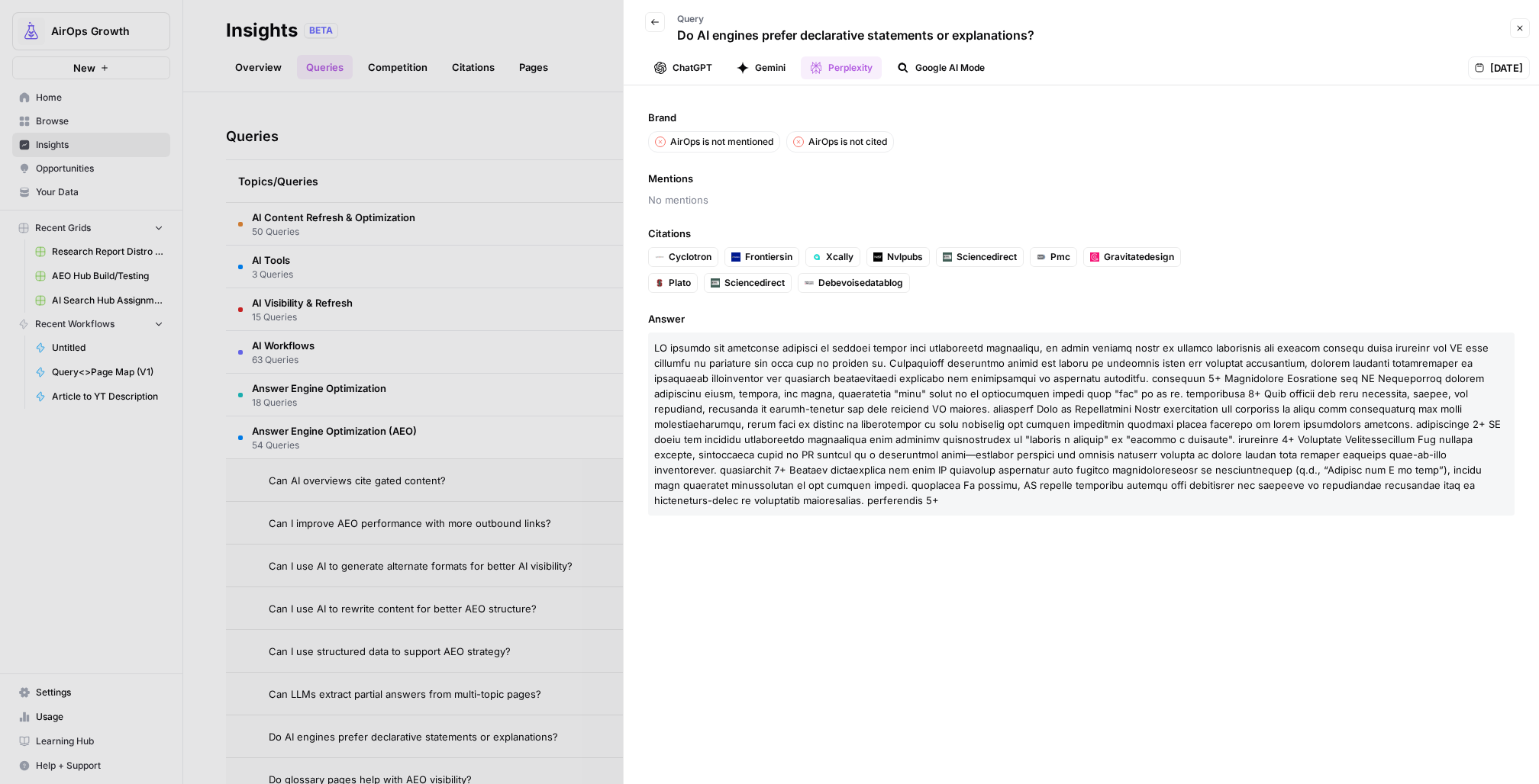
click at [745, 73] on icon "button" at bounding box center [743, 67] width 12 height 12
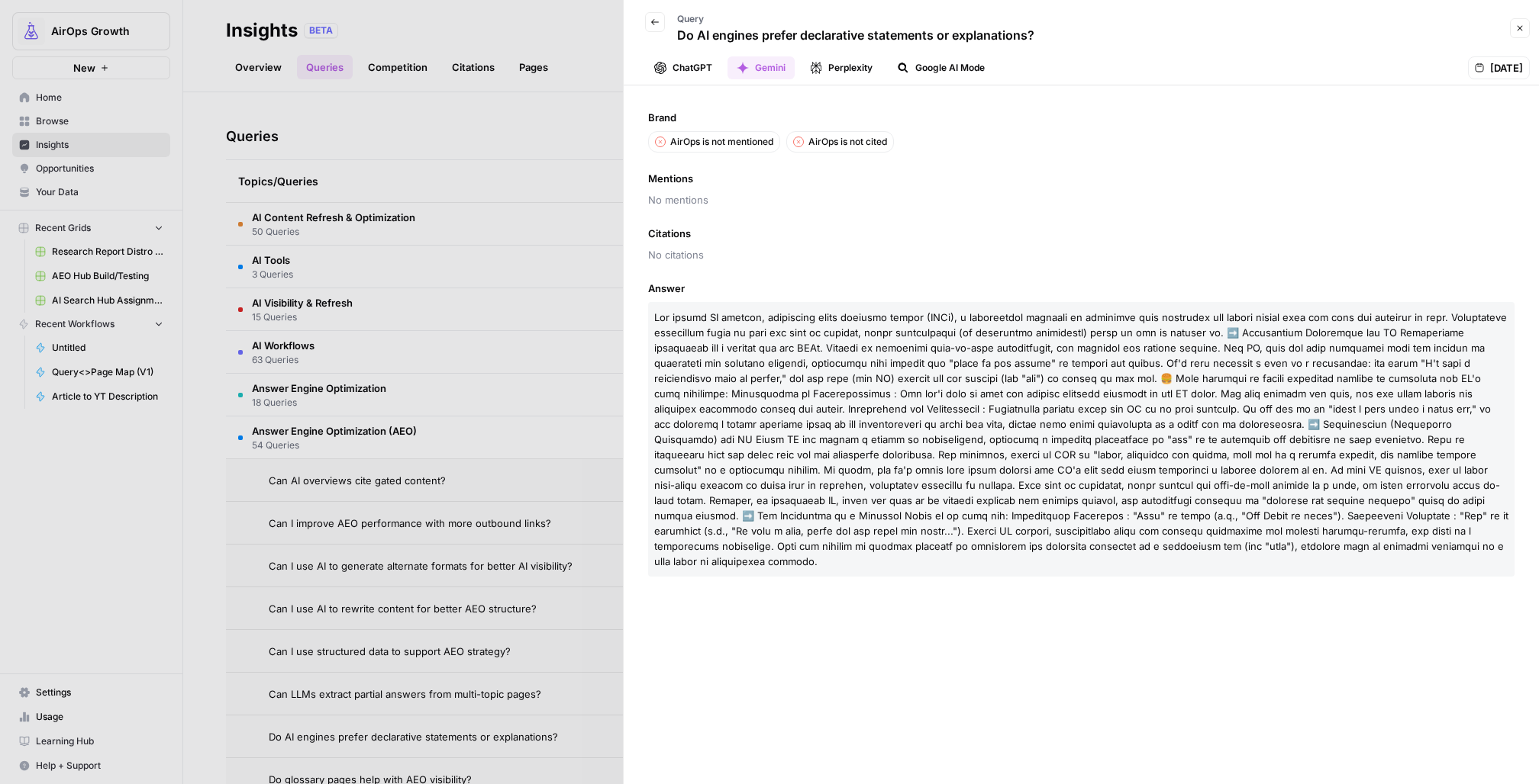
click at [1520, 25] on icon "button" at bounding box center [1520, 28] width 9 height 9
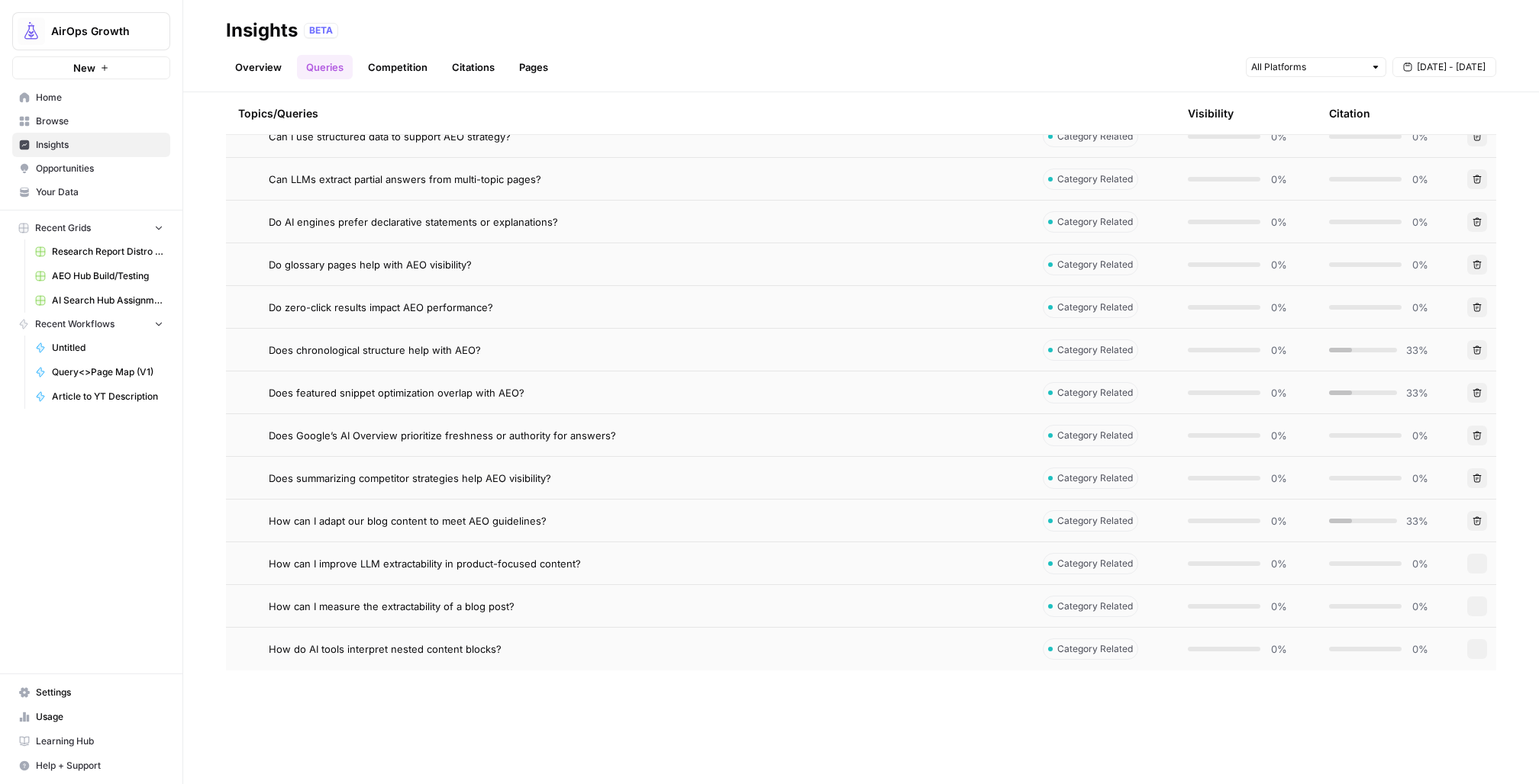
scroll to position [1079, 0]
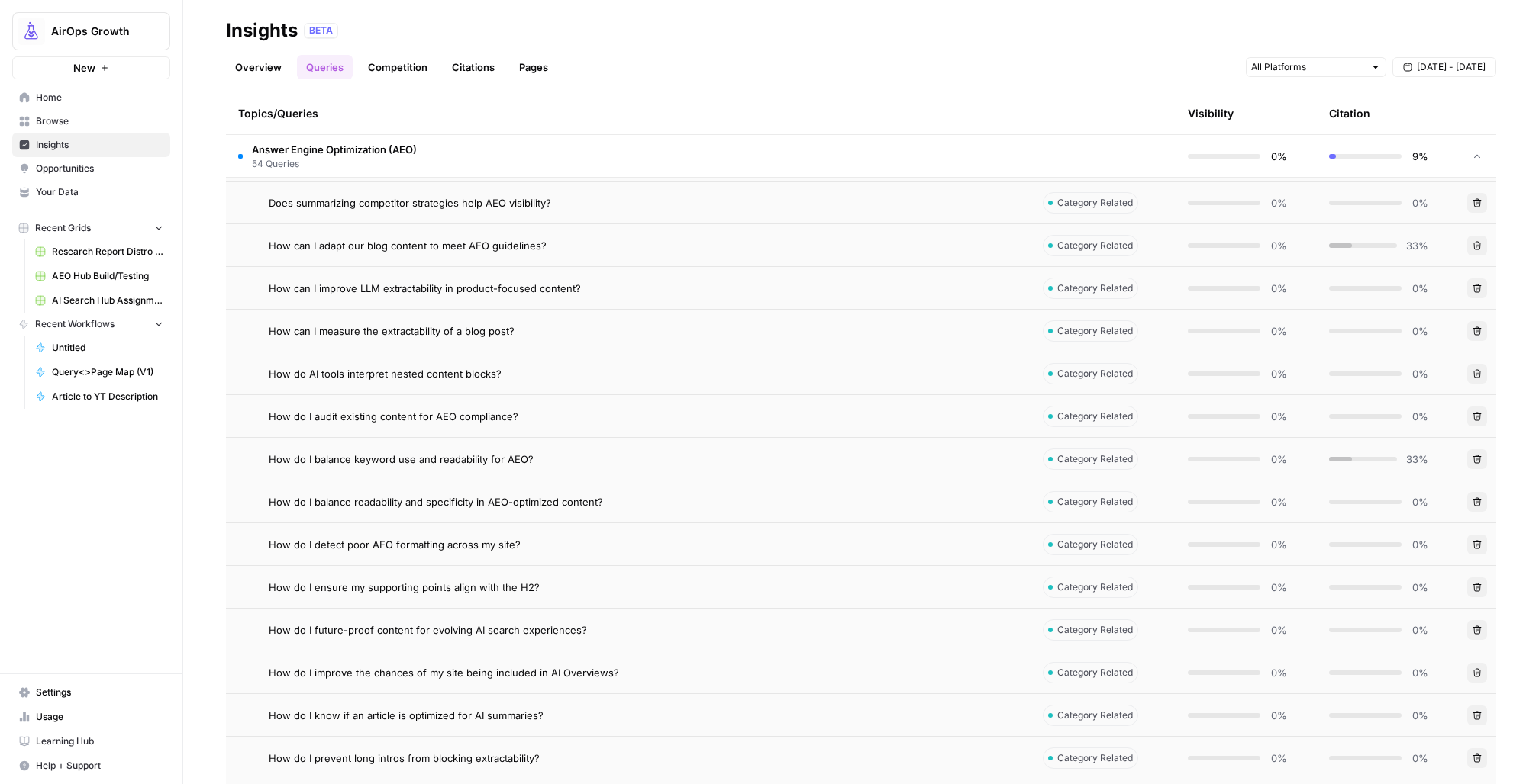
click at [500, 599] on td "How do I ensure my supporting points align with the H2?" at bounding box center [628, 587] width 805 height 42
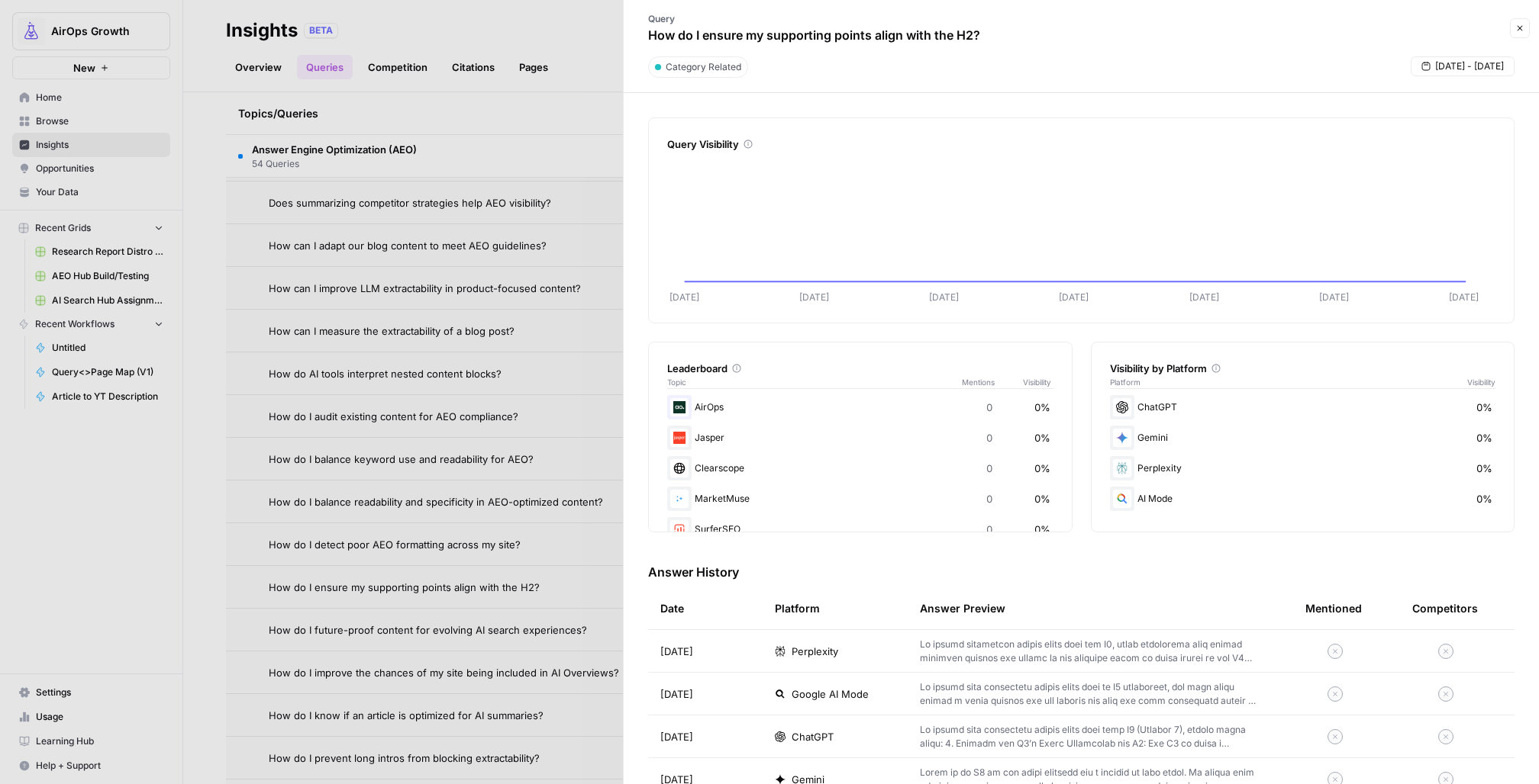
click at [240, 588] on div at bounding box center [769, 392] width 1539 height 784
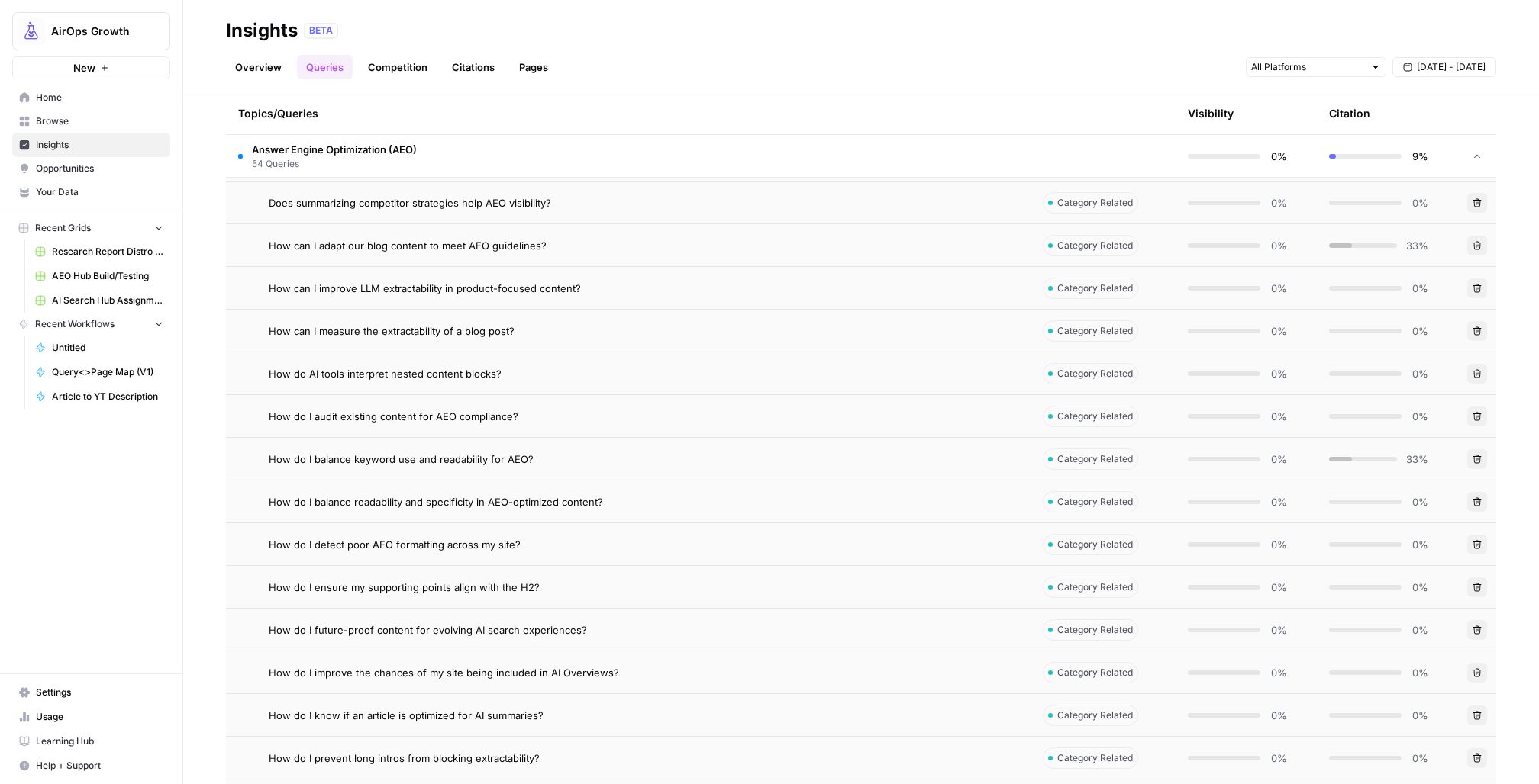
click at [313, 505] on span "How do I balance readability and specificity in AEO-optimized content?" at bounding box center [436, 502] width 334 height 15
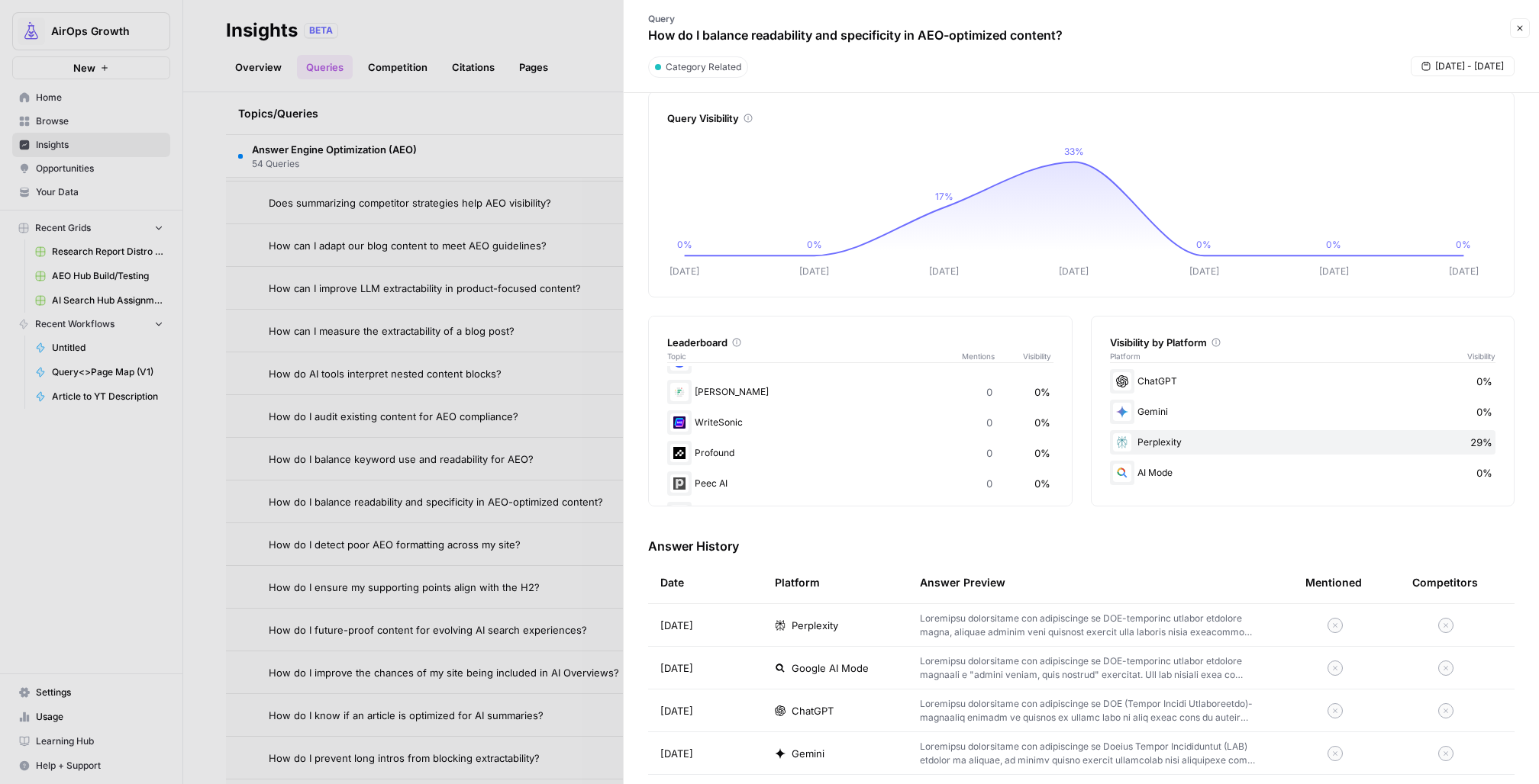
scroll to position [302, 0]
click at [492, 127] on div at bounding box center [769, 392] width 1539 height 784
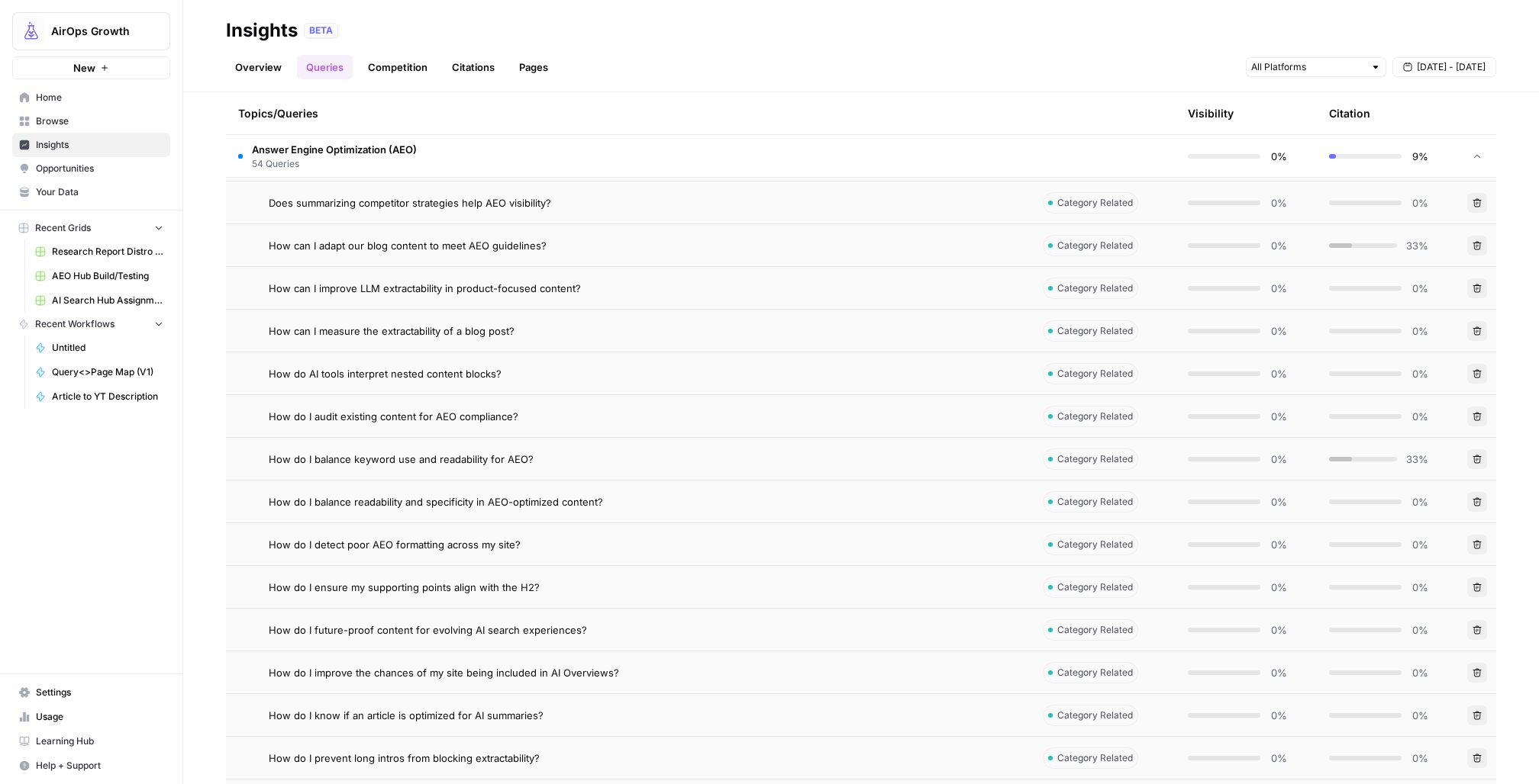
click at [468, 65] on link "Citations" at bounding box center [473, 67] width 61 height 25
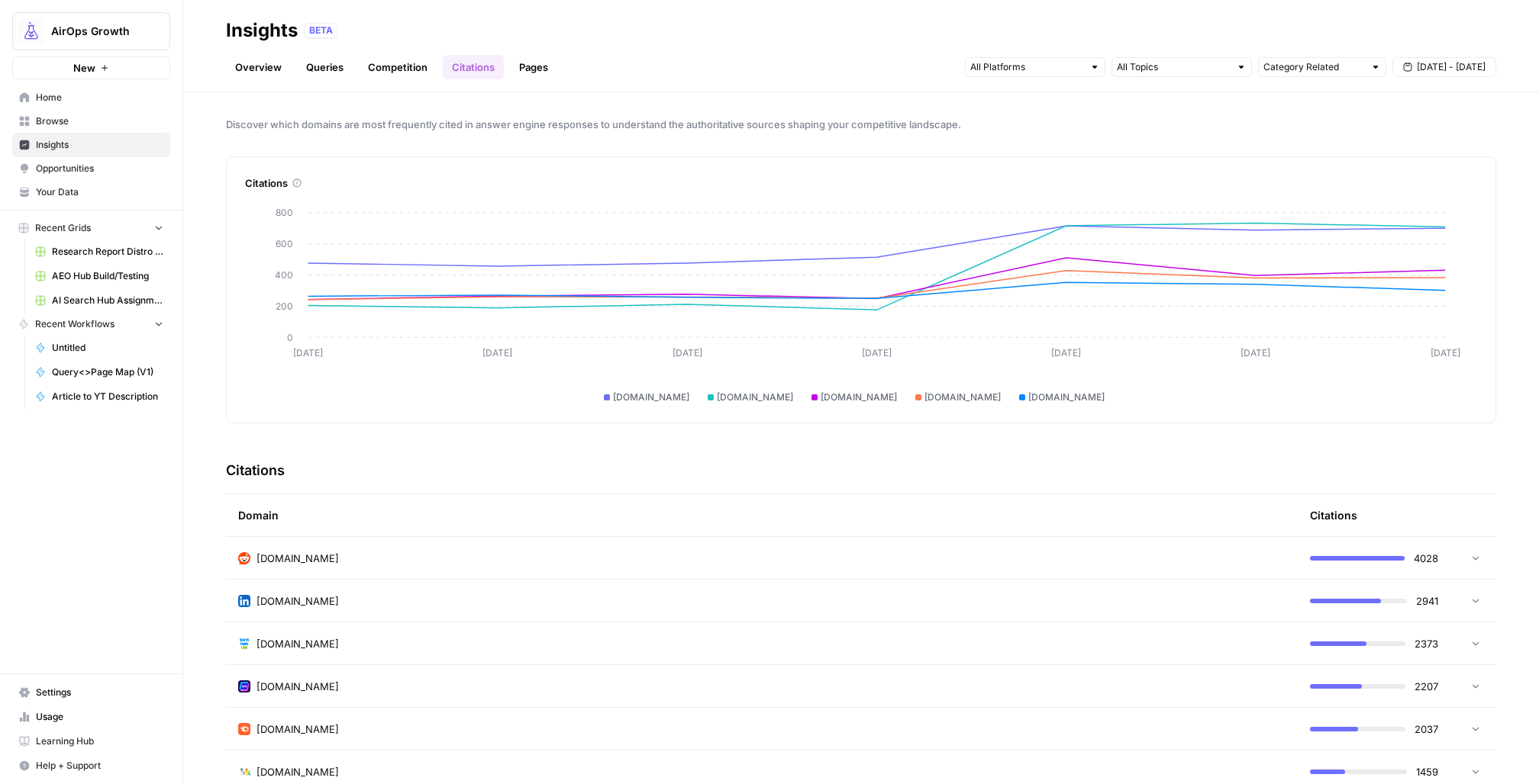
click at [778, 552] on div "[DOMAIN_NAME]" at bounding box center [762, 559] width 1048 height 15
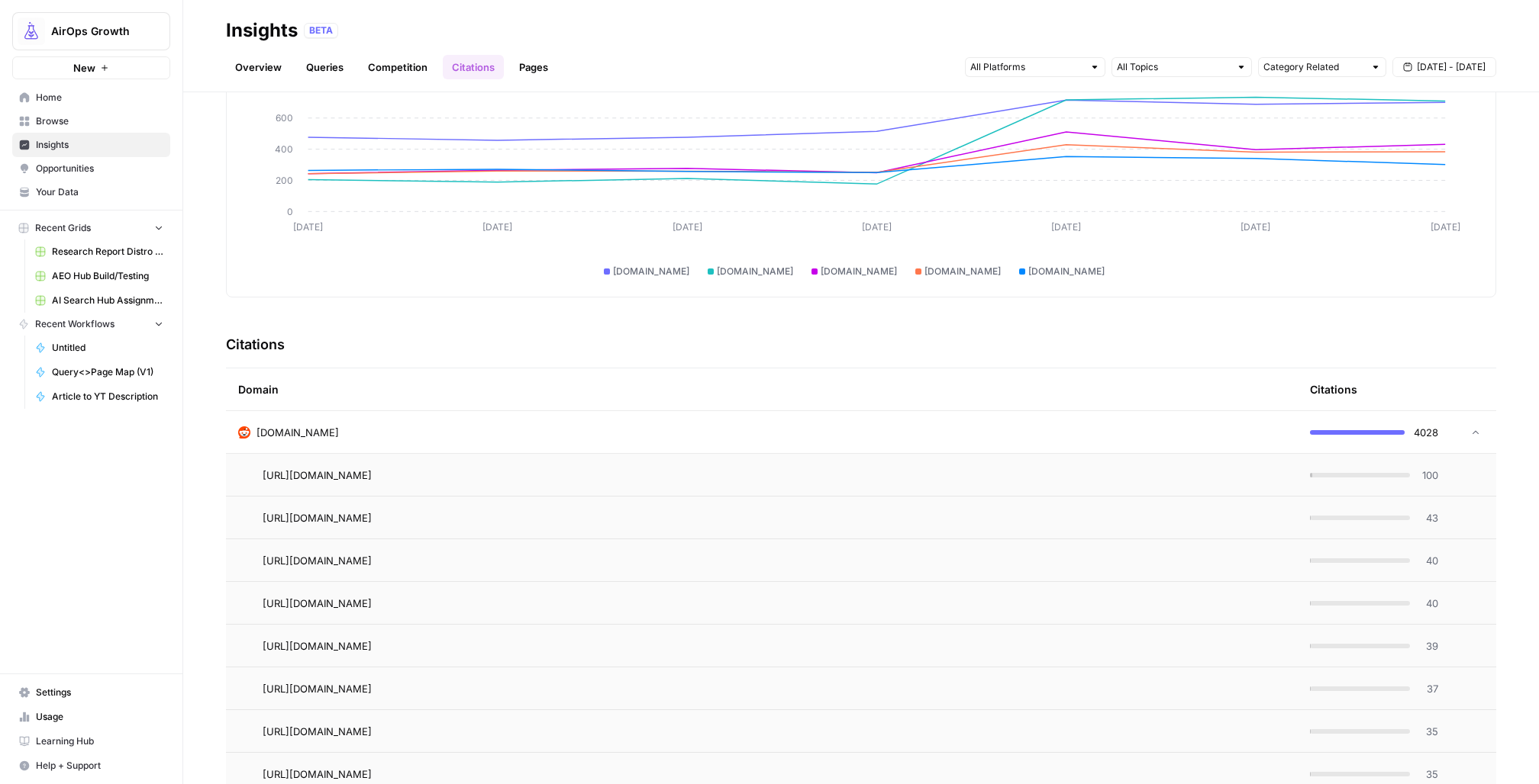
scroll to position [134, 0]
